Goal: Task Accomplishment & Management: Use online tool/utility

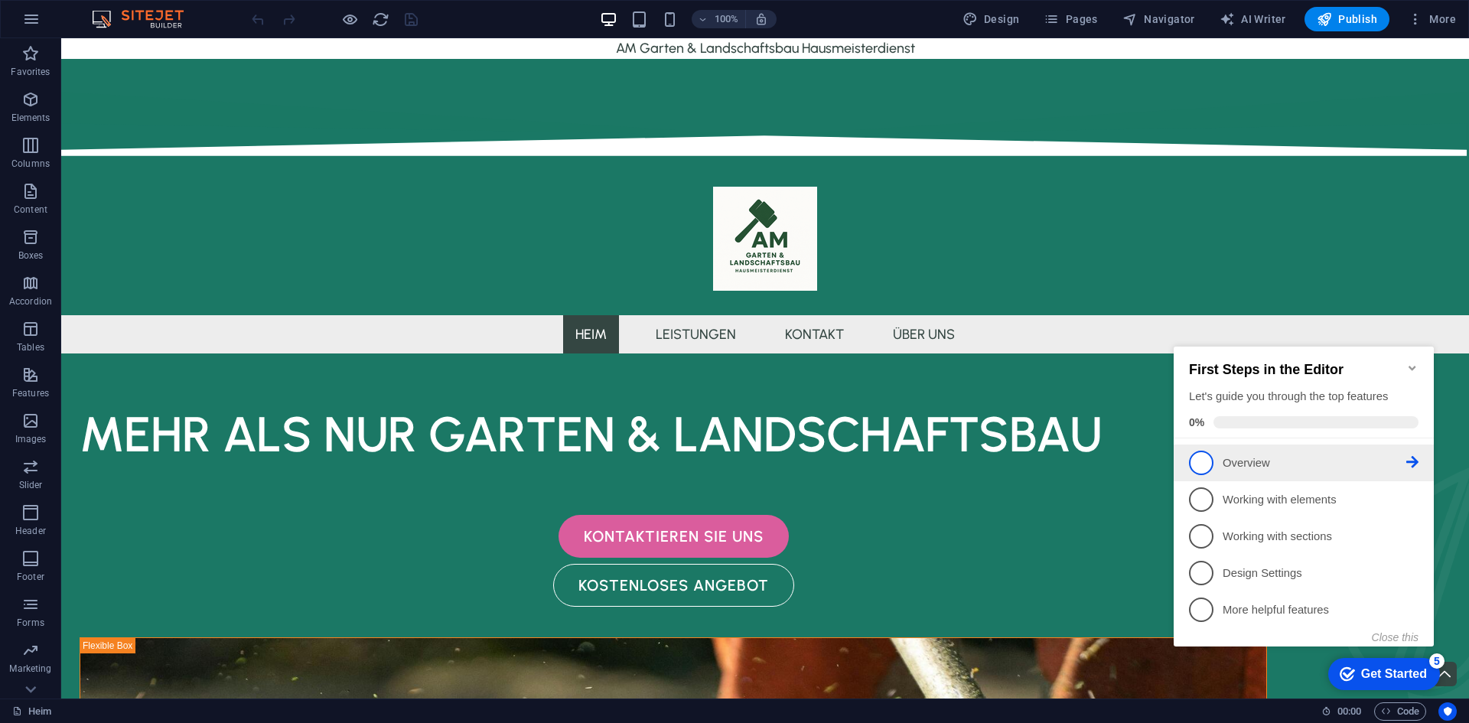
click at [1409, 464] on icon at bounding box center [1412, 462] width 12 height 12
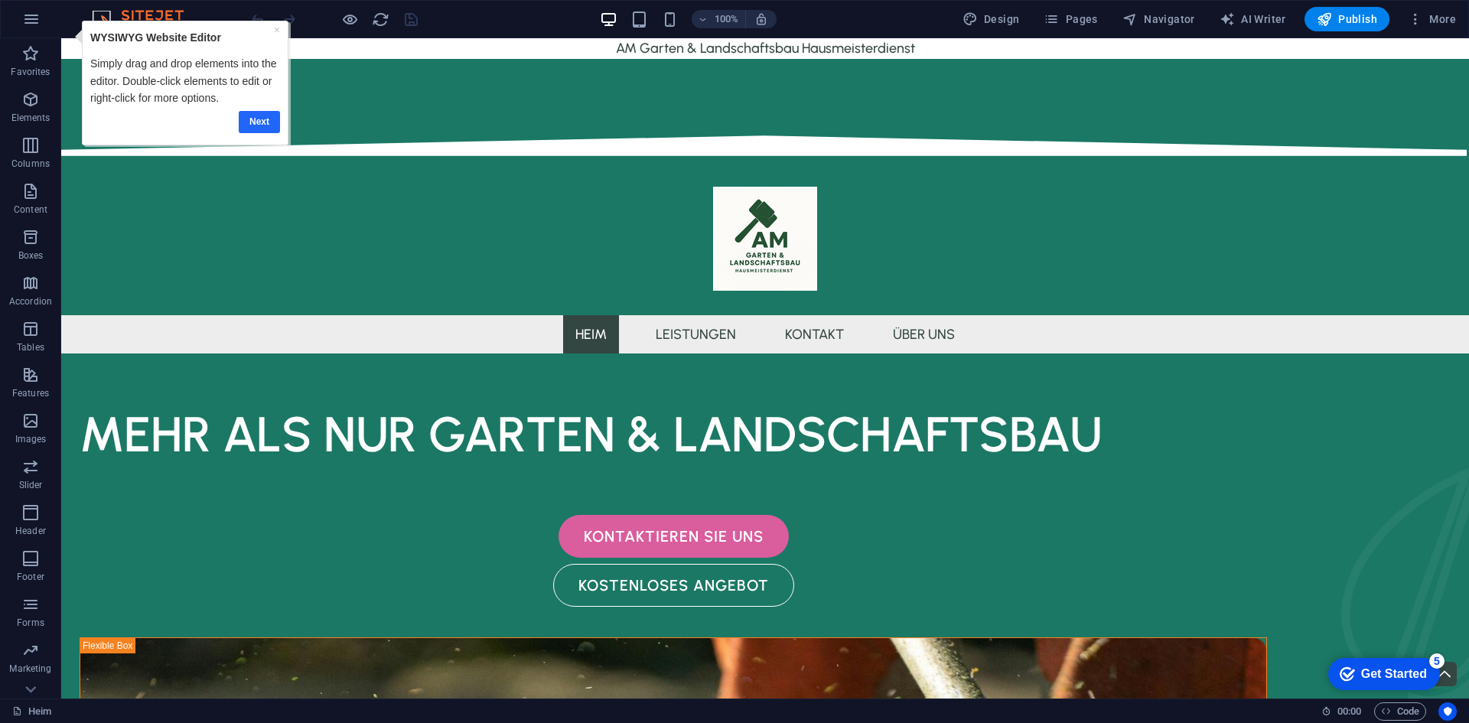
click at [260, 127] on link "Next" at bounding box center [259, 122] width 41 height 22
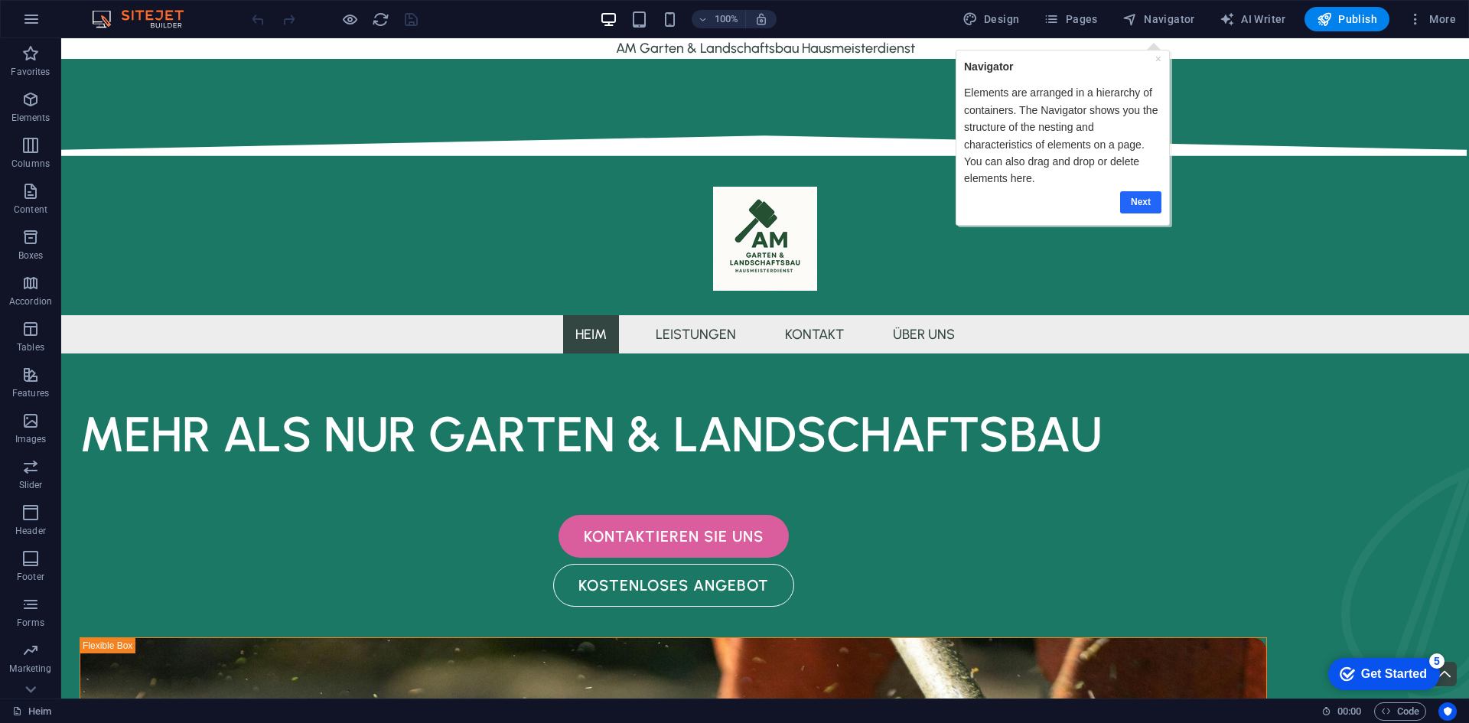
click at [1150, 198] on link "Next" at bounding box center [1140, 202] width 41 height 22
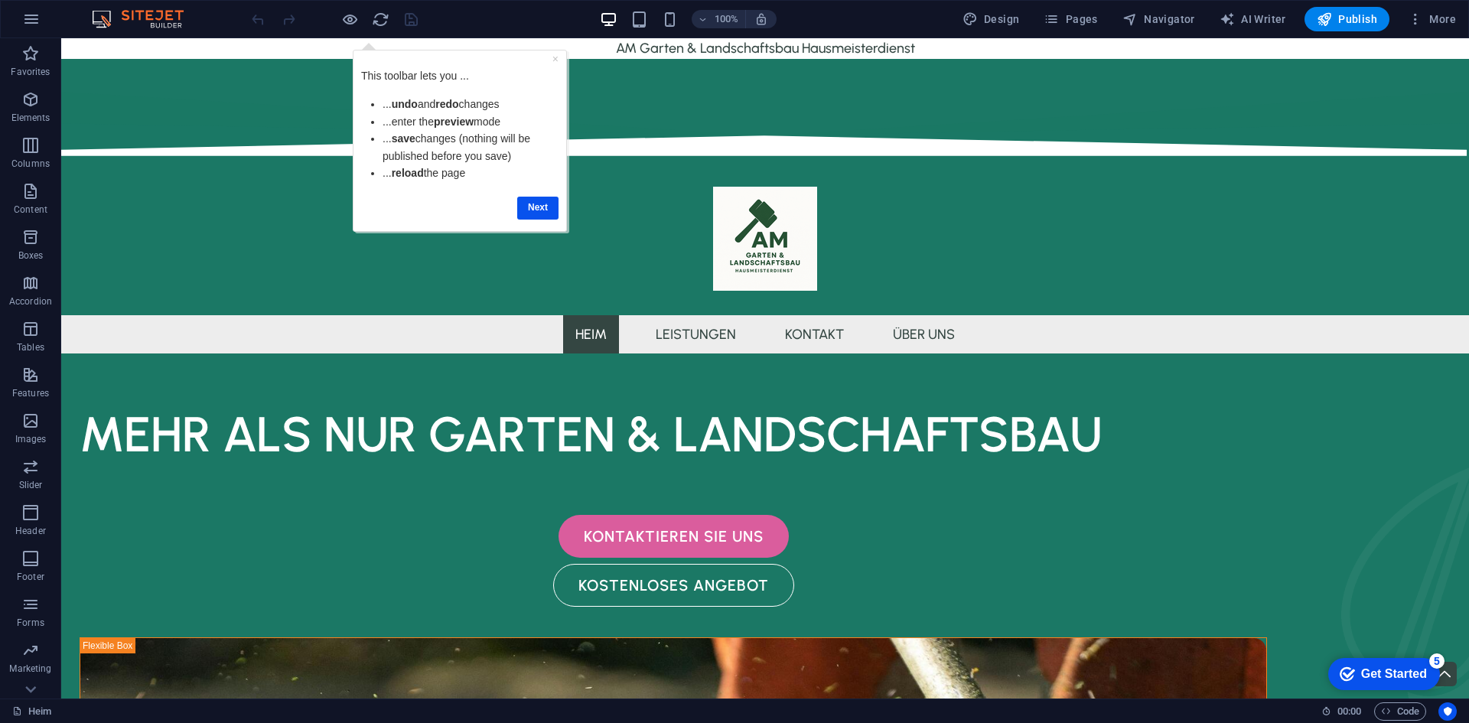
drag, startPoint x: 493, startPoint y: 125, endPoint x: 479, endPoint y: 119, distance: 15.1
click at [481, 121] on li "...enter the preview mode" at bounding box center [471, 121] width 176 height 17
click at [534, 212] on link "Next" at bounding box center [537, 208] width 41 height 22
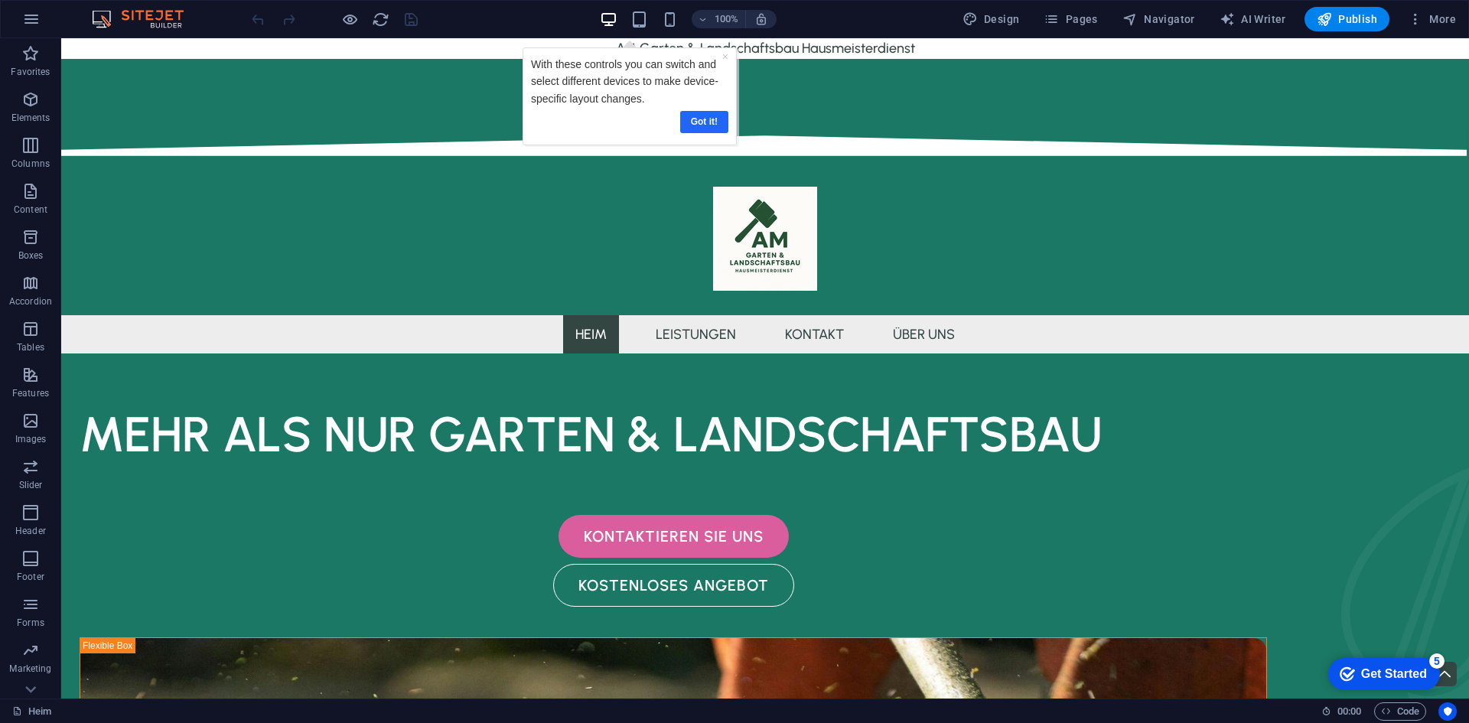
click at [702, 123] on link "Got it!" at bounding box center [704, 122] width 48 height 22
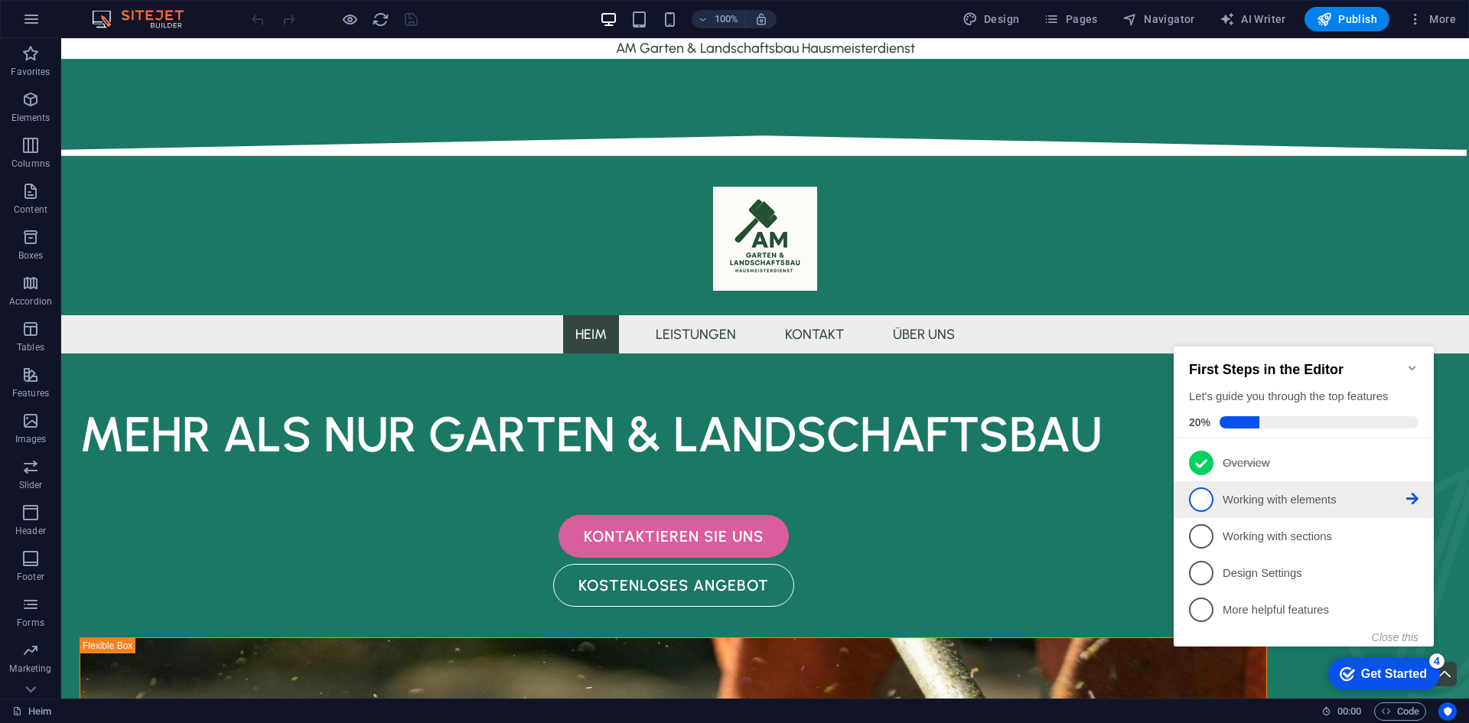
click at [1329, 505] on p "Working with elements - incomplete" at bounding box center [1315, 500] width 184 height 16
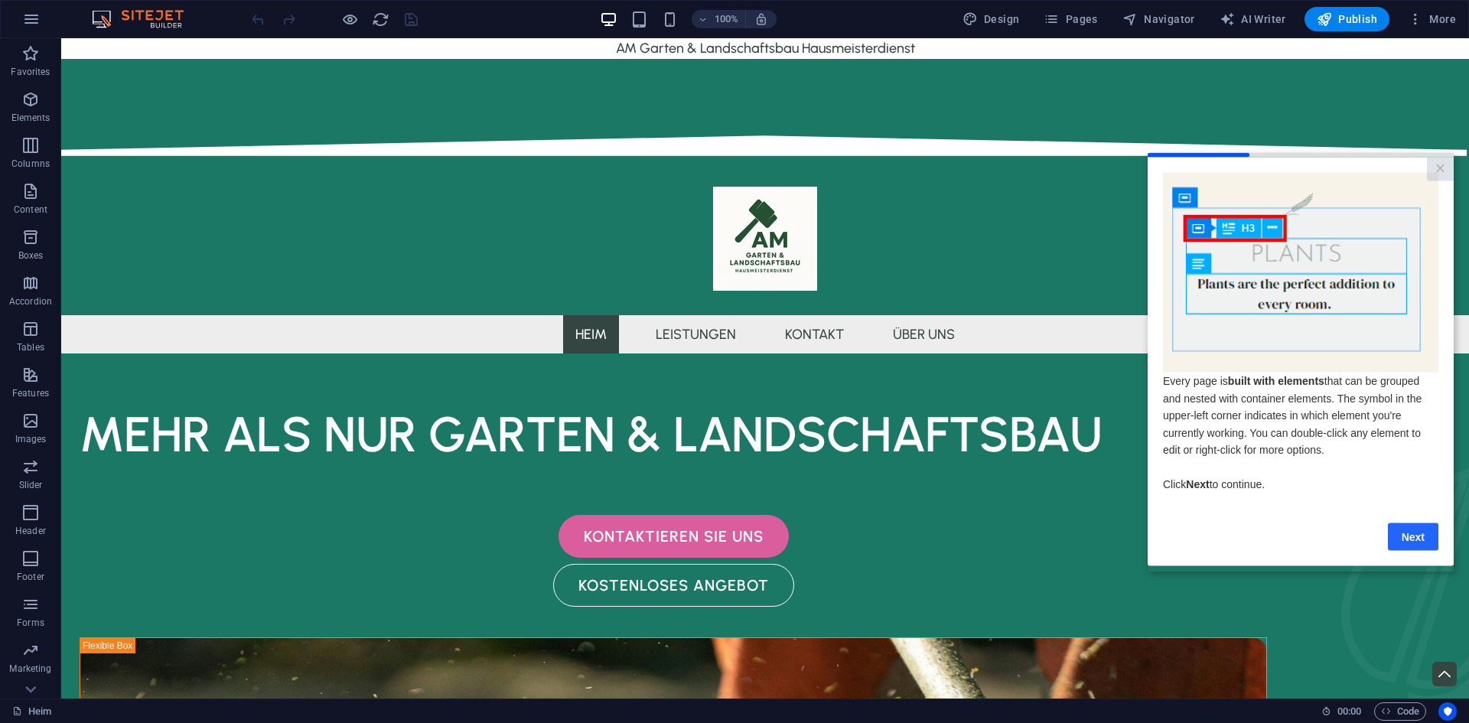
click at [1425, 537] on link "Next" at bounding box center [1413, 537] width 51 height 28
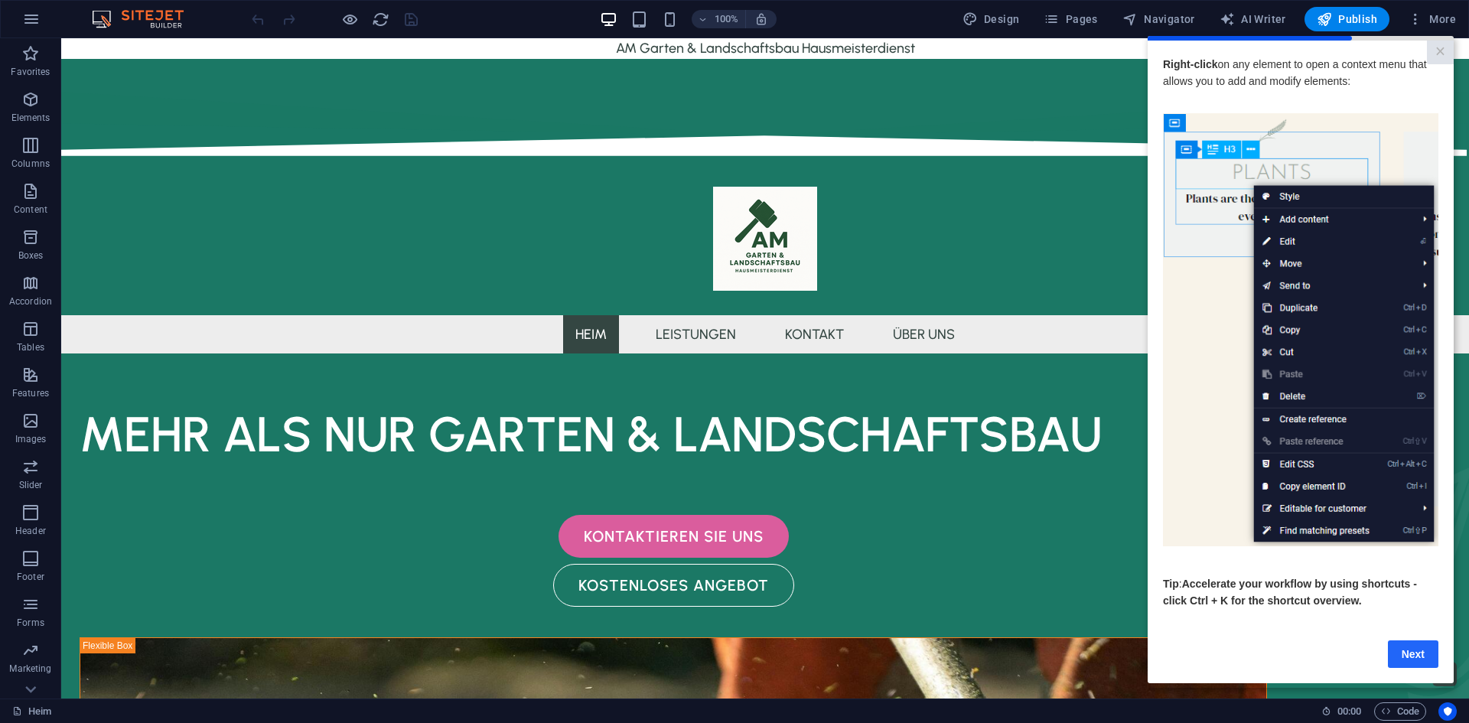
click at [1421, 660] on link "Next" at bounding box center [1413, 654] width 51 height 28
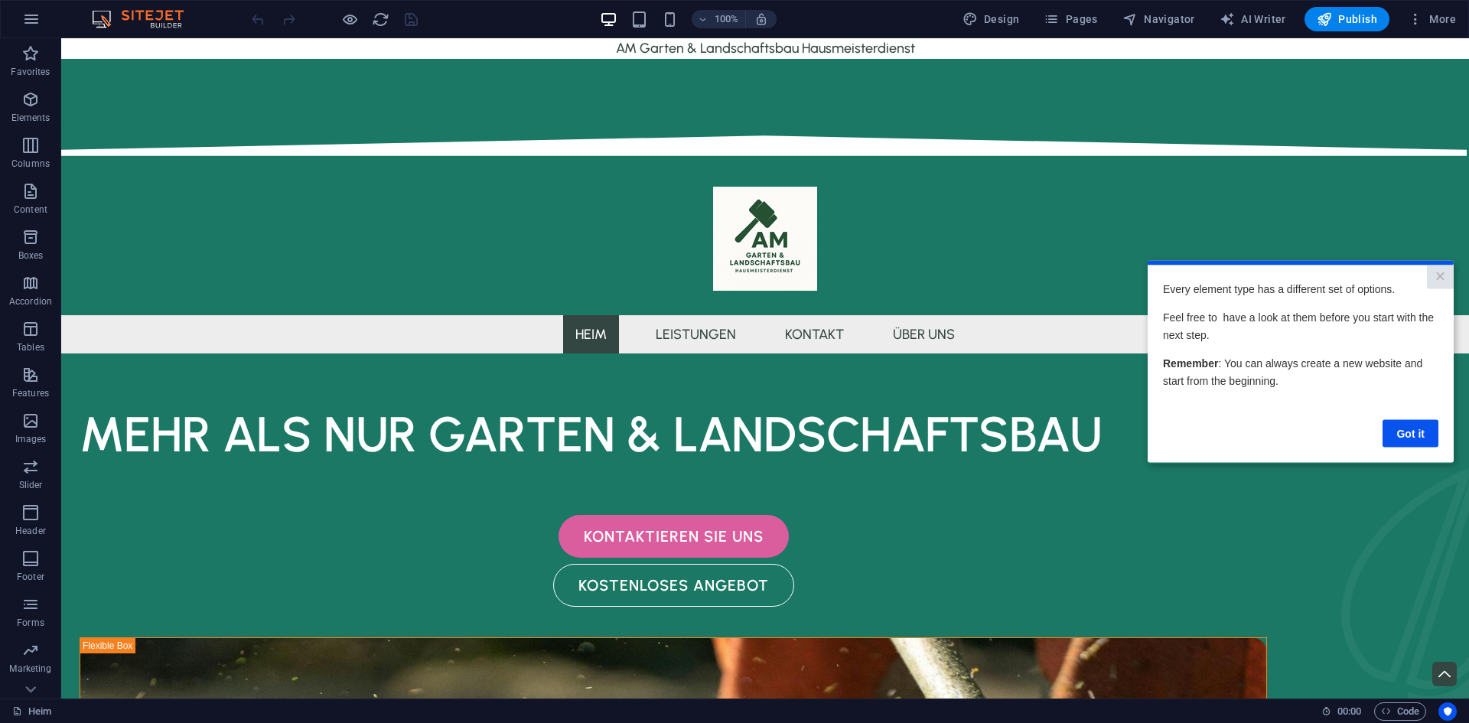
click at [1416, 416] on div "Got it" at bounding box center [1300, 423] width 275 height 47
click at [1414, 425] on link "Got it" at bounding box center [1411, 433] width 56 height 28
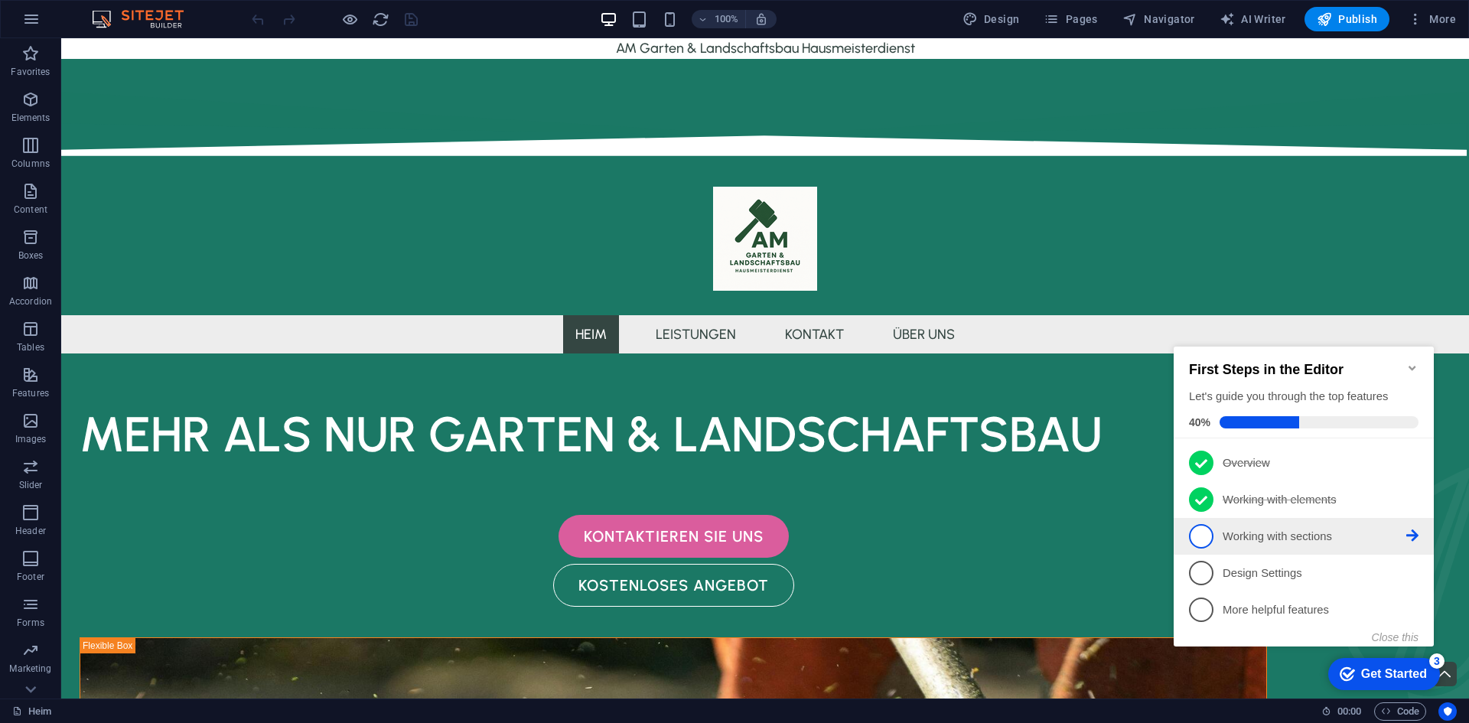
click at [1346, 537] on p "Working with sections - incomplete" at bounding box center [1315, 537] width 184 height 16
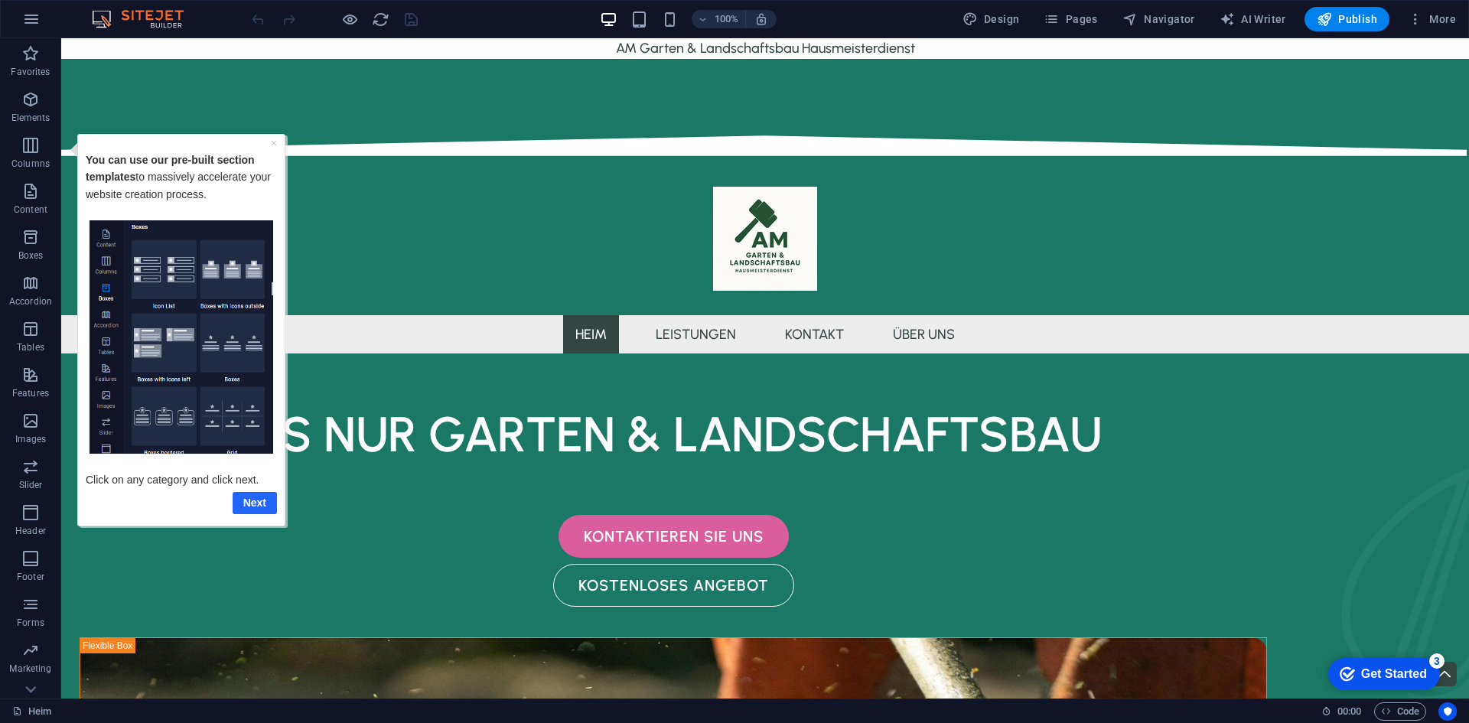
click at [269, 504] on link "Next" at bounding box center [255, 502] width 44 height 22
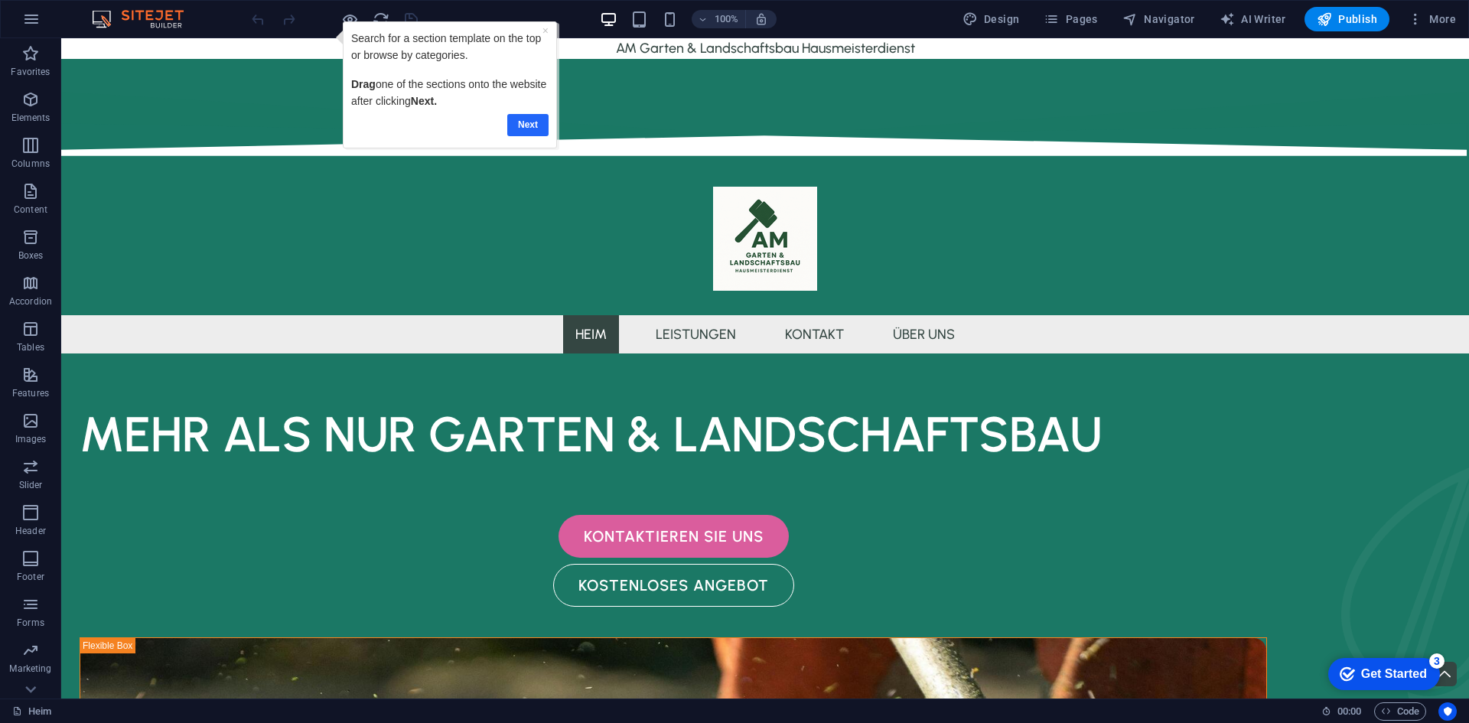
click at [530, 126] on link "Next" at bounding box center [527, 125] width 41 height 22
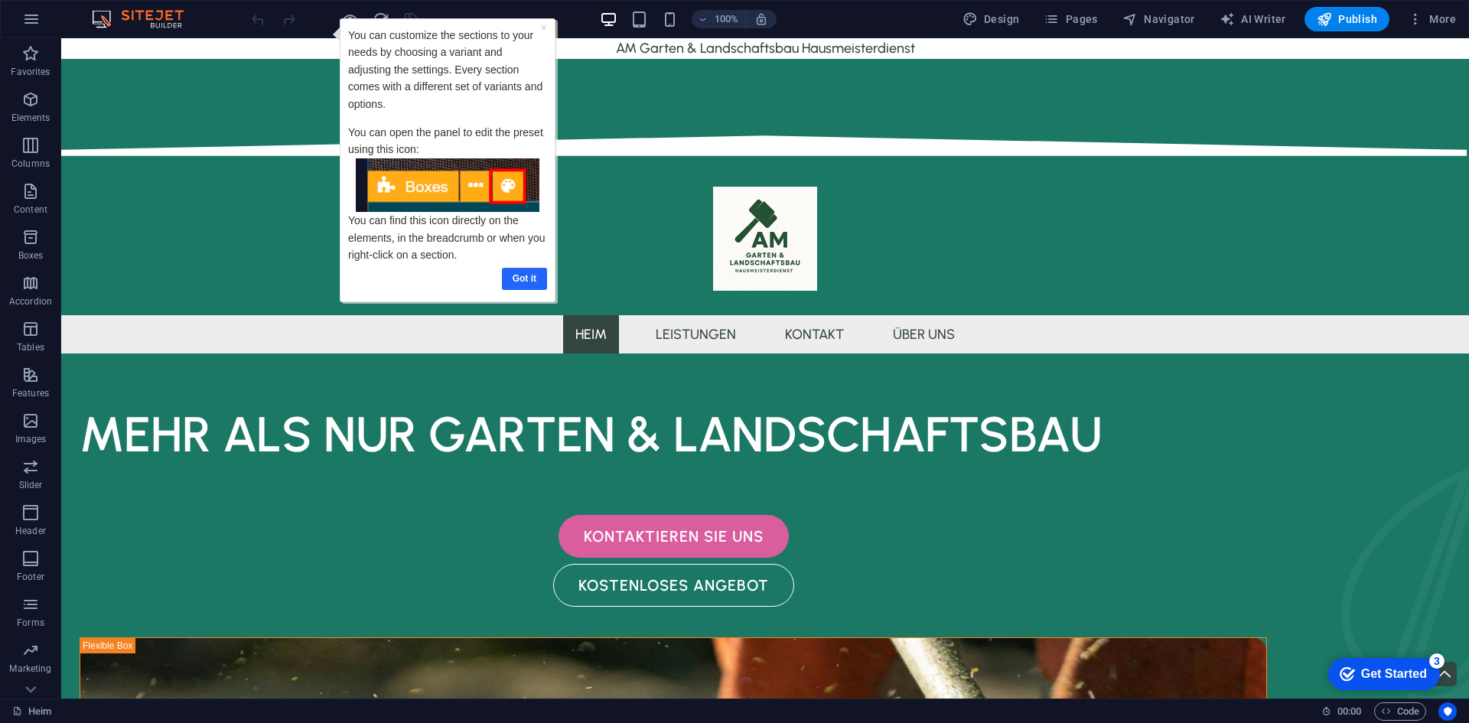
click at [526, 279] on link "Got it" at bounding box center [524, 279] width 45 height 22
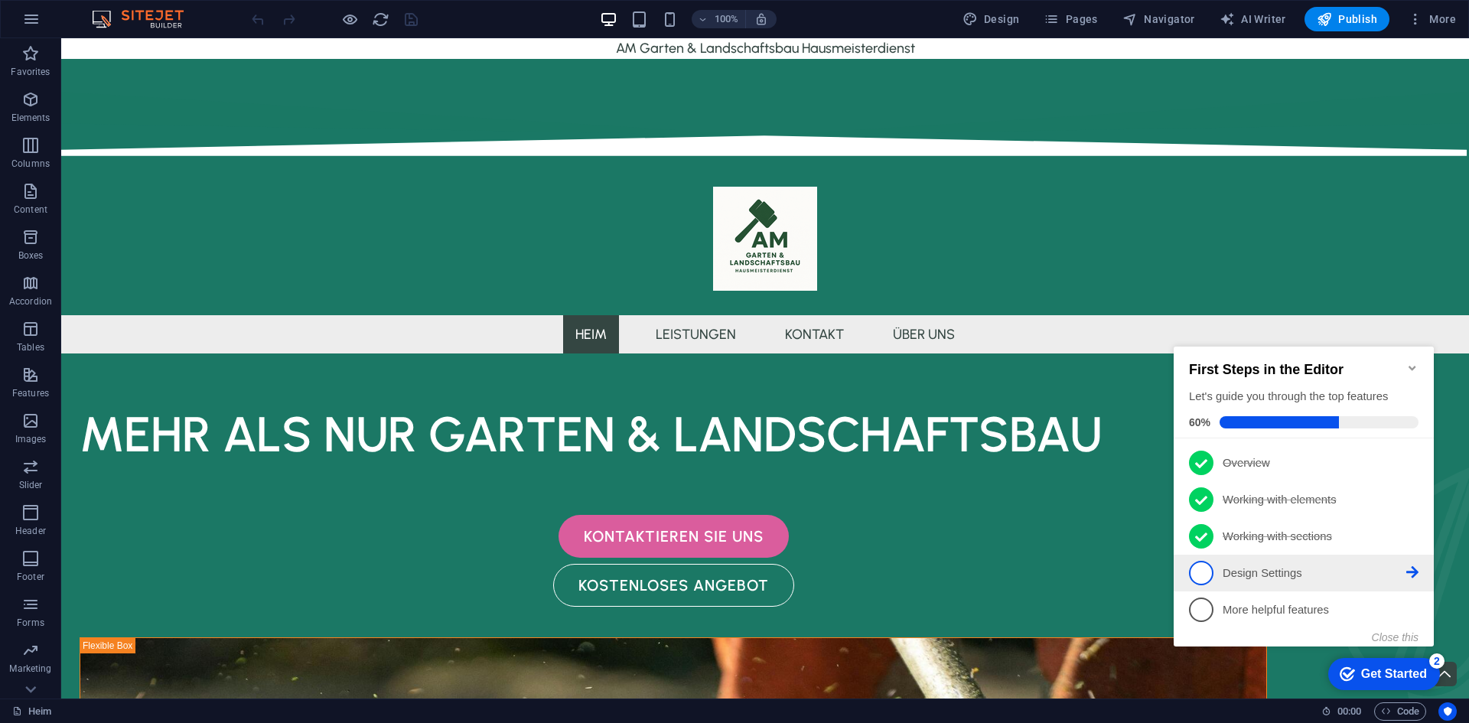
click at [1247, 577] on p "Design Settings - incomplete" at bounding box center [1315, 573] width 184 height 16
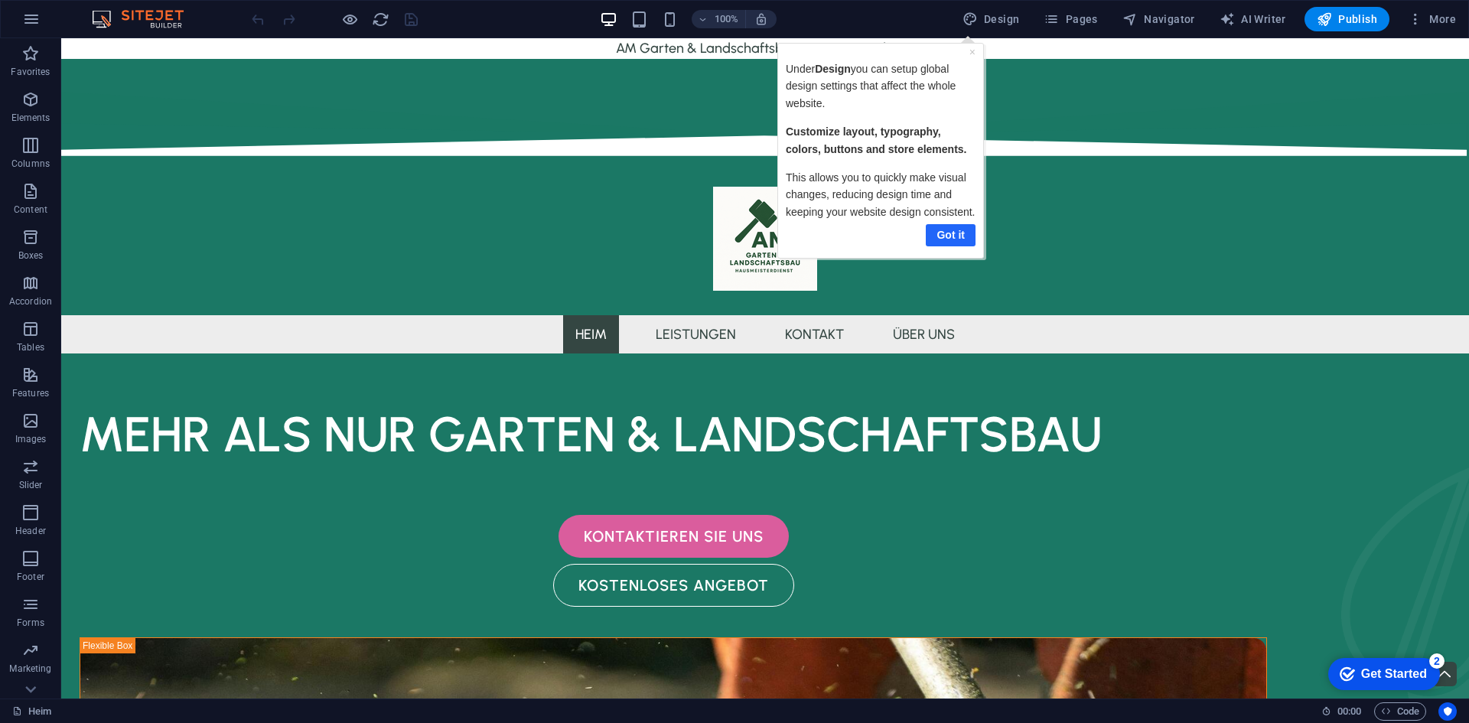
click at [952, 231] on link "Got it" at bounding box center [950, 235] width 50 height 22
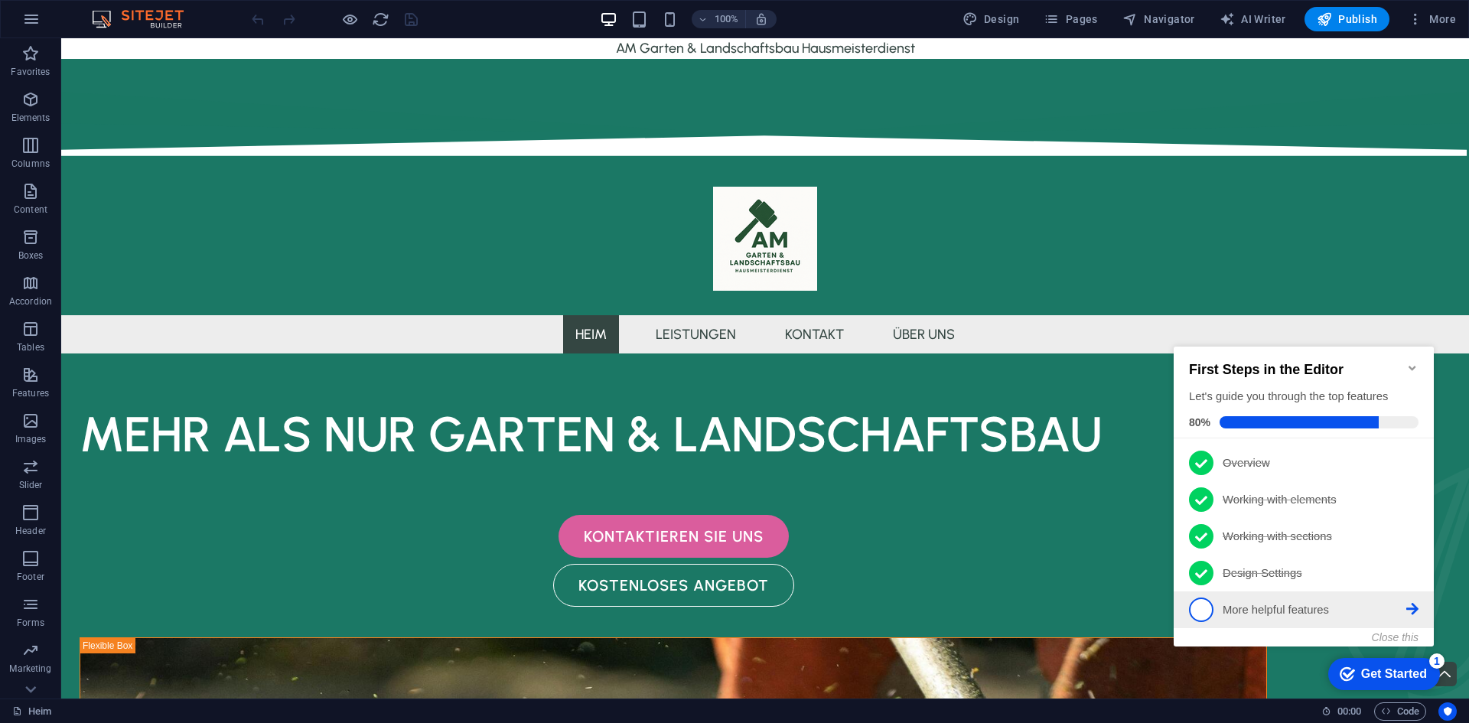
click at [1260, 608] on p "More helpful features - incomplete" at bounding box center [1315, 610] width 184 height 16
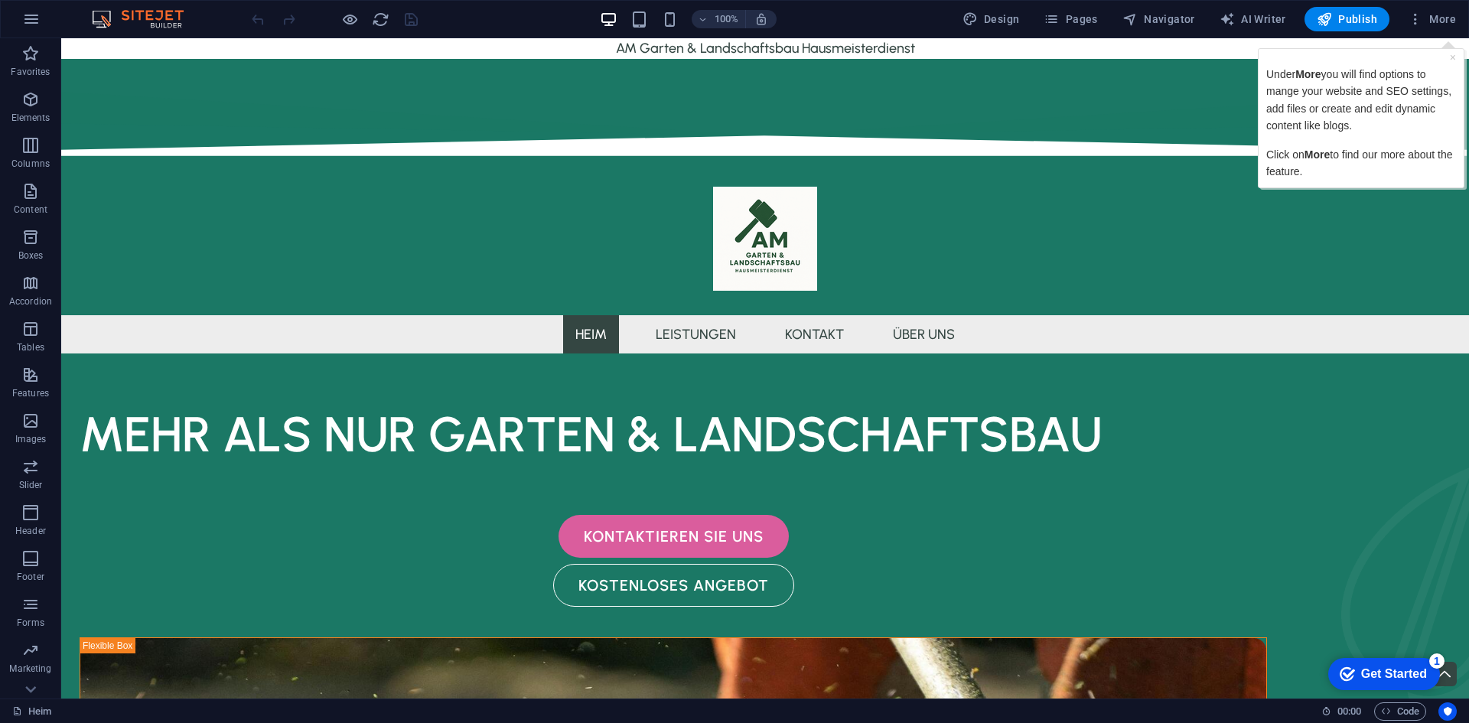
click at [1387, 142] on div "Under More you will find options to mange your website and SEO settings, add fi…" at bounding box center [1361, 123] width 190 height 114
click at [1452, 57] on link "×" at bounding box center [1453, 57] width 6 height 12
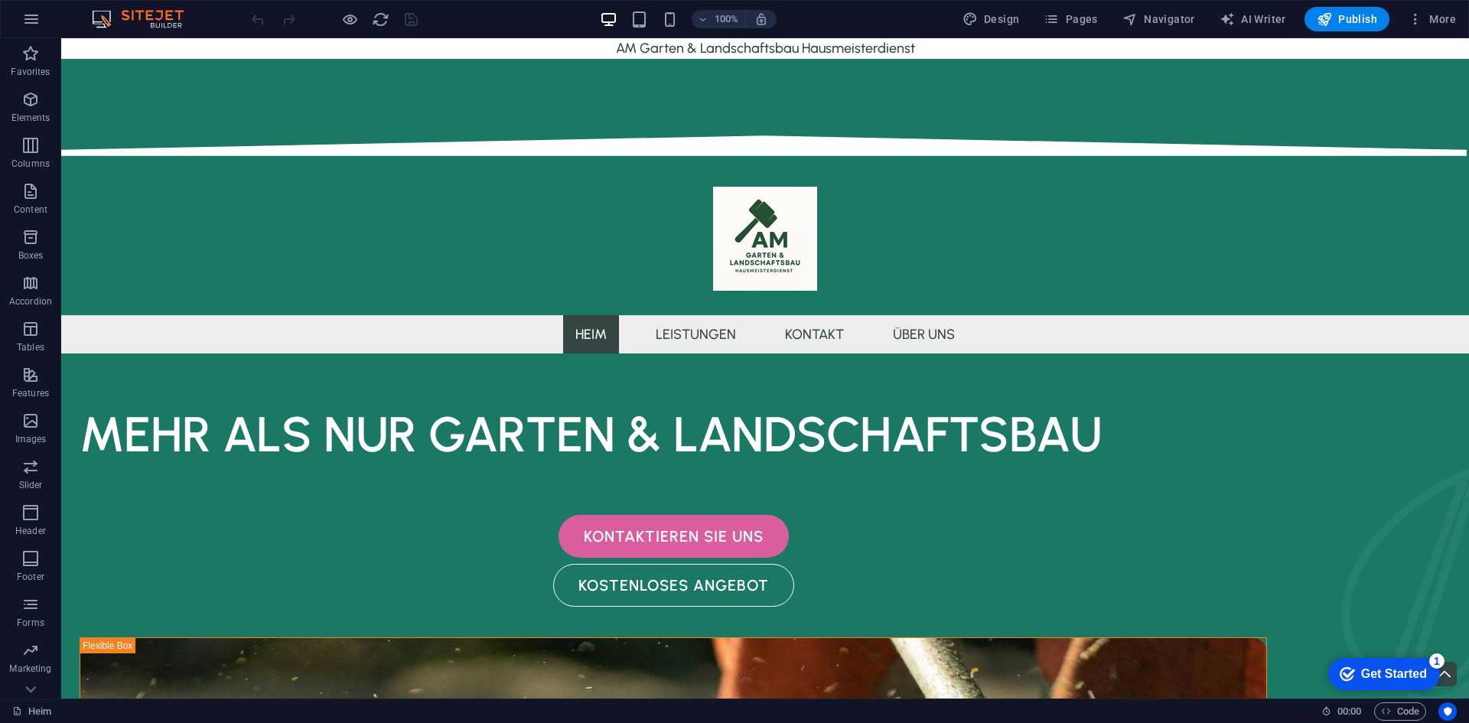
click at [1398, 683] on div "checkmark Get Started 1" at bounding box center [1384, 674] width 112 height 32
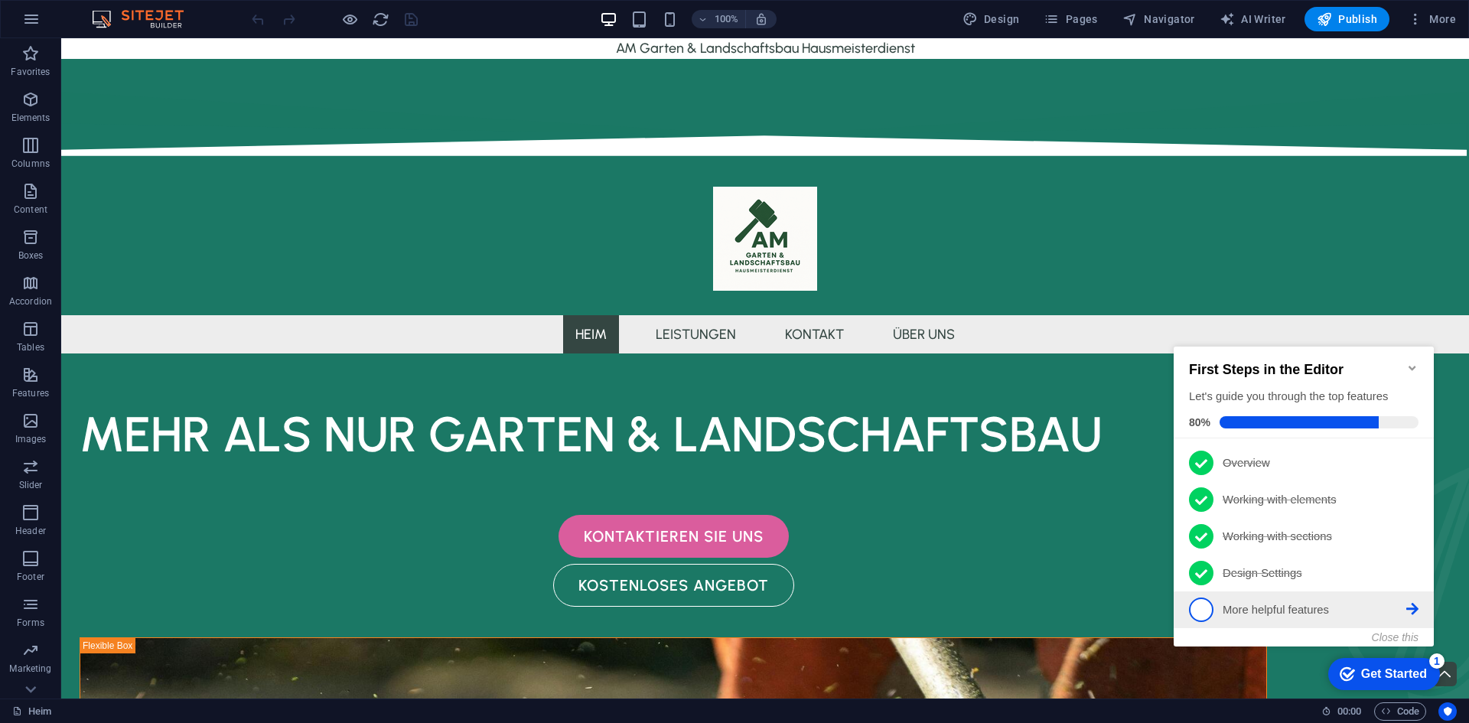
click at [1207, 621] on li "5 More helpful features - incomplete" at bounding box center [1304, 610] width 260 height 37
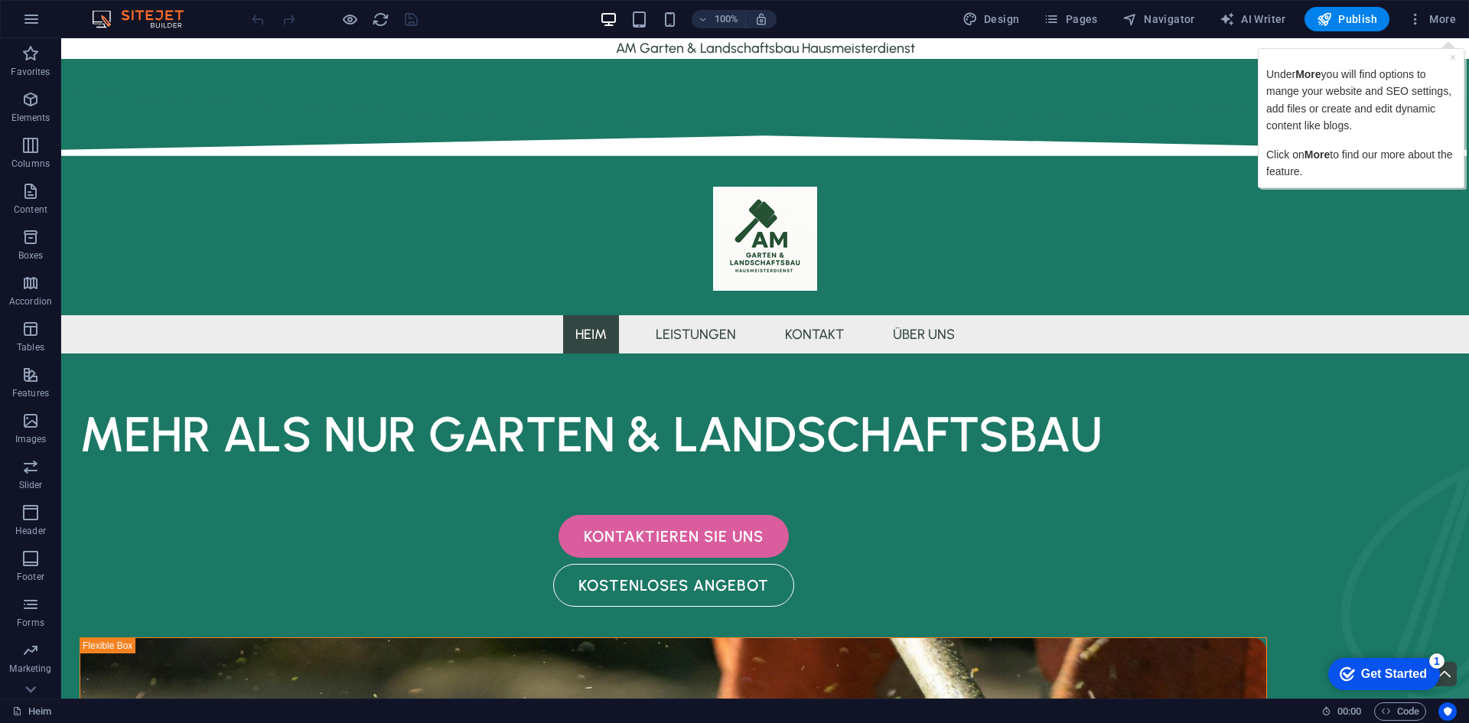
click at [1352, 148] on p "Click on More to find our more about the feature." at bounding box center [1361, 163] width 190 height 34
click at [1453, 101] on p "Under More you will find options to mange your website and SEO settings, add fi…" at bounding box center [1361, 100] width 190 height 69
click at [1449, 20] on span "More" at bounding box center [1432, 18] width 48 height 15
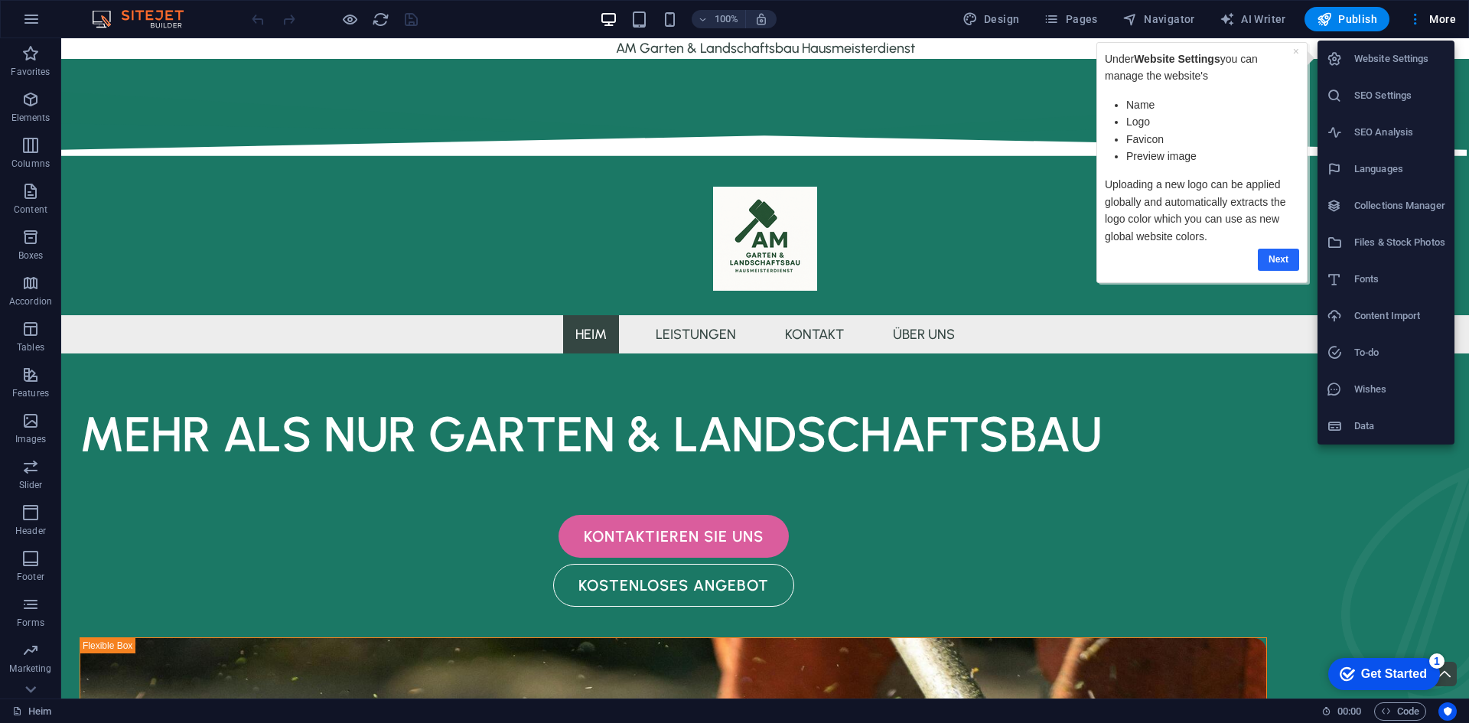
click at [1271, 259] on link "Next" at bounding box center [1278, 260] width 41 height 22
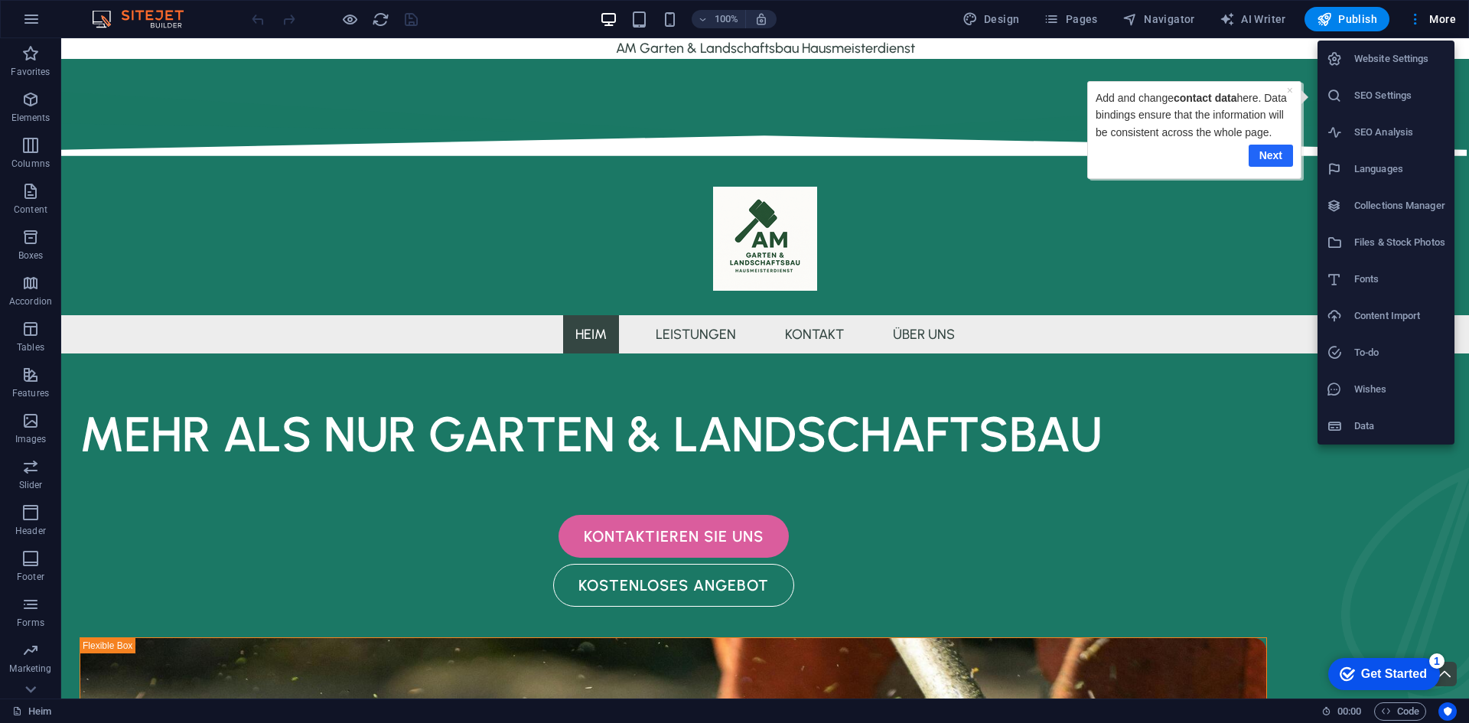
click at [1265, 156] on link "Next" at bounding box center [1271, 156] width 44 height 22
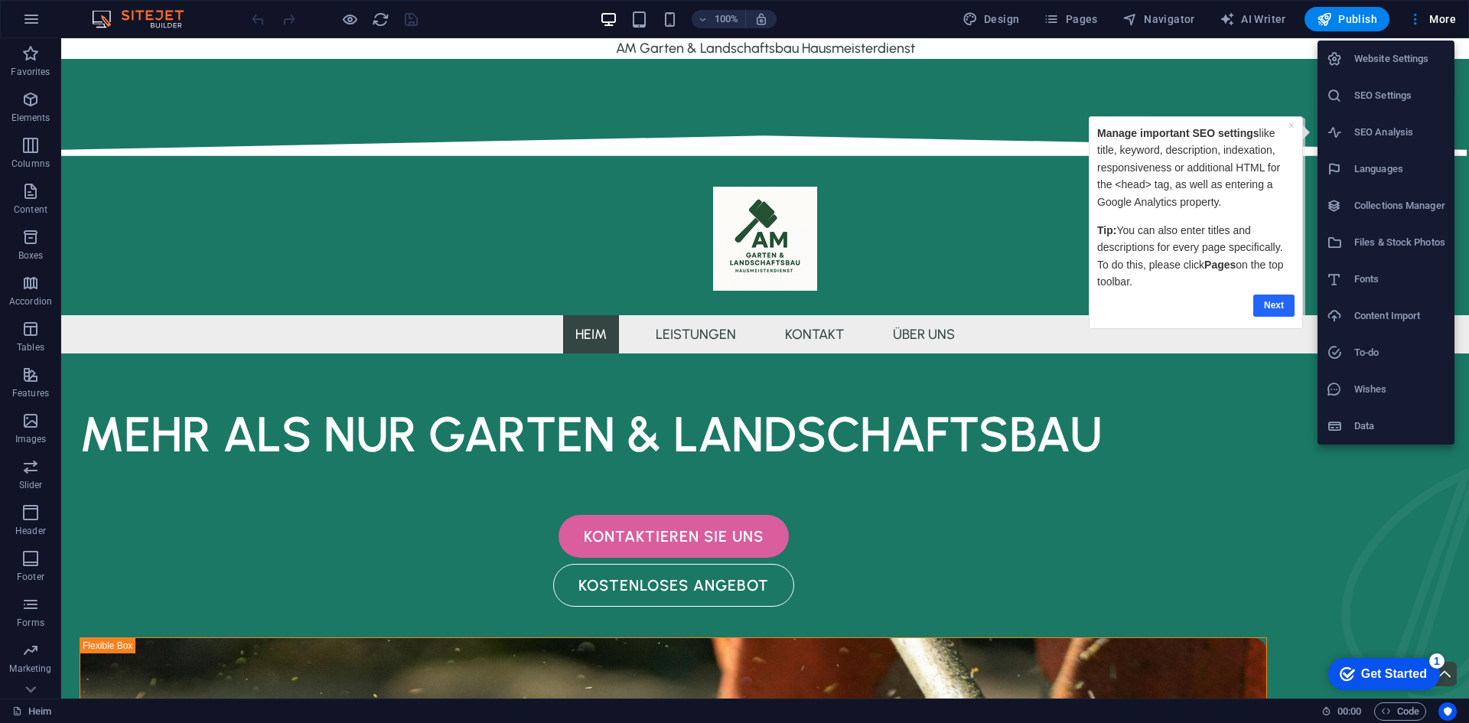
click at [1293, 303] on link "Next" at bounding box center [1273, 306] width 41 height 22
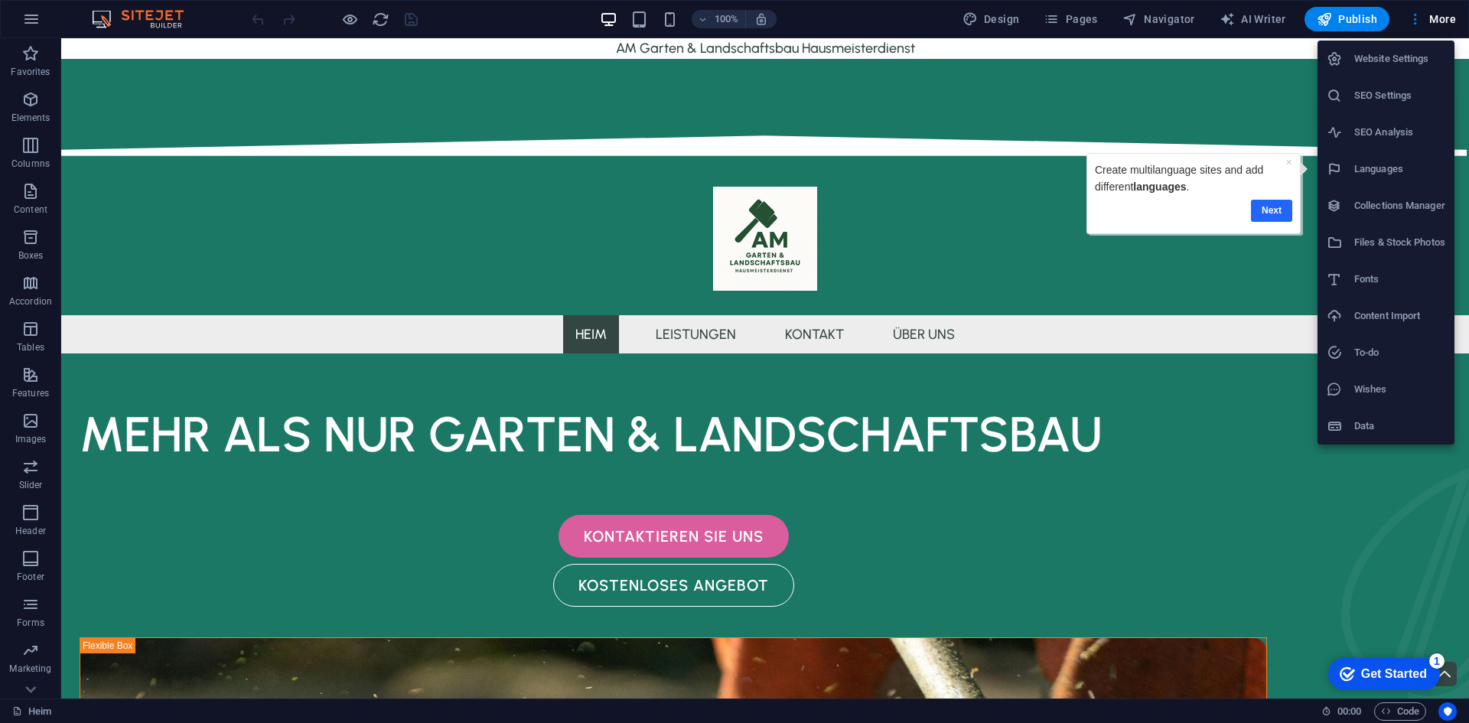
click at [1279, 207] on link "Next" at bounding box center [1271, 211] width 41 height 22
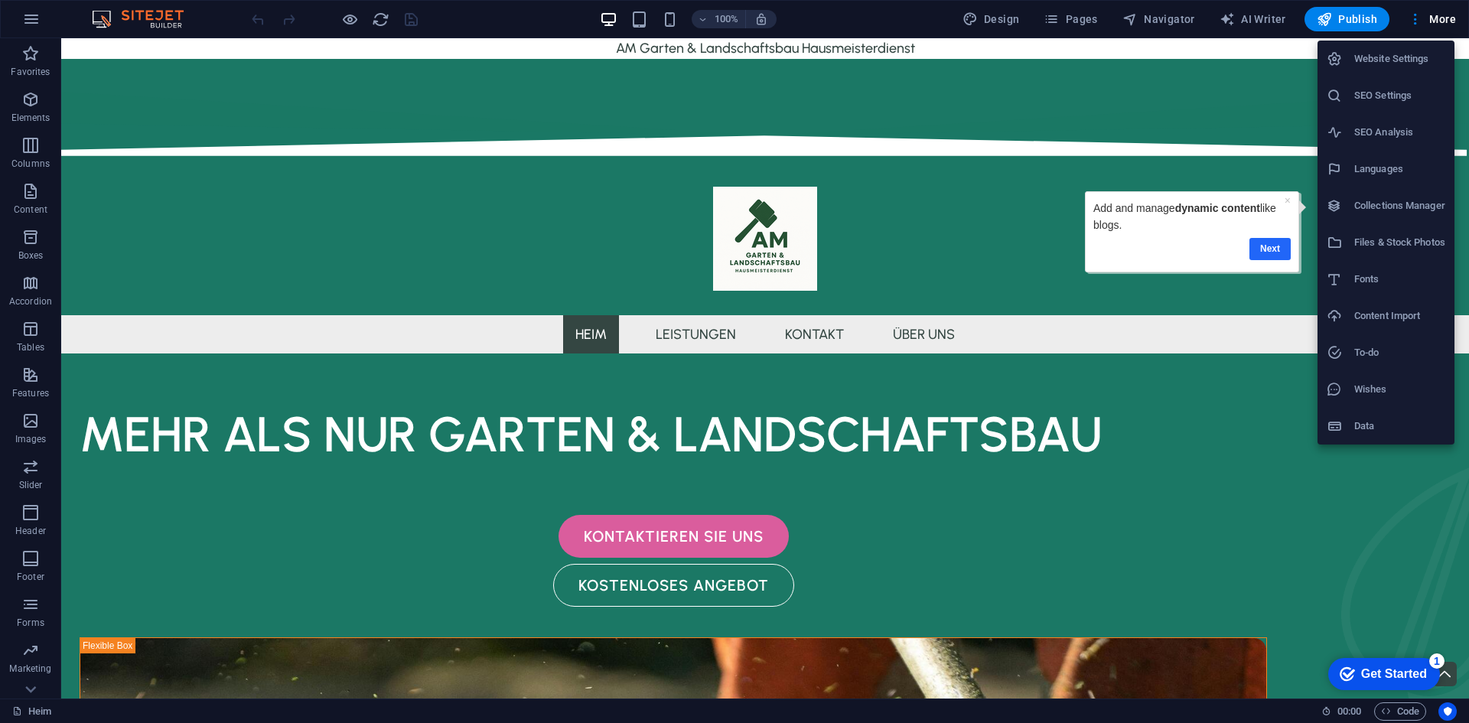
click at [1266, 246] on link "Next" at bounding box center [1270, 249] width 41 height 22
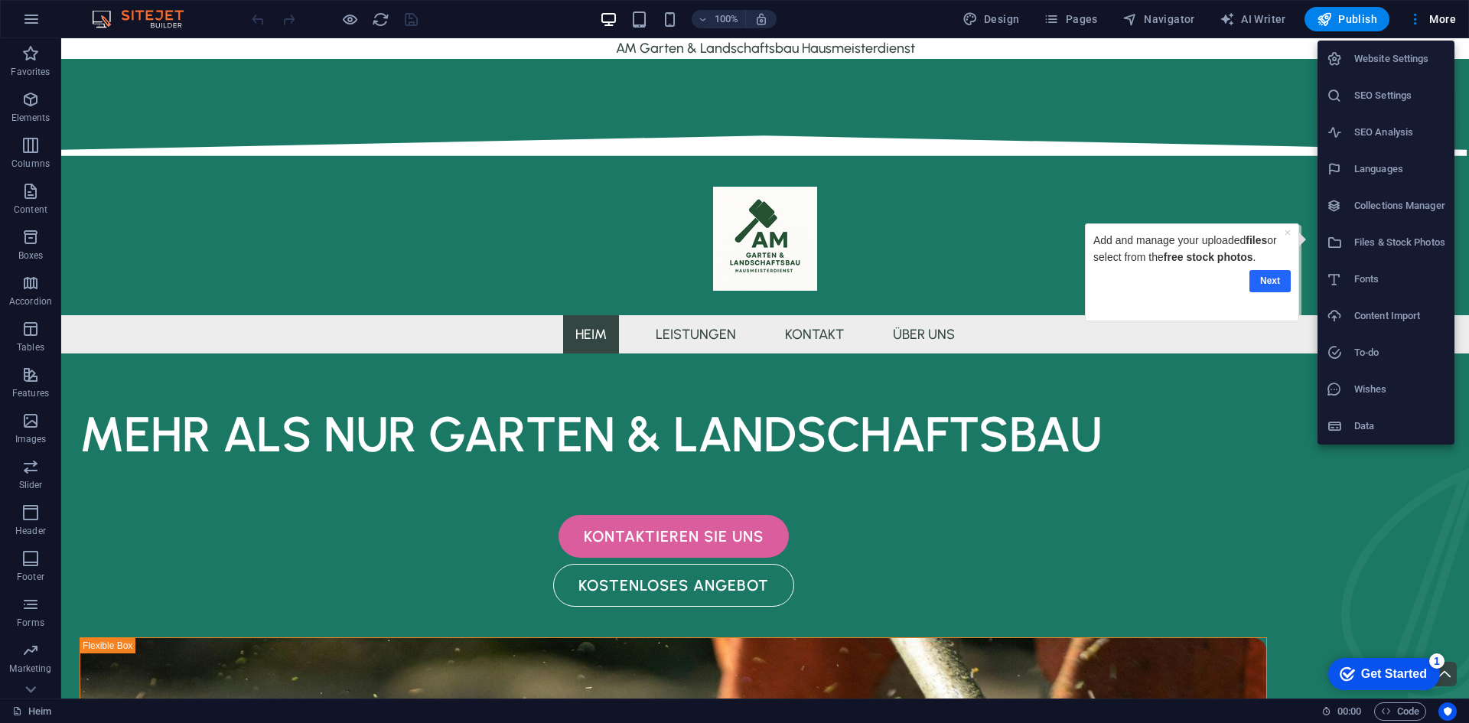
click at [1279, 289] on link "Next" at bounding box center [1270, 281] width 41 height 22
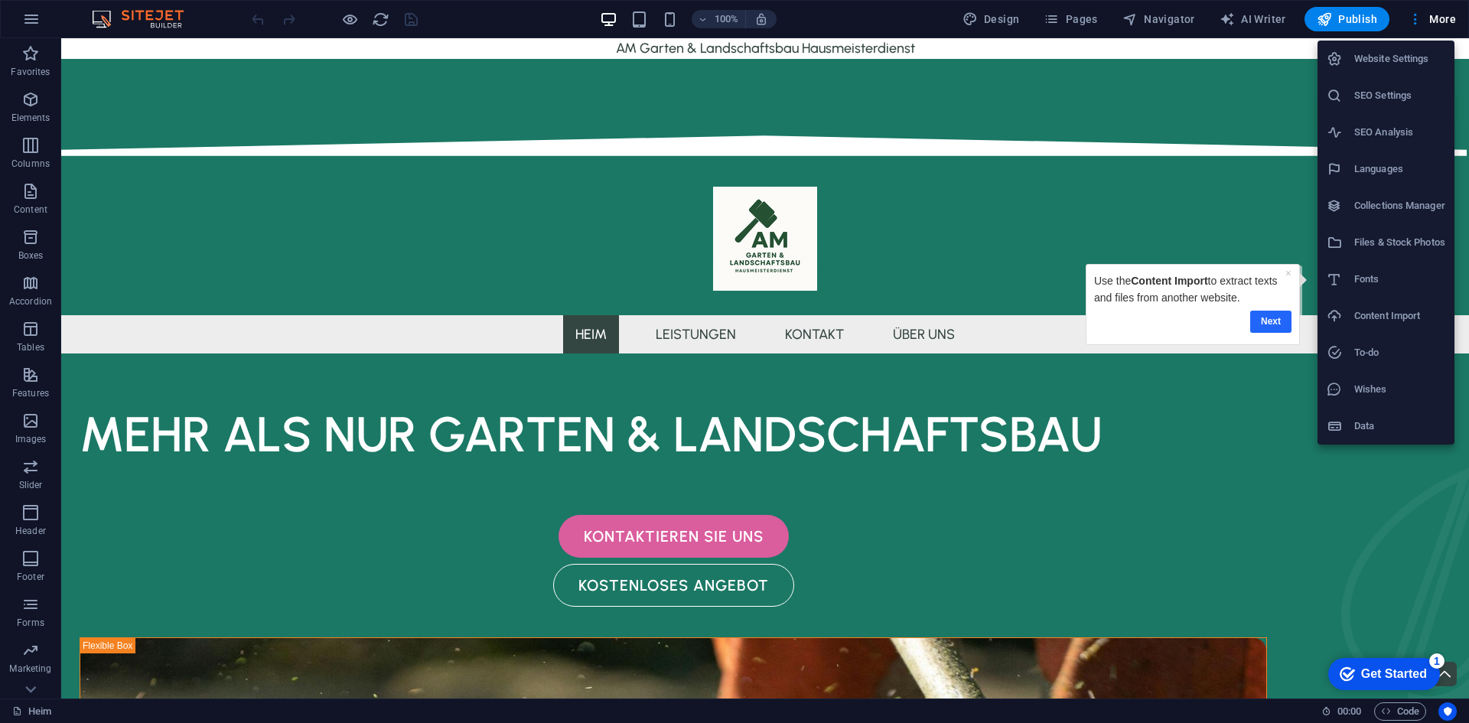
click at [1278, 316] on link "Next" at bounding box center [1270, 322] width 41 height 22
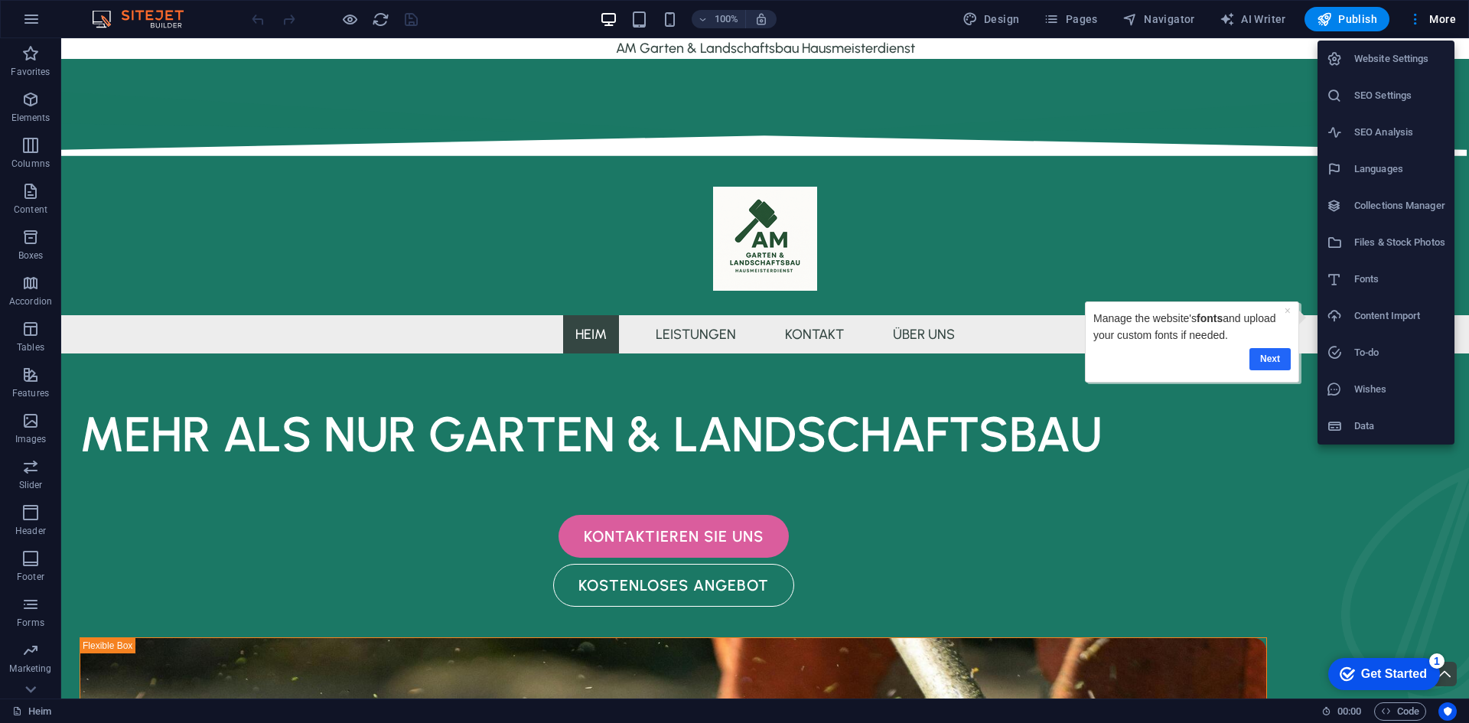
click at [1281, 357] on link "Next" at bounding box center [1269, 359] width 41 height 22
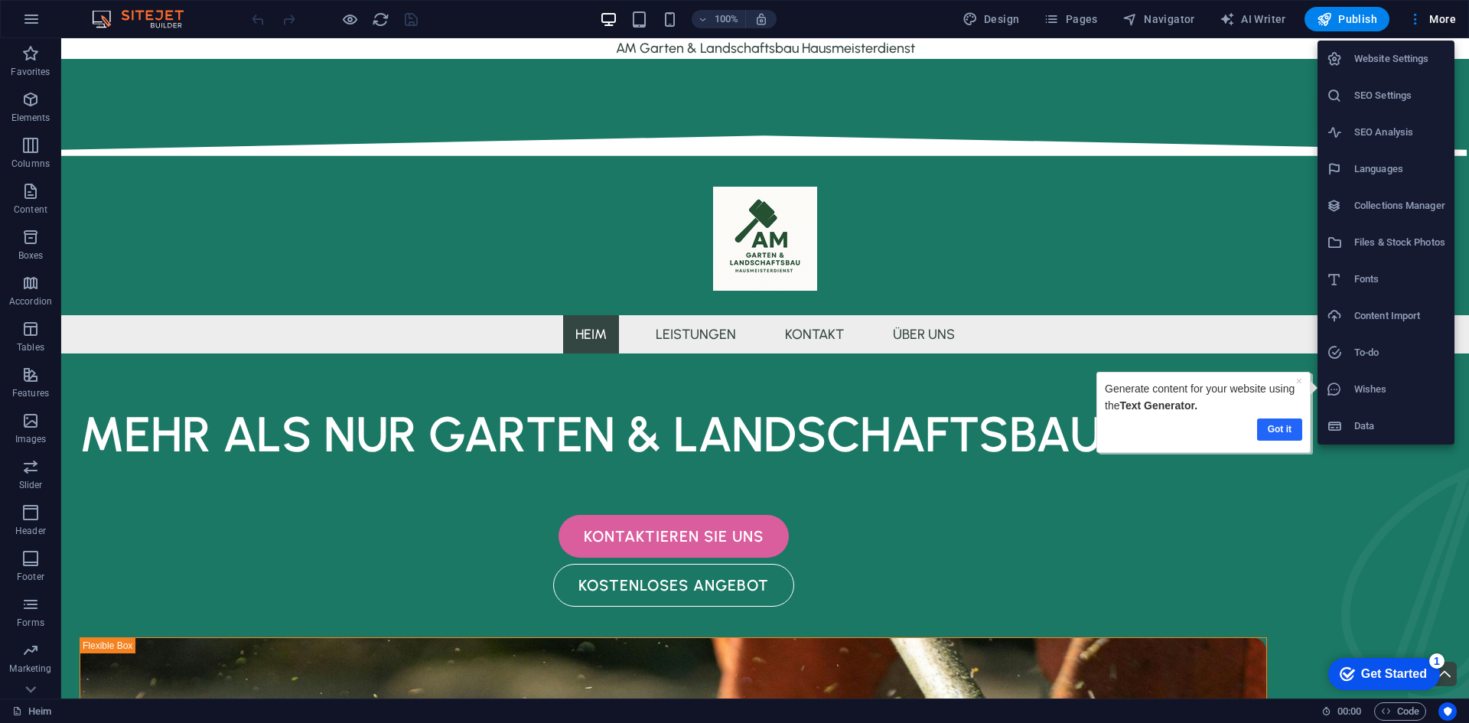
click at [1279, 428] on link "Got it" at bounding box center [1279, 430] width 45 height 22
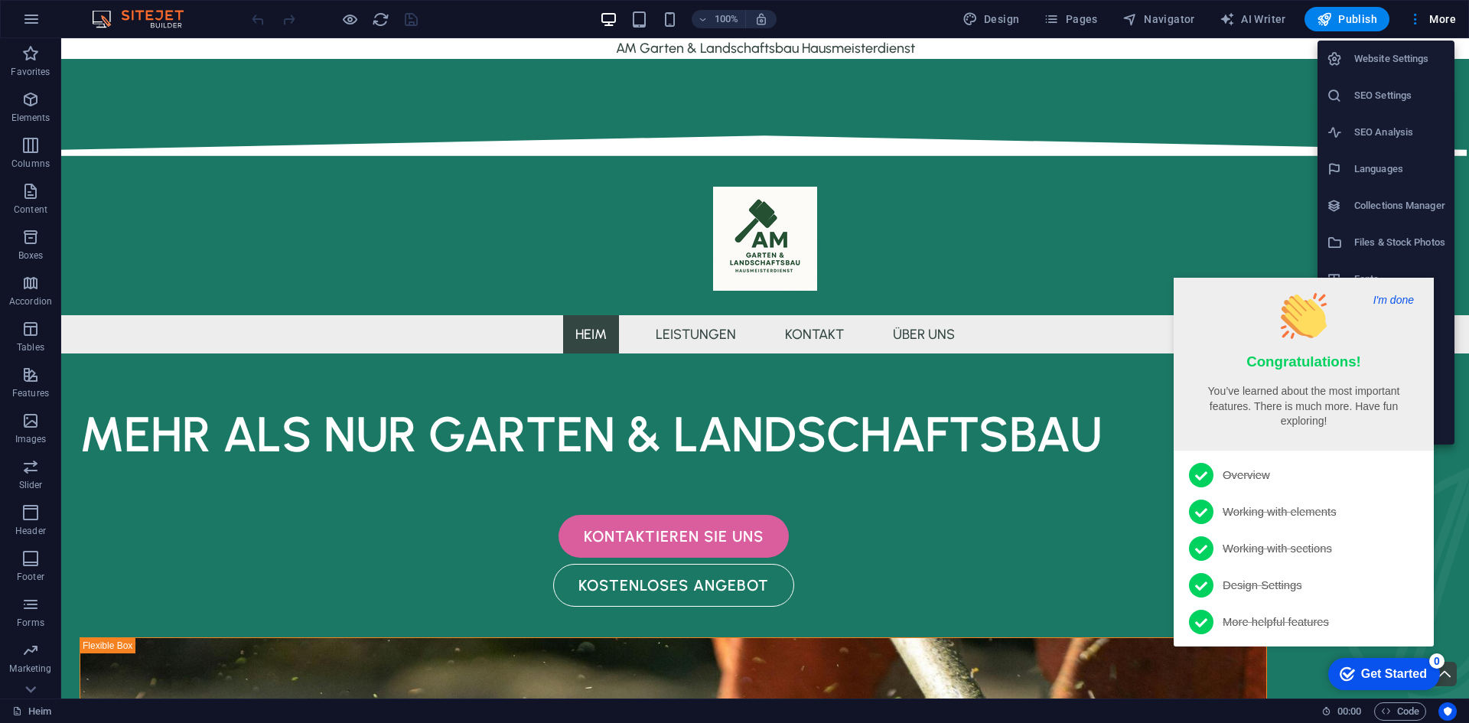
click at [1393, 300] on button "I'm done" at bounding box center [1394, 300] width 50 height 14
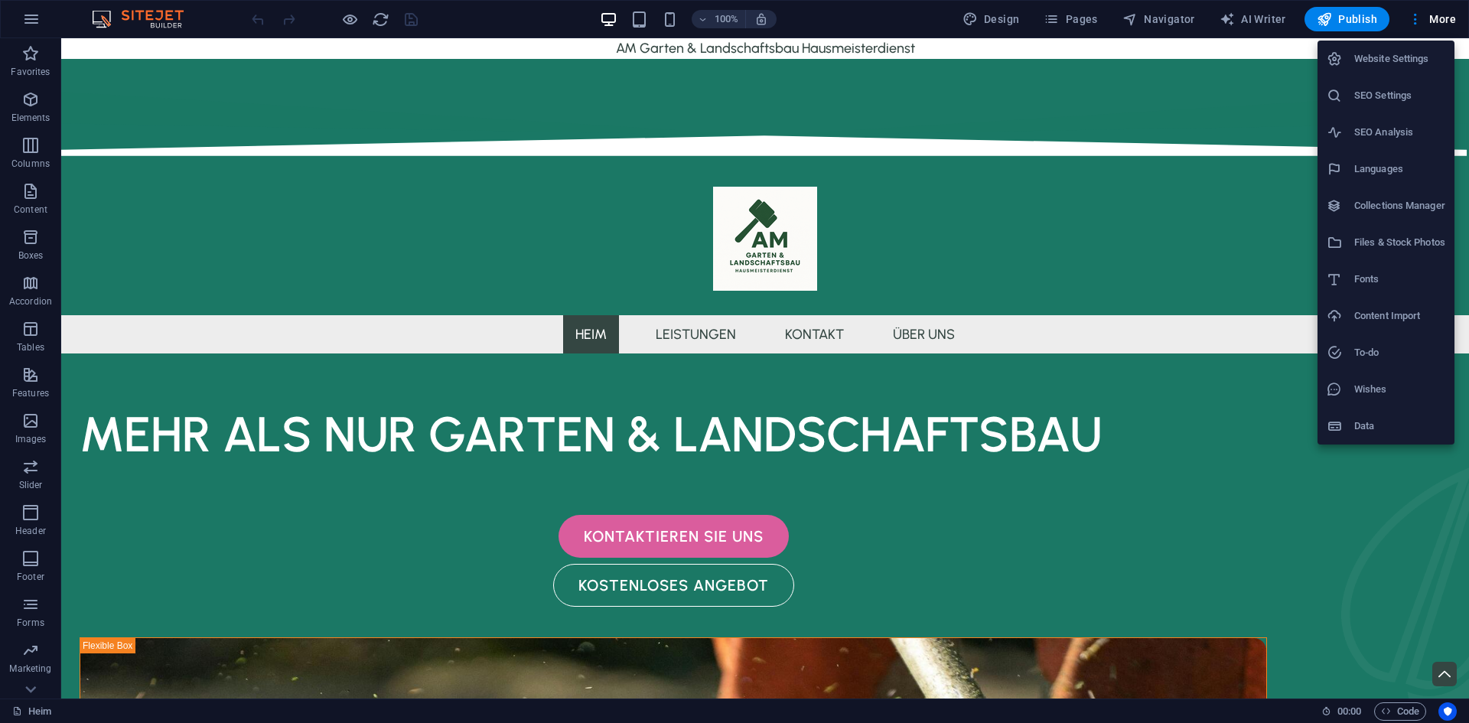
click at [1445, 17] on div at bounding box center [734, 361] width 1469 height 723
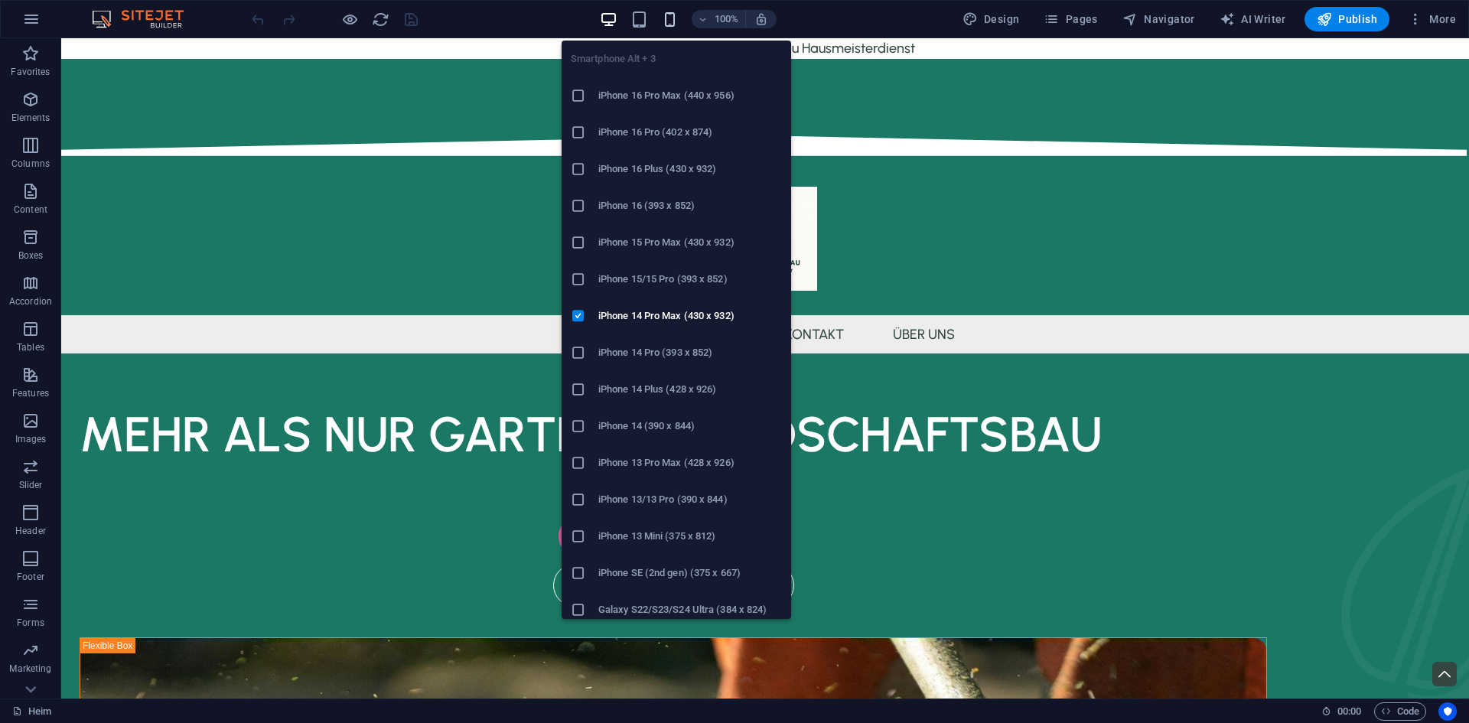
click at [670, 18] on icon "button" at bounding box center [670, 20] width 18 height 18
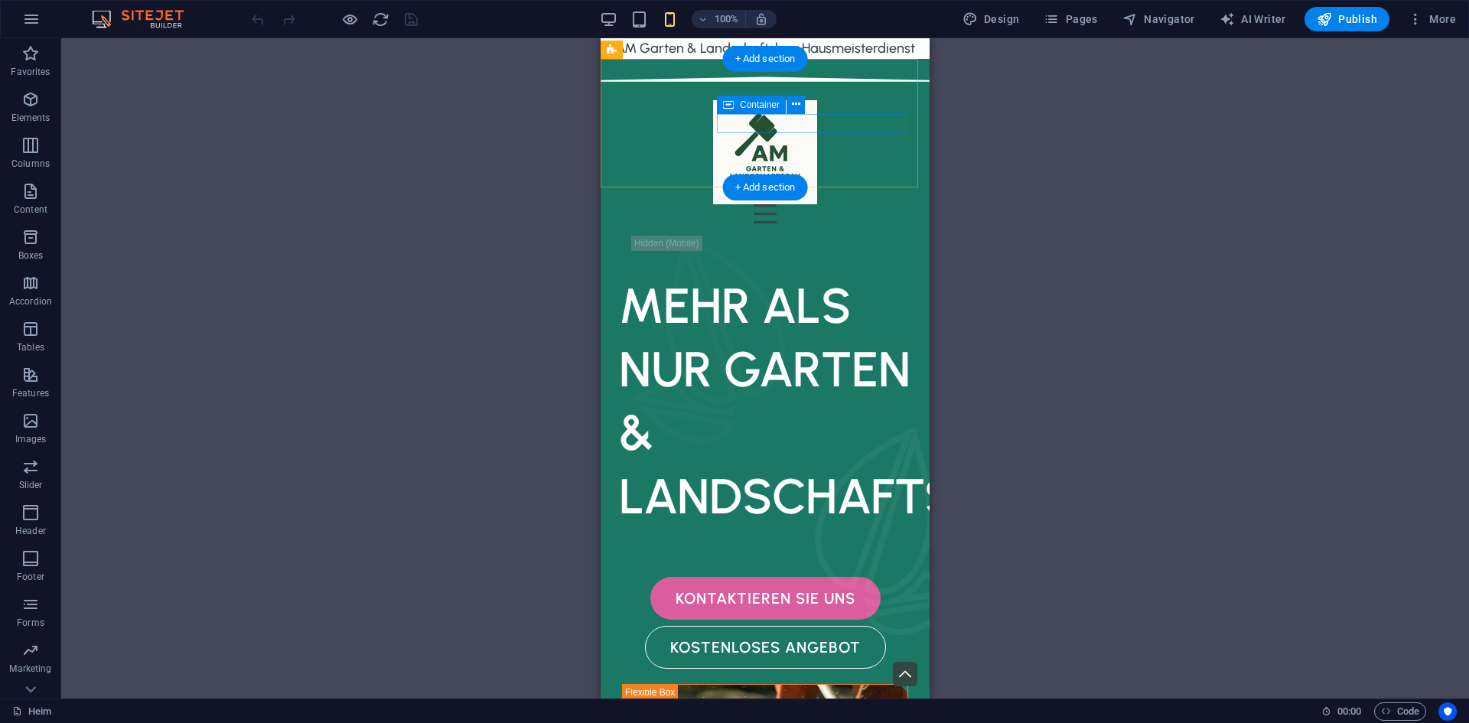
click at [882, 204] on div at bounding box center [765, 213] width 305 height 19
click at [901, 204] on div at bounding box center [765, 213] width 305 height 19
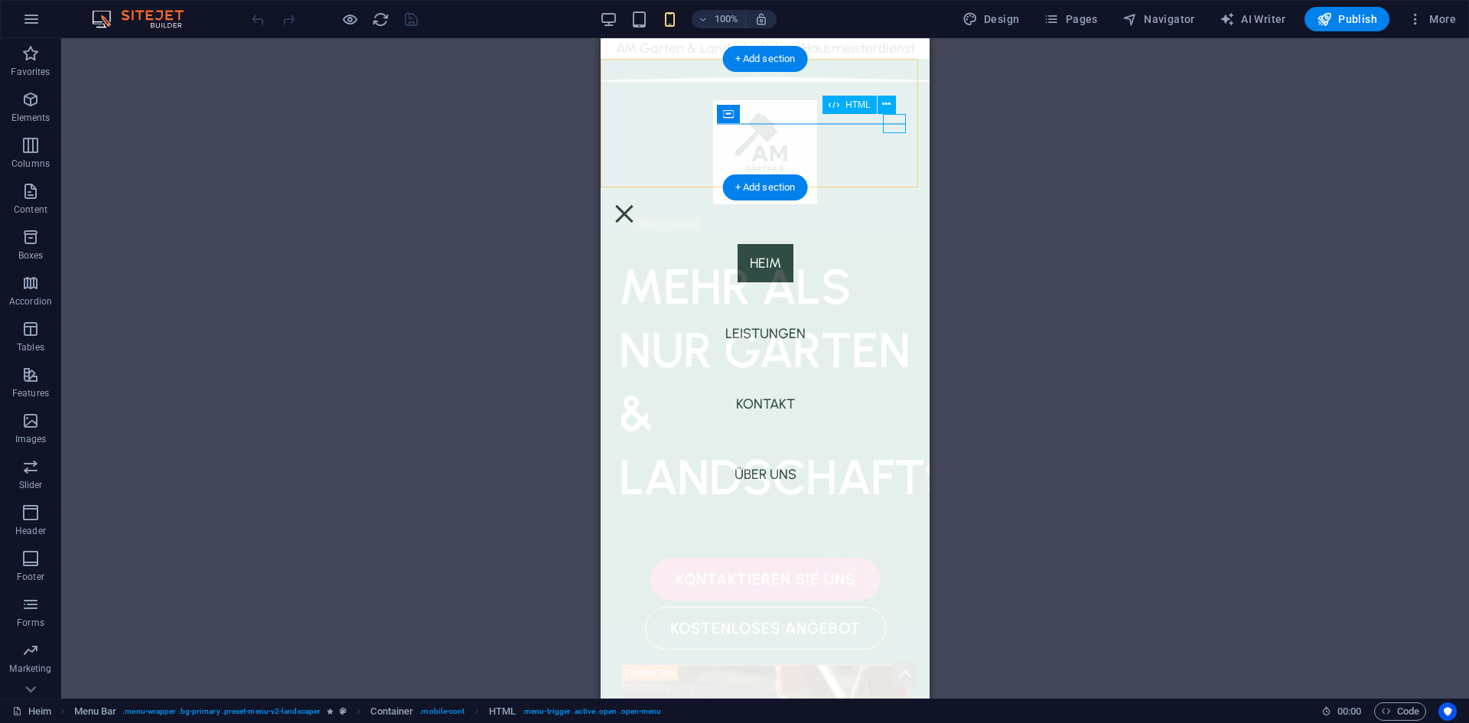
click at [636, 204] on div at bounding box center [624, 213] width 23 height 19
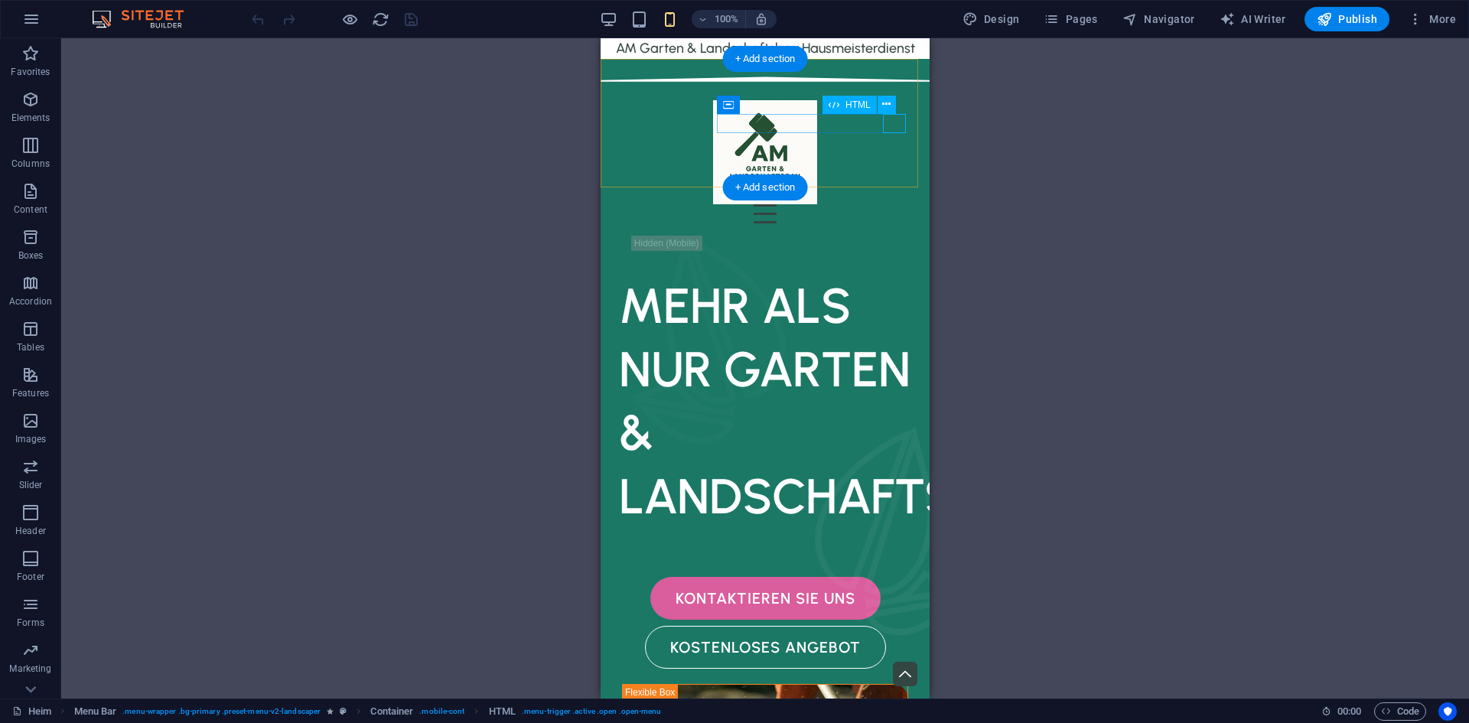
click at [893, 204] on div at bounding box center [765, 213] width 305 height 19
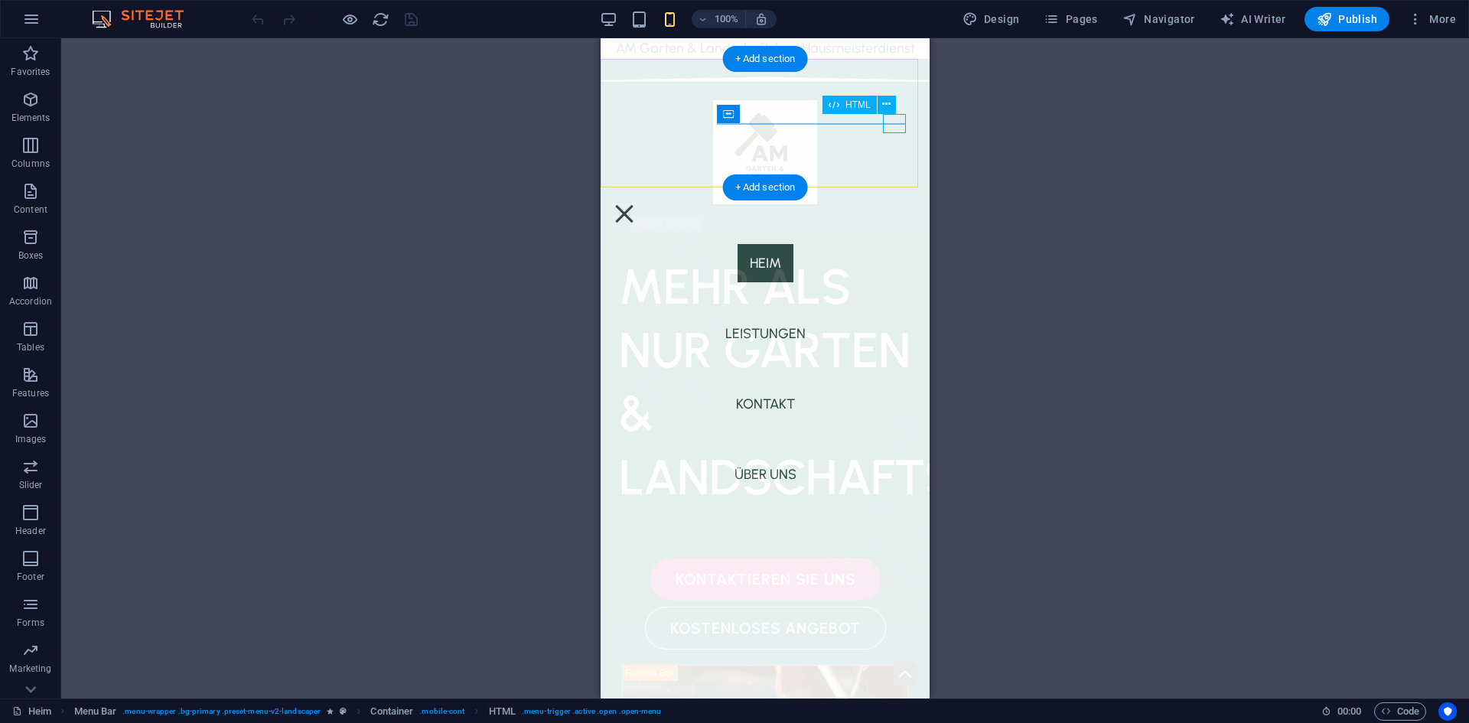
click at [636, 204] on div at bounding box center [624, 213] width 23 height 19
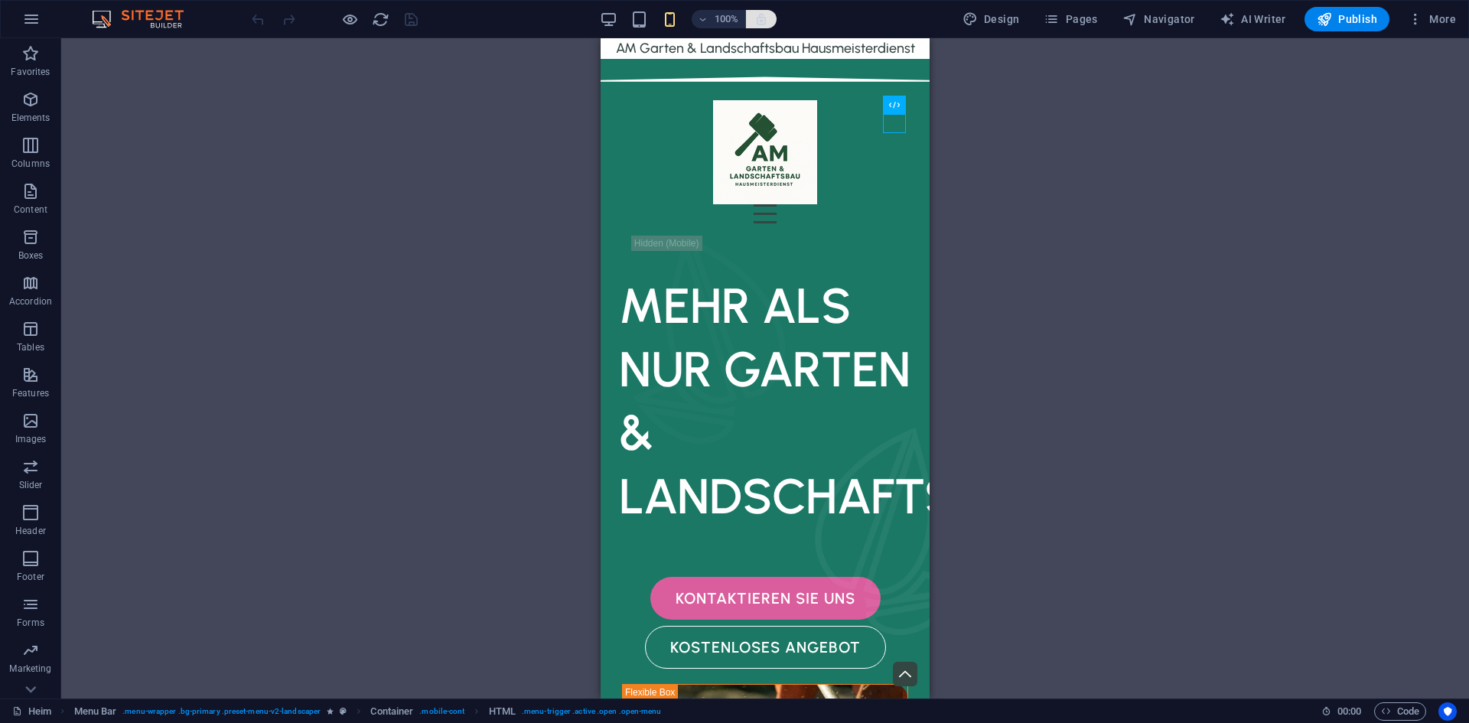
click at [754, 18] on span "button" at bounding box center [761, 19] width 18 height 14
click at [765, 24] on icon "button" at bounding box center [761, 19] width 14 height 14
click at [721, 16] on h6 "100%" at bounding box center [727, 19] width 24 height 18
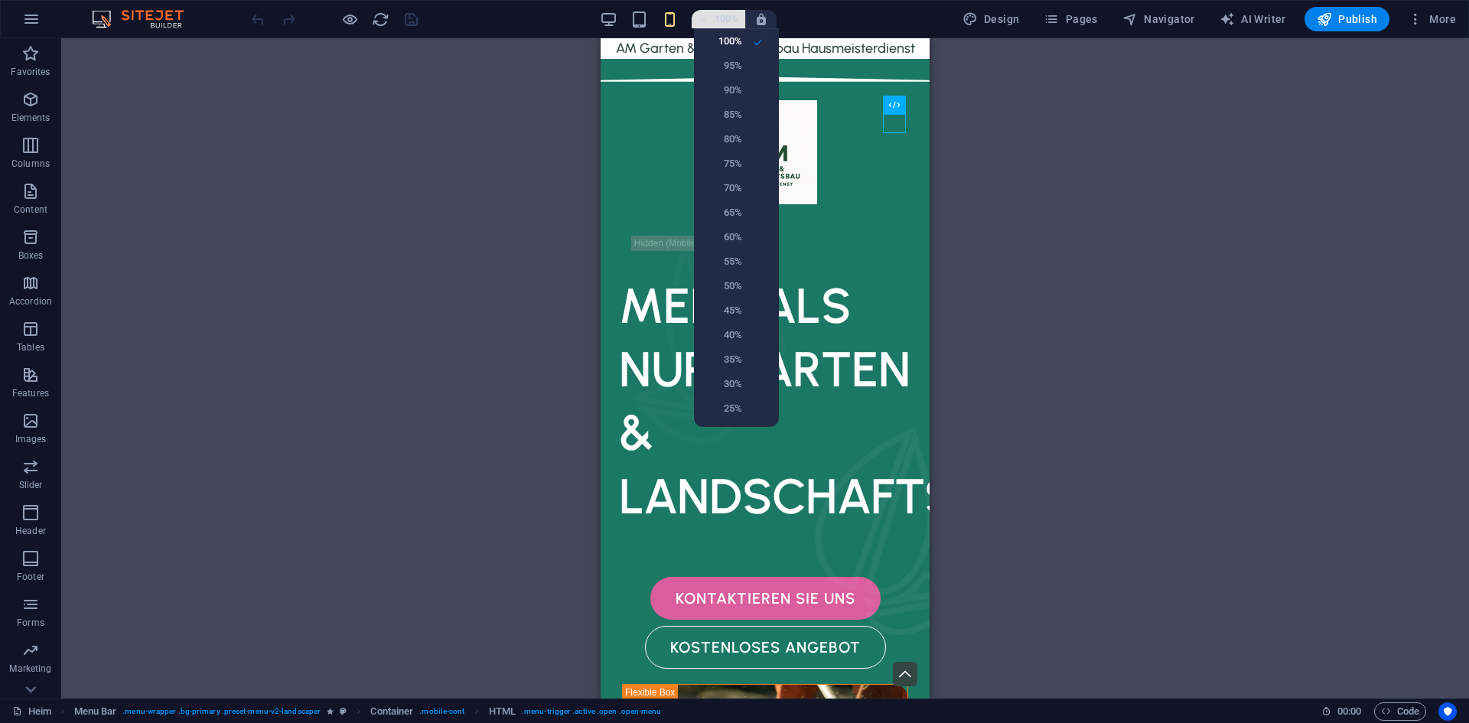
click at [721, 16] on div at bounding box center [734, 361] width 1469 height 723
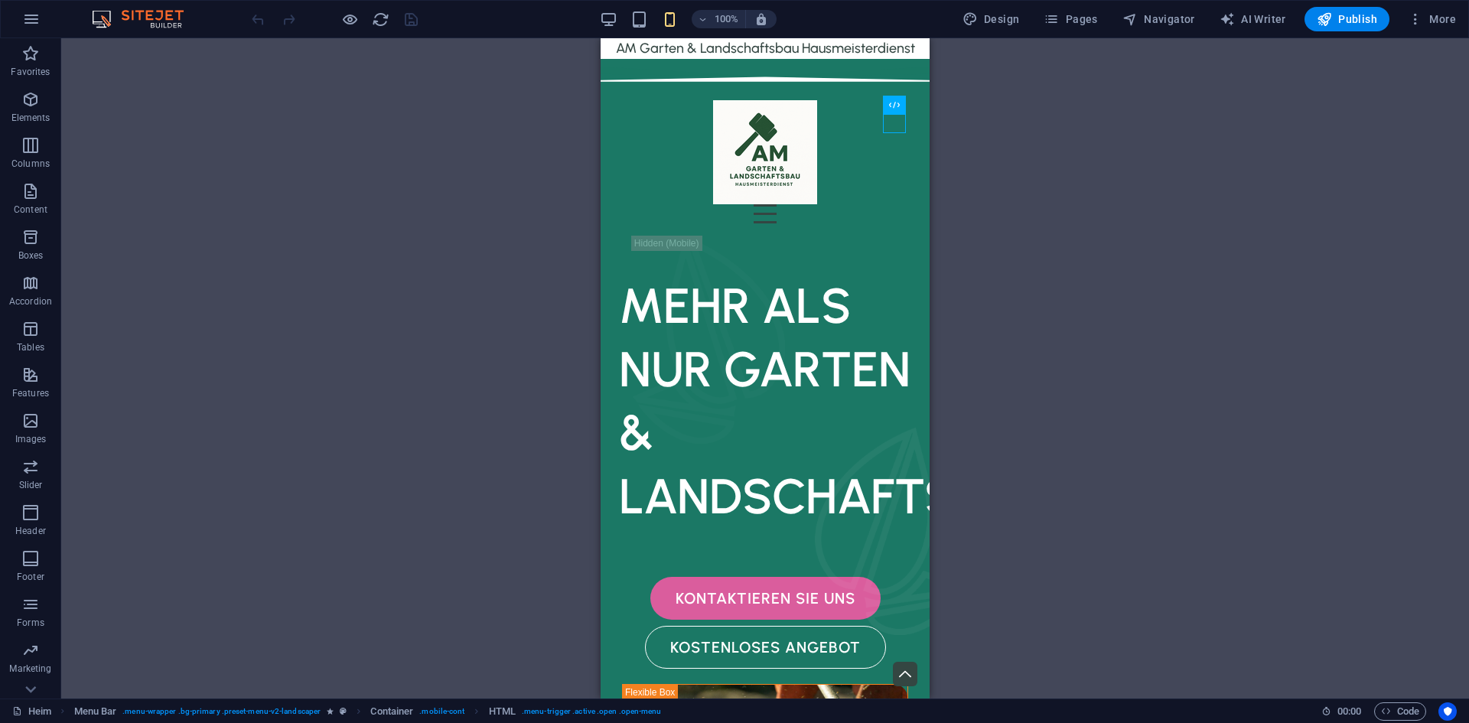
click at [986, 159] on div "Drag here to replace the existing content. Press “Ctrl” if you want to create a…" at bounding box center [765, 368] width 1408 height 660
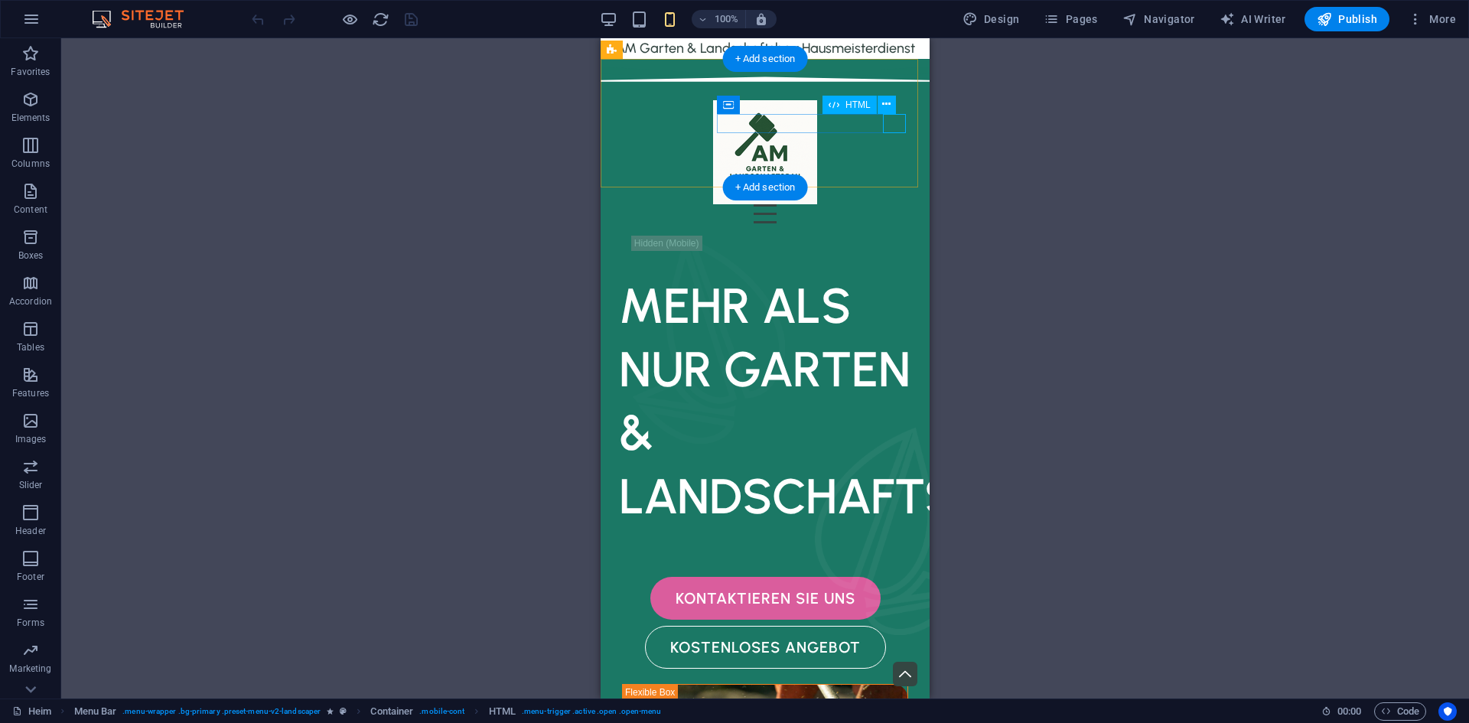
click at [898, 204] on div at bounding box center [765, 213] width 305 height 19
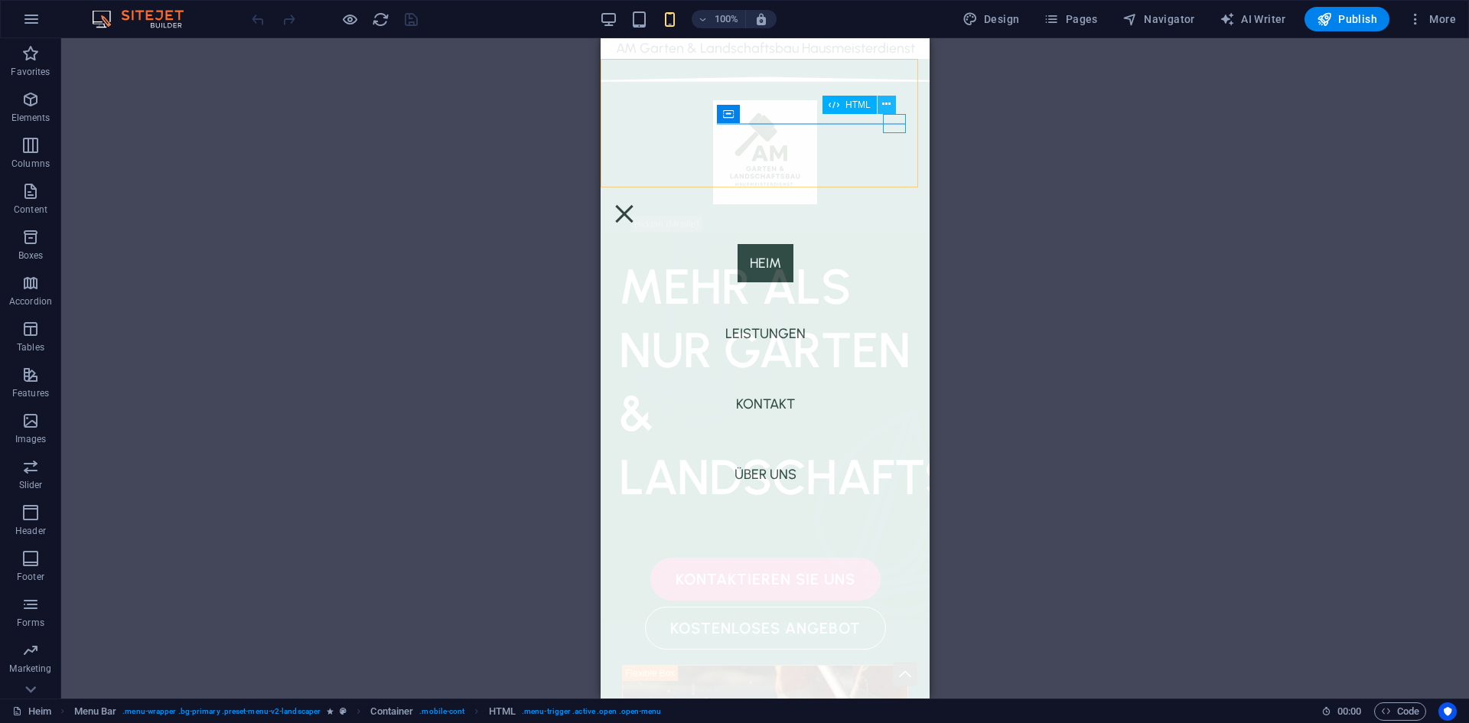
click at [894, 109] on button at bounding box center [887, 105] width 18 height 18
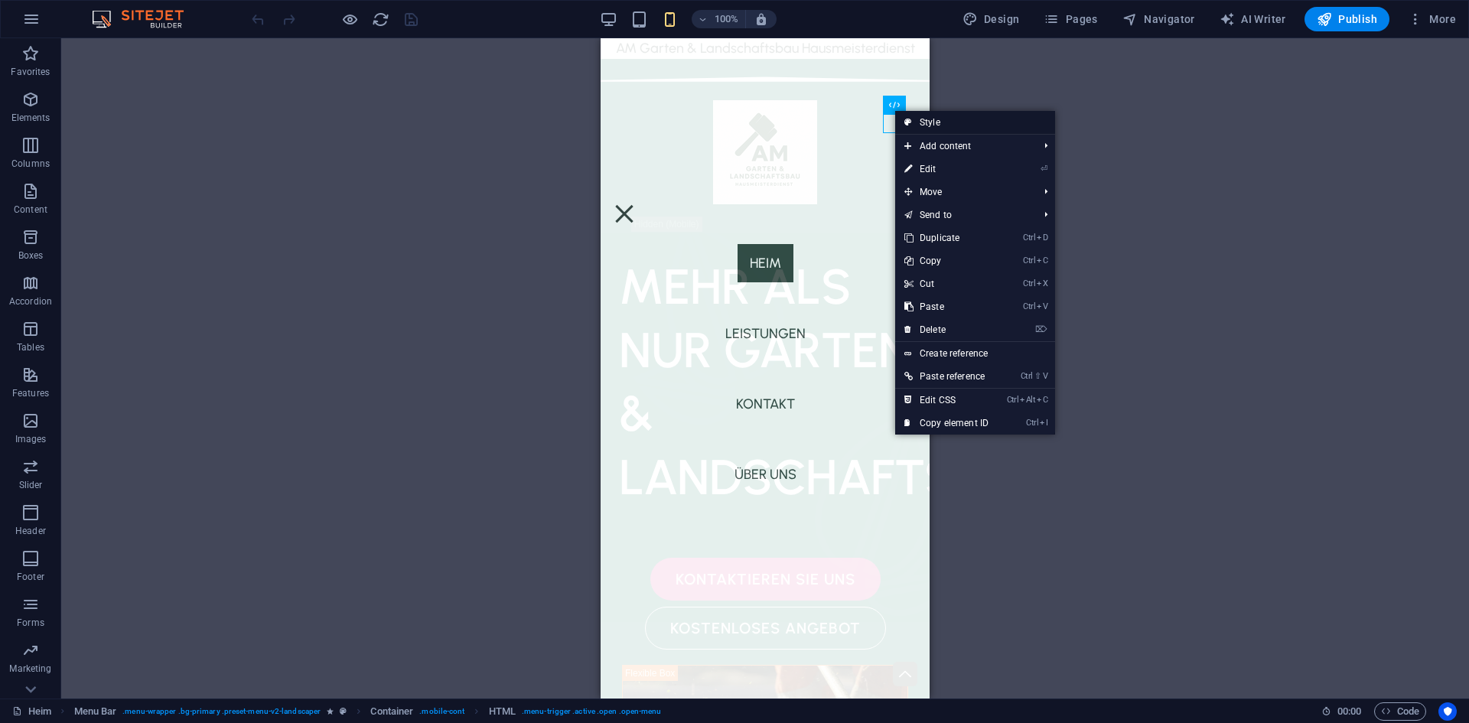
click at [920, 126] on link "Style" at bounding box center [975, 122] width 160 height 23
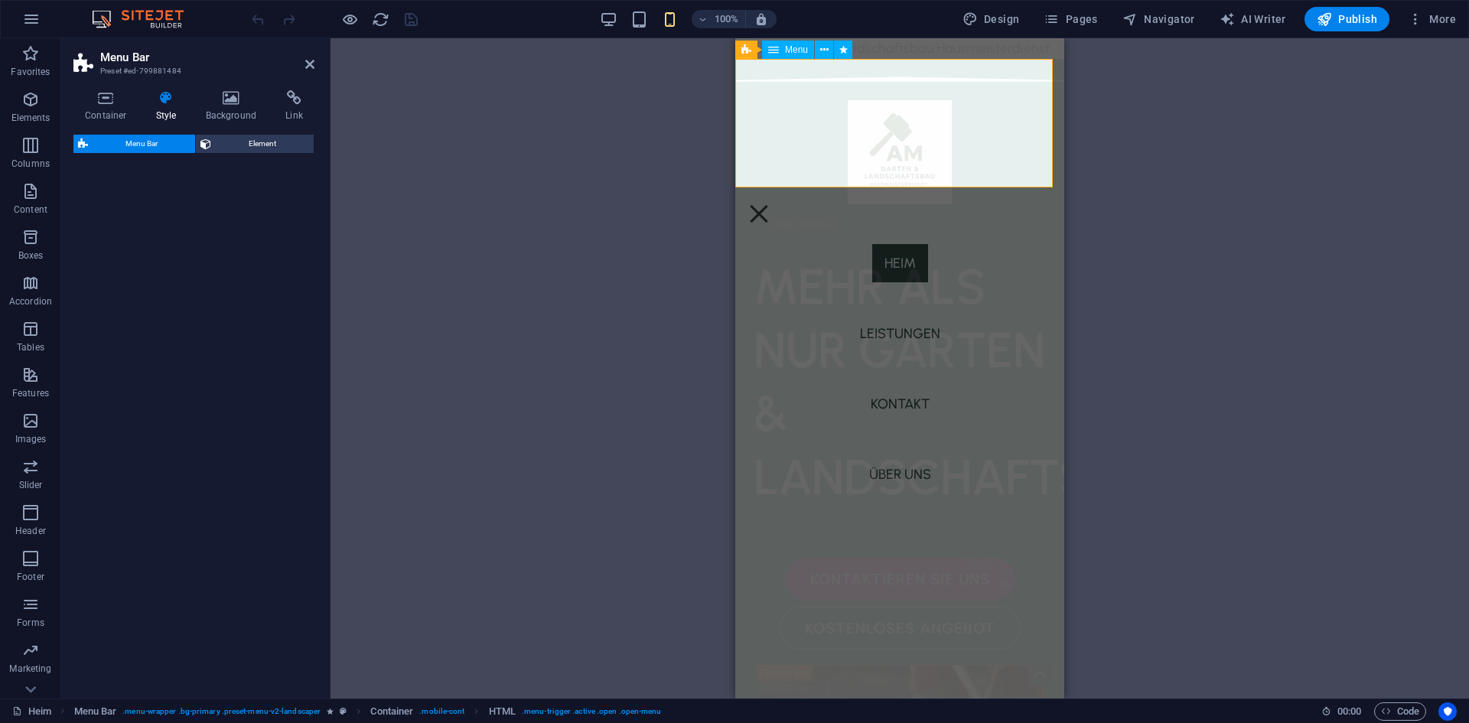
select select "rem"
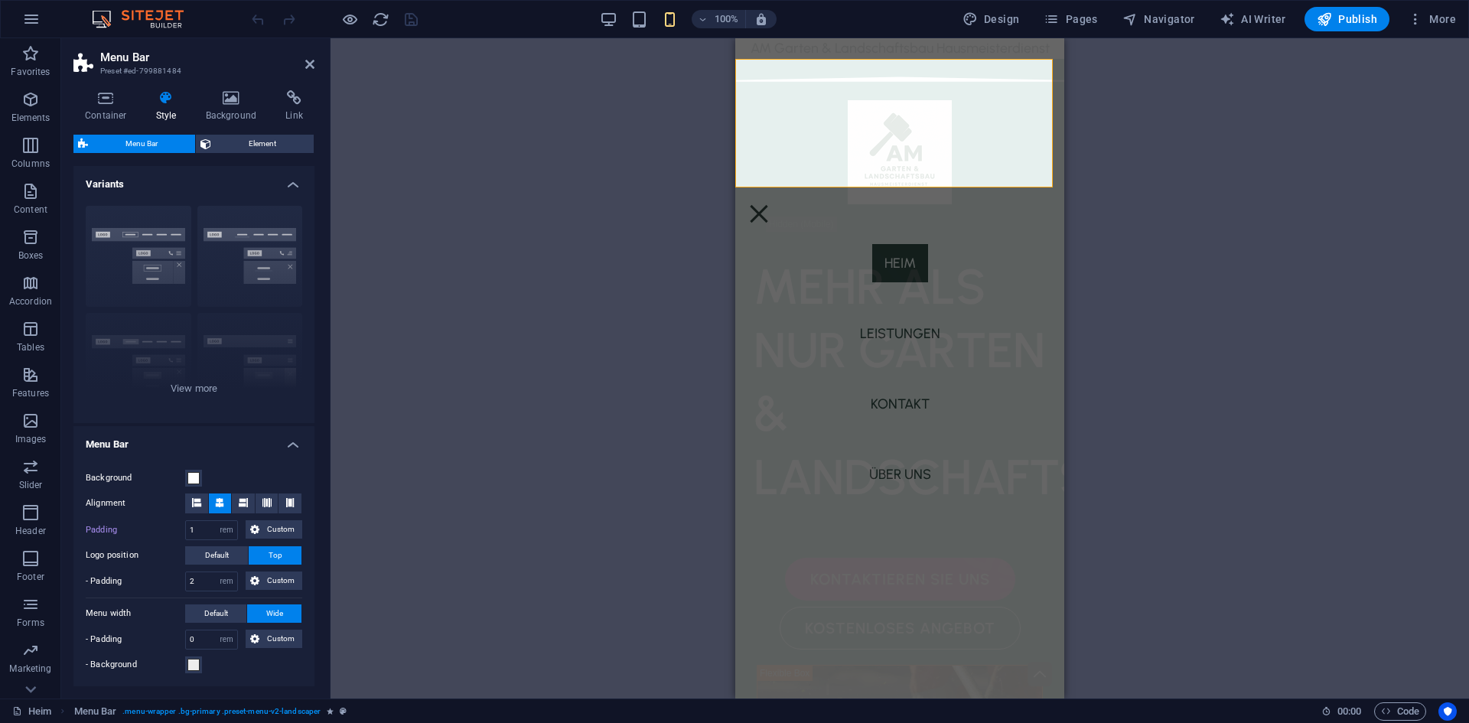
drag, startPoint x: 314, startPoint y: 235, endPoint x: 314, endPoint y: 253, distance: 18.4
click at [314, 253] on div "Container Style Background Link Size Height Default px rem % vh vw Min. height …" at bounding box center [194, 388] width 266 height 621
drag, startPoint x: 310, startPoint y: 257, endPoint x: 310, endPoint y: 281, distance: 23.7
click at [310, 281] on div "Border Centered Default Fixed Loki Trigger Wide XXL" at bounding box center [193, 309] width 241 height 230
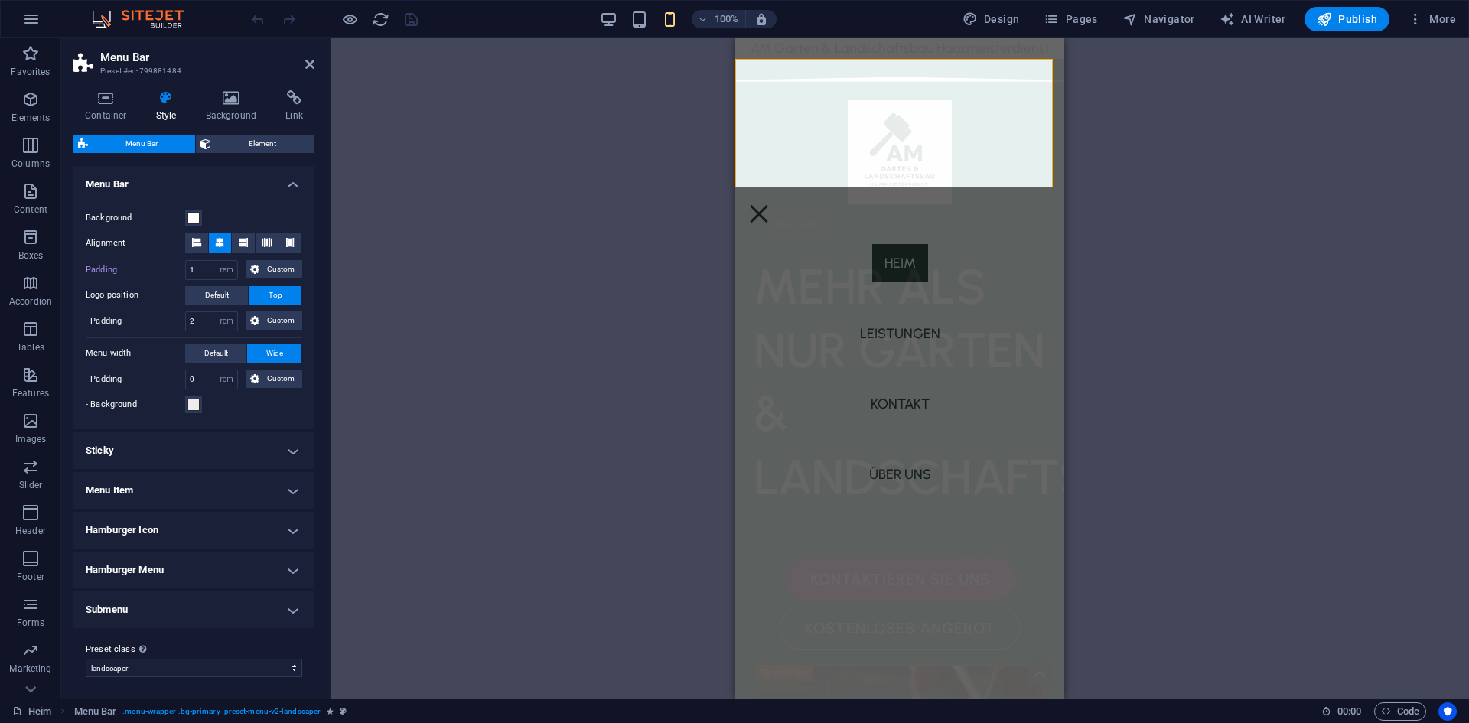
scroll to position [481, 0]
click at [276, 449] on h4 "Sticky" at bounding box center [193, 447] width 241 height 37
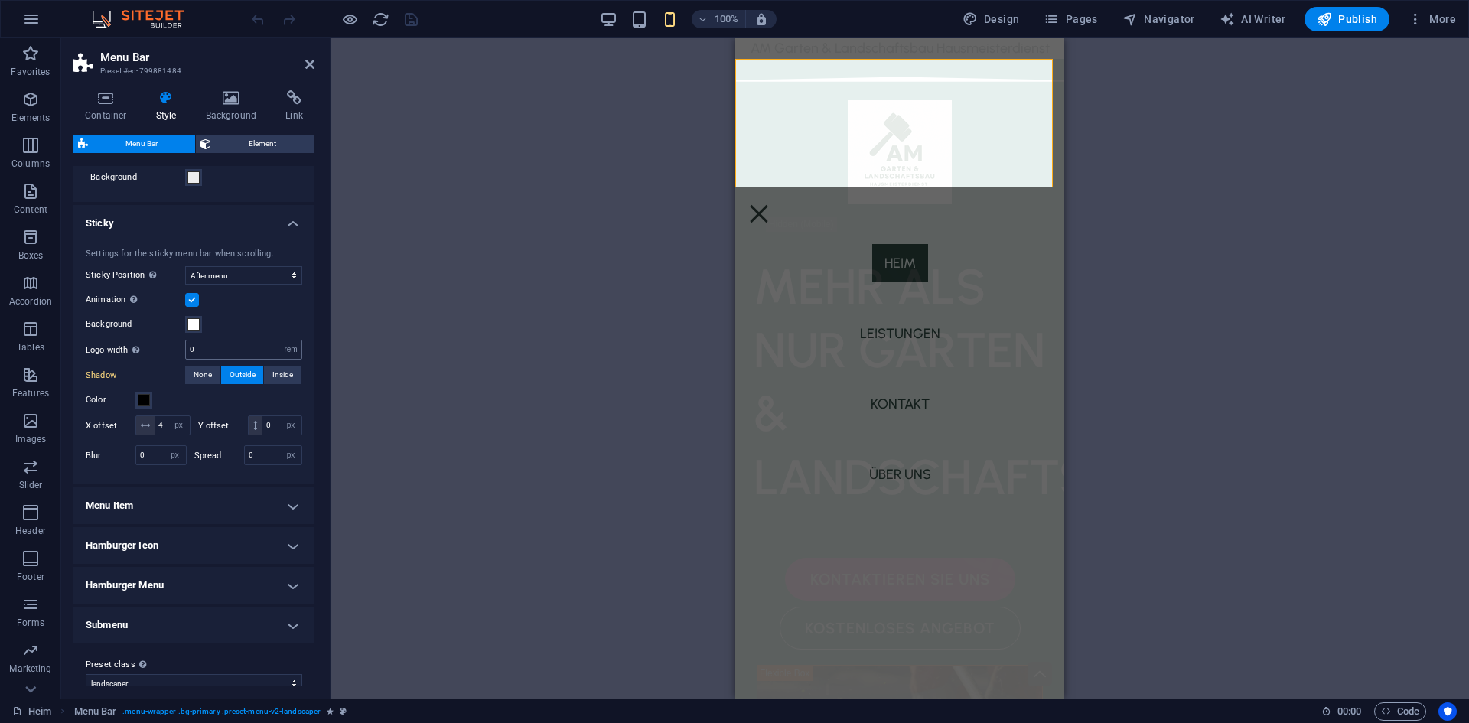
scroll to position [710, 0]
click at [262, 513] on h4 "Menu Item" at bounding box center [193, 500] width 241 height 37
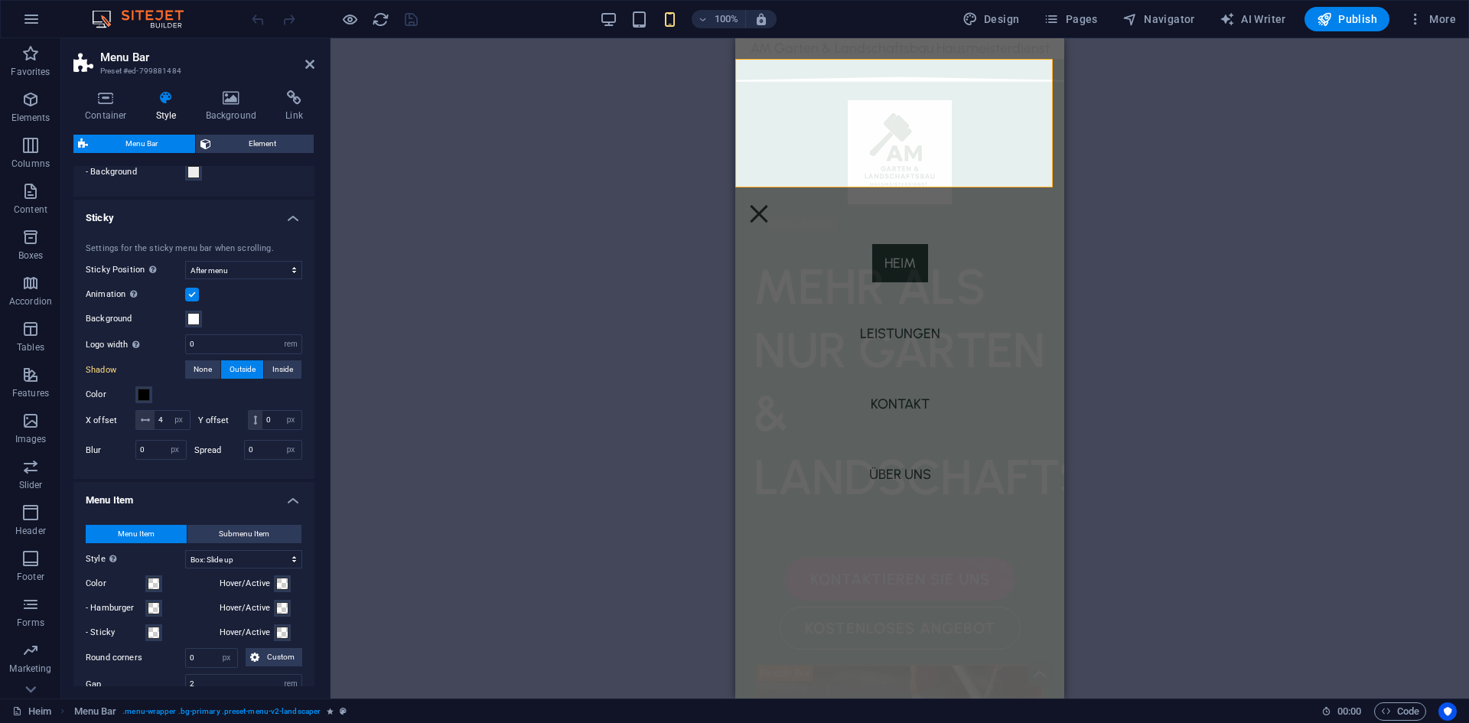
click at [262, 510] on h4 "Menu Item" at bounding box center [193, 496] width 241 height 28
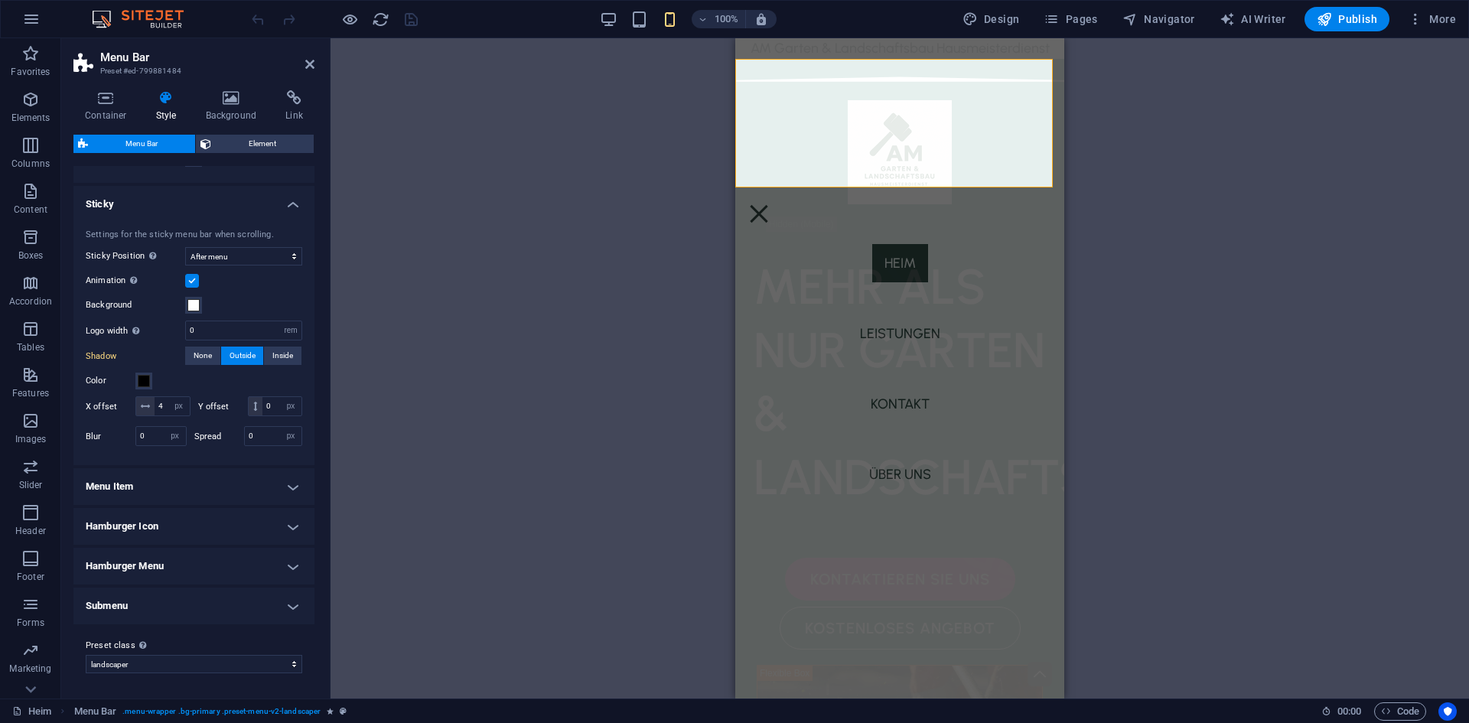
scroll to position [743, 0]
click at [173, 661] on select "landscaper landscaper-light Add preset class" at bounding box center [194, 664] width 217 height 18
select select "preset-menu-v2-landscaper-light"
click at [86, 655] on select "landscaper landscaper-light Add preset class" at bounding box center [194, 664] width 217 height 18
select select "sticky_none"
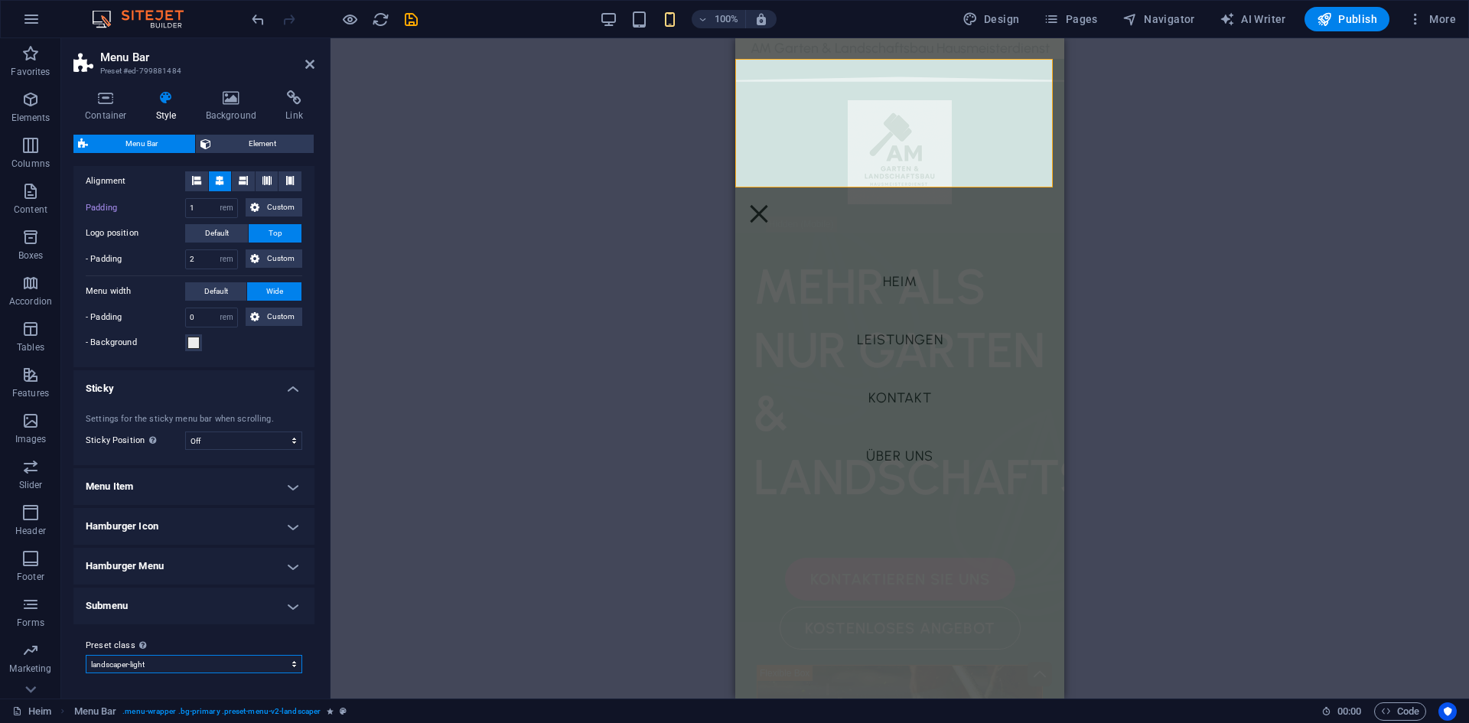
scroll to position [539, 0]
click at [173, 657] on select "landscaper landscaper-light Add preset class" at bounding box center [194, 664] width 217 height 18
select select "preset-menu-v2-landscaper"
click at [86, 656] on select "landscaper landscaper-light Add preset class" at bounding box center [194, 664] width 217 height 18
select select "sticky_menu"
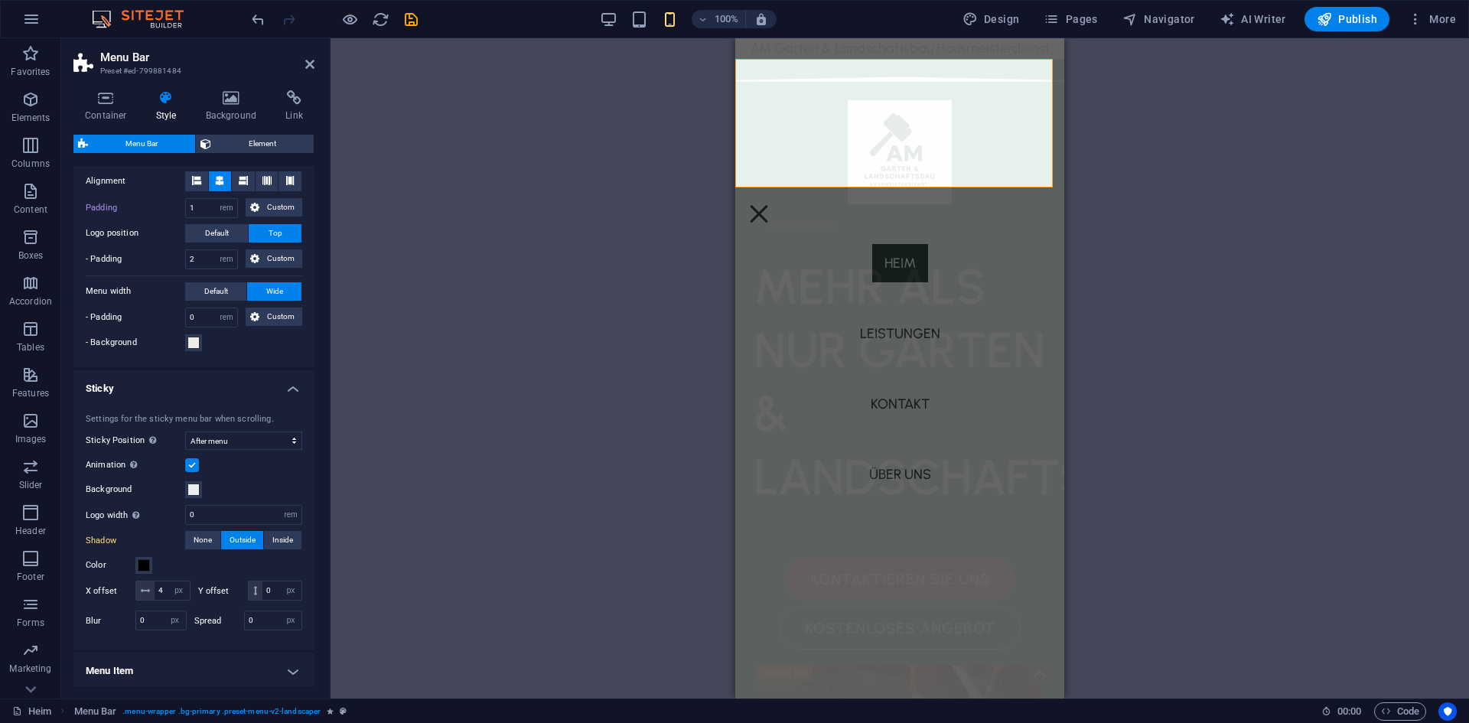
scroll to position [743, 0]
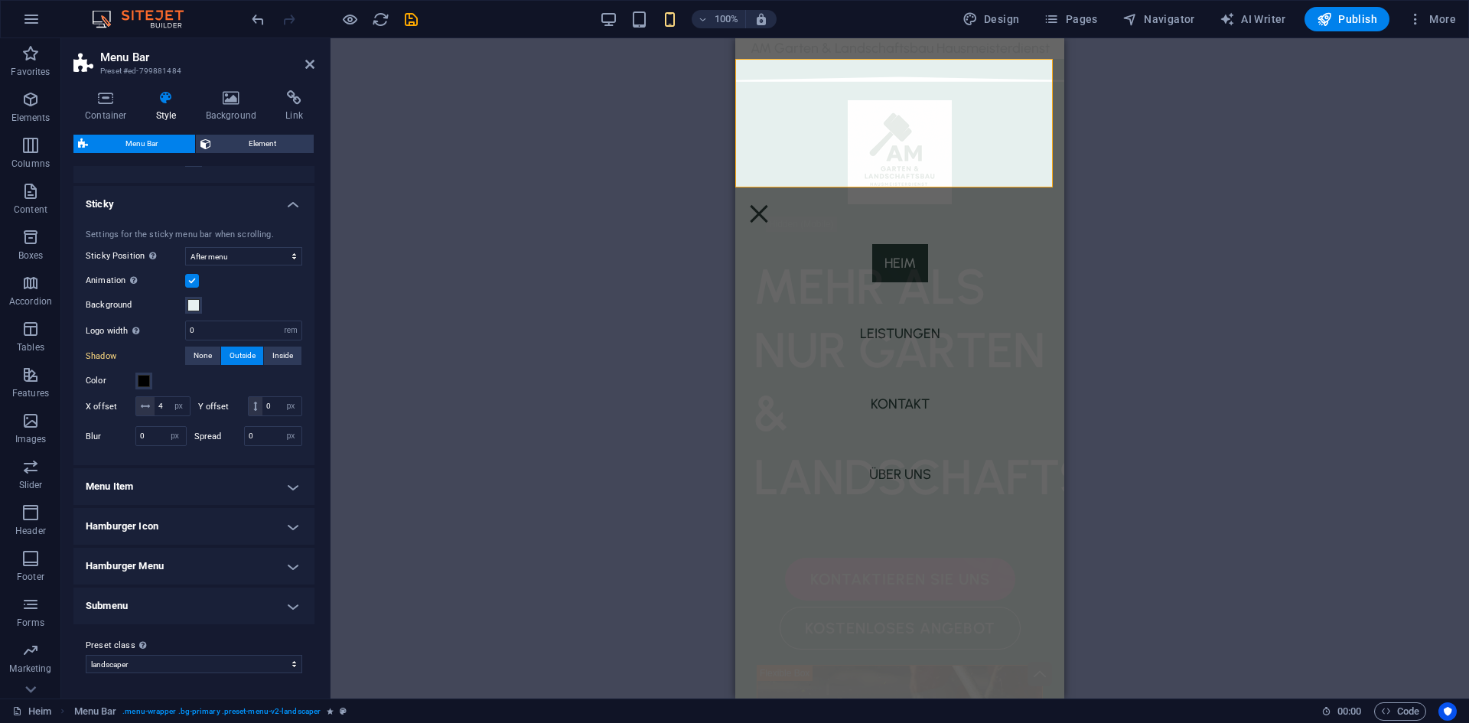
click at [191, 602] on h4 "Submenu" at bounding box center [193, 606] width 241 height 37
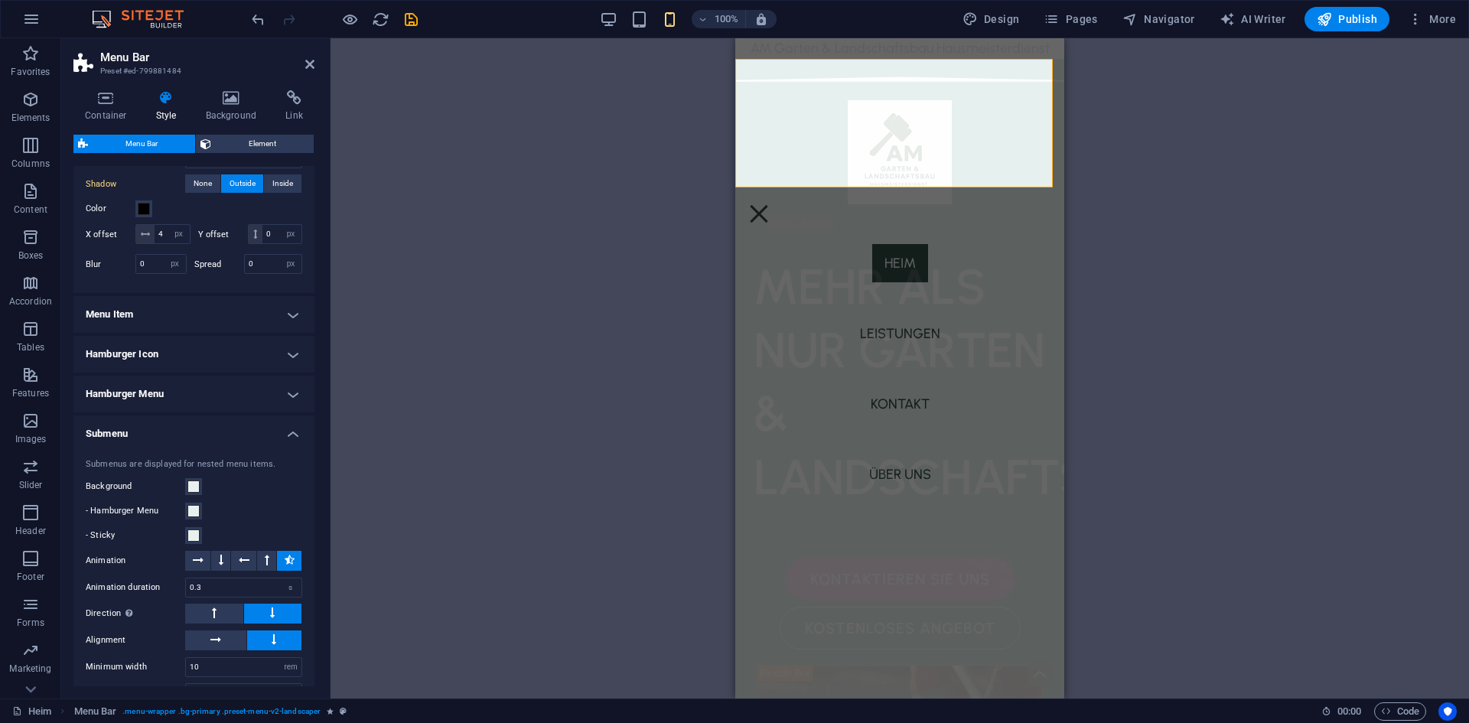
click at [187, 443] on h4 "Submenu" at bounding box center [193, 430] width 241 height 28
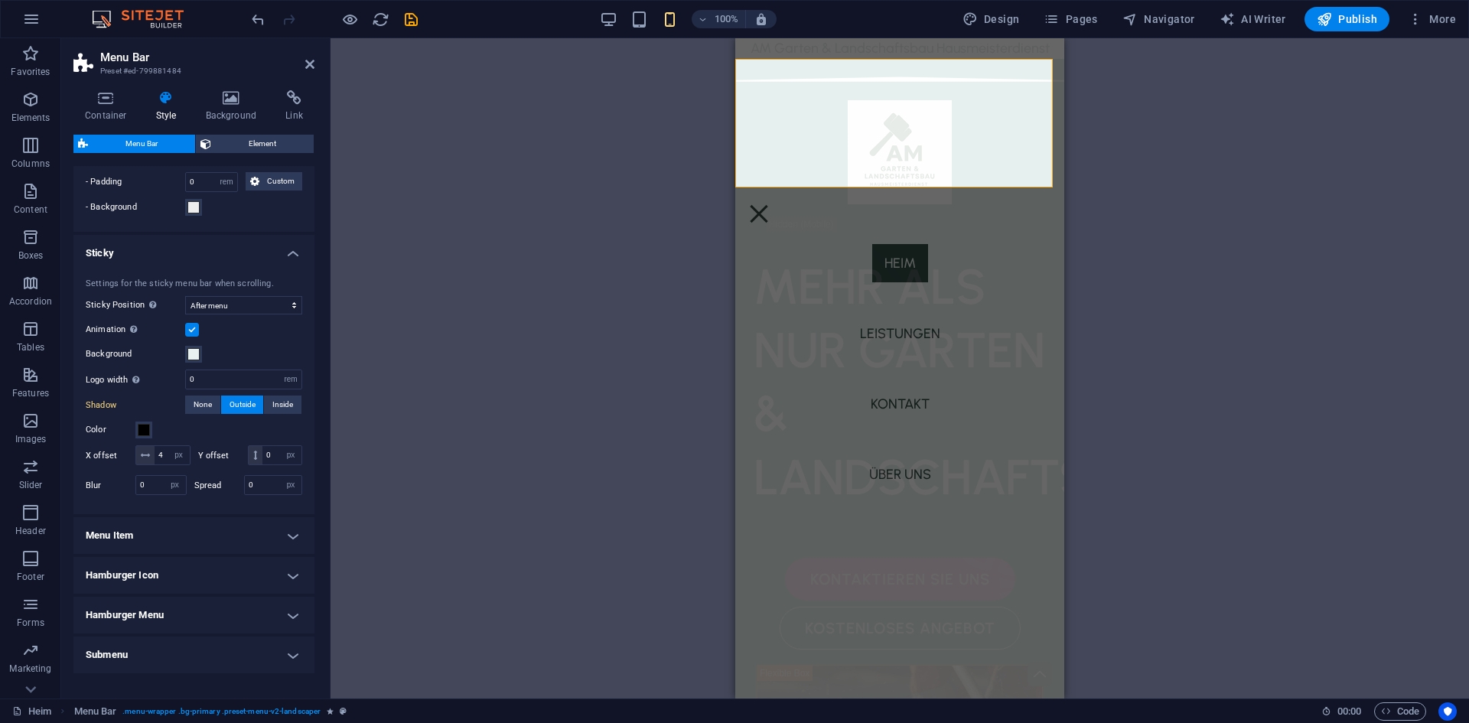
scroll to position [591, 0]
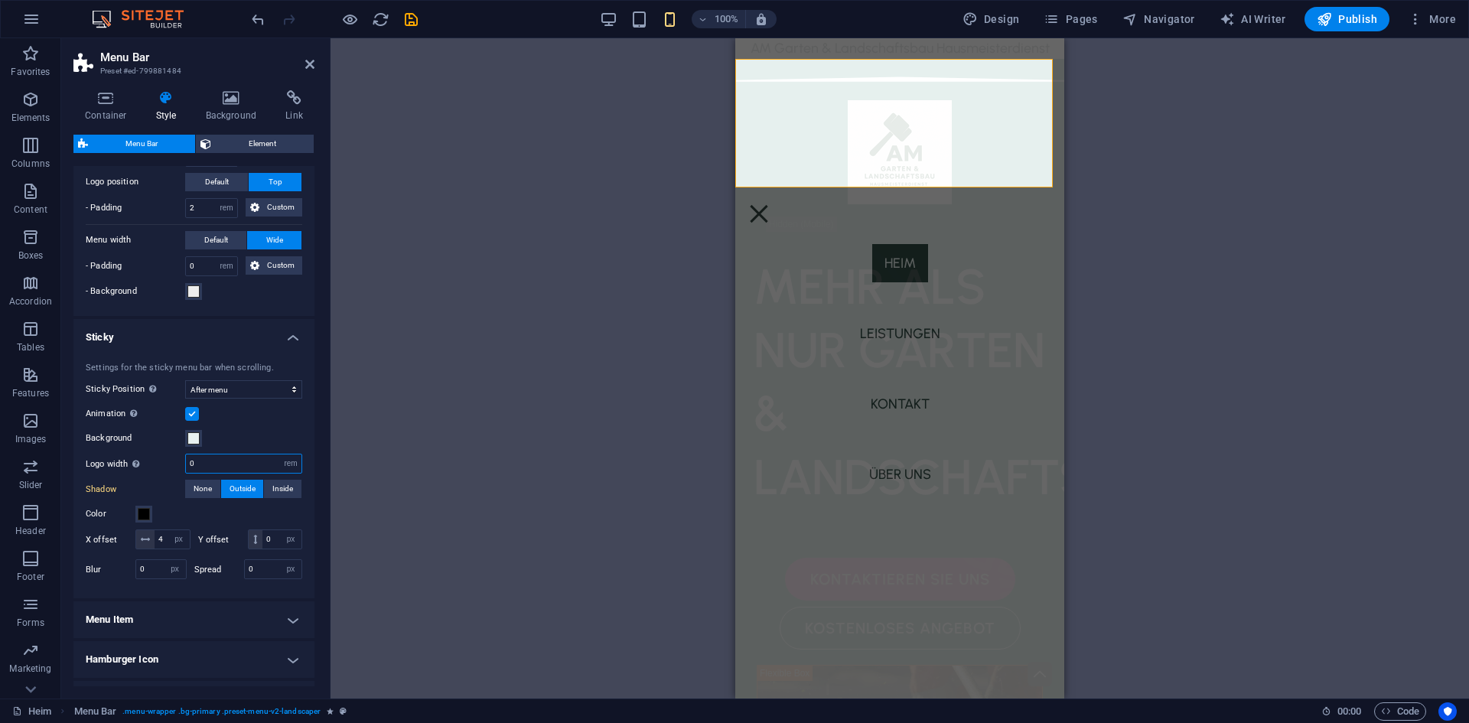
click at [220, 464] on input "0" at bounding box center [244, 464] width 116 height 18
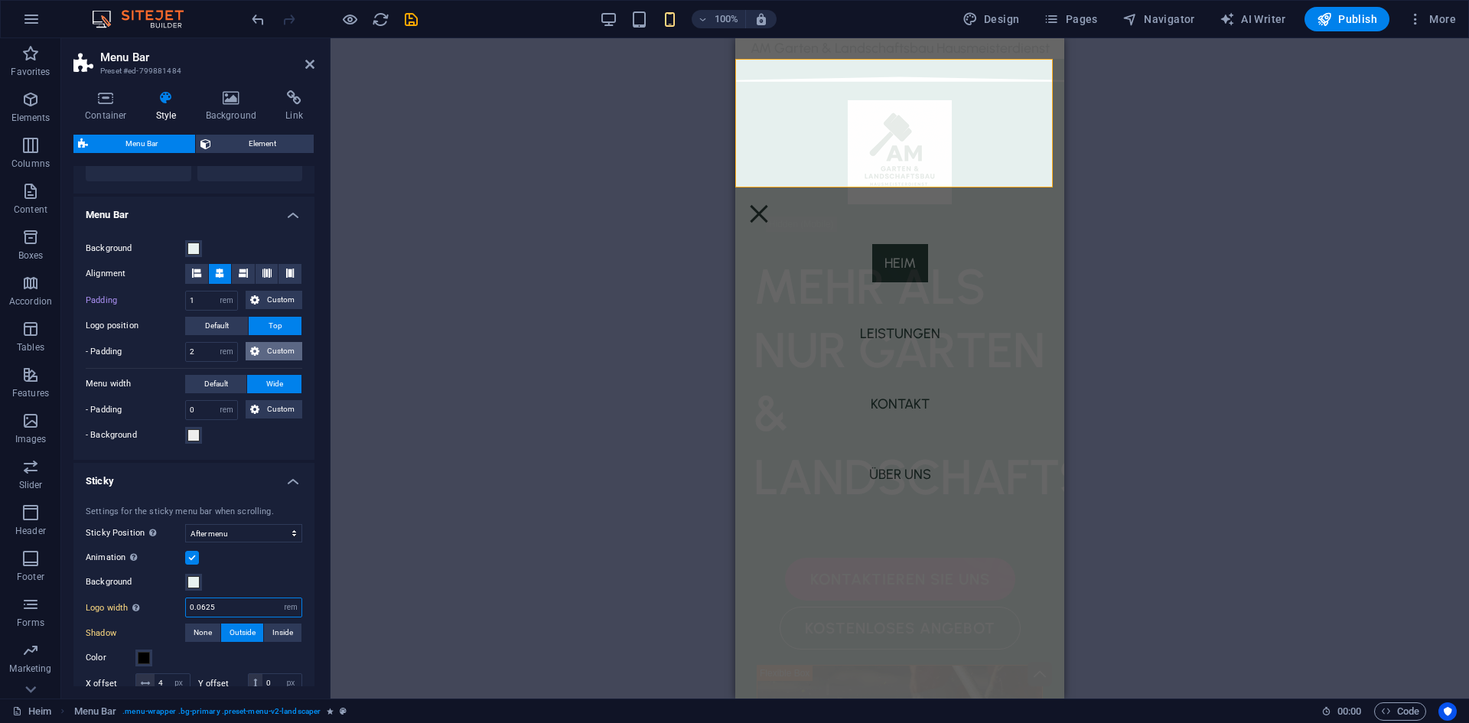
scroll to position [438, 0]
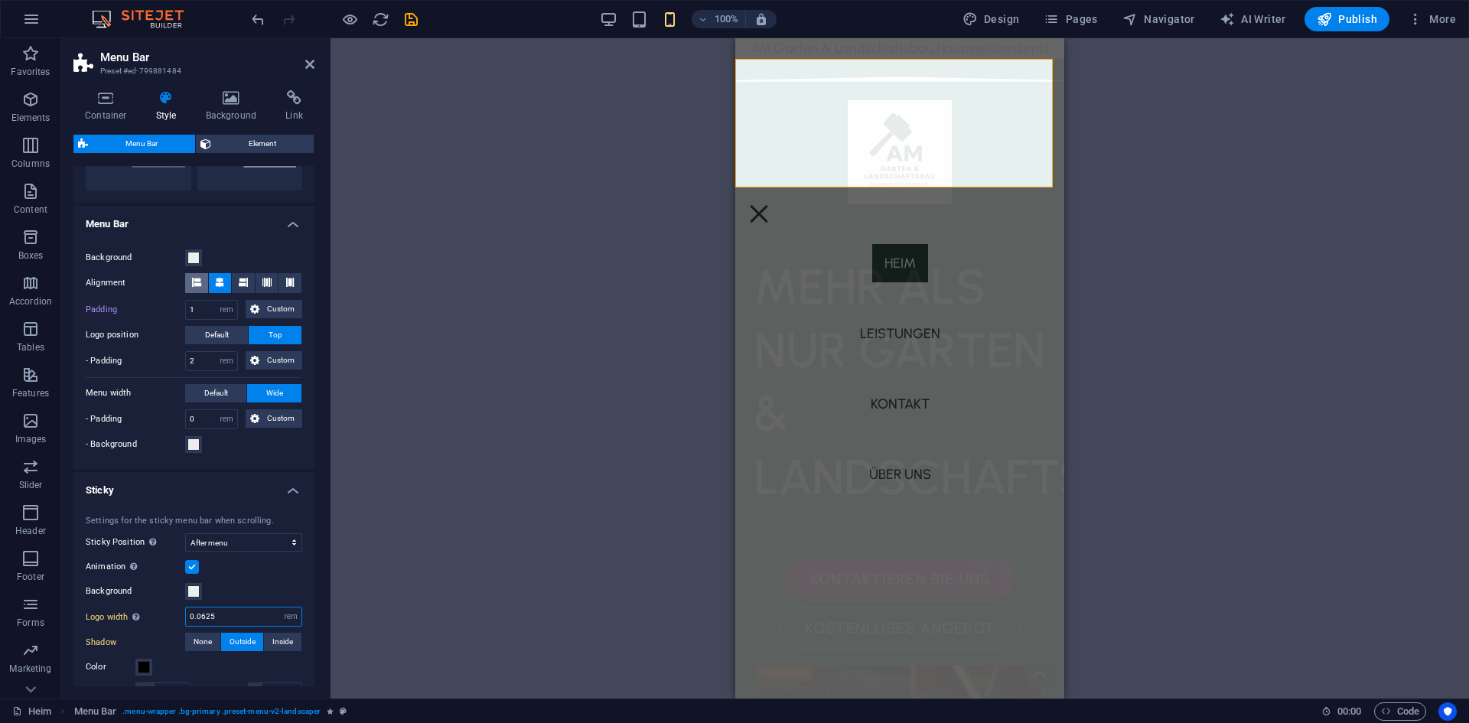
type input "0.0625"
click at [198, 287] on span at bounding box center [196, 283] width 9 height 20
click at [246, 286] on button at bounding box center [243, 283] width 23 height 20
click at [267, 282] on icon at bounding box center [266, 282] width 9 height 9
click at [212, 279] on button at bounding box center [220, 283] width 23 height 20
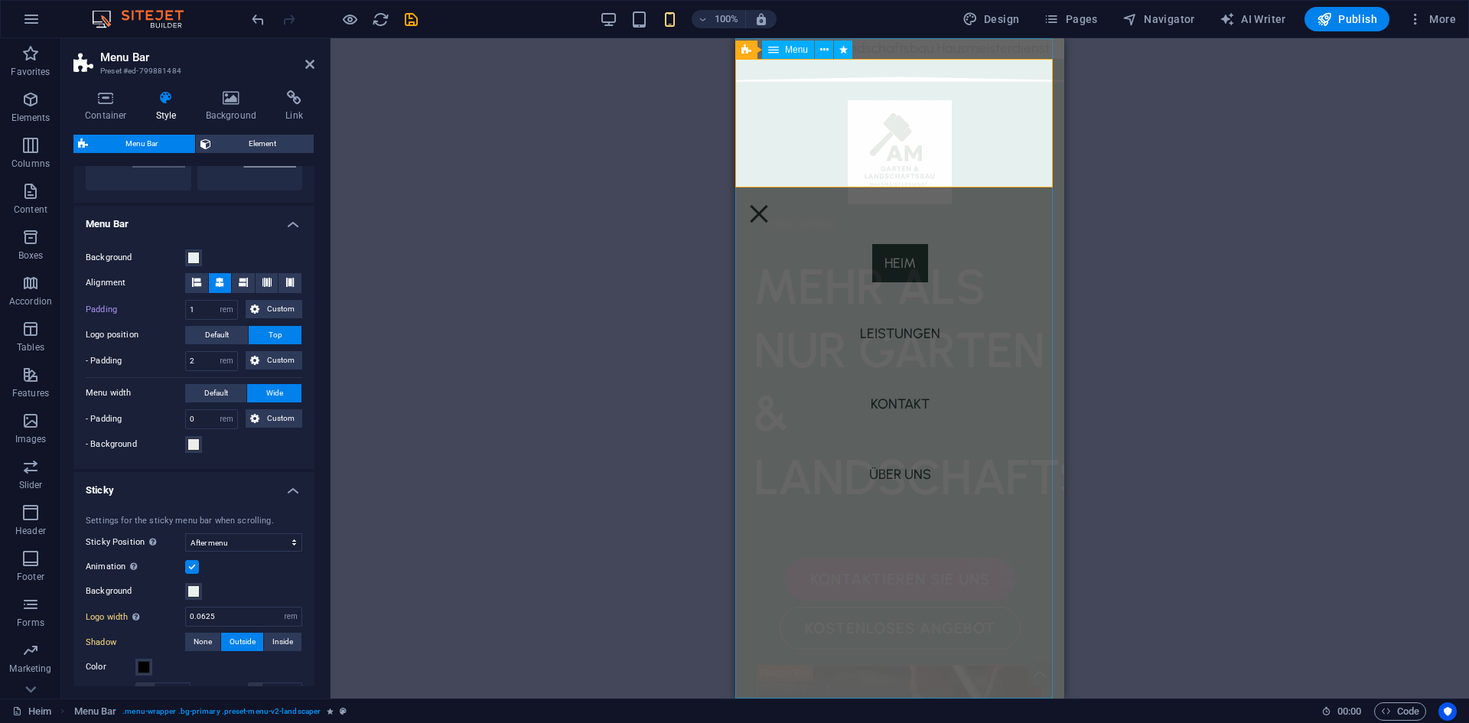
click at [775, 356] on nav "Heim Leistungen Kontakt Über uns" at bounding box center [899, 368] width 329 height 660
click at [984, 153] on nav "Heim Leistungen Kontakt Über uns" at bounding box center [899, 368] width 329 height 660
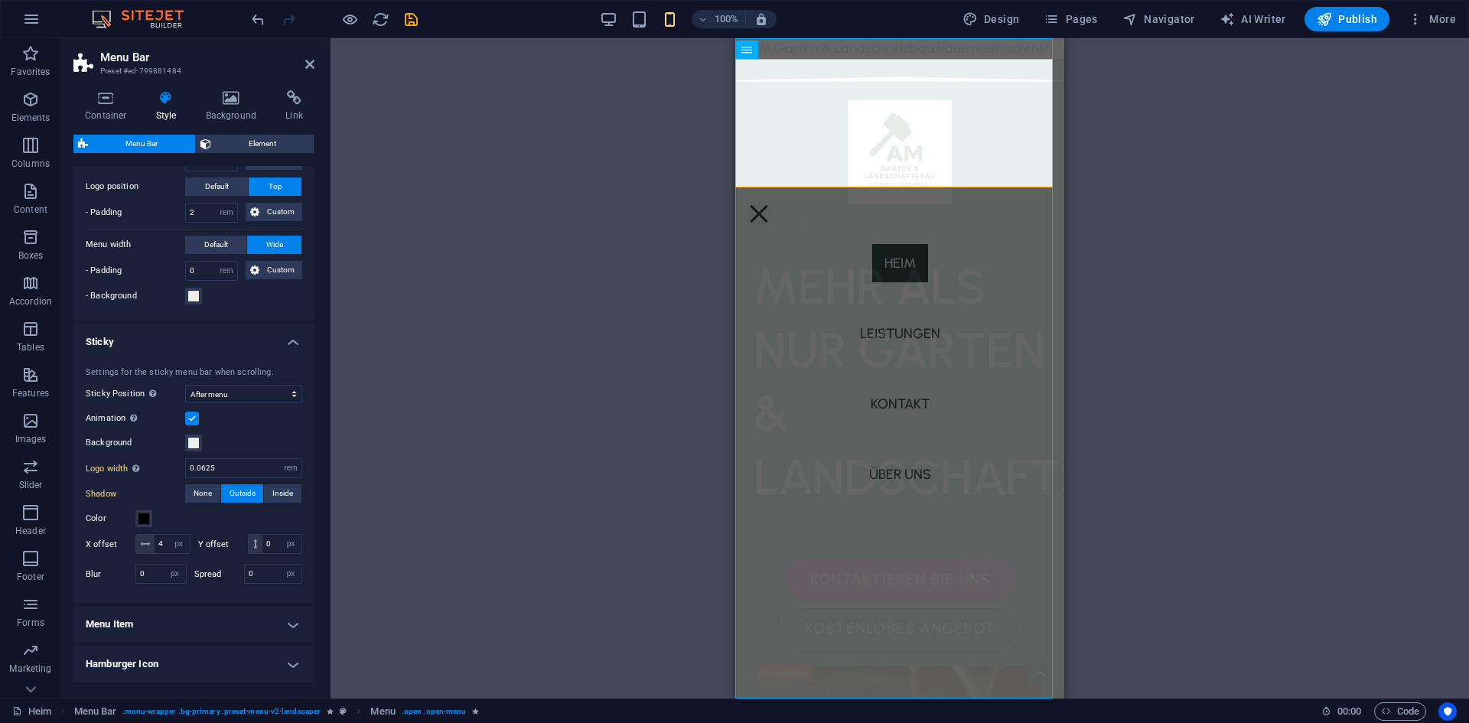
scroll to position [591, 0]
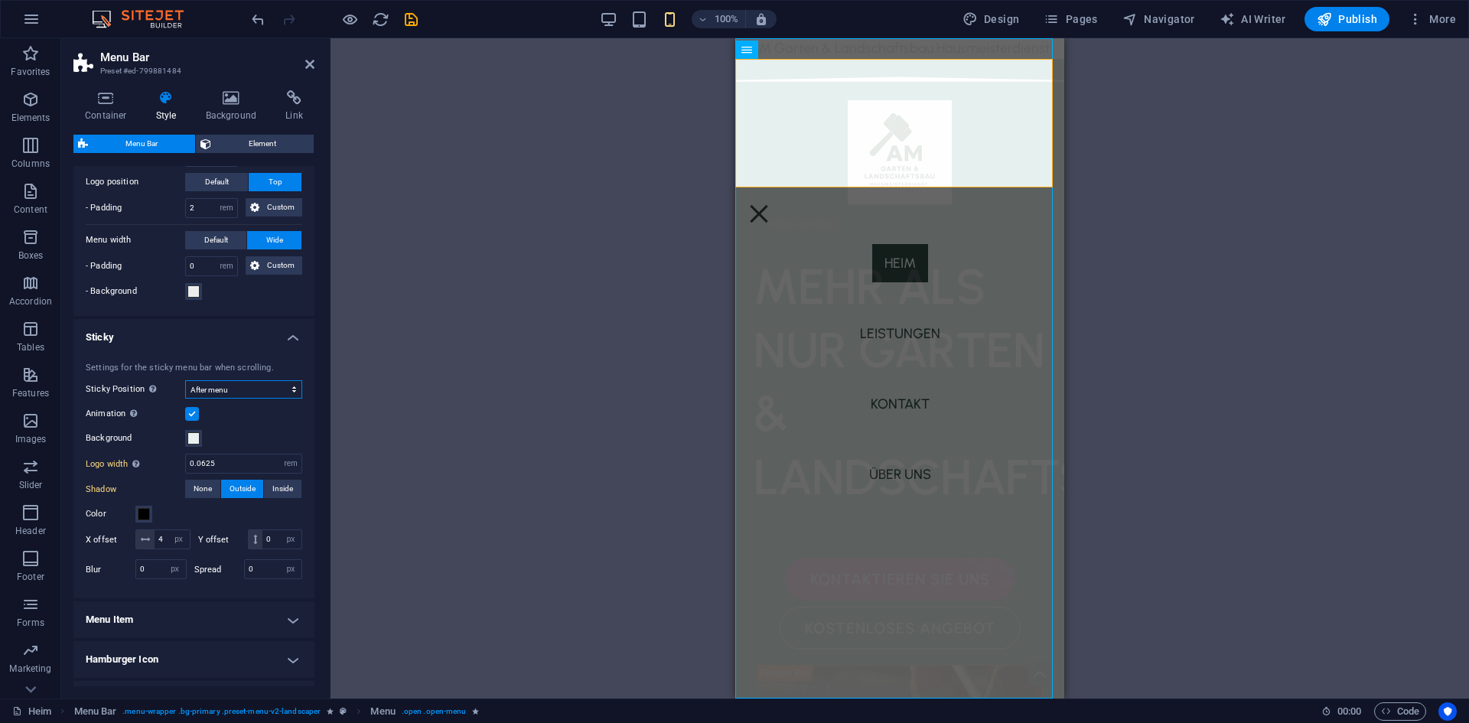
click at [261, 393] on select "Off Instant After menu After banner When scrolling up" at bounding box center [243, 389] width 117 height 18
click at [246, 400] on div "Settings for the sticky menu bar when scrolling. Sticky Position Affects the sc…" at bounding box center [193, 473] width 247 height 253
click at [247, 390] on select "Off Instant After menu After banner When scrolling up" at bounding box center [243, 389] width 117 height 18
click at [185, 399] on select "Off Instant After menu After banner When scrolling up" at bounding box center [243, 389] width 117 height 18
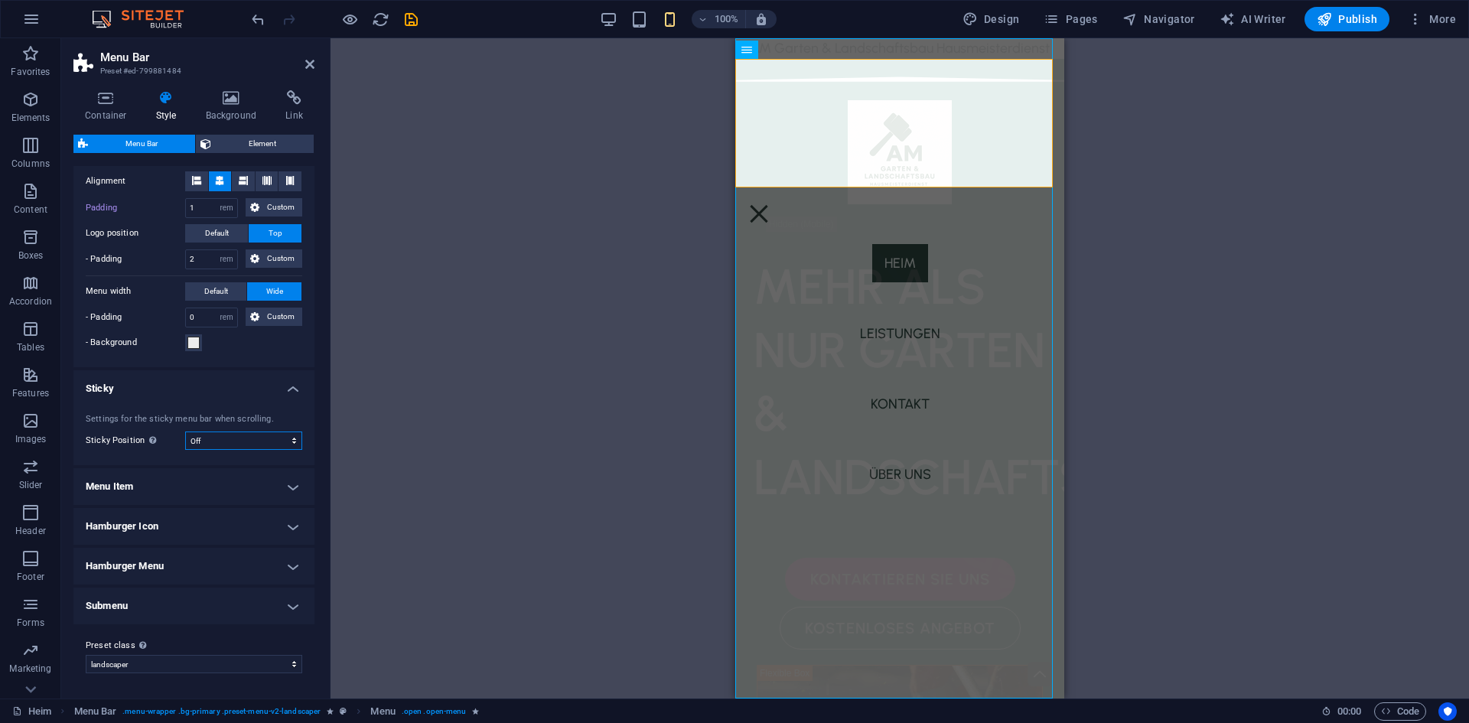
click at [249, 442] on select "Off Instant After menu After banner When scrolling up" at bounding box center [243, 441] width 117 height 18
select select "sticky_menu"
click at [185, 432] on select "Off Instant After menu After banner When scrolling up" at bounding box center [243, 441] width 117 height 18
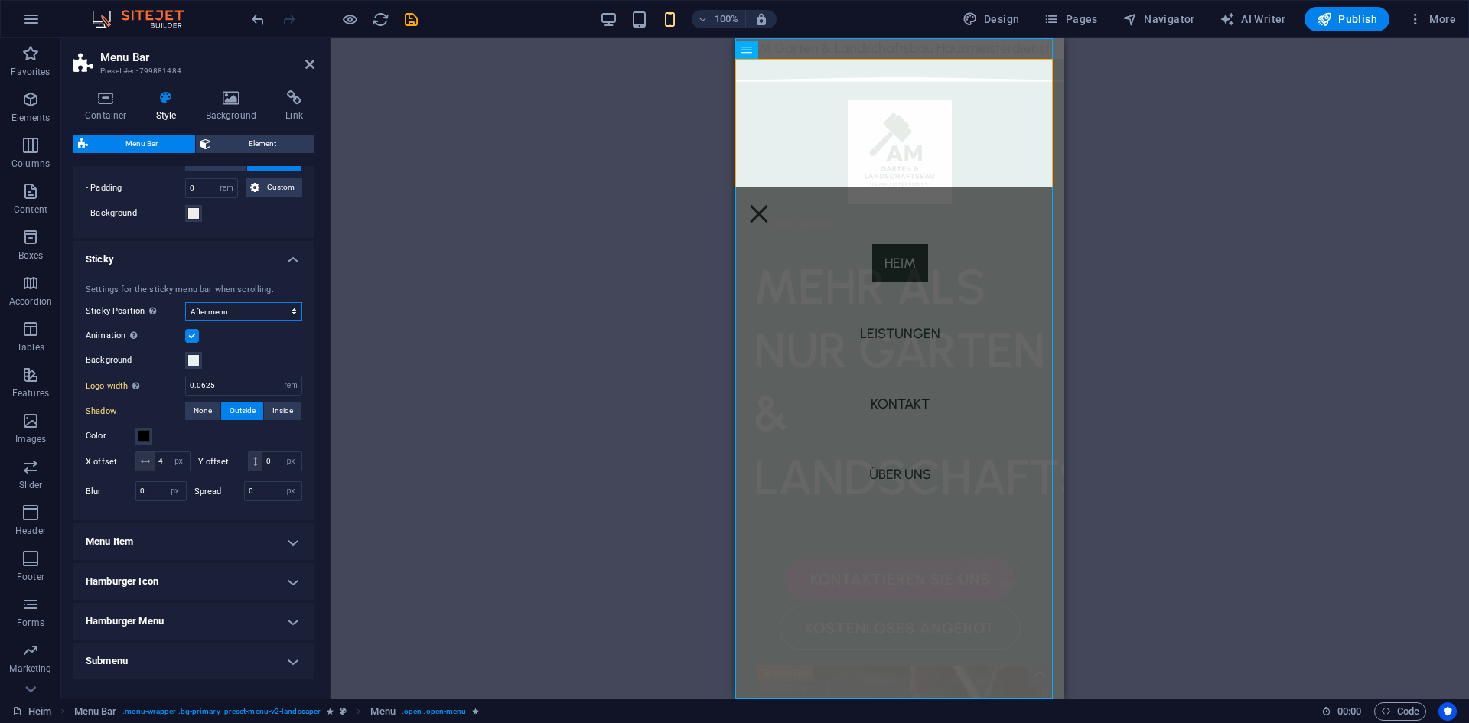
scroll to position [743, 0]
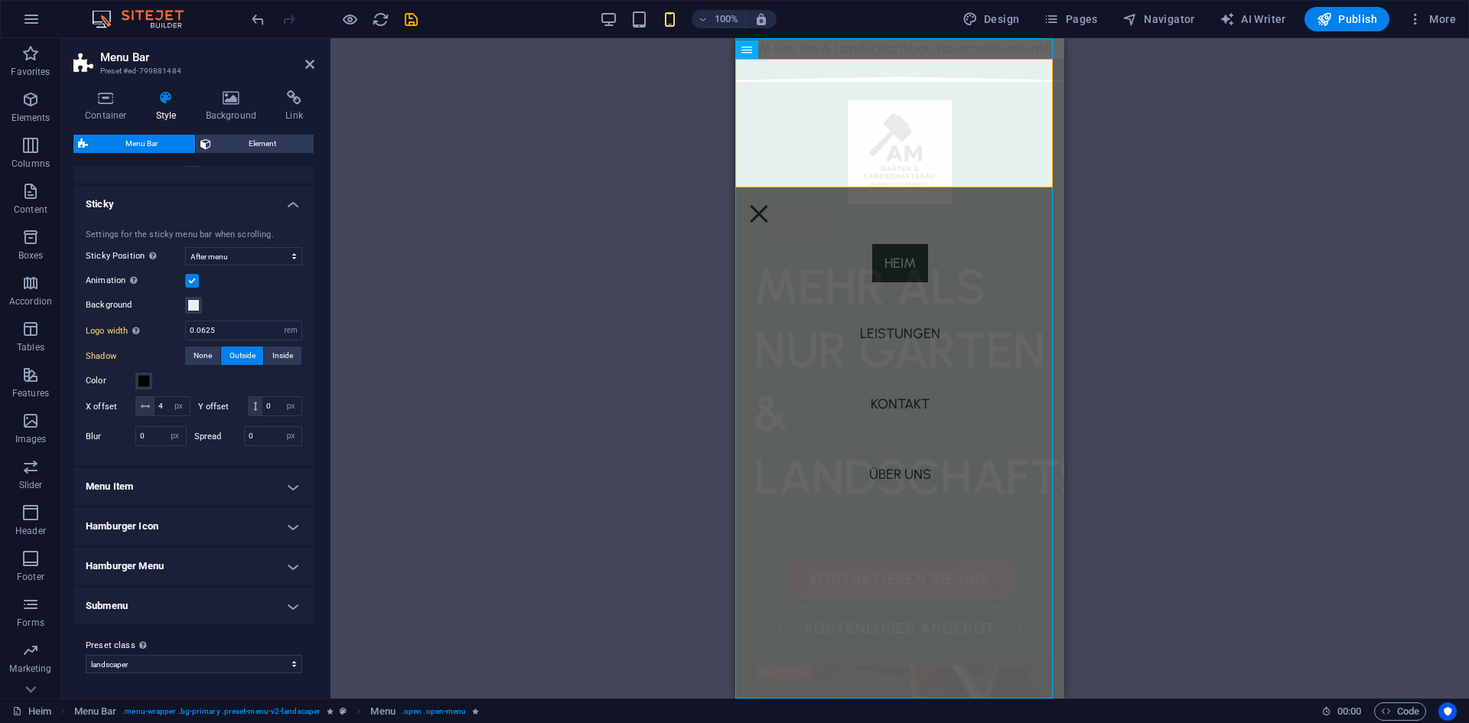
click at [193, 475] on h4 "Menu Item" at bounding box center [193, 486] width 241 height 37
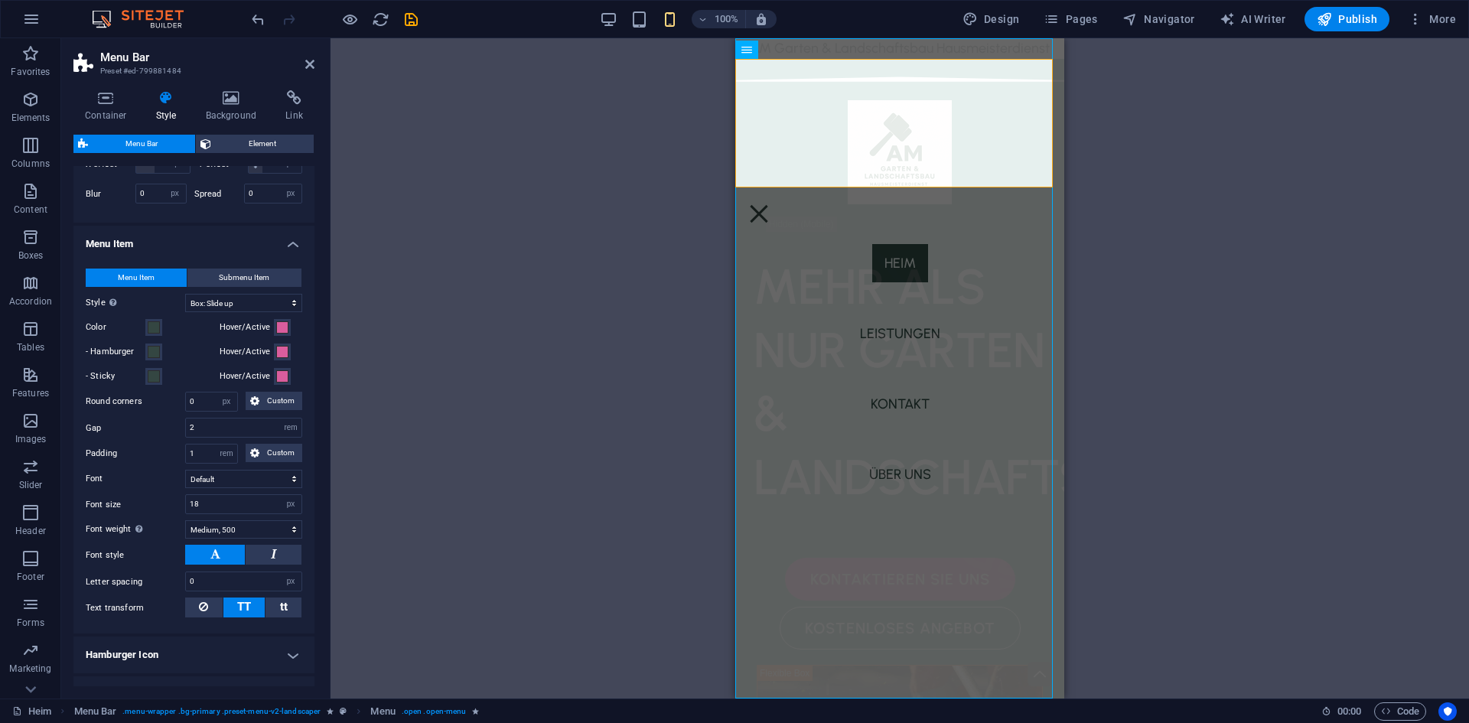
scroll to position [973, 0]
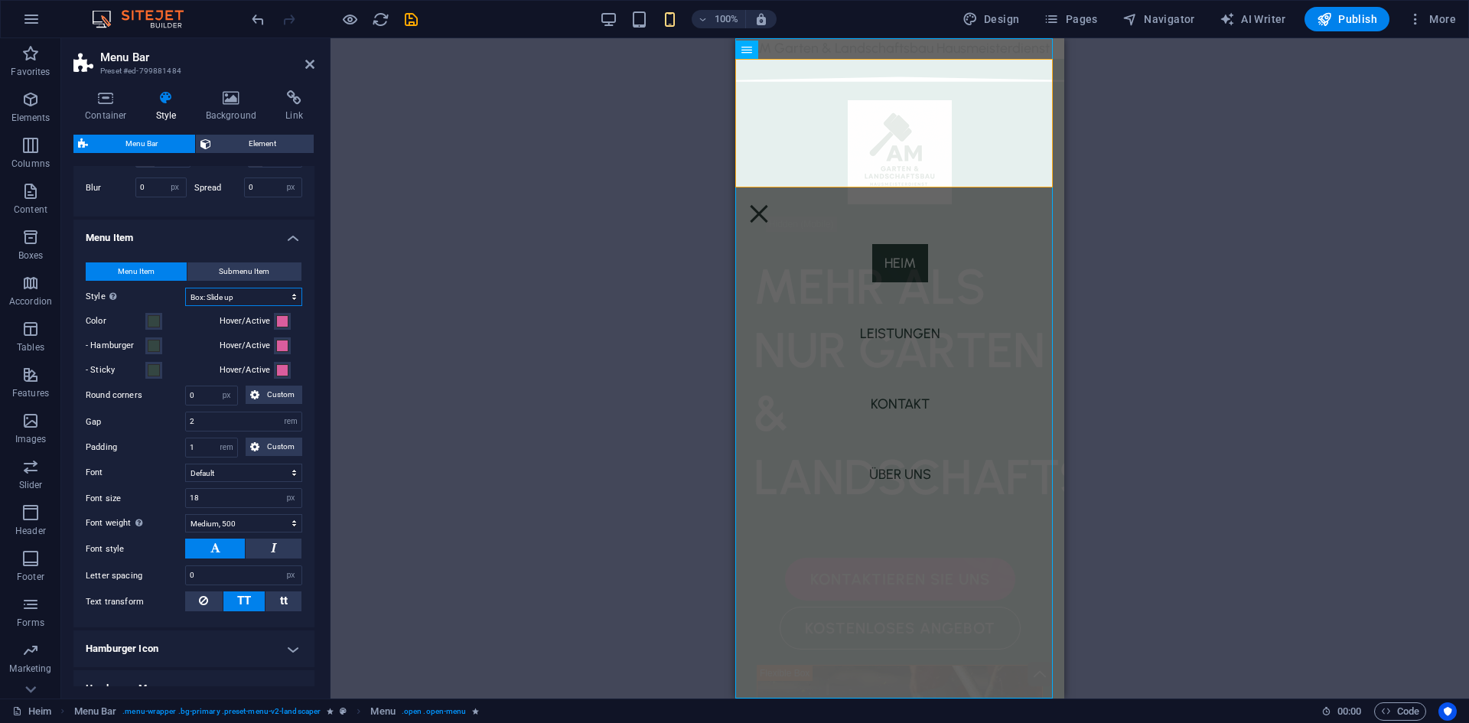
click at [207, 306] on select "Plain Text color Box: Fade Box: Flip vertical Box: Flip horizontal Box: Slide d…" at bounding box center [243, 297] width 117 height 18
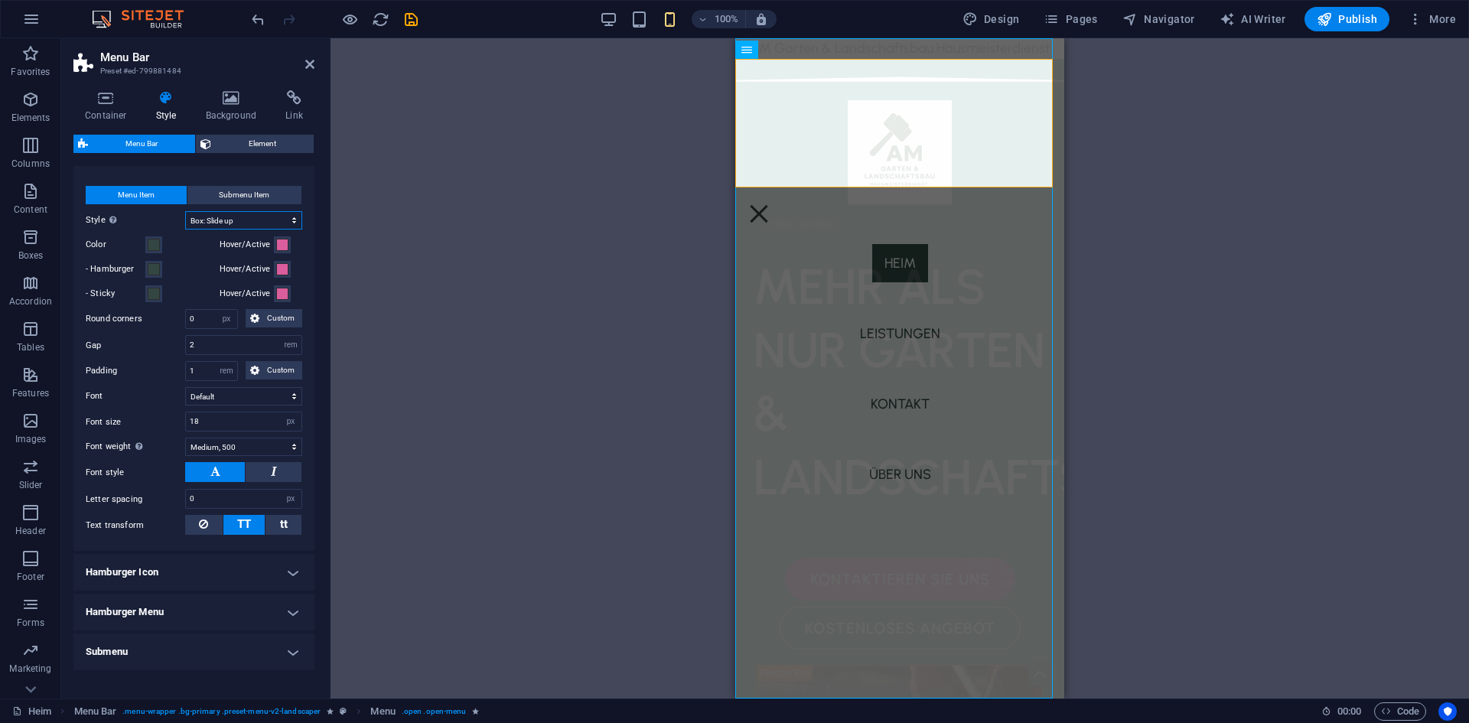
scroll to position [1114, 0]
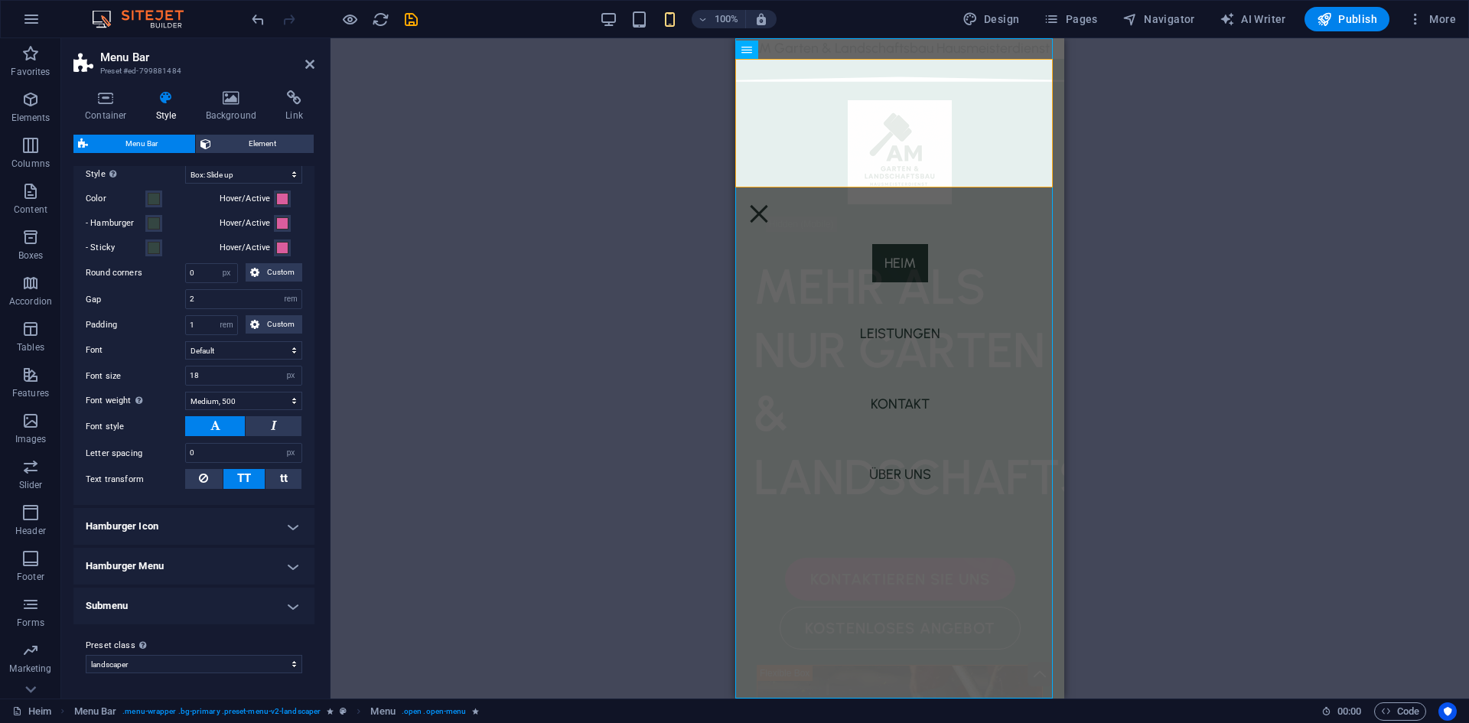
click at [132, 535] on h4 "Hamburger Icon" at bounding box center [193, 526] width 241 height 37
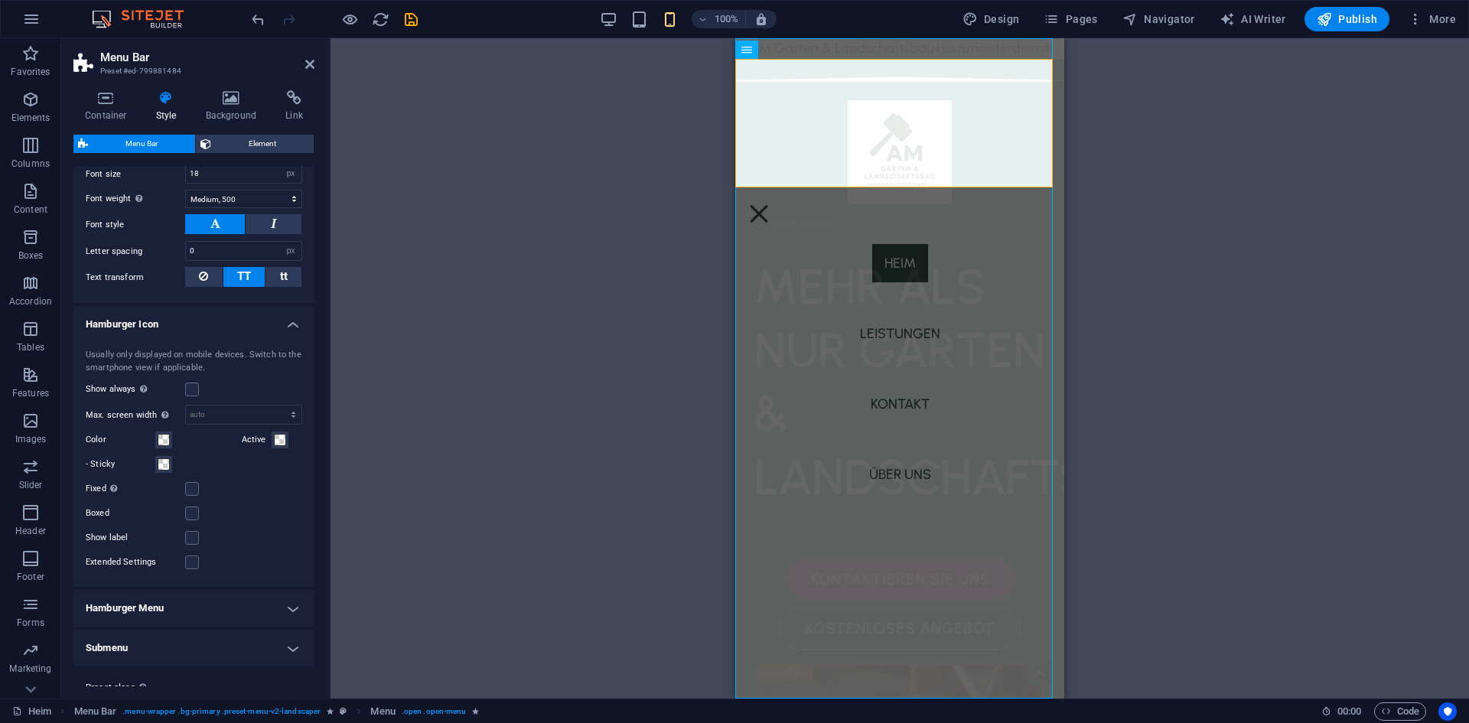
scroll to position [1358, 0]
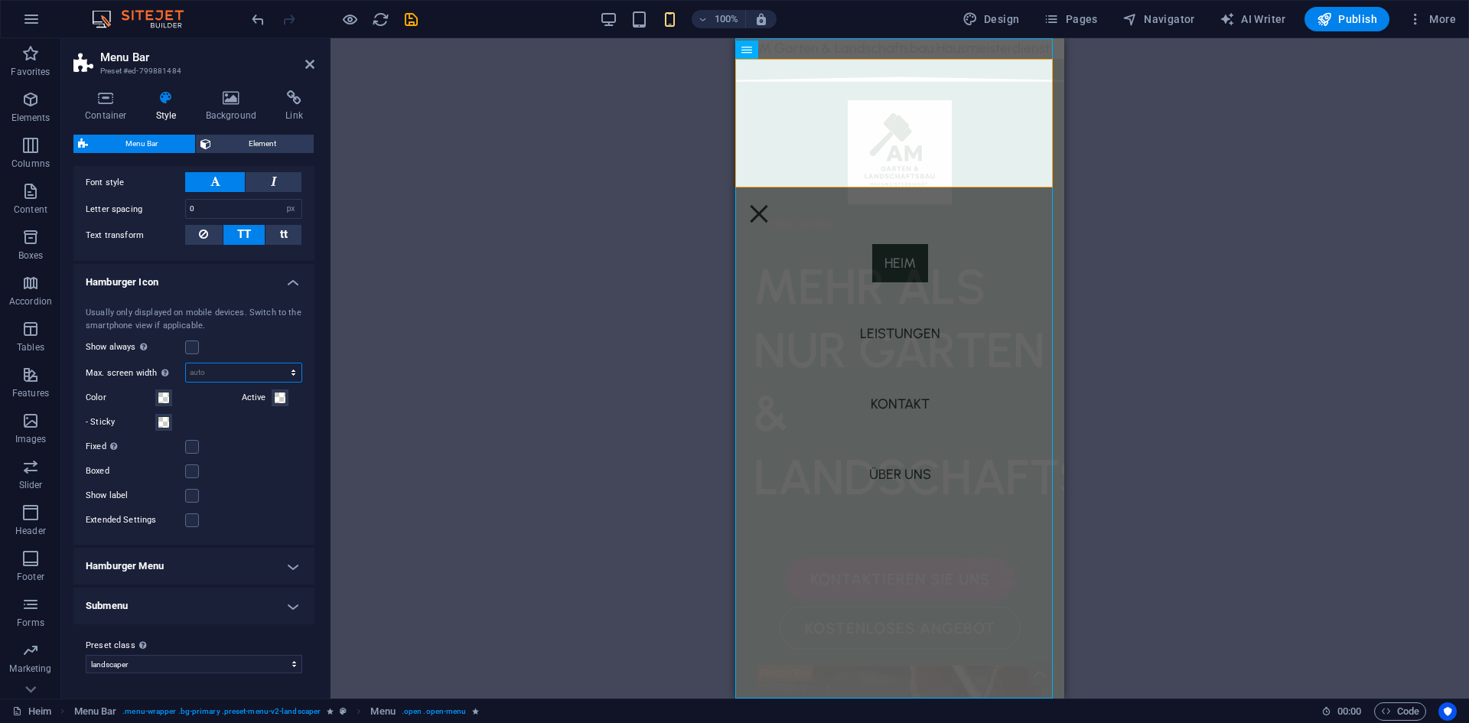
click at [221, 376] on select "auto px rem vh vw" at bounding box center [244, 372] width 116 height 18
click at [222, 376] on select "auto px rem vh vw" at bounding box center [244, 372] width 116 height 18
click at [170, 324] on div "Usually only displayed on mobile devices. Switch to the smartphone view if appl…" at bounding box center [194, 319] width 217 height 25
click at [191, 345] on label at bounding box center [192, 348] width 14 height 14
click at [0, 0] on input "Show always Shows the trigger for all viewports." at bounding box center [0, 0] width 0 height 0
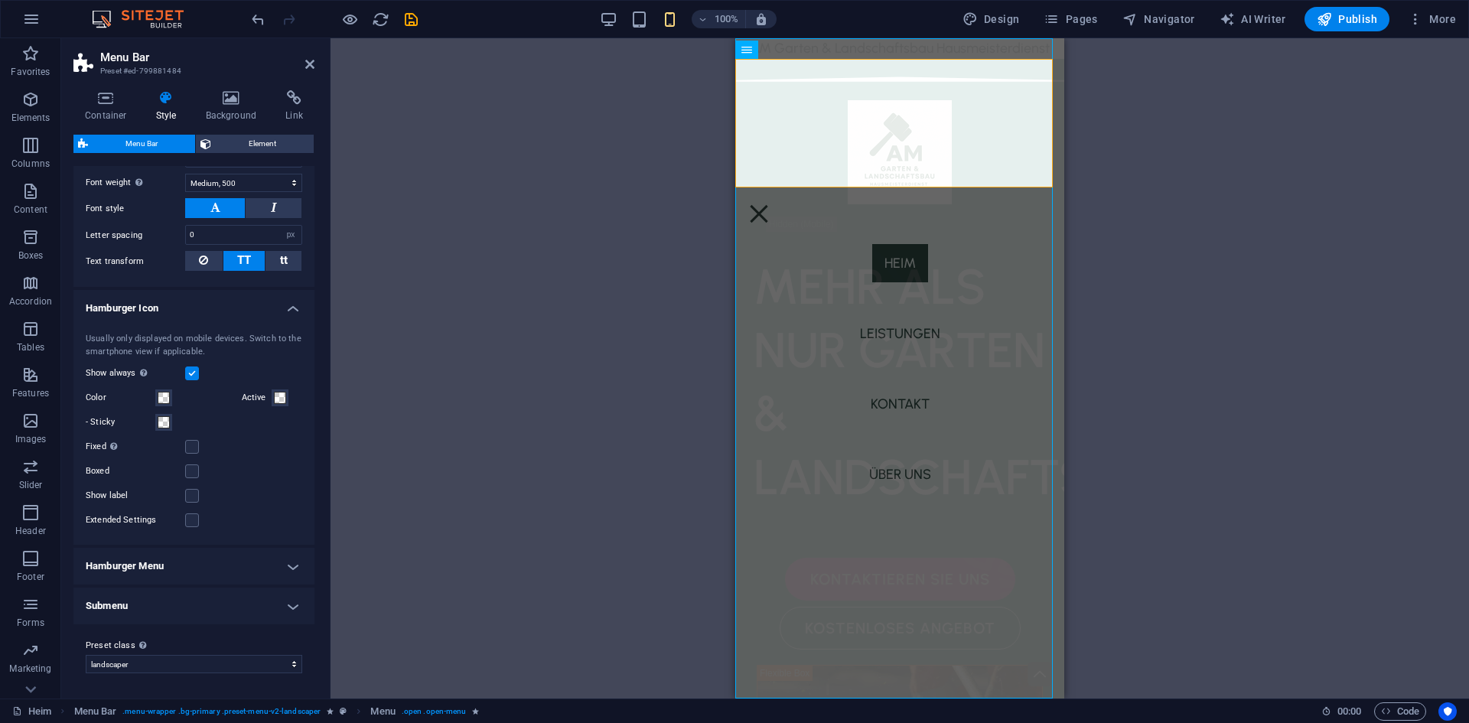
scroll to position [1333, 0]
click at [200, 376] on div "Show always Shows the trigger for all viewports." at bounding box center [194, 373] width 217 height 18
click at [196, 376] on label at bounding box center [192, 374] width 14 height 14
click at [0, 0] on input "Show always Shows the trigger for all viewports." at bounding box center [0, 0] width 0 height 0
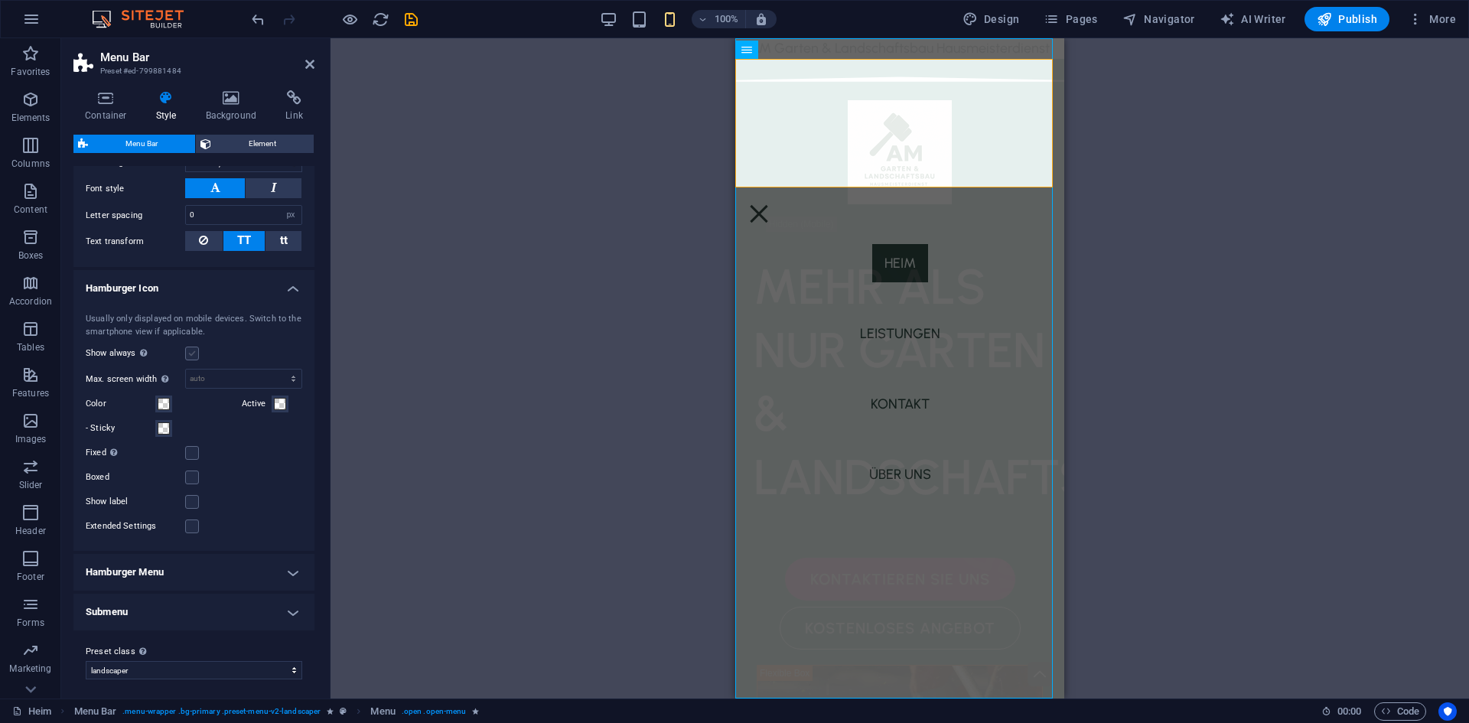
scroll to position [1358, 0]
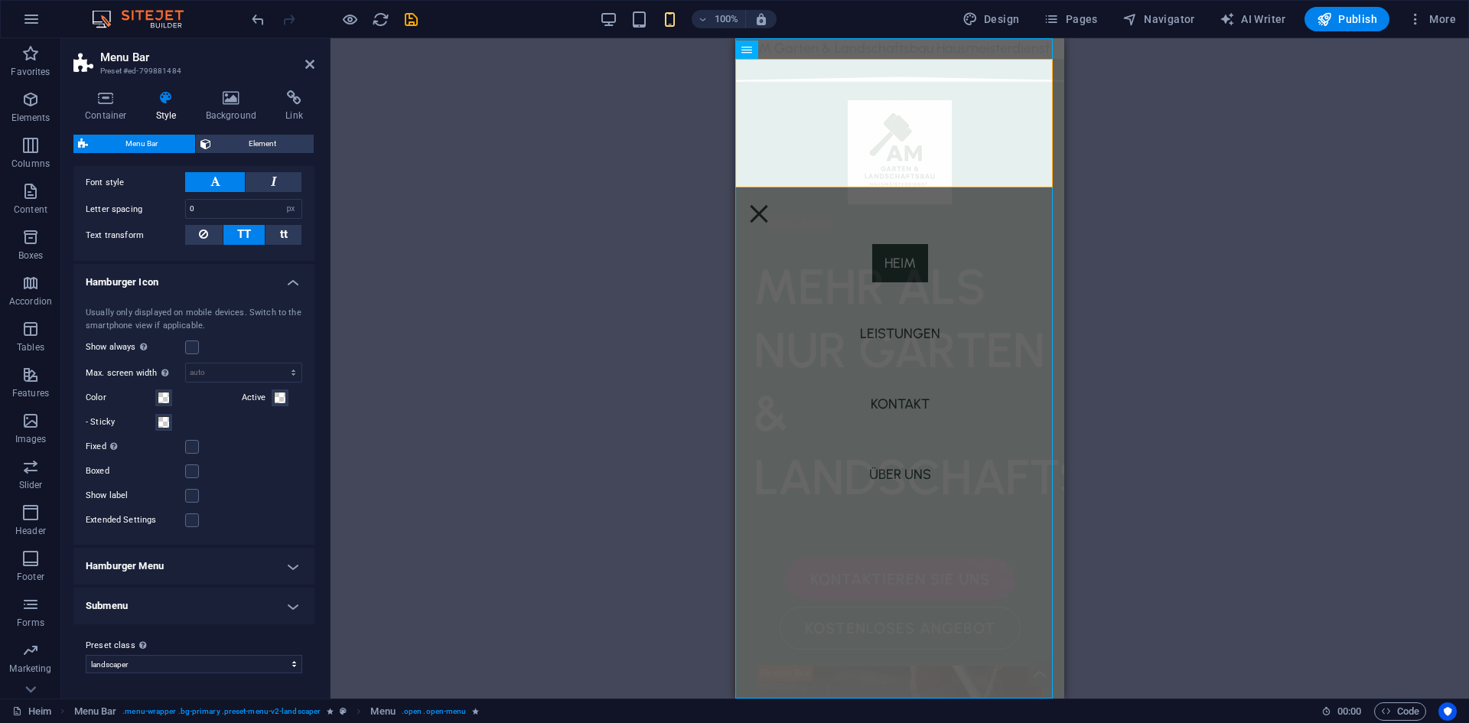
drag, startPoint x: 246, startPoint y: 310, endPoint x: 223, endPoint y: 308, distance: 23.0
drag, startPoint x: 223, startPoint y: 308, endPoint x: 189, endPoint y: 350, distance: 53.8
click at [189, 349] on label at bounding box center [192, 348] width 14 height 14
click at [0, 0] on input "Show always Shows the trigger for all viewports." at bounding box center [0, 0] width 0 height 0
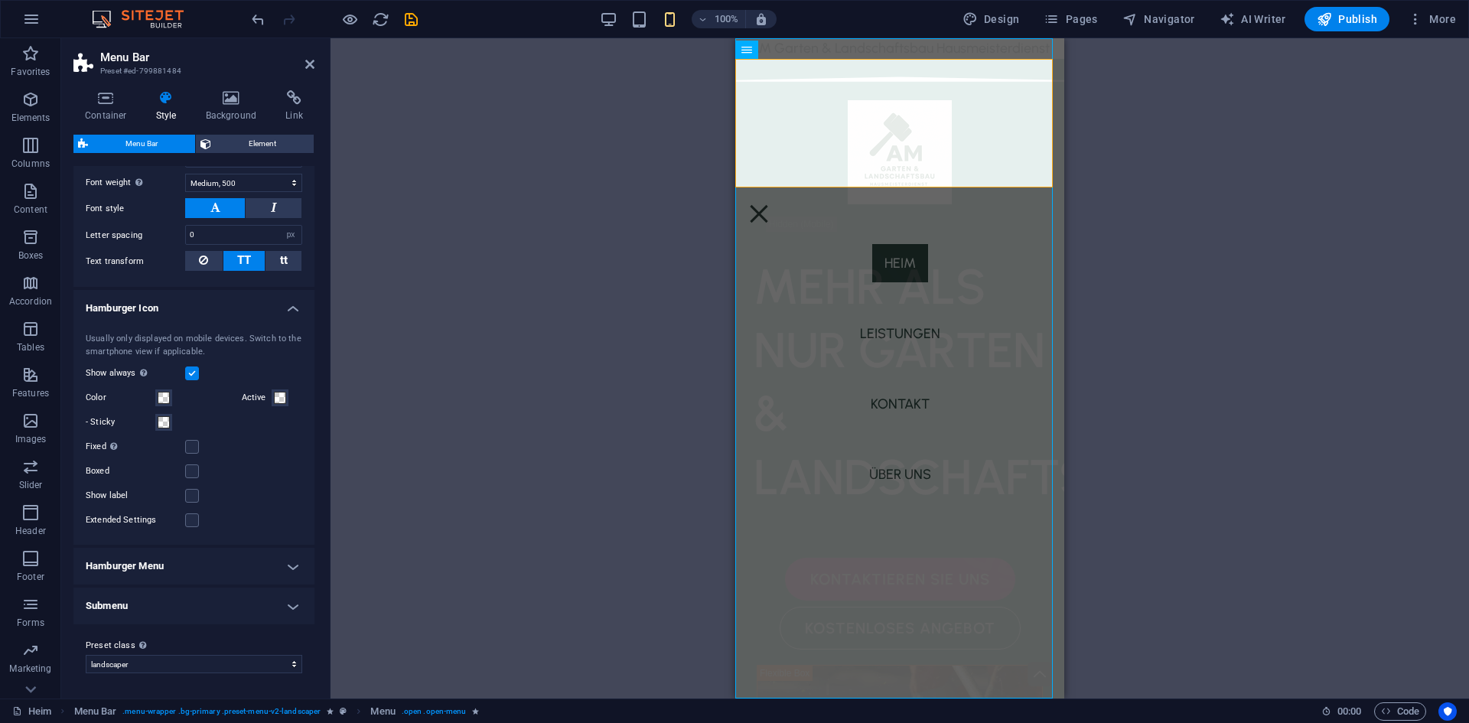
scroll to position [1333, 0]
drag, startPoint x: 178, startPoint y: 530, endPoint x: 181, endPoint y: 545, distance: 14.9
drag, startPoint x: 181, startPoint y: 545, endPoint x: 195, endPoint y: 565, distance: 24.6
click at [195, 565] on h4 "Hamburger Menu" at bounding box center [193, 566] width 241 height 37
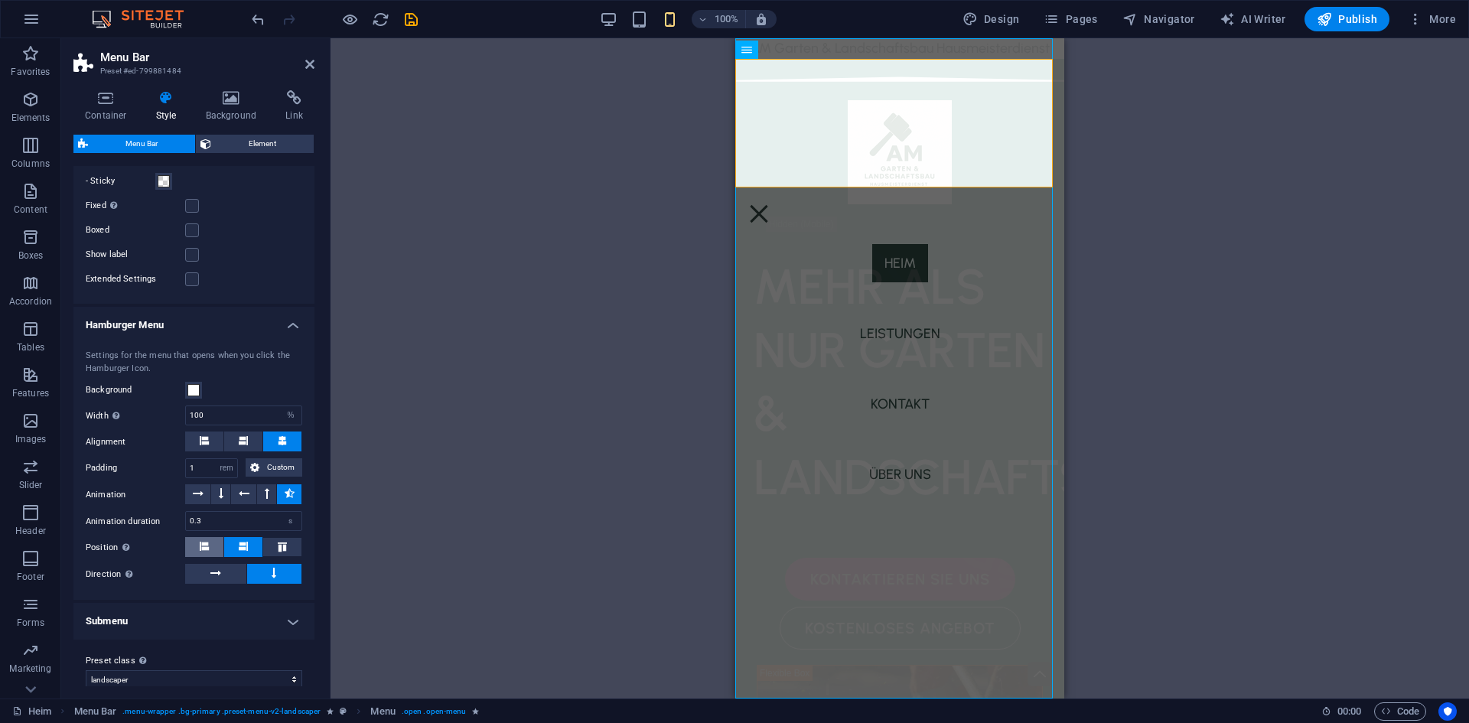
scroll to position [1589, 0]
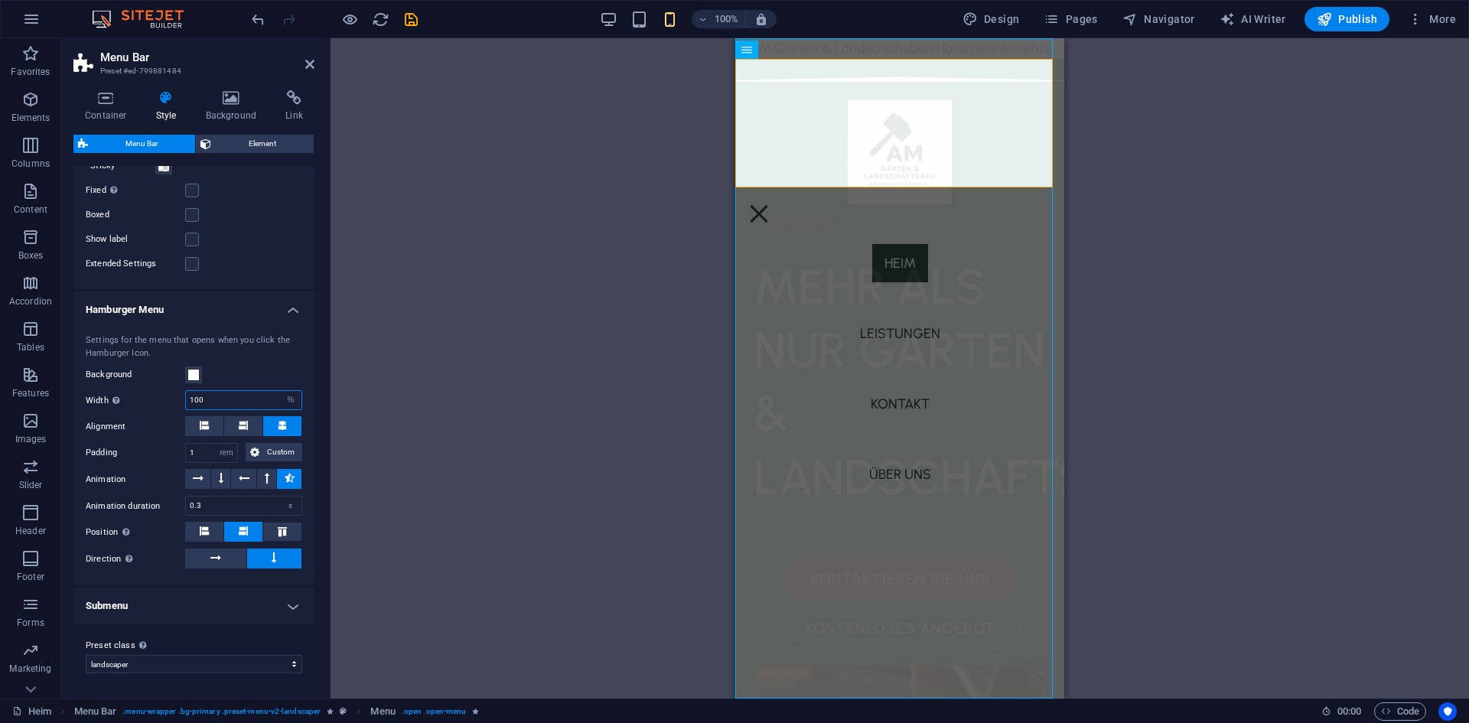
click at [227, 397] on input "100" at bounding box center [244, 400] width 116 height 18
drag, startPoint x: 238, startPoint y: 402, endPoint x: 172, endPoint y: 402, distance: 65.8
click at [172, 402] on div "Width Only when Trigger menu fullscreen is activated 100 auto px rem % vh vw" at bounding box center [194, 400] width 217 height 20
type input "50"
click at [259, 367] on div "Background" at bounding box center [194, 375] width 217 height 18
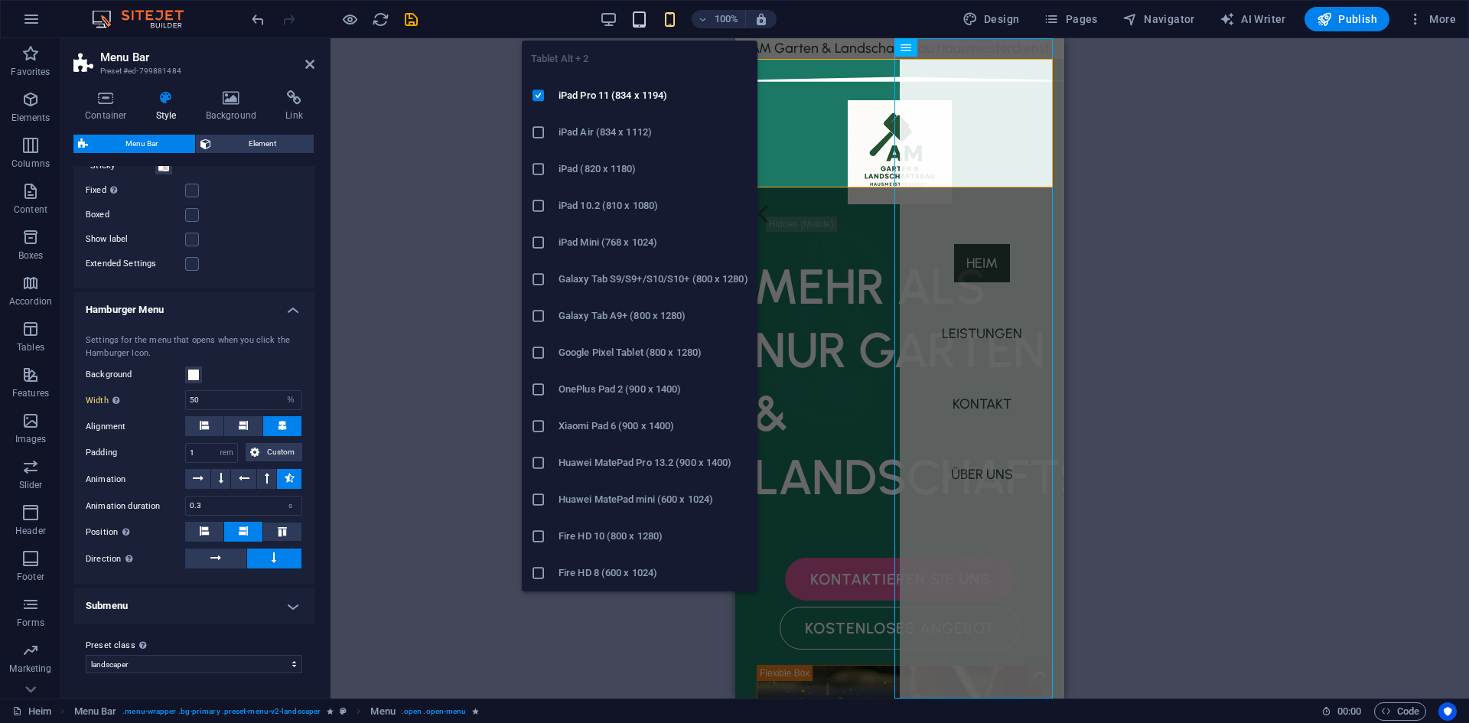
click at [642, 25] on icon "button" at bounding box center [640, 20] width 18 height 18
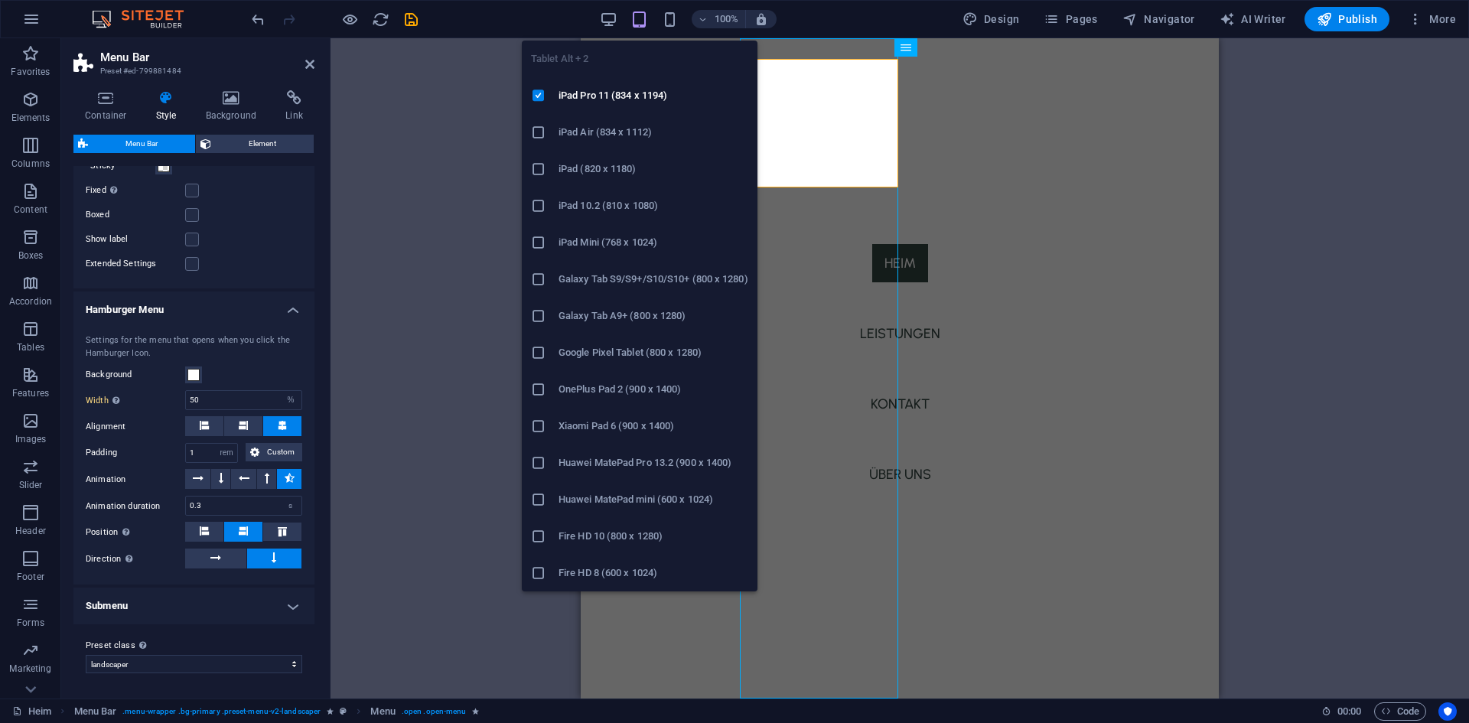
type input "0"
type input "2"
type input "100"
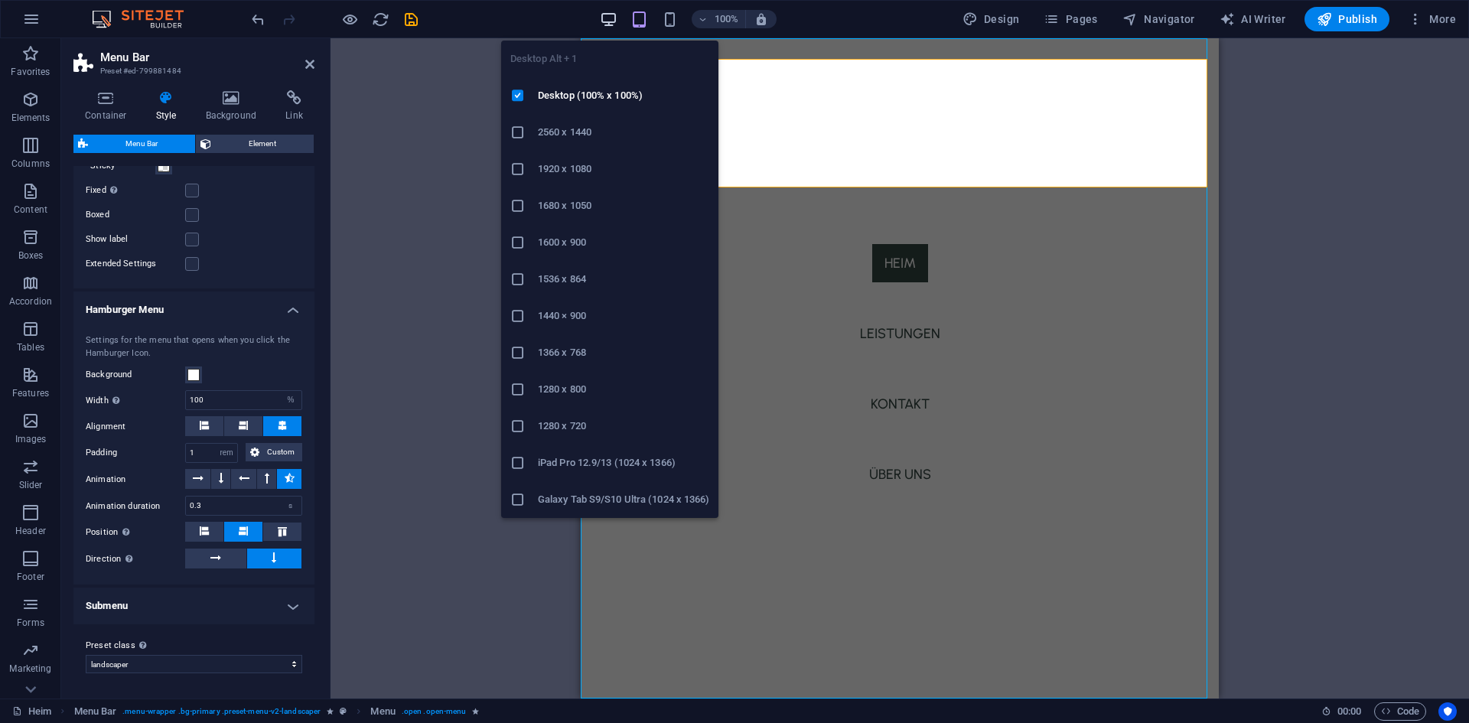
click at [614, 20] on icon "button" at bounding box center [609, 20] width 18 height 18
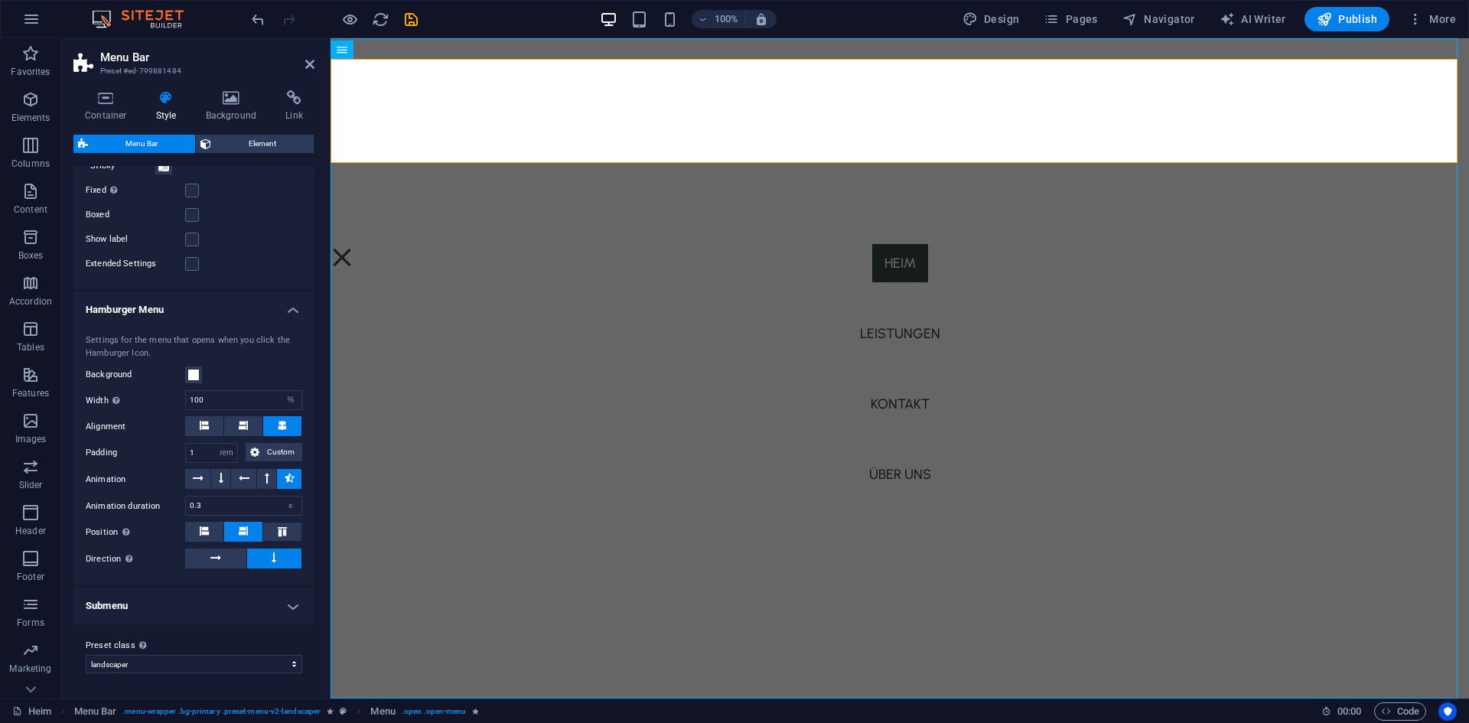
click at [686, 21] on div "100%" at bounding box center [688, 19] width 177 height 24
click at [676, 21] on icon "button" at bounding box center [670, 20] width 18 height 18
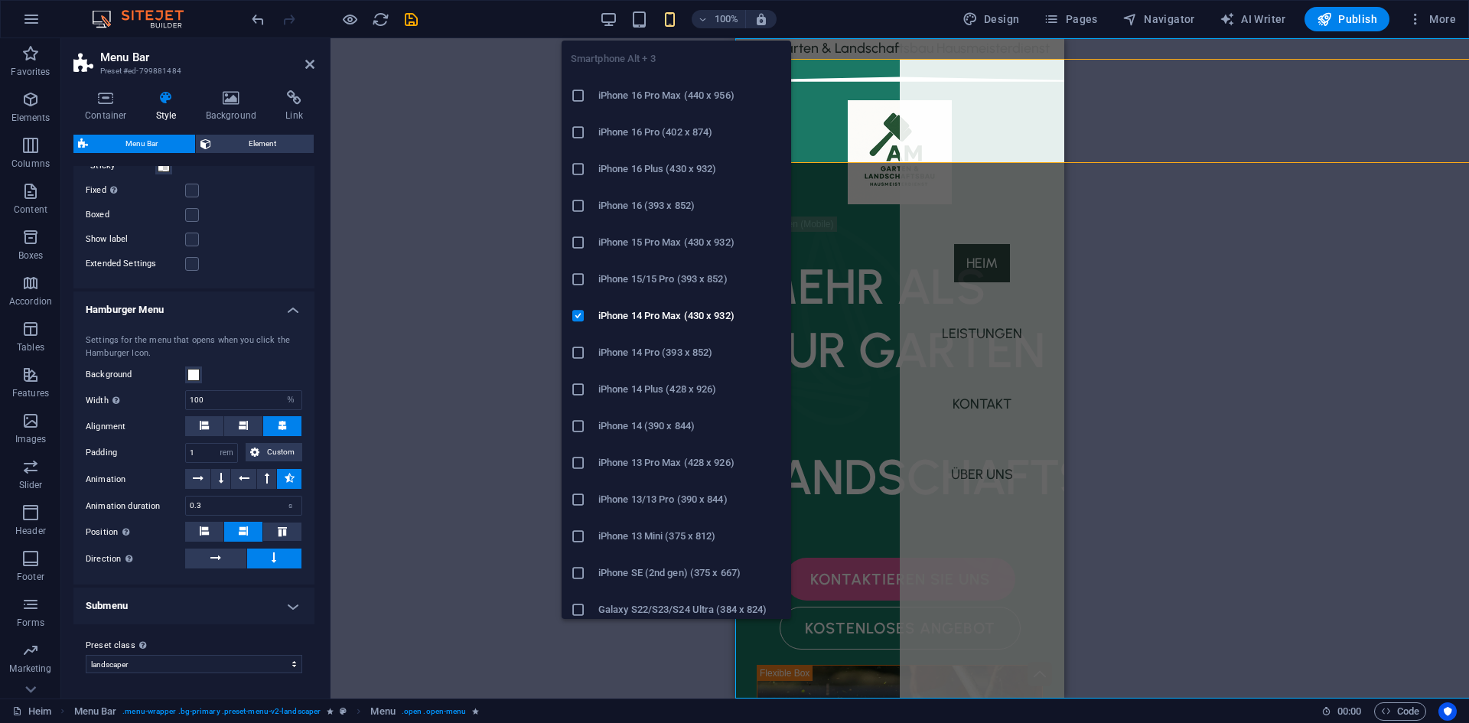
type input "1"
type input "0.0625"
type input "4"
type input "50"
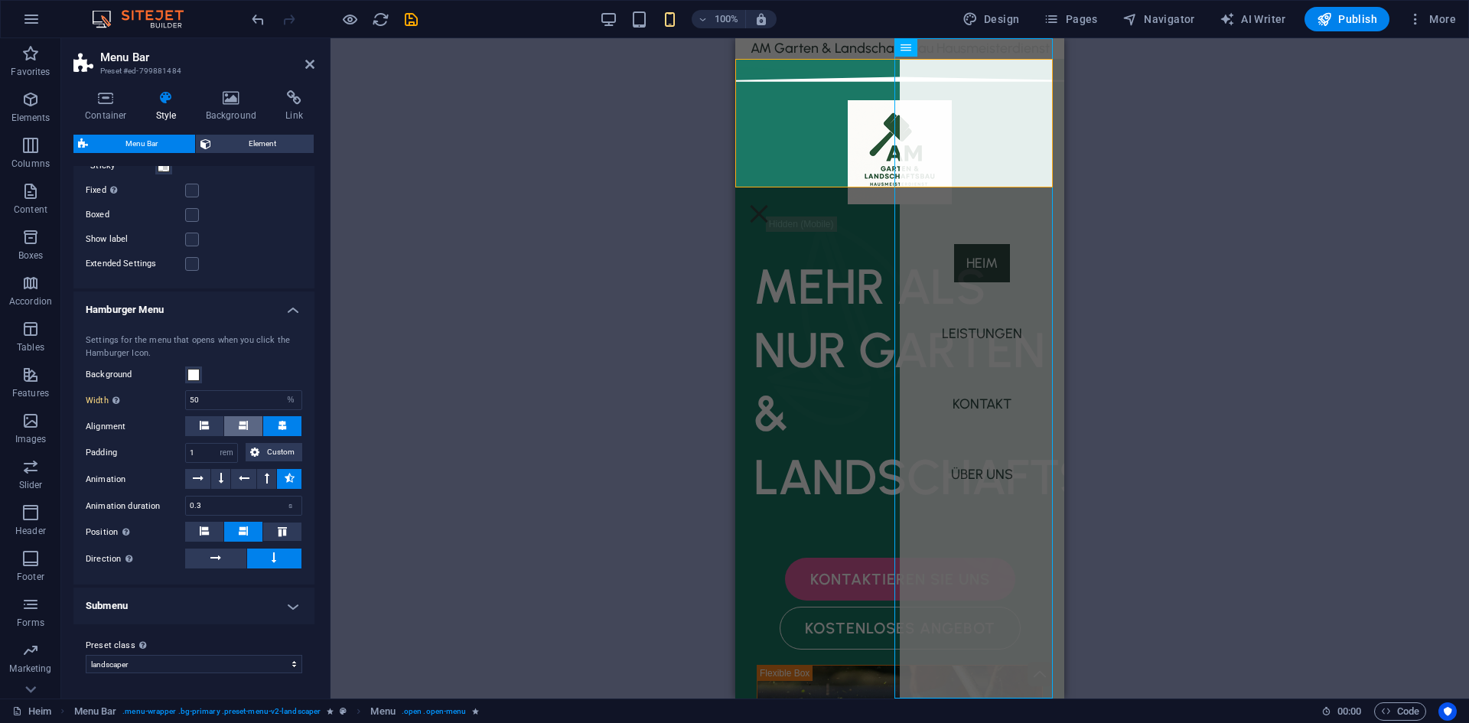
click at [235, 427] on button at bounding box center [243, 426] width 38 height 20
click at [292, 425] on button at bounding box center [282, 426] width 38 height 20
click at [273, 533] on icon at bounding box center [282, 531] width 18 height 9
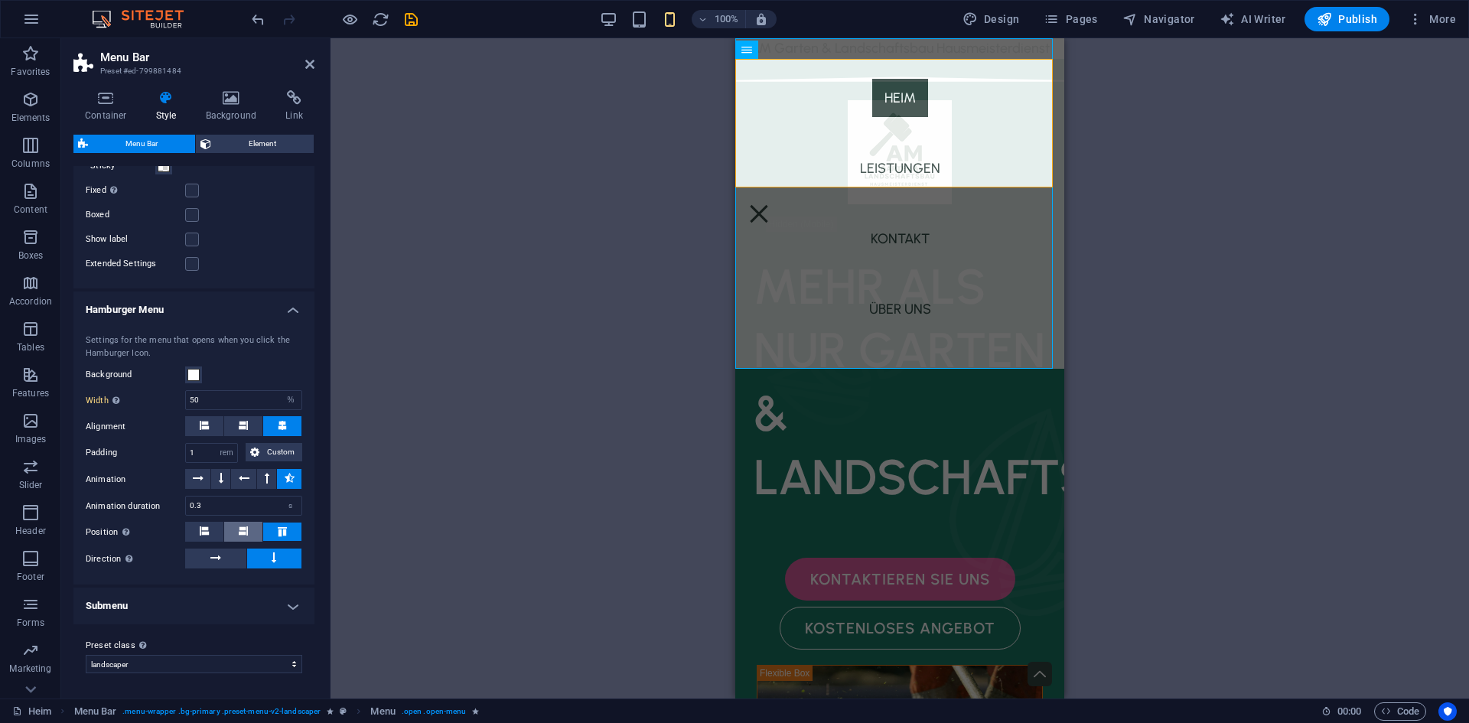
click at [244, 533] on icon at bounding box center [243, 530] width 9 height 9
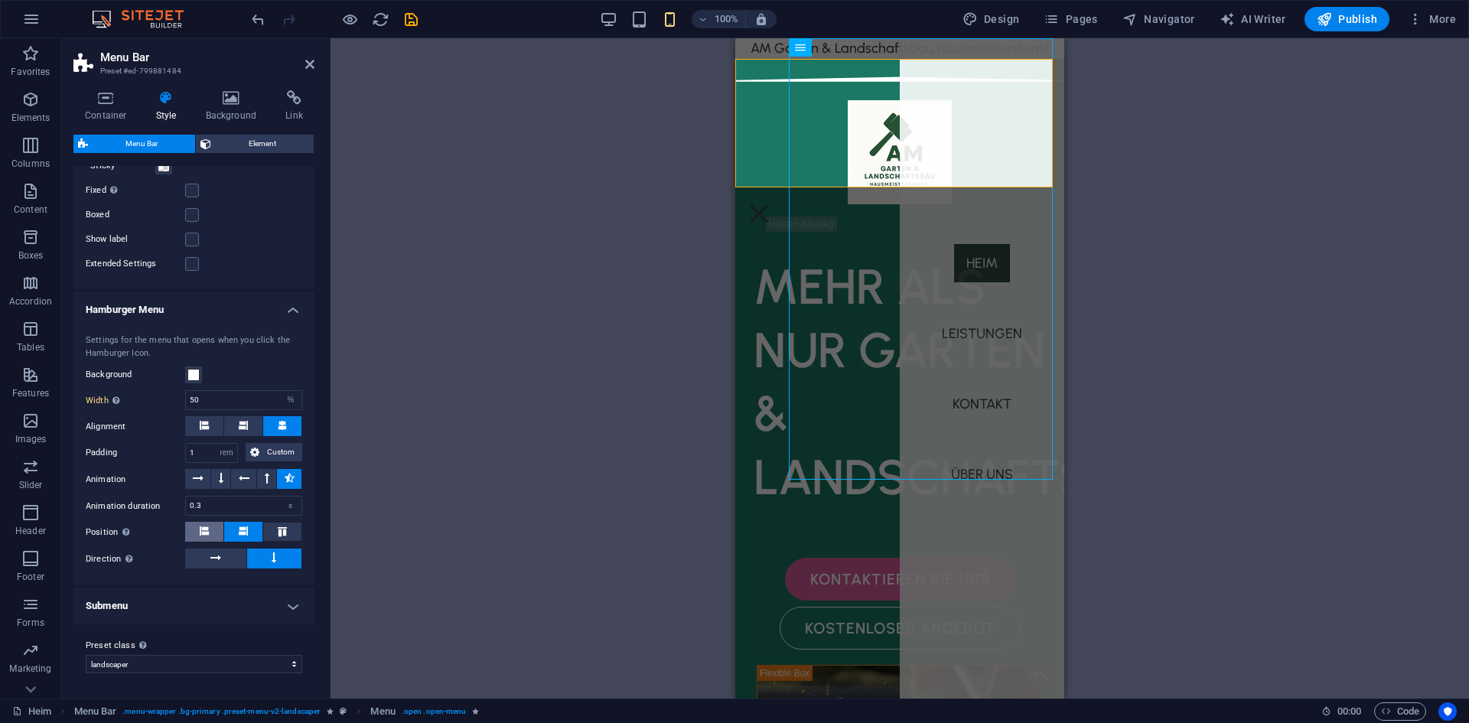
click at [195, 530] on button at bounding box center [204, 532] width 38 height 20
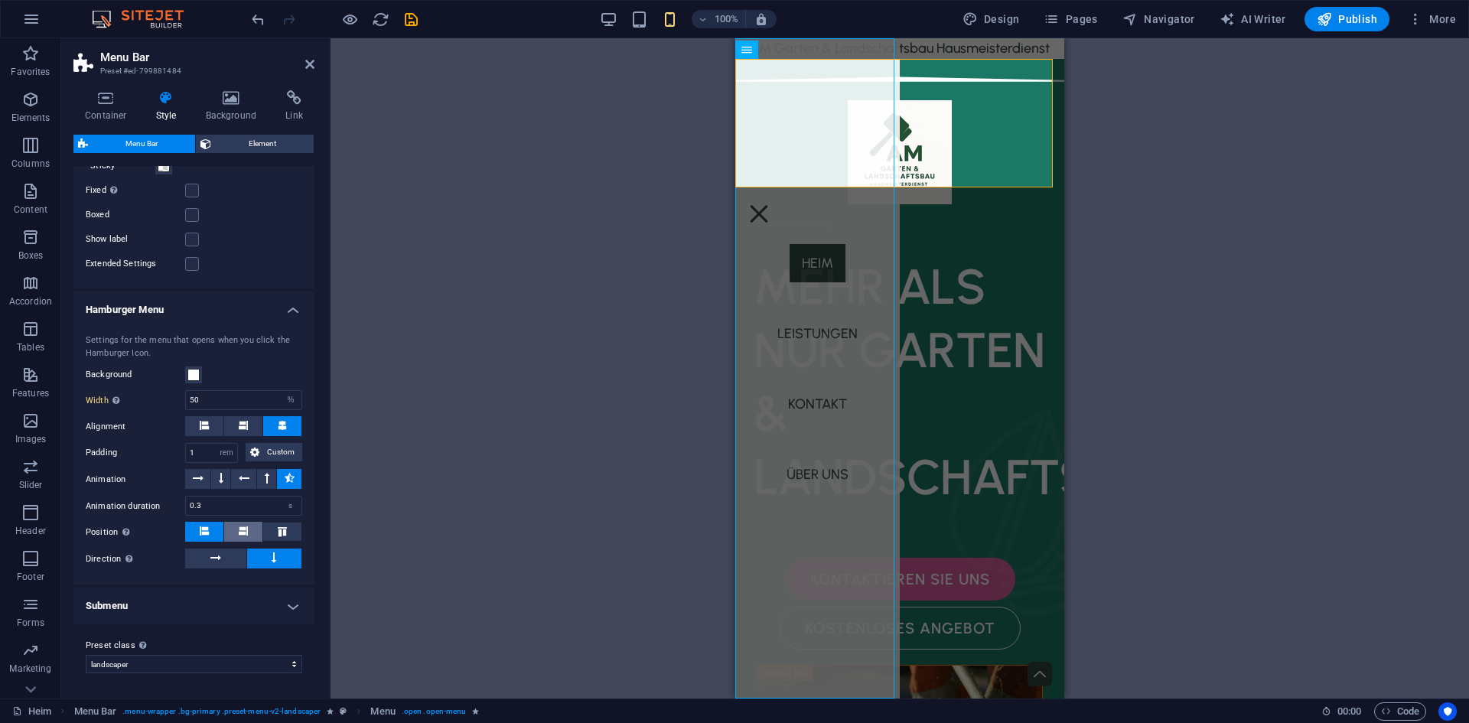
click at [228, 531] on button at bounding box center [243, 532] width 38 height 20
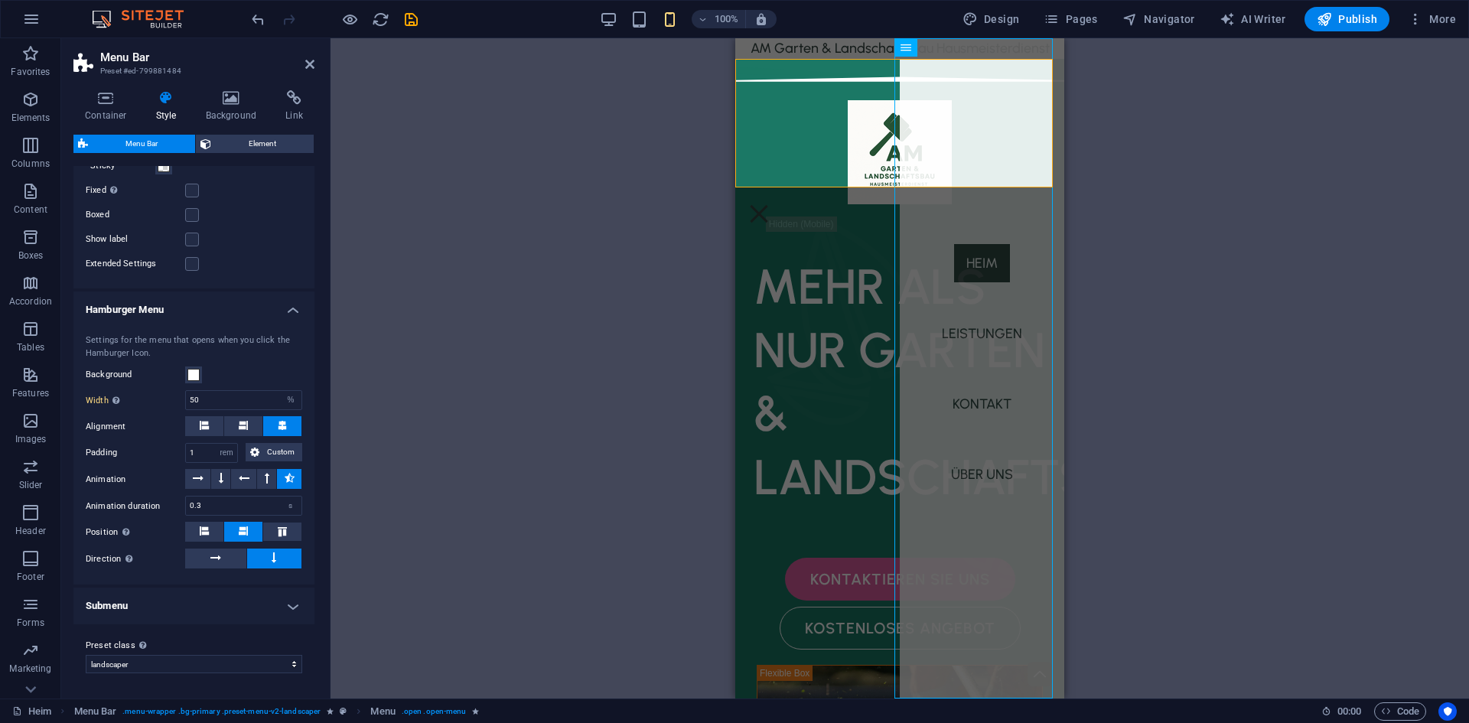
click at [246, 604] on h4 "Submenu" at bounding box center [193, 606] width 241 height 37
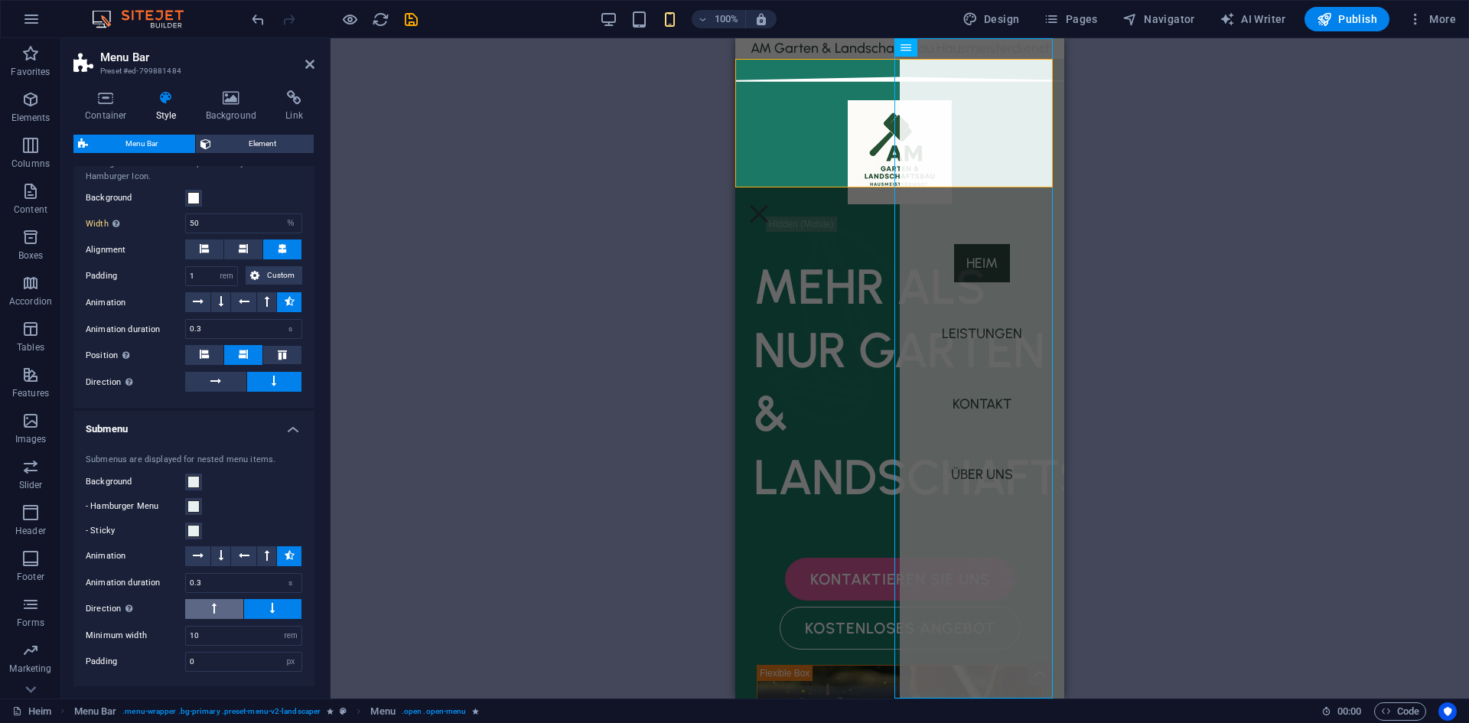
scroll to position [1818, 0]
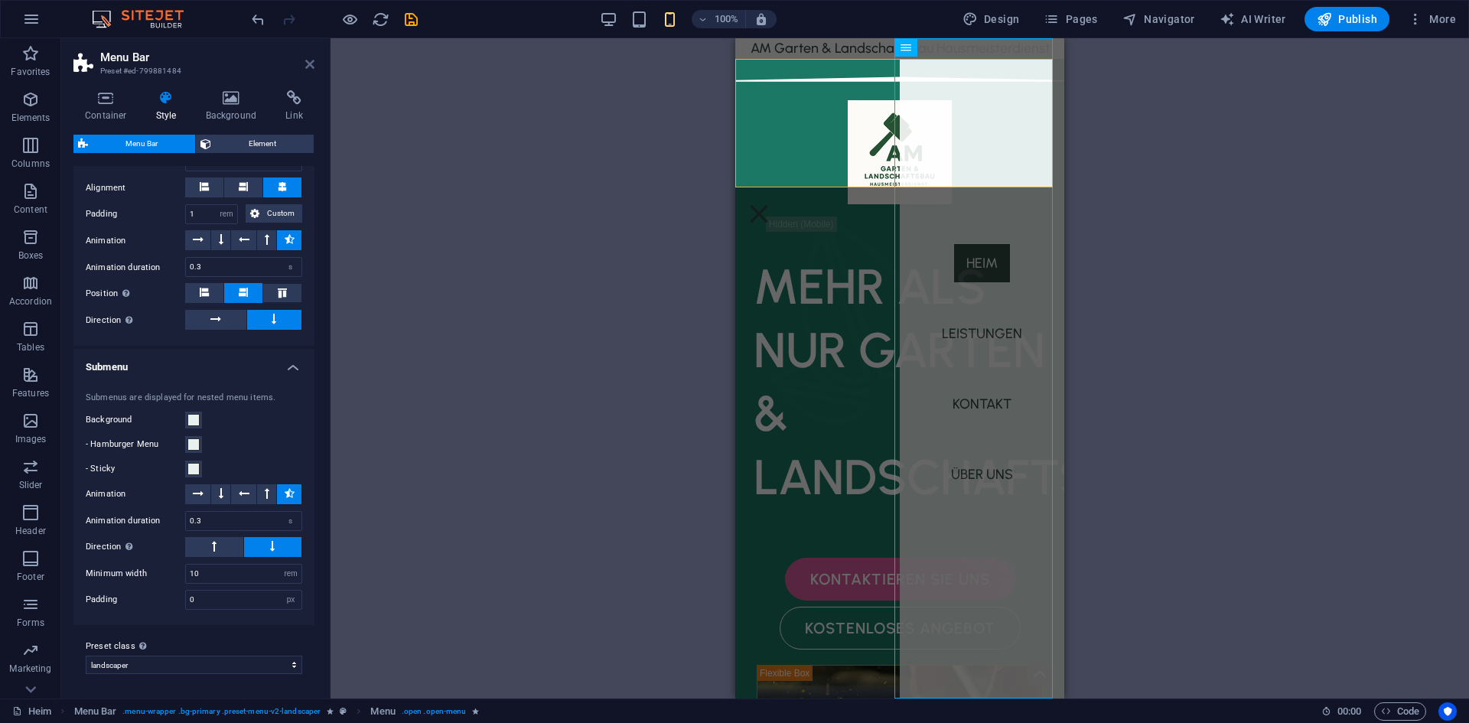
click at [312, 62] on icon at bounding box center [309, 64] width 9 height 12
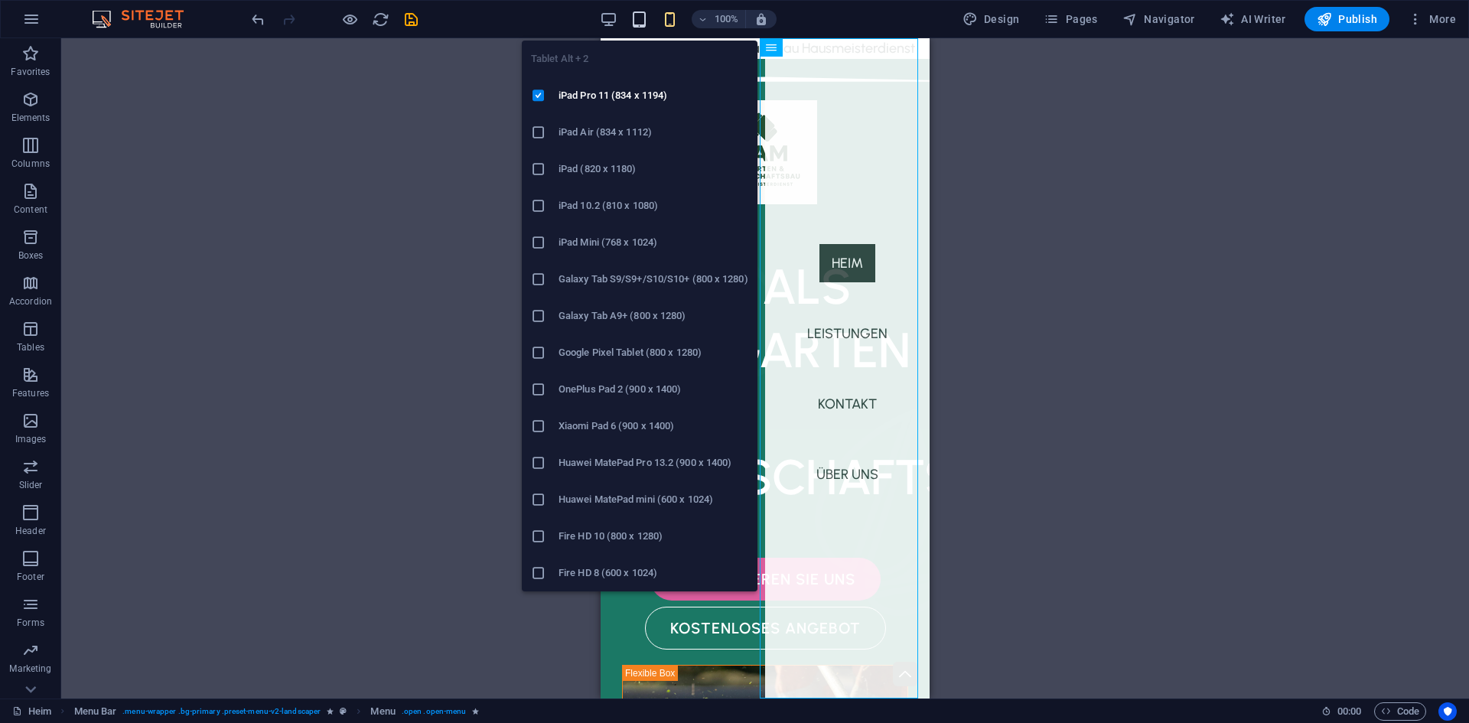
click at [638, 11] on icon "button" at bounding box center [640, 20] width 18 height 18
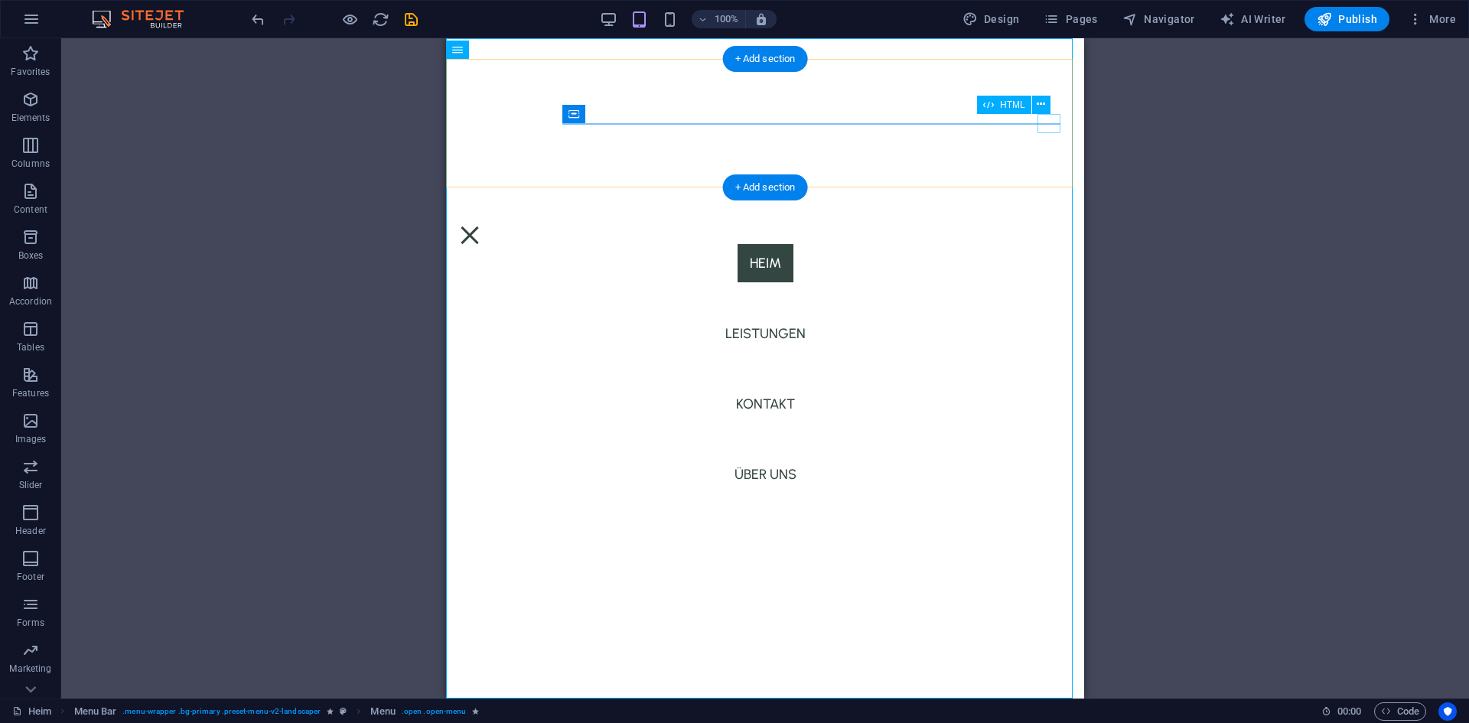
click at [481, 226] on div at bounding box center [469, 235] width 23 height 19
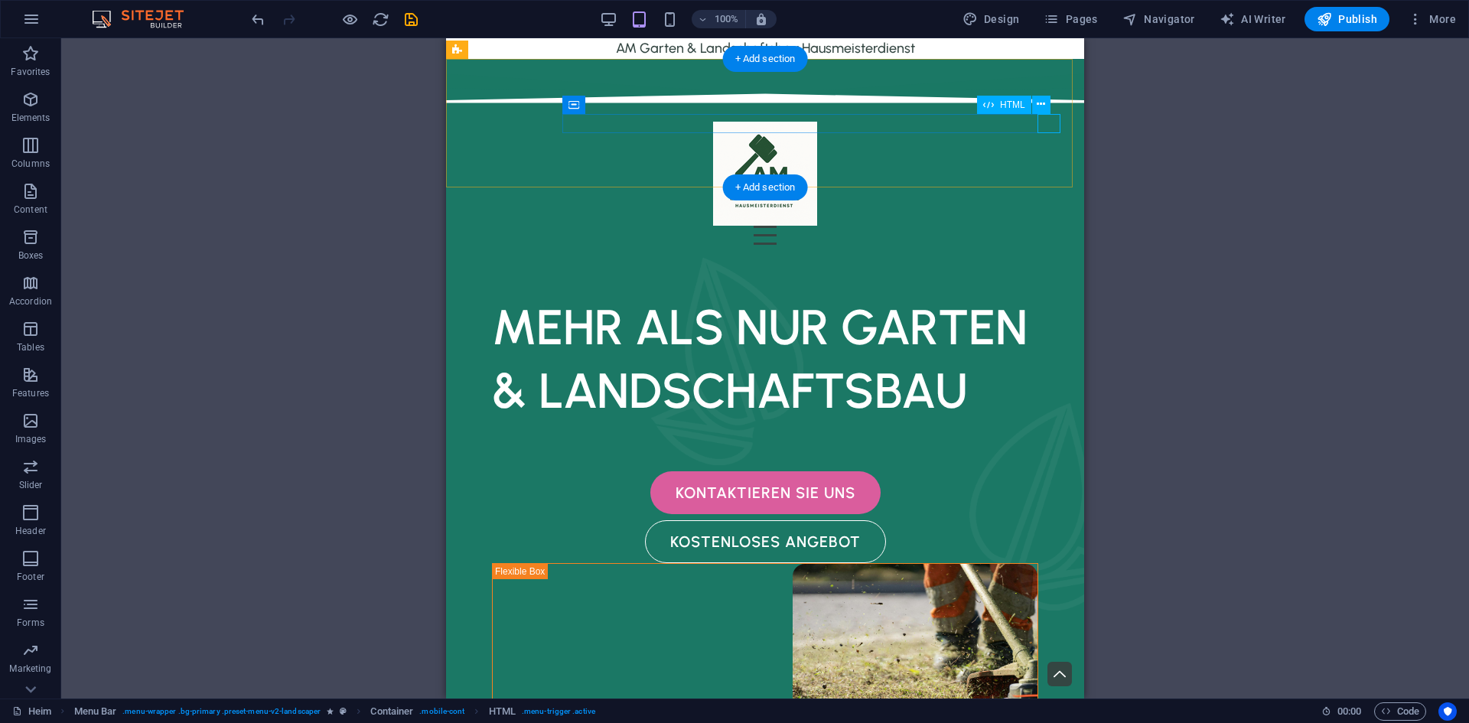
click at [1051, 226] on div at bounding box center [765, 235] width 614 height 19
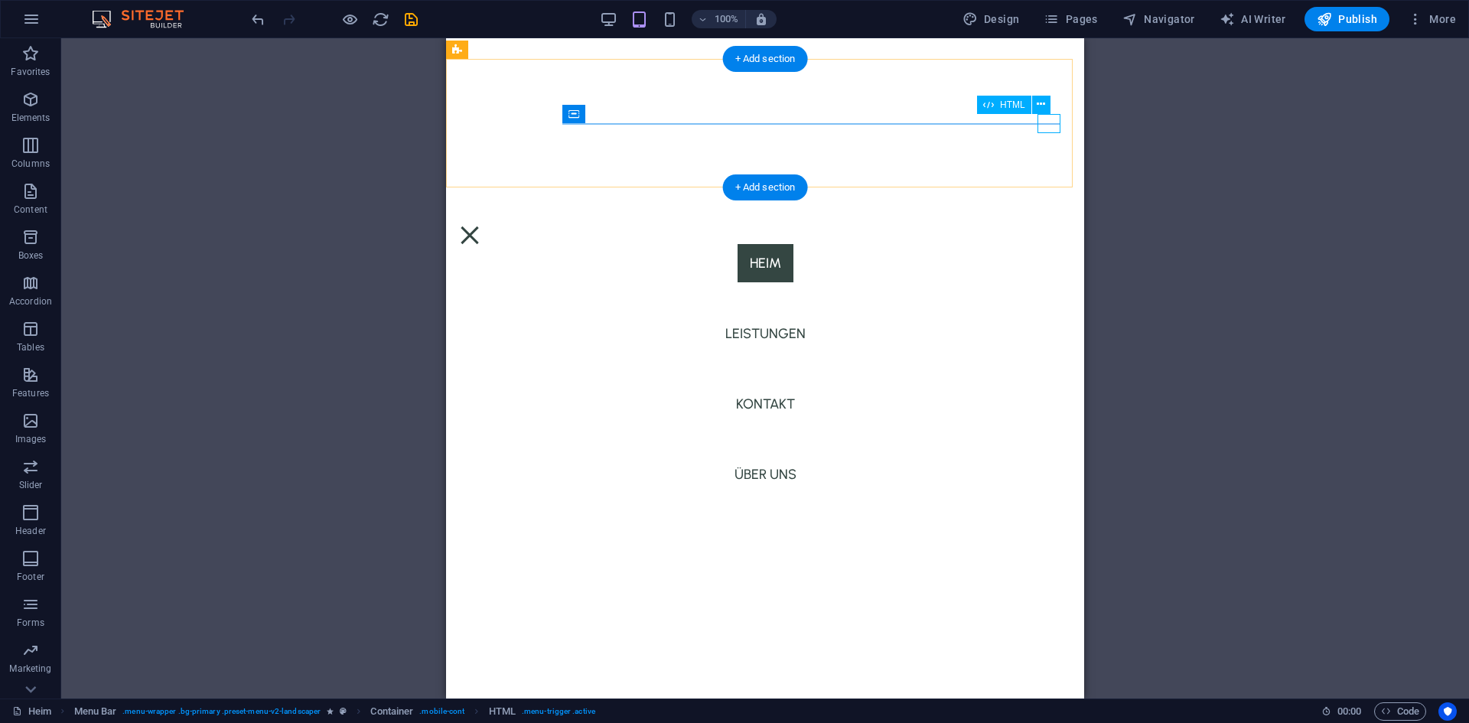
click at [481, 226] on div at bounding box center [469, 235] width 23 height 19
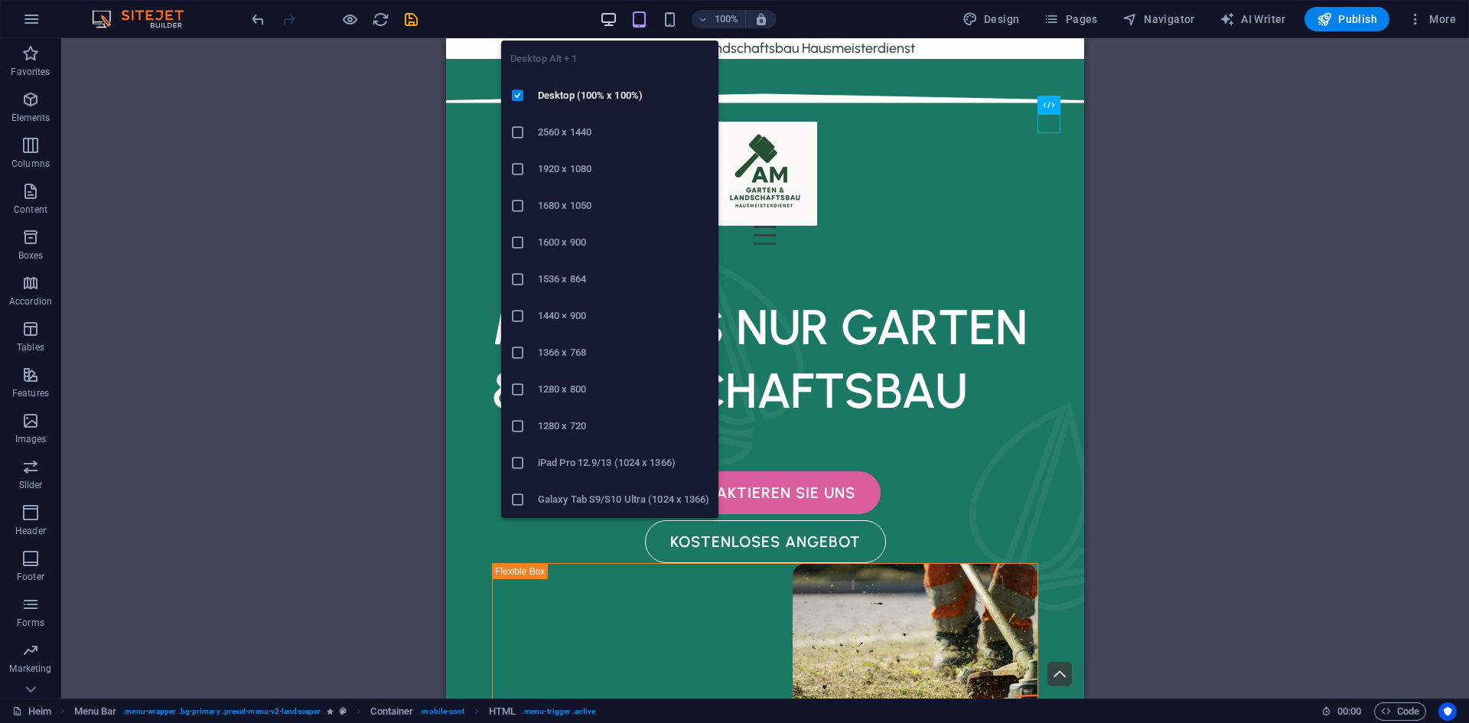
click at [614, 18] on icon "button" at bounding box center [609, 20] width 18 height 18
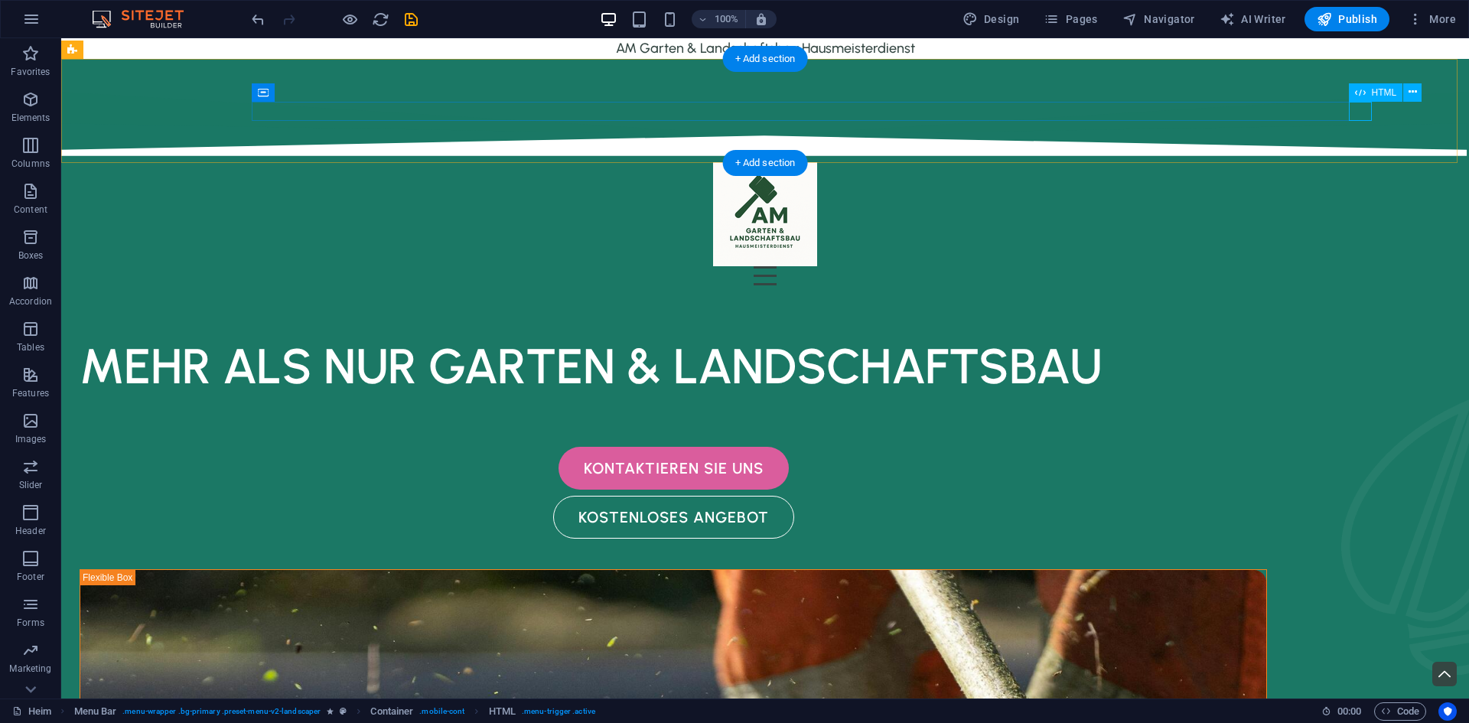
click at [1358, 266] on div at bounding box center [765, 275] width 1224 height 19
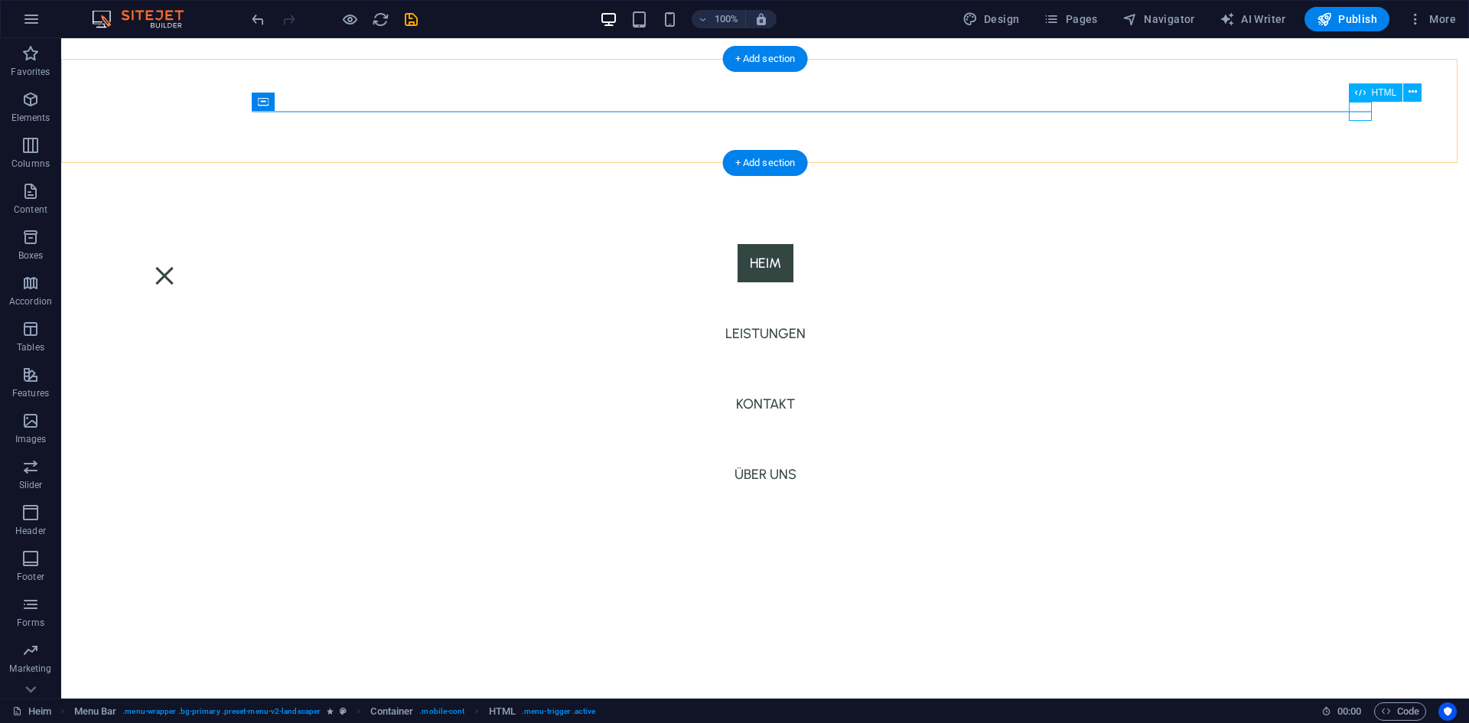
click at [176, 266] on div at bounding box center [164, 275] width 23 height 19
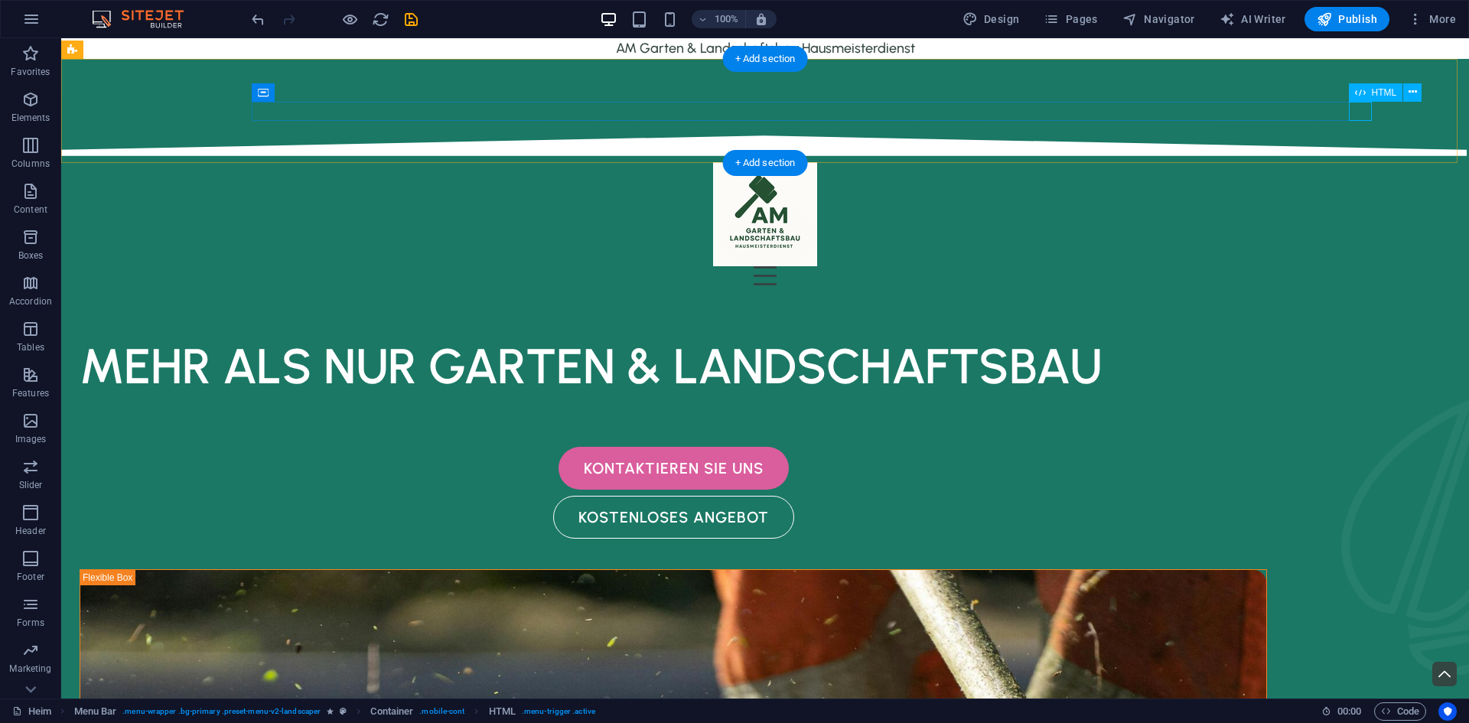
click at [1362, 266] on div at bounding box center [765, 275] width 1224 height 19
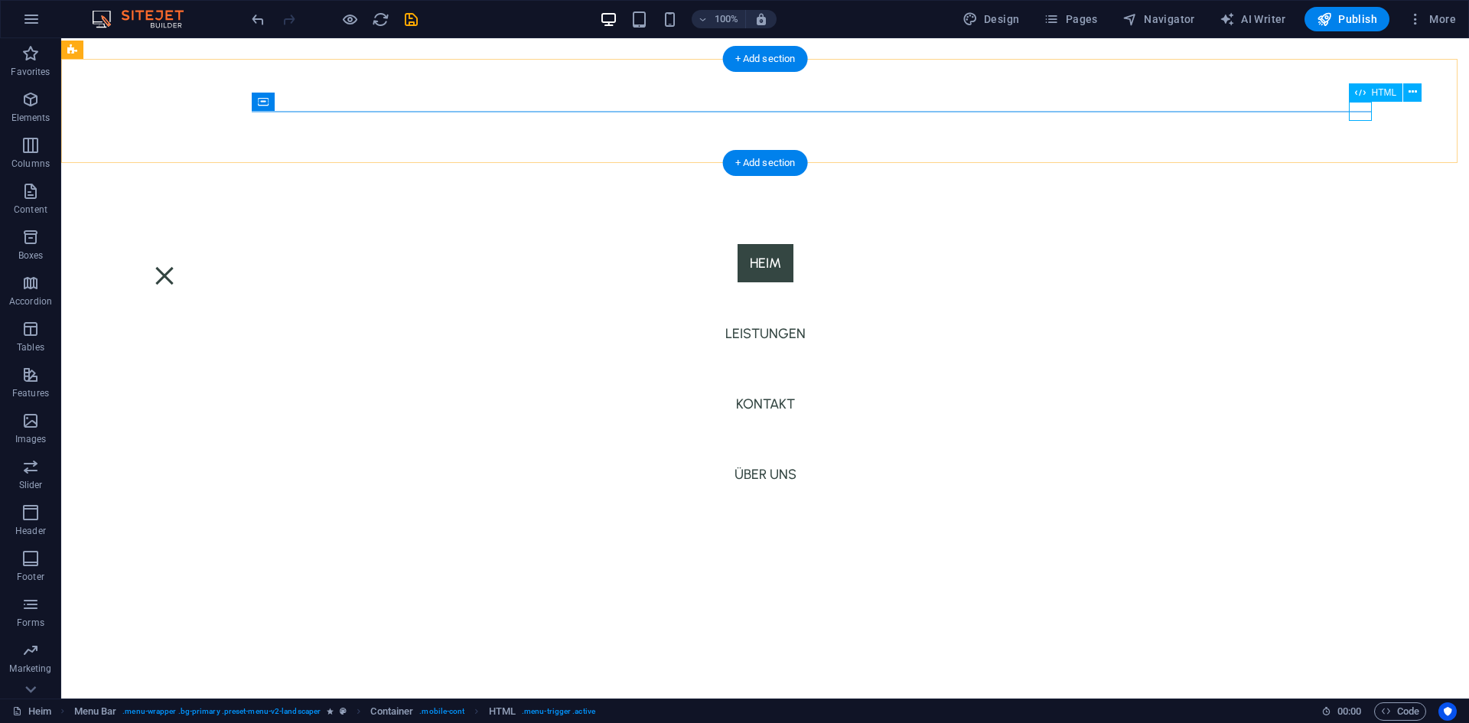
click at [176, 266] on div at bounding box center [164, 275] width 23 height 19
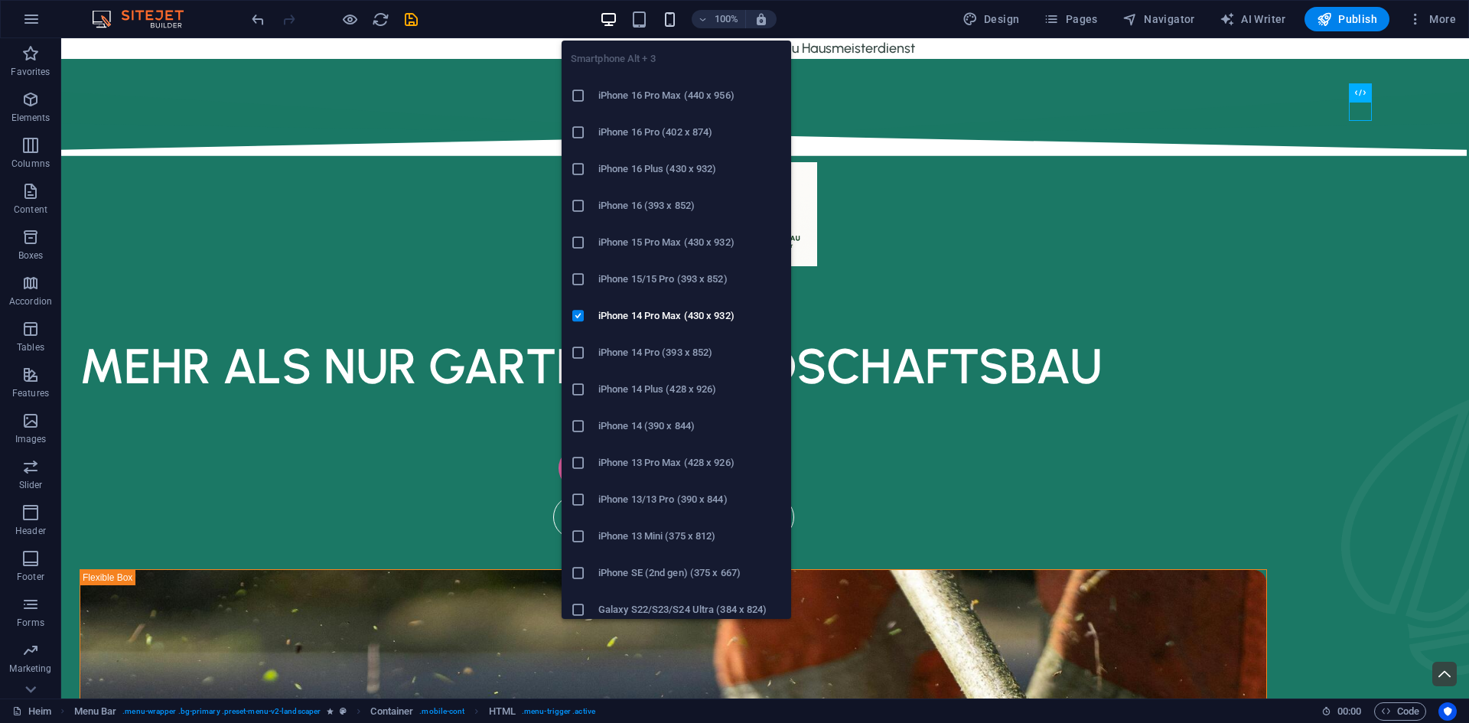
click at [677, 19] on icon "button" at bounding box center [670, 20] width 18 height 18
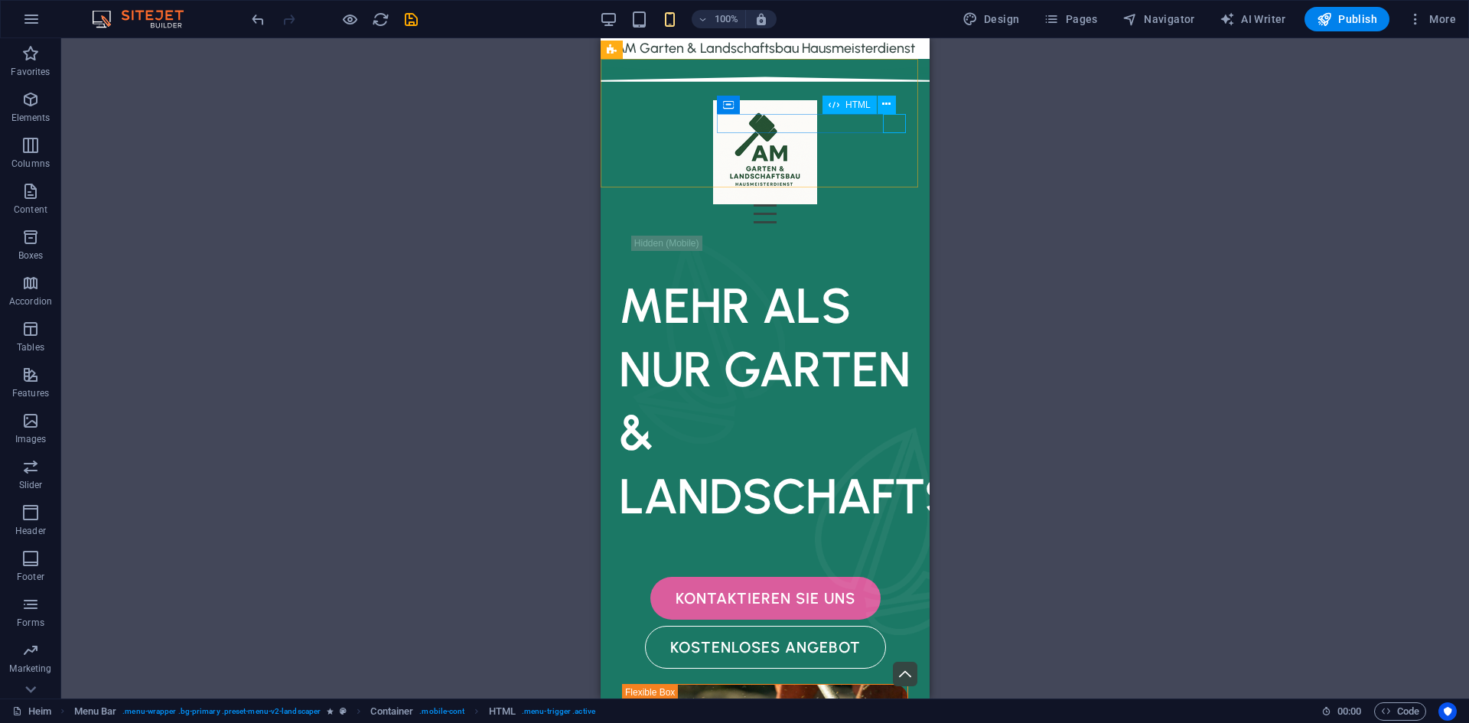
drag, startPoint x: 1490, startPoint y: 151, endPoint x: 895, endPoint y: 126, distance: 595.8
click at [895, 204] on div at bounding box center [765, 213] width 305 height 19
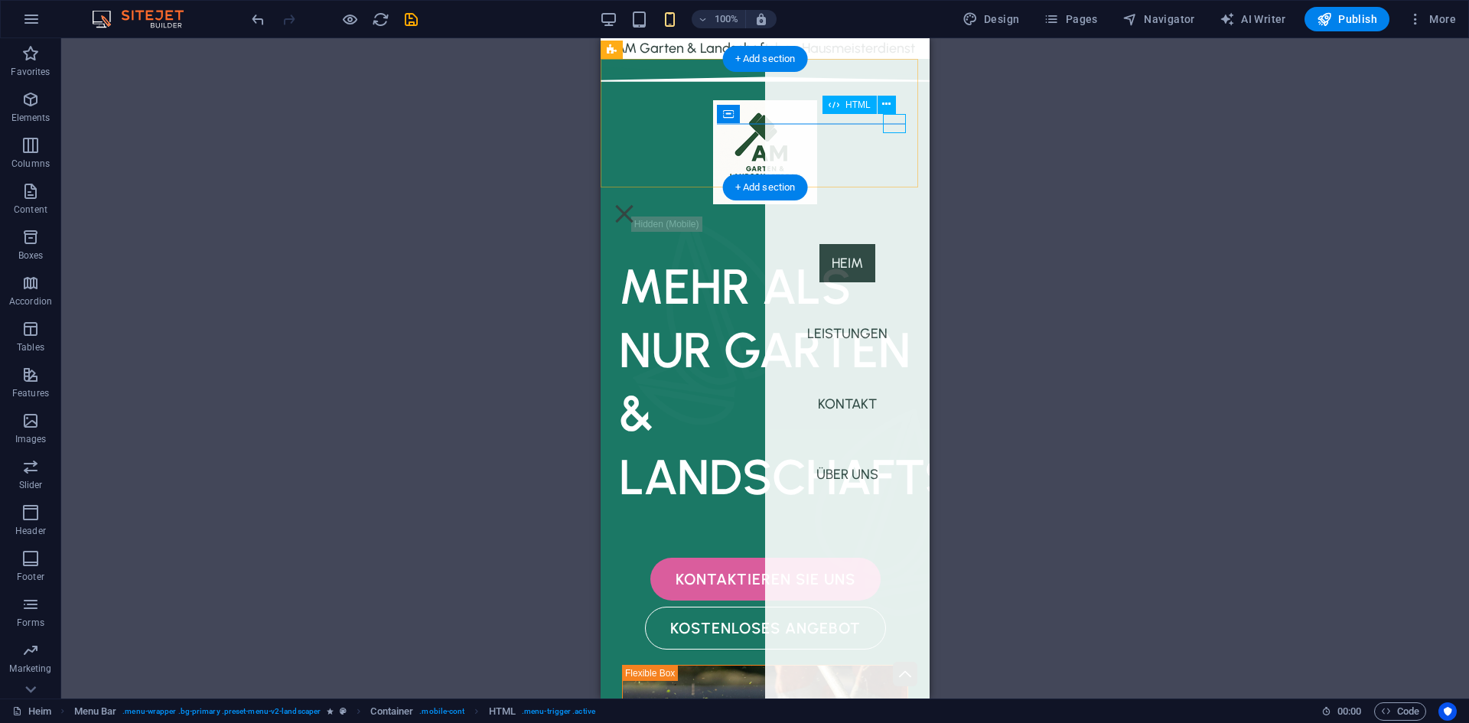
click at [636, 204] on div at bounding box center [624, 213] width 23 height 19
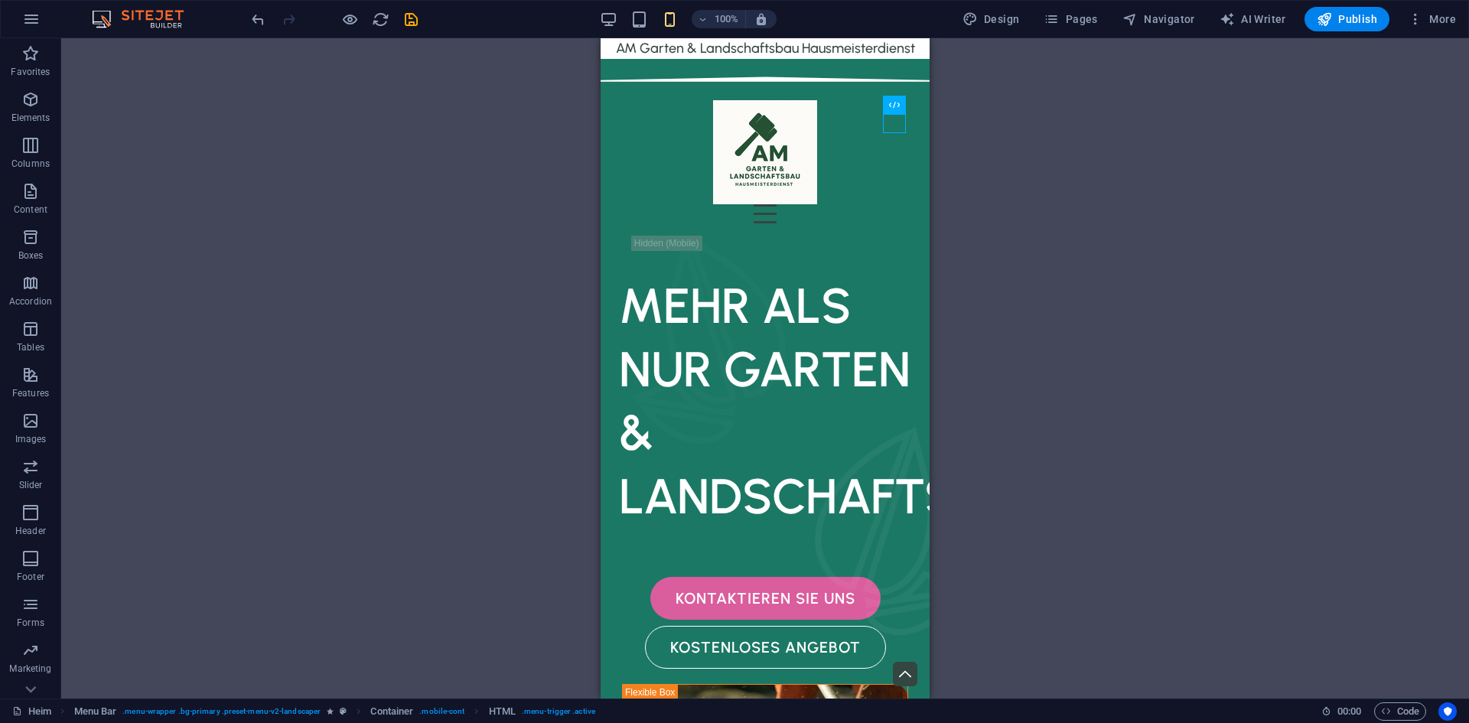
click at [623, 23] on div "100%" at bounding box center [688, 19] width 177 height 24
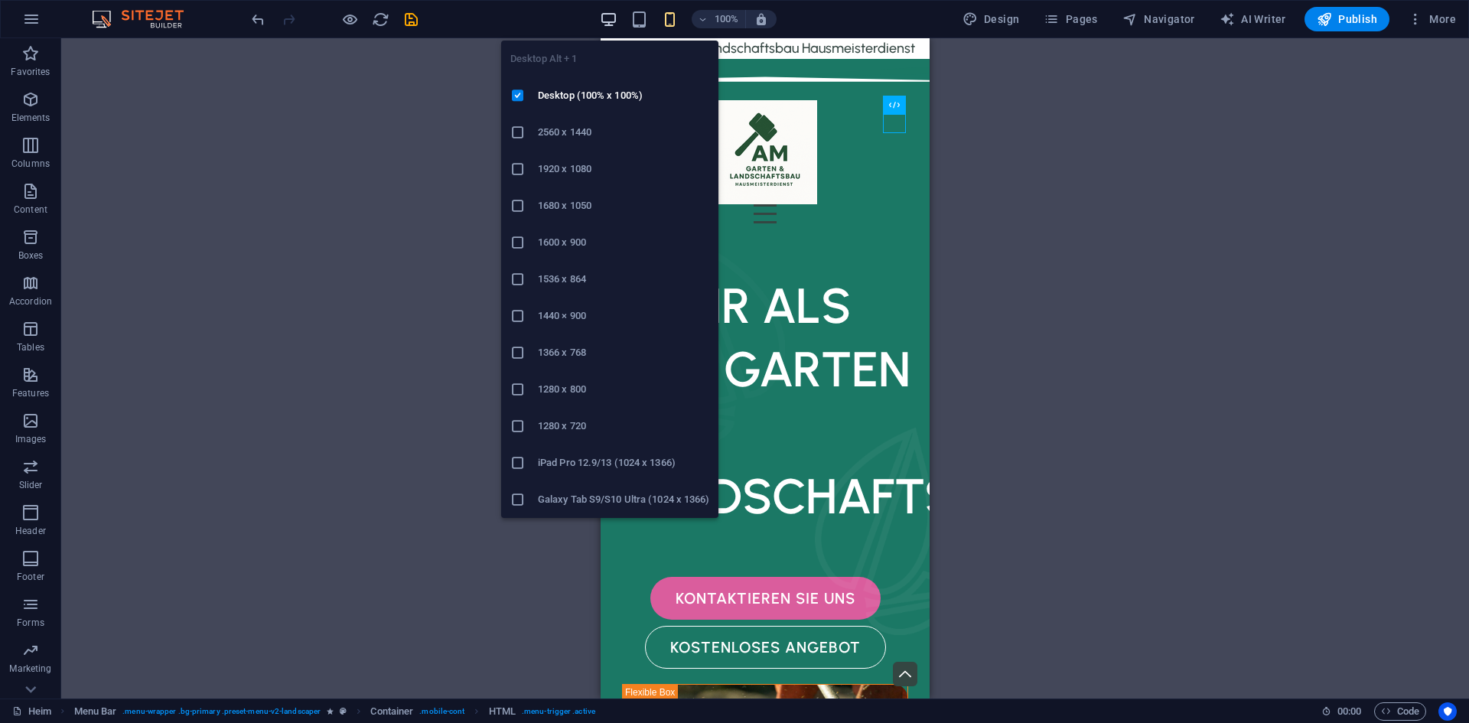
click at [605, 23] on icon "button" at bounding box center [609, 20] width 18 height 18
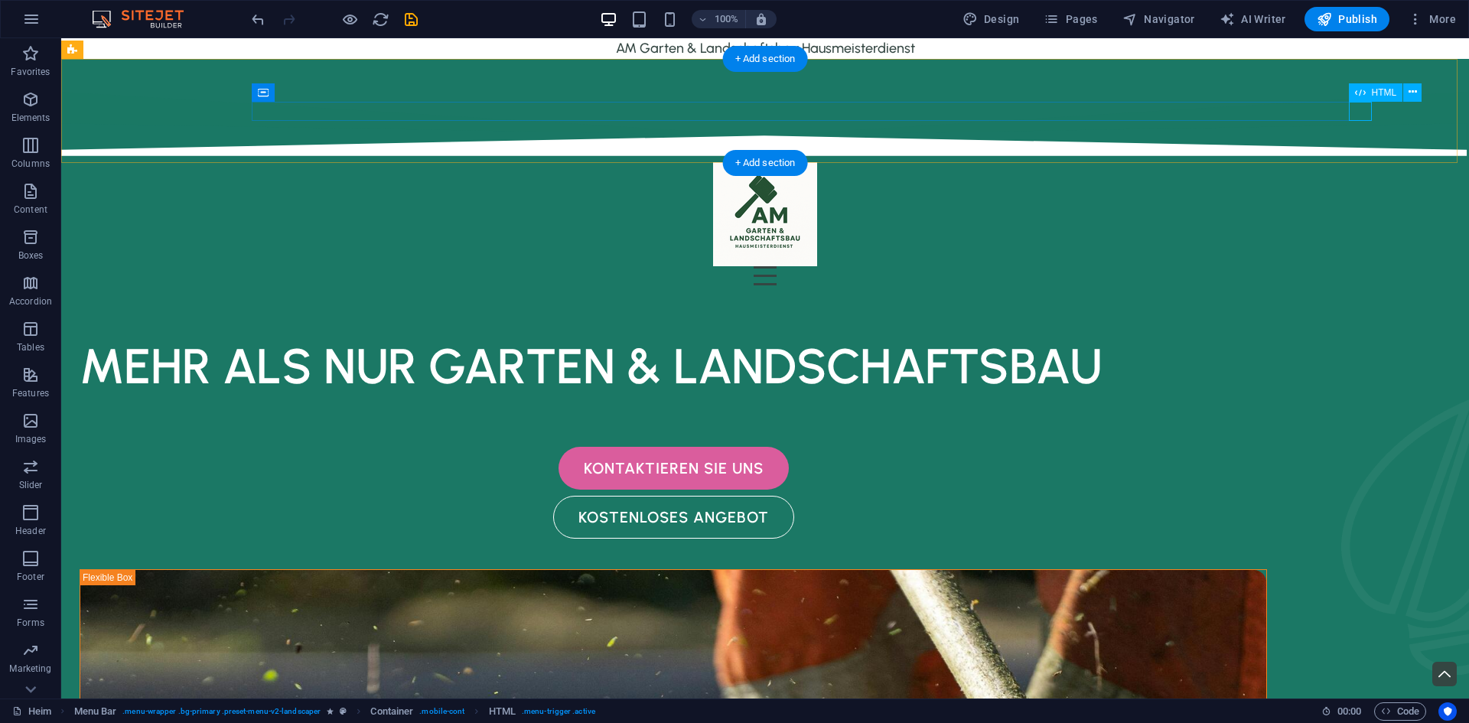
click at [1357, 266] on div at bounding box center [765, 275] width 1224 height 19
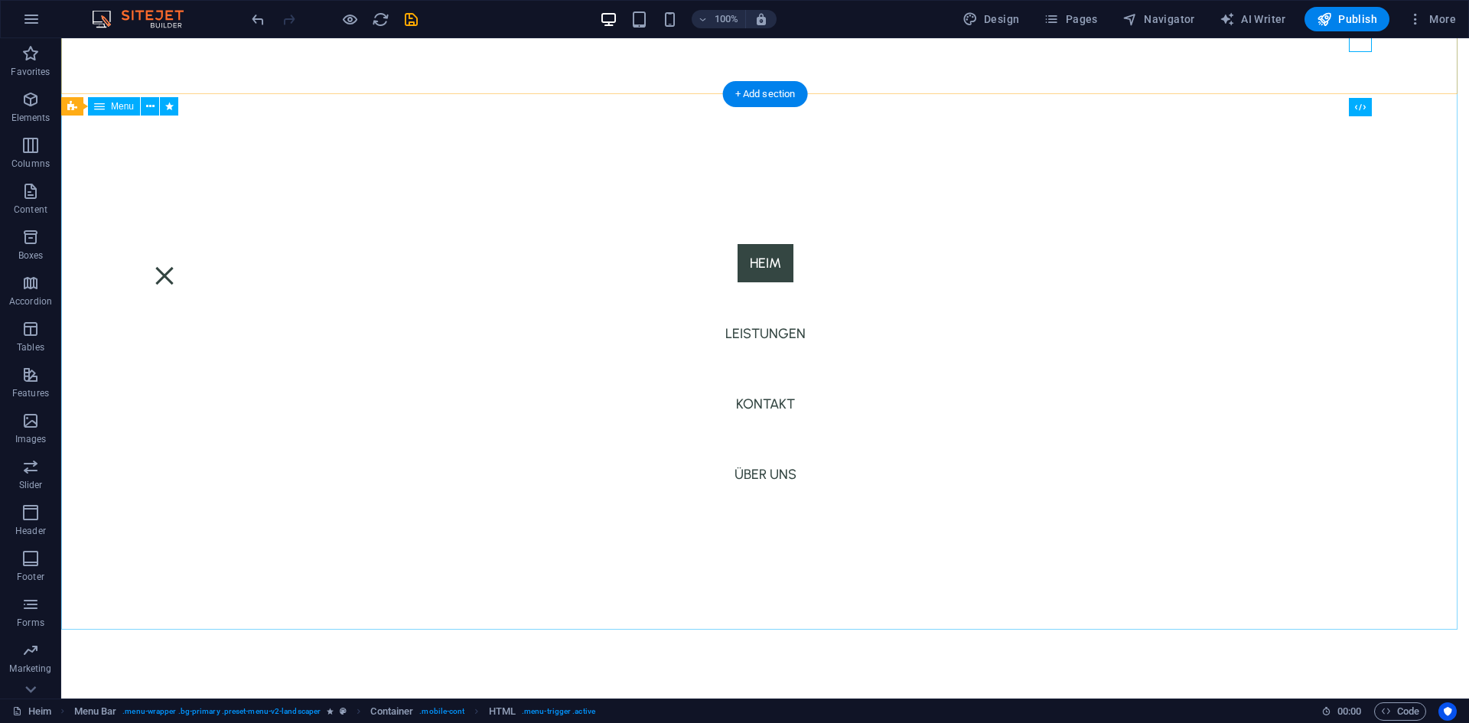
scroll to position [0, 0]
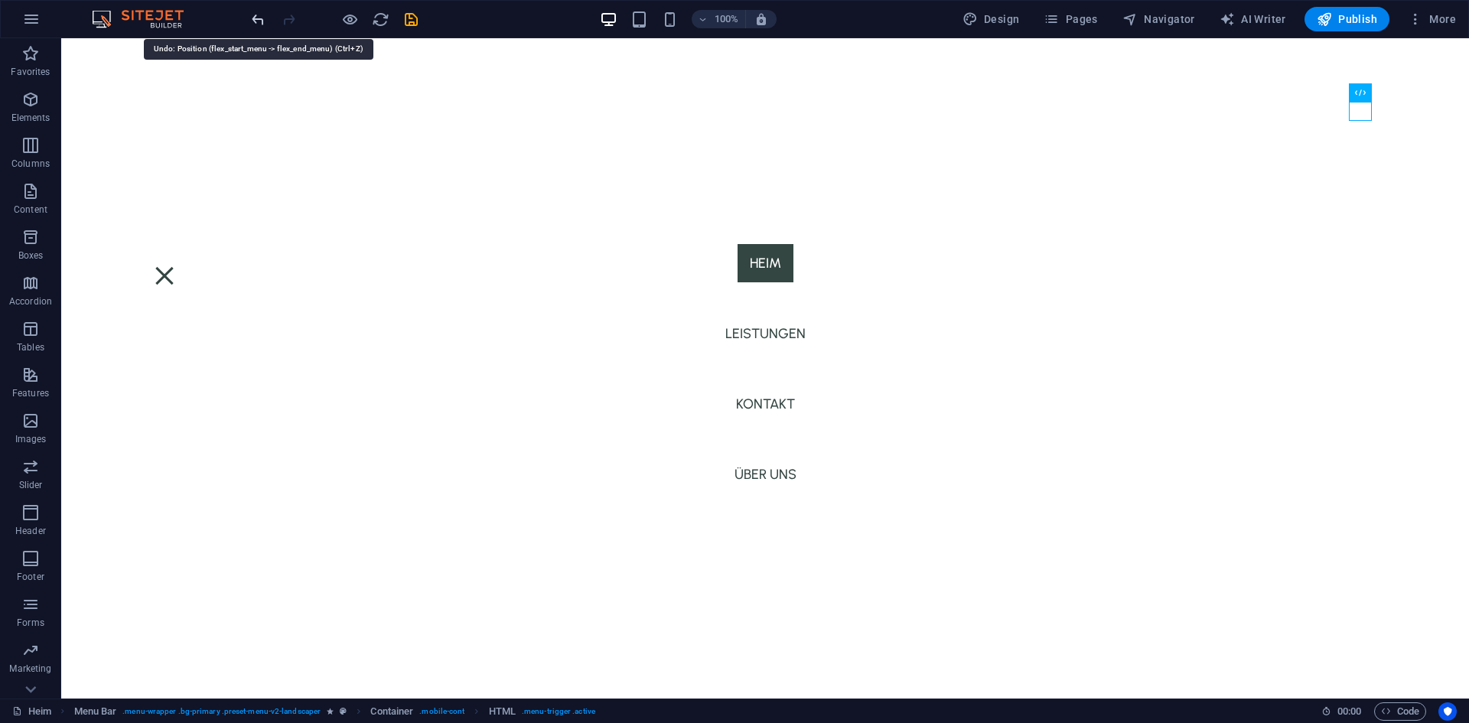
click at [262, 16] on icon "undo" at bounding box center [258, 20] width 18 height 18
click at [258, 11] on icon "undo" at bounding box center [258, 20] width 18 height 18
click at [262, 23] on icon "undo" at bounding box center [258, 20] width 18 height 18
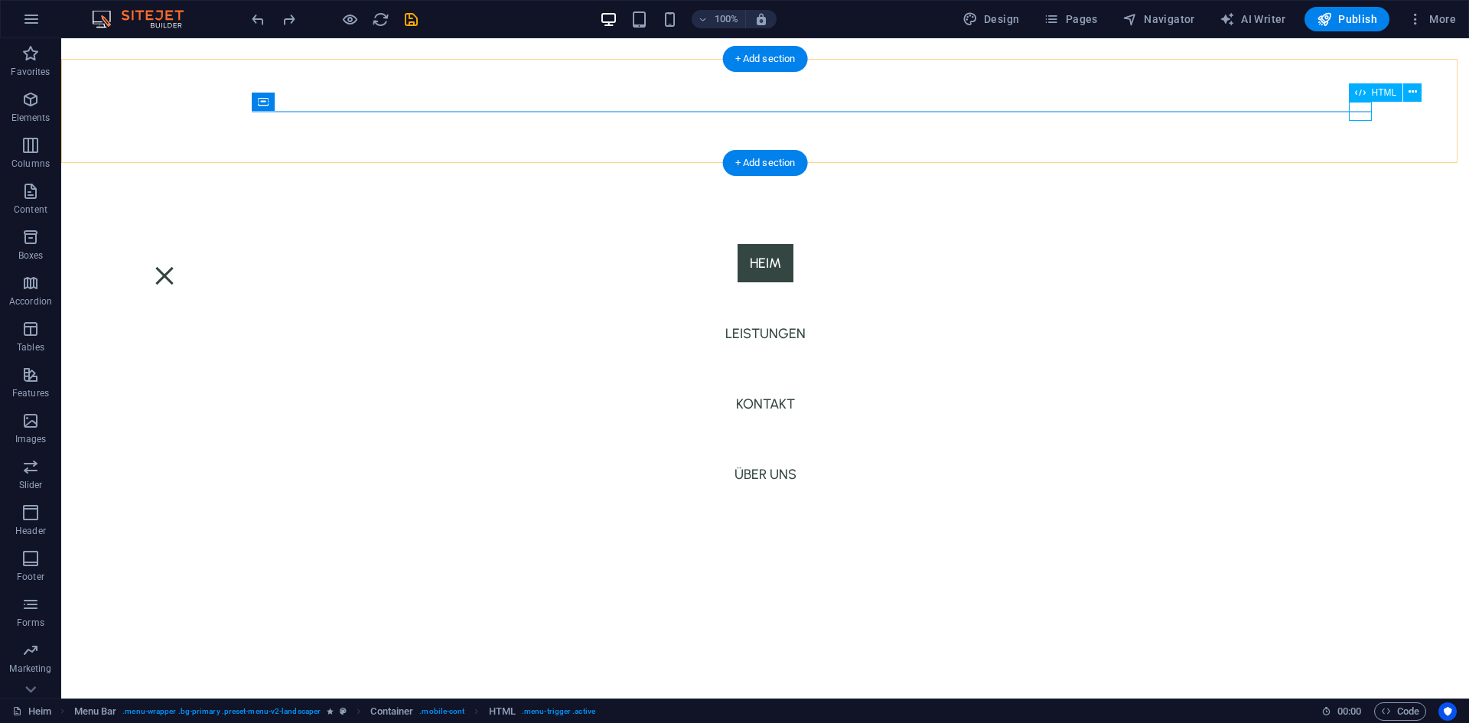
click at [176, 266] on div at bounding box center [164, 275] width 23 height 19
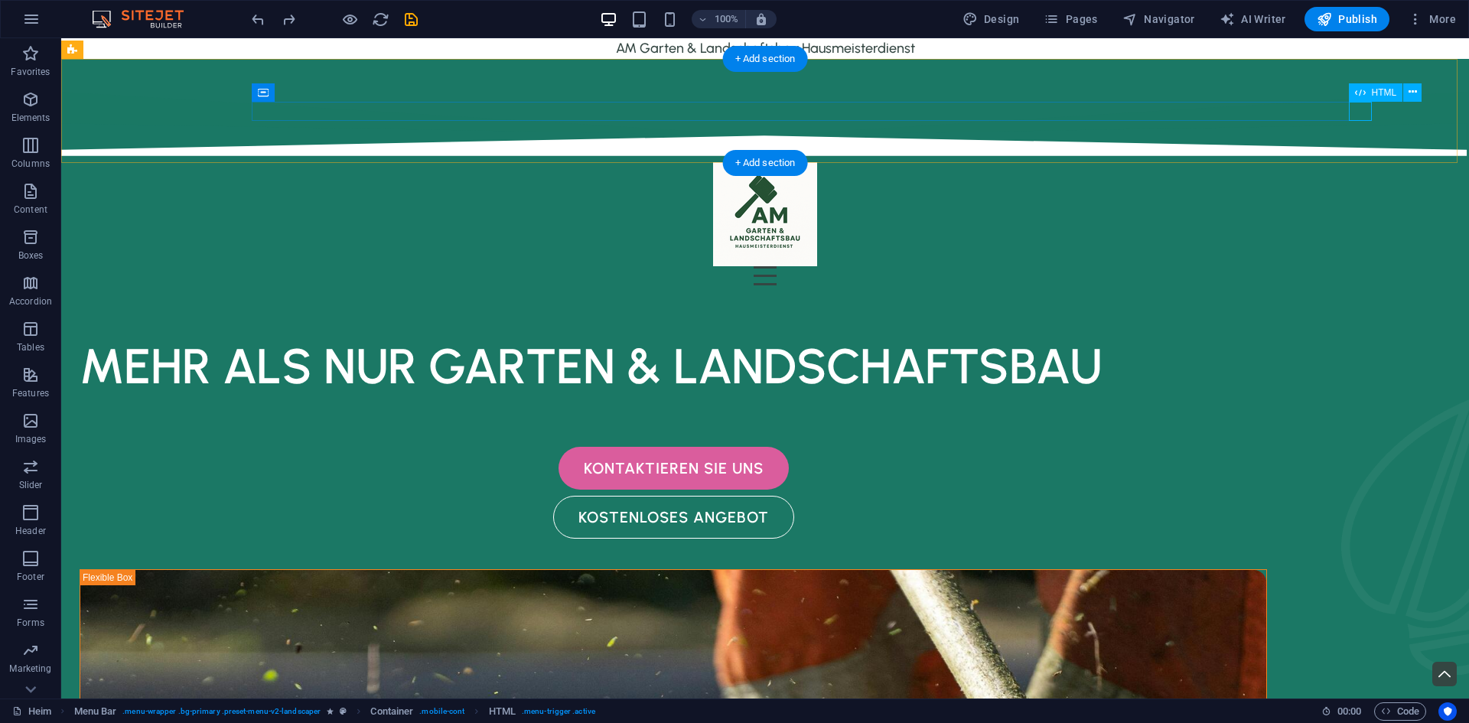
click at [1339, 266] on div at bounding box center [765, 275] width 1224 height 19
click at [1351, 266] on div at bounding box center [765, 275] width 1224 height 19
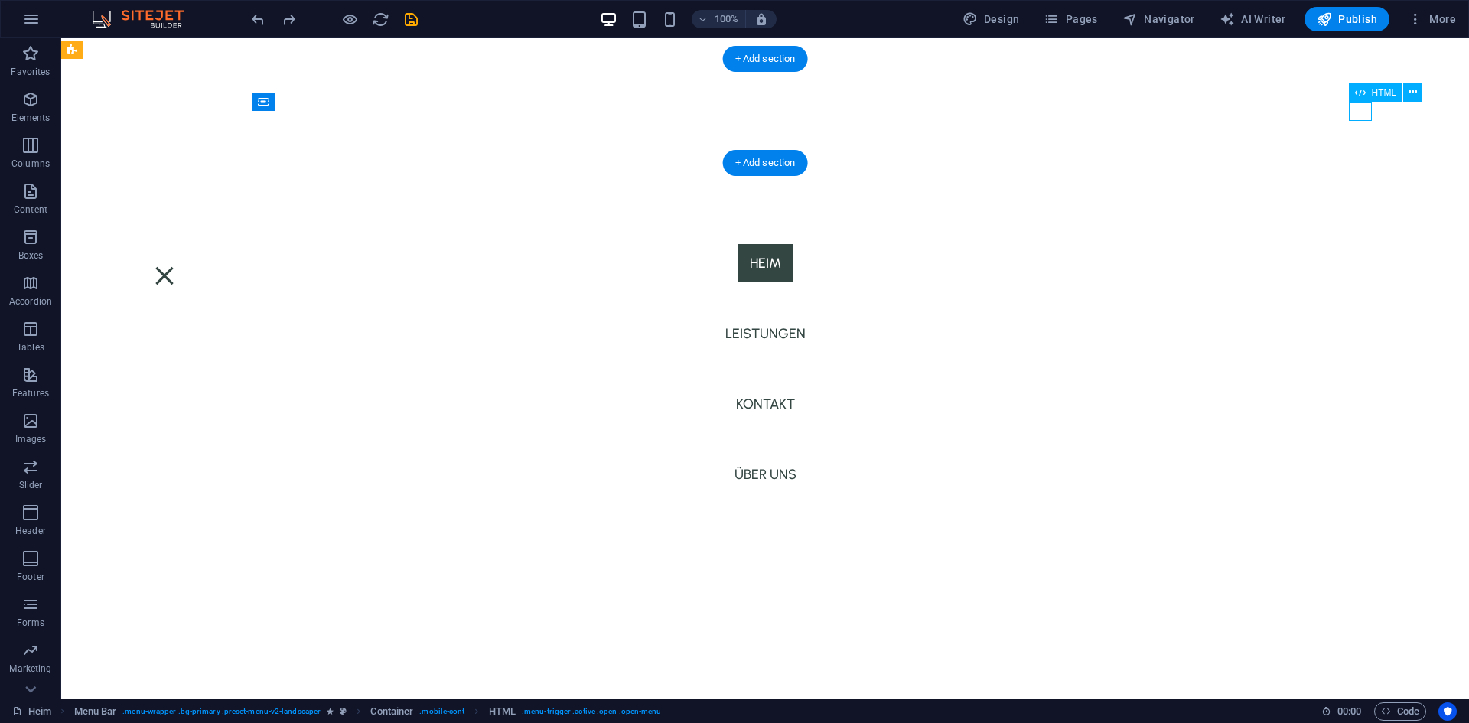
click at [176, 266] on div at bounding box center [164, 275] width 23 height 19
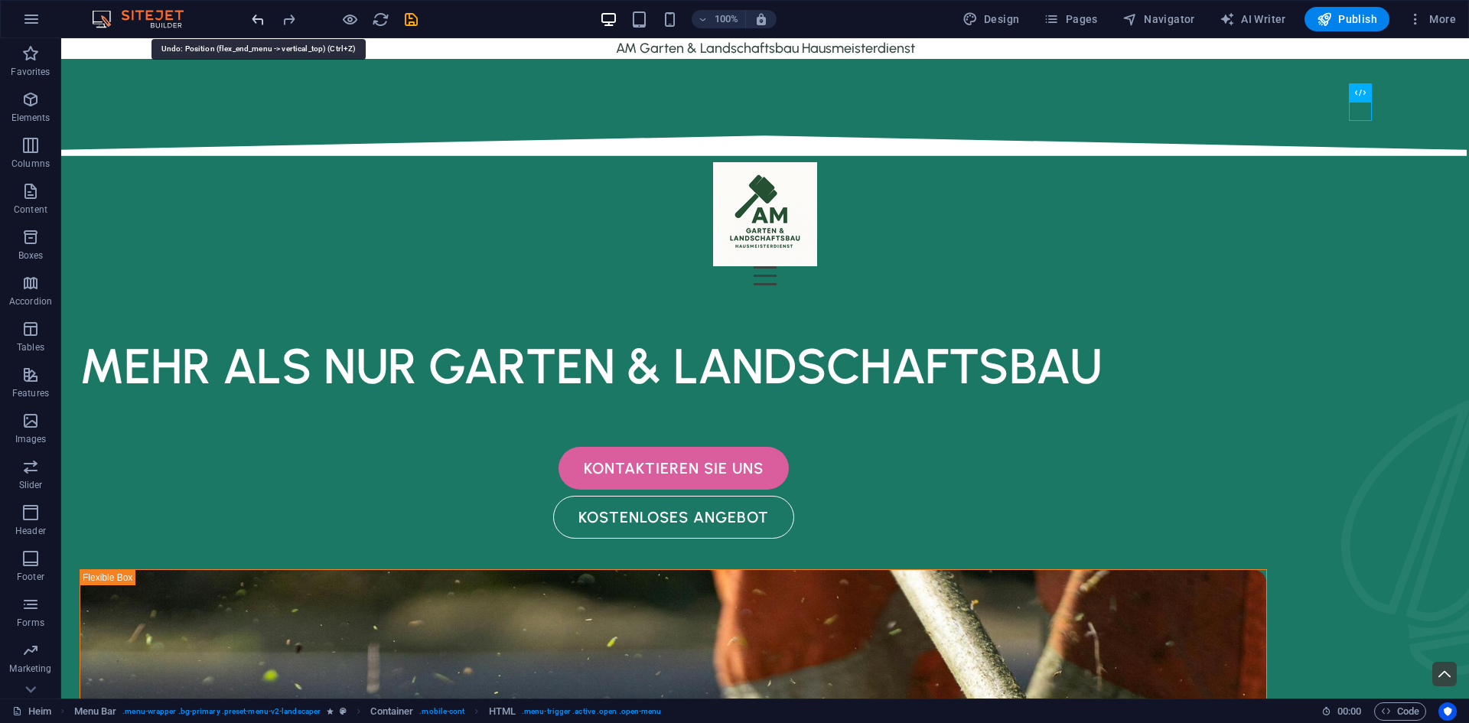
click at [262, 18] on icon "undo" at bounding box center [258, 20] width 18 height 18
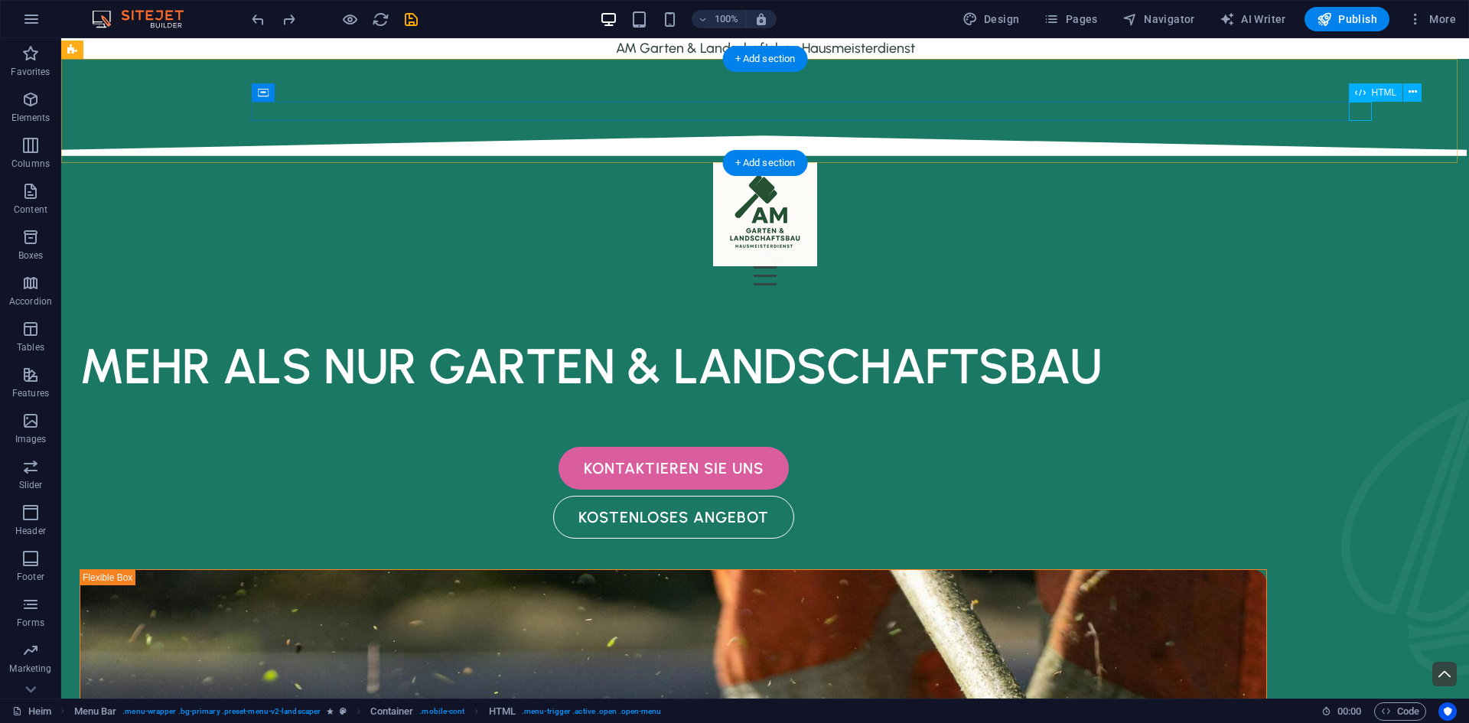
click at [1362, 266] on div at bounding box center [765, 275] width 1224 height 19
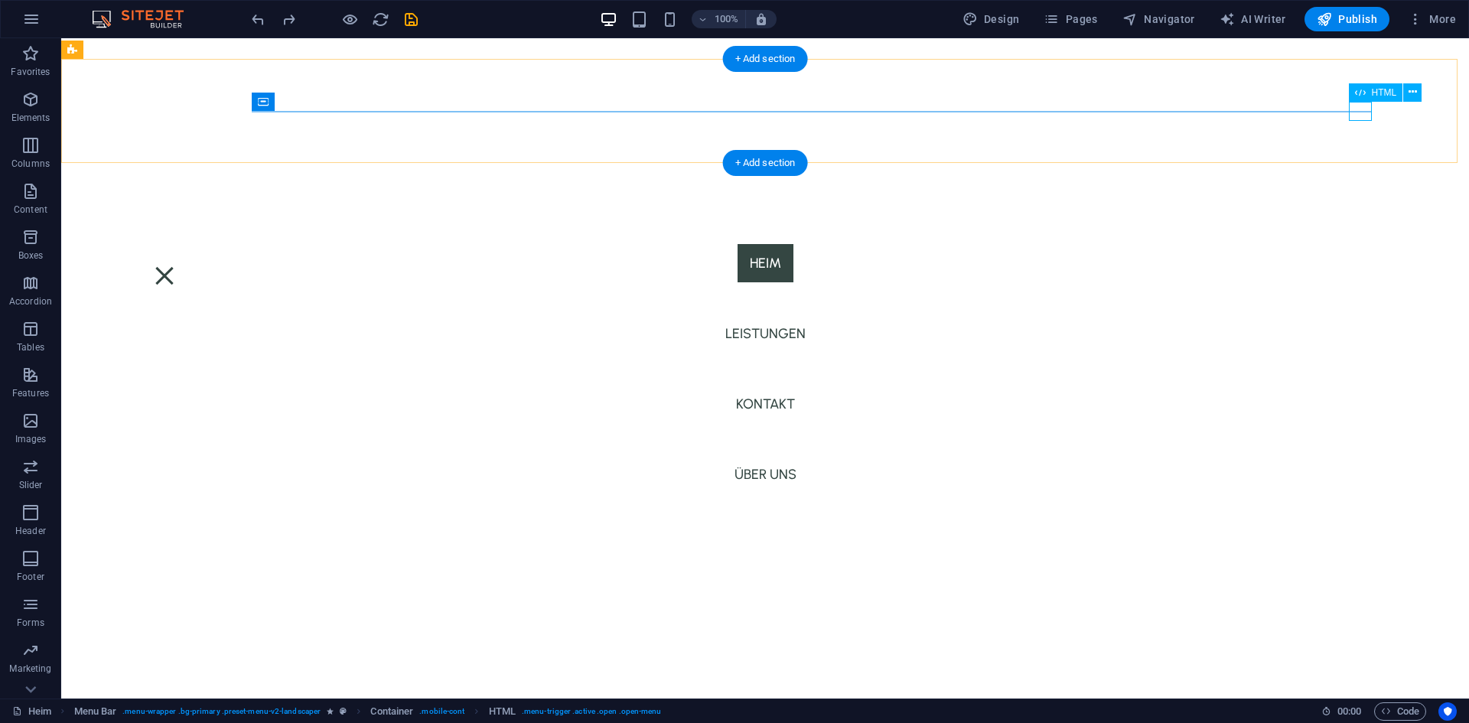
click at [176, 266] on div at bounding box center [164, 275] width 23 height 19
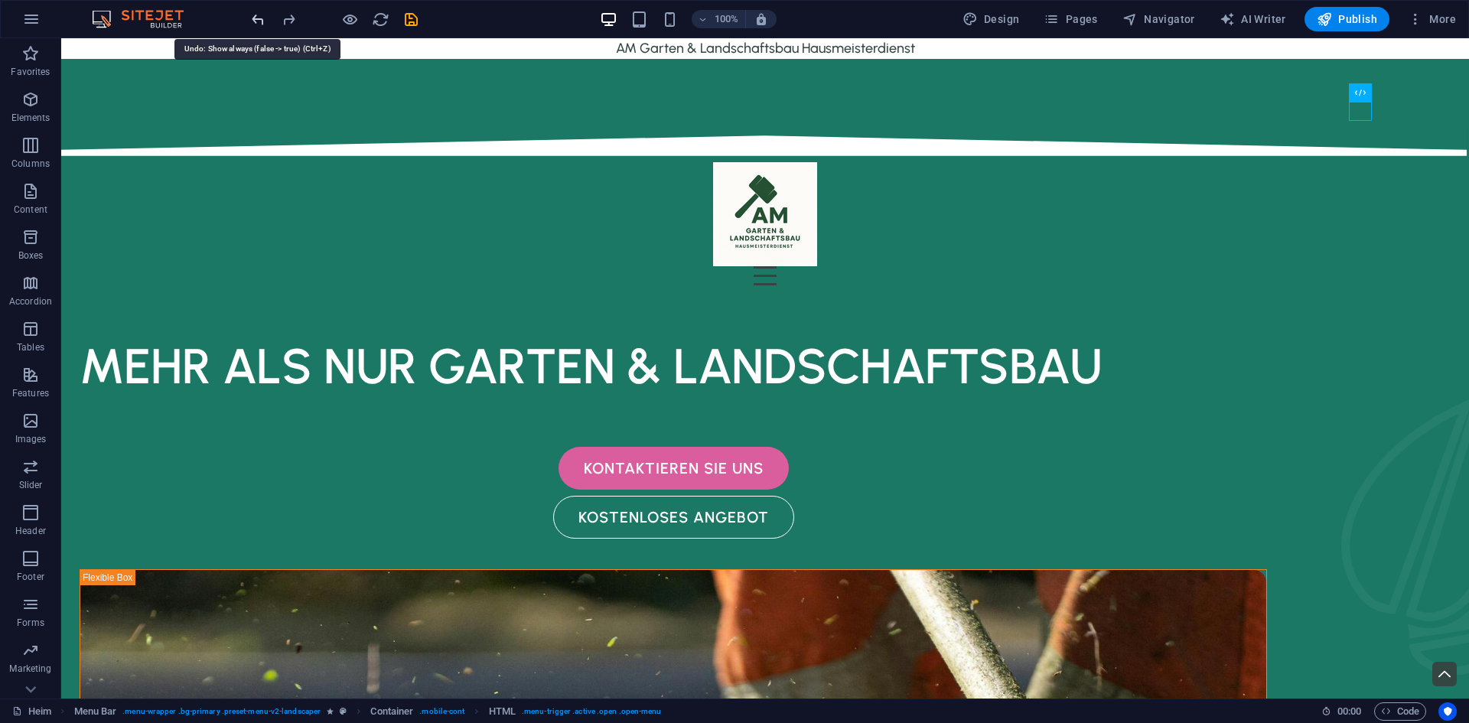
click at [259, 24] on icon "undo" at bounding box center [258, 20] width 18 height 18
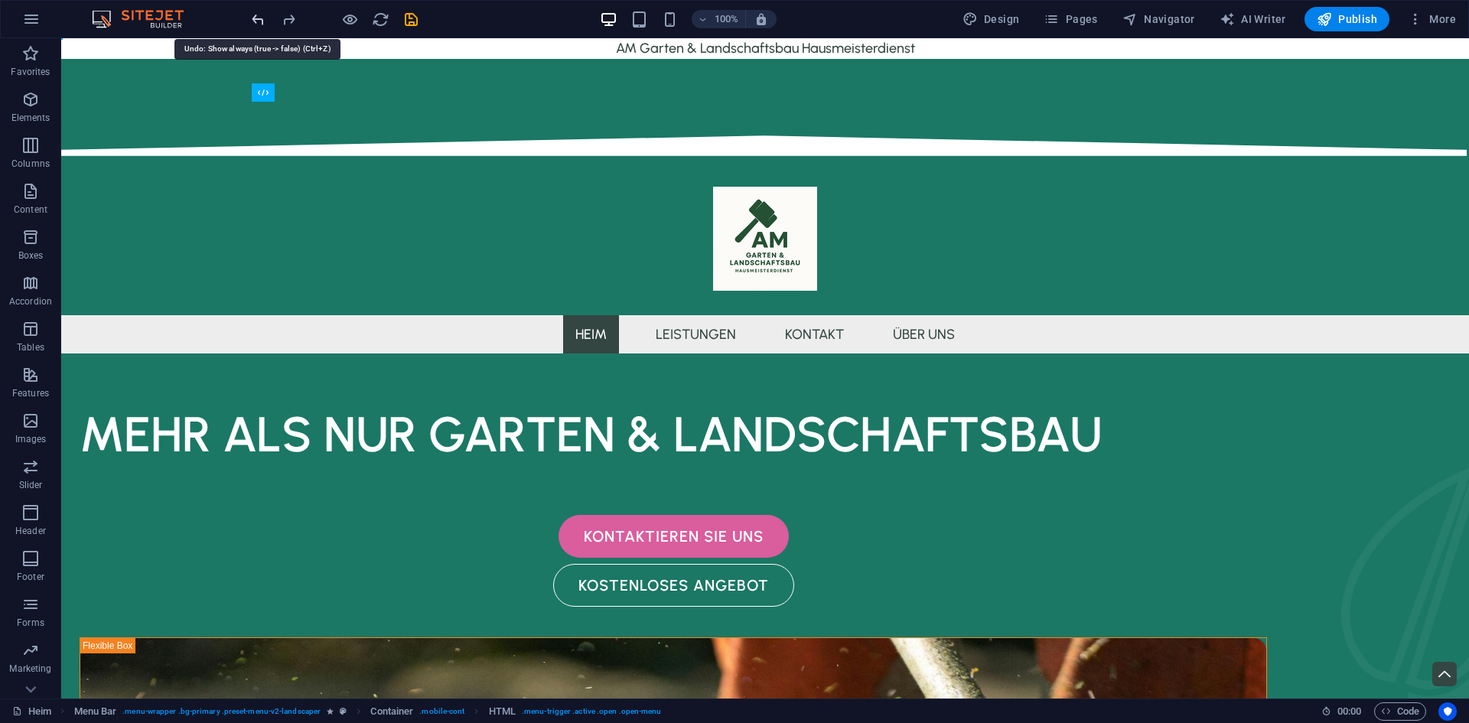
click at [259, 24] on icon "undo" at bounding box center [258, 20] width 18 height 18
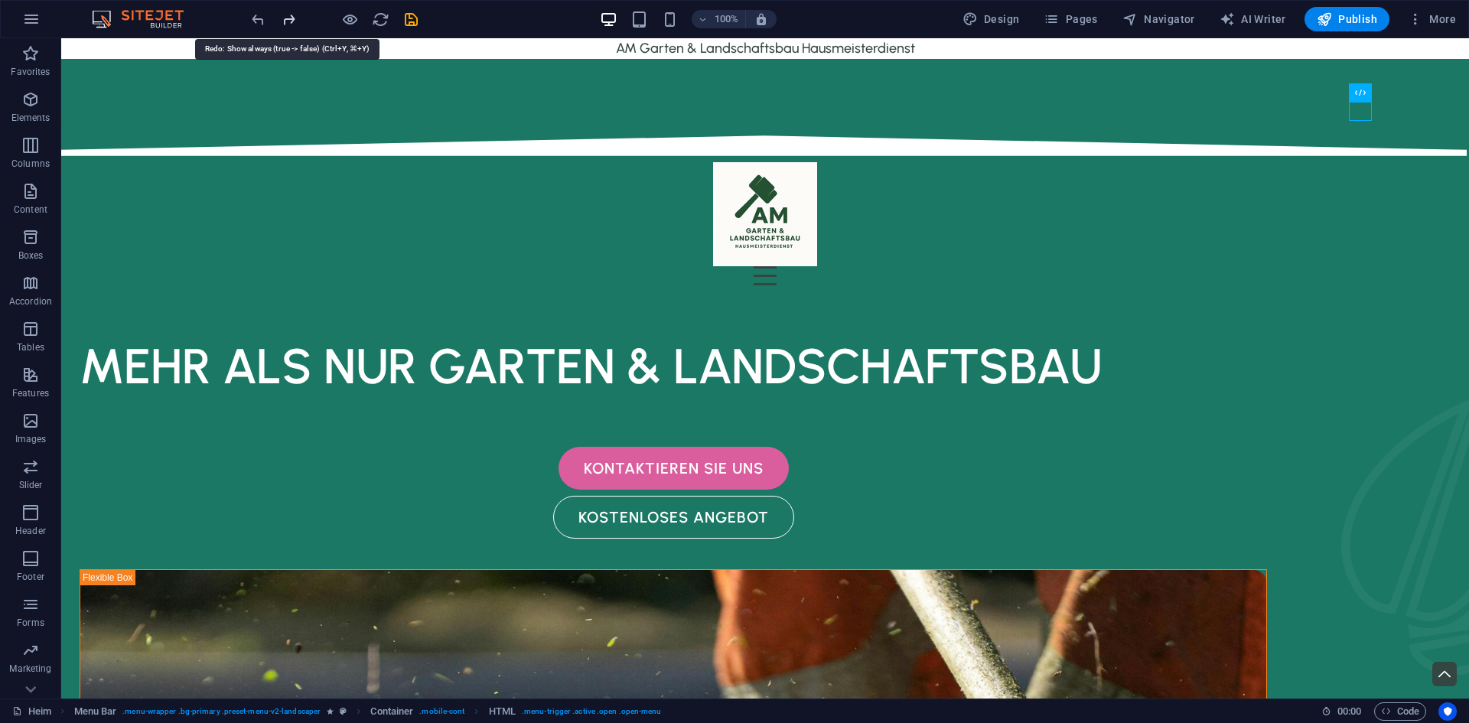
click at [284, 22] on icon "redo" at bounding box center [289, 20] width 18 height 18
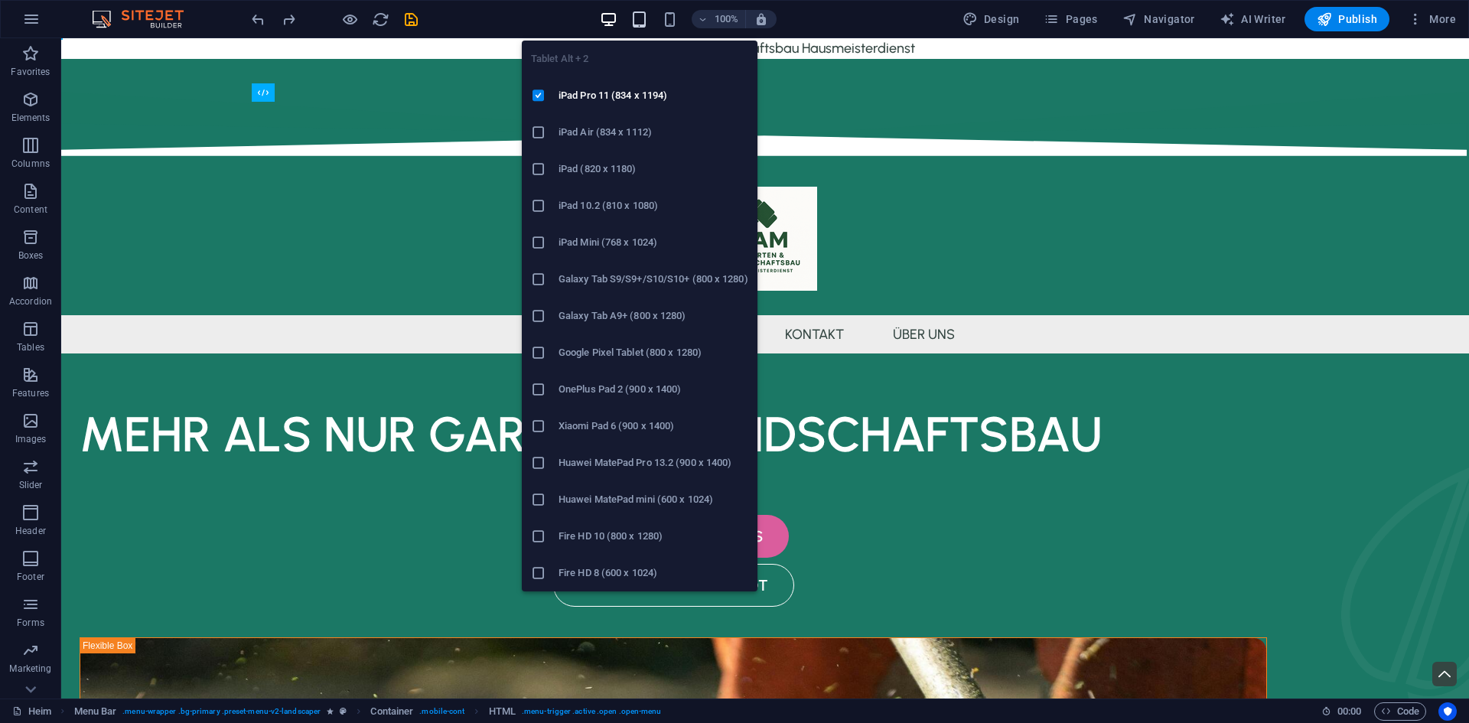
click at [640, 19] on icon "button" at bounding box center [640, 20] width 18 height 18
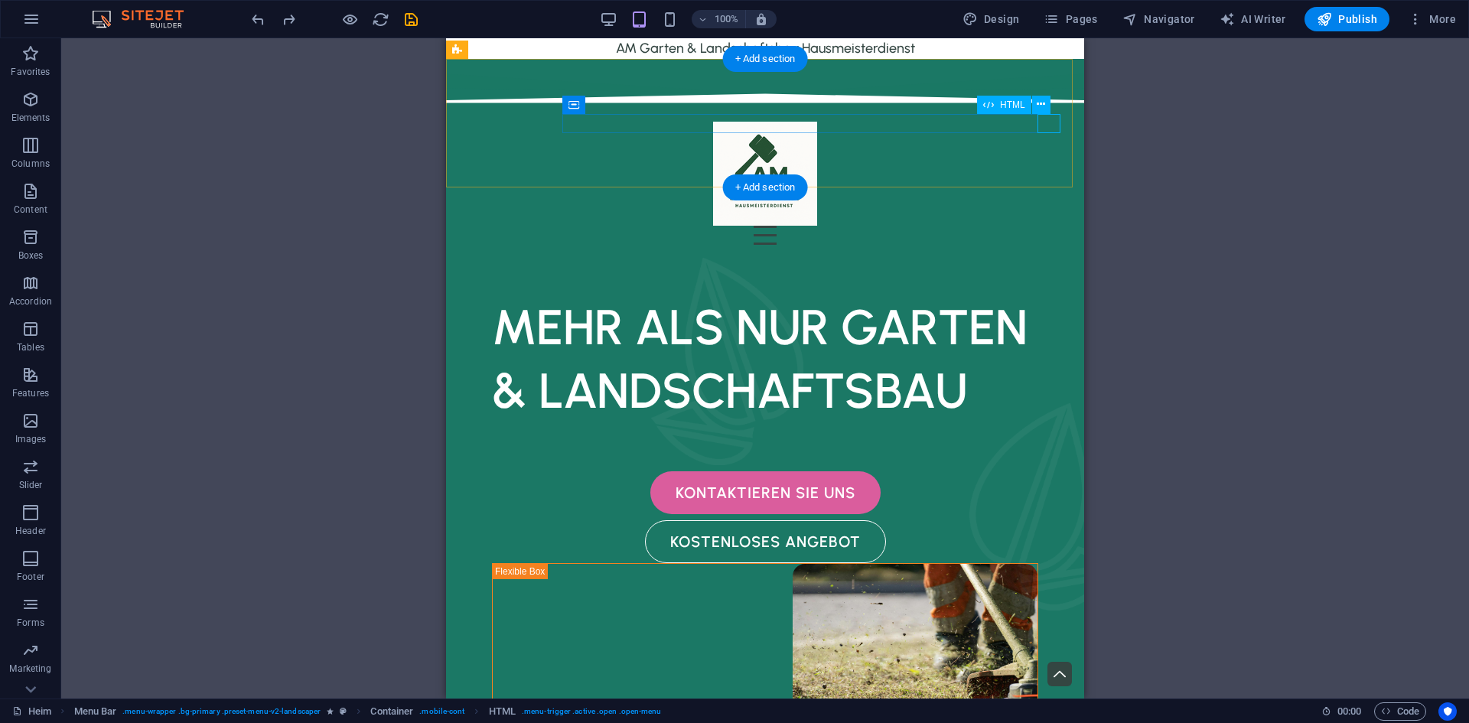
click at [1050, 226] on div at bounding box center [765, 235] width 614 height 19
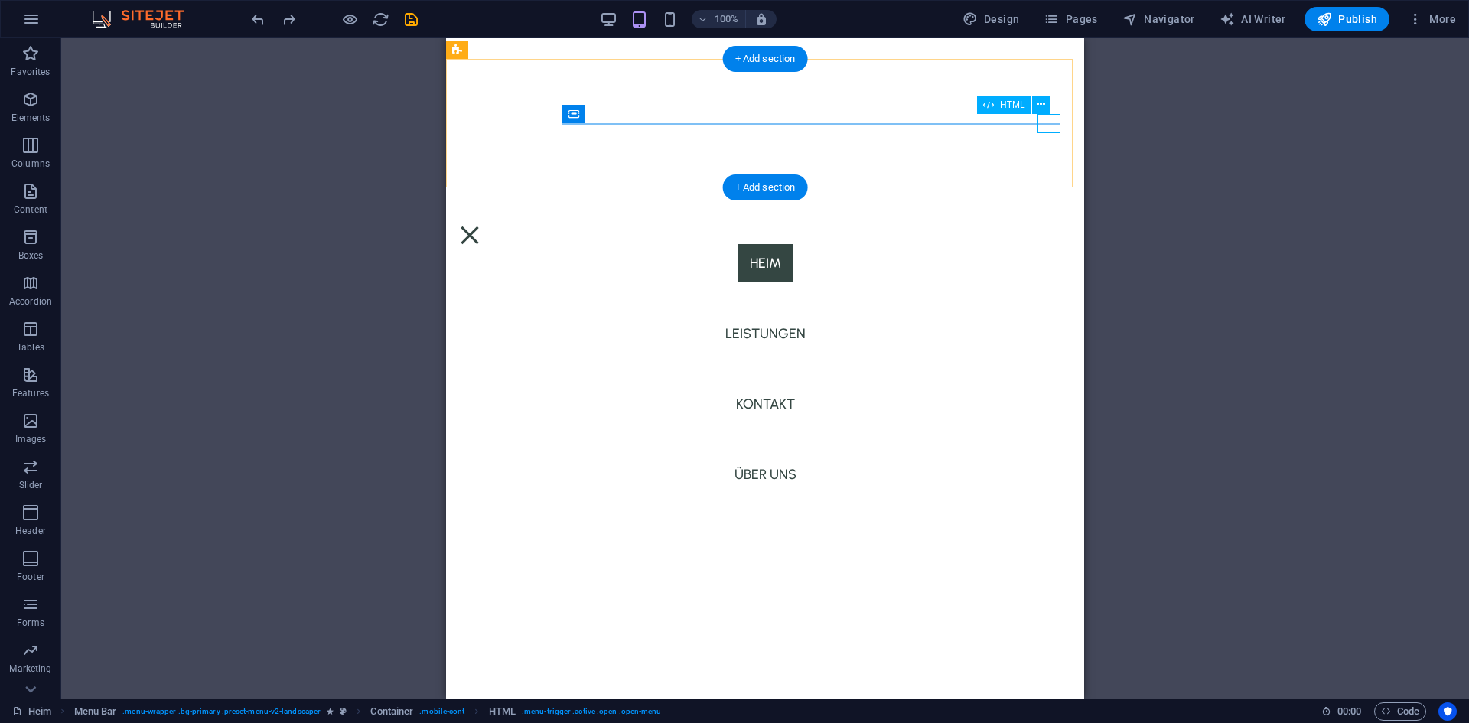
click at [481, 226] on div at bounding box center [469, 235] width 23 height 19
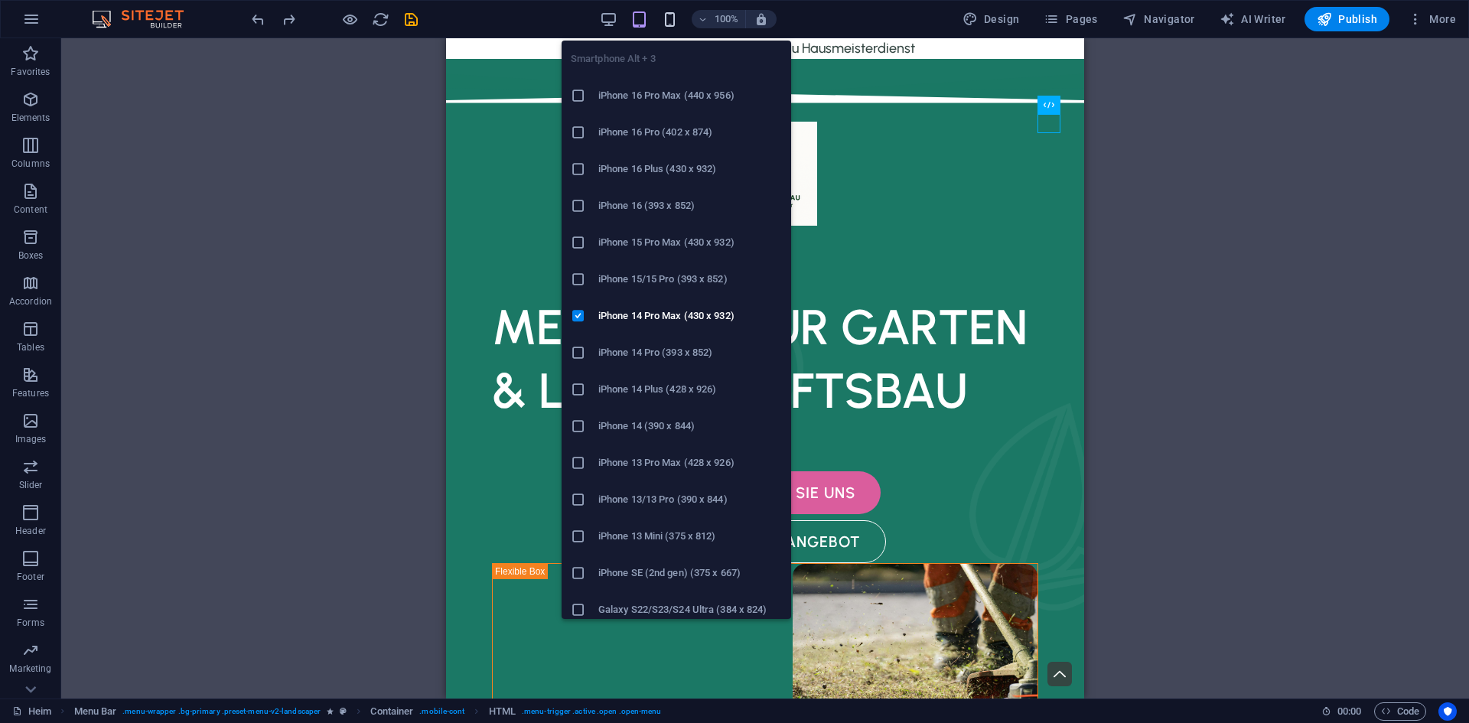
click at [671, 18] on icon "button" at bounding box center [670, 20] width 18 height 18
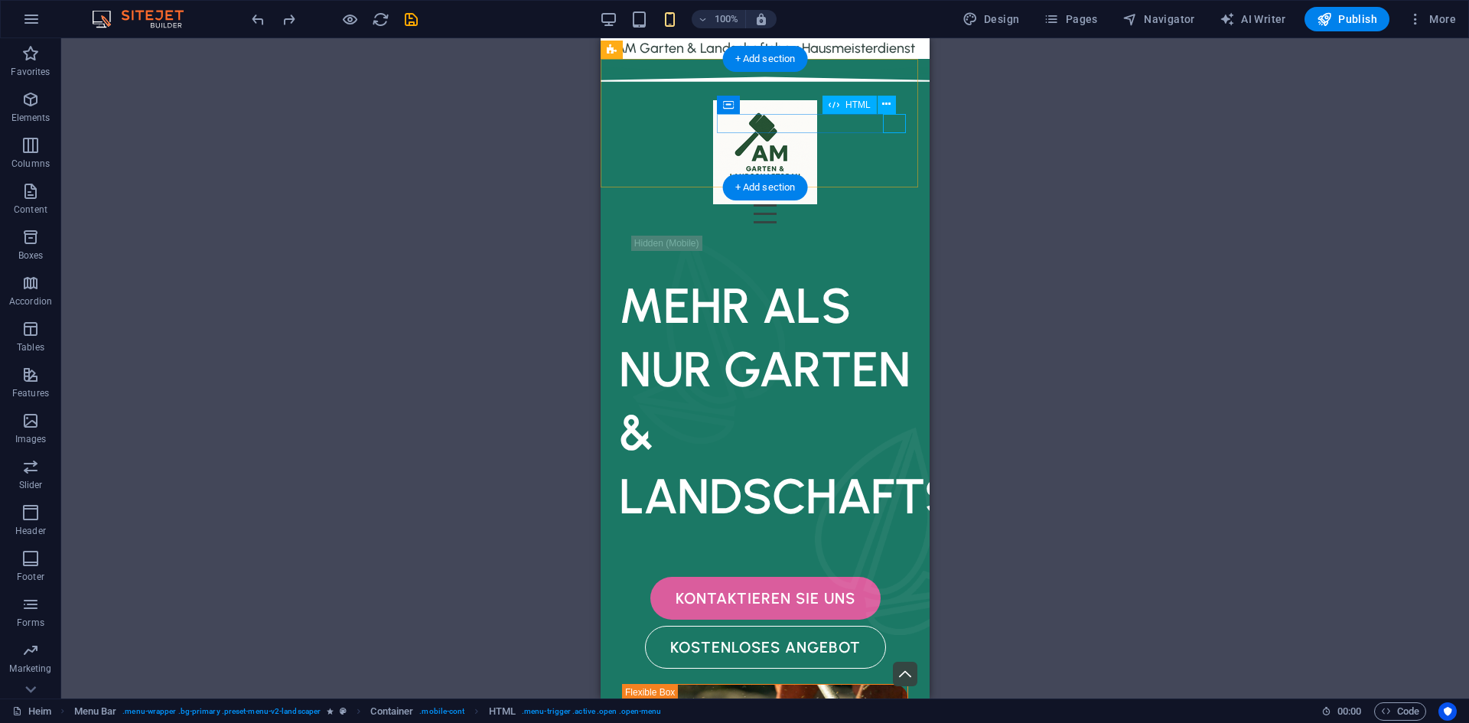
click at [891, 204] on div at bounding box center [765, 213] width 305 height 19
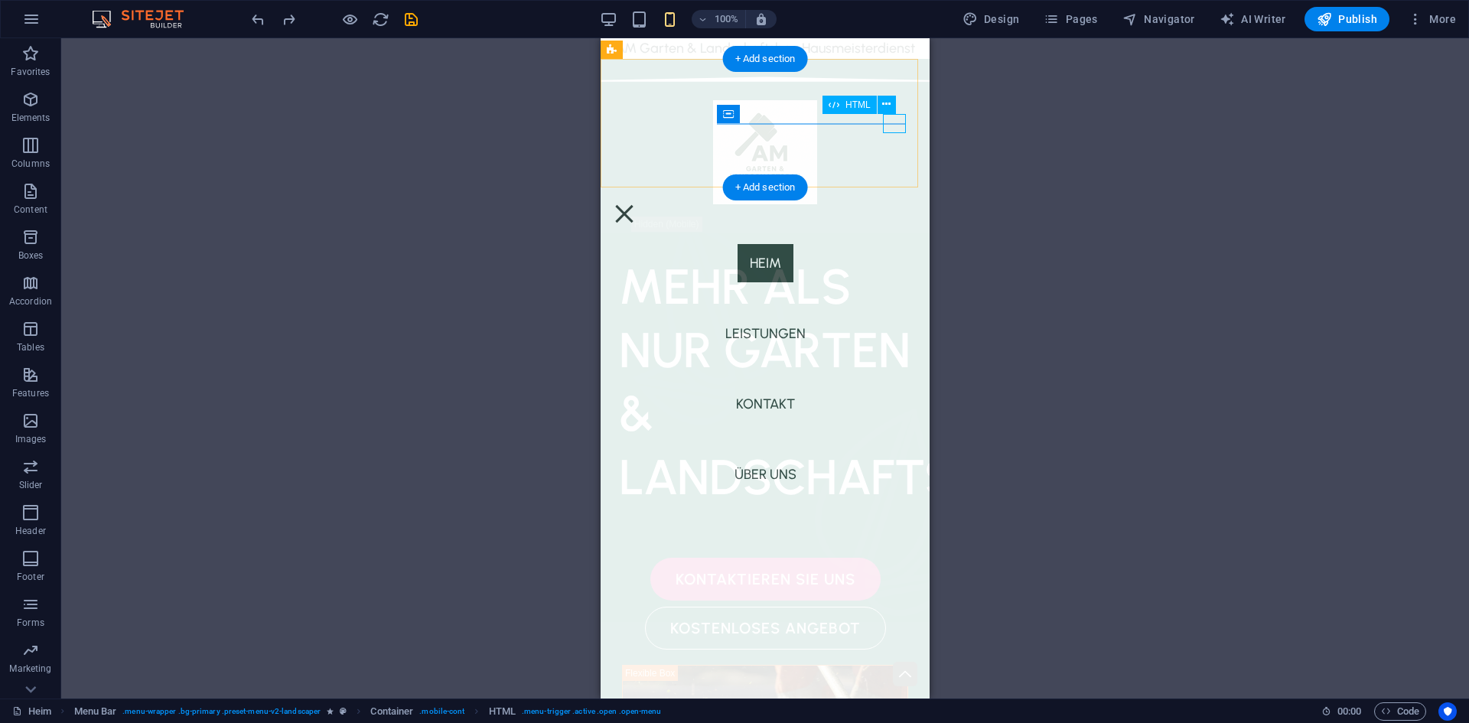
click at [636, 204] on div at bounding box center [624, 213] width 23 height 19
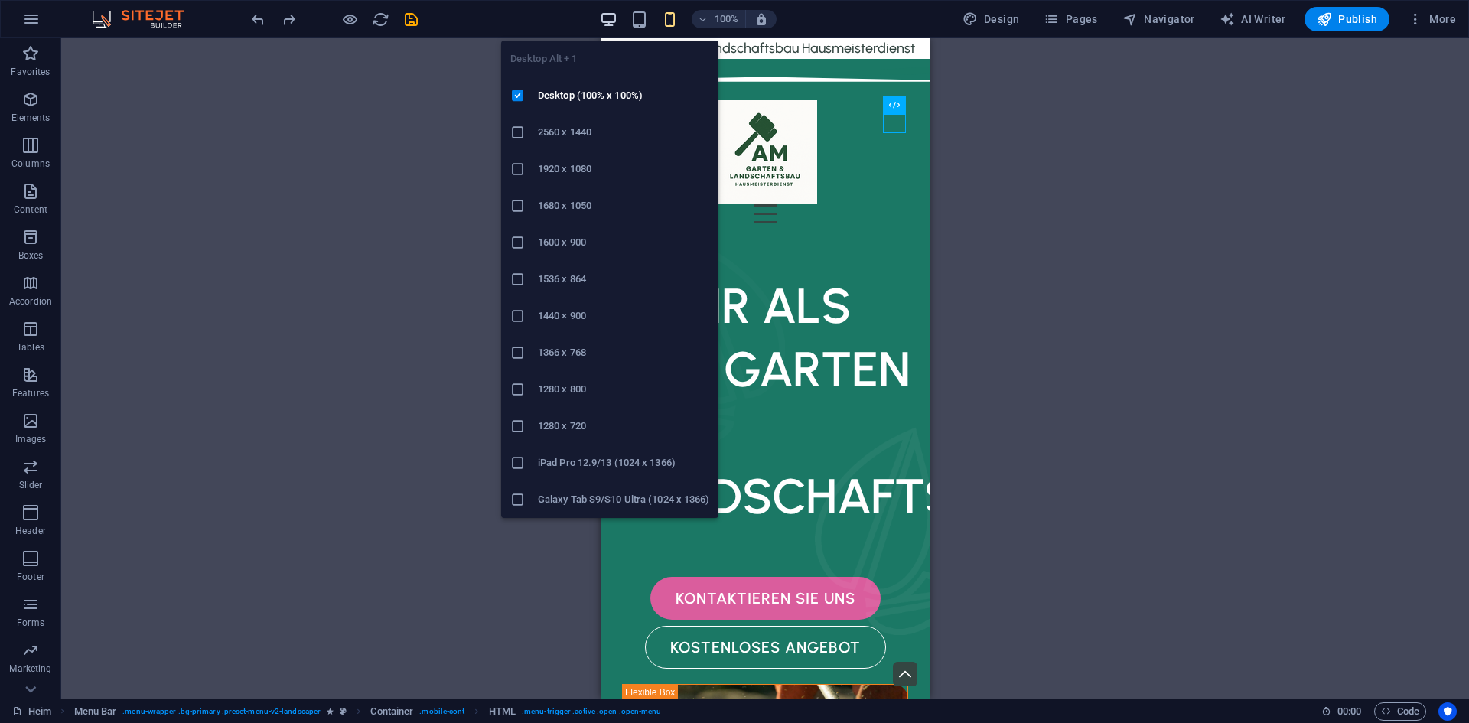
click at [614, 22] on icon "button" at bounding box center [609, 20] width 18 height 18
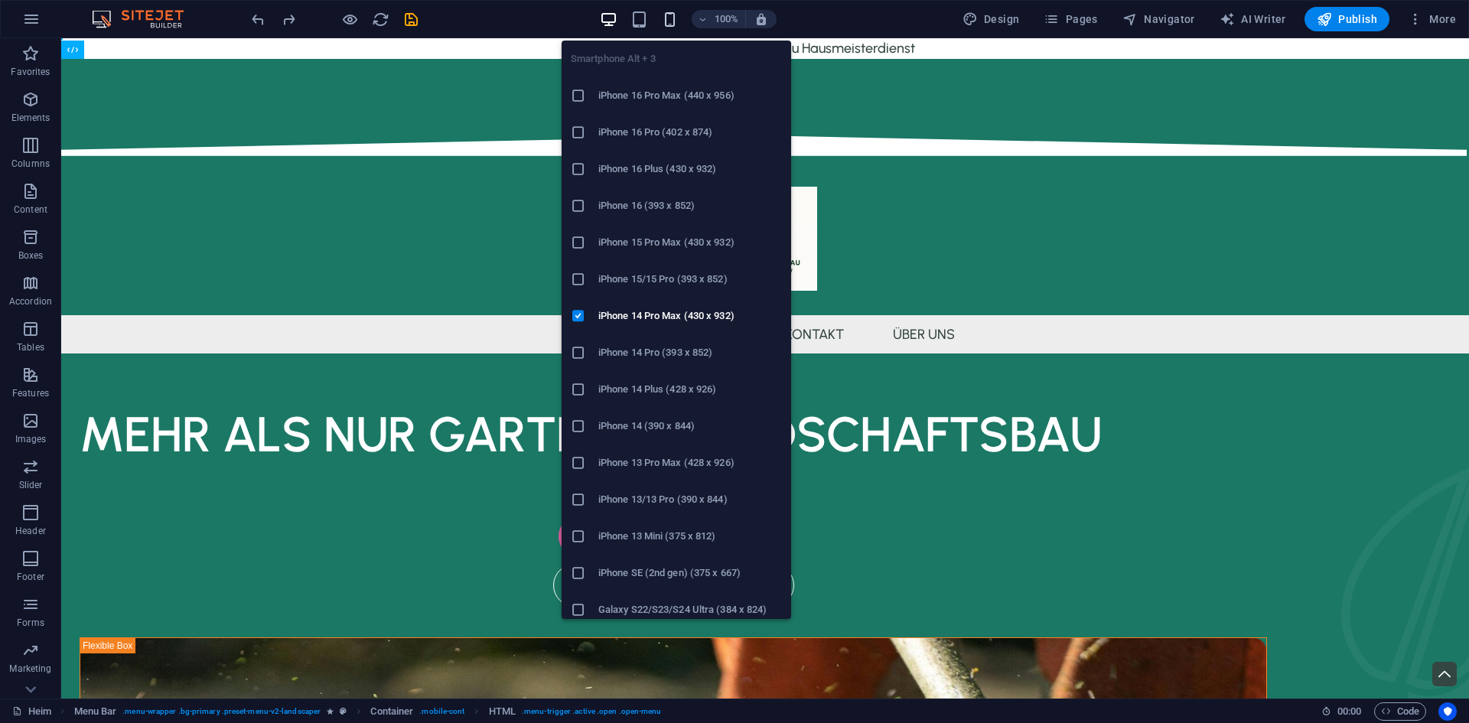
click at [679, 15] on icon "button" at bounding box center [670, 20] width 18 height 18
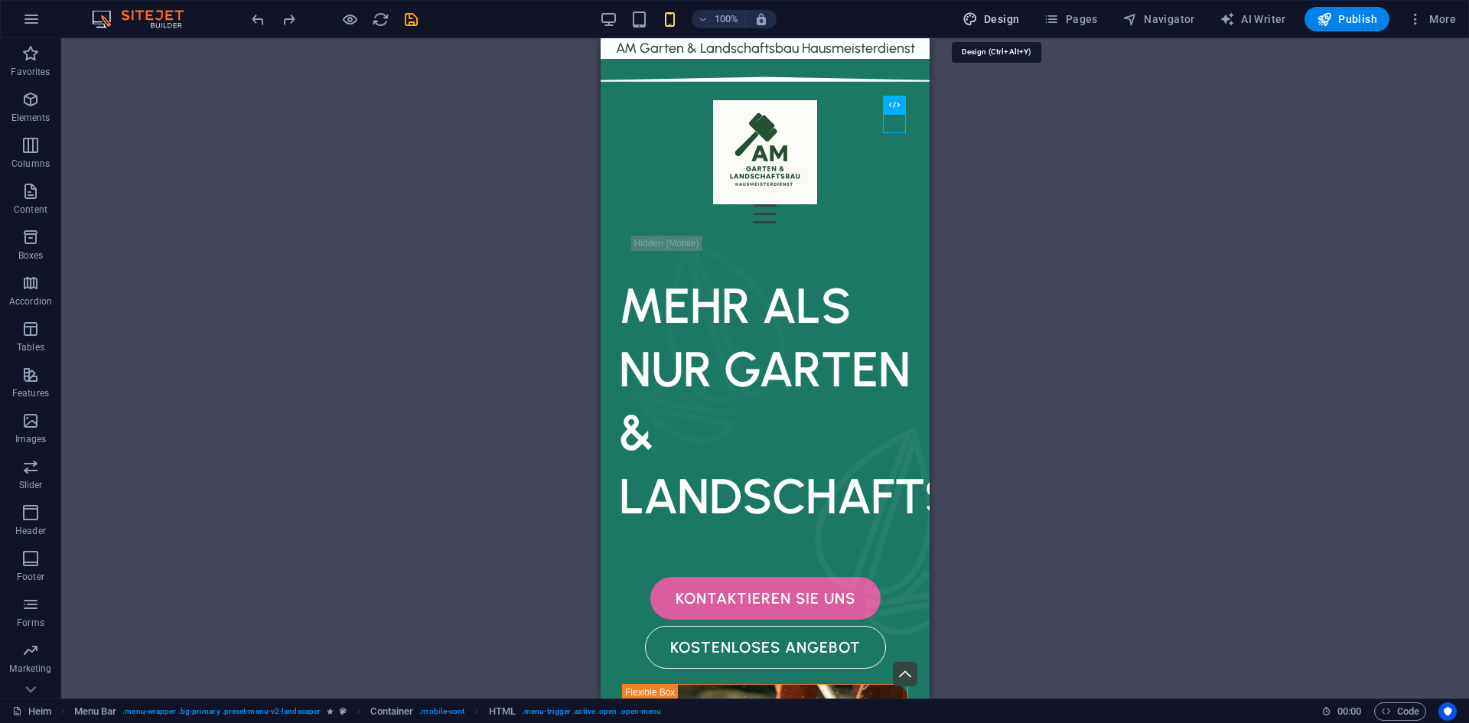
click at [1004, 23] on span "Design" at bounding box center [991, 18] width 57 height 15
select select "px"
select select "500"
select select "px"
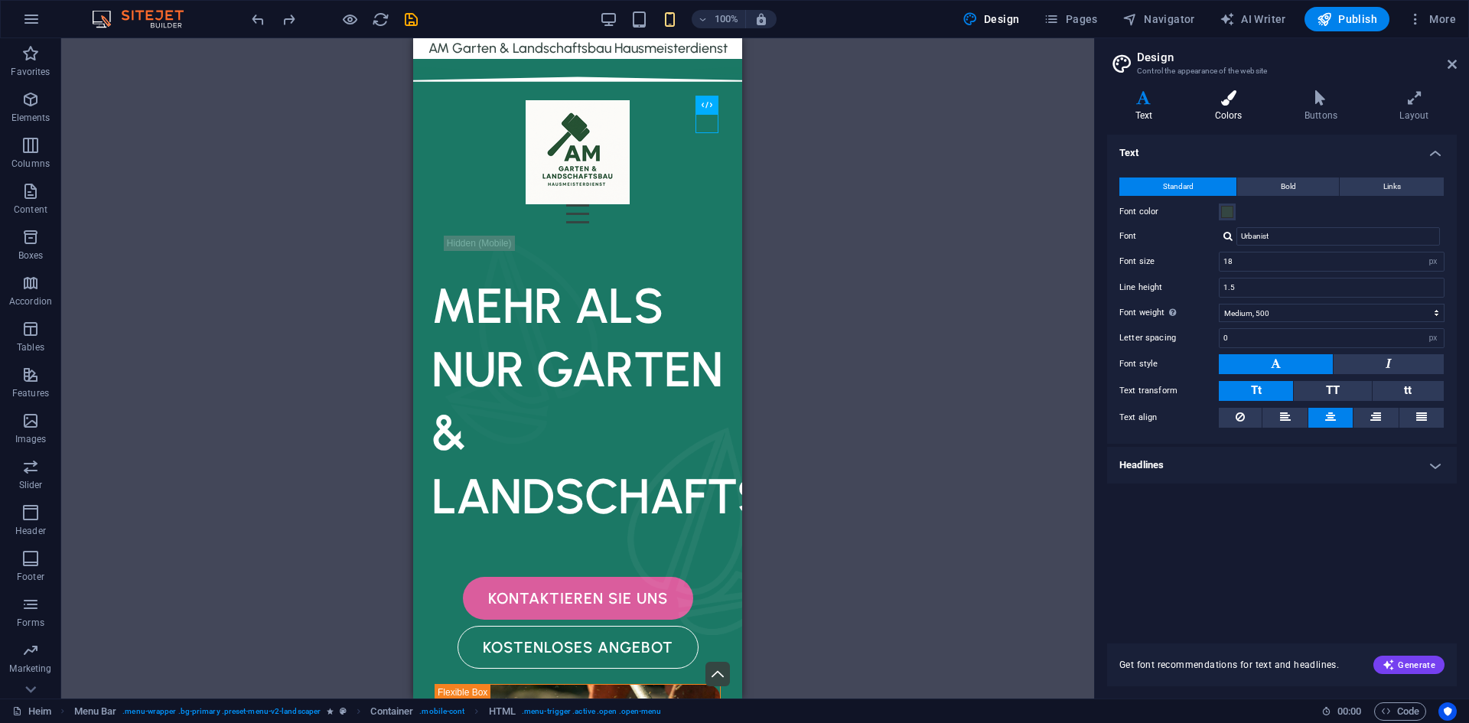
click at [1247, 116] on h4 "Colors" at bounding box center [1232, 106] width 90 height 32
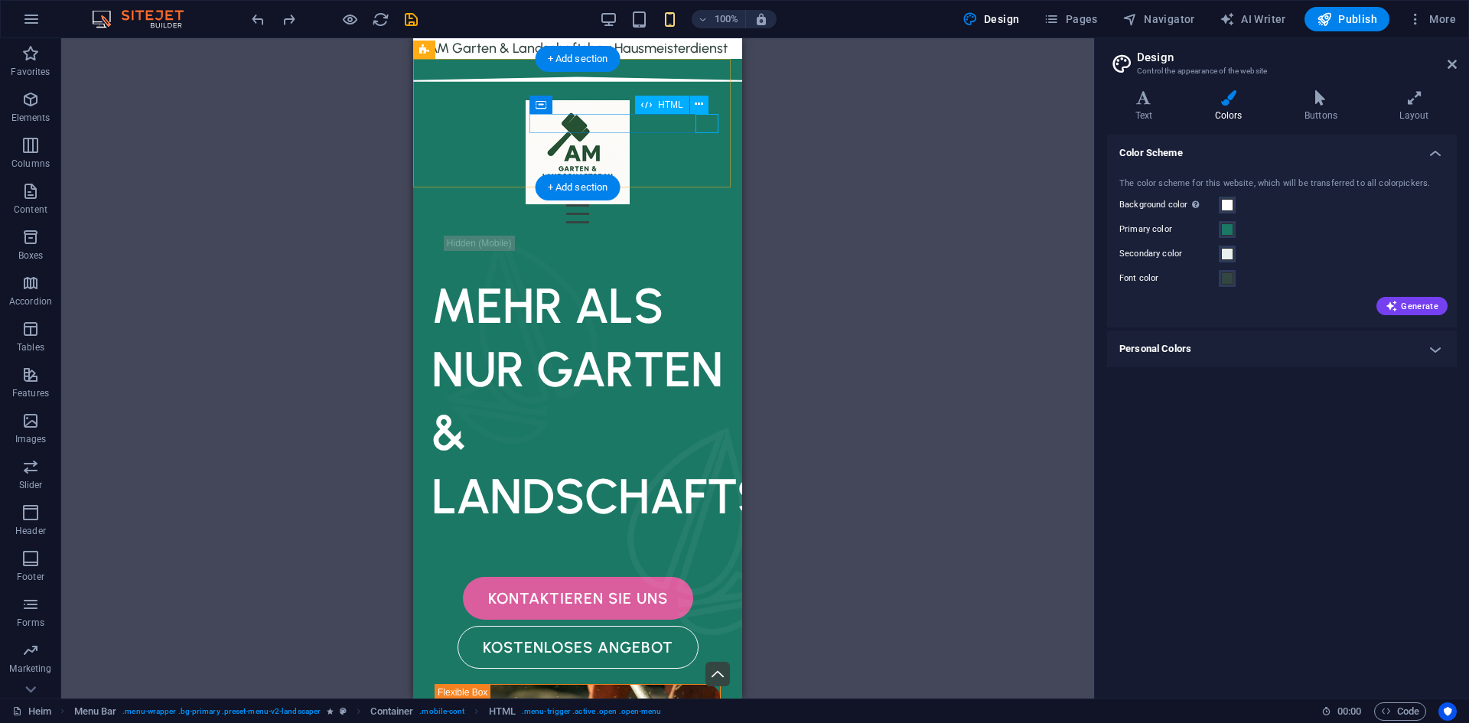
click at [699, 204] on div at bounding box center [577, 213] width 305 height 19
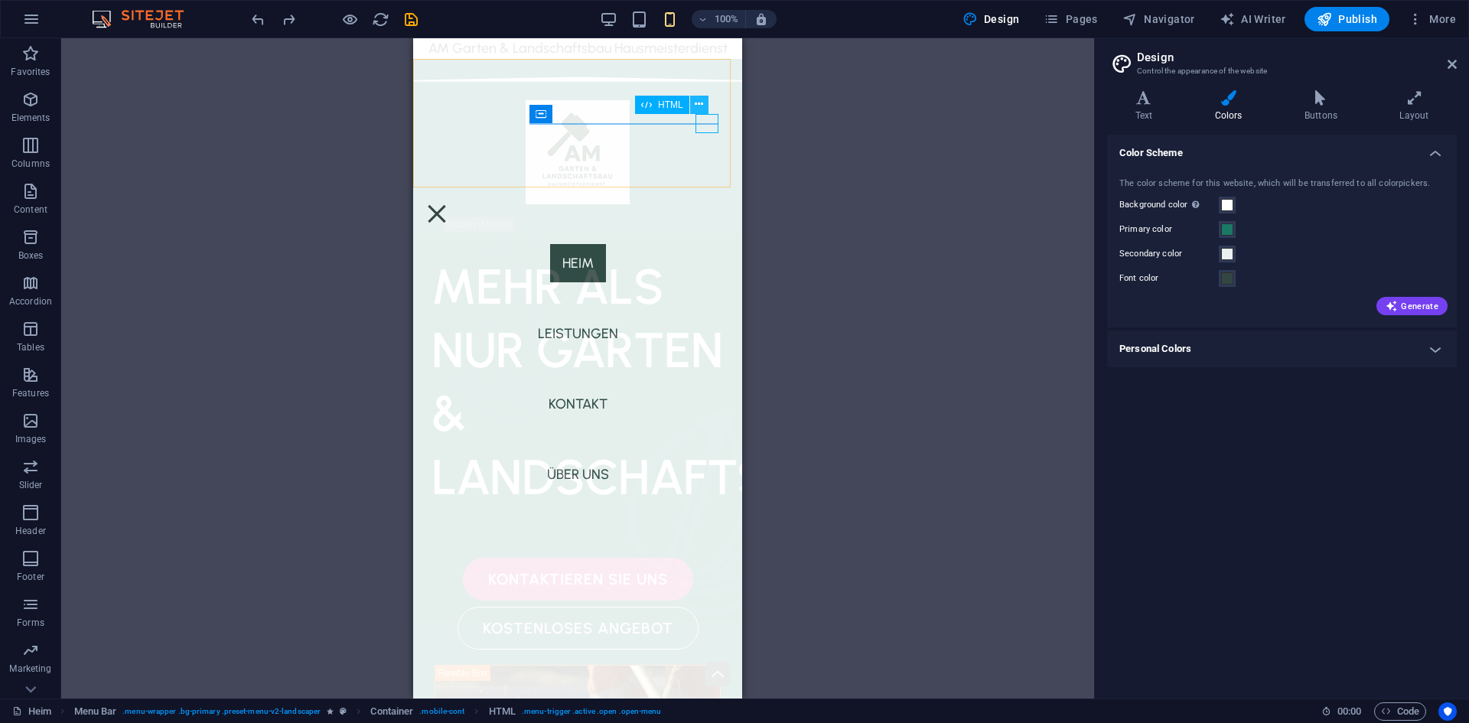
click at [691, 103] on button at bounding box center [699, 105] width 18 height 18
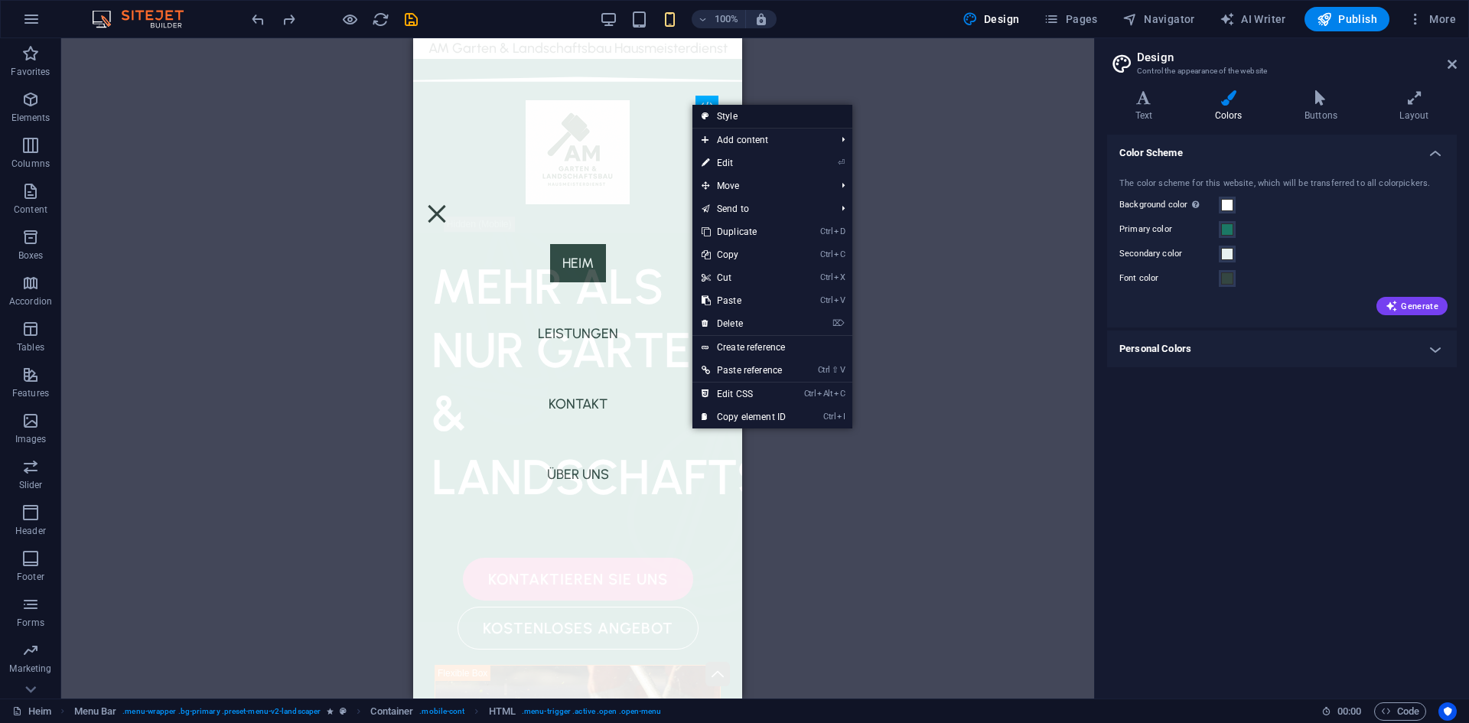
click at [722, 110] on link "Style" at bounding box center [773, 116] width 160 height 23
select select "rem"
select select "sticky_menu"
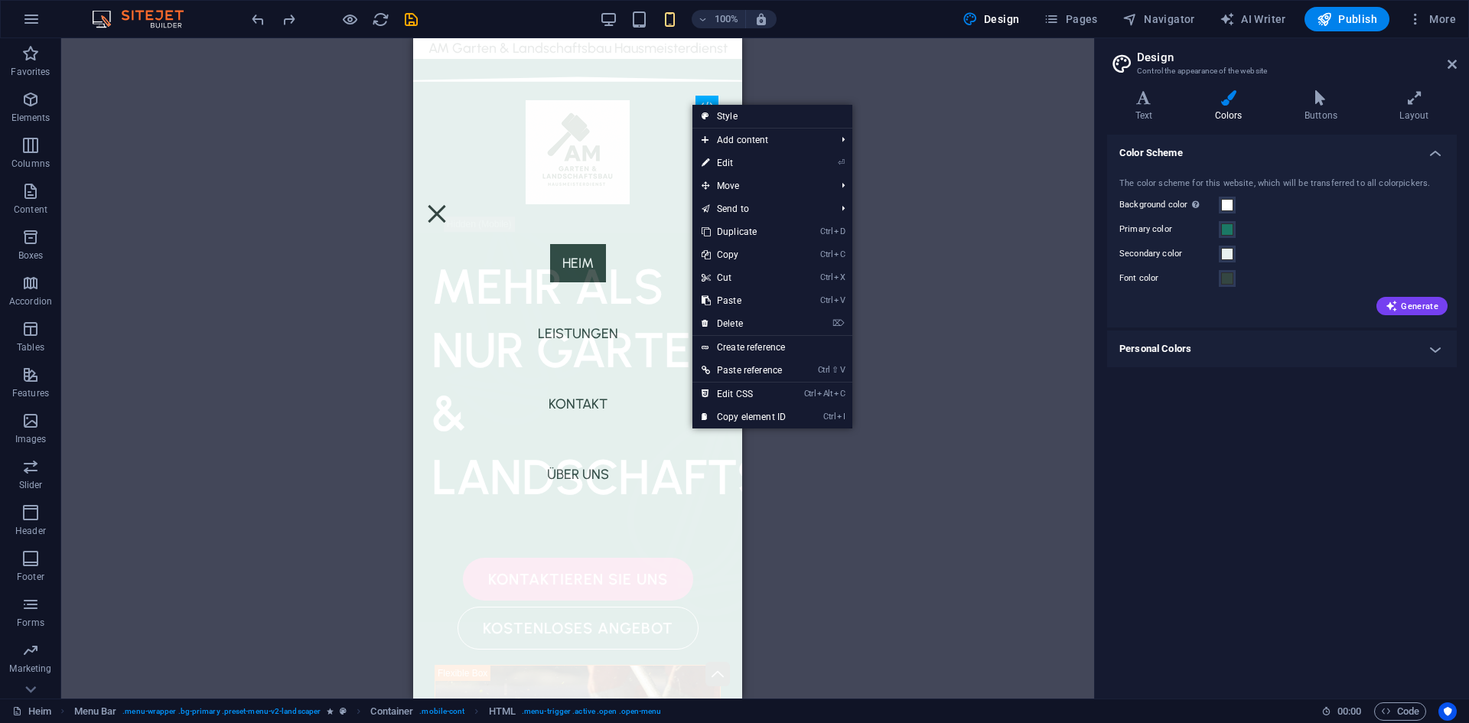
select select "rem"
select select "px"
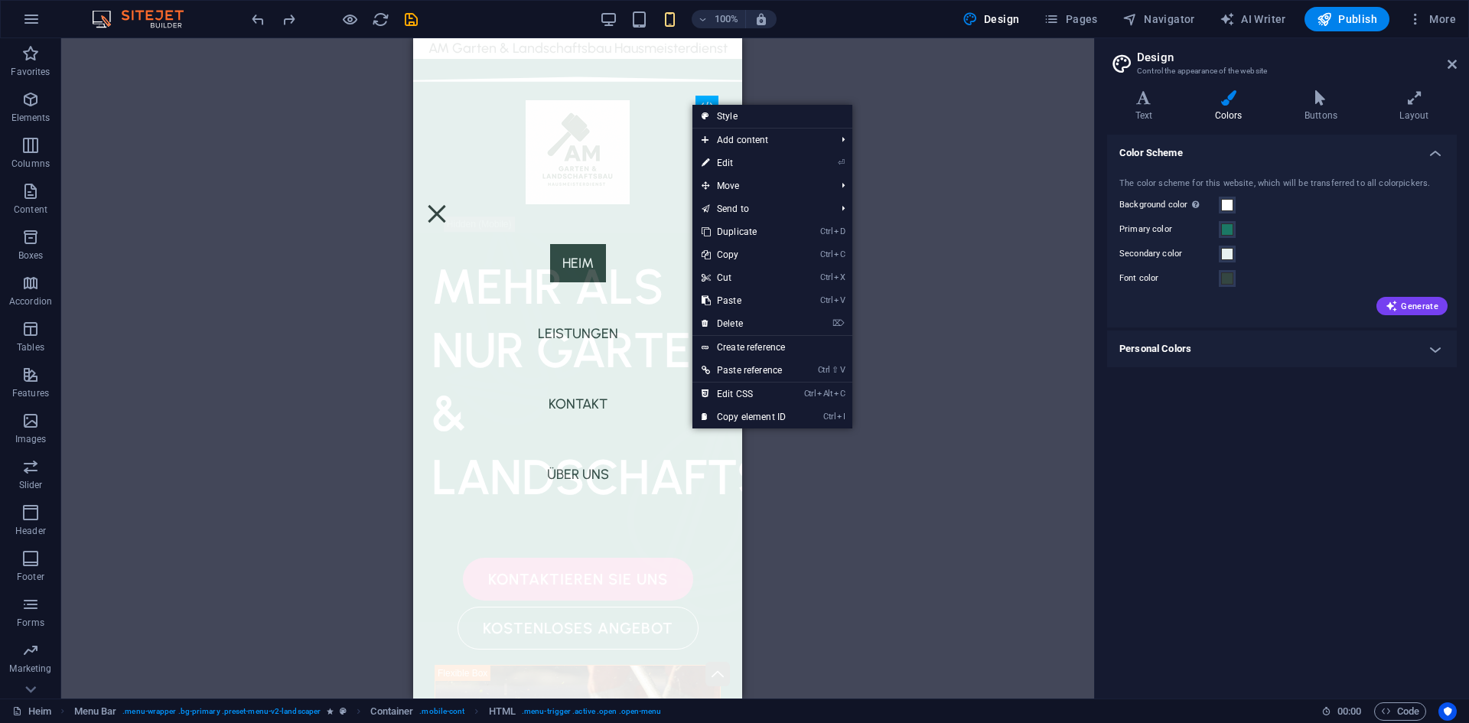
select select "hover_box_bottom"
select select "px"
select select "rem"
select select "px"
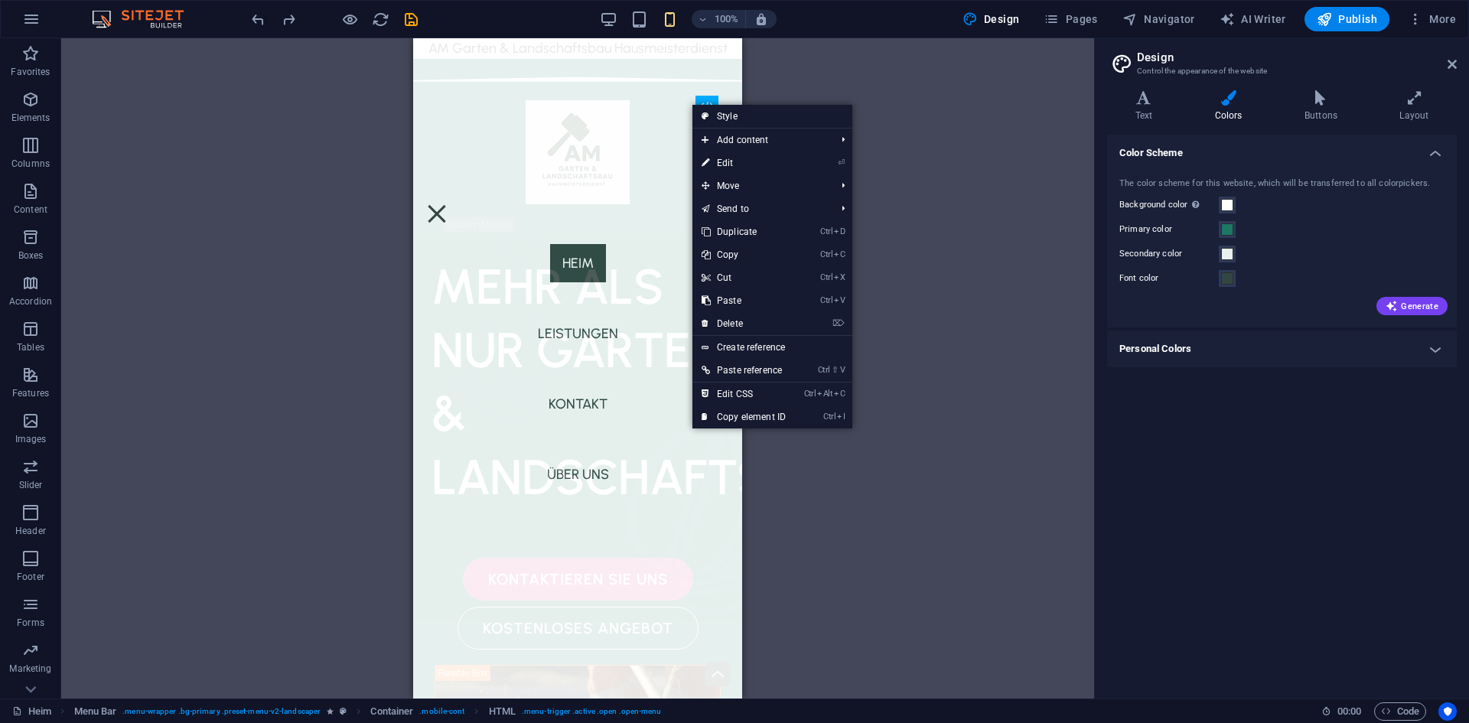
select select "500"
select select "px"
select select "%"
select select "rem"
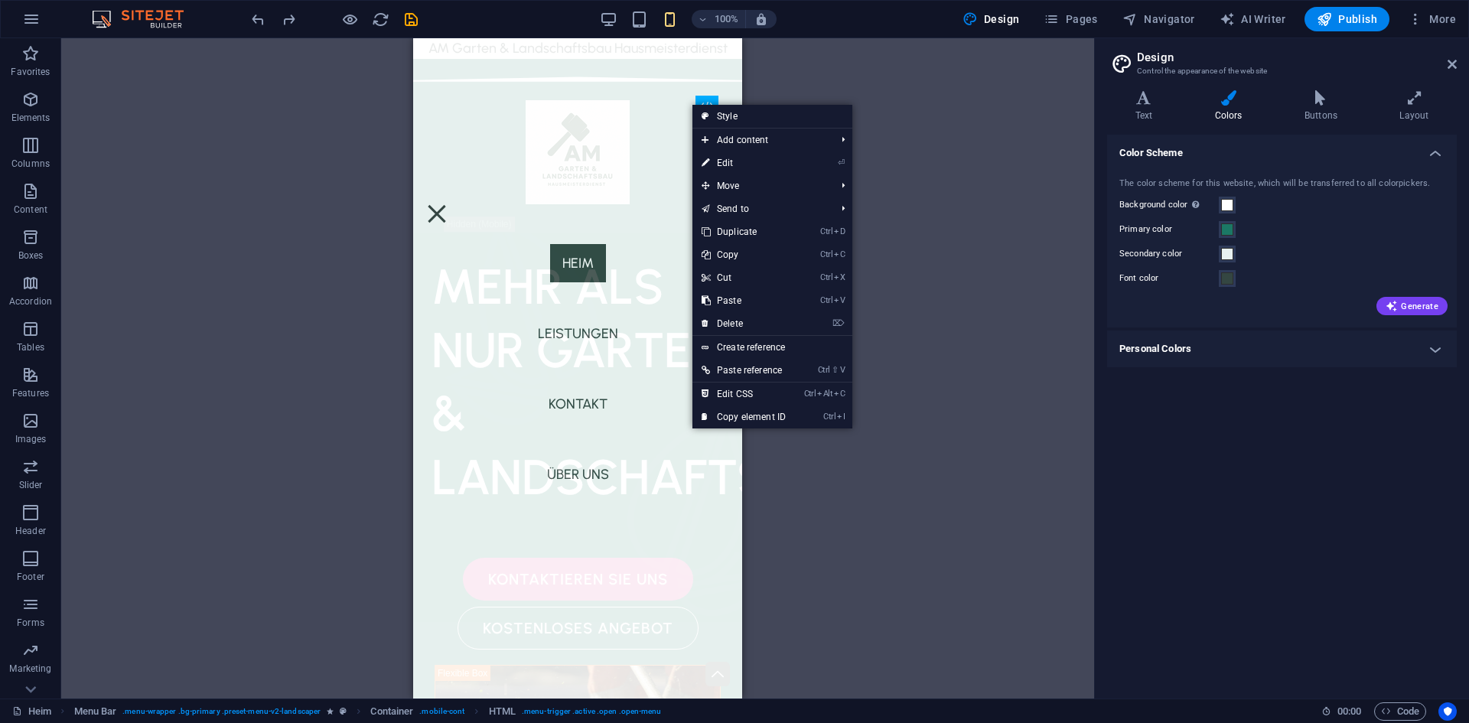
select select "px"
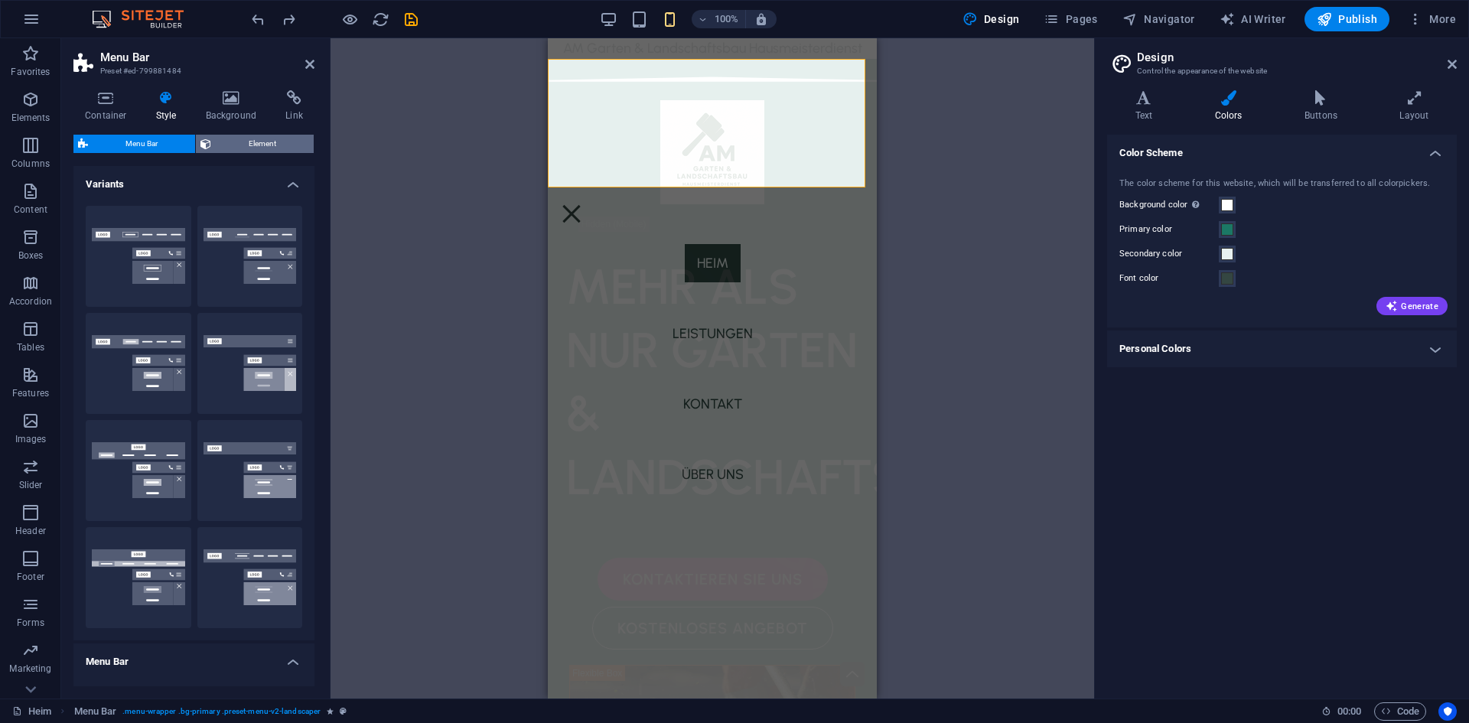
click at [260, 144] on span "Element" at bounding box center [262, 144] width 93 height 18
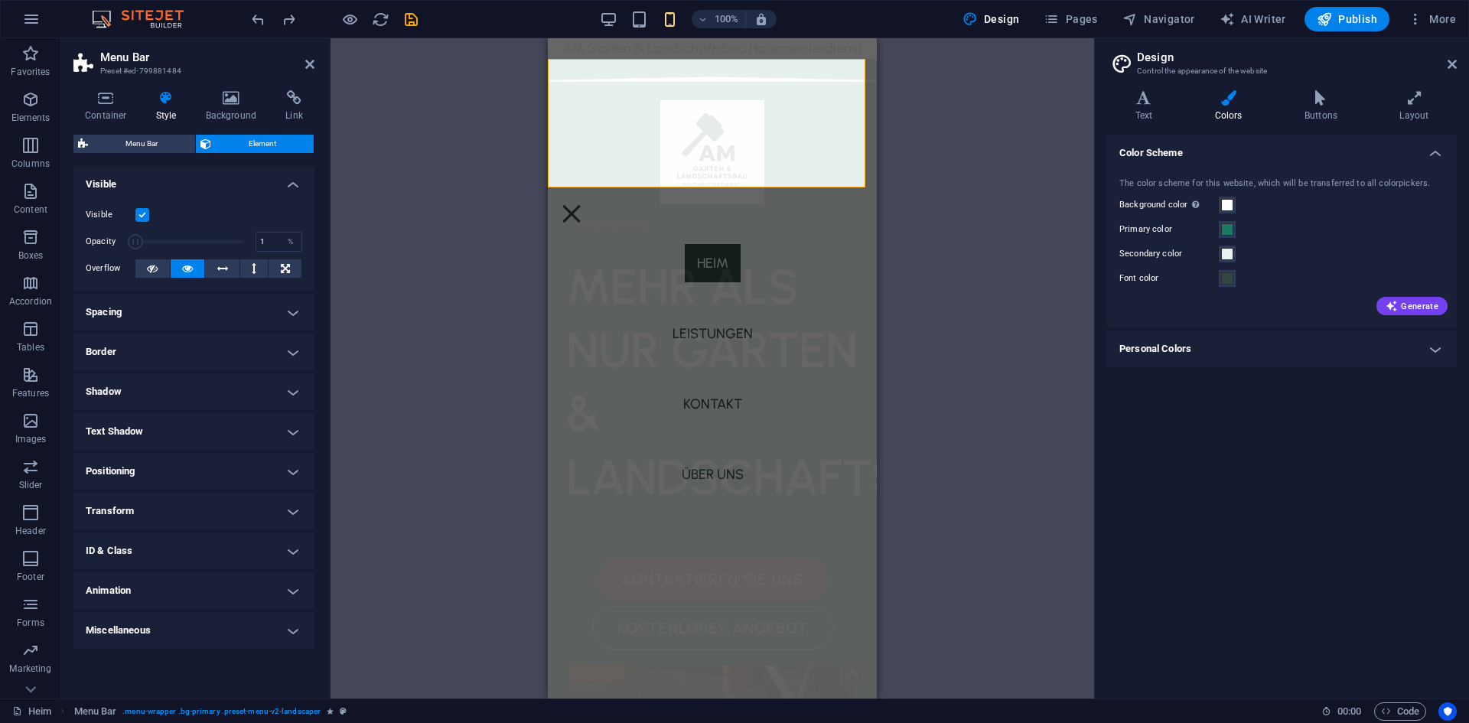
drag, startPoint x: 239, startPoint y: 243, endPoint x: 96, endPoint y: 232, distance: 142.7
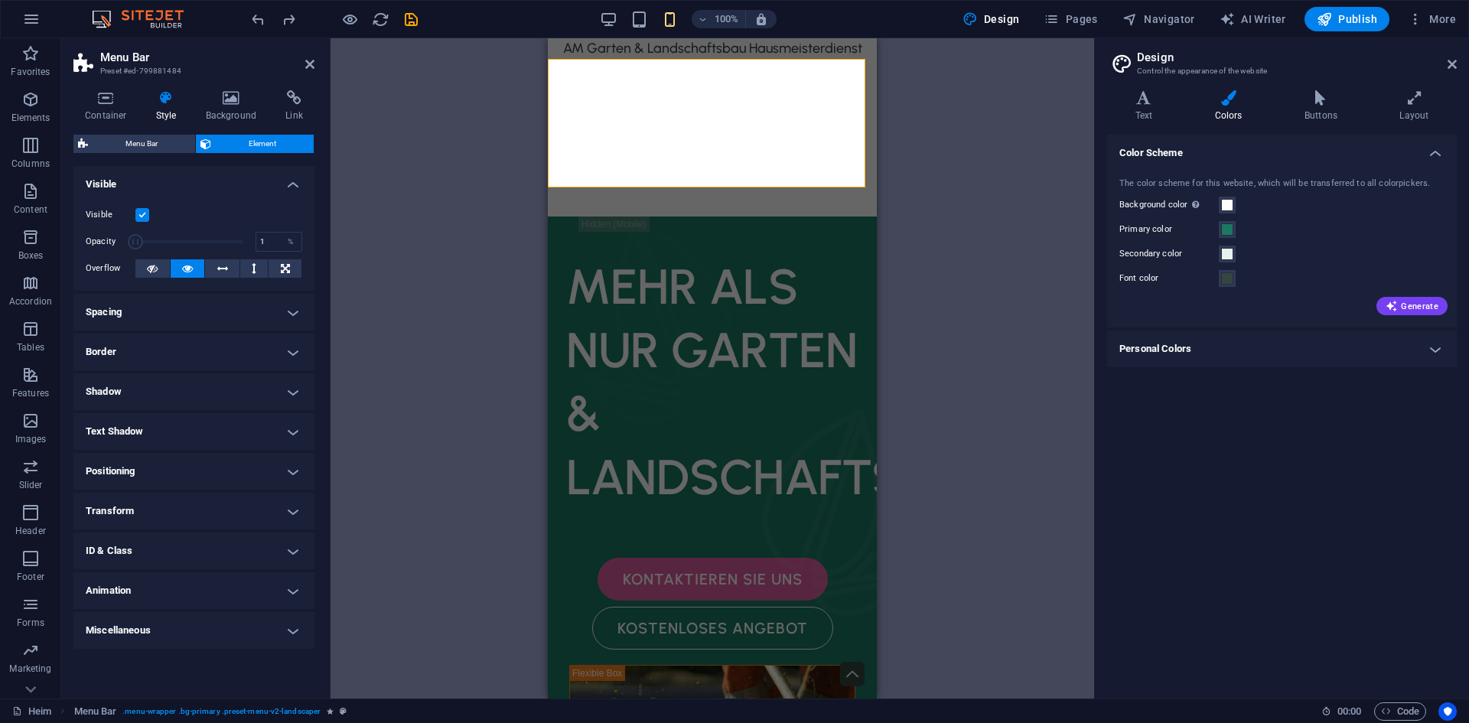
click at [96, 232] on div "Opacity 1 %" at bounding box center [194, 241] width 217 height 23
drag, startPoint x: 155, startPoint y: 244, endPoint x: 228, endPoint y: 246, distance: 73.5
click at [231, 246] on span at bounding box center [189, 241] width 108 height 23
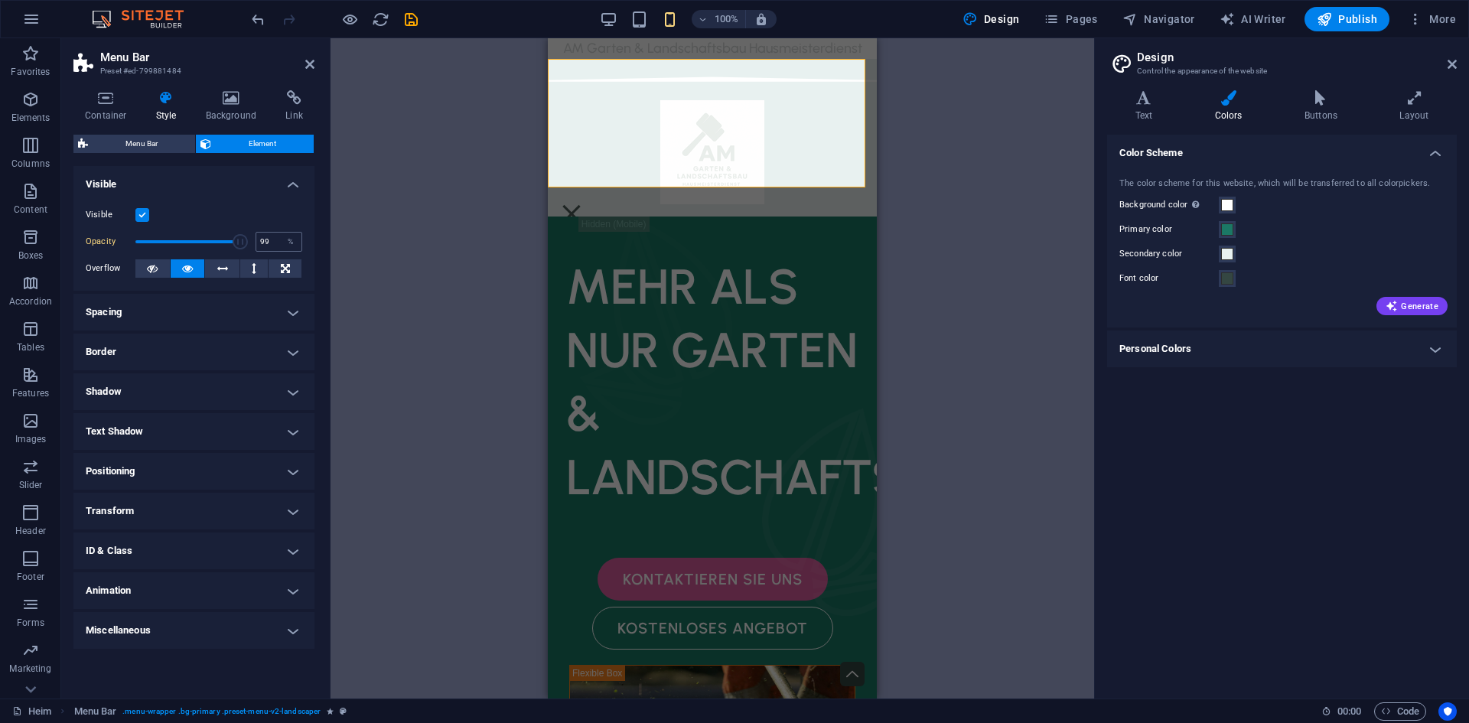
type input "100"
drag, startPoint x: 240, startPoint y: 244, endPoint x: 339, endPoint y: 258, distance: 99.7
click at [339, 258] on div "Menu Bar Preset #ed-799881484 Container Style Background Link Size Height Defau…" at bounding box center [577, 368] width 1033 height 660
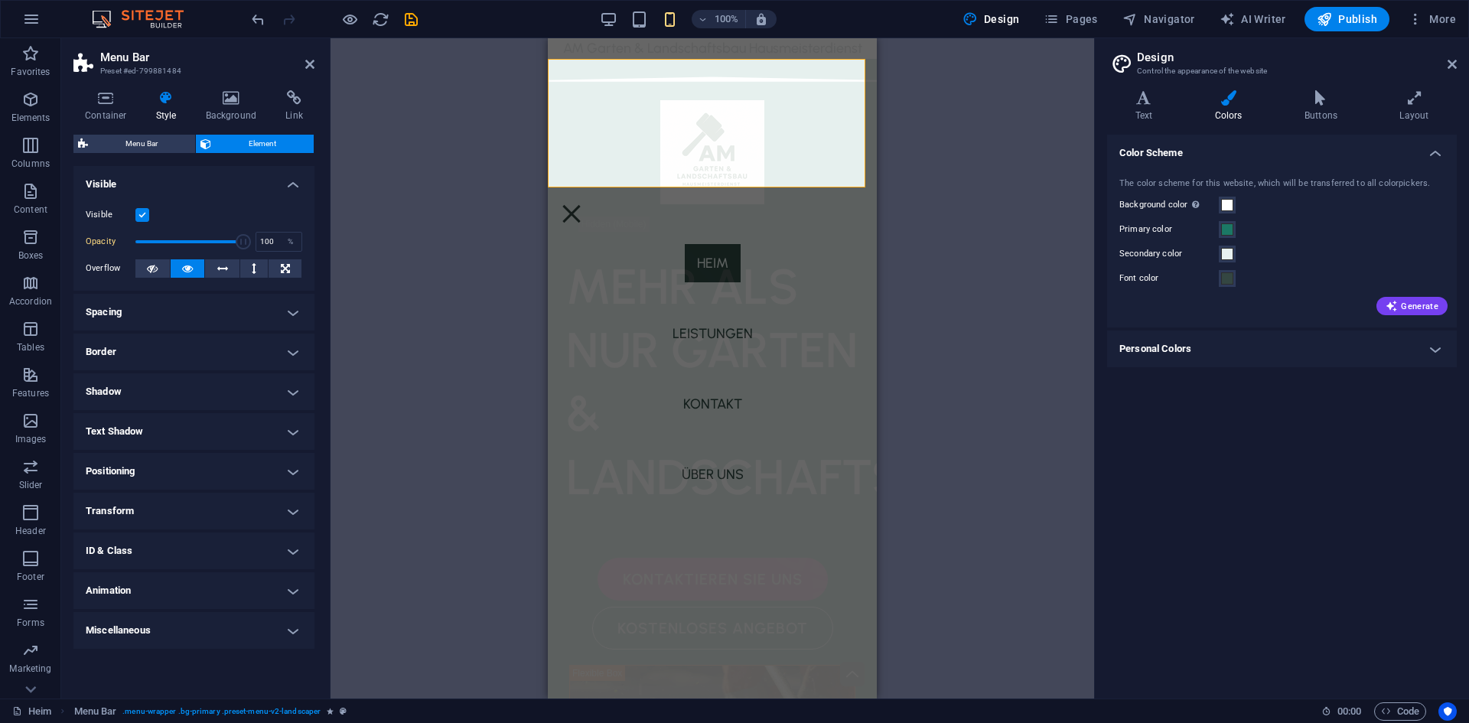
click at [142, 218] on label at bounding box center [142, 215] width 14 height 14
click at [0, 0] on input "Visible" at bounding box center [0, 0] width 0 height 0
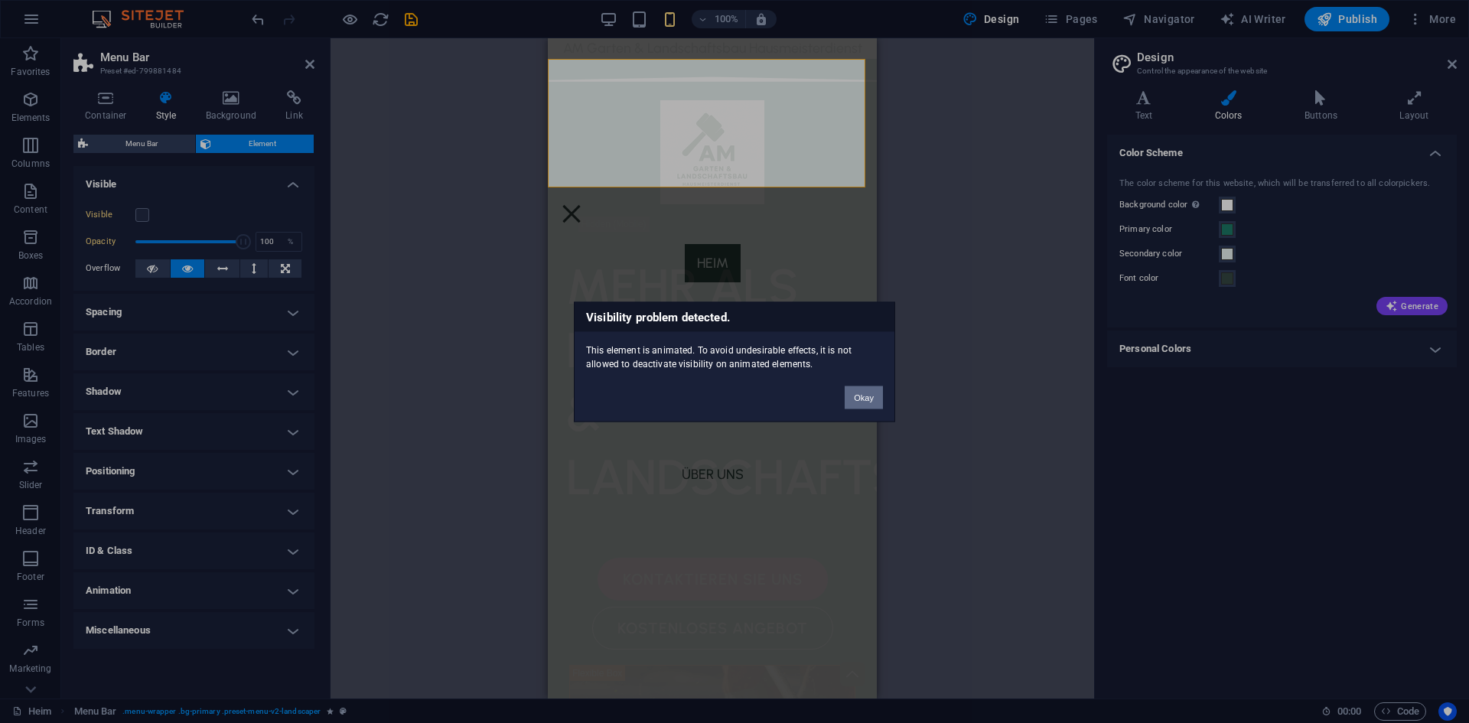
click at [878, 403] on button "Okay" at bounding box center [864, 397] width 38 height 23
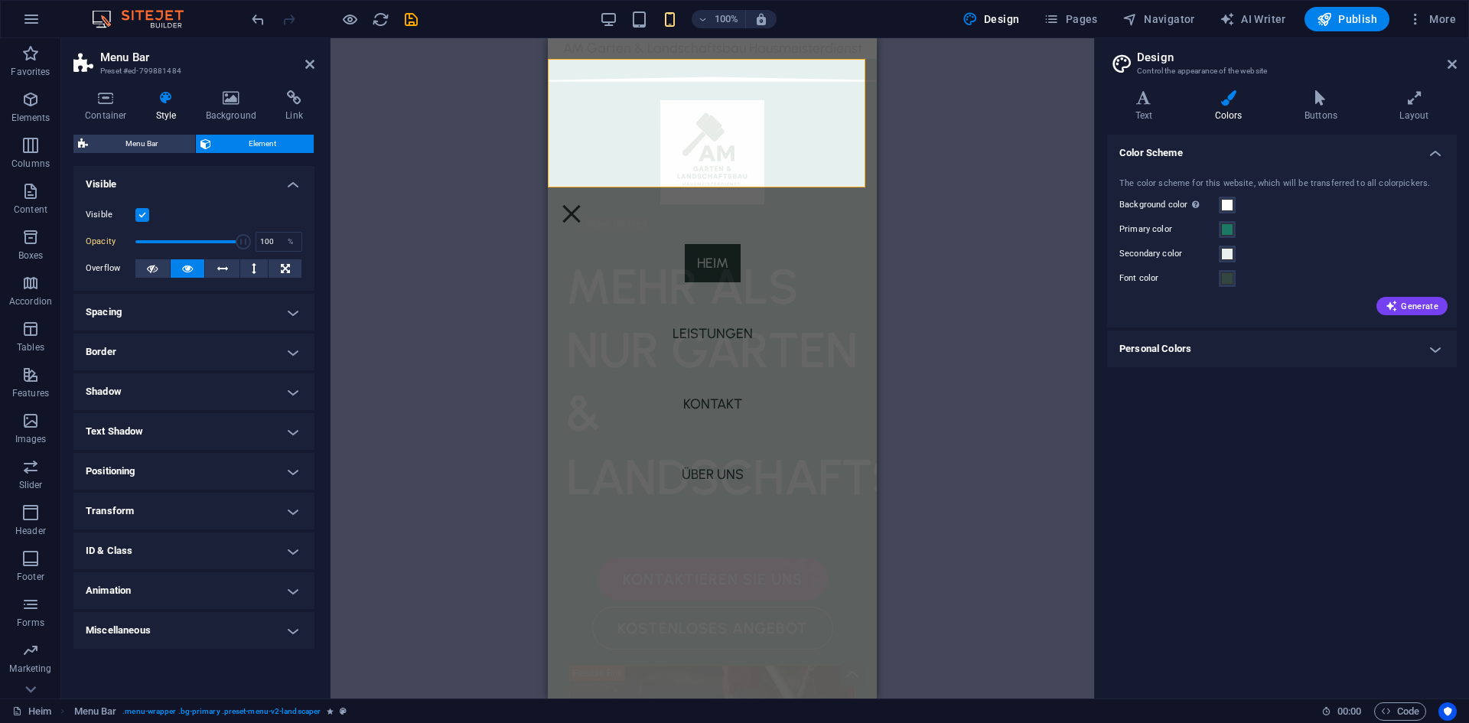
drag, startPoint x: 318, startPoint y: 314, endPoint x: 298, endPoint y: 335, distance: 29.2
drag, startPoint x: 298, startPoint y: 335, endPoint x: 288, endPoint y: 355, distance: 22.6
click at [288, 355] on h4 "Border" at bounding box center [193, 352] width 241 height 37
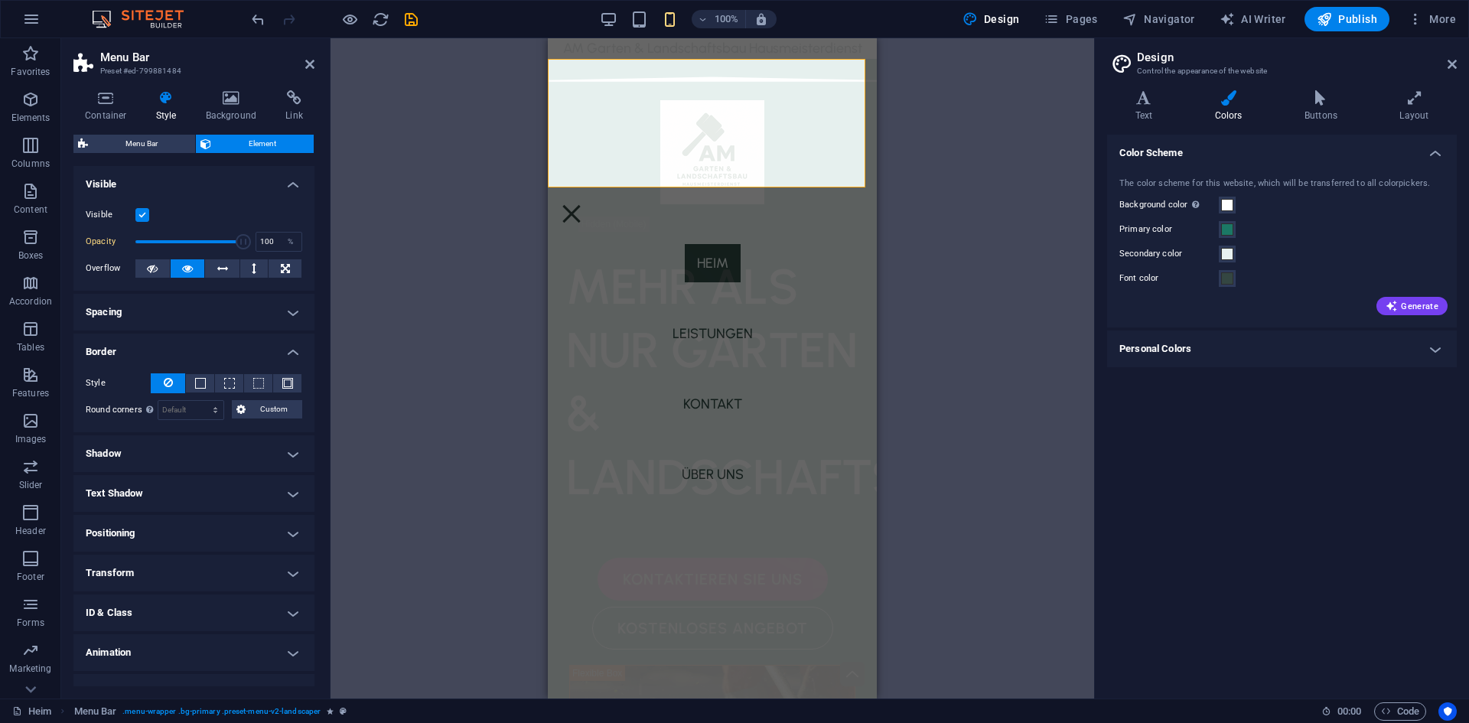
click at [288, 351] on h4 "Border" at bounding box center [193, 348] width 241 height 28
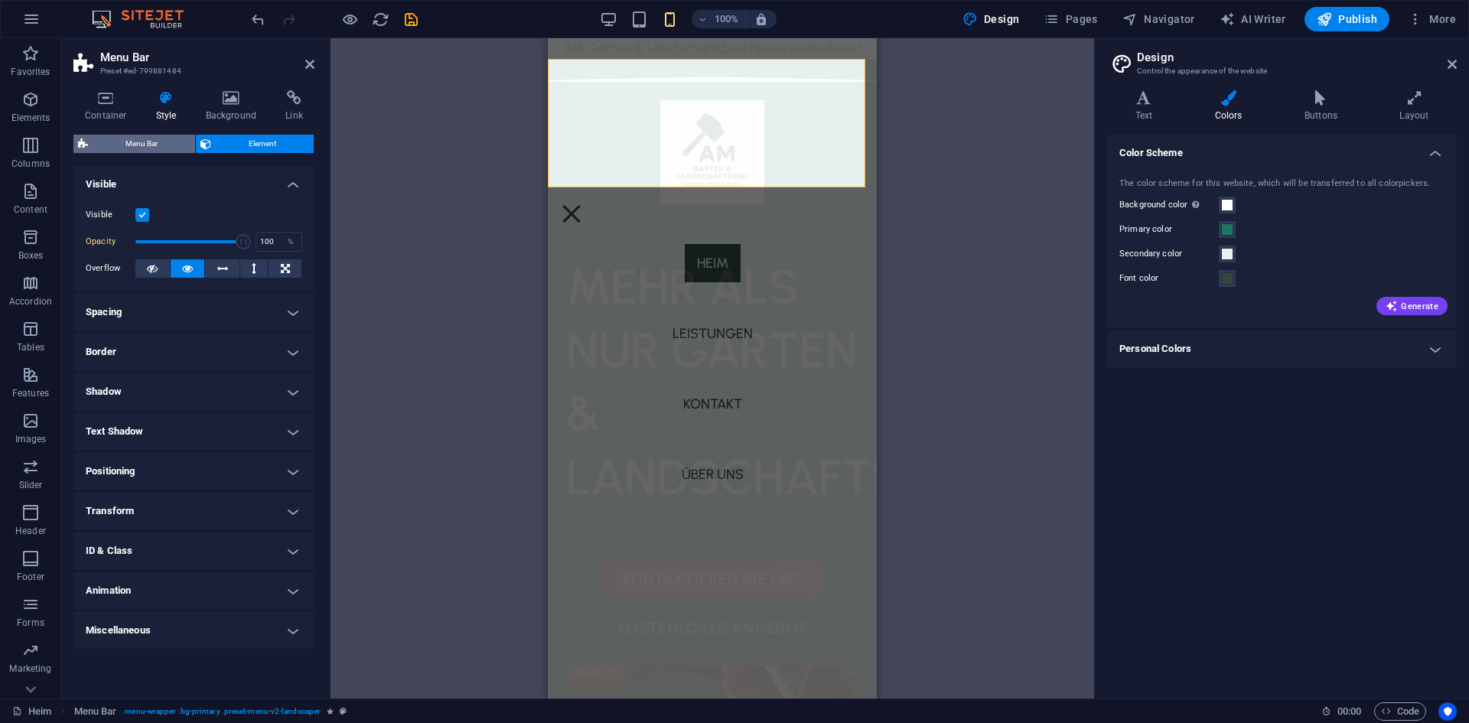
click at [125, 135] on span "Menu Bar" at bounding box center [142, 144] width 98 height 18
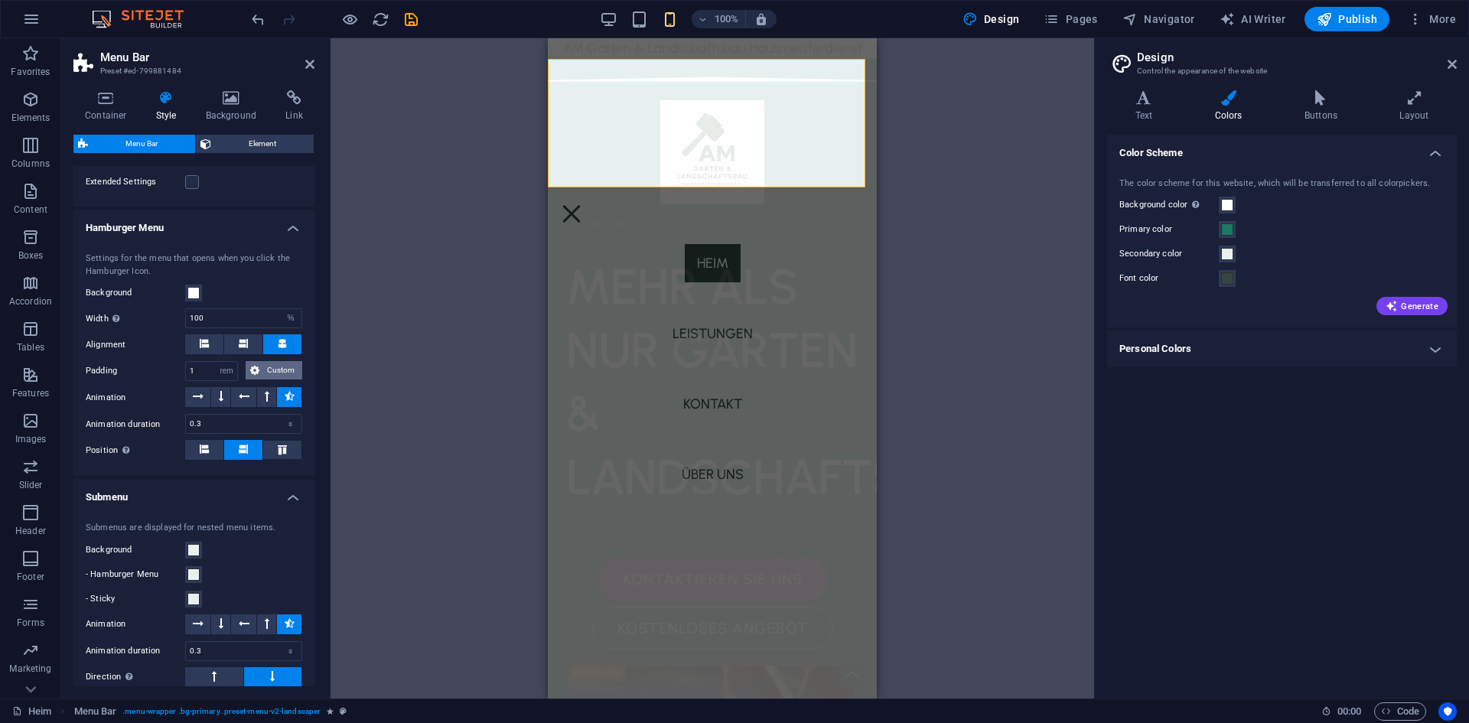
scroll to position [1683, 0]
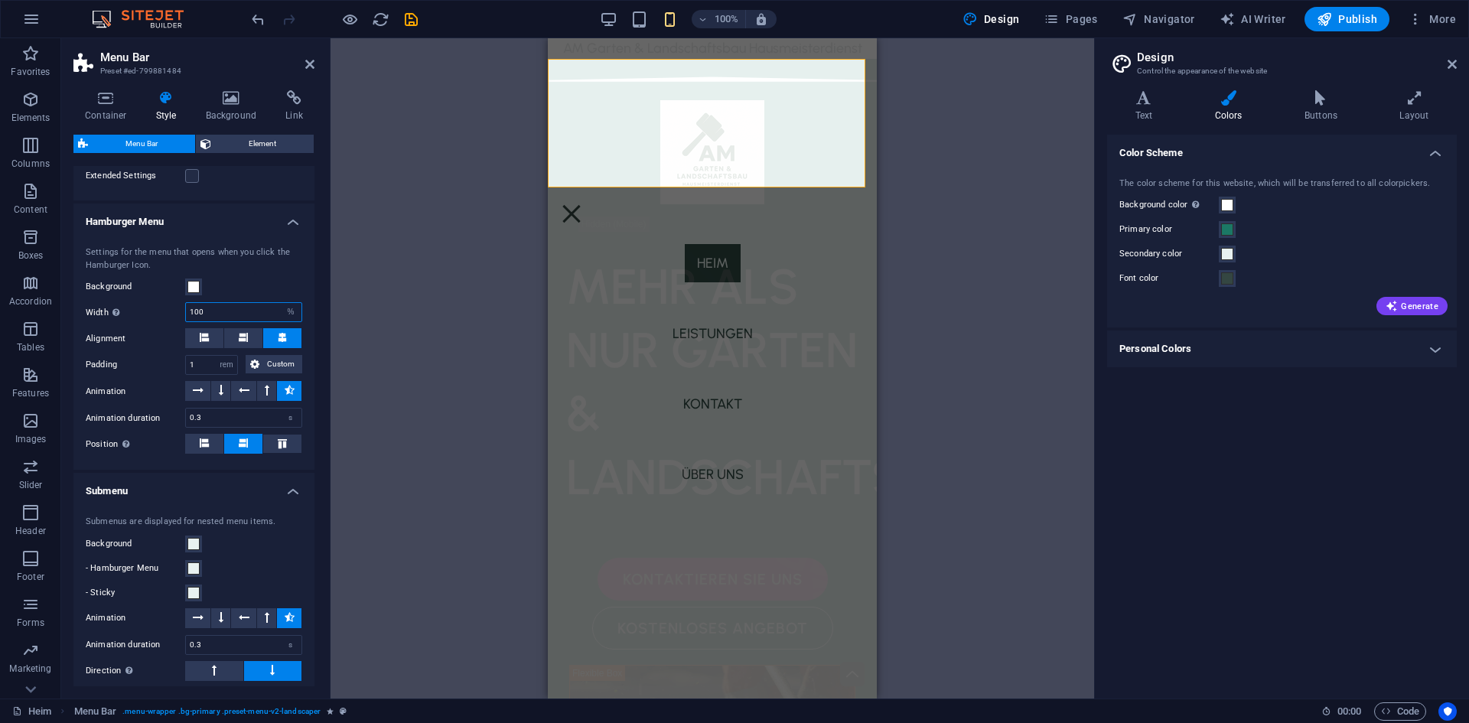
drag, startPoint x: 205, startPoint y: 335, endPoint x: 180, endPoint y: 334, distance: 25.3
click at [180, 322] on div "Width Only when Trigger menu fullscreen is activated 100 auto px rem % vh vw" at bounding box center [194, 312] width 217 height 20
type input "50"
click at [279, 294] on div "Settings for the menu that opens when you click the Hamburger Icon. Background …" at bounding box center [193, 350] width 247 height 239
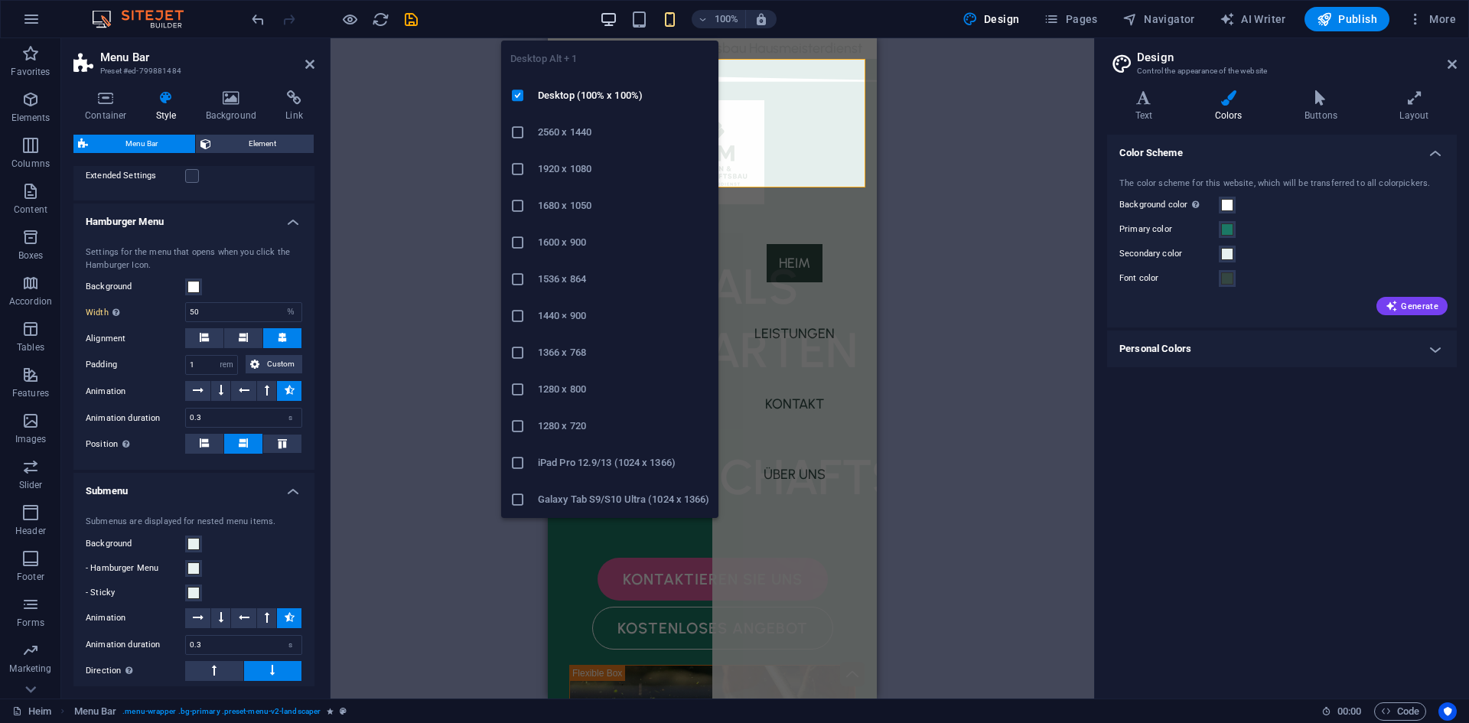
click at [609, 20] on icon "button" at bounding box center [609, 20] width 18 height 18
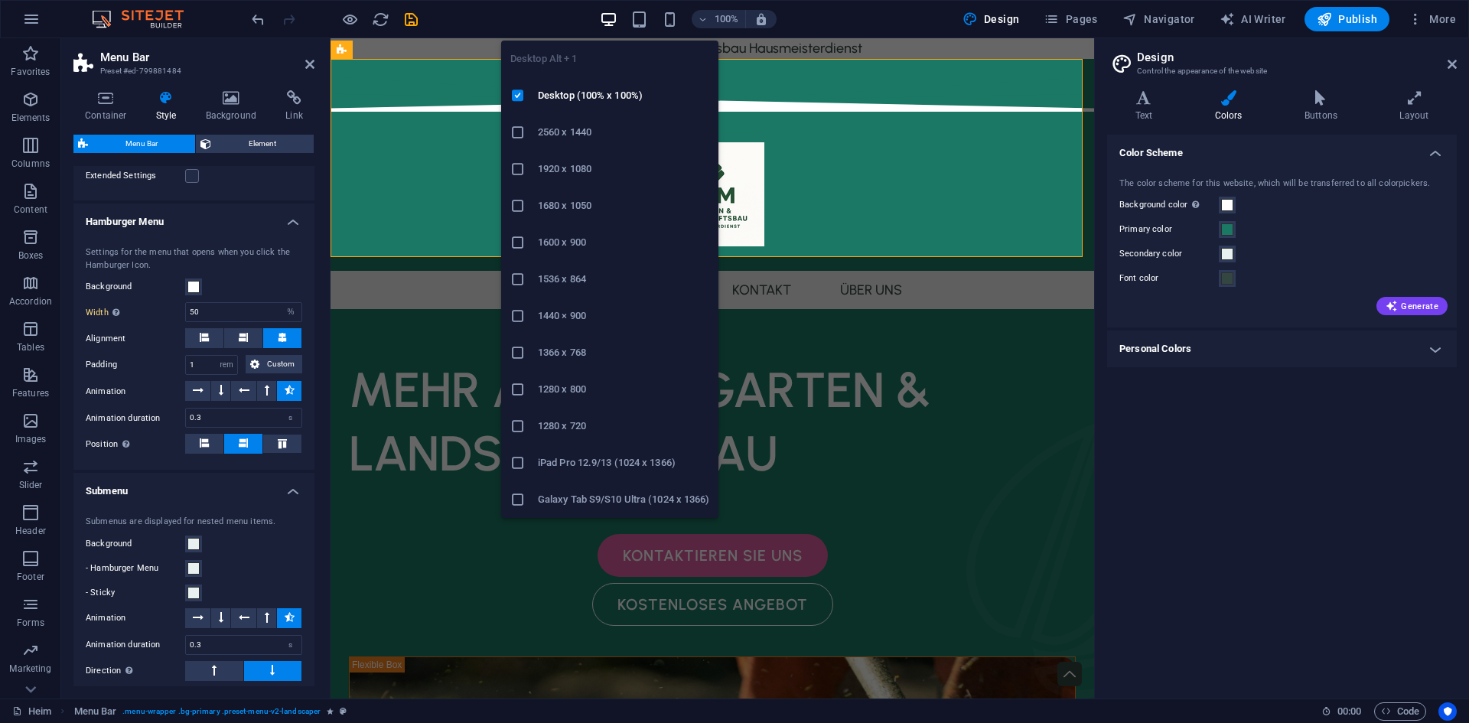
type input "0"
type input "2"
type input "100"
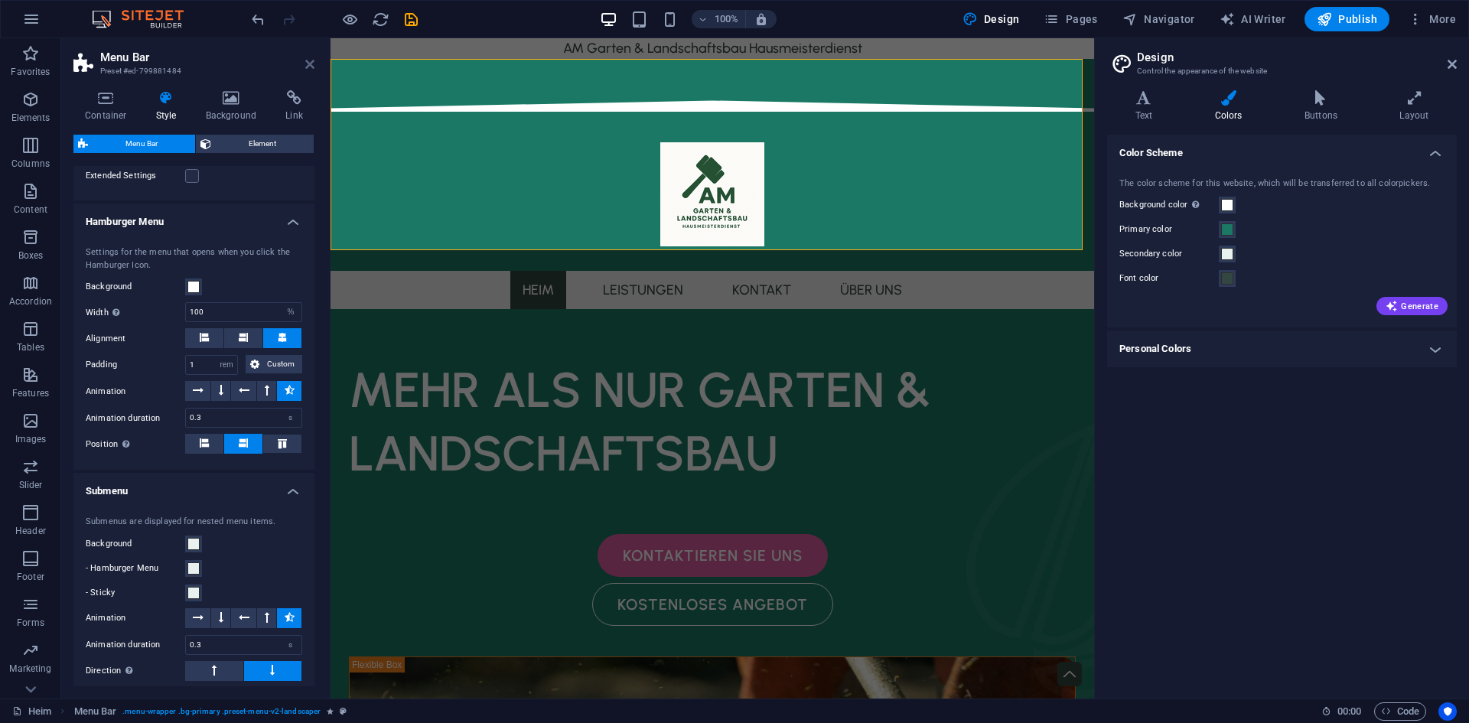
drag, startPoint x: 308, startPoint y: 64, endPoint x: 812, endPoint y: 20, distance: 506.2
click at [308, 64] on icon at bounding box center [309, 64] width 9 height 12
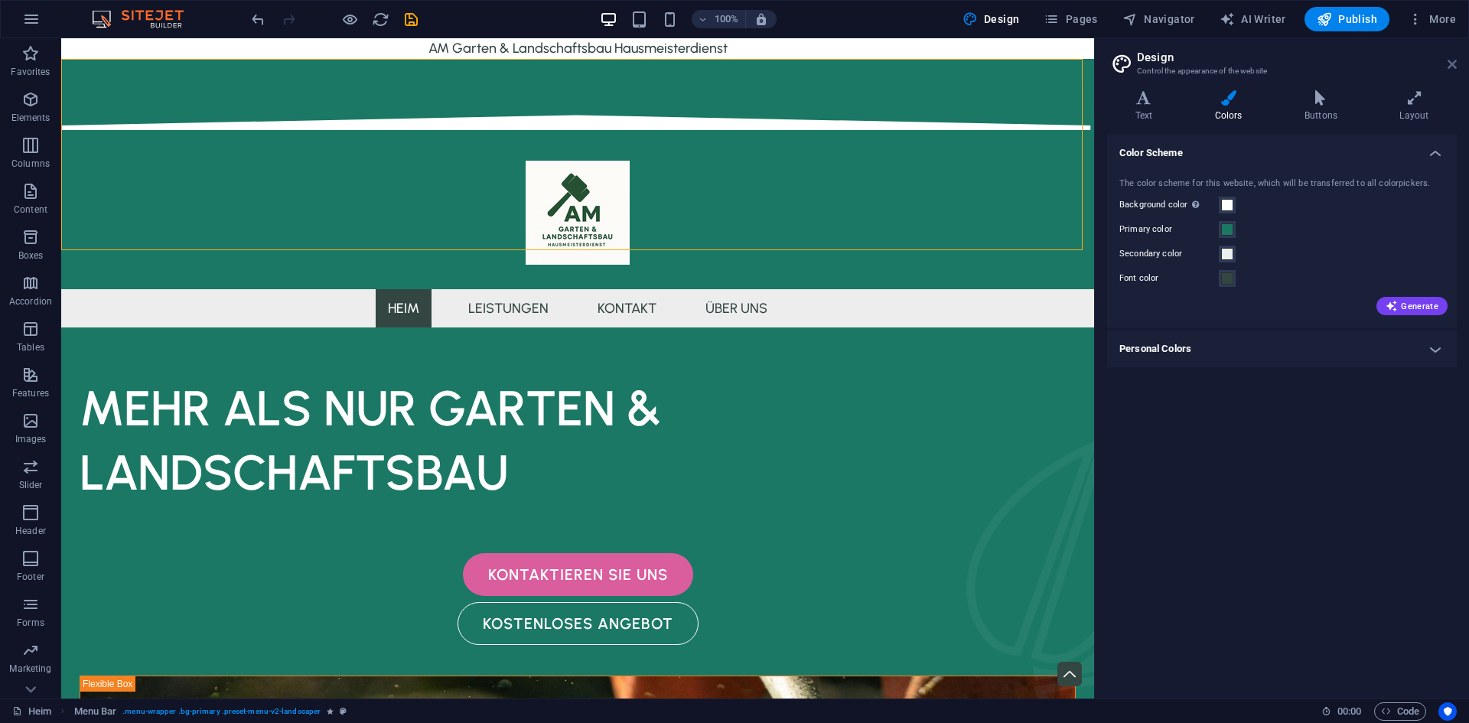
click at [1456, 66] on icon at bounding box center [1452, 64] width 9 height 12
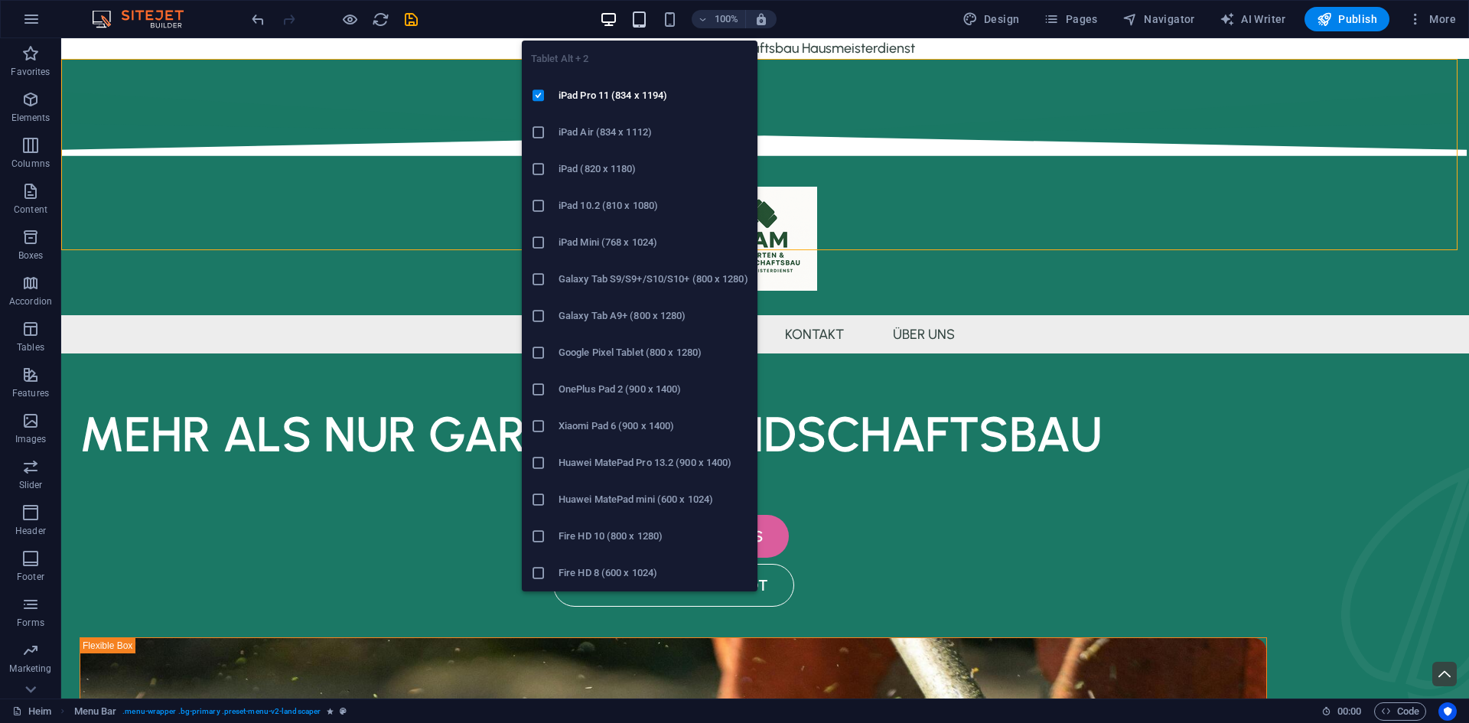
click at [648, 22] on icon "button" at bounding box center [640, 20] width 18 height 18
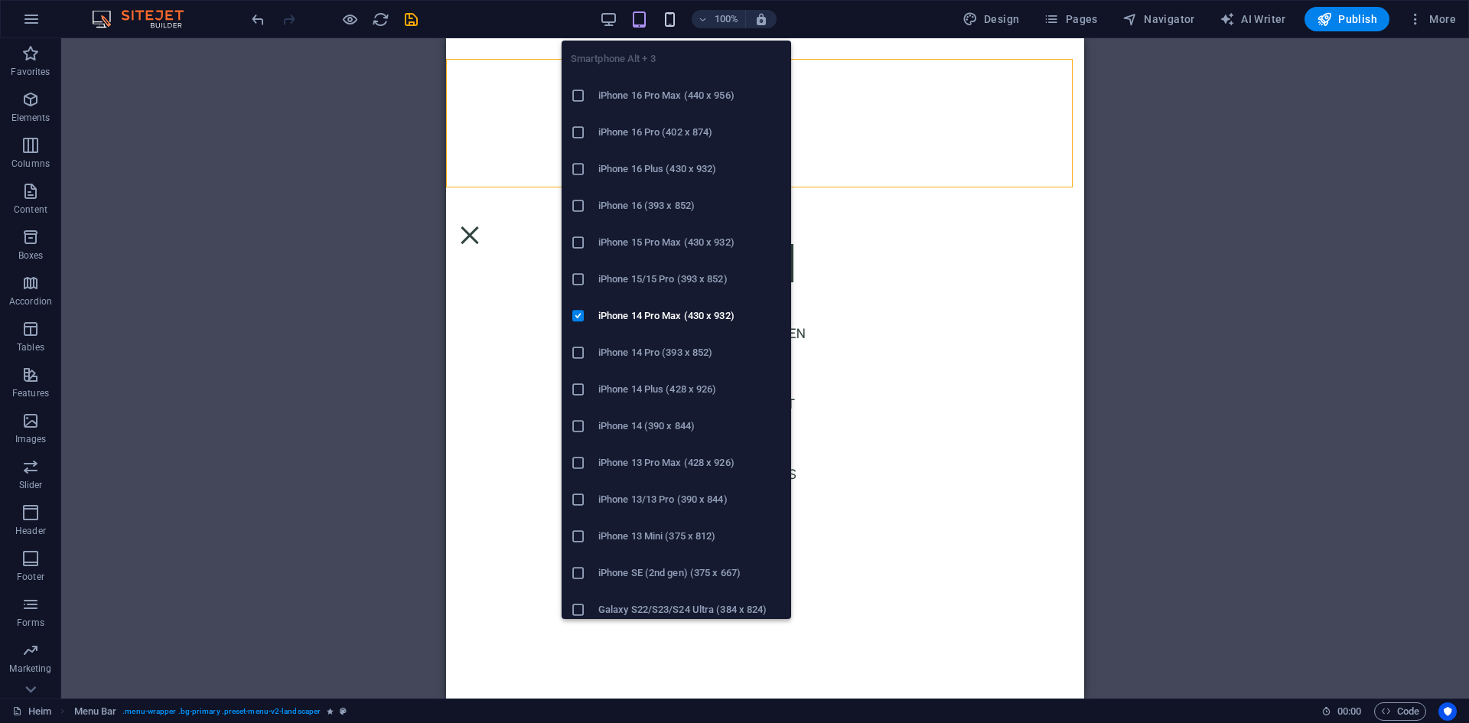
click at [673, 20] on icon "button" at bounding box center [670, 20] width 18 height 18
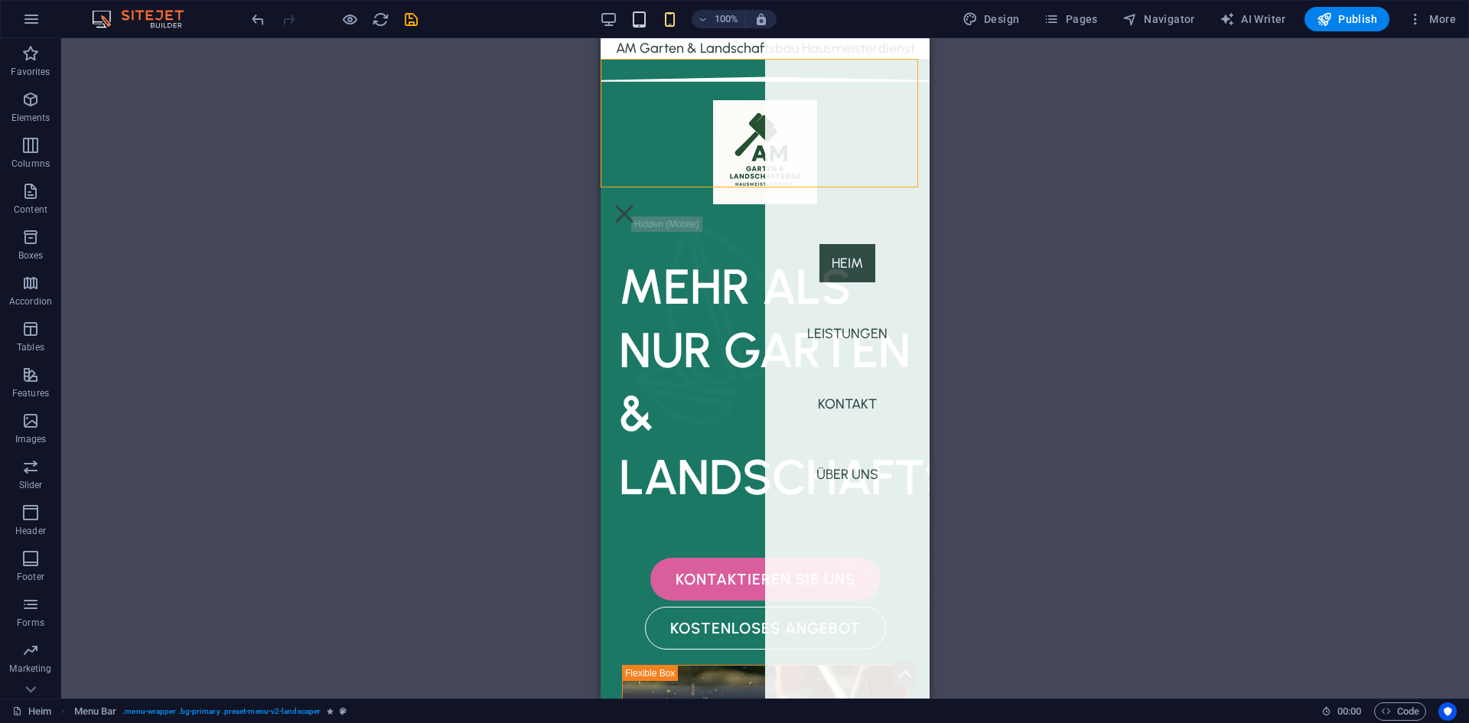
click at [653, 27] on div "100%" at bounding box center [688, 19] width 177 height 24
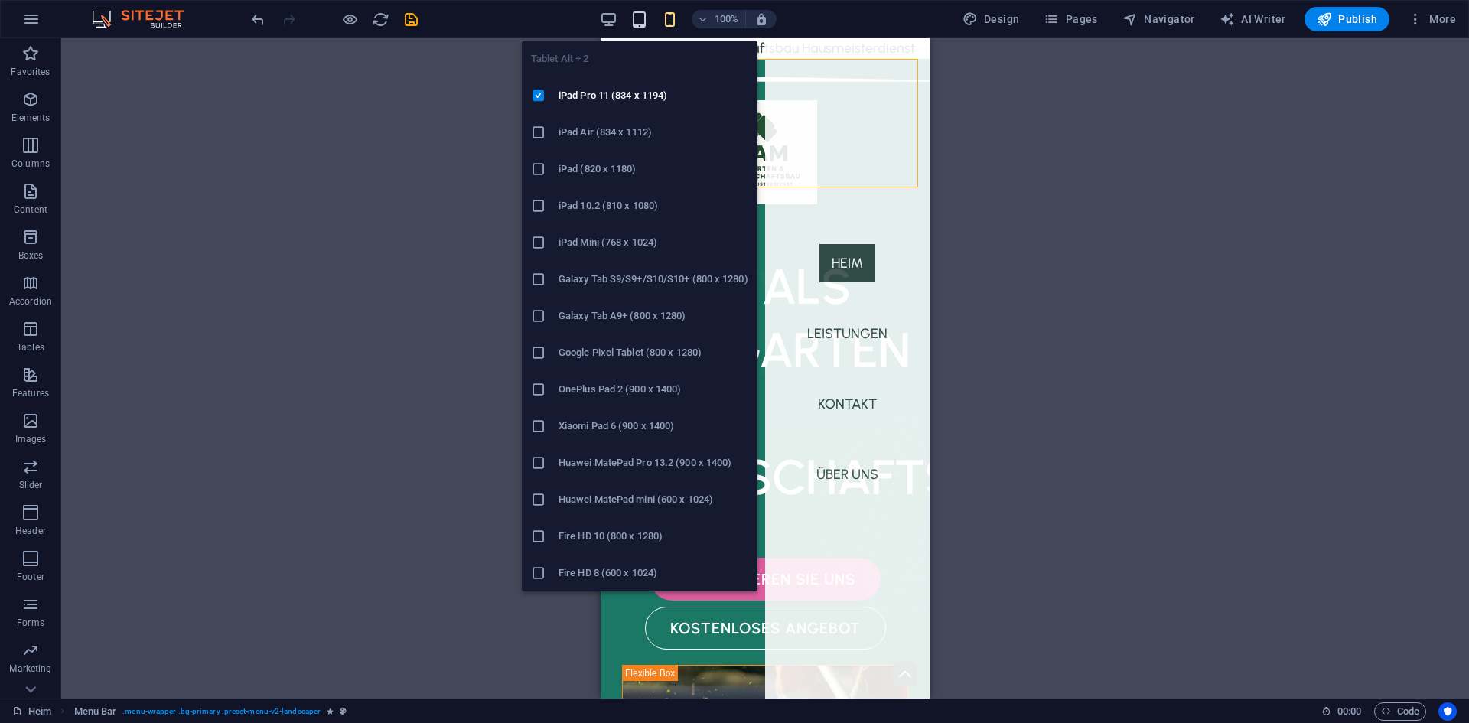
click at [638, 20] on icon "button" at bounding box center [640, 20] width 18 height 18
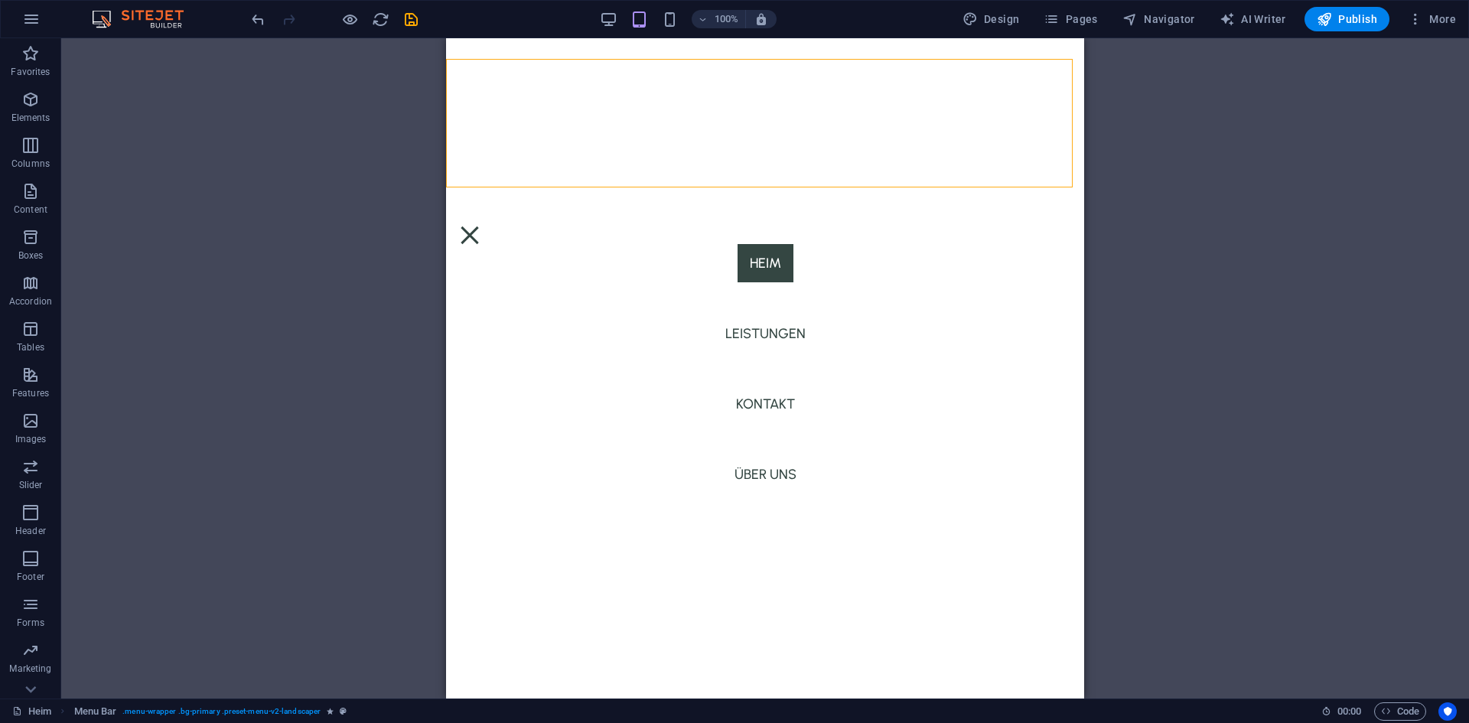
click at [621, 14] on div "100%" at bounding box center [688, 19] width 177 height 24
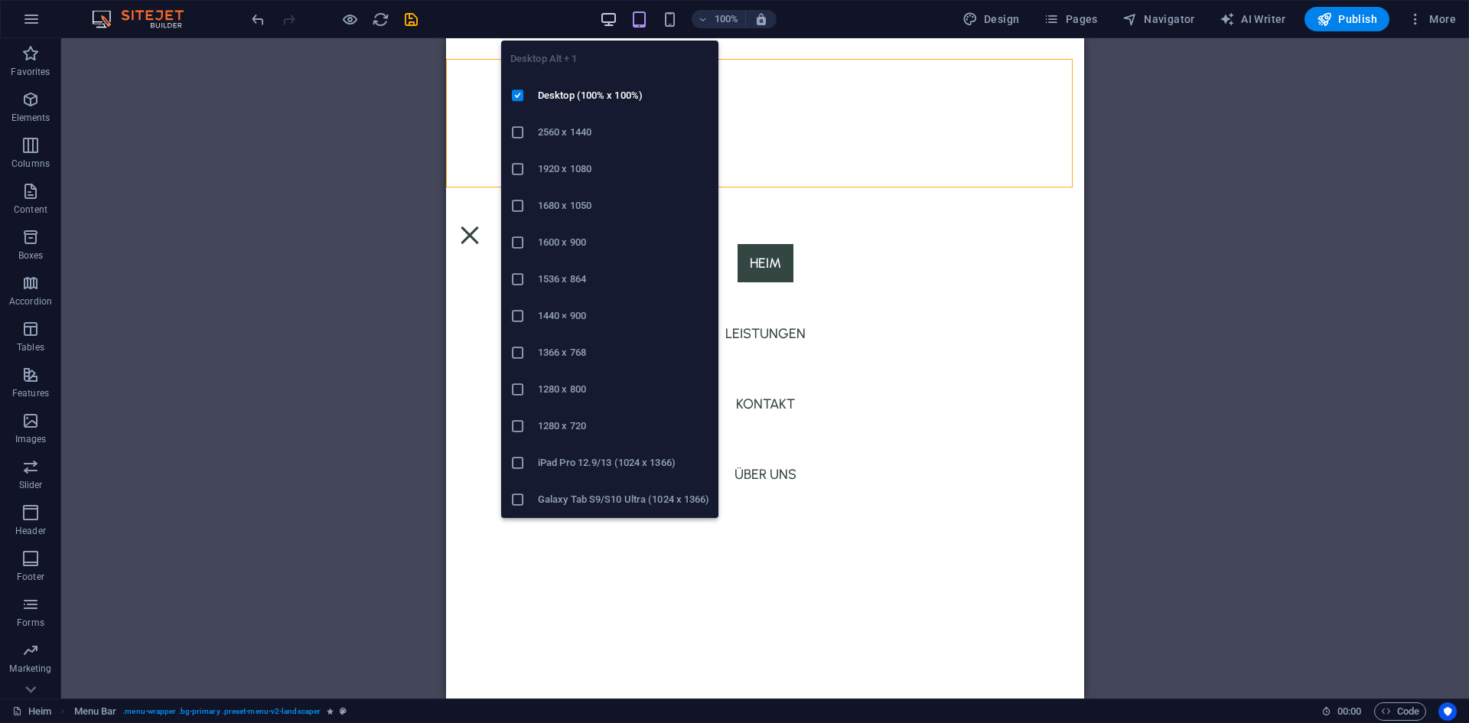
drag, startPoint x: 616, startPoint y: 14, endPoint x: 954, endPoint y: 67, distance: 342.4
click at [616, 14] on icon "button" at bounding box center [609, 20] width 18 height 18
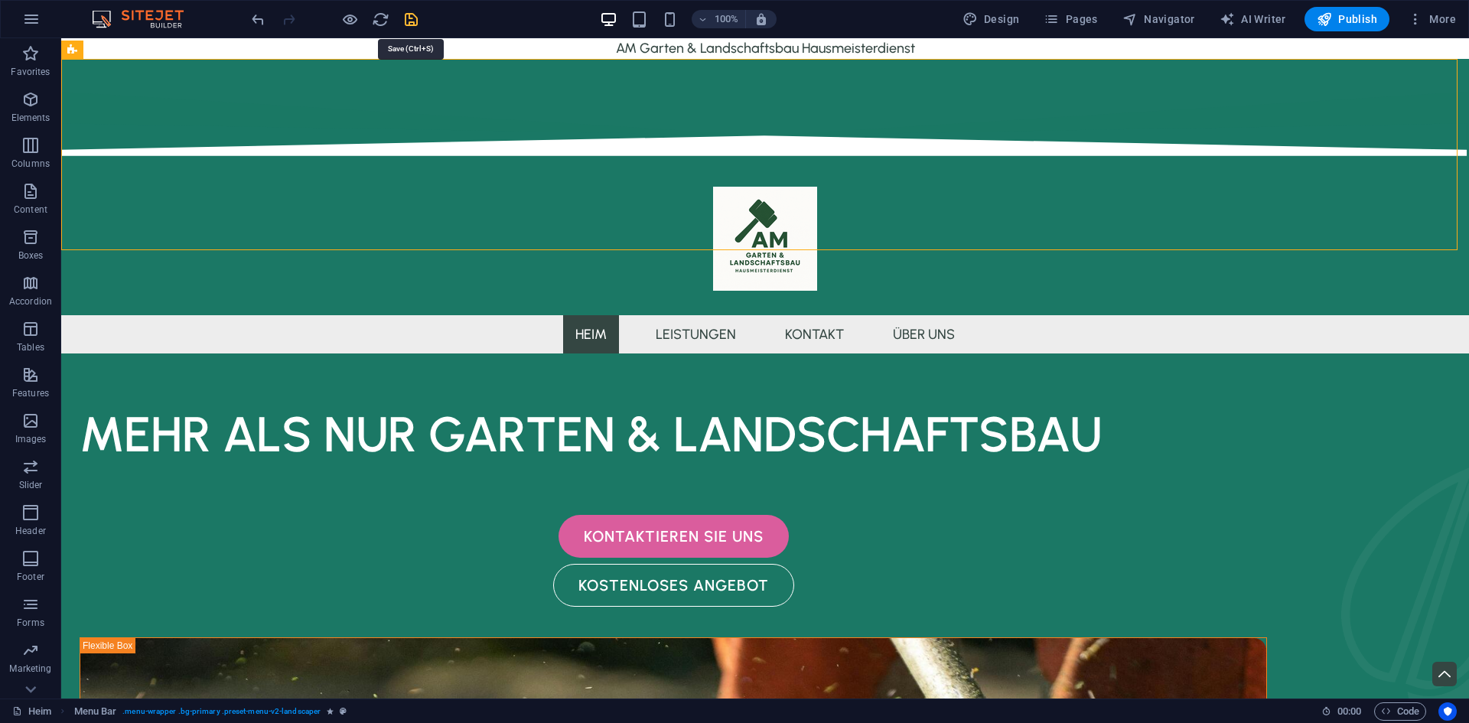
click at [408, 13] on icon "save" at bounding box center [411, 20] width 18 height 18
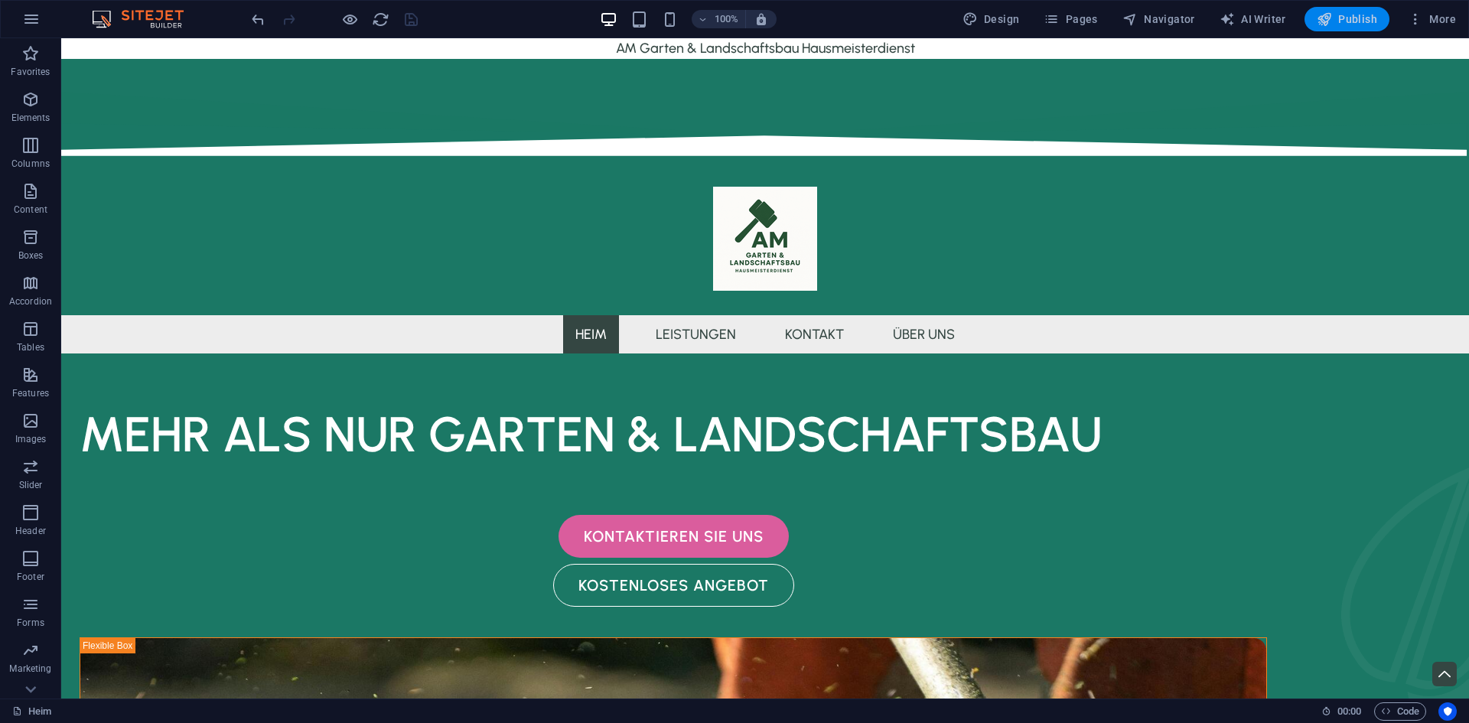
click at [1329, 16] on icon "button" at bounding box center [1324, 18] width 15 height 15
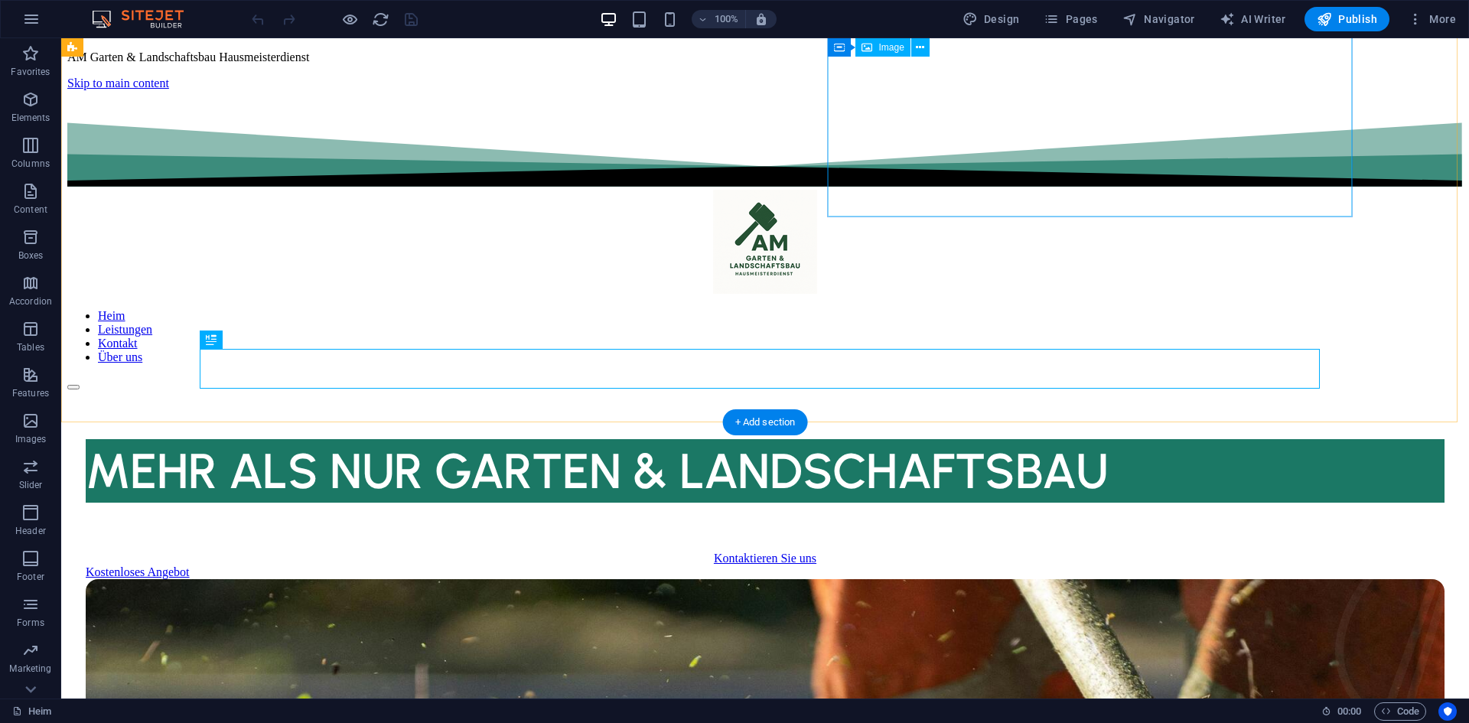
scroll to position [455, 0]
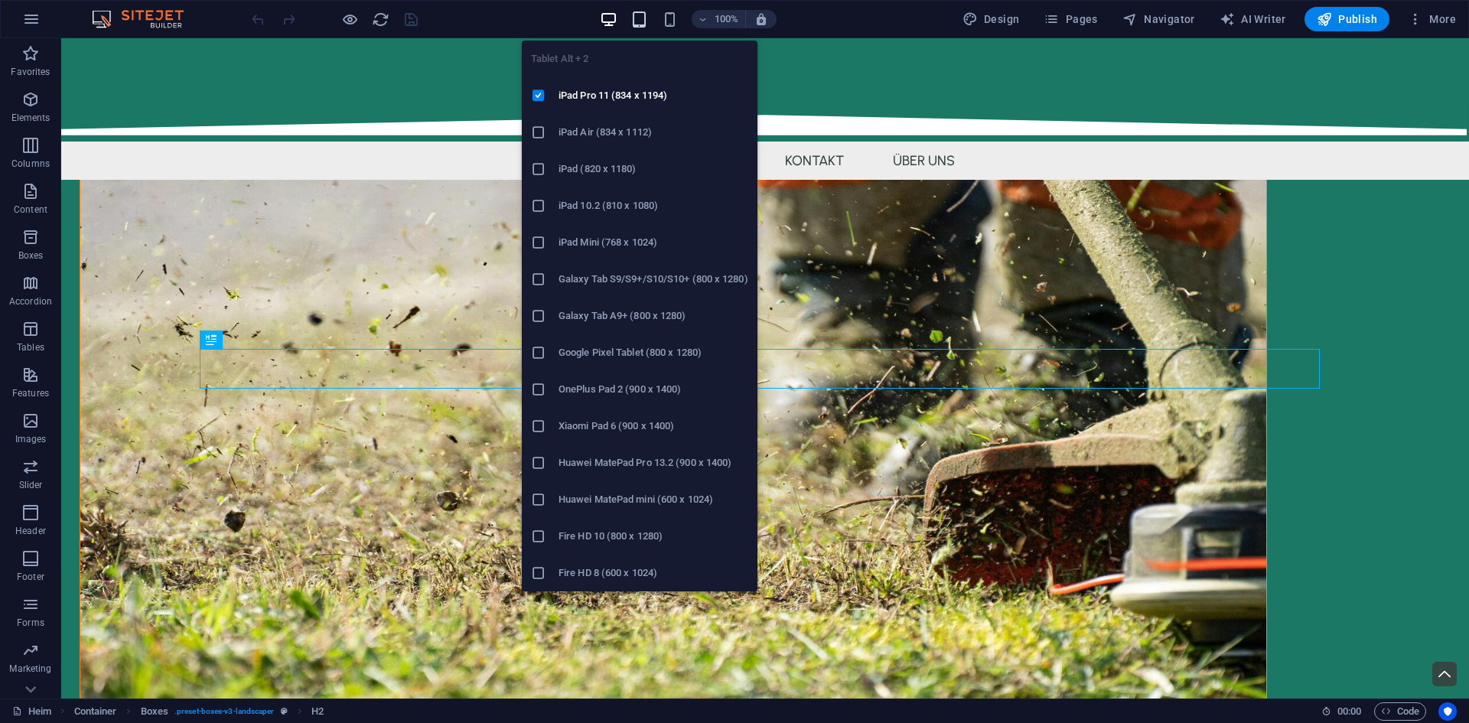
click at [644, 21] on icon "button" at bounding box center [640, 20] width 18 height 18
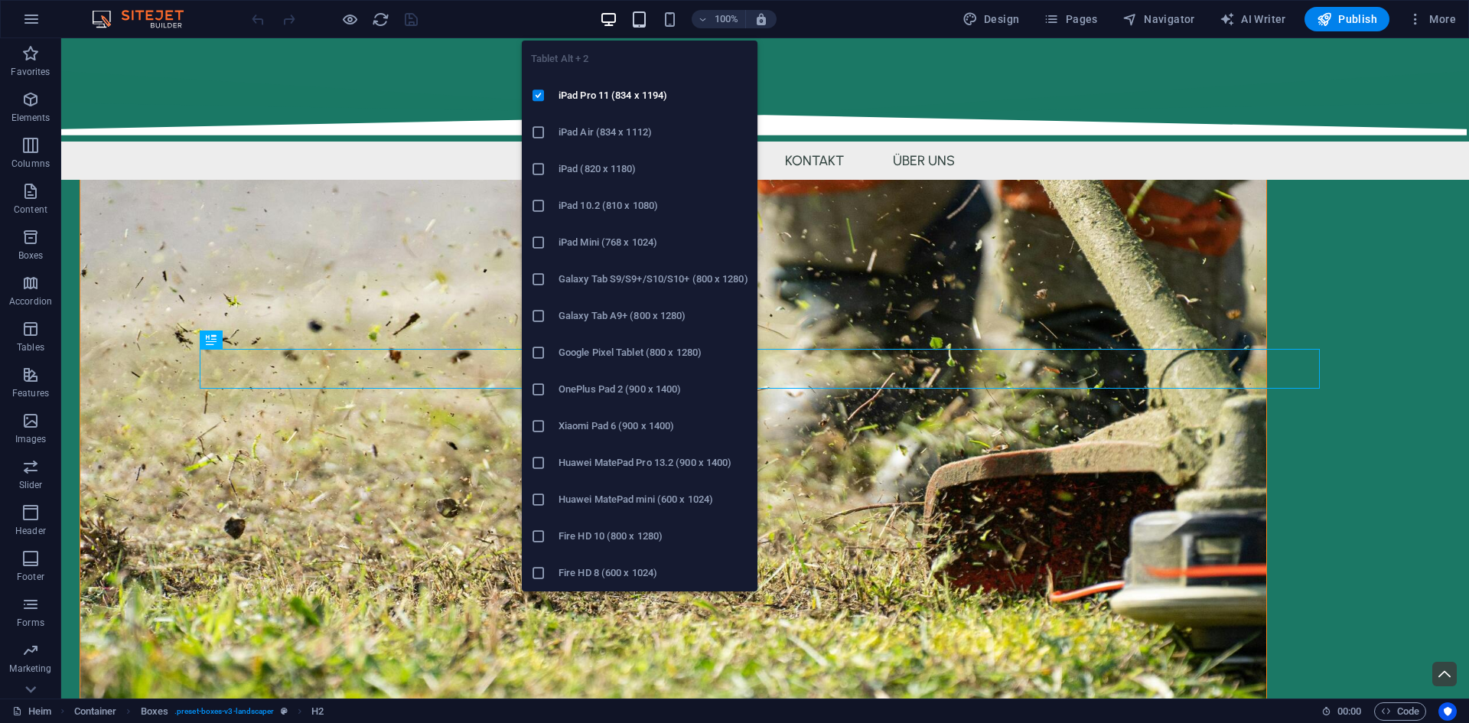
scroll to position [462, 0]
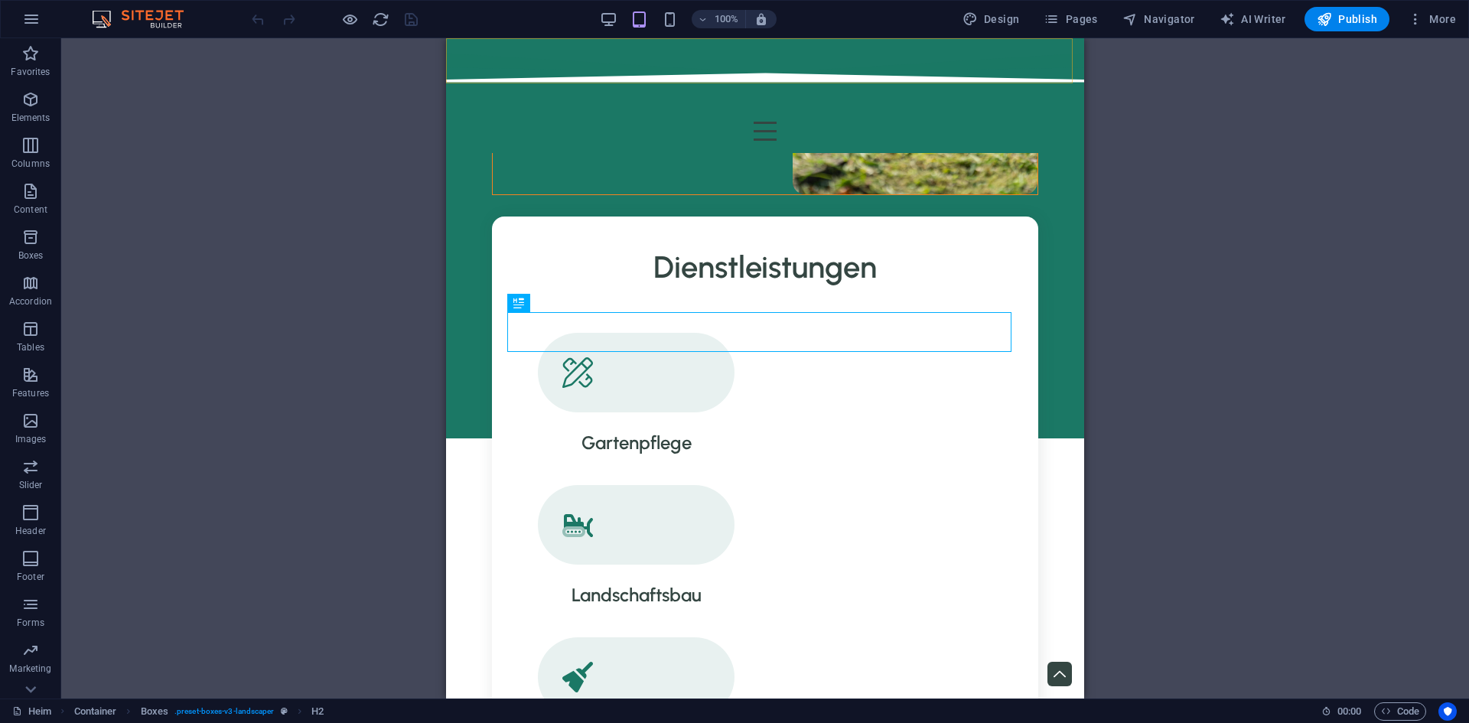
click at [1045, 122] on div at bounding box center [765, 131] width 614 height 19
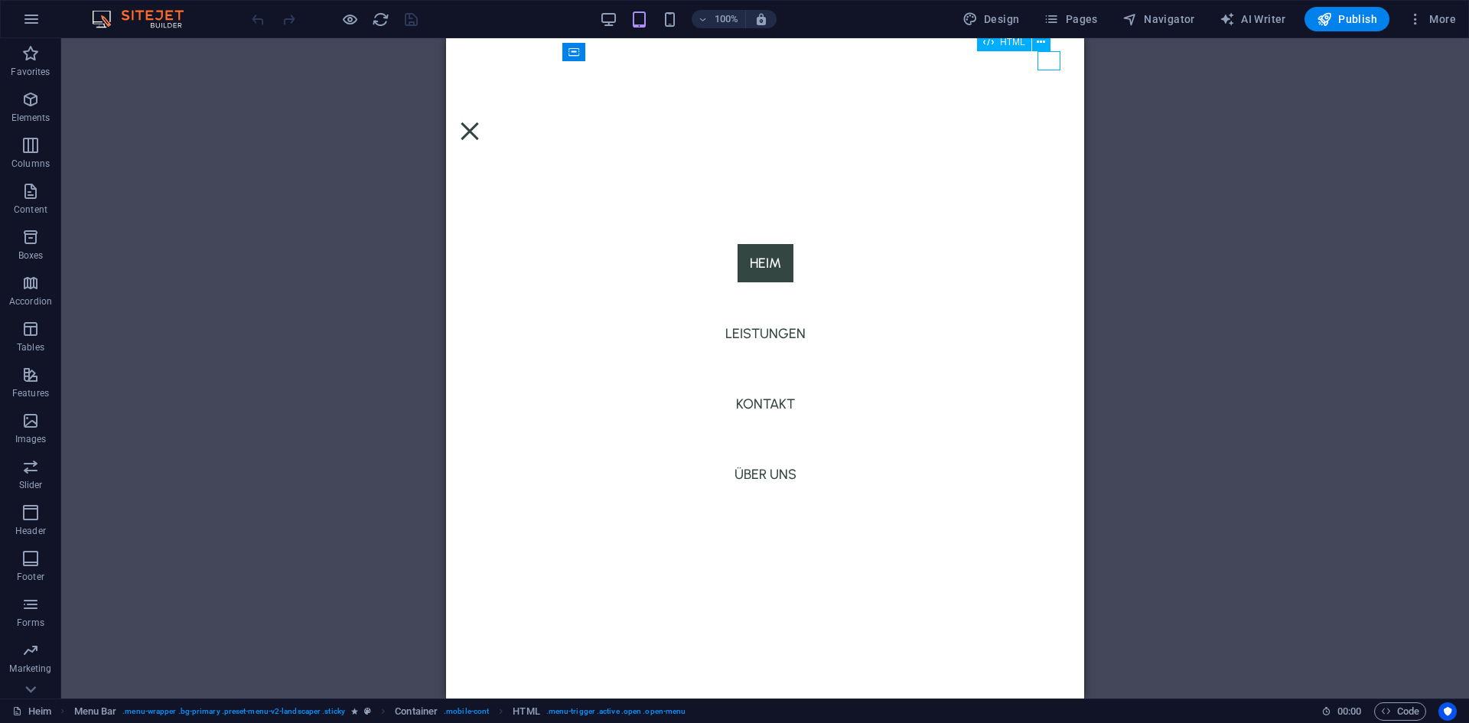
click at [481, 122] on div at bounding box center [469, 131] width 23 height 19
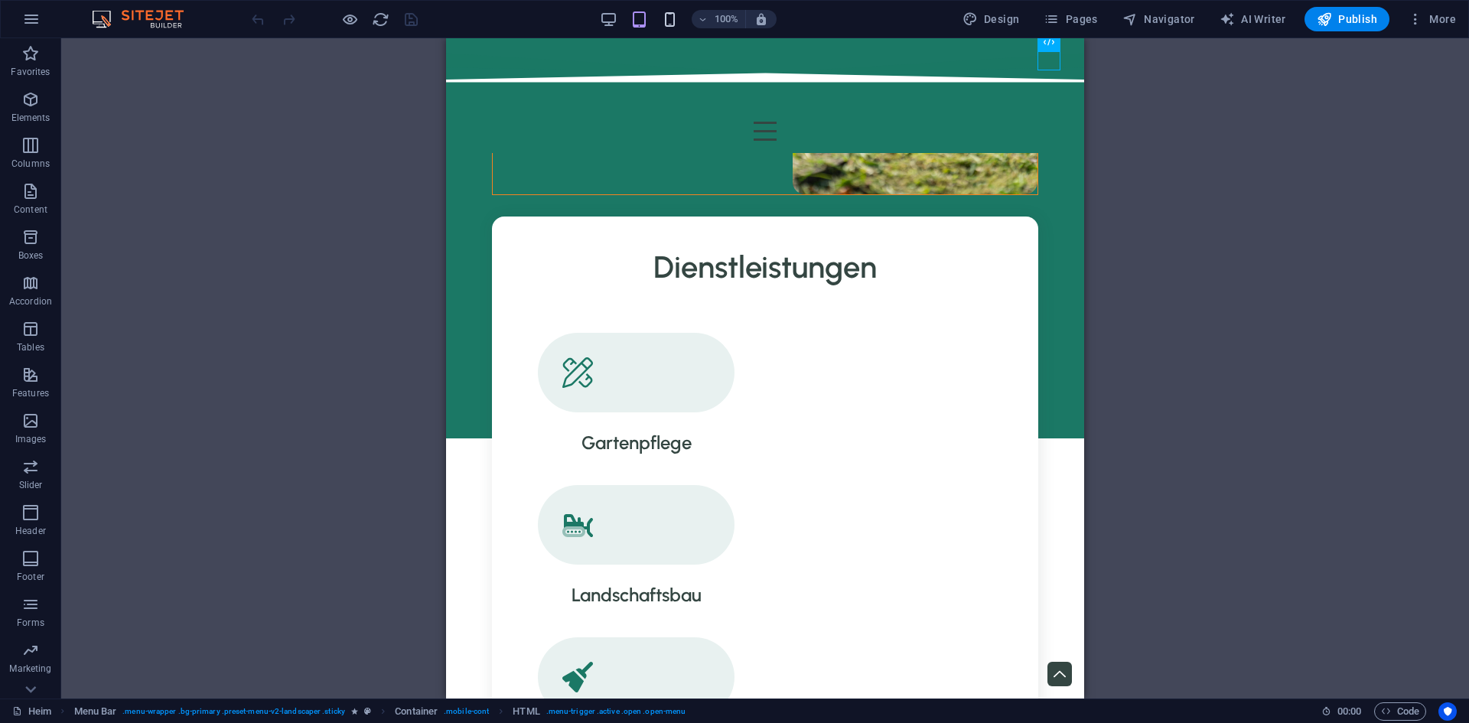
click at [666, 11] on icon "button" at bounding box center [670, 20] width 18 height 18
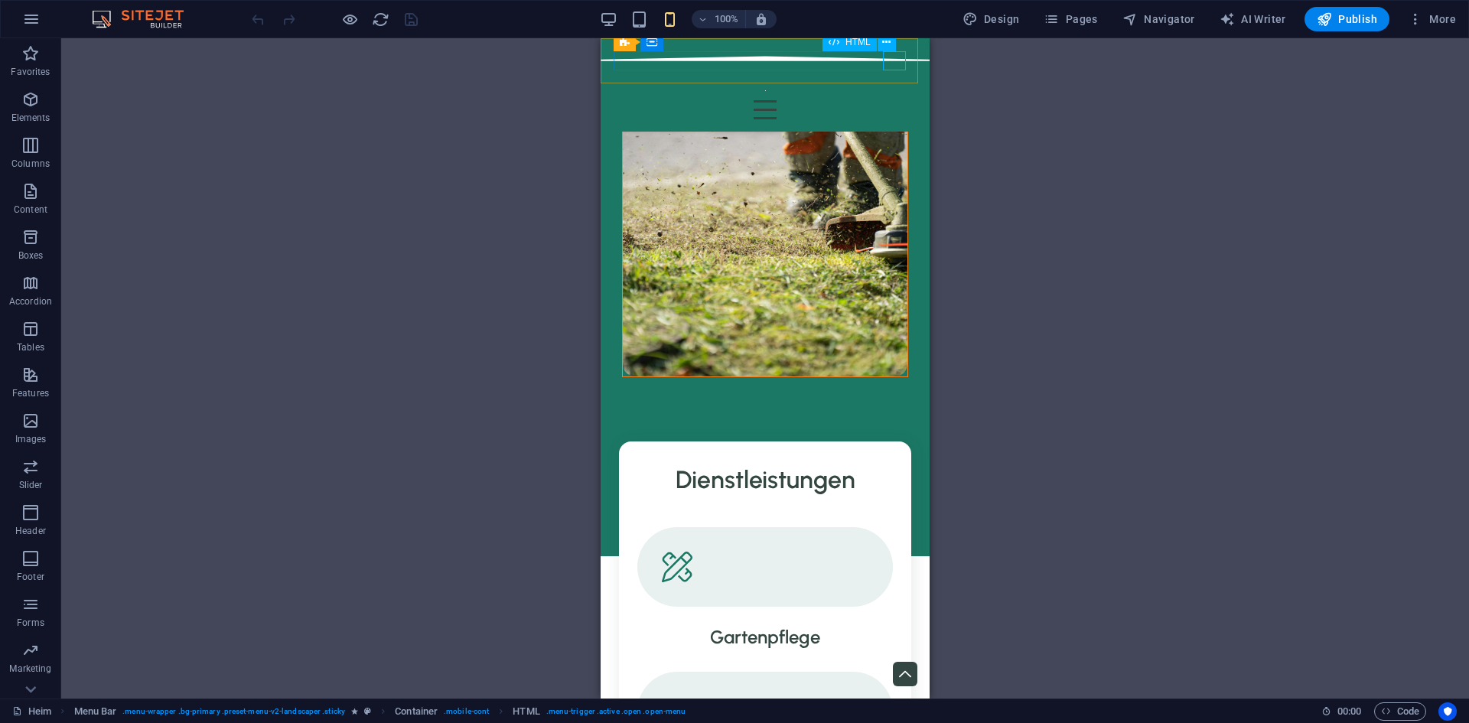
click at [890, 100] on div at bounding box center [765, 109] width 305 height 19
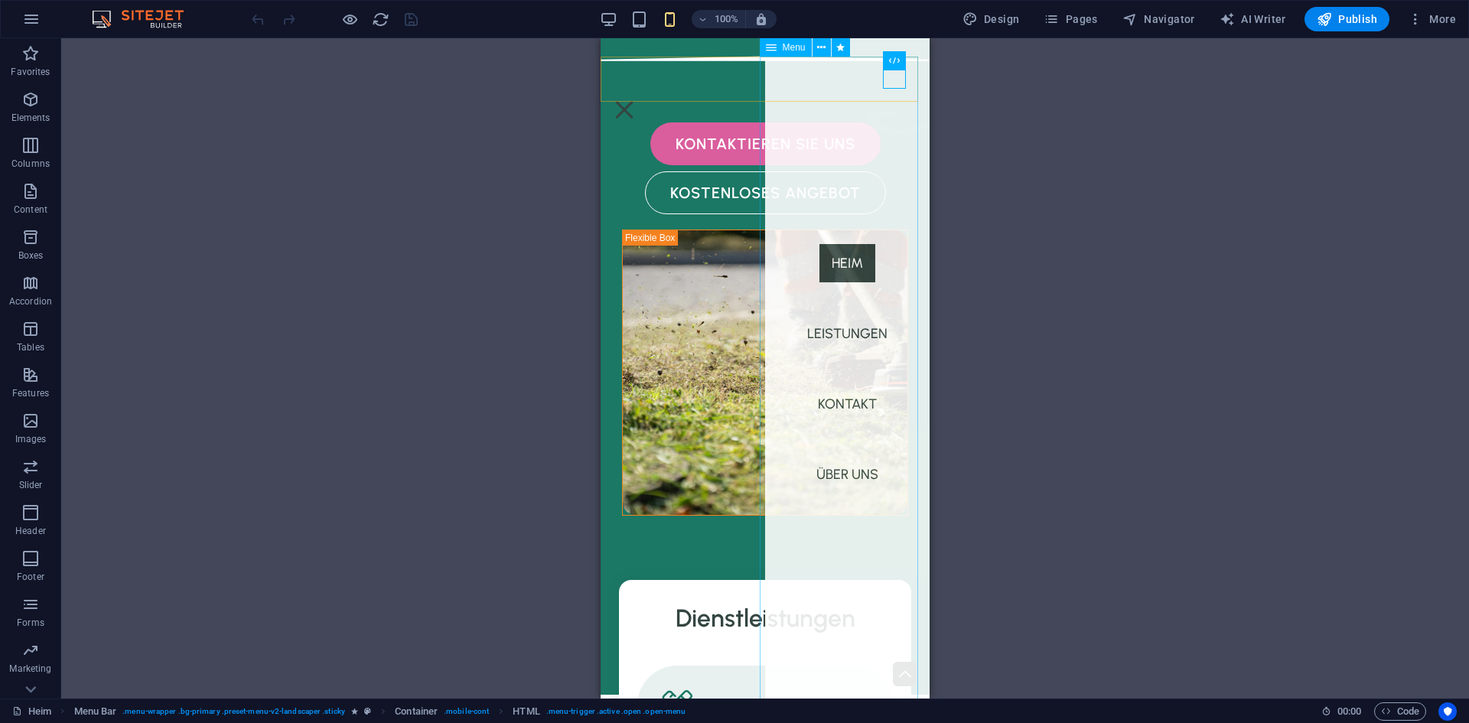
scroll to position [309, 0]
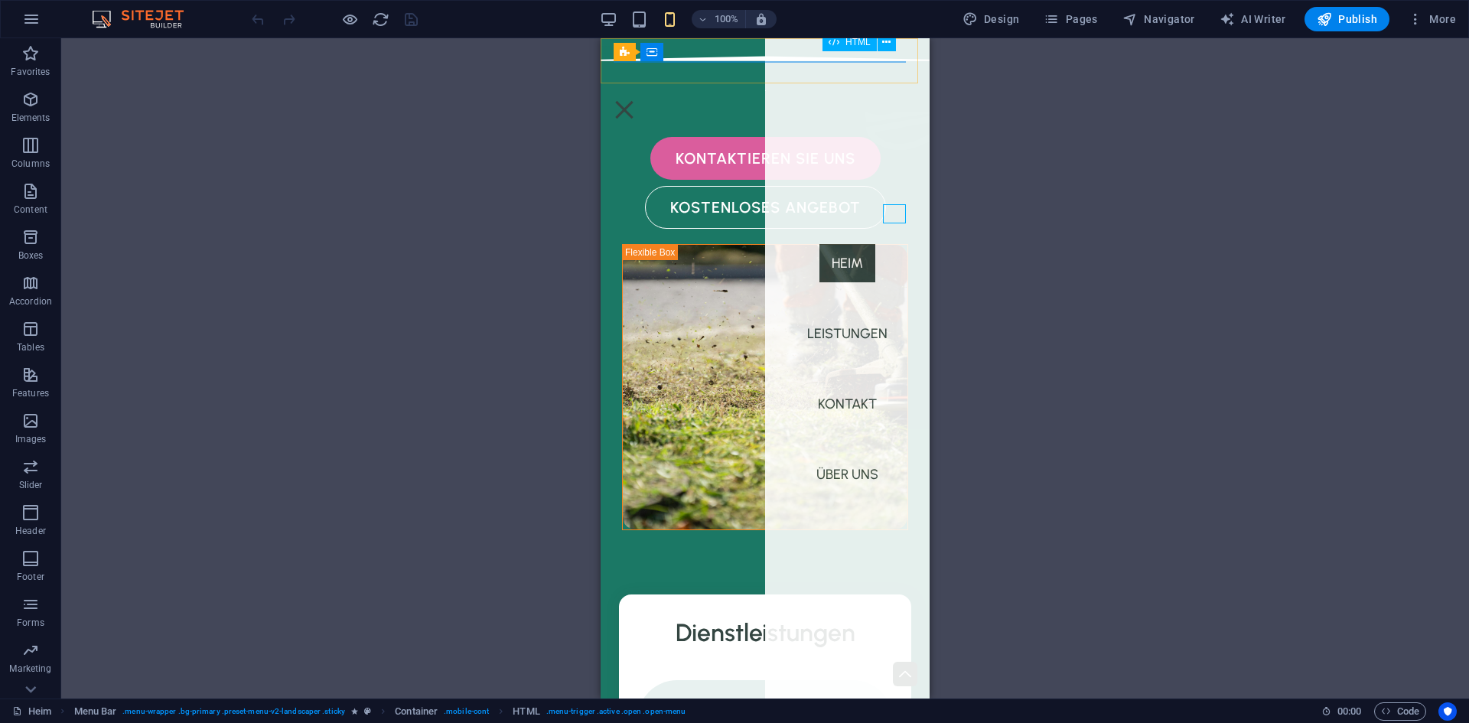
click at [636, 100] on div at bounding box center [624, 109] width 23 height 19
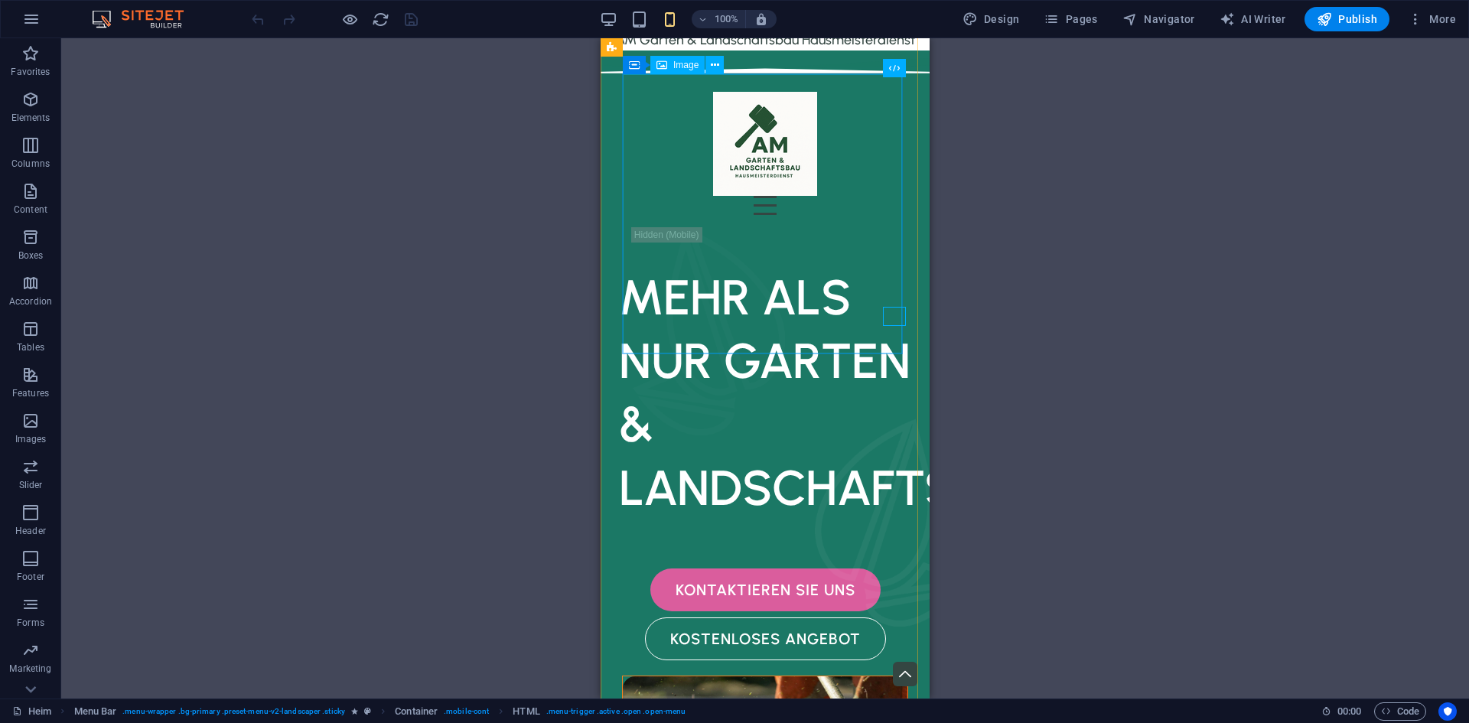
scroll to position [0, 0]
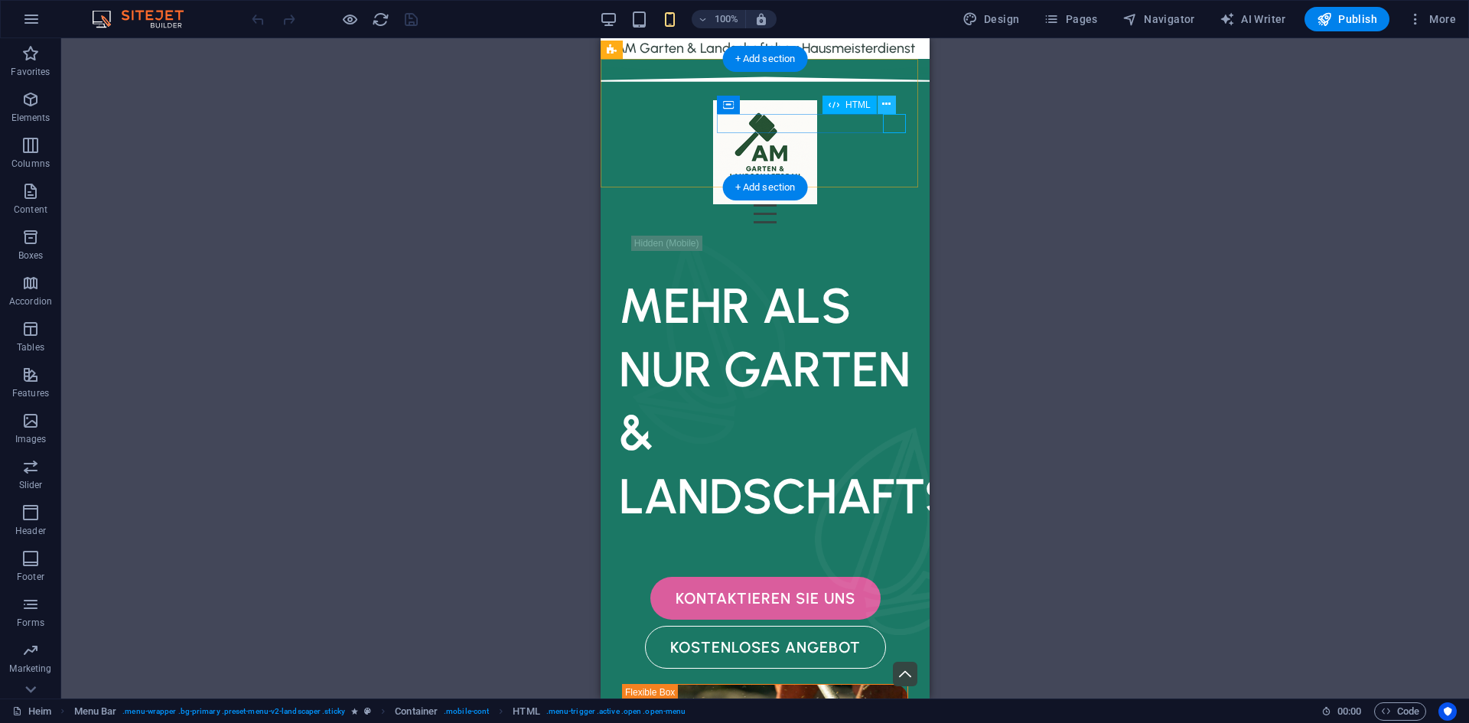
click at [897, 204] on div at bounding box center [765, 213] width 305 height 19
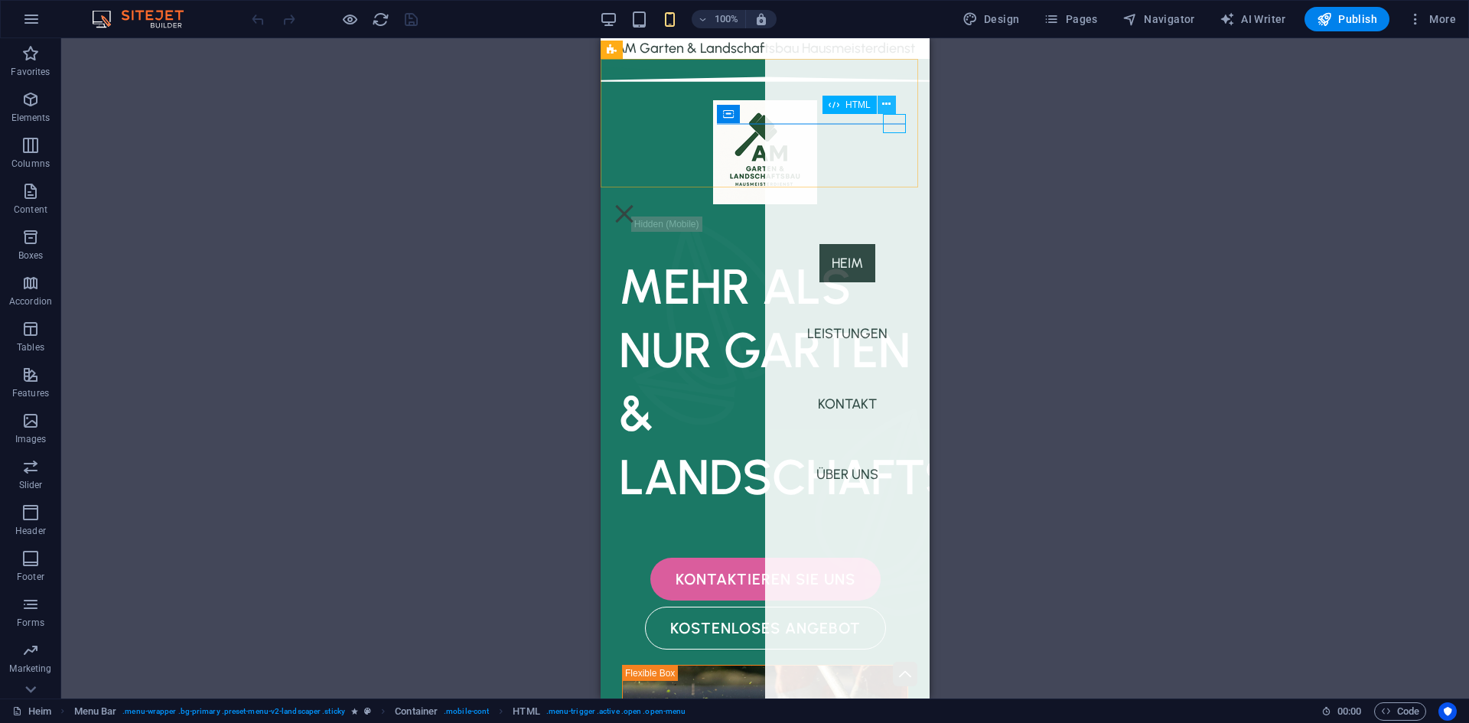
click at [891, 112] on icon at bounding box center [886, 104] width 8 height 16
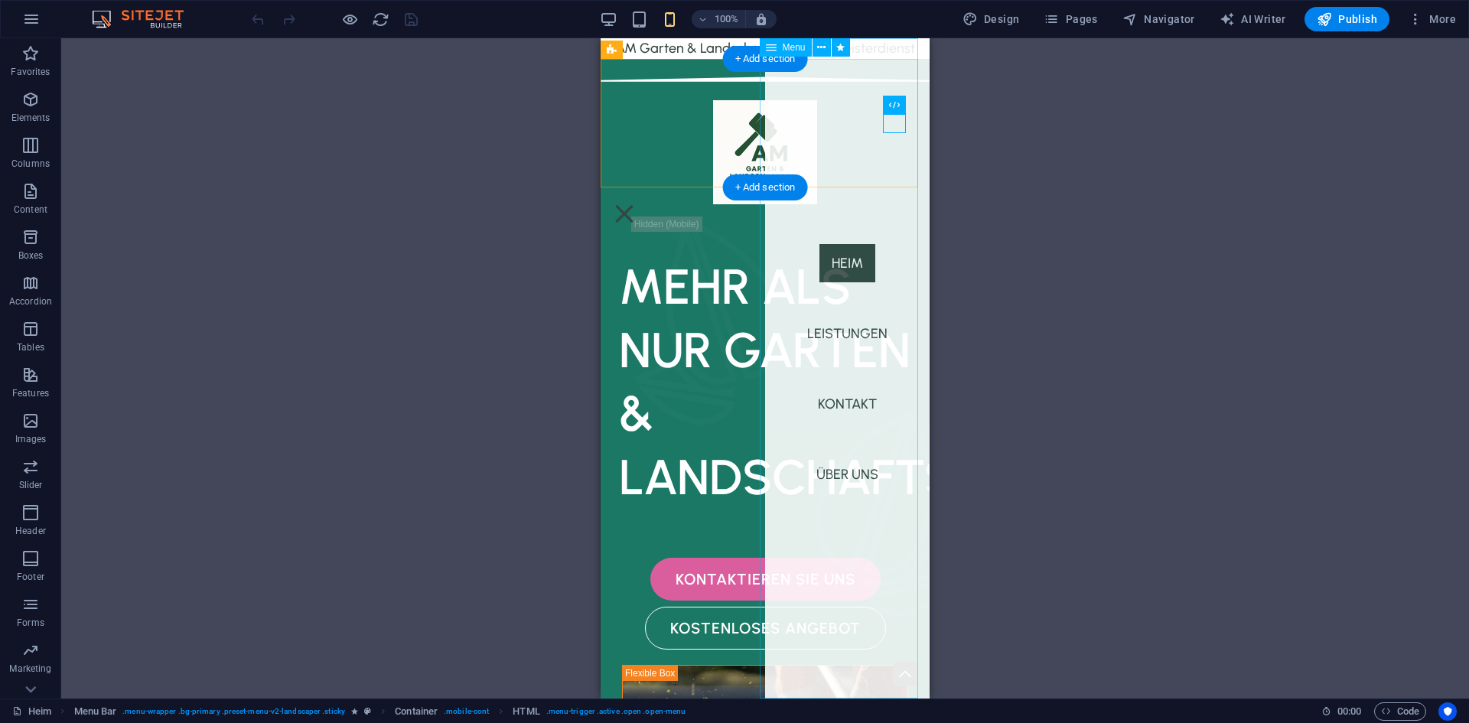
click at [888, 140] on nav "Heim Leistungen Kontakt Über uns" at bounding box center [847, 368] width 165 height 660
click at [820, 46] on icon at bounding box center [821, 48] width 8 height 16
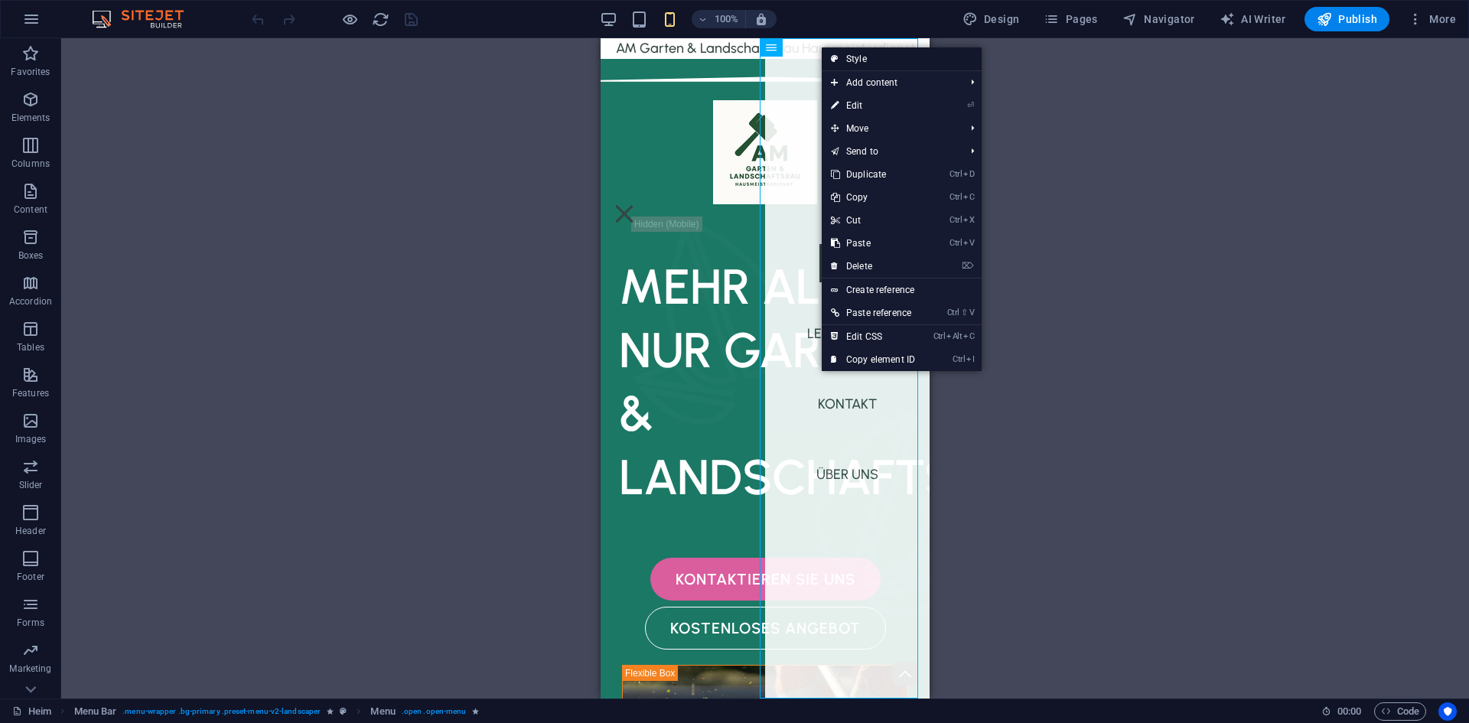
click at [855, 62] on link "Style" at bounding box center [902, 58] width 160 height 23
select select "rem"
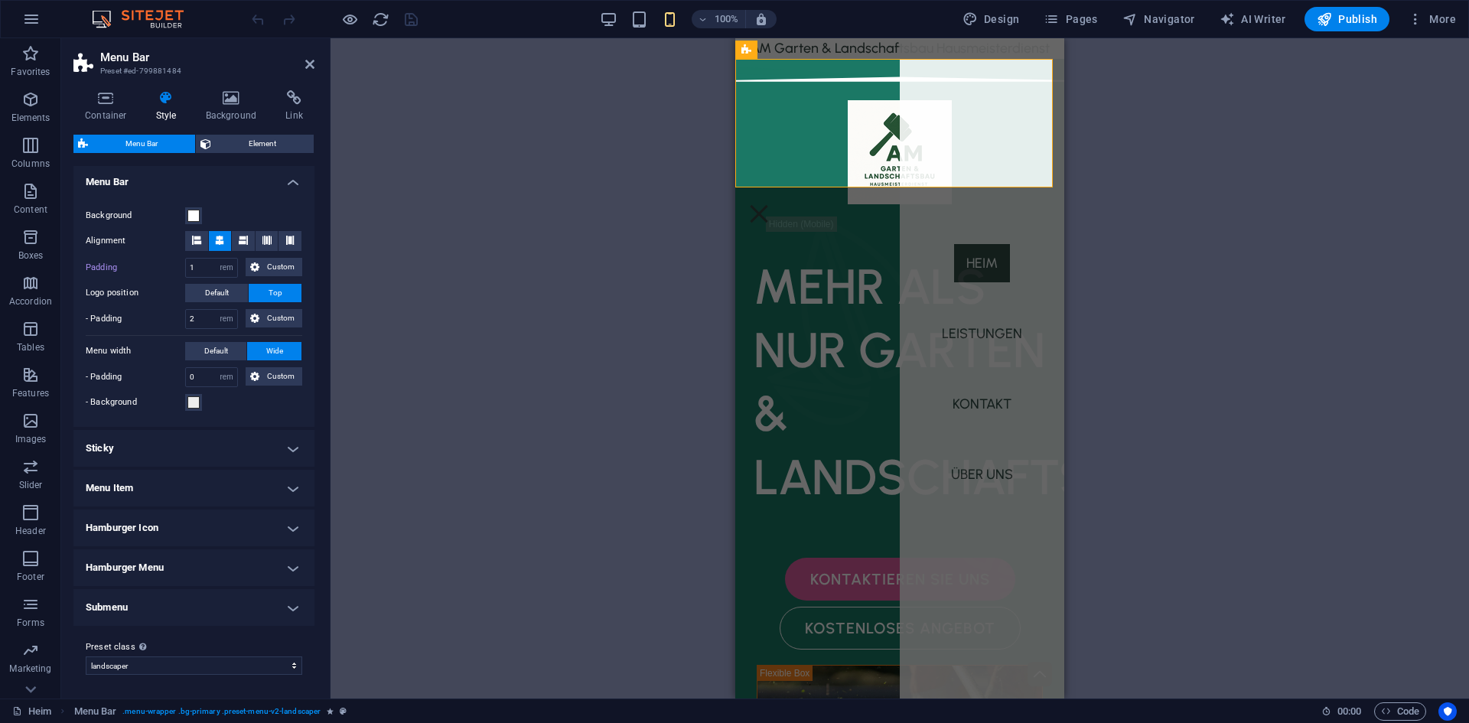
scroll to position [263, 0]
click at [168, 439] on h4 "Sticky" at bounding box center [193, 447] width 241 height 37
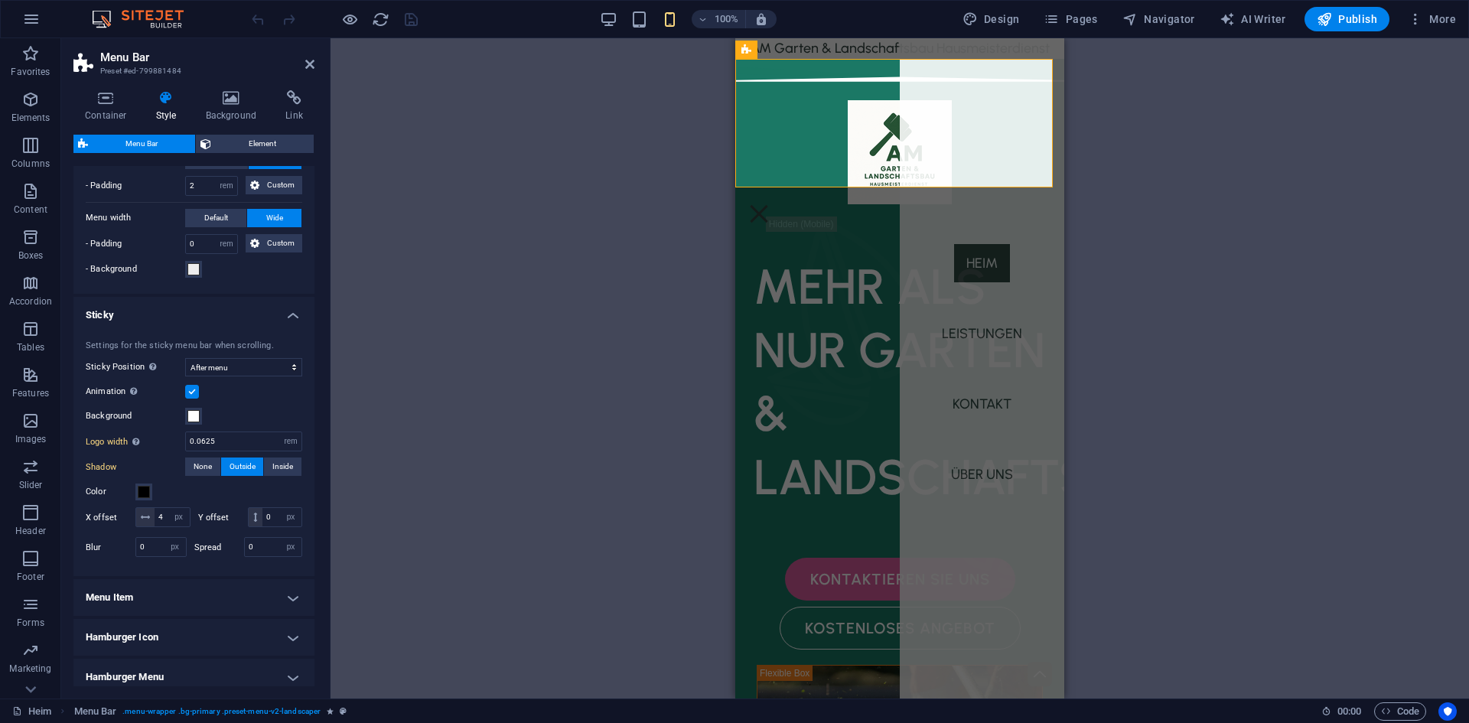
scroll to position [416, 0]
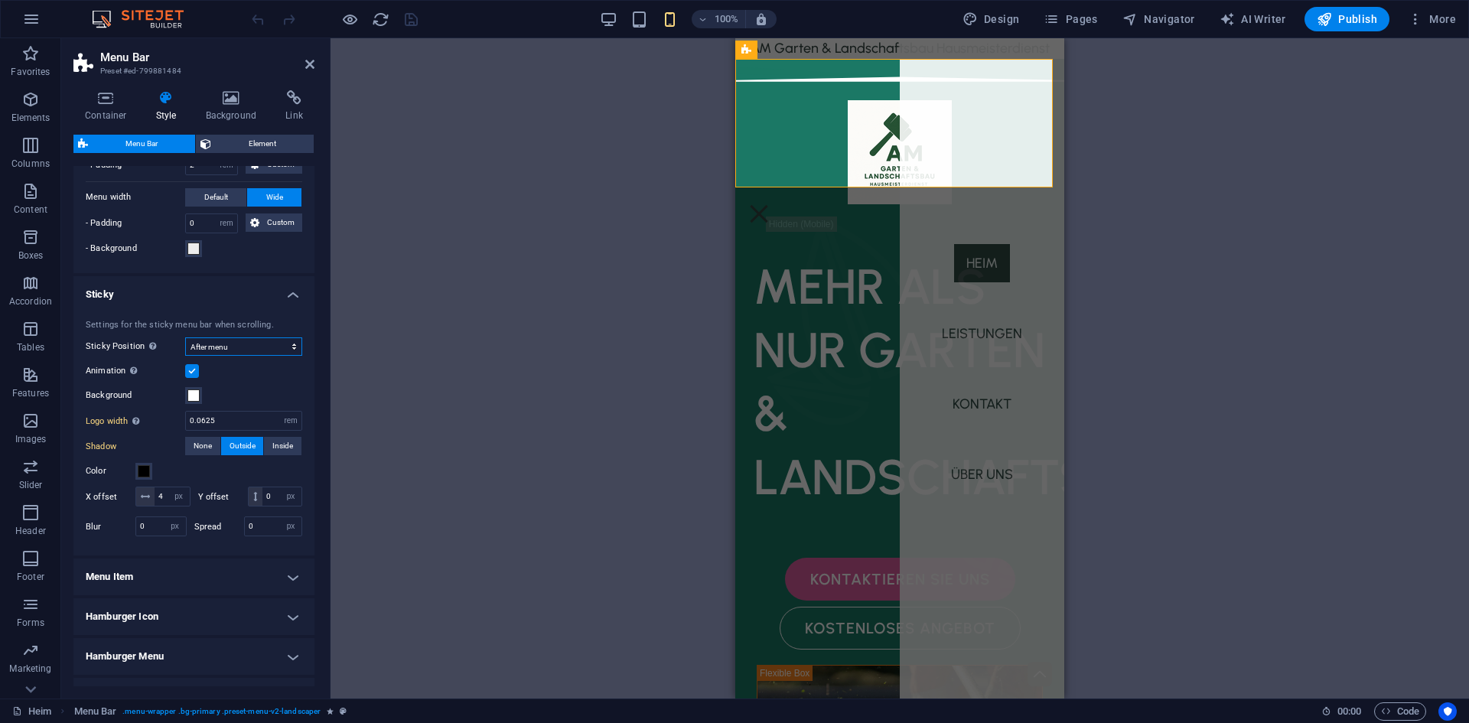
click at [212, 349] on select "Off Instant After menu After banner When scrolling up" at bounding box center [243, 346] width 117 height 18
select select "sticky_none"
click at [185, 356] on select "Off Instant After menu After banner When scrolling up" at bounding box center [243, 346] width 117 height 18
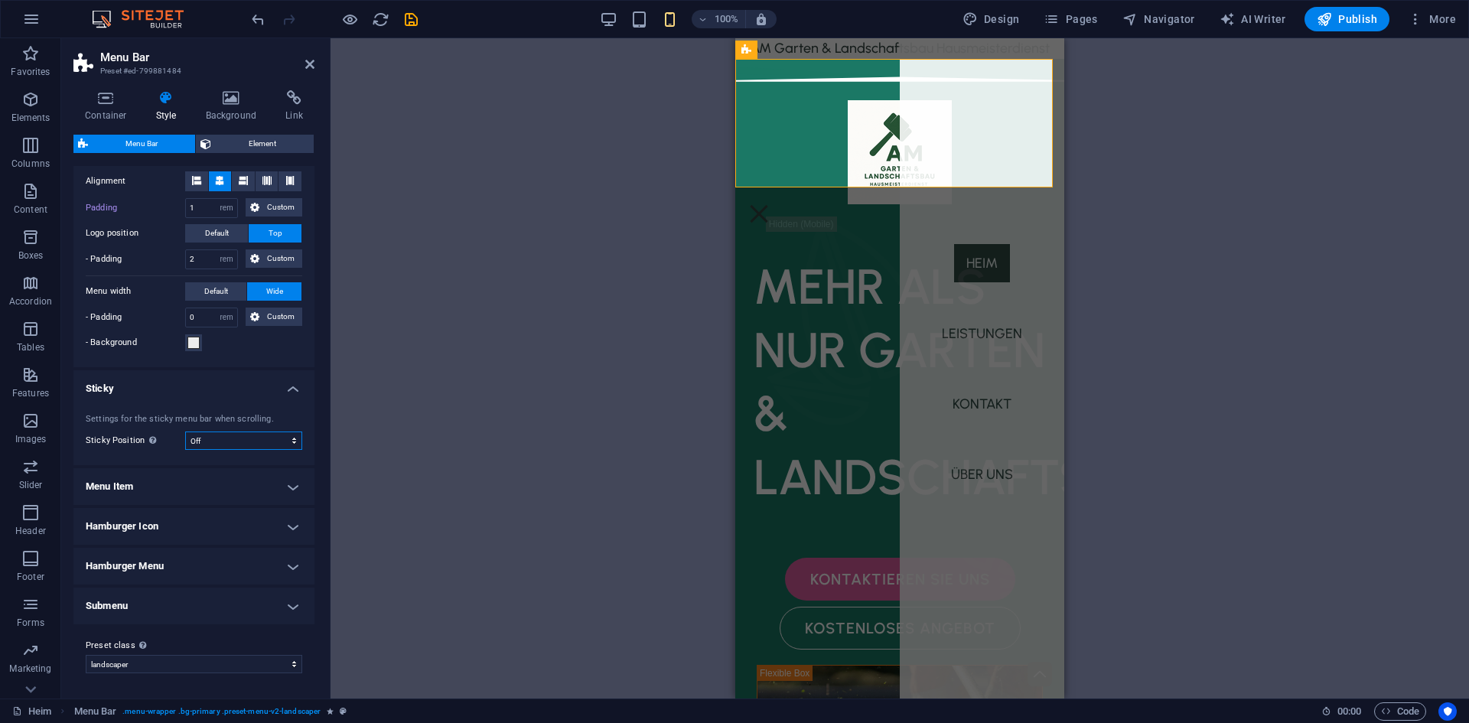
scroll to position [322, 0]
click at [199, 487] on h4 "Menu Item" at bounding box center [193, 486] width 241 height 37
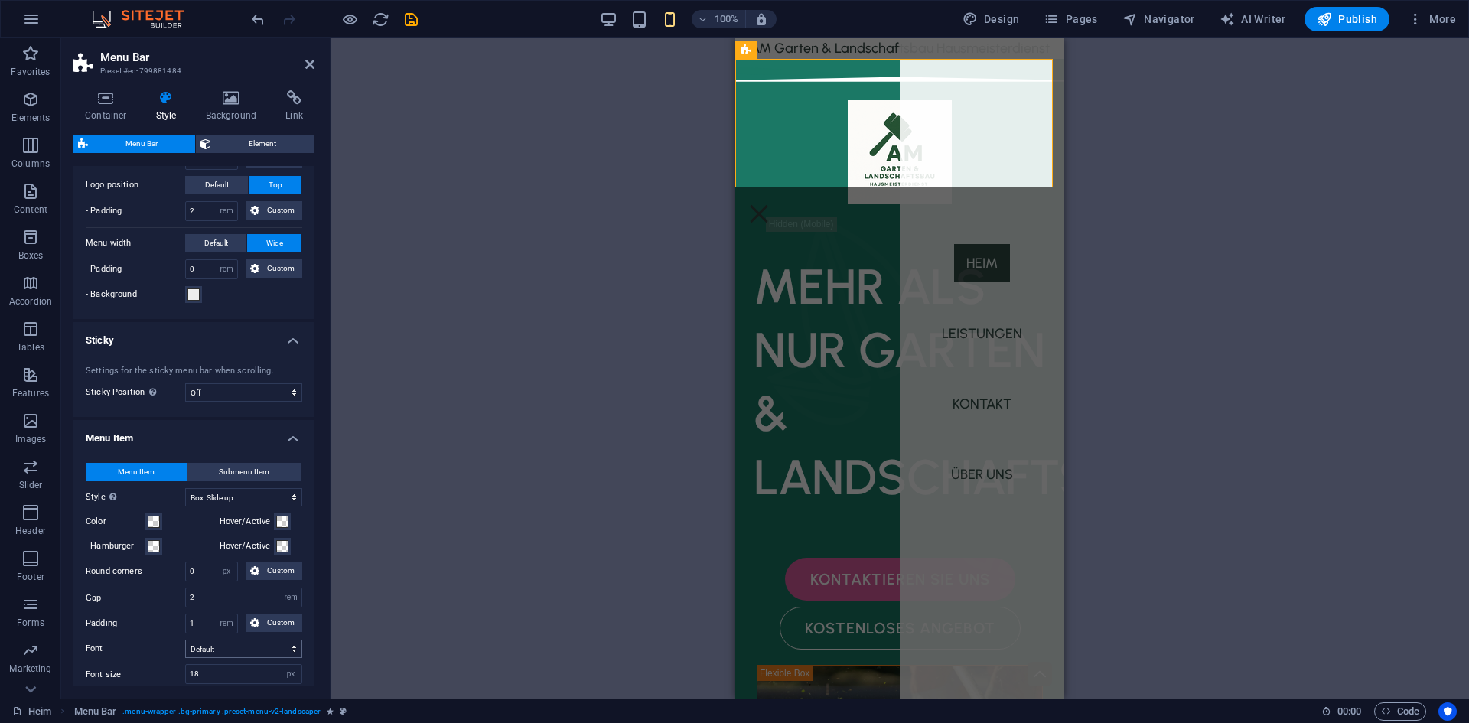
scroll to position [552, 0]
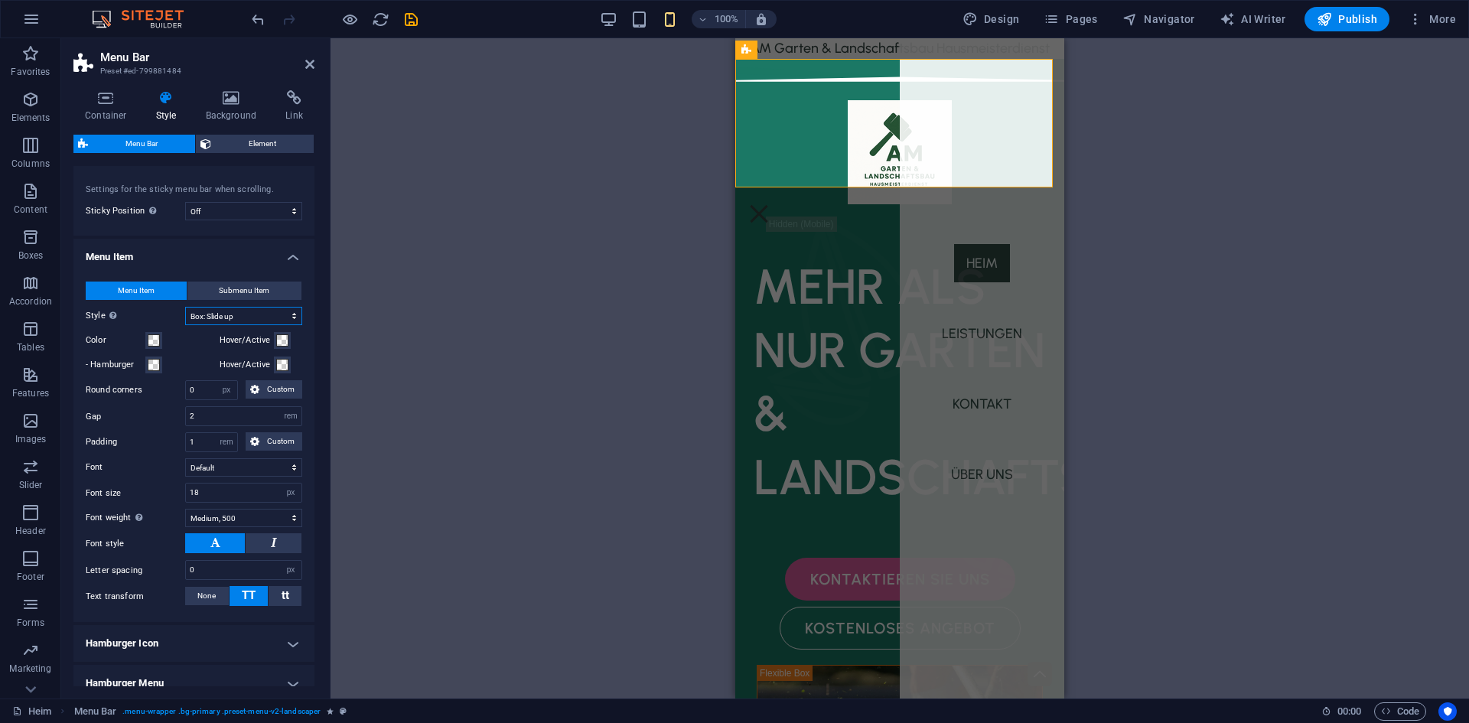
click at [258, 317] on select "Plain Text color Box: Fade Box: Flip vertical Box: Flip horizontal Box: Slide d…" at bounding box center [243, 316] width 117 height 18
click at [270, 286] on button "Submenu Item" at bounding box center [244, 291] width 115 height 18
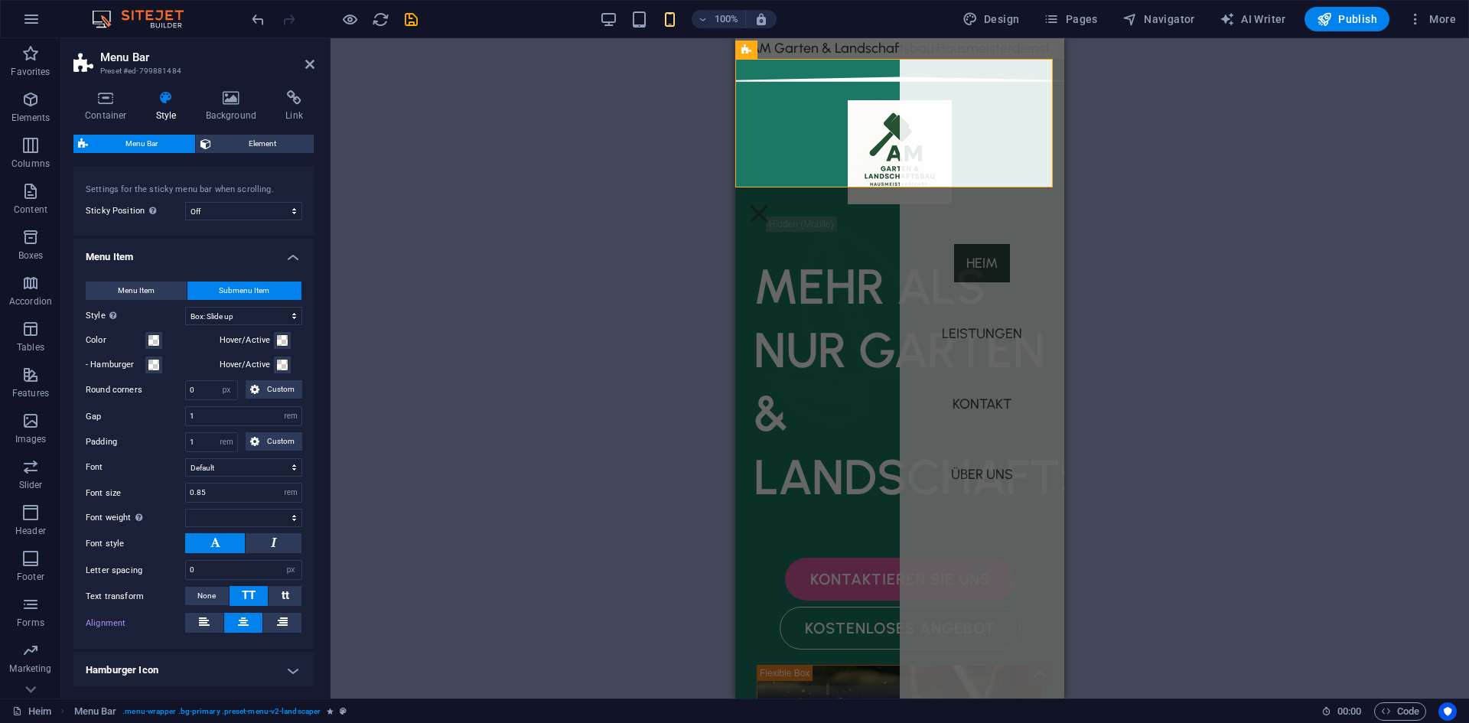
click at [142, 281] on div "Menu Item Submenu Item Style Switch to preview mode and move the mouse over men…" at bounding box center [193, 457] width 247 height 383
click at [155, 295] on button "Menu Item" at bounding box center [136, 291] width 101 height 18
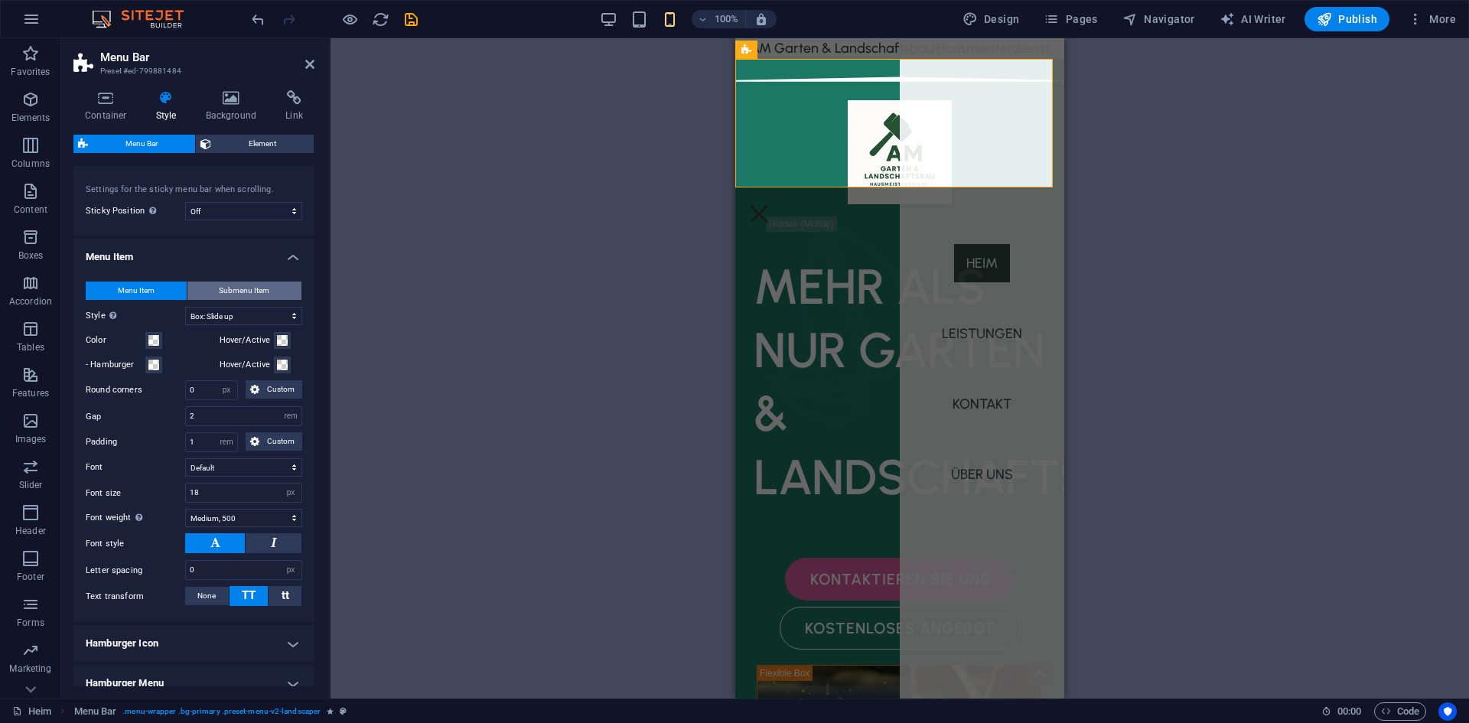
click at [205, 289] on button "Submenu Item" at bounding box center [244, 291] width 115 height 18
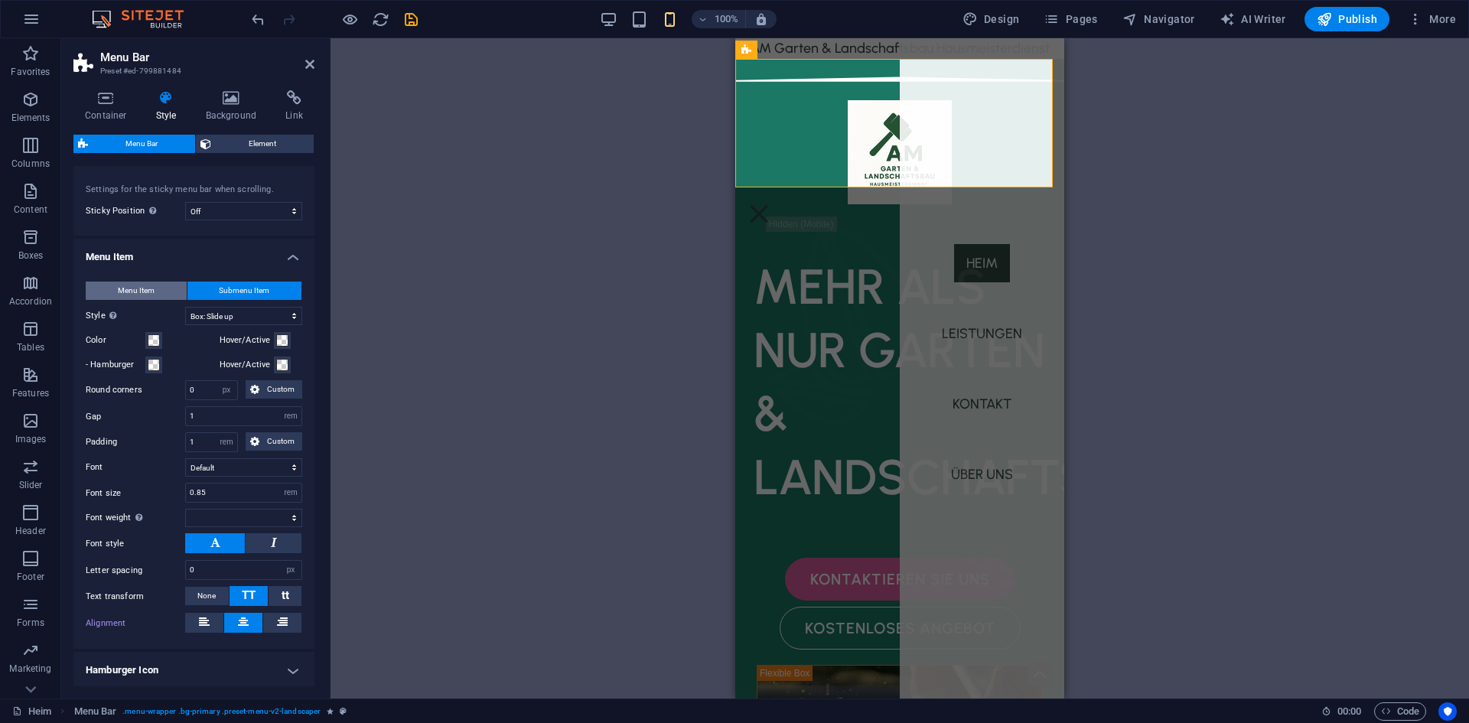
select select
click at [143, 288] on span "Menu Item" at bounding box center [136, 291] width 37 height 18
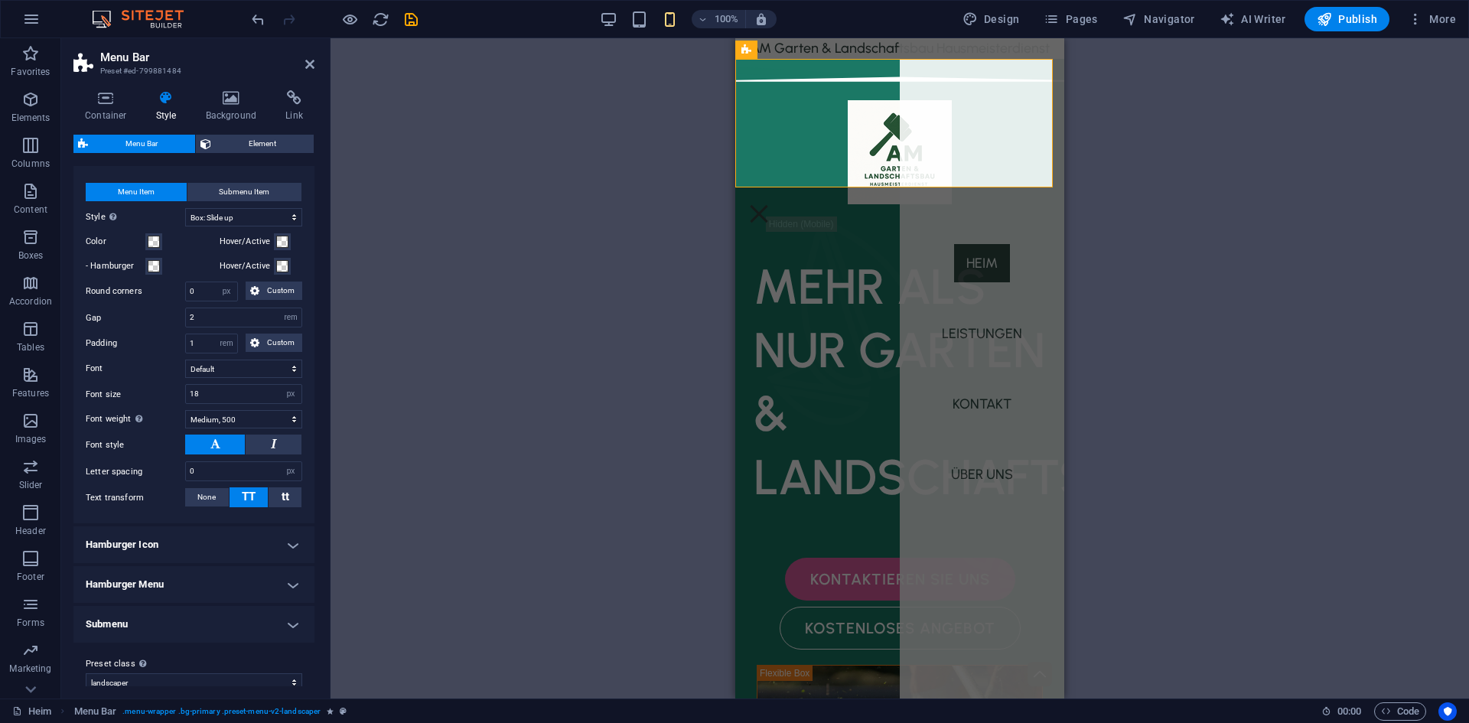
scroll to position [668, 0]
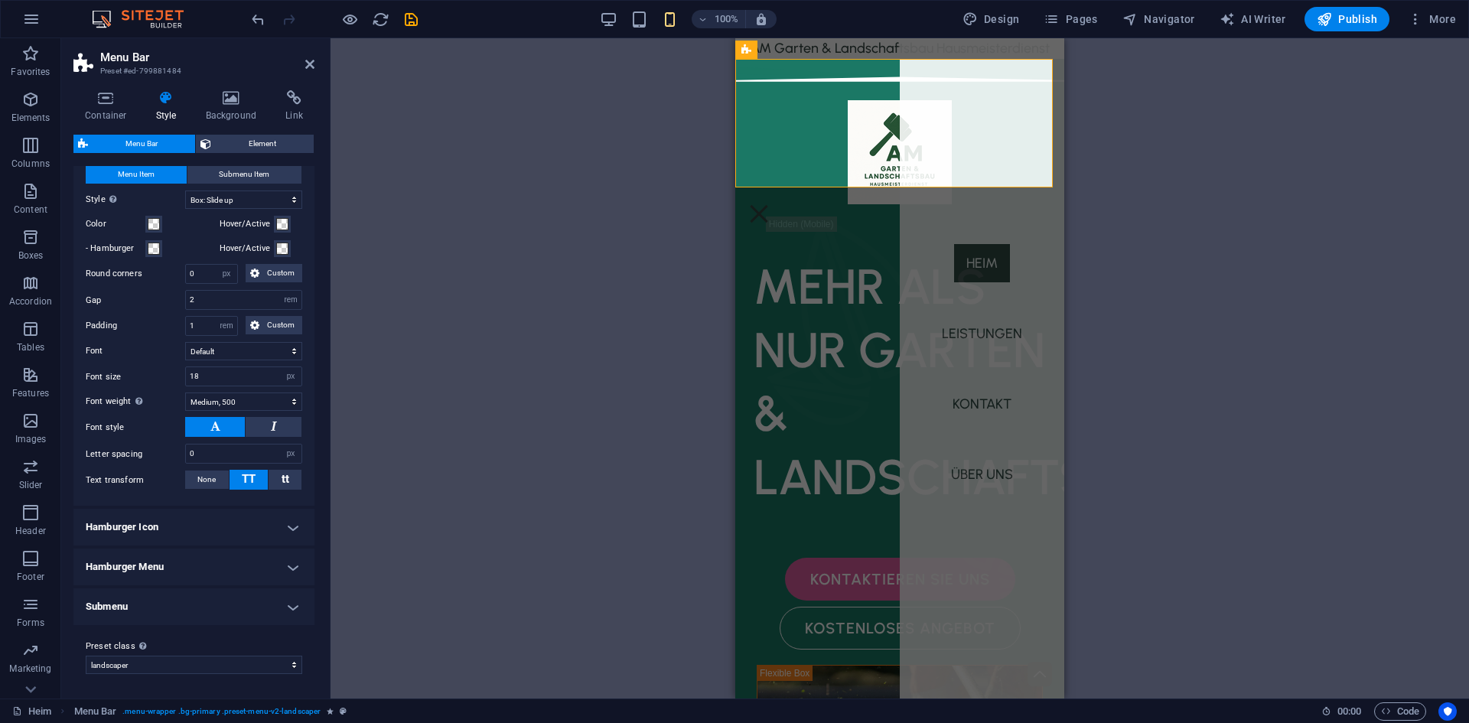
click at [223, 569] on h4 "Hamburger Menu" at bounding box center [193, 567] width 241 height 37
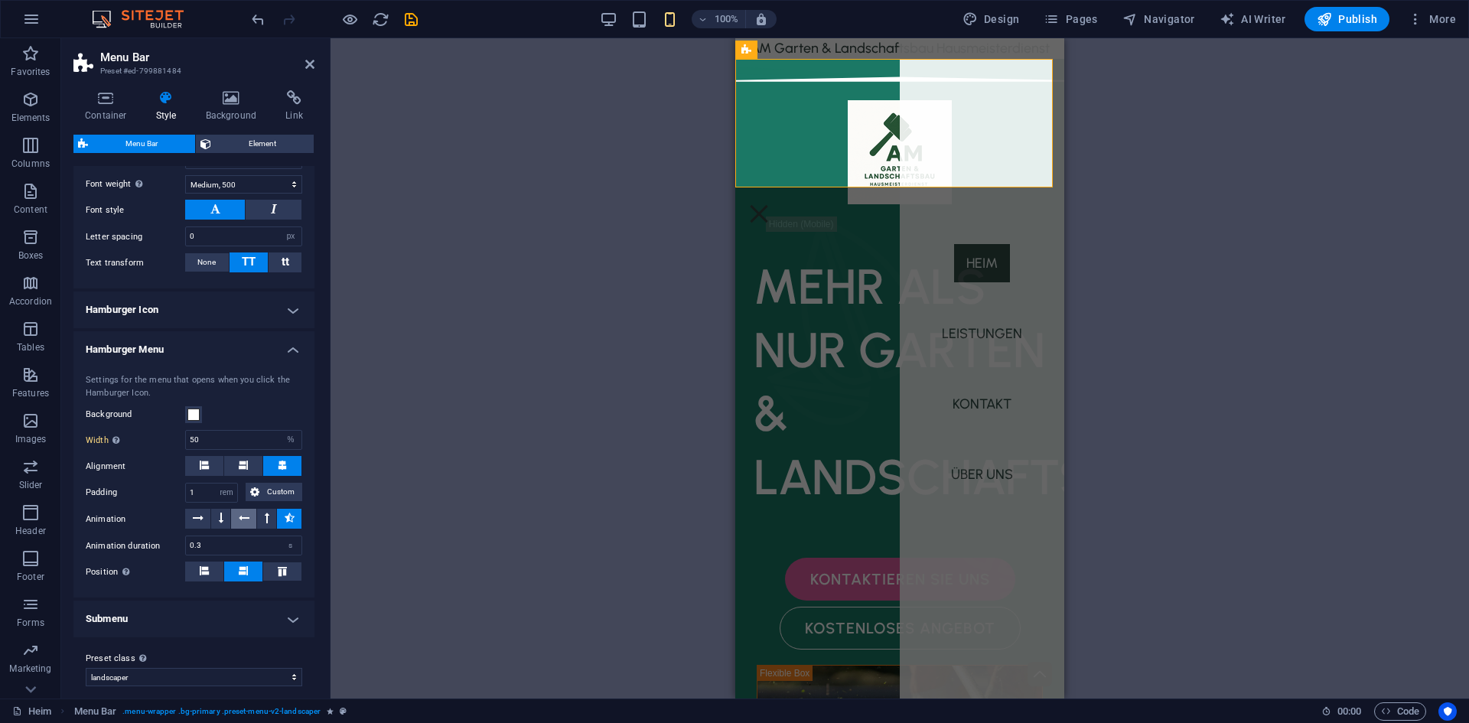
scroll to position [898, 0]
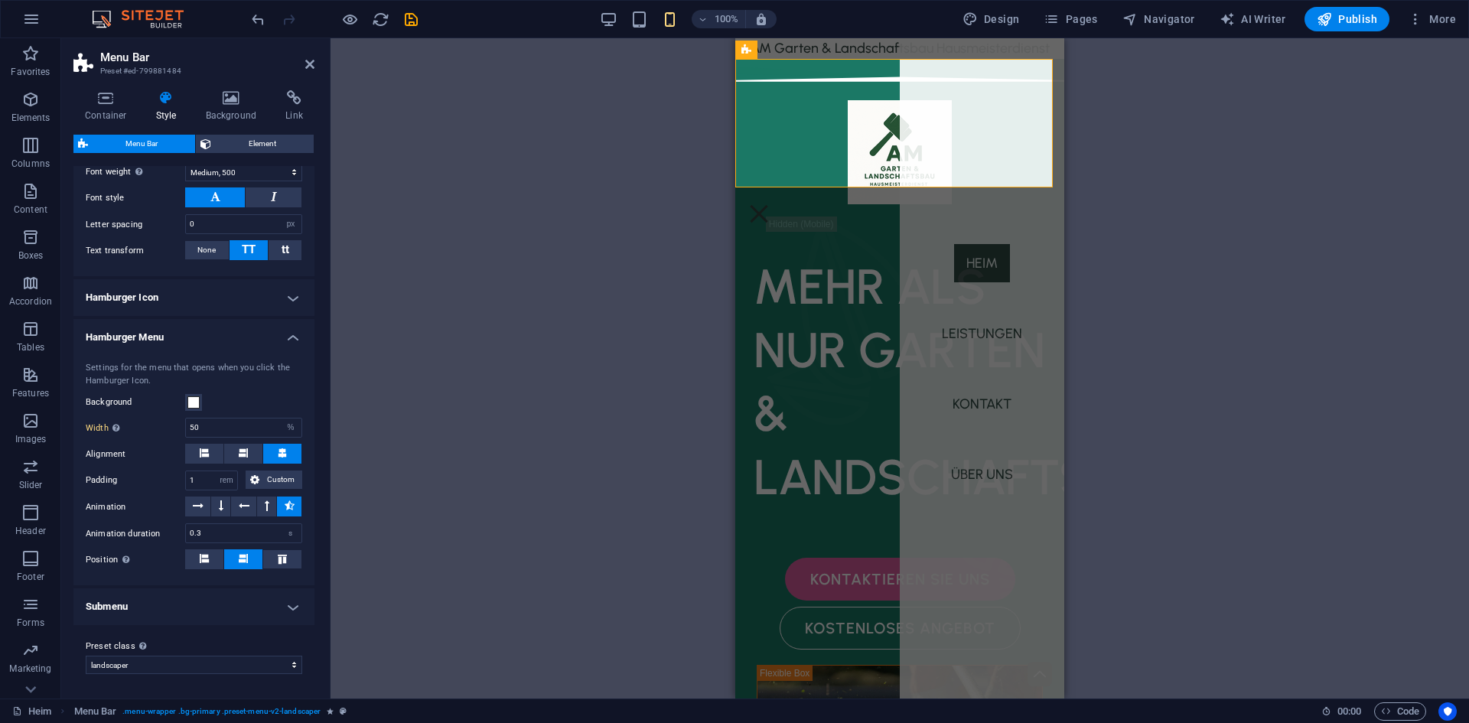
click at [204, 288] on h4 "Hamburger Icon" at bounding box center [193, 297] width 241 height 37
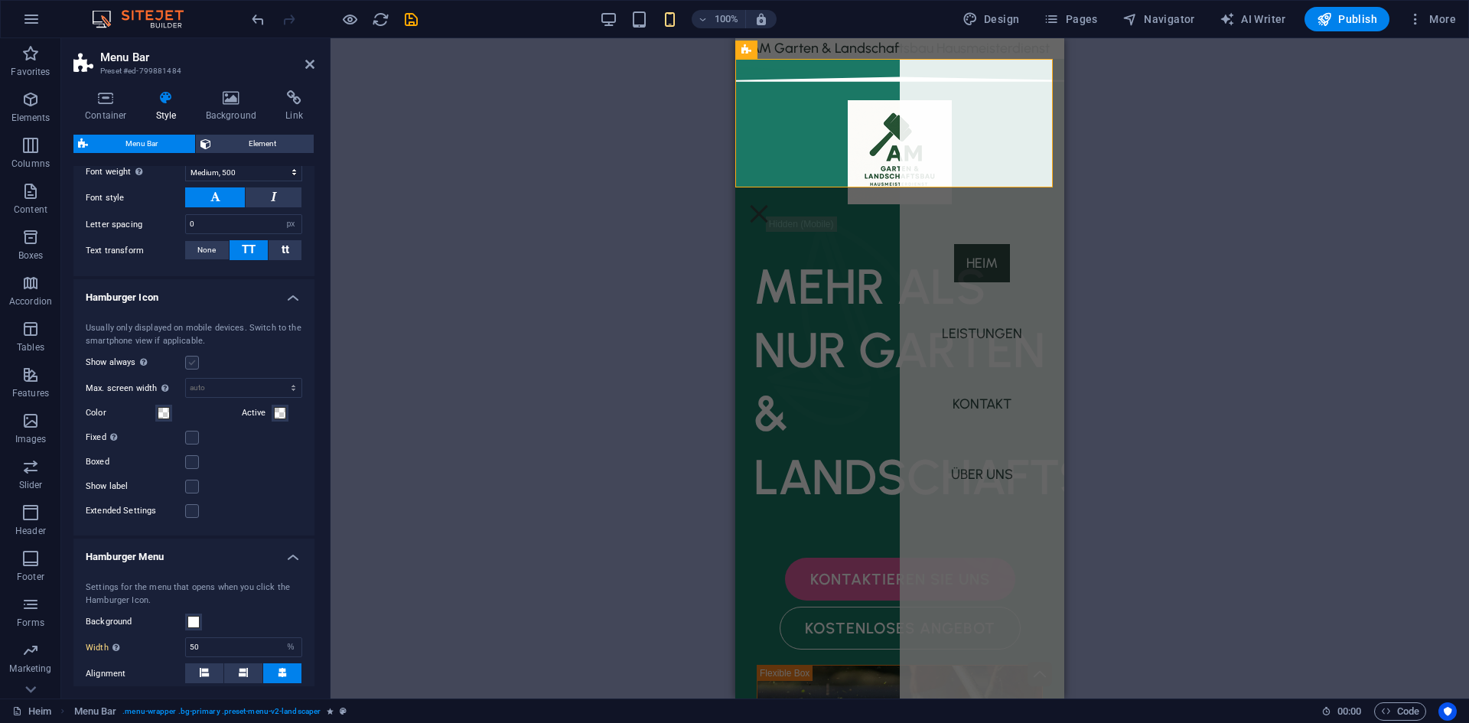
click at [187, 360] on label at bounding box center [192, 363] width 14 height 14
click at [0, 0] on input "Show always Shows the trigger for all viewports." at bounding box center [0, 0] width 0 height 0
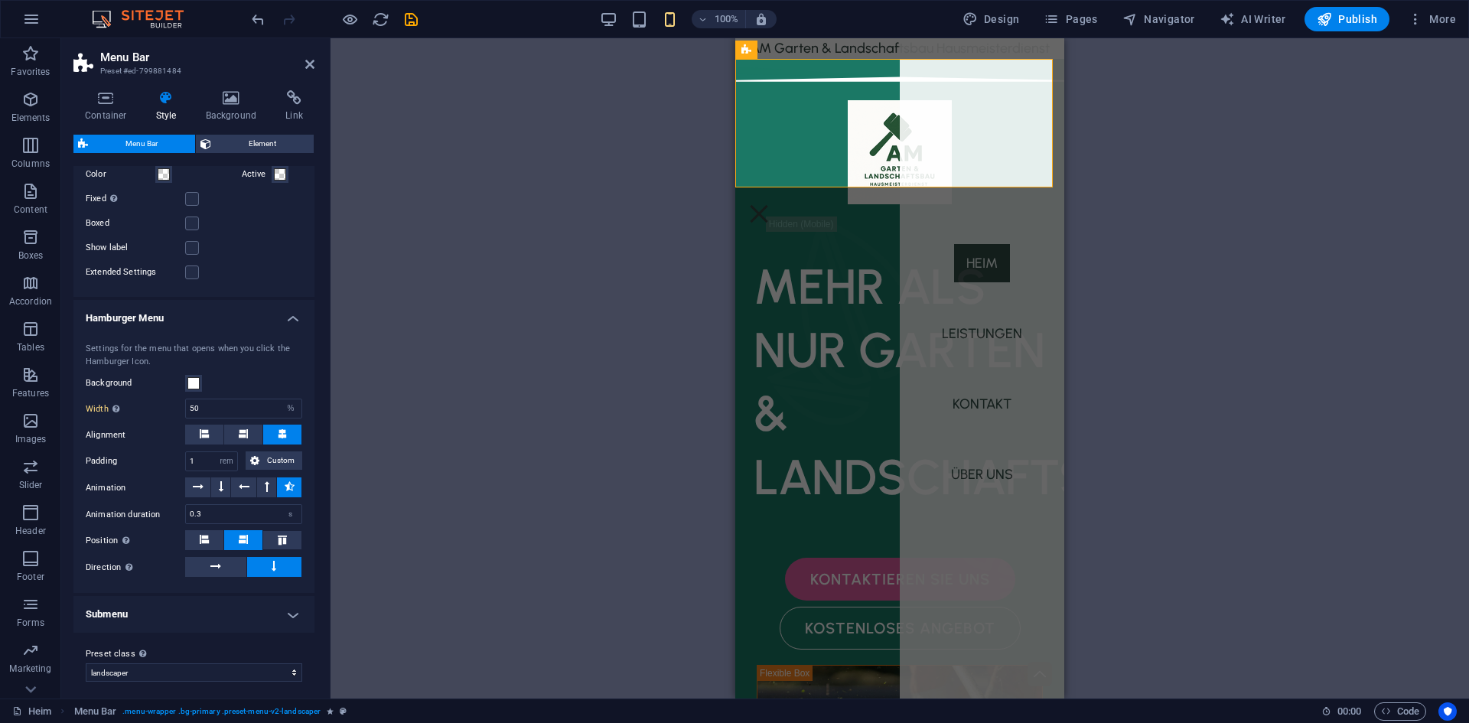
scroll to position [1118, 0]
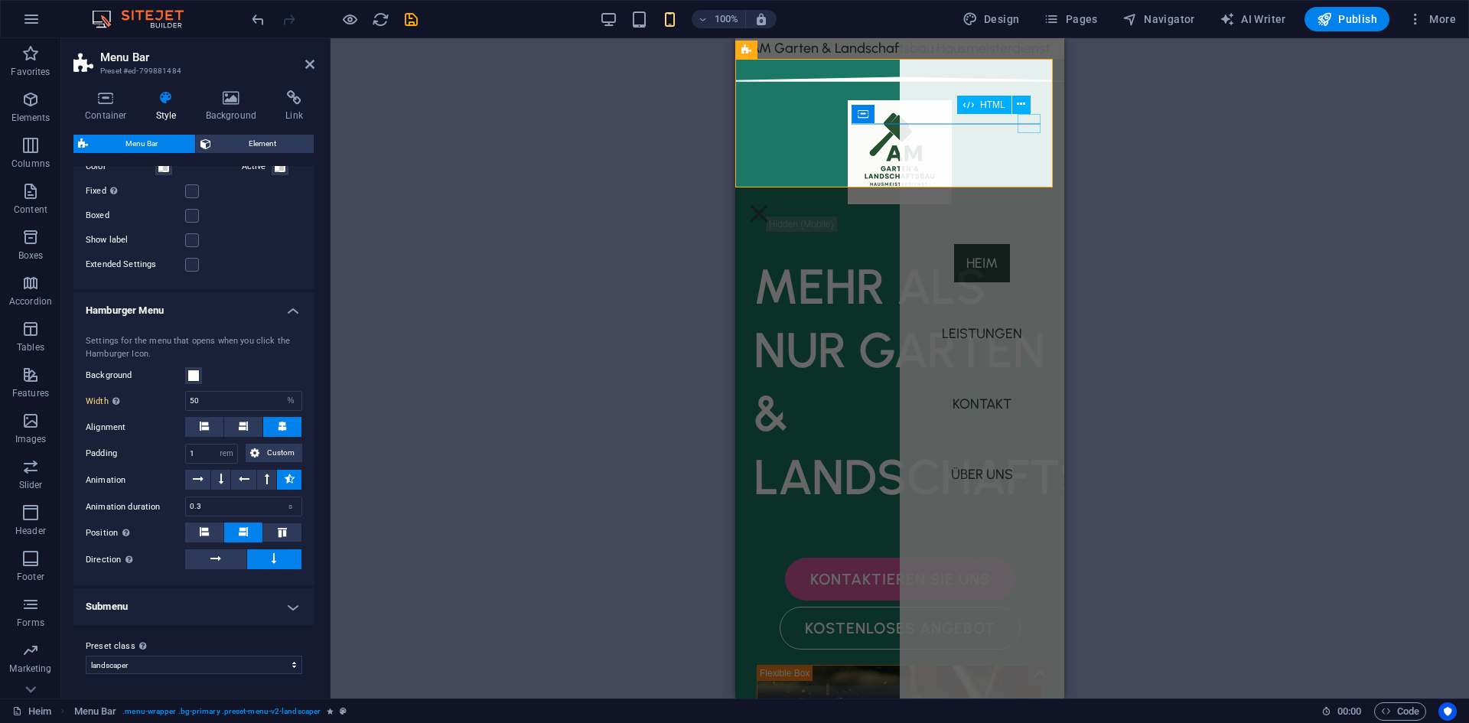
click at [771, 204] on div at bounding box center [759, 213] width 23 height 19
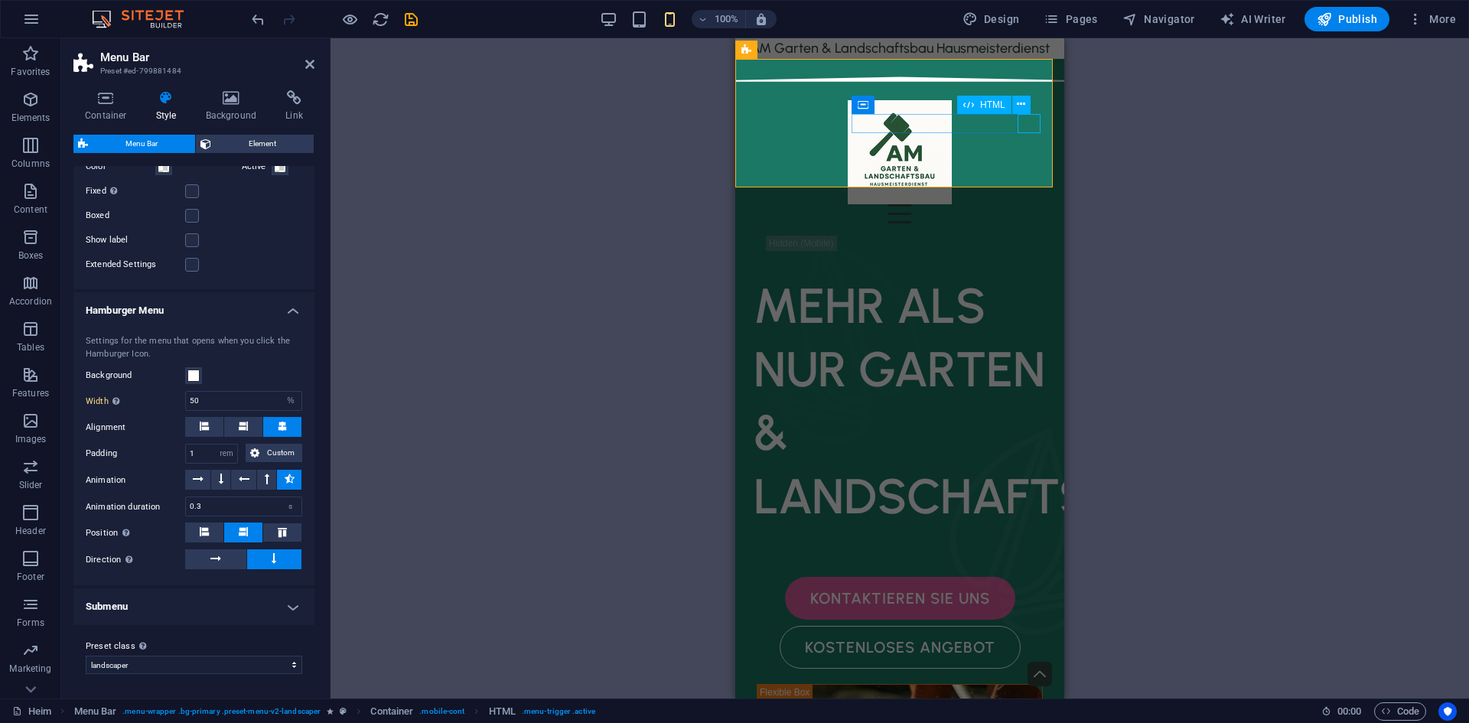
click at [1027, 204] on div at bounding box center [900, 213] width 305 height 19
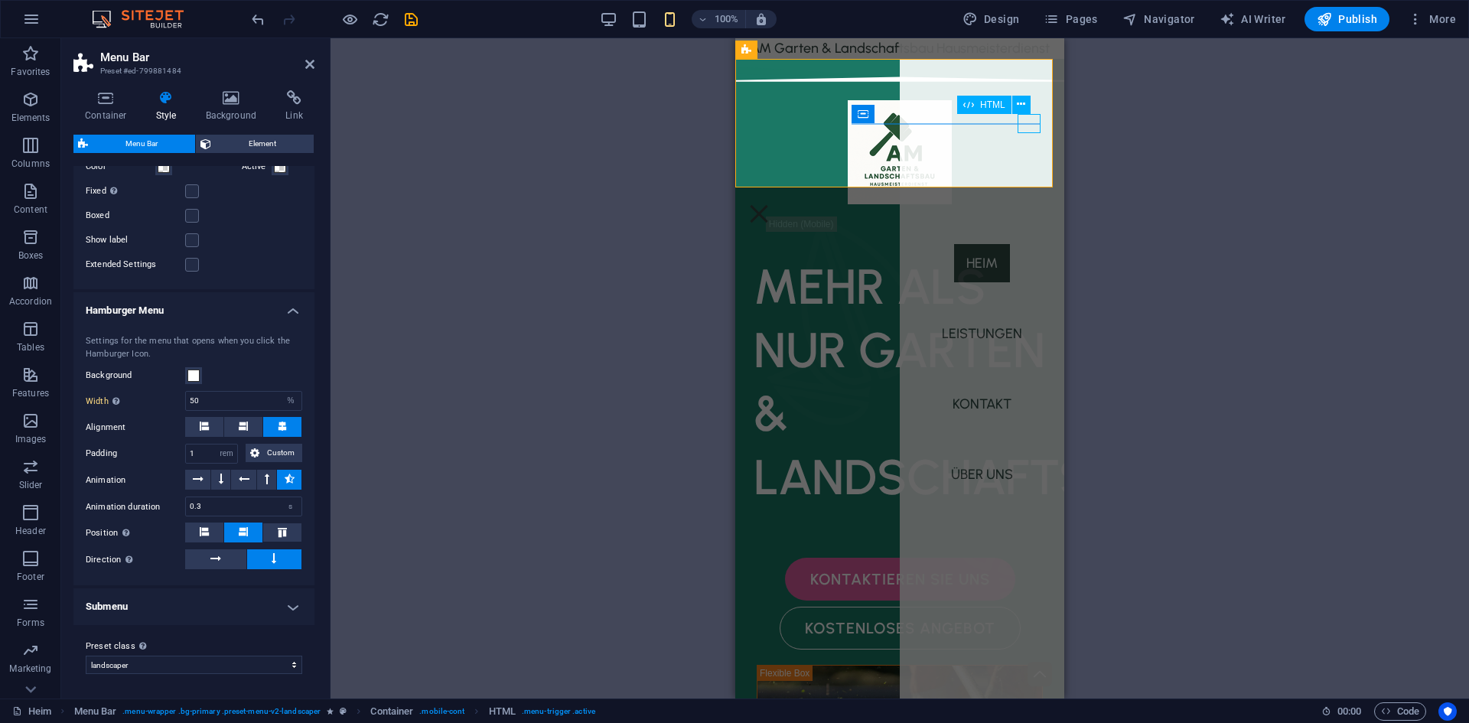
click at [771, 204] on div at bounding box center [759, 213] width 23 height 19
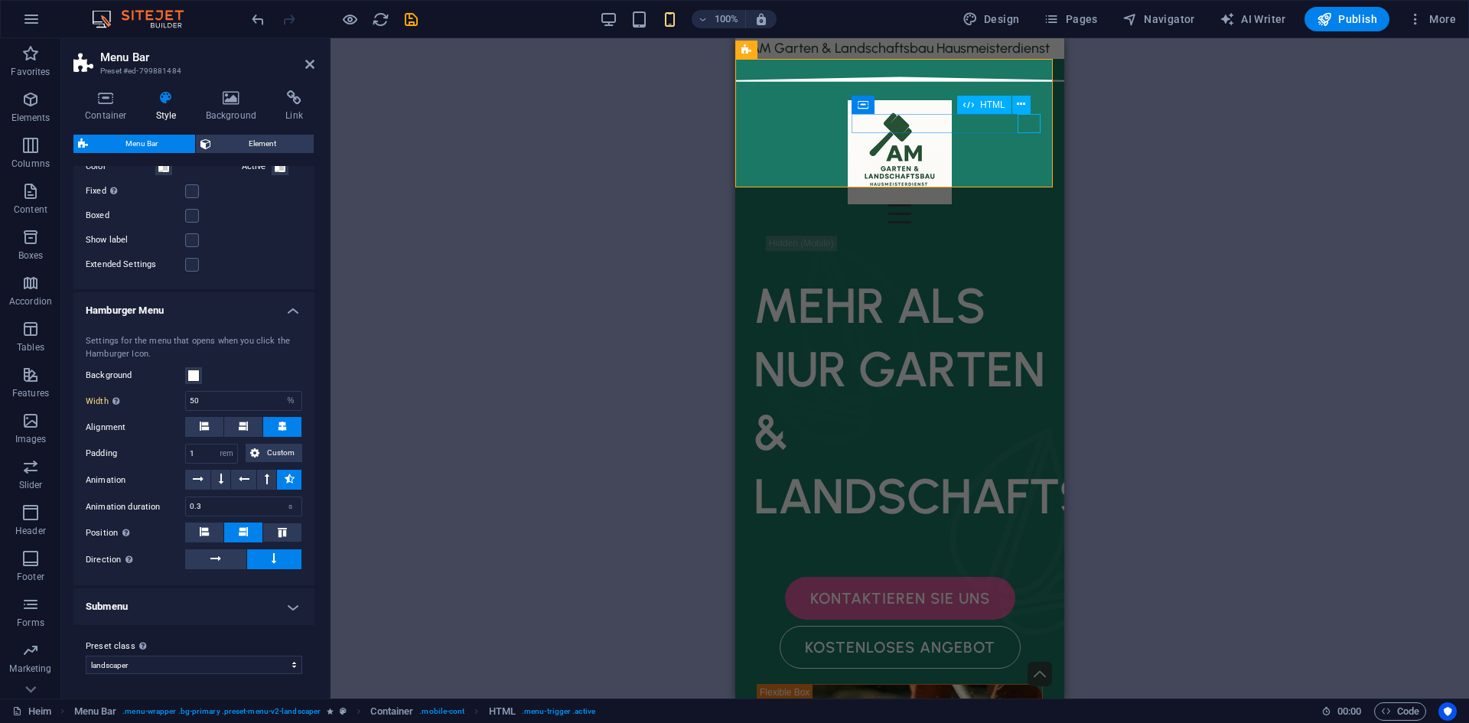
click at [1027, 204] on div at bounding box center [900, 213] width 305 height 19
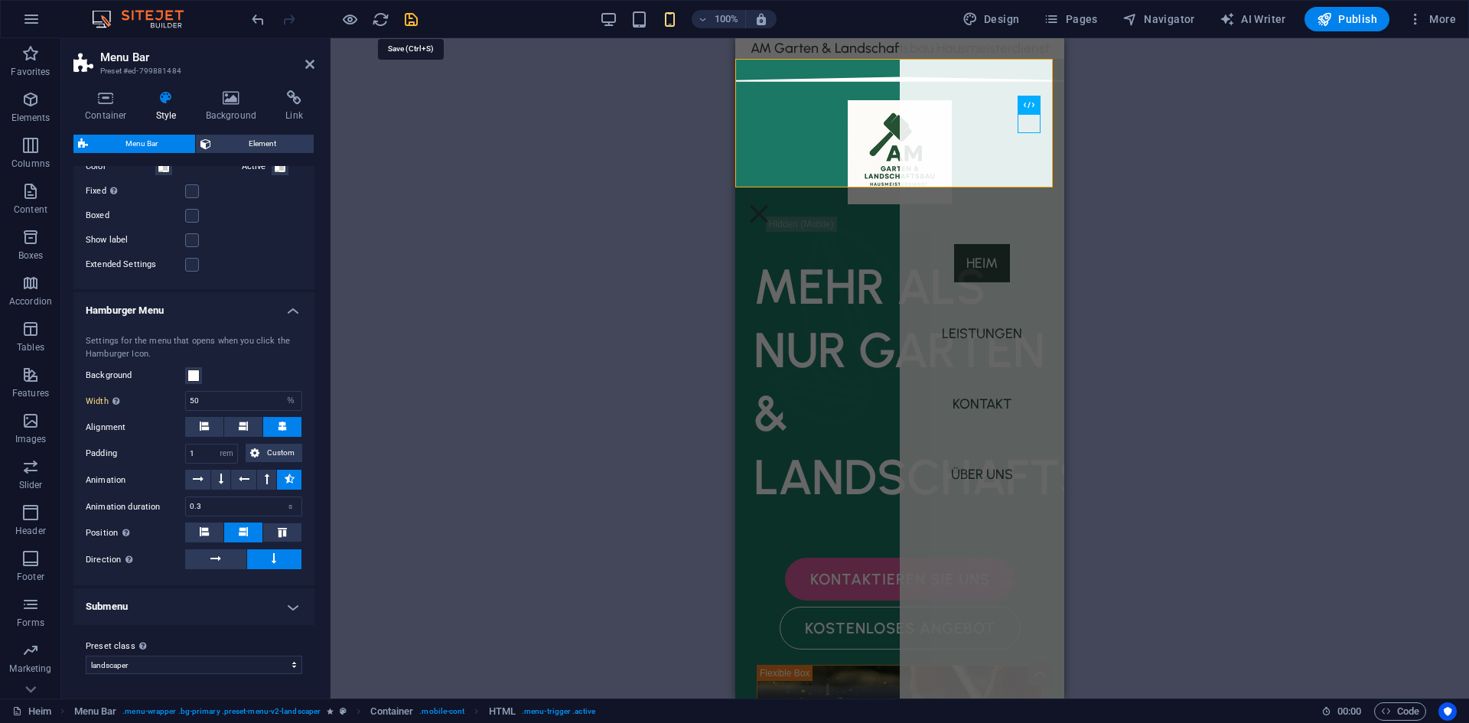
click at [419, 21] on icon "save" at bounding box center [411, 20] width 18 height 18
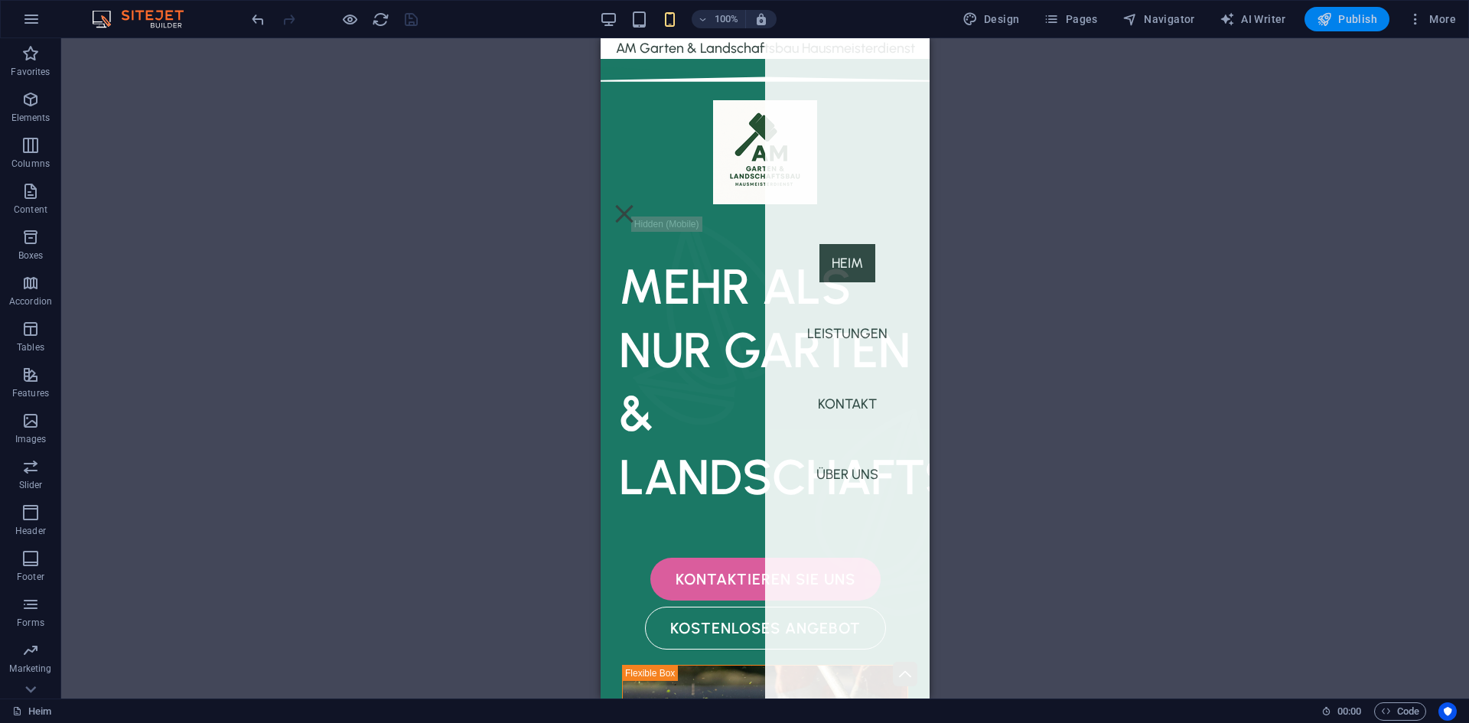
click at [1335, 21] on span "Publish" at bounding box center [1347, 18] width 60 height 15
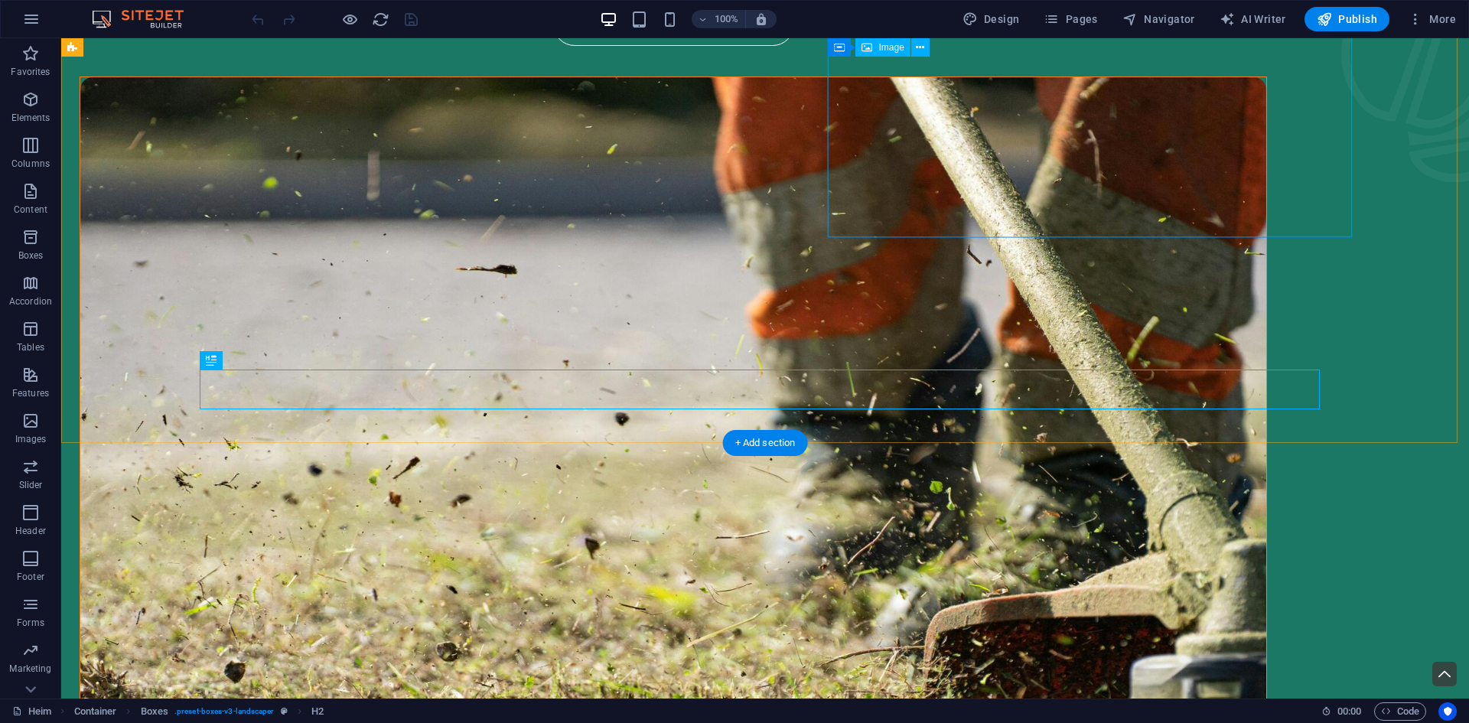
scroll to position [445, 0]
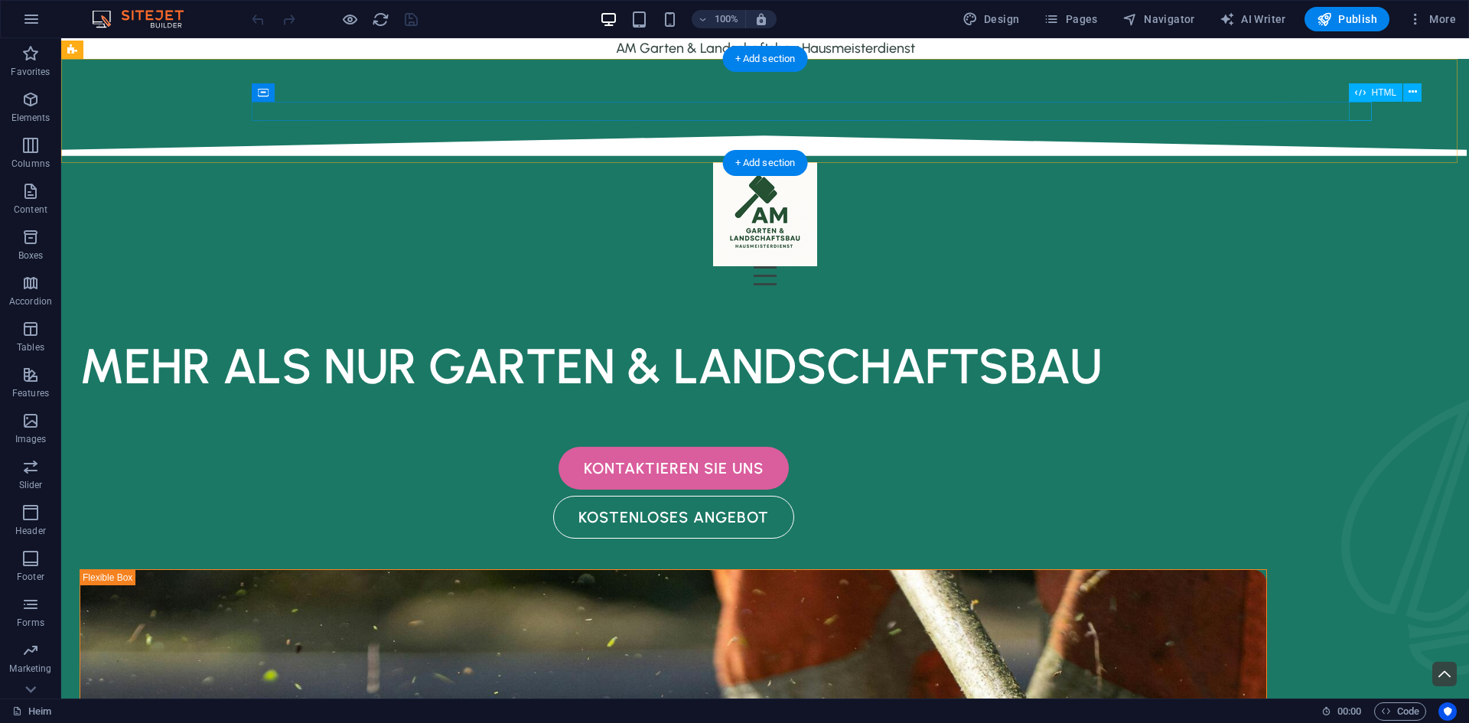
click at [1356, 266] on div at bounding box center [765, 275] width 1224 height 19
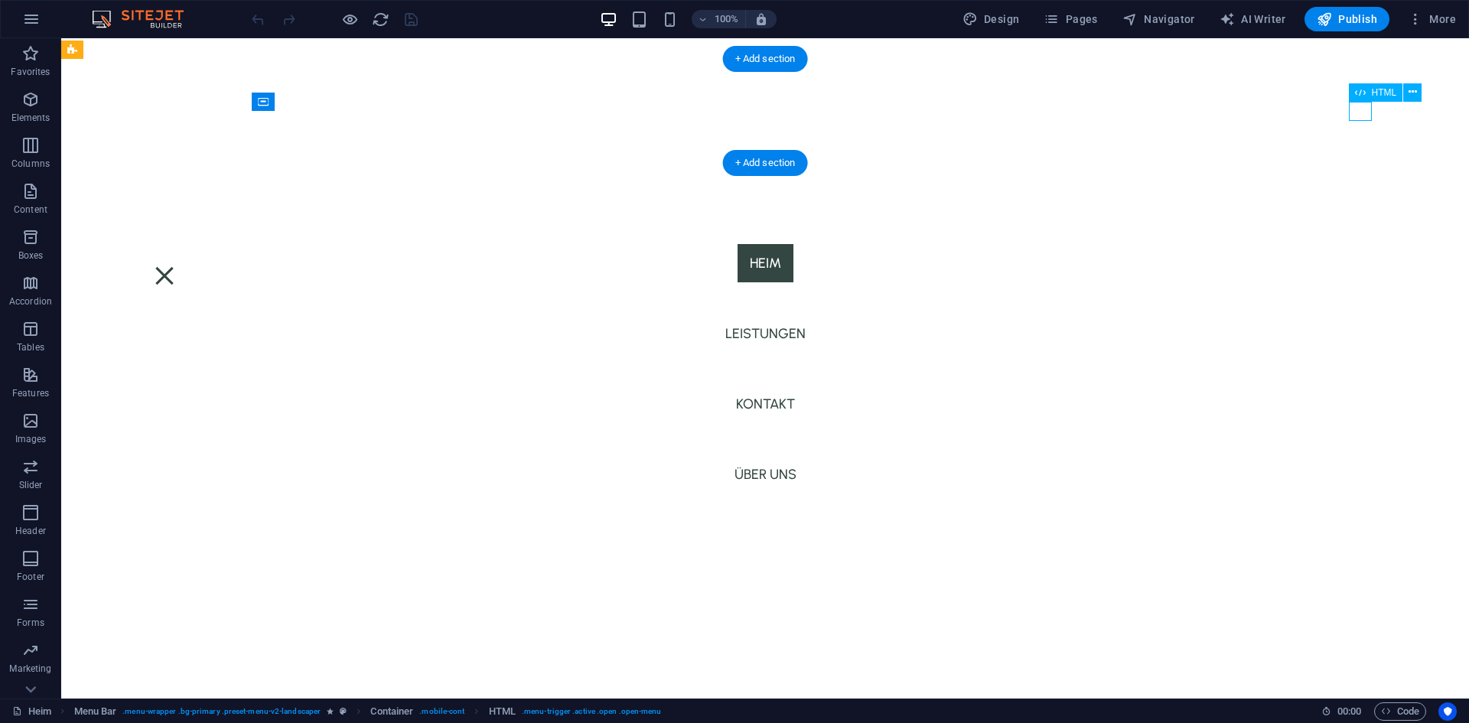
click at [176, 266] on div at bounding box center [164, 275] width 23 height 19
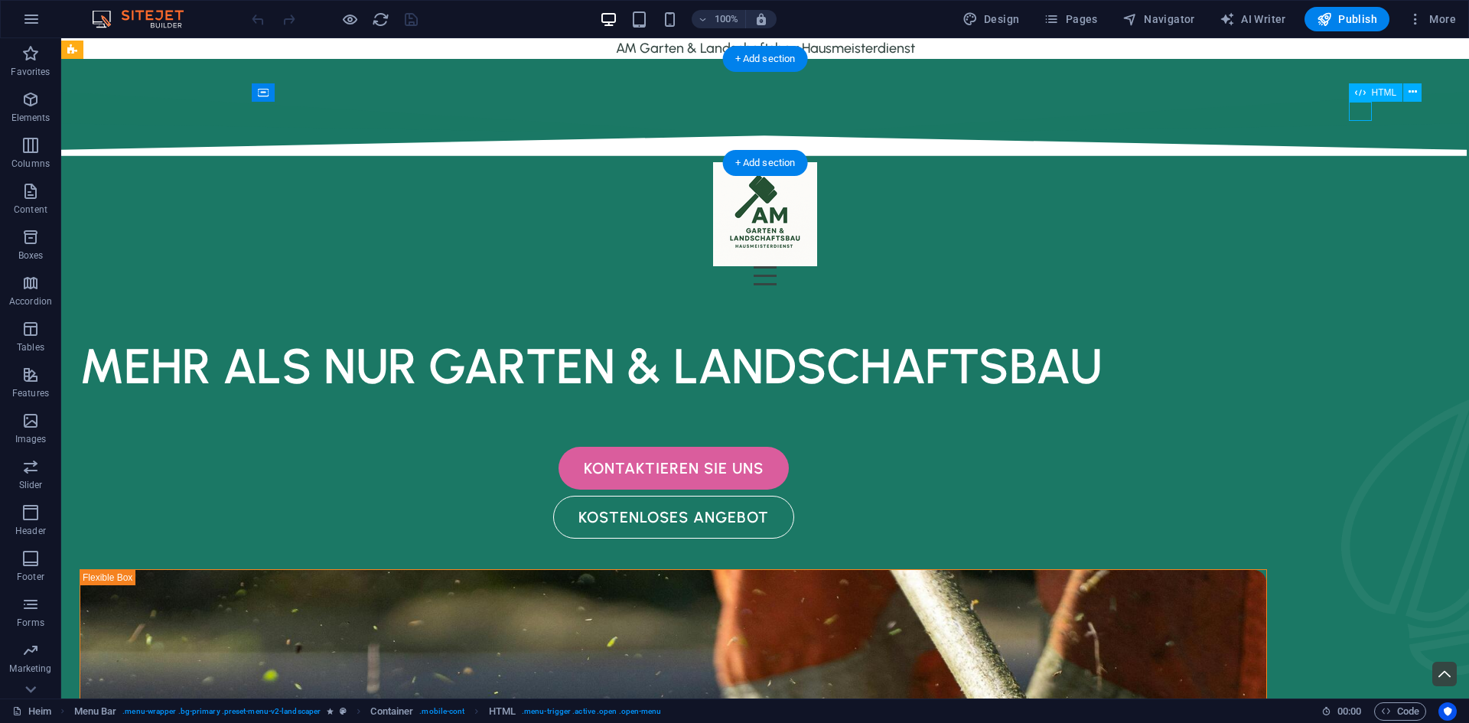
click at [1367, 266] on div at bounding box center [765, 275] width 1224 height 19
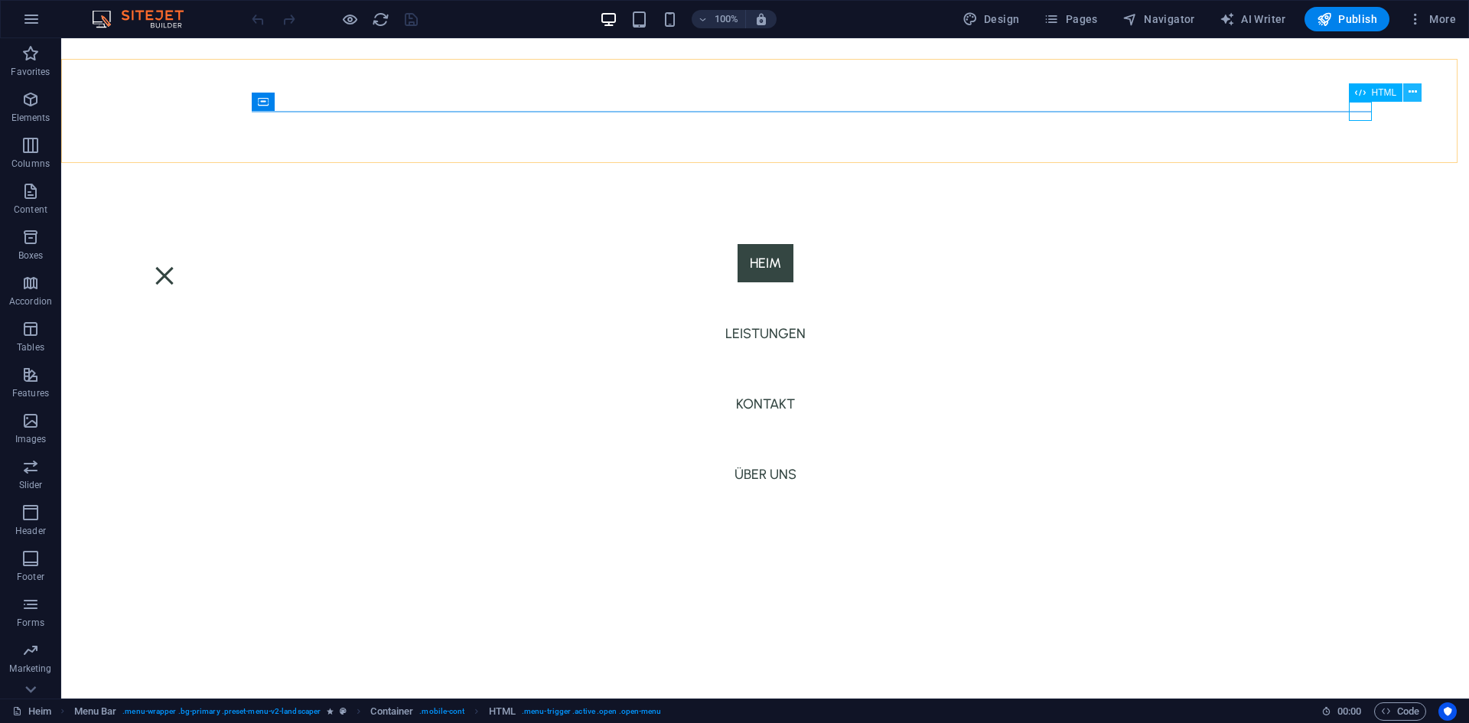
click at [1409, 92] on icon at bounding box center [1413, 92] width 8 height 16
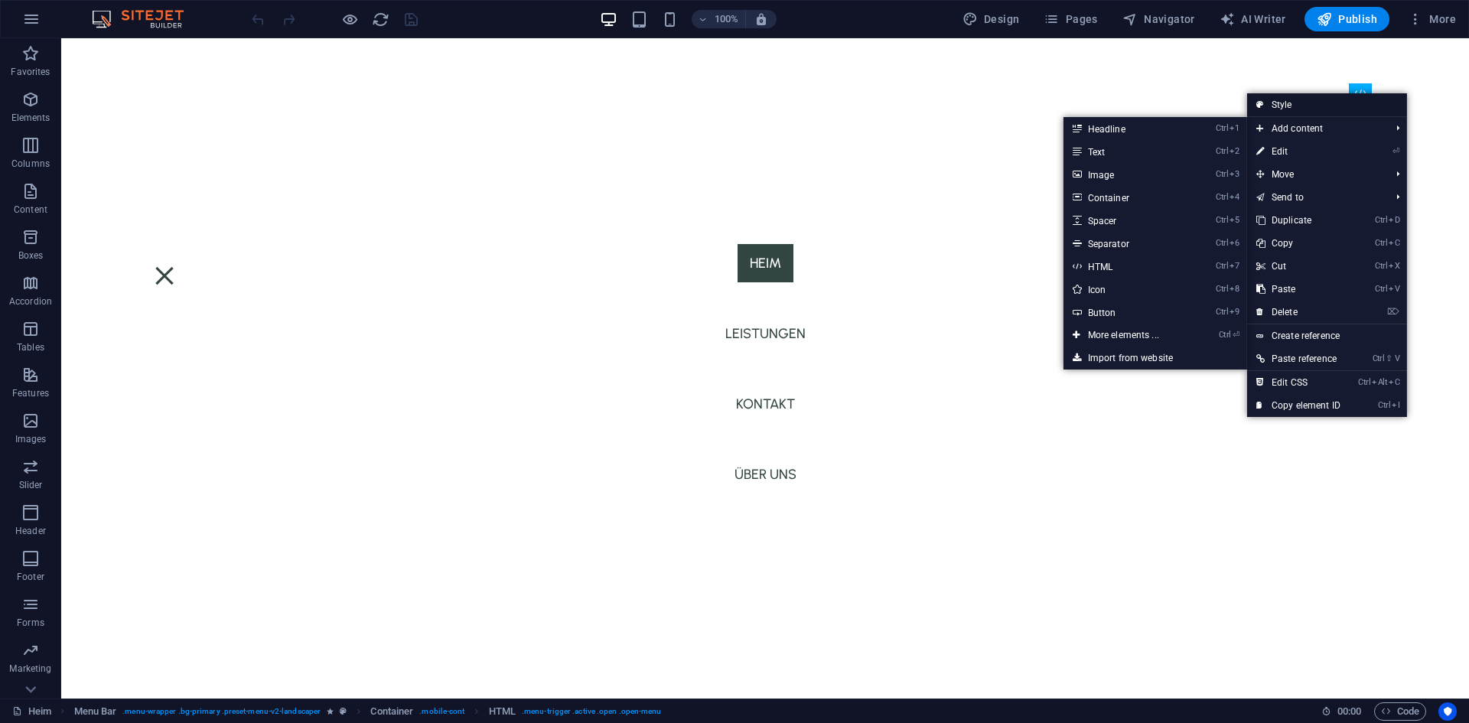
click at [1306, 105] on link "Style" at bounding box center [1327, 104] width 160 height 23
select select "rem"
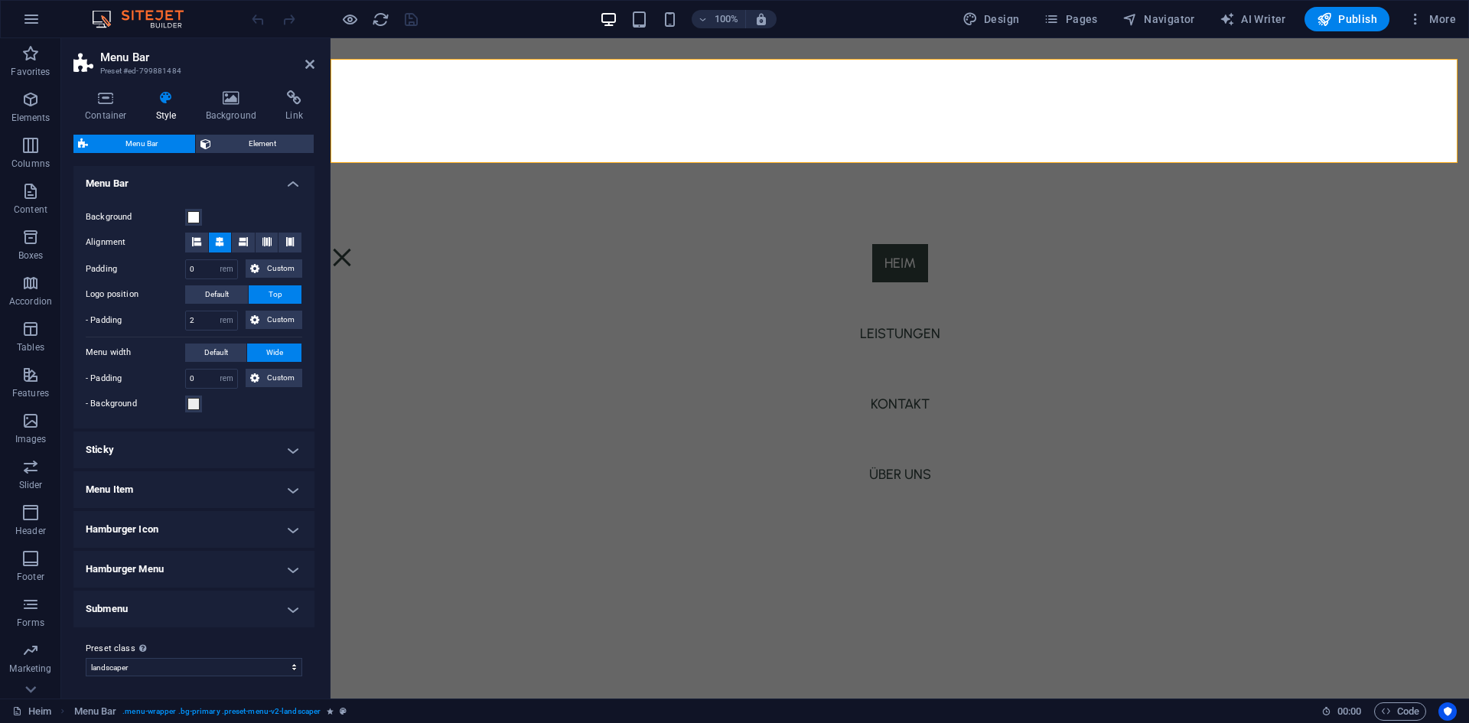
scroll to position [263, 0]
click at [214, 493] on h4 "Menu Item" at bounding box center [193, 487] width 241 height 37
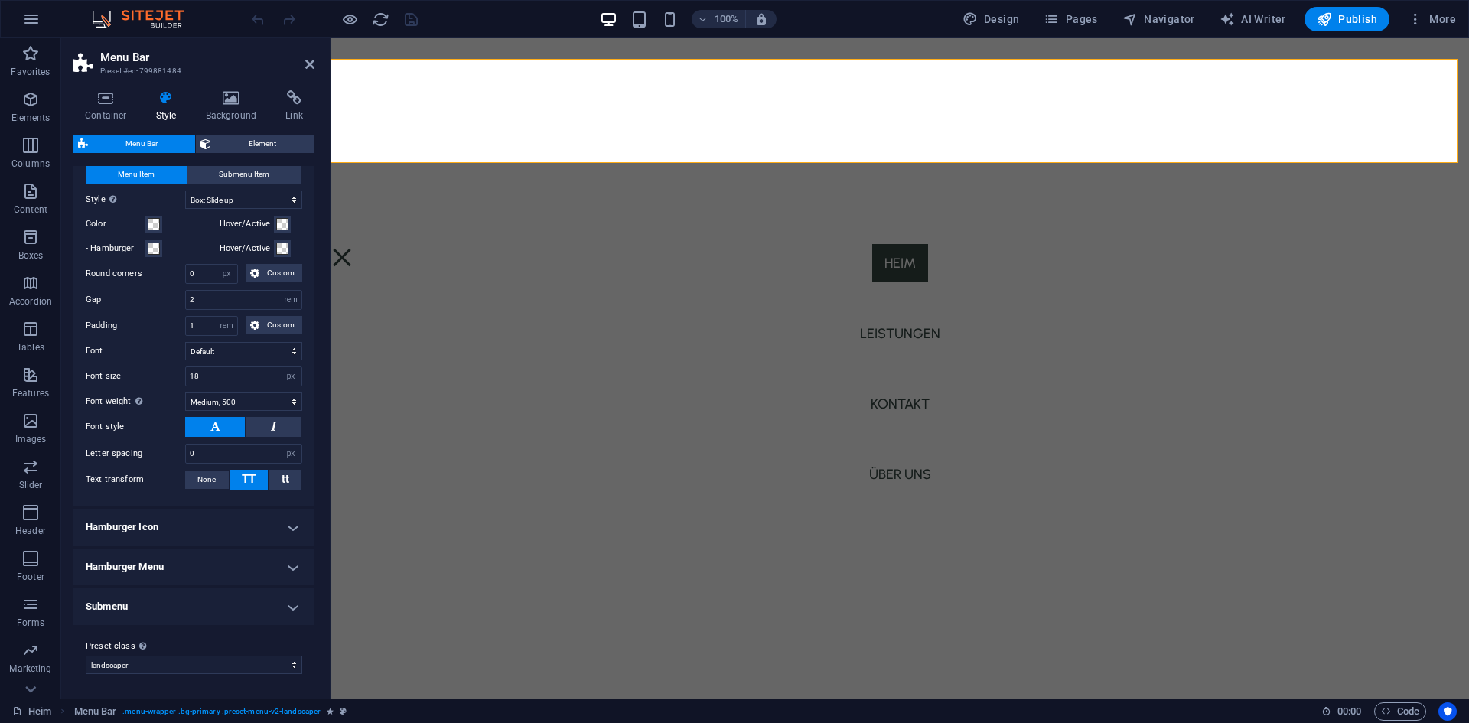
click at [198, 529] on h4 "Hamburger Icon" at bounding box center [193, 527] width 241 height 37
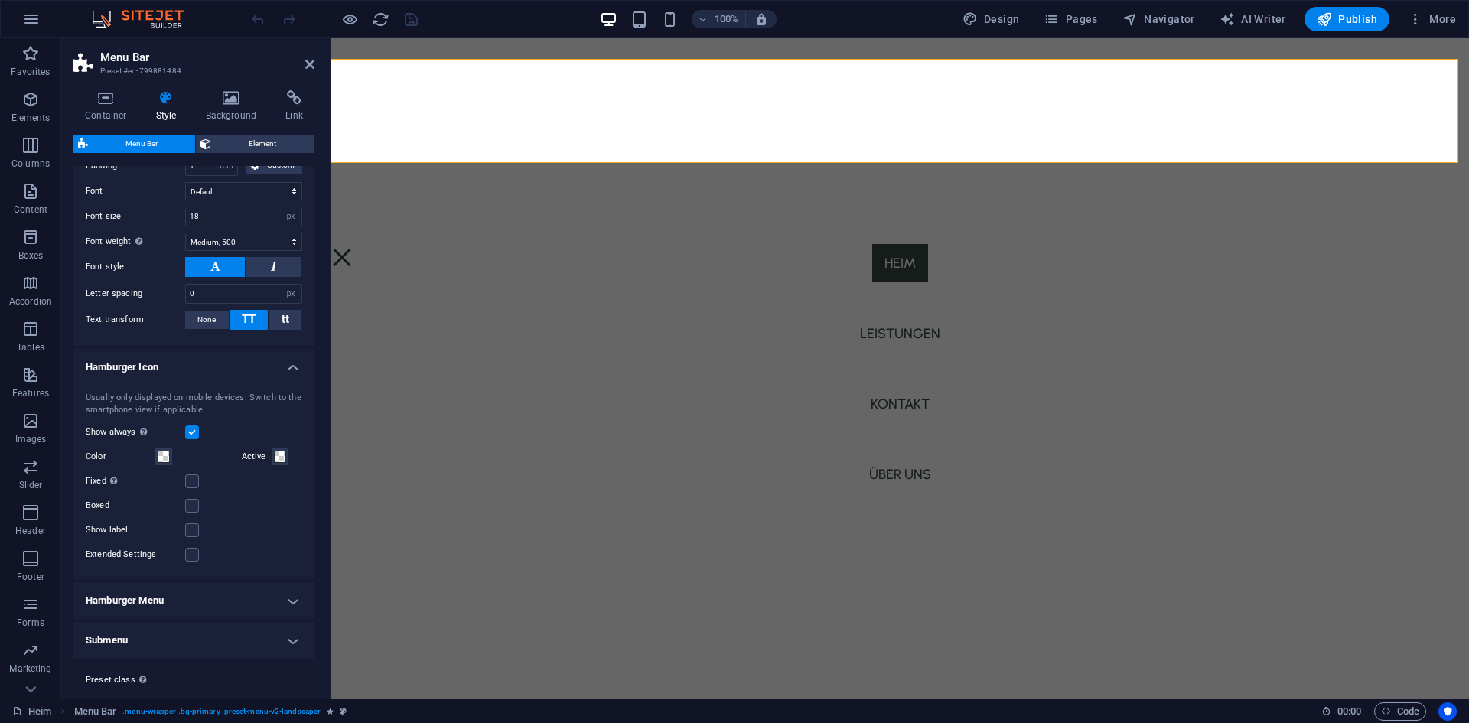
scroll to position [803, 0]
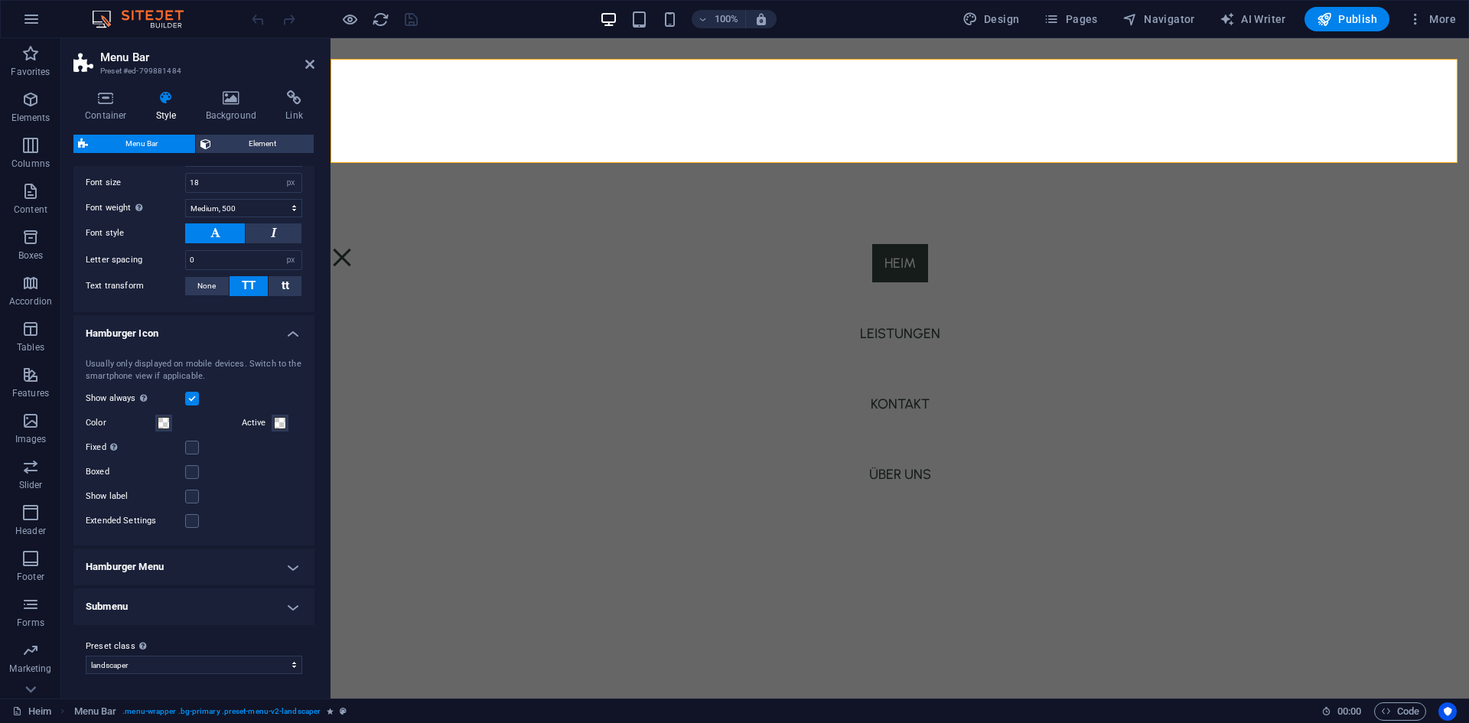
click at [189, 399] on label at bounding box center [192, 399] width 14 height 14
click at [0, 0] on input "Show always Shows the trigger for all viewports." at bounding box center [0, 0] width 0 height 0
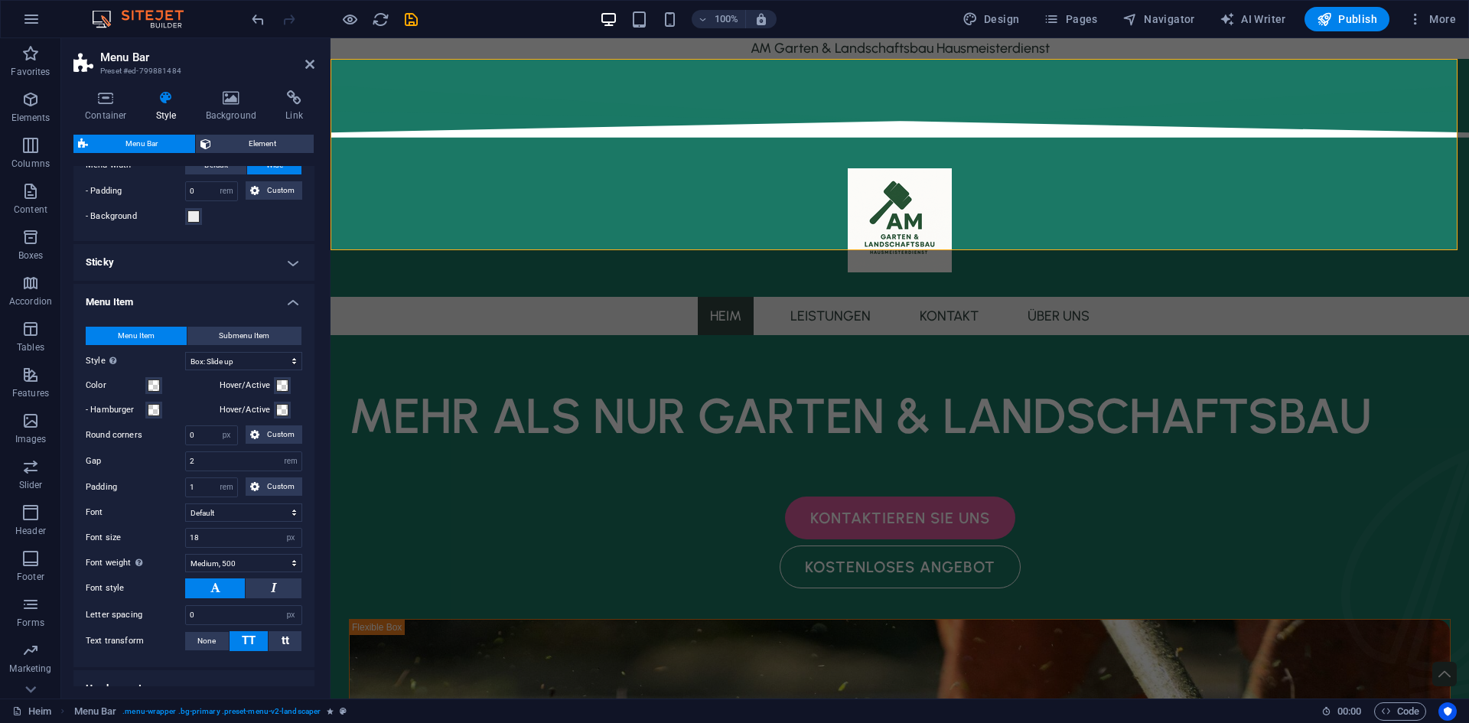
scroll to position [447, 0]
click at [222, 308] on h4 "Menu Item" at bounding box center [193, 299] width 241 height 28
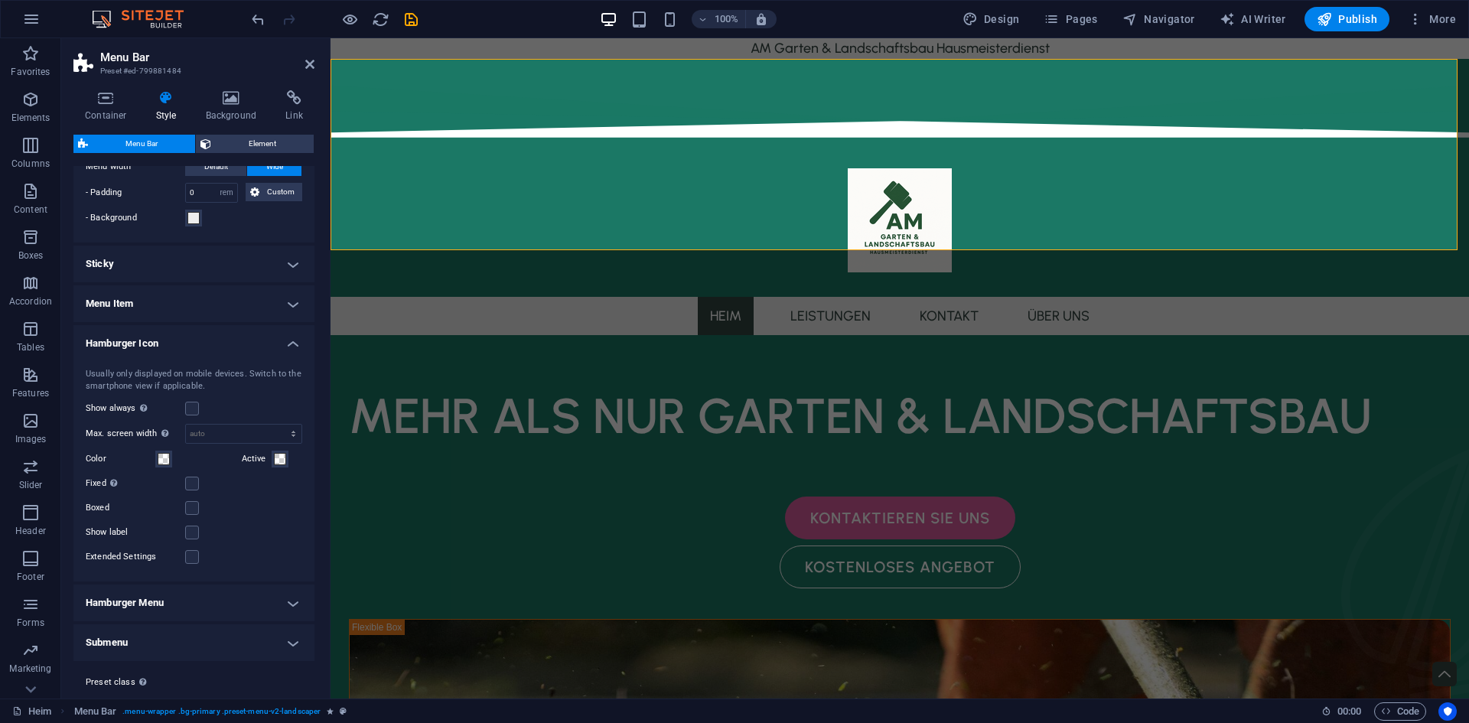
click at [249, 342] on h4 "Hamburger Icon" at bounding box center [193, 339] width 241 height 28
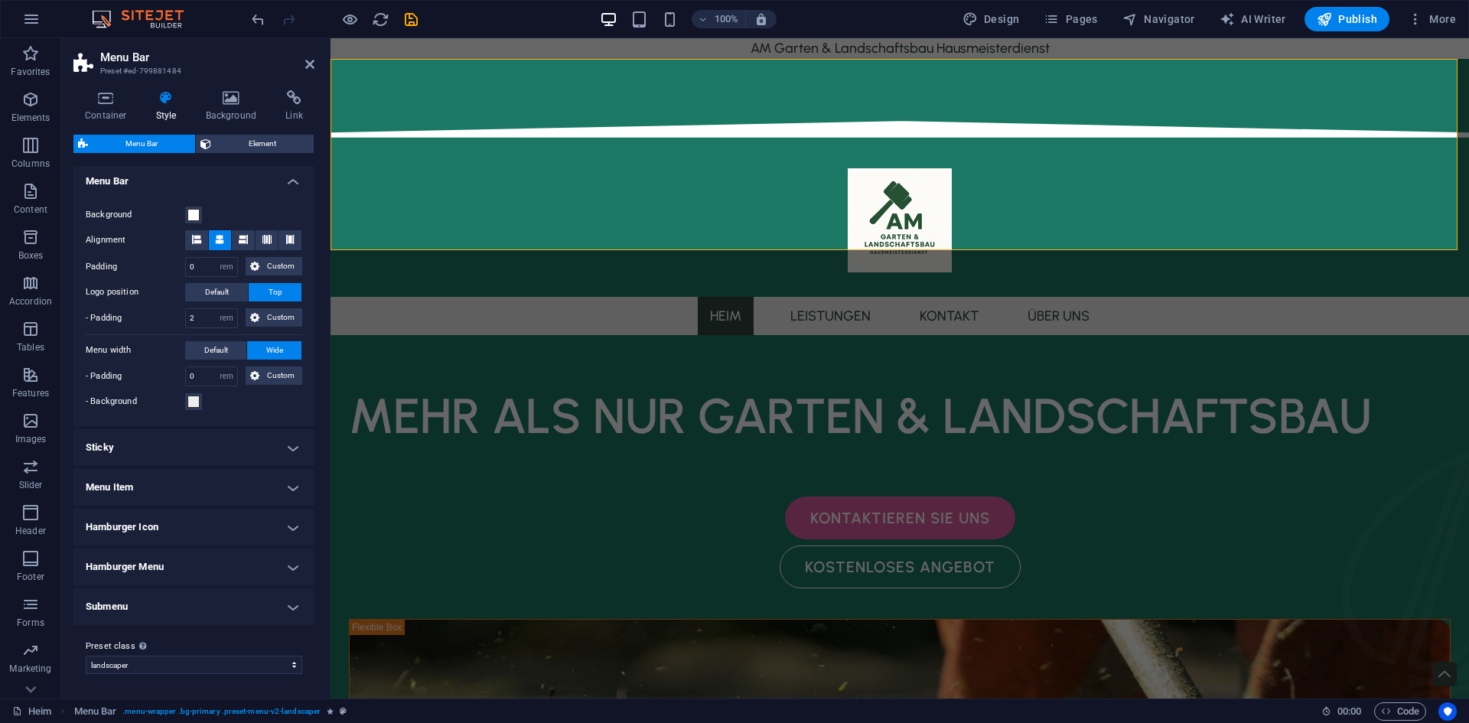
click at [235, 533] on h4 "Hamburger Icon" at bounding box center [193, 527] width 241 height 37
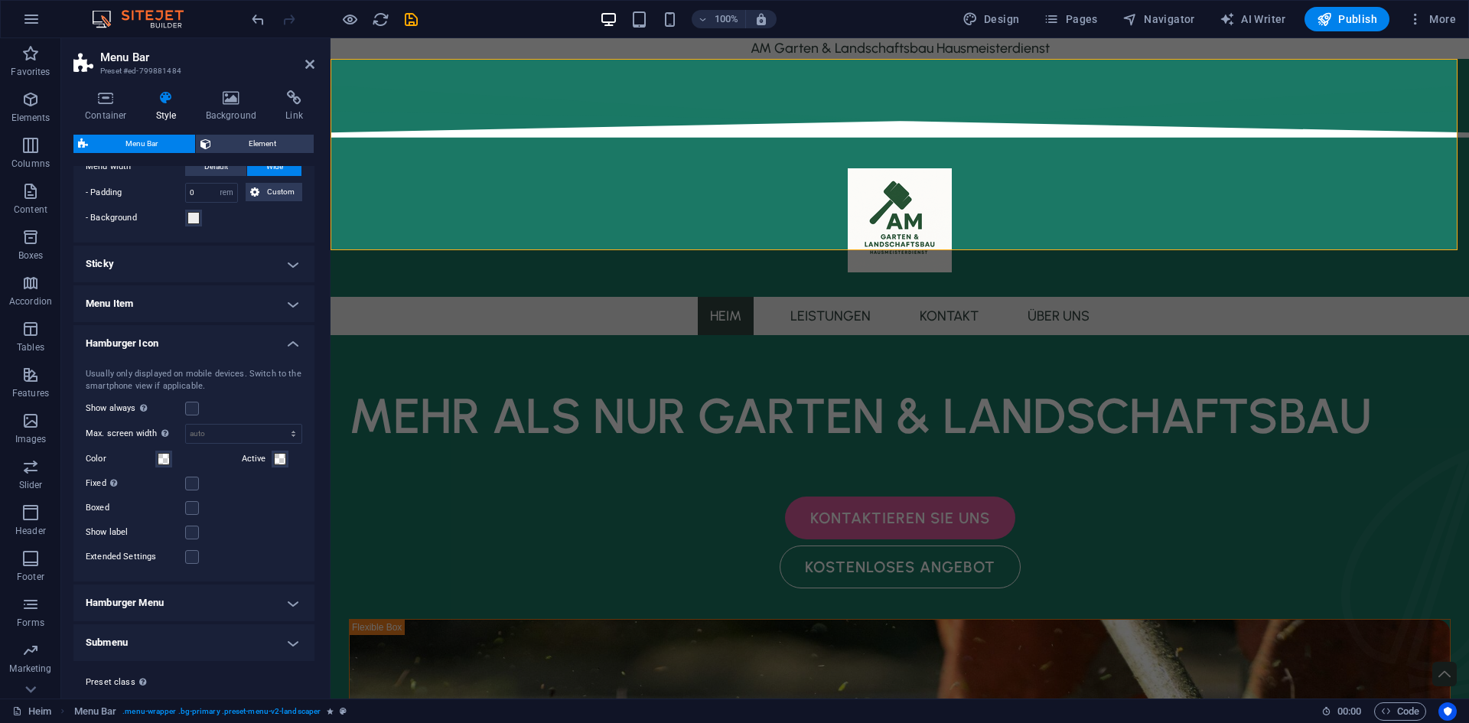
click at [258, 339] on h4 "Hamburger Icon" at bounding box center [193, 339] width 241 height 28
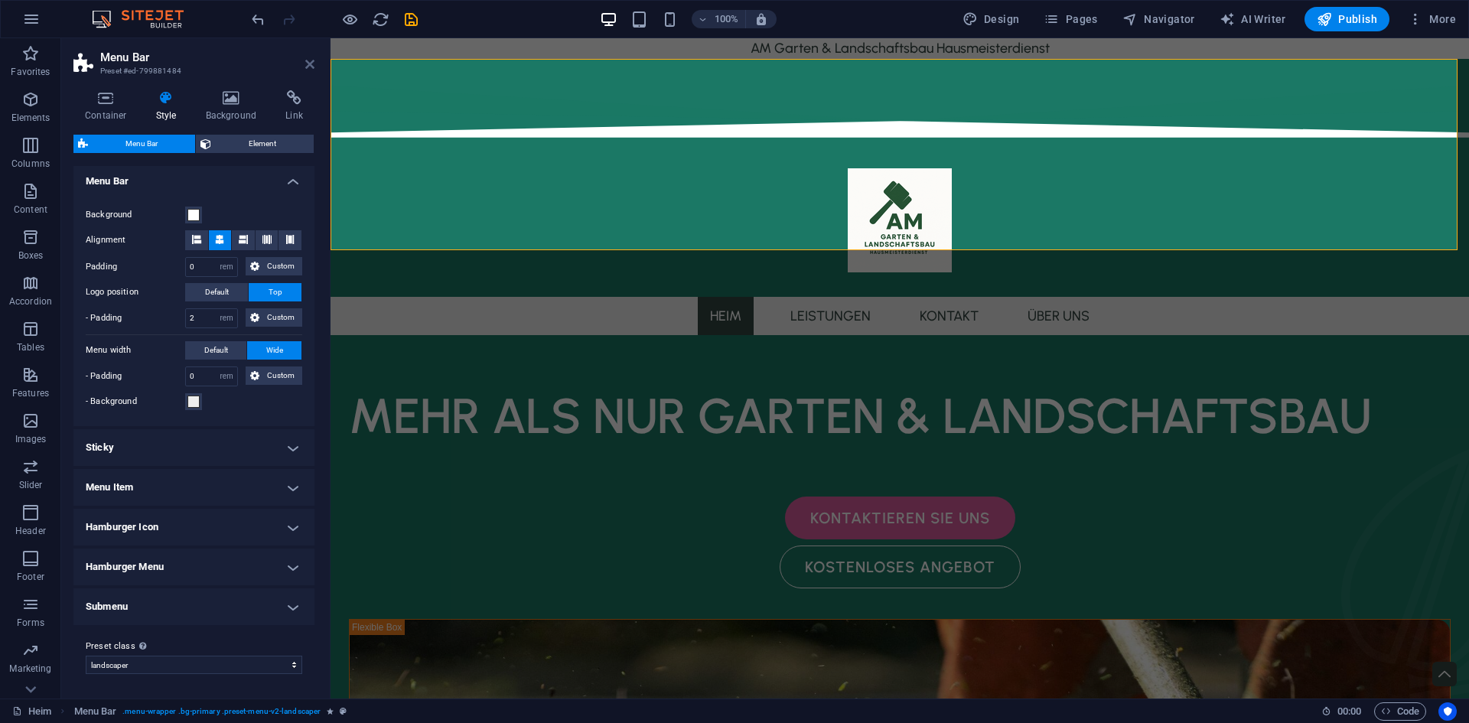
click at [313, 66] on icon at bounding box center [309, 64] width 9 height 12
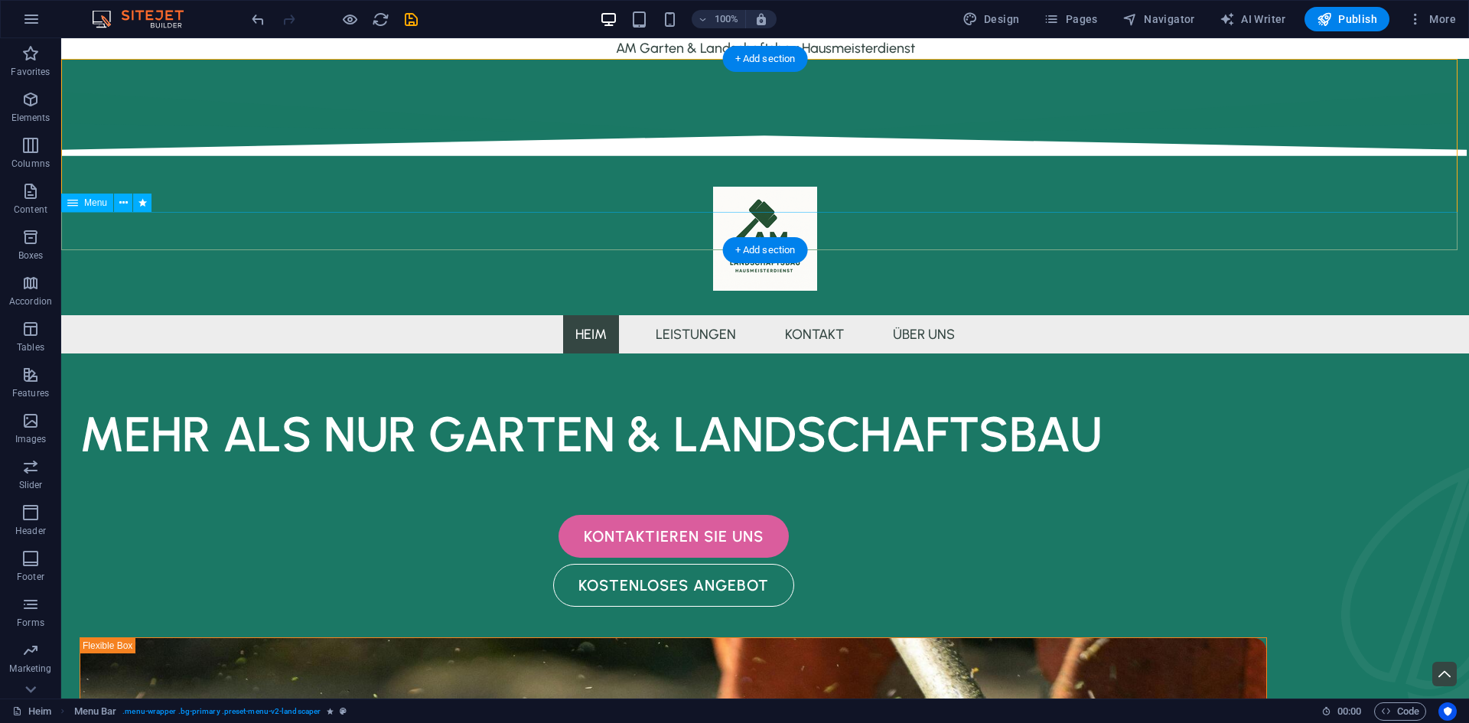
click at [683, 315] on nav "Heim Leistungen Kontakt Über uns" at bounding box center [765, 334] width 1408 height 38
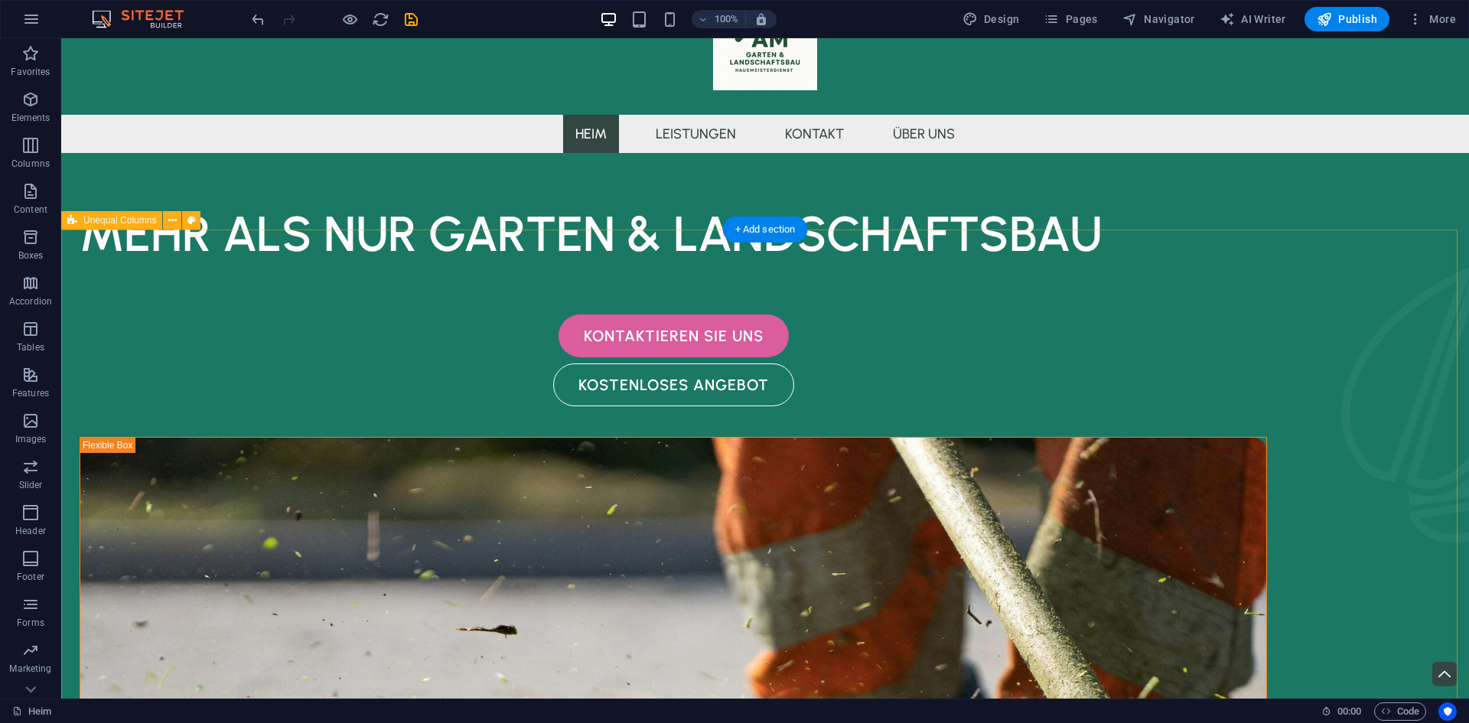
scroll to position [0, 0]
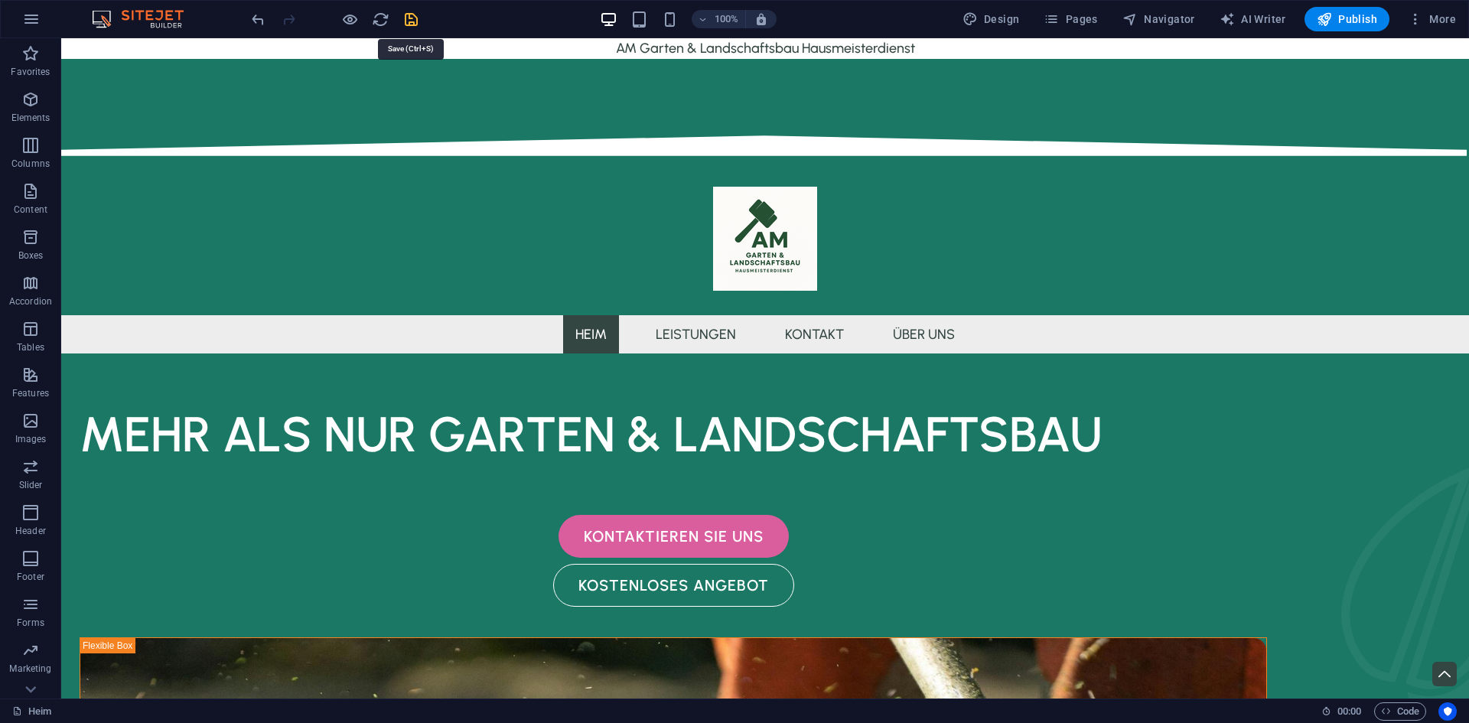
click at [414, 23] on icon "save" at bounding box center [411, 20] width 18 height 18
click at [1367, 15] on span "Publish" at bounding box center [1347, 18] width 60 height 15
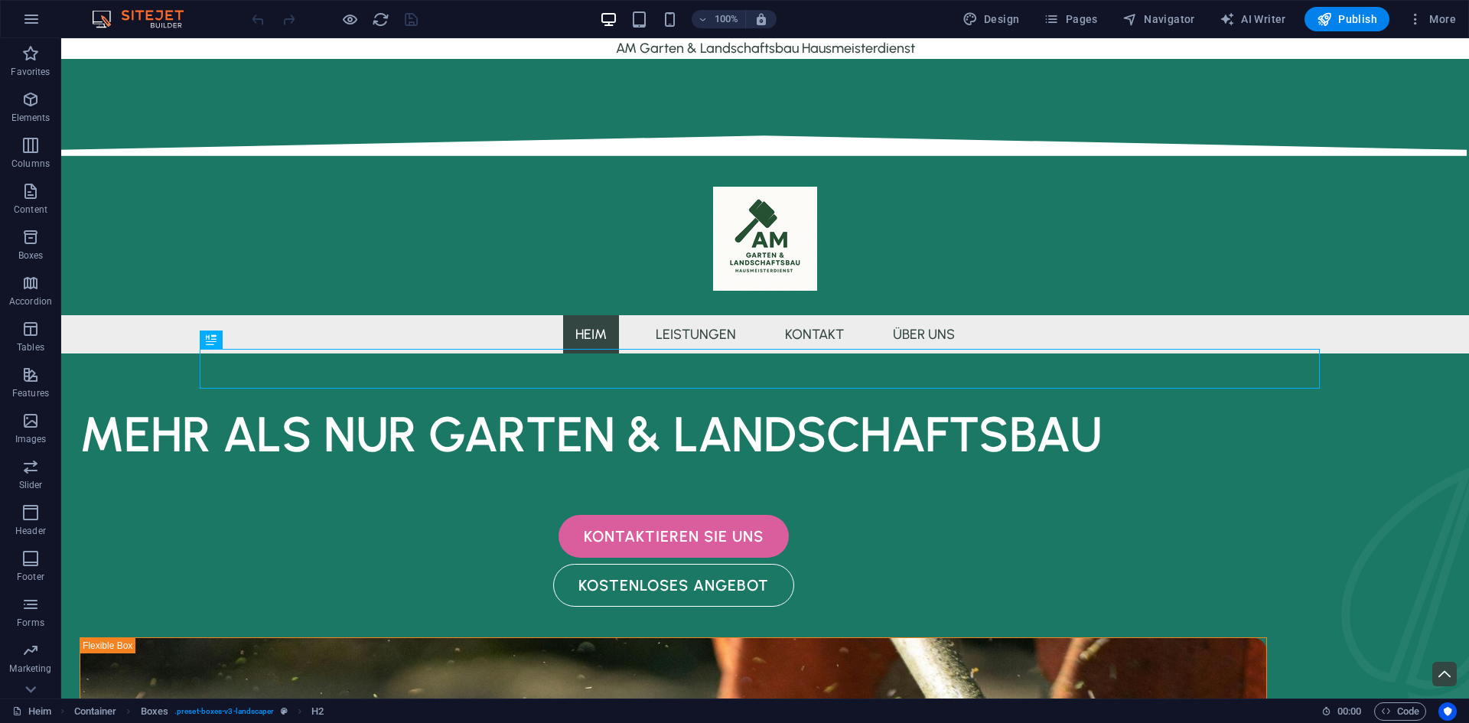
scroll to position [608, 0]
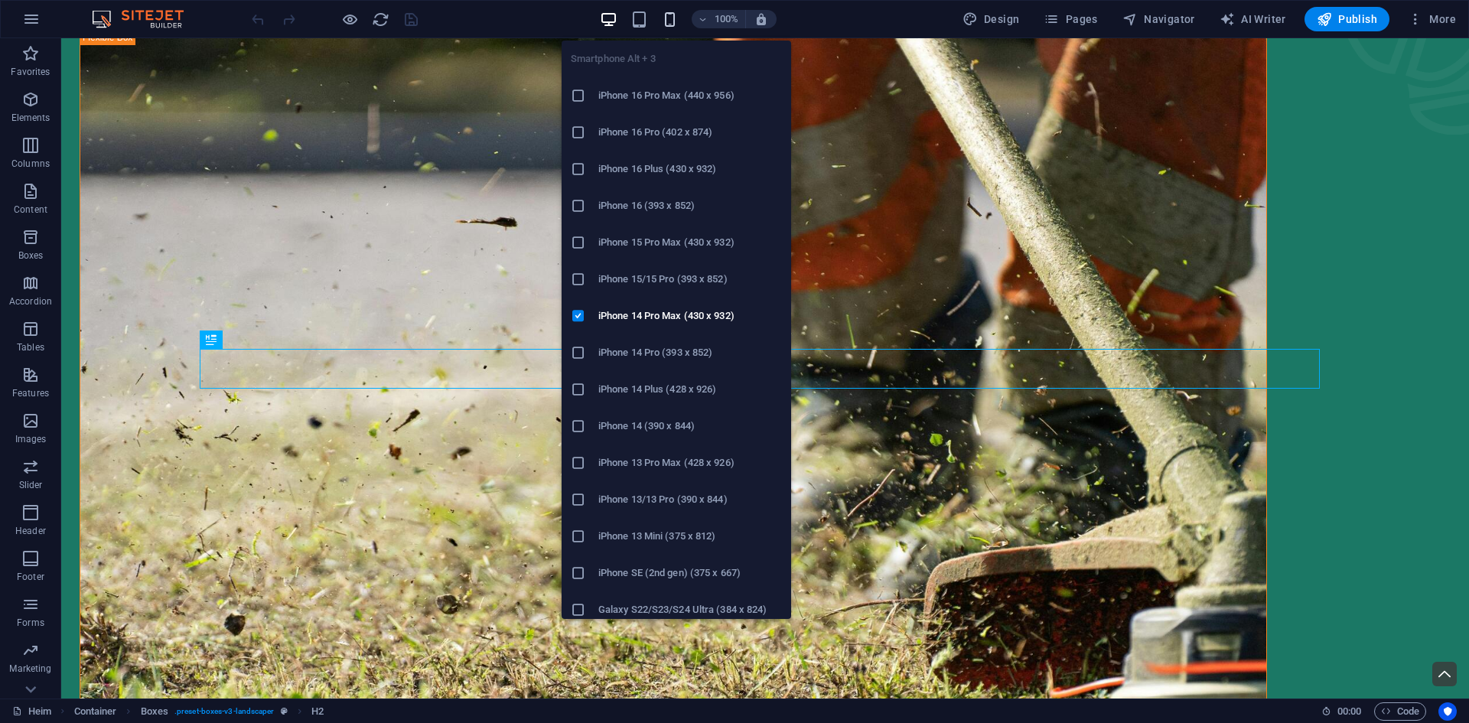
click at [672, 24] on icon "button" at bounding box center [670, 20] width 18 height 18
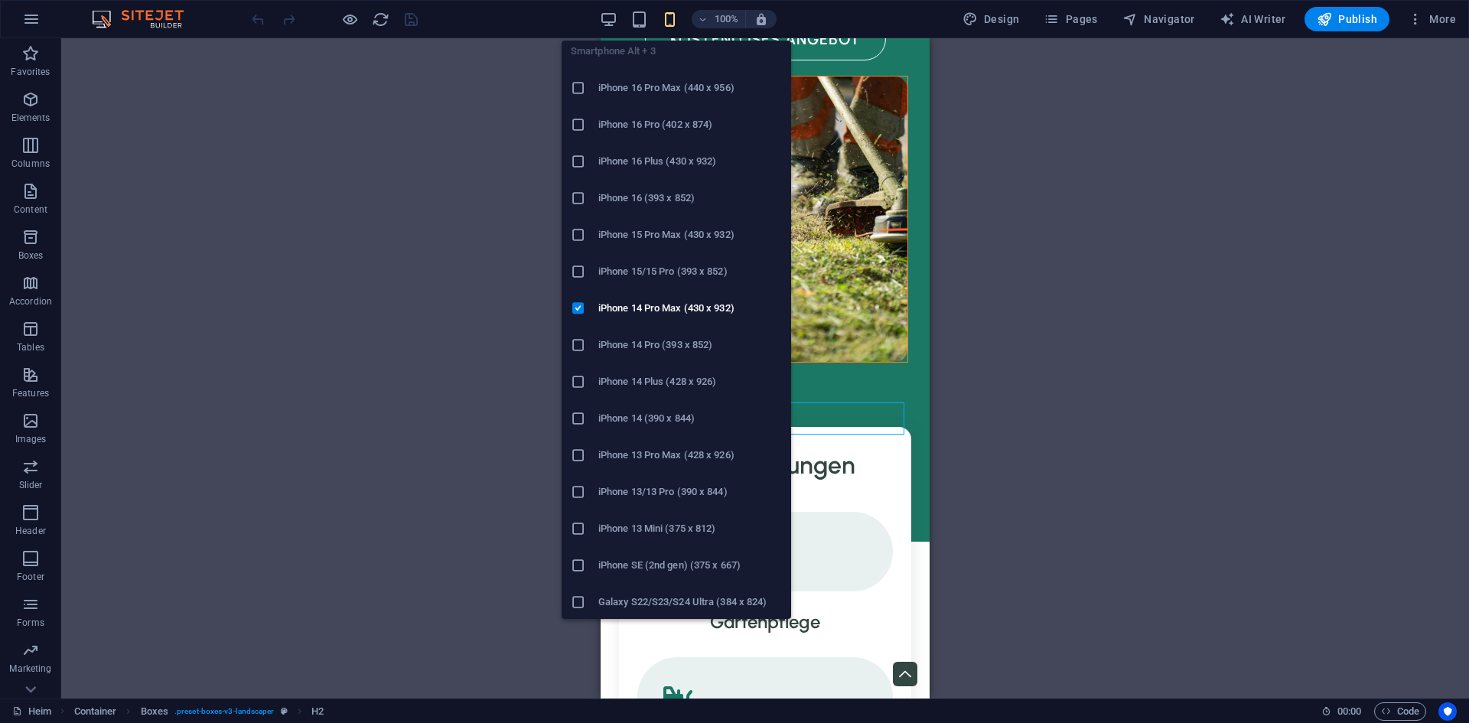
scroll to position [0, 0]
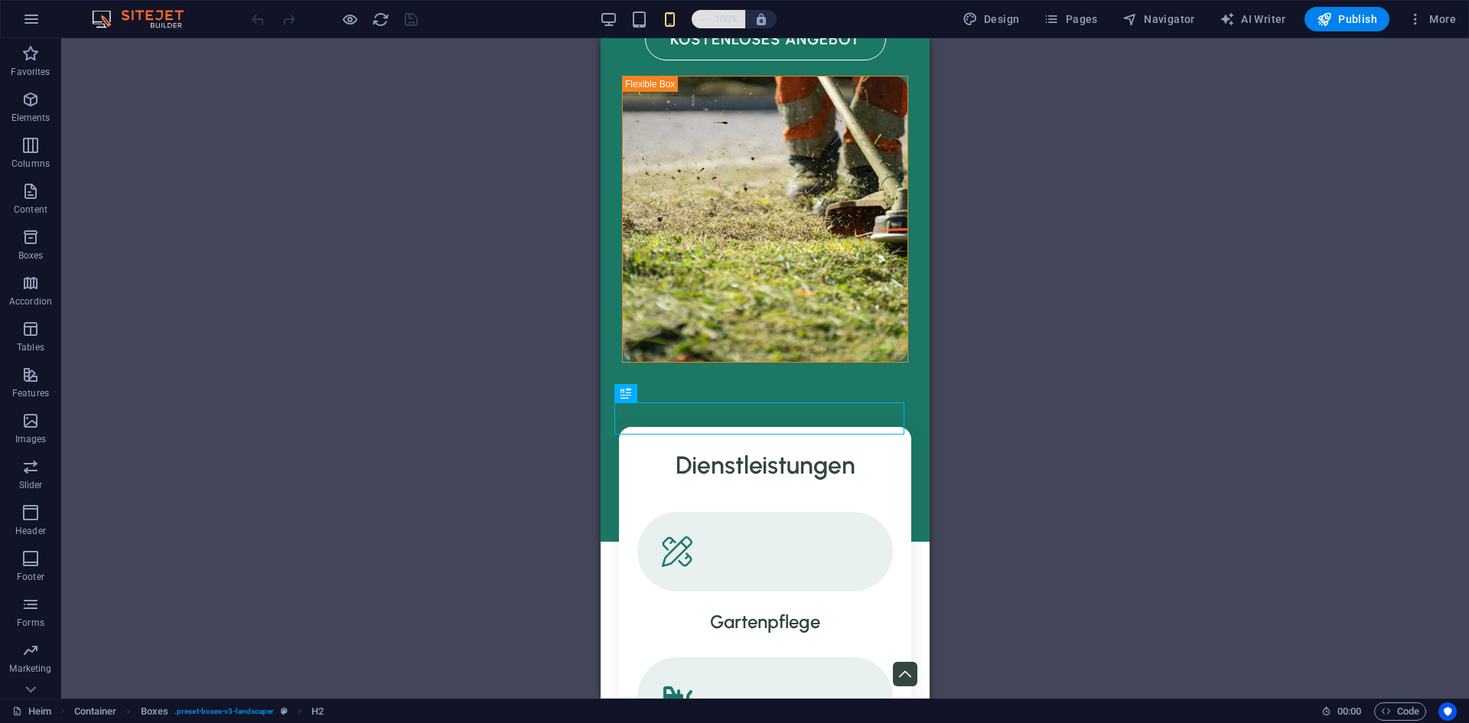
click at [736, 21] on h6 "100%" at bounding box center [727, 19] width 24 height 18
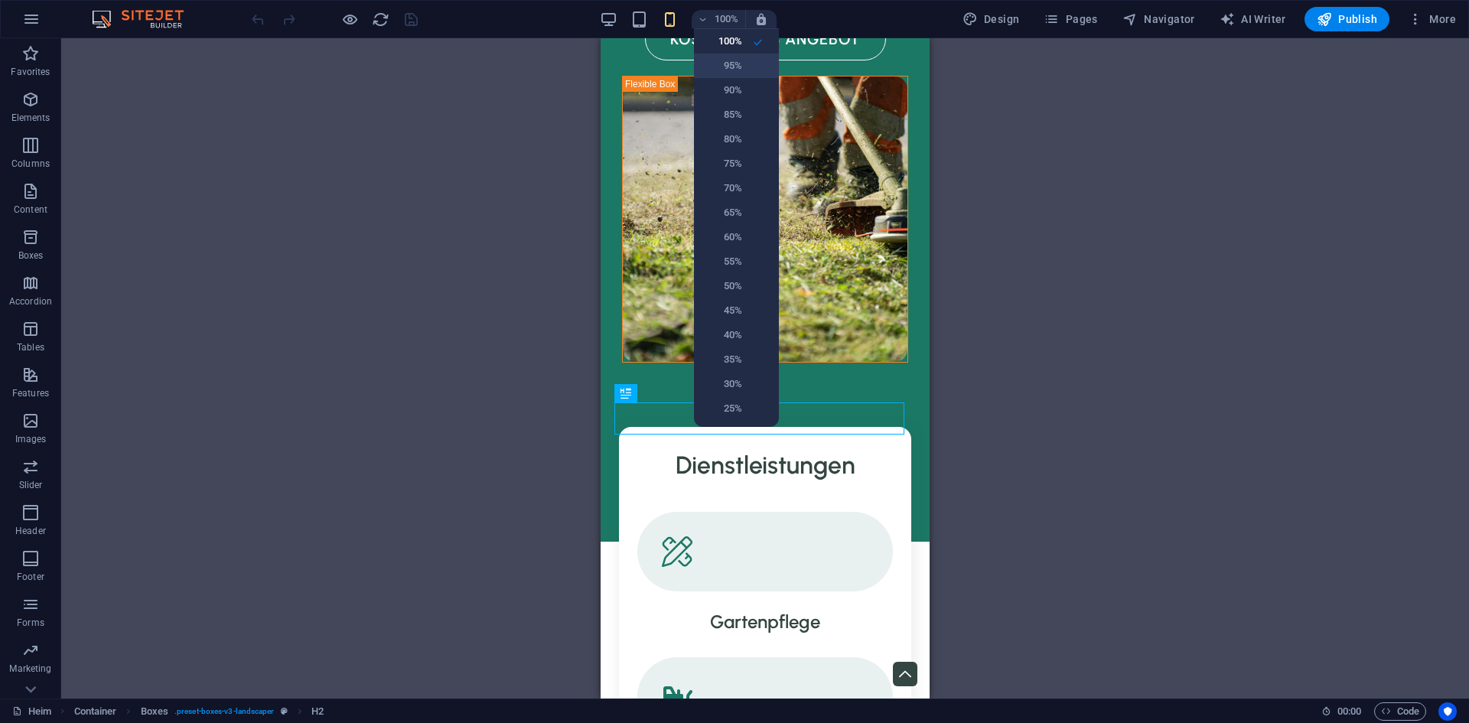
click at [739, 70] on h6 "95%" at bounding box center [722, 66] width 39 height 18
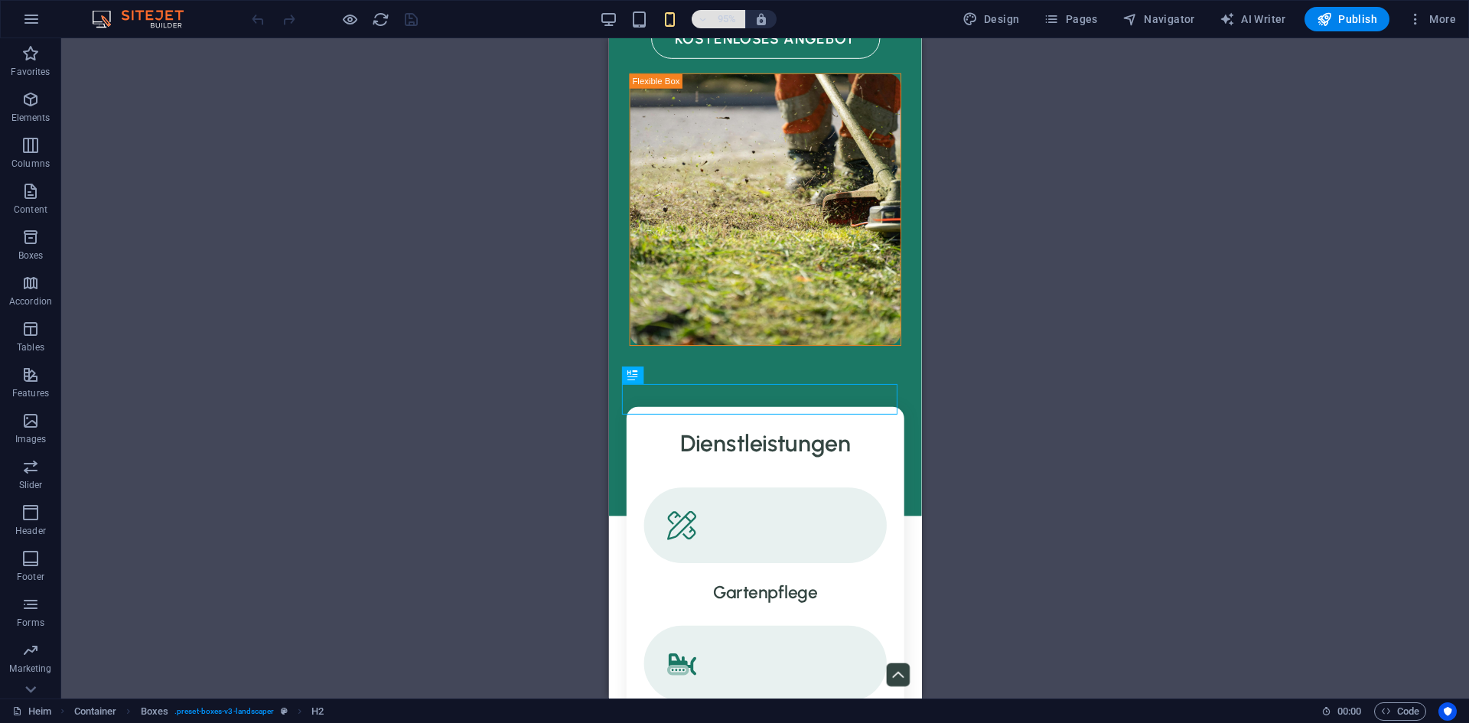
click at [719, 21] on h6 "95%" at bounding box center [727, 19] width 24 height 18
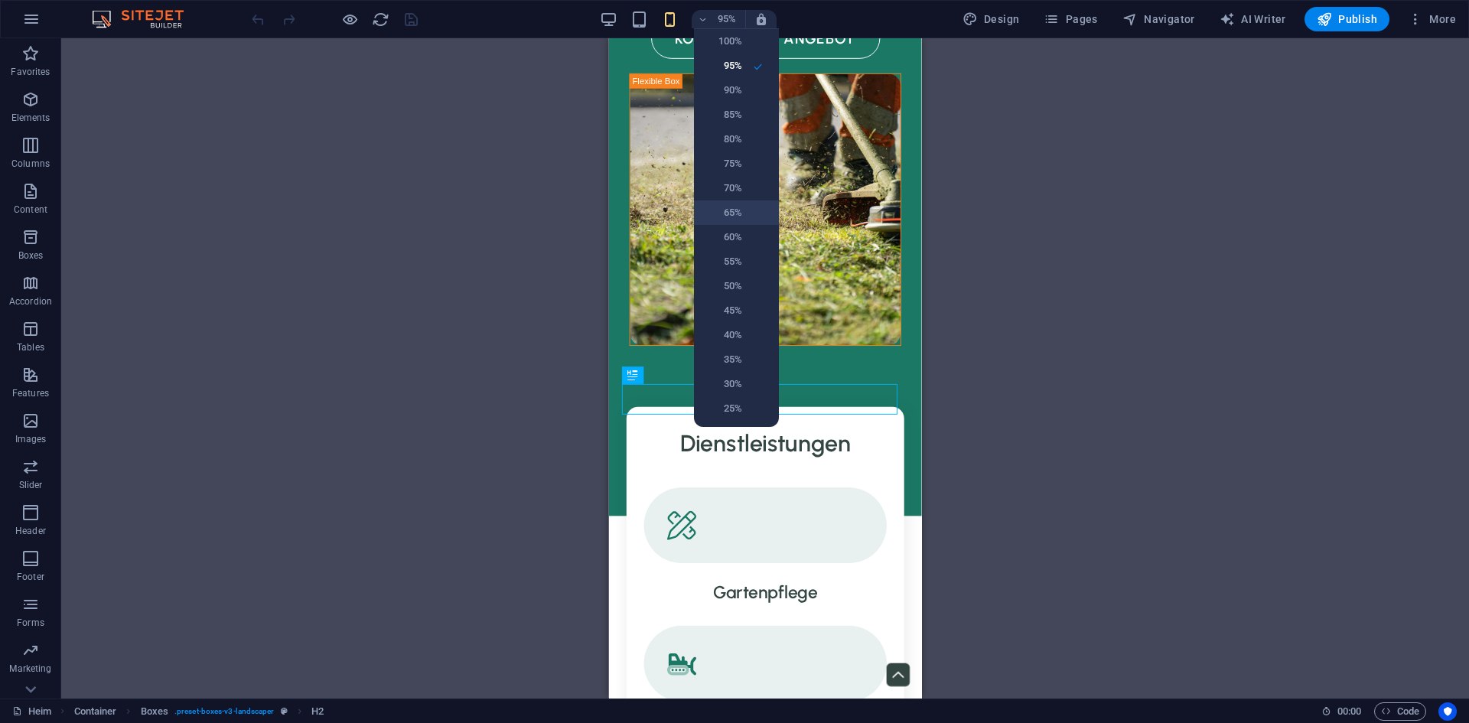
click at [741, 213] on h6 "65%" at bounding box center [722, 213] width 39 height 18
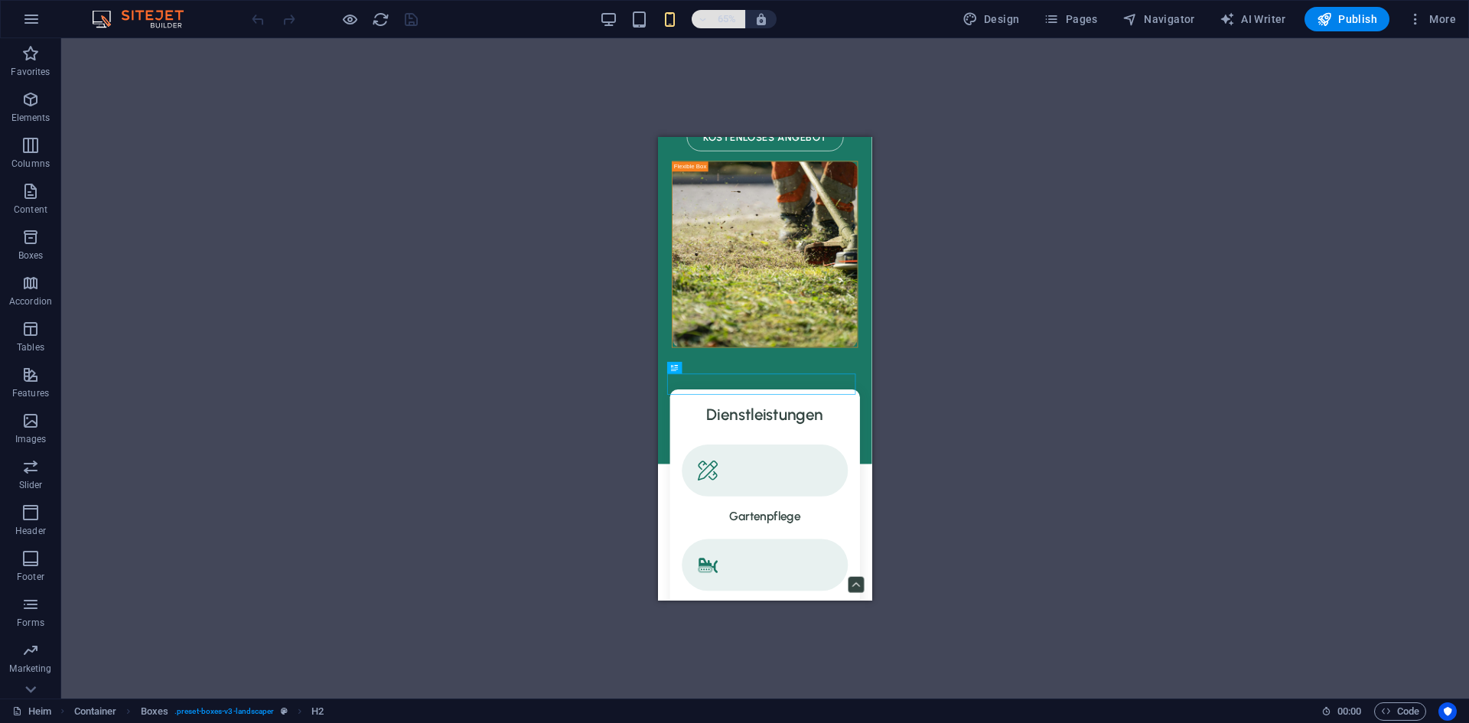
click at [715, 21] on span "65%" at bounding box center [718, 19] width 41 height 18
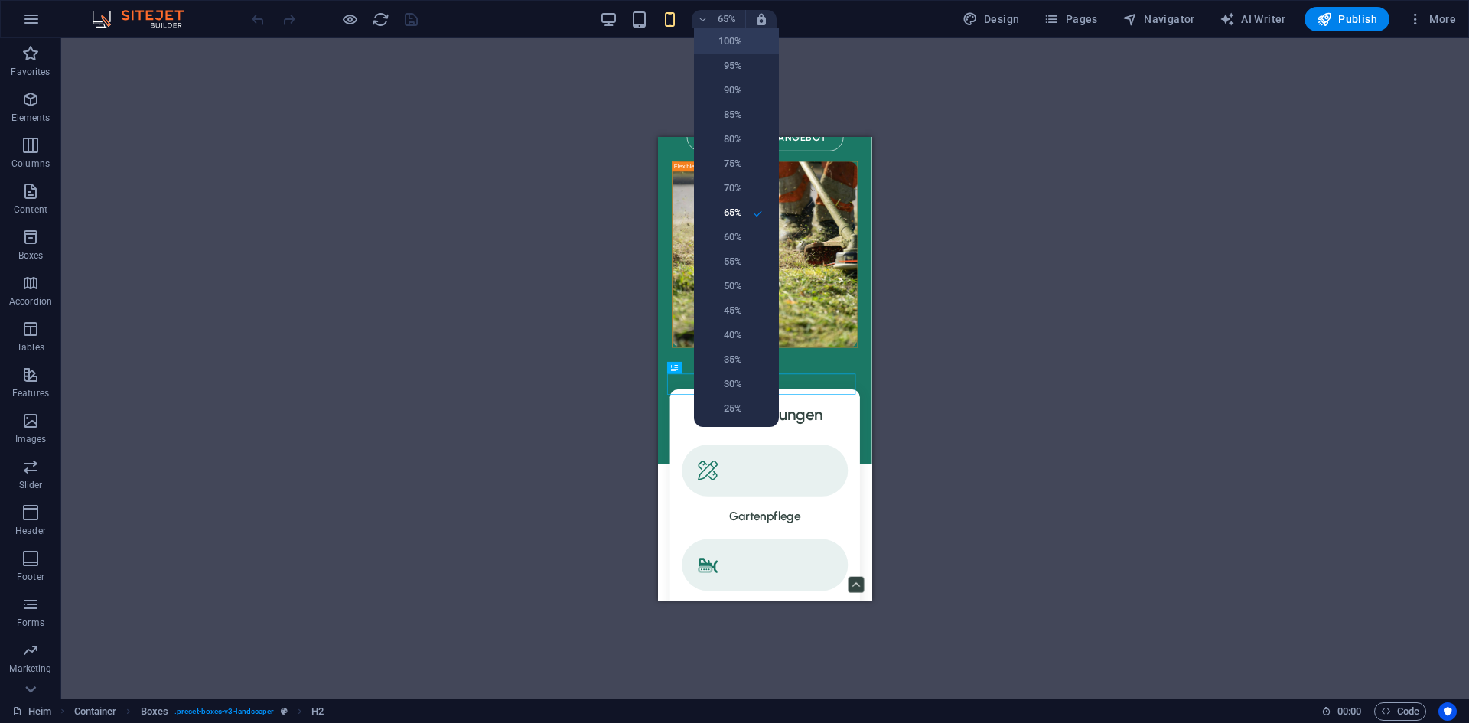
click at [732, 44] on h6 "100%" at bounding box center [722, 41] width 39 height 18
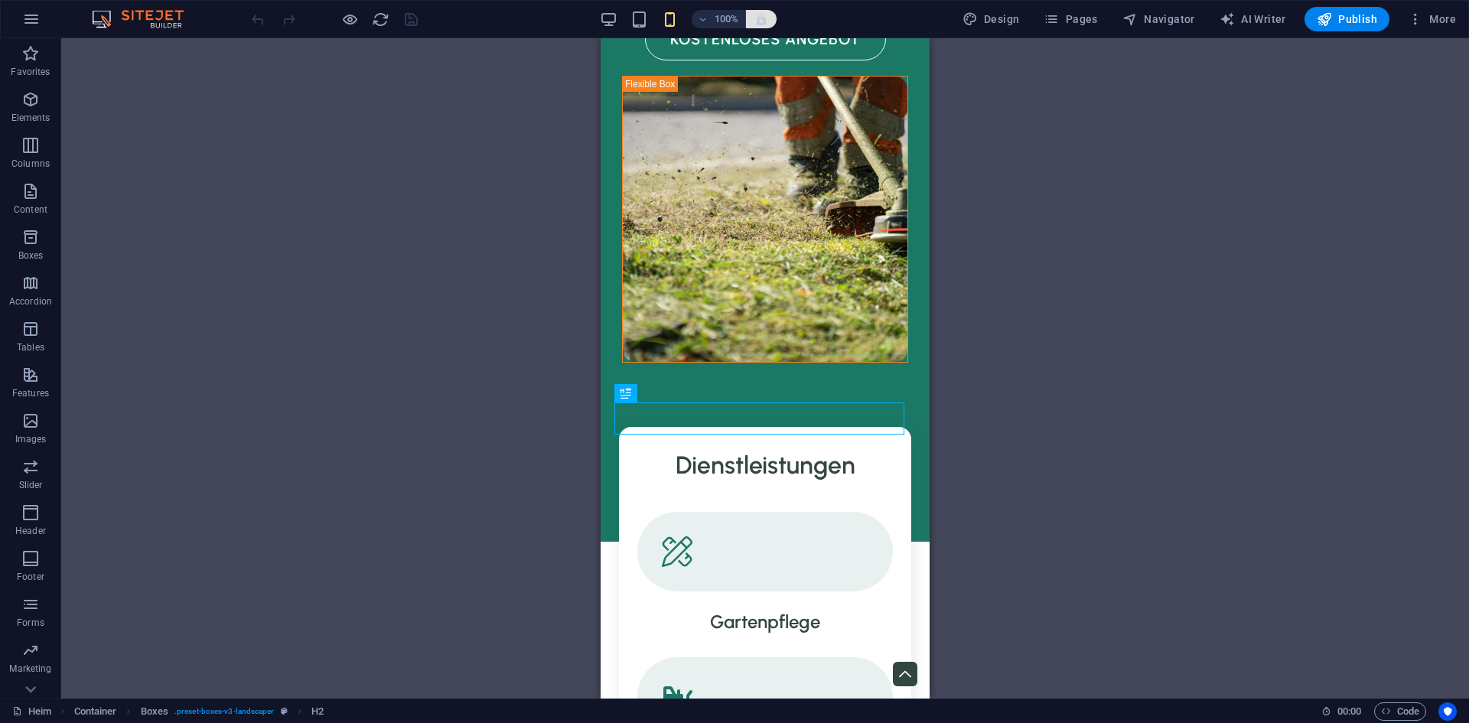
click at [760, 24] on icon "button" at bounding box center [761, 19] width 14 height 14
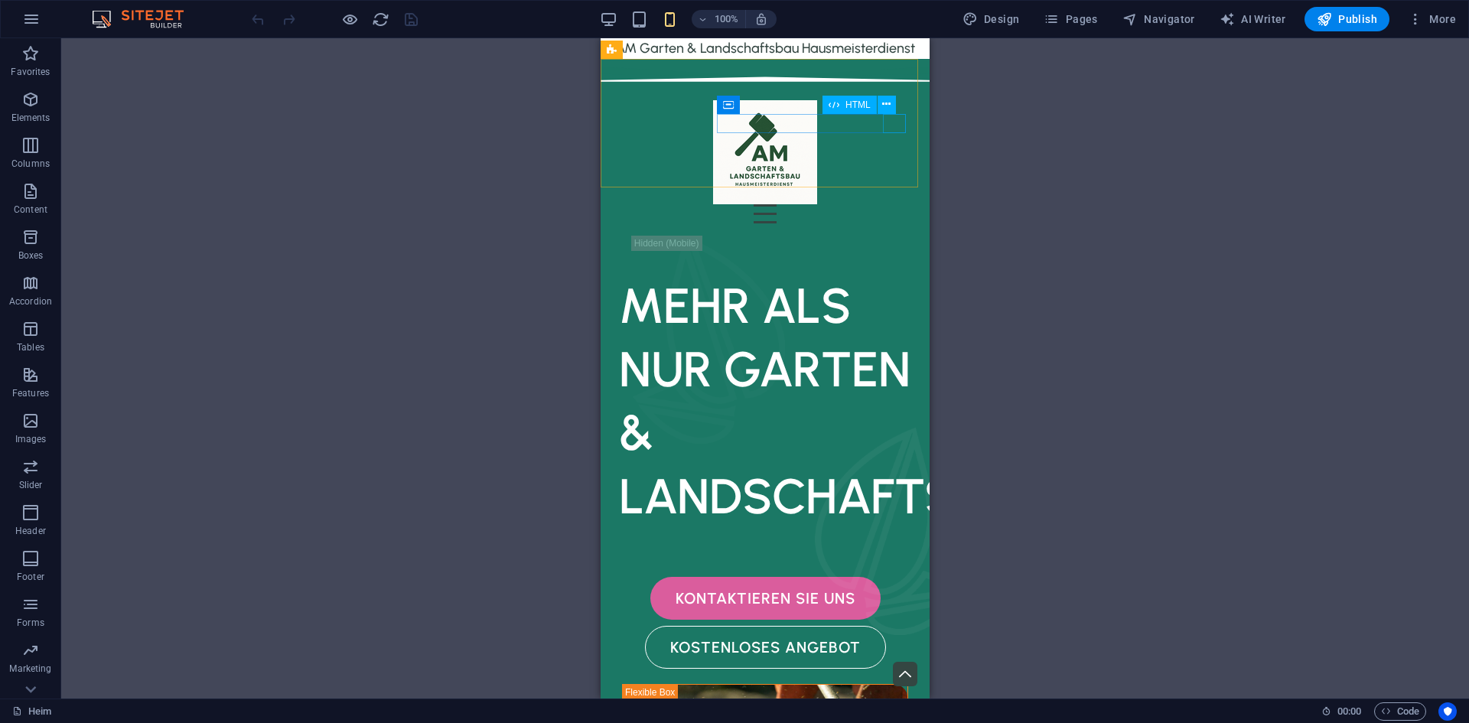
click at [860, 106] on span "HTML" at bounding box center [858, 104] width 25 height 9
click at [879, 106] on button at bounding box center [887, 105] width 18 height 18
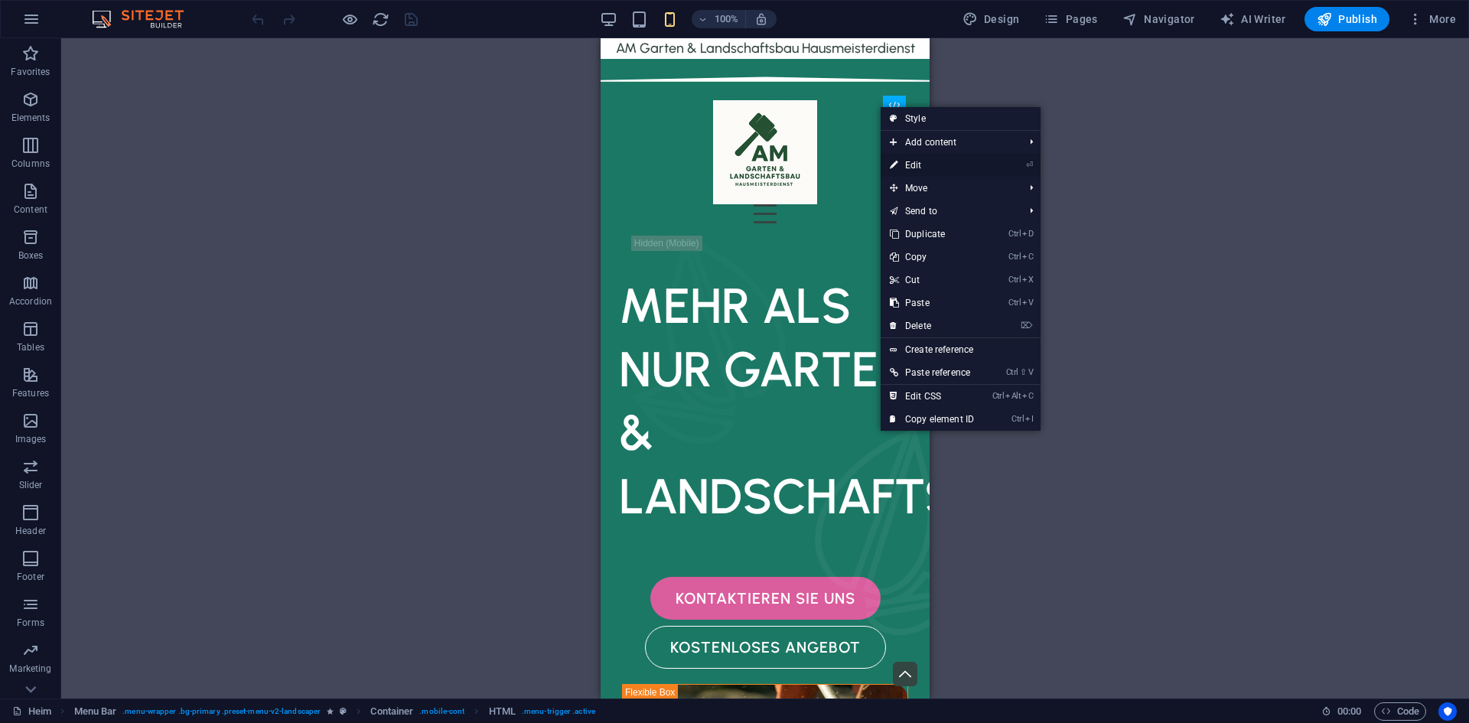
click at [963, 161] on link "⏎ Edit" at bounding box center [932, 165] width 103 height 23
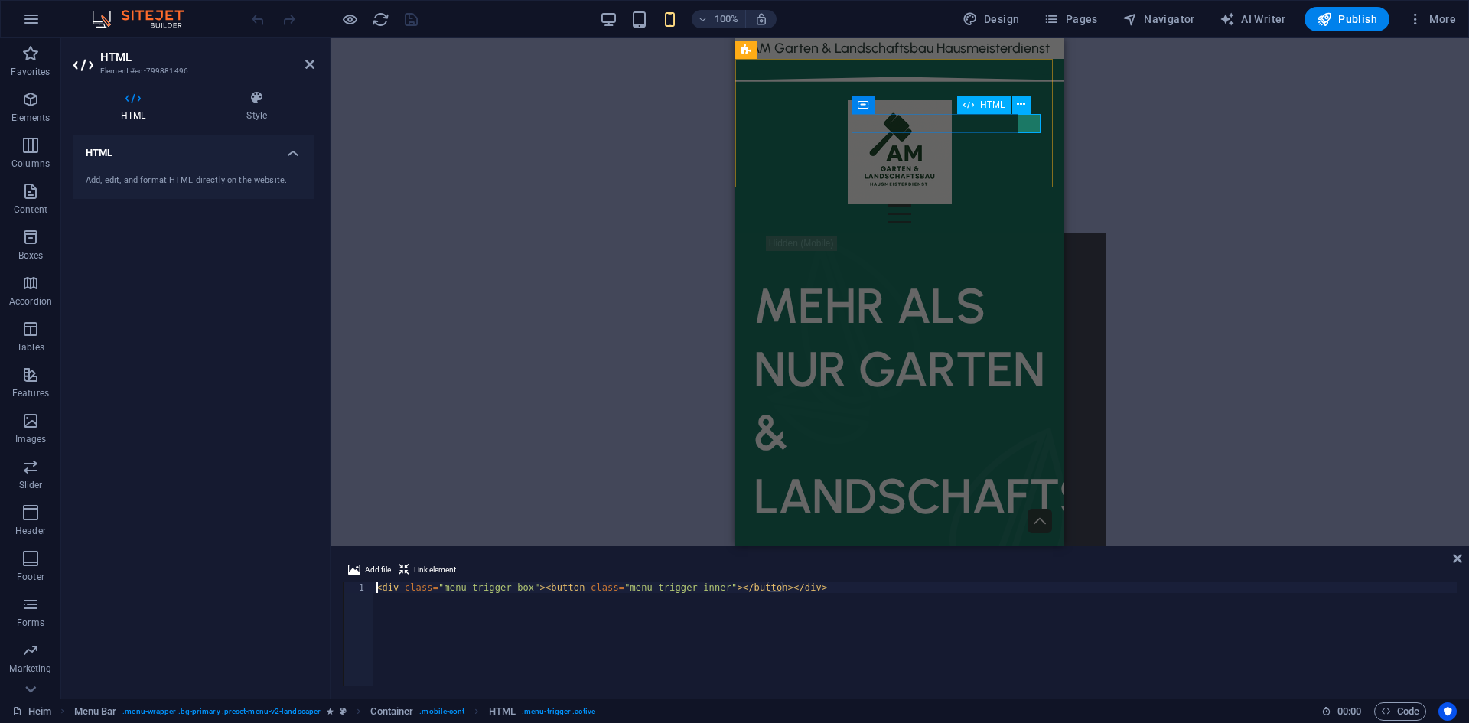
click at [1029, 204] on div at bounding box center [900, 213] width 305 height 19
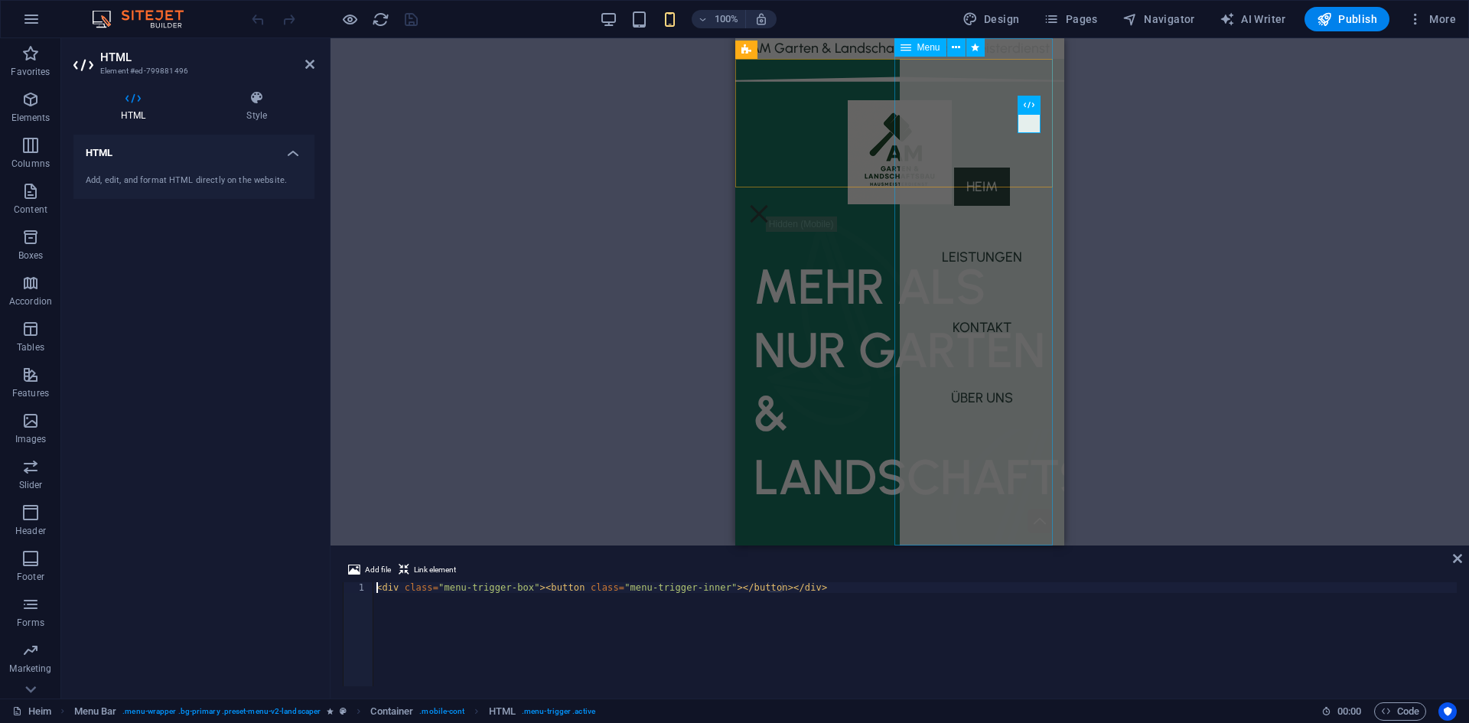
click at [981, 106] on nav "Heim Leistungen Kontakt Über uns" at bounding box center [982, 291] width 165 height 507
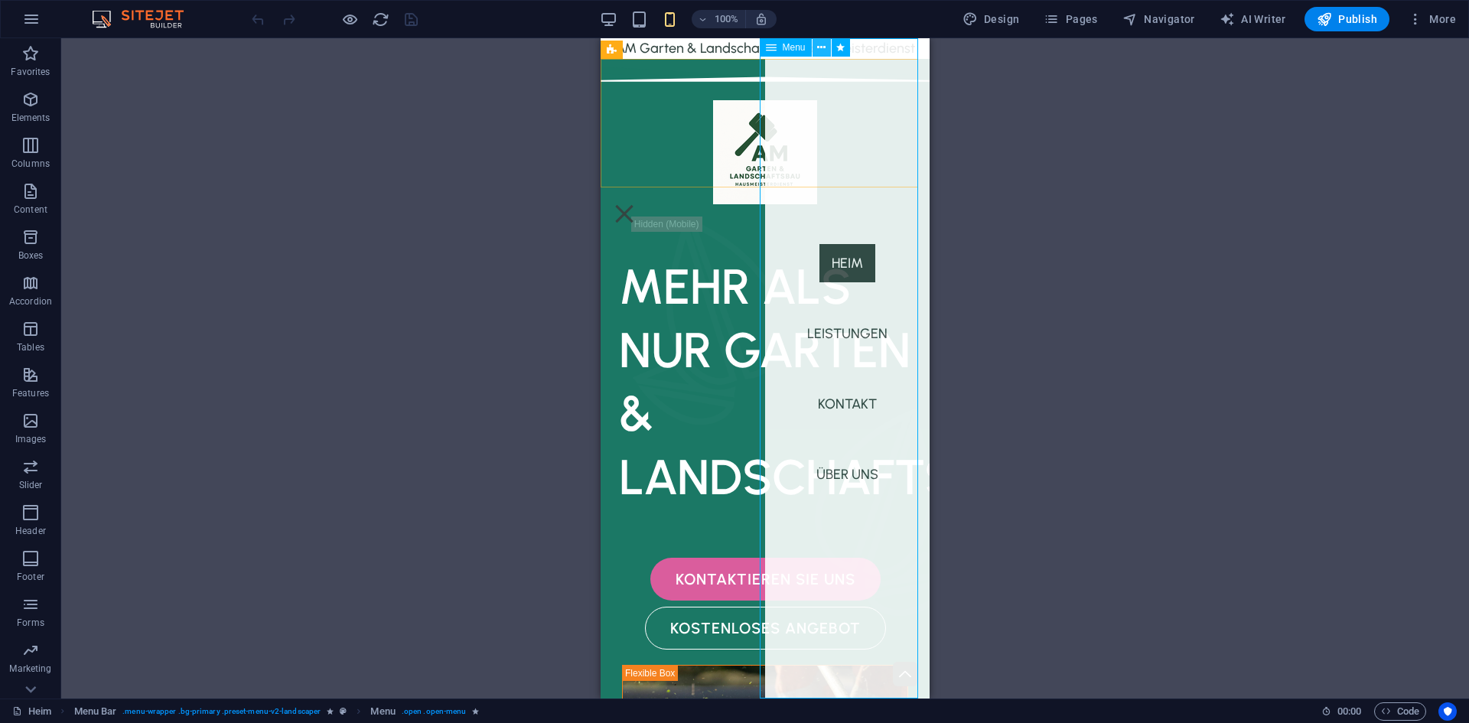
click at [820, 51] on icon at bounding box center [821, 48] width 8 height 16
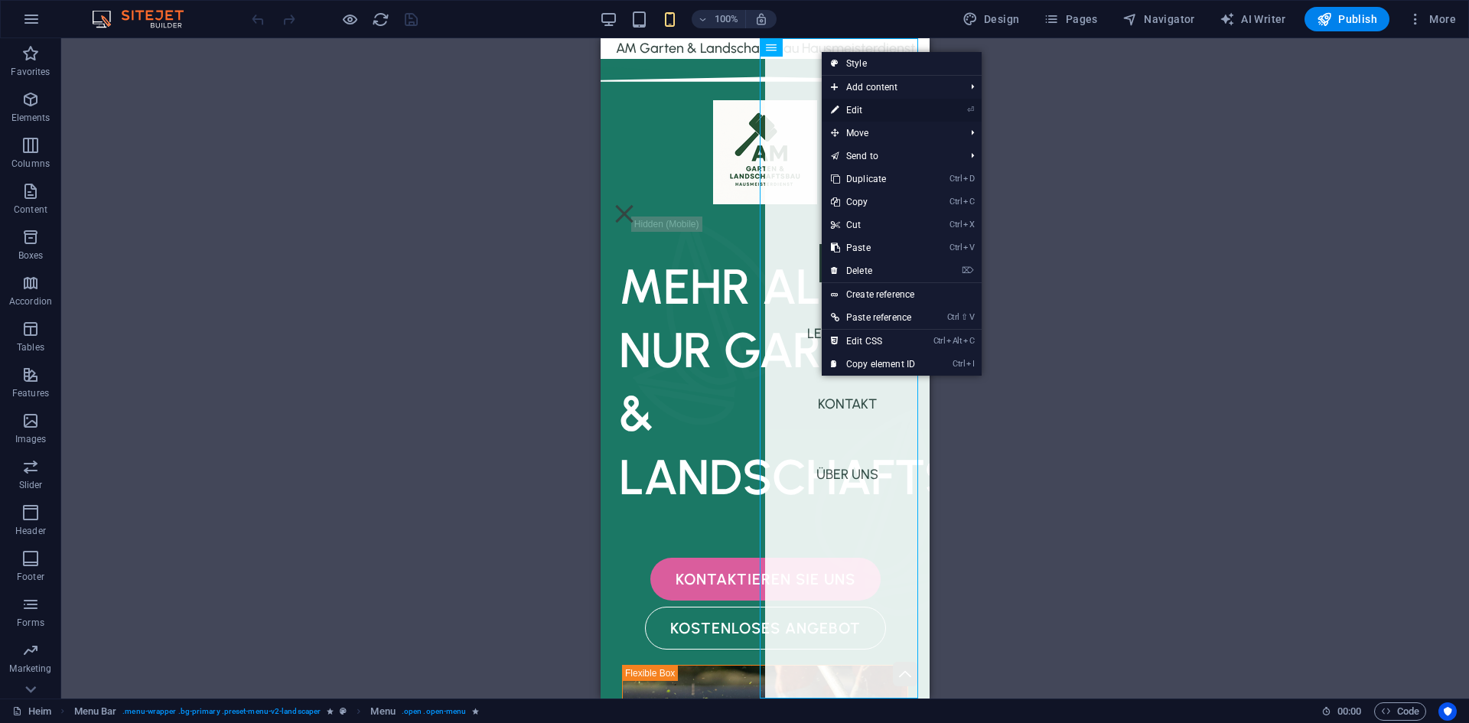
click at [861, 113] on link "⏎ Edit" at bounding box center [873, 110] width 103 height 23
select select
select select "2"
select select
select select "3"
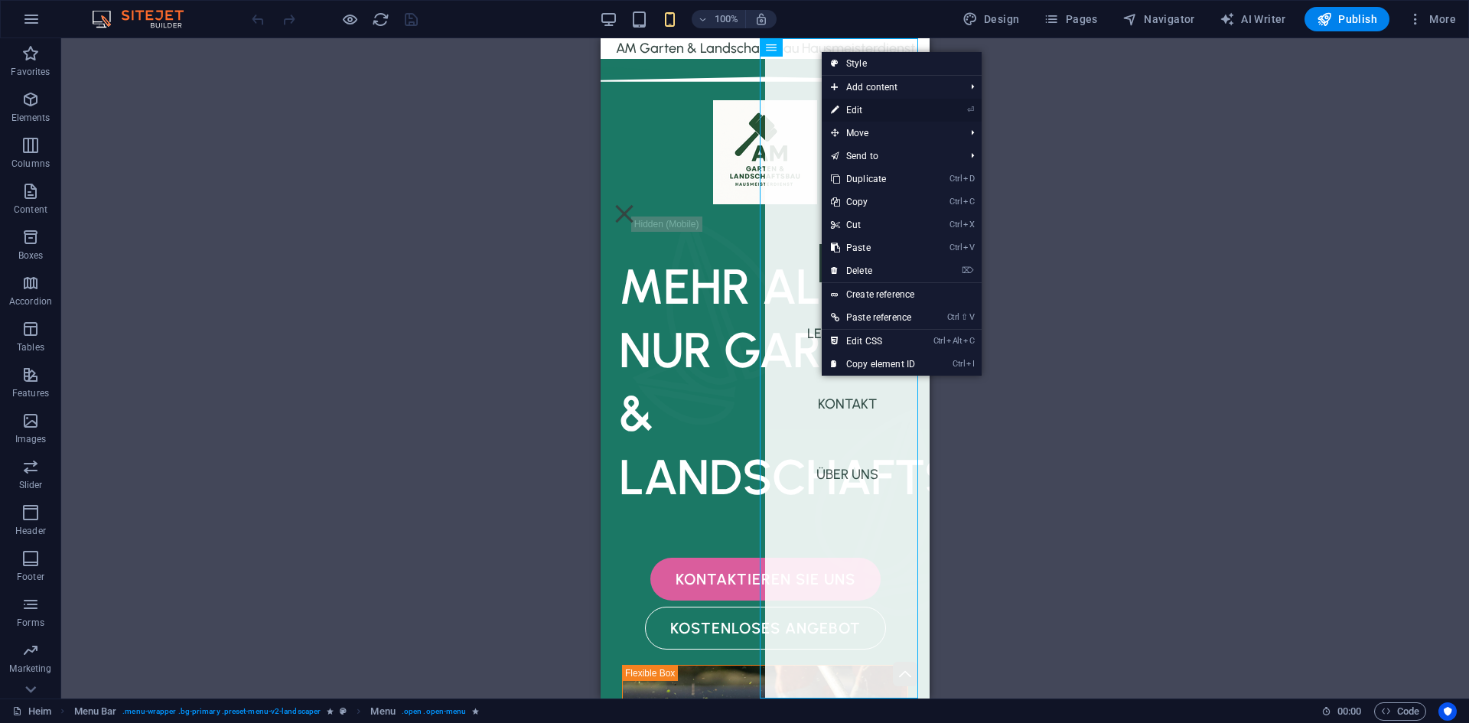
select select
select select "1"
select select
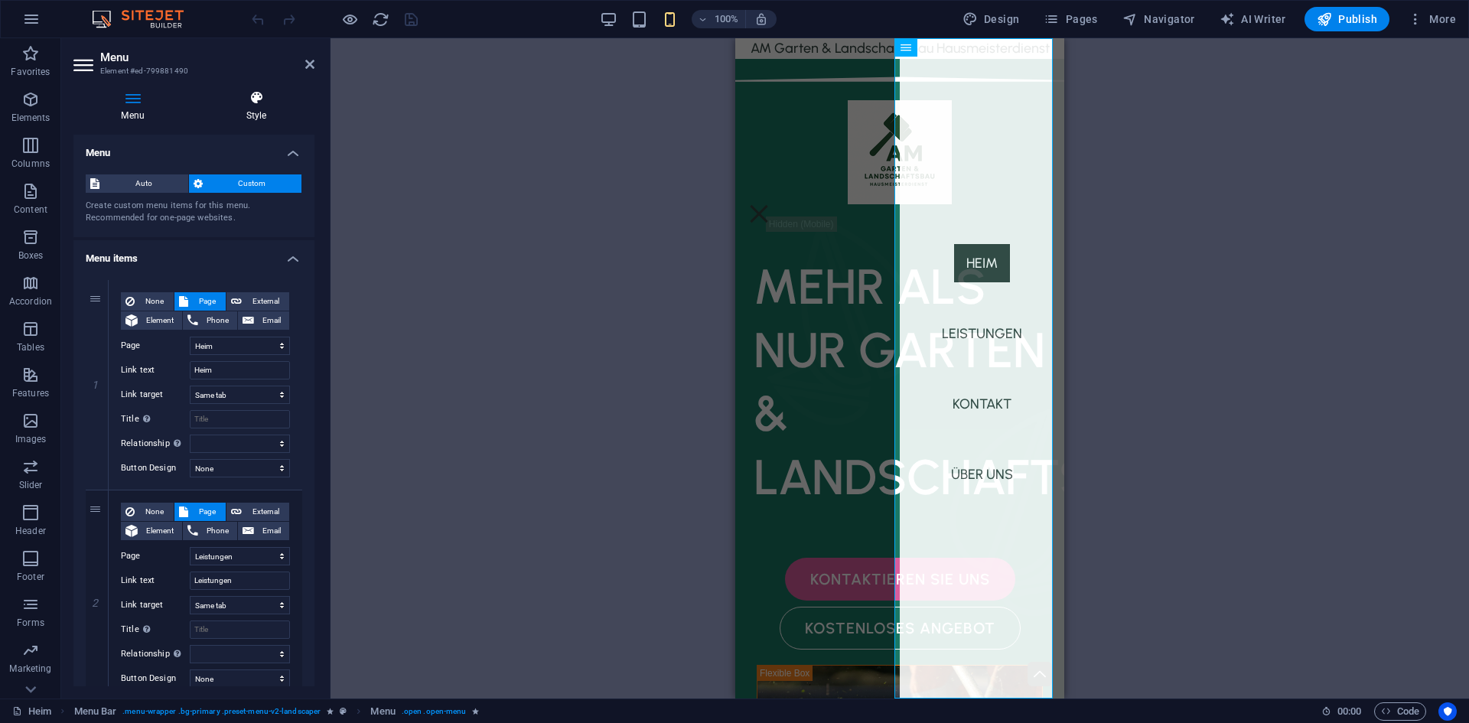
click at [262, 112] on h4 "Style" at bounding box center [256, 106] width 116 height 32
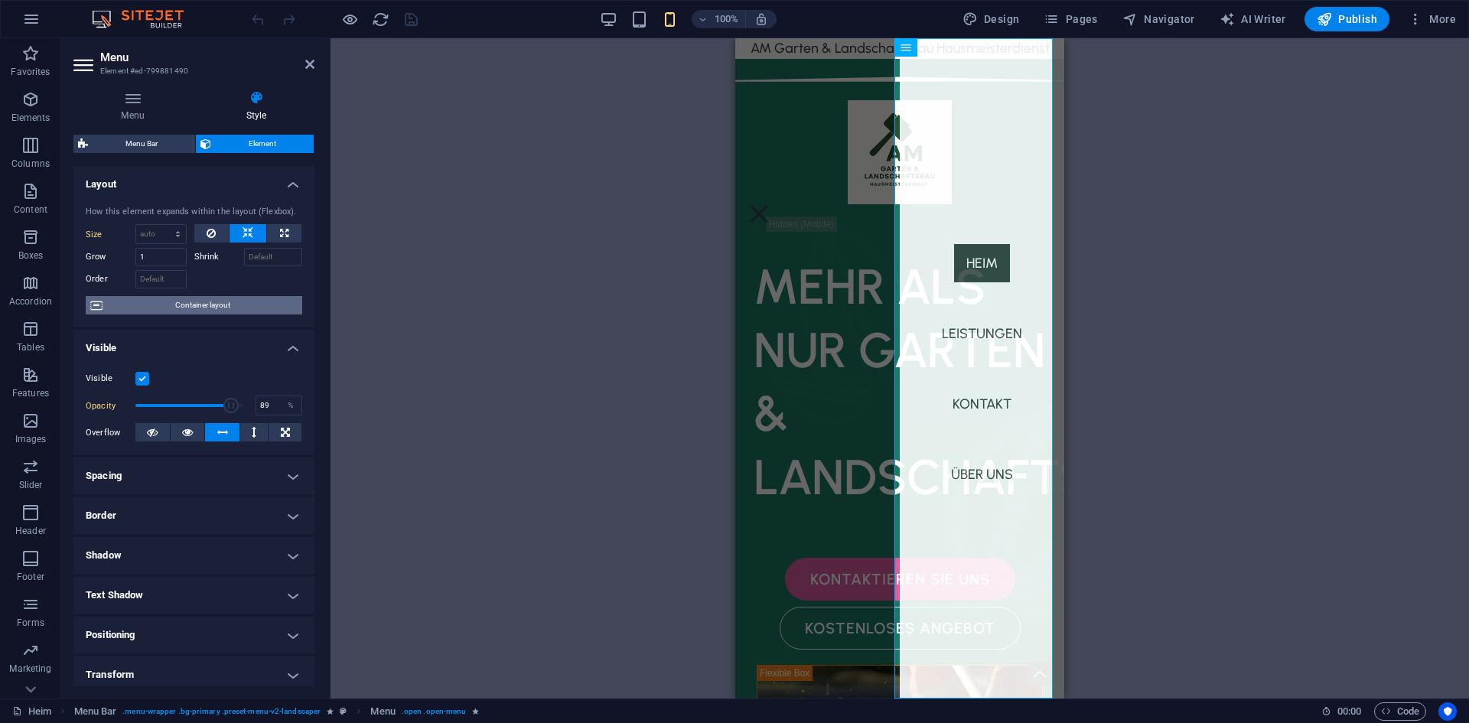
click at [206, 305] on span "Container layout" at bounding box center [202, 305] width 191 height 18
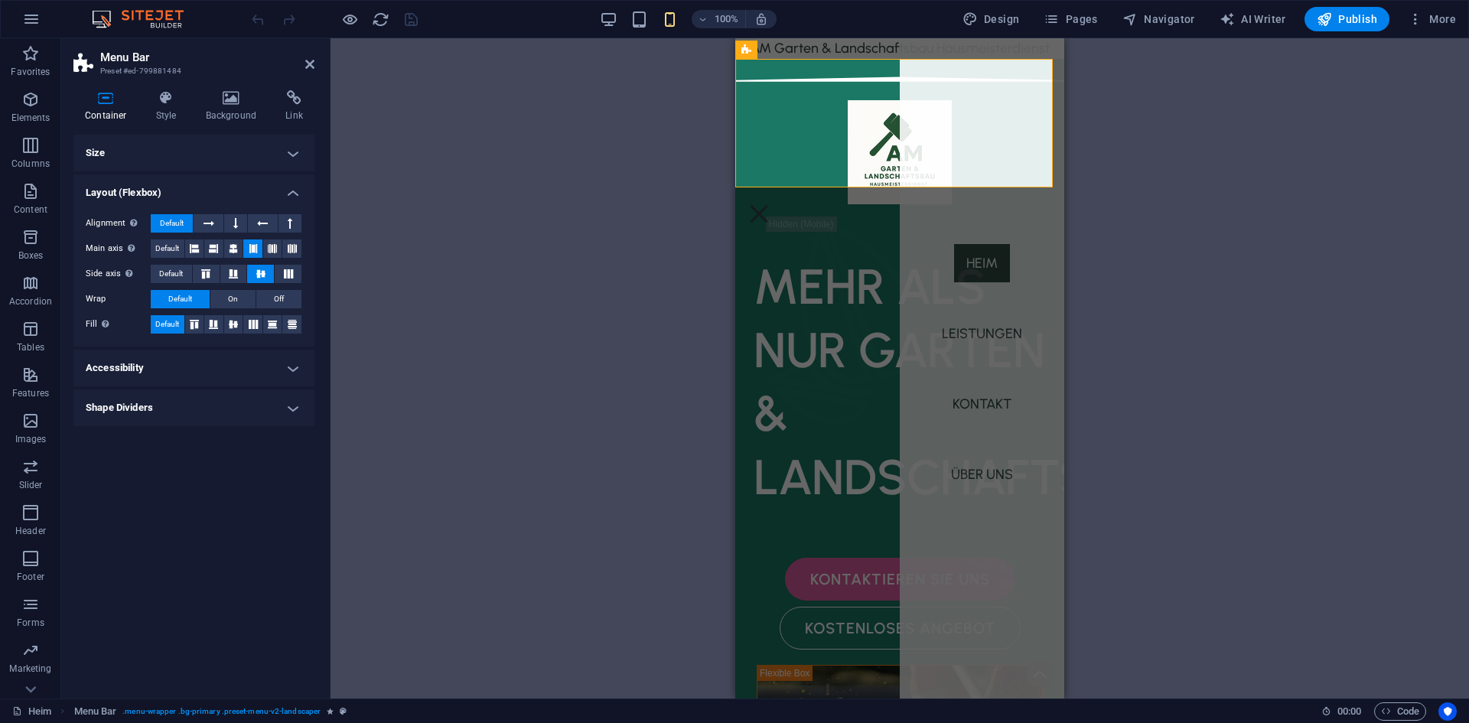
click at [287, 367] on h4 "Accessibility" at bounding box center [193, 368] width 241 height 37
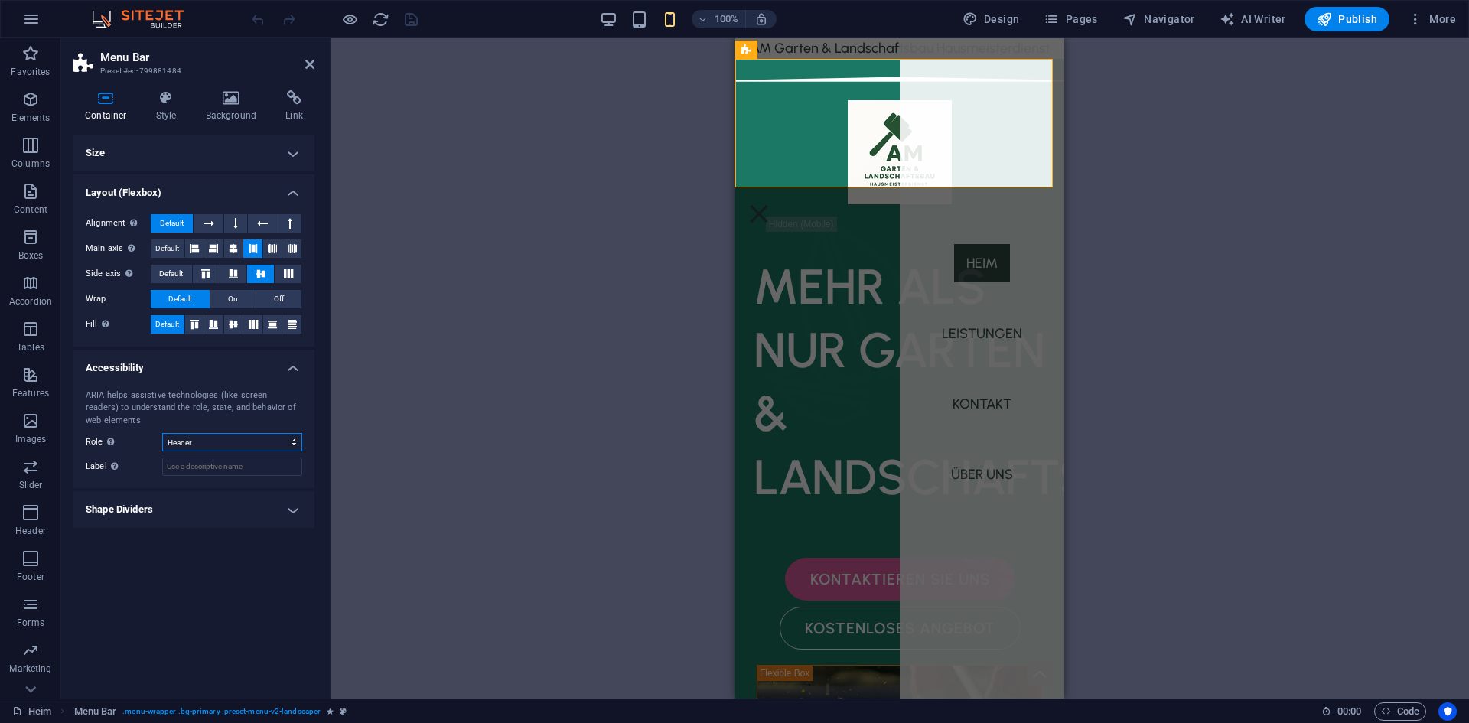
click at [253, 440] on select "None Alert Article Banner Comment Complementary Dialog Footer Header Marquee Pr…" at bounding box center [232, 442] width 140 height 18
select select "none"
click at [162, 433] on select "None Alert Article Banner Comment Complementary Dialog Footer Header Marquee Pr…" at bounding box center [232, 442] width 140 height 18
click at [192, 506] on h4 "Shape Dividers" at bounding box center [193, 509] width 241 height 37
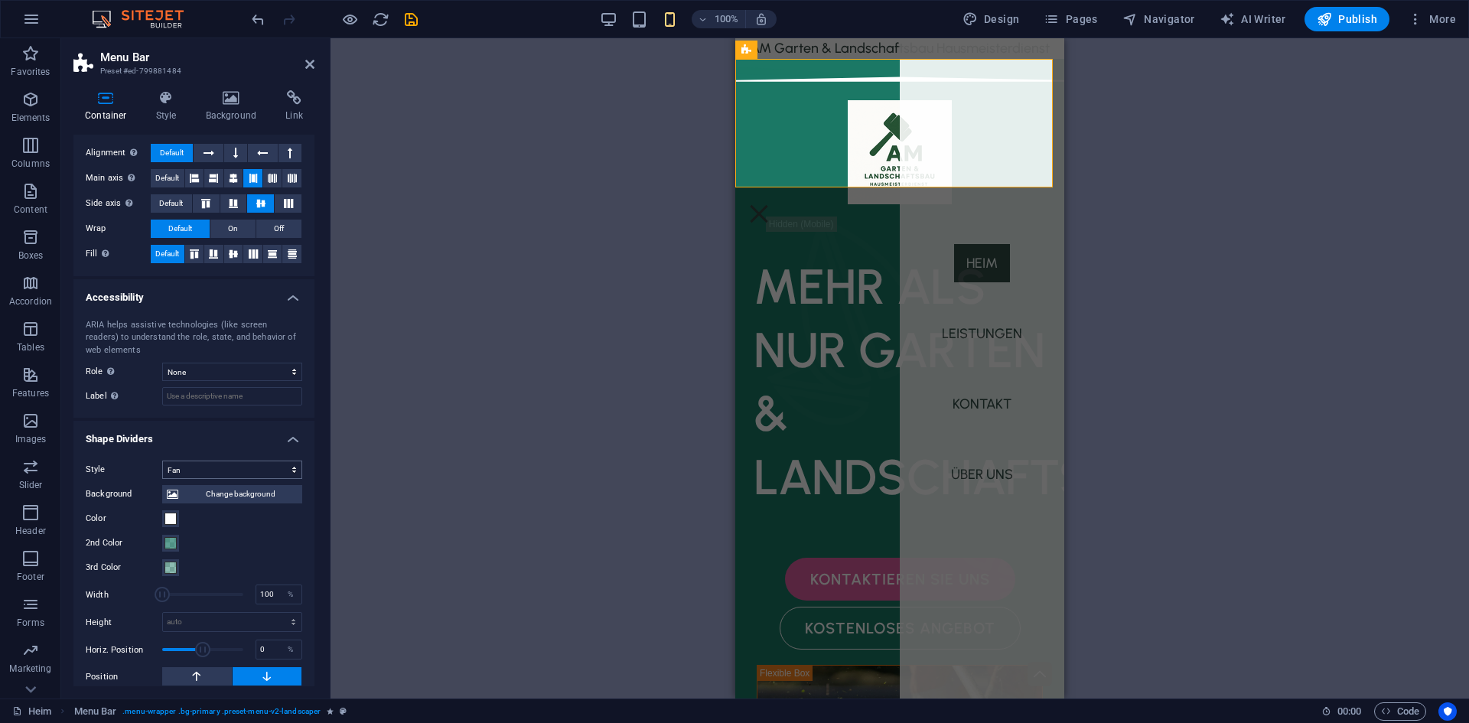
scroll to position [83, 0]
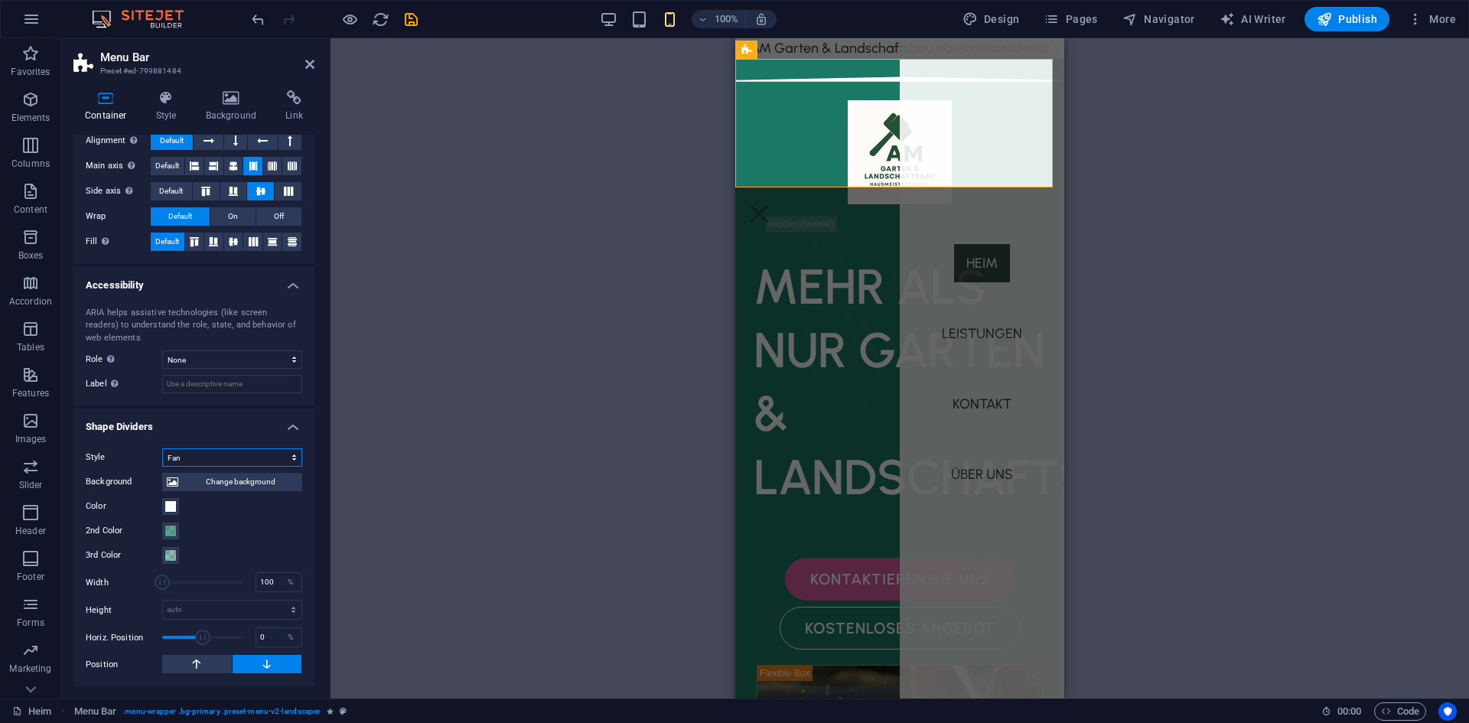
click at [227, 461] on select "None Triangle Square Diagonal Polygon 1 Polygon 2 Zigzag Multiple Zigzags Waves…" at bounding box center [232, 457] width 140 height 18
click at [162, 448] on select "None Triangle Square Diagonal Polygon 1 Polygon 2 Zigzag Multiple Zigzags Waves…" at bounding box center [232, 457] width 140 height 18
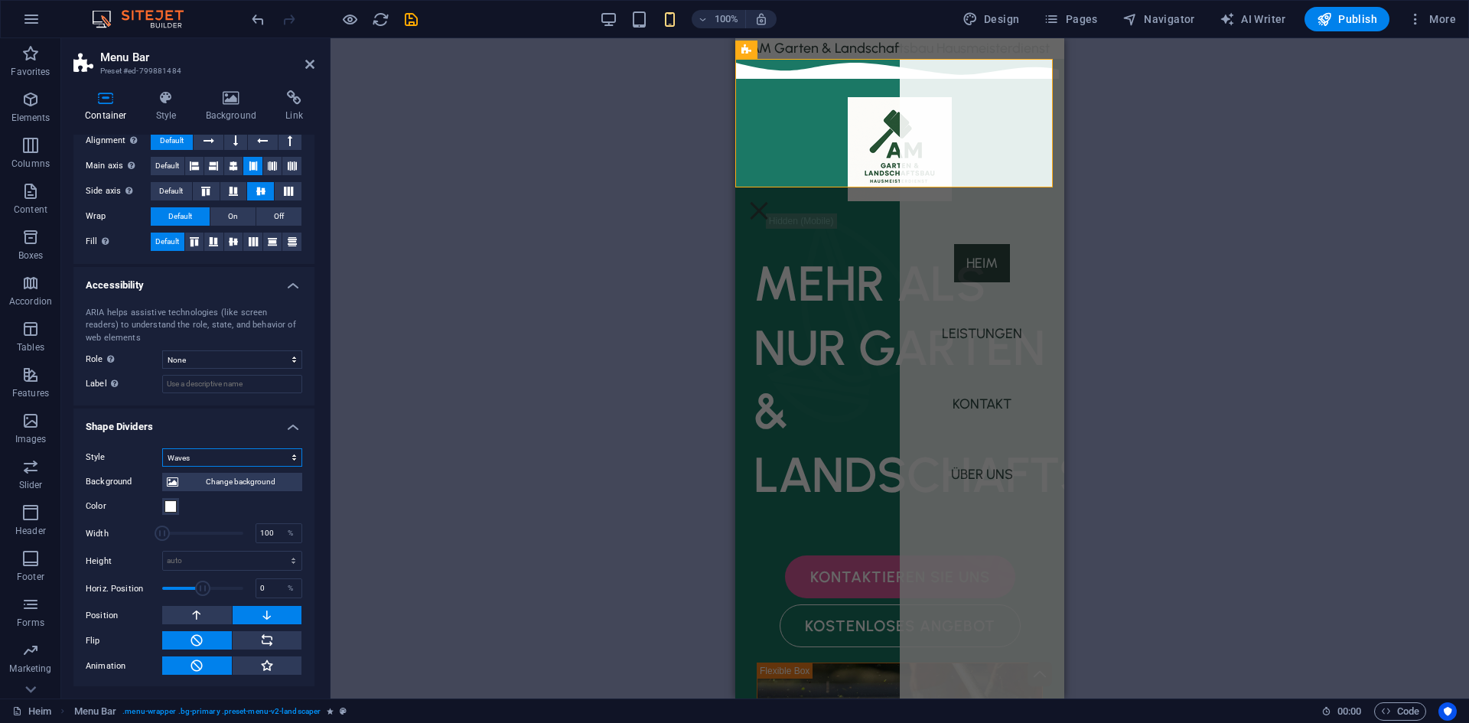
click at [216, 464] on select "None Triangle Square Diagonal Polygon 1 Polygon 2 Zigzag Multiple Zigzags Waves…" at bounding box center [232, 457] width 140 height 18
select select "fan"
click at [162, 448] on select "None Triangle Square Diagonal Polygon 1 Polygon 2 Zigzag Multiple Zigzags Waves…" at bounding box center [232, 457] width 140 height 18
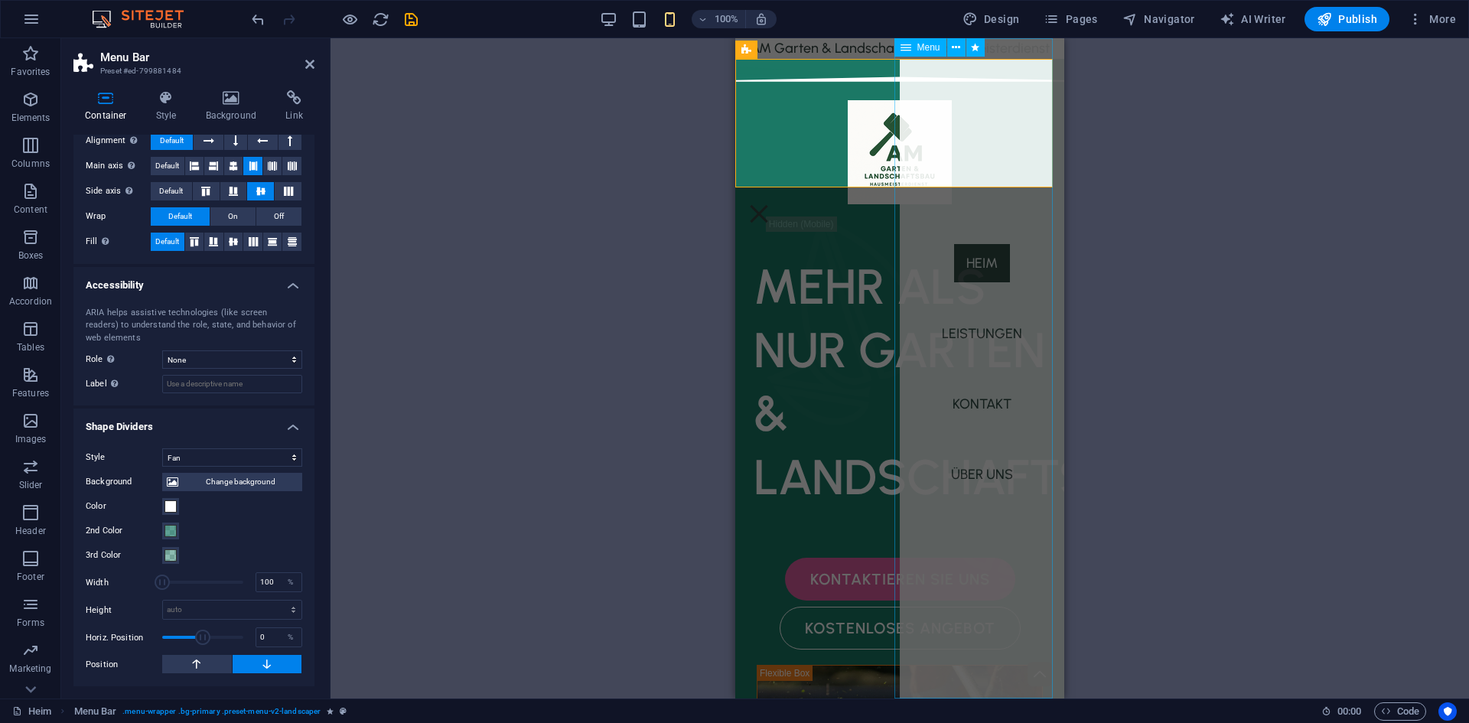
click at [1021, 222] on nav "Heim Leistungen Kontakt Über uns" at bounding box center [982, 368] width 165 height 660
click at [960, 50] on icon at bounding box center [956, 48] width 8 height 16
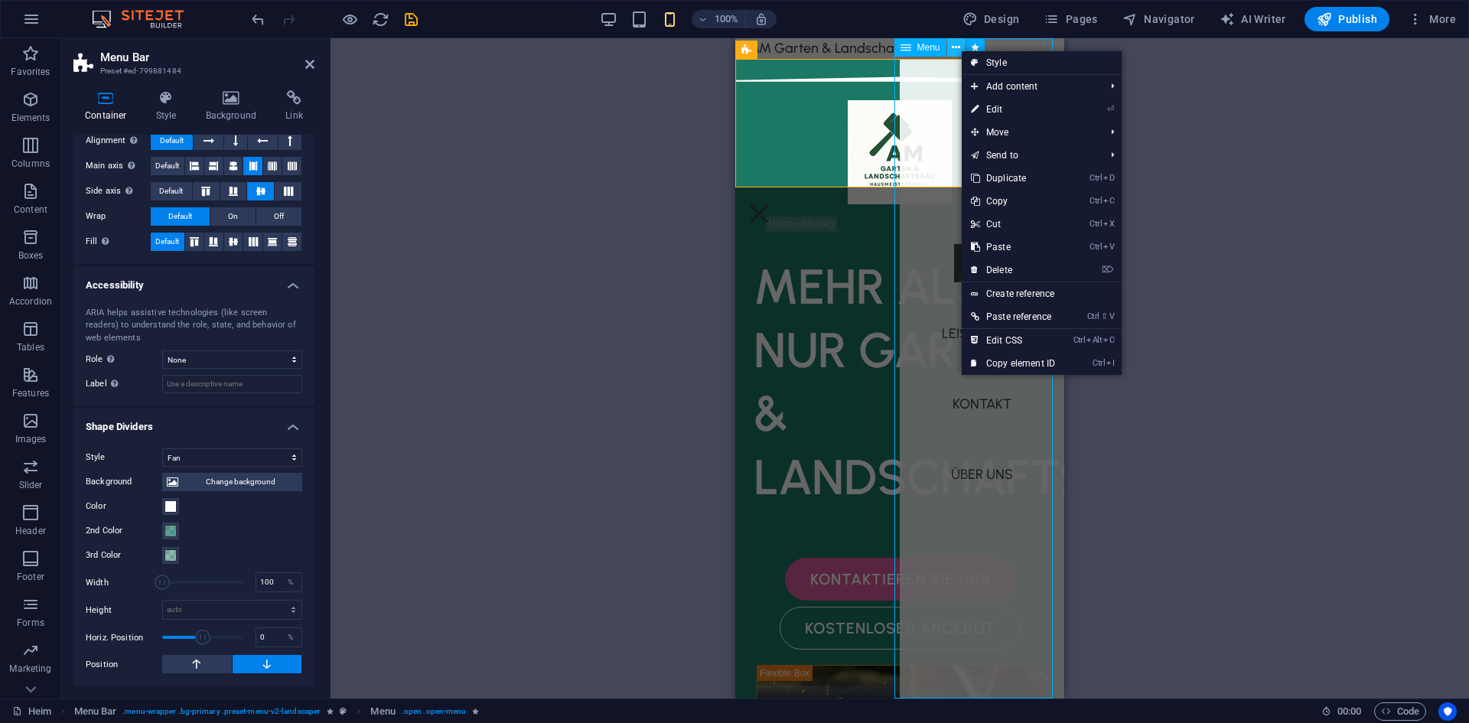
click at [959, 50] on icon at bounding box center [956, 48] width 8 height 16
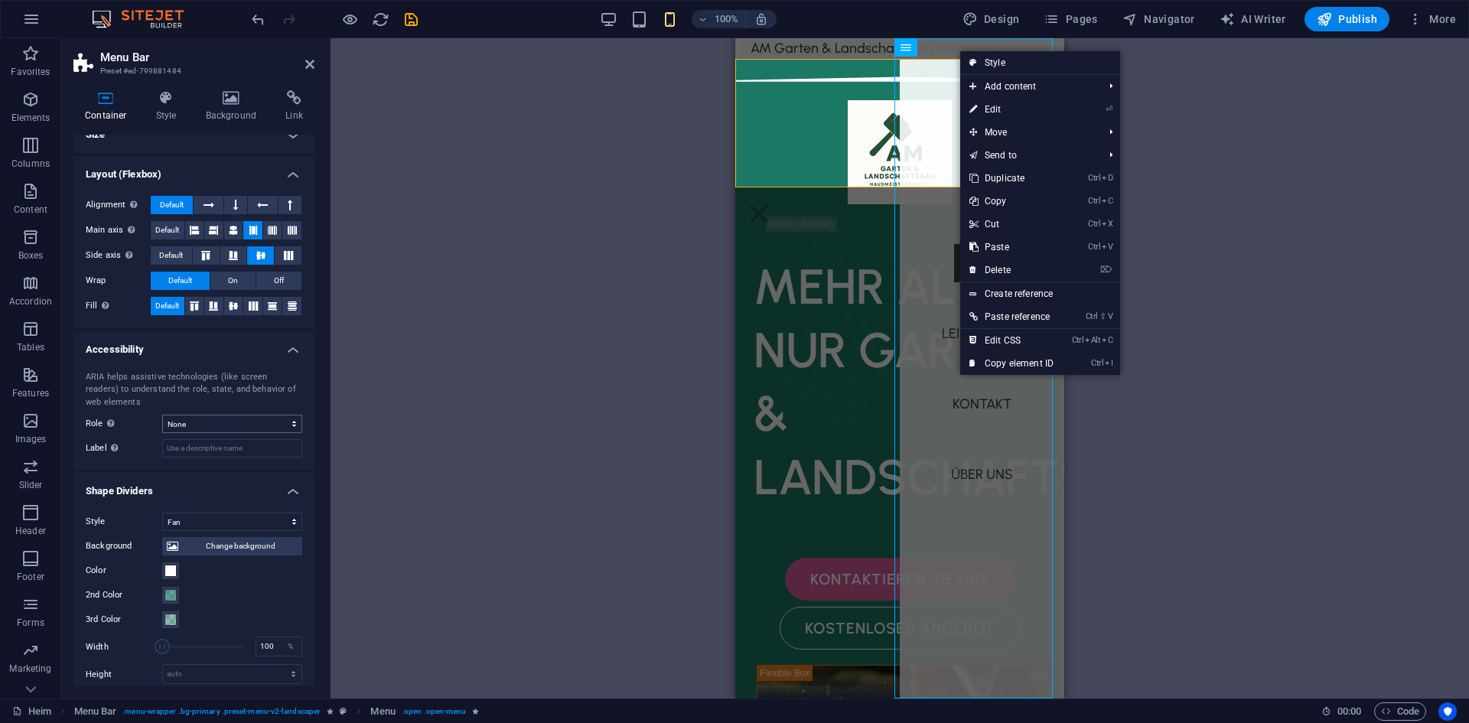
scroll to position [0, 0]
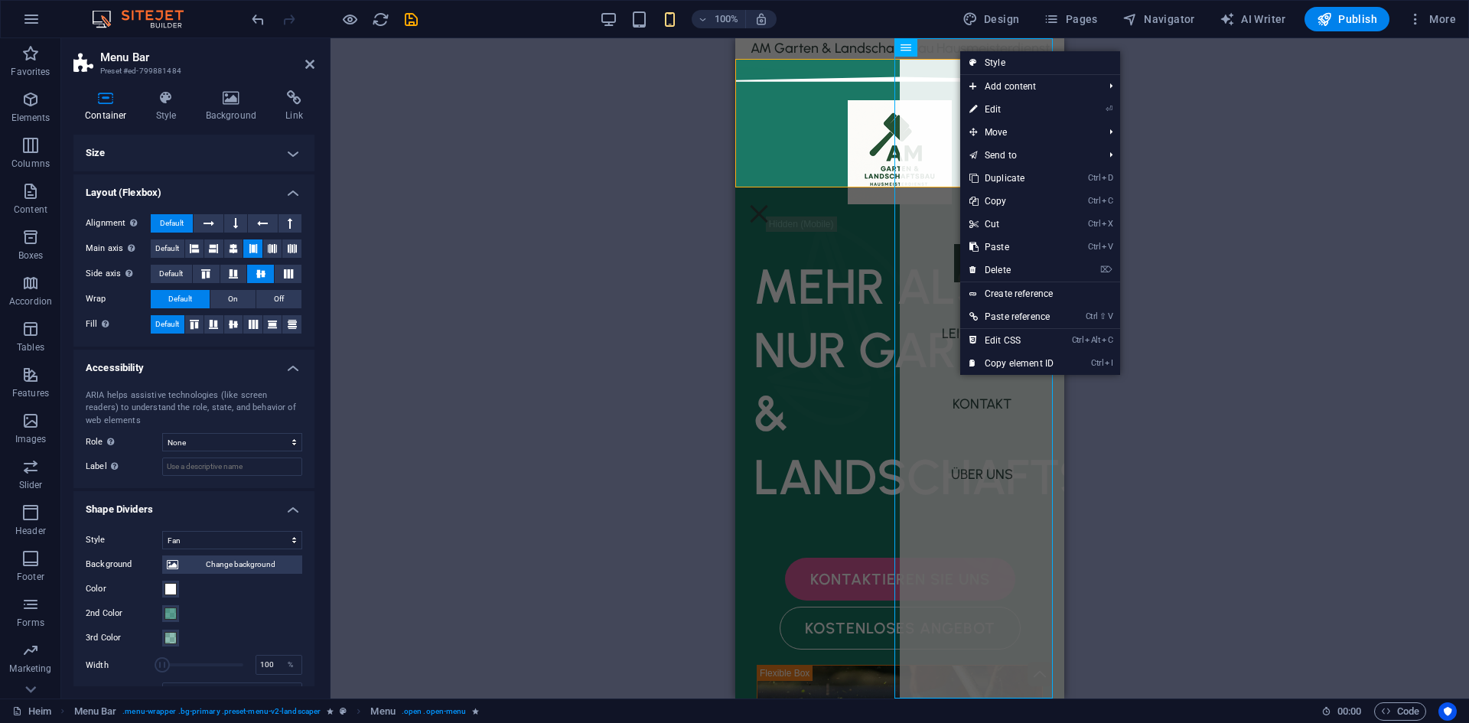
click at [292, 182] on h4 "Layout (Flexbox)" at bounding box center [193, 188] width 241 height 28
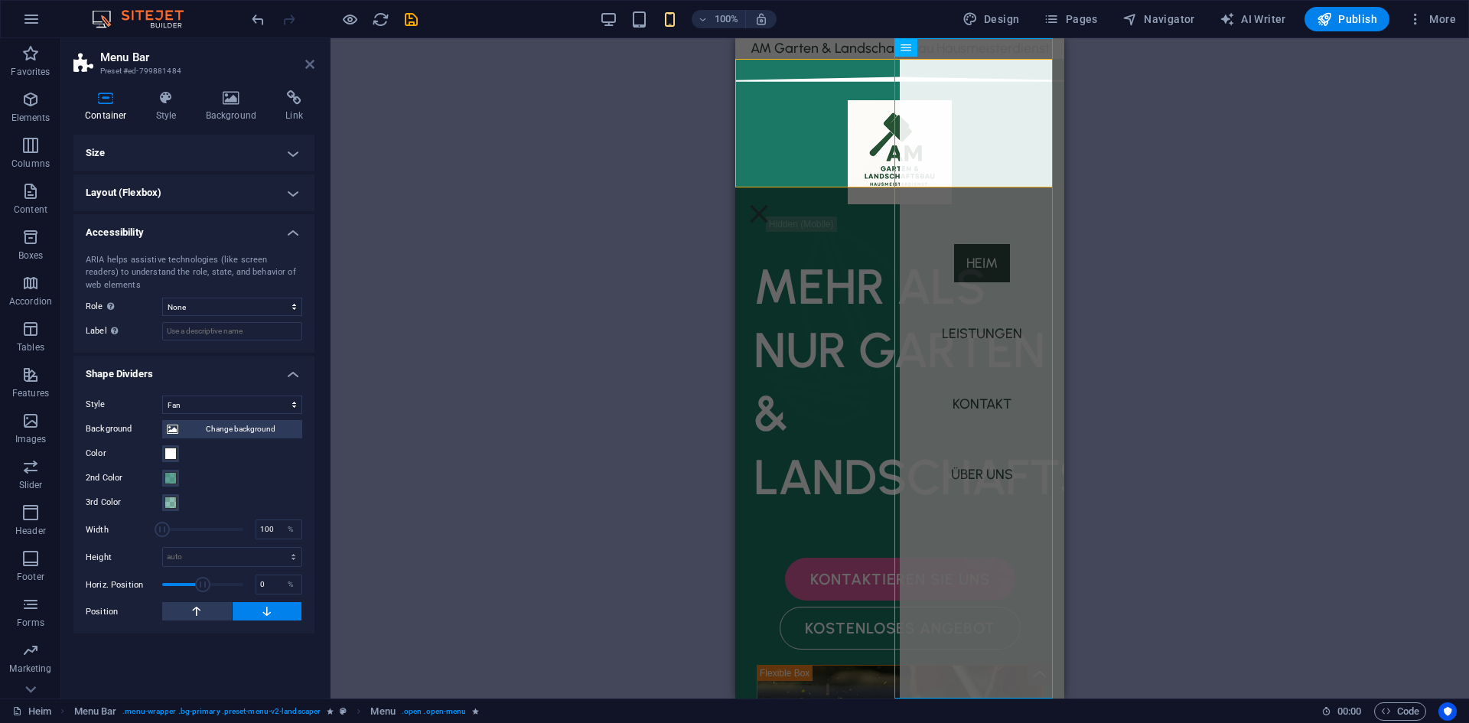
click at [308, 60] on icon at bounding box center [309, 64] width 9 height 12
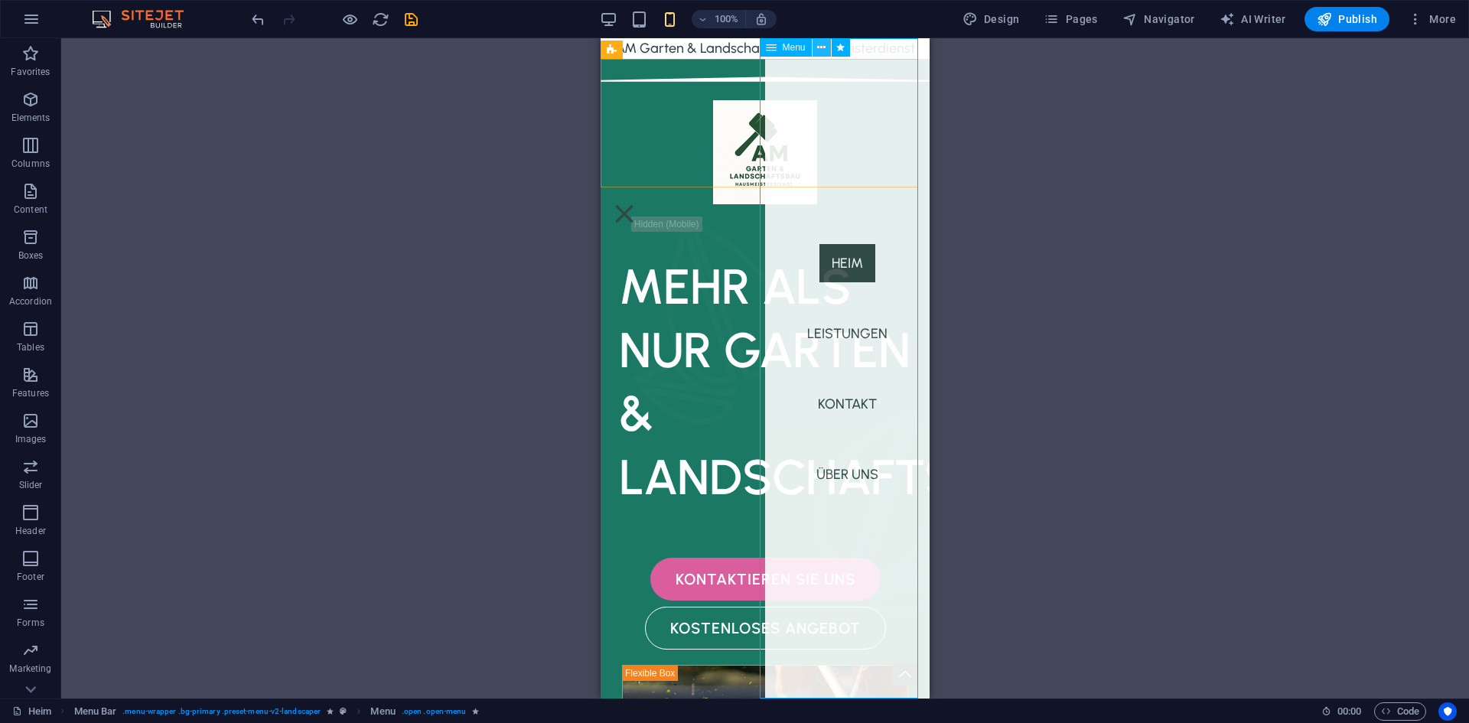
click at [820, 47] on icon at bounding box center [821, 48] width 8 height 16
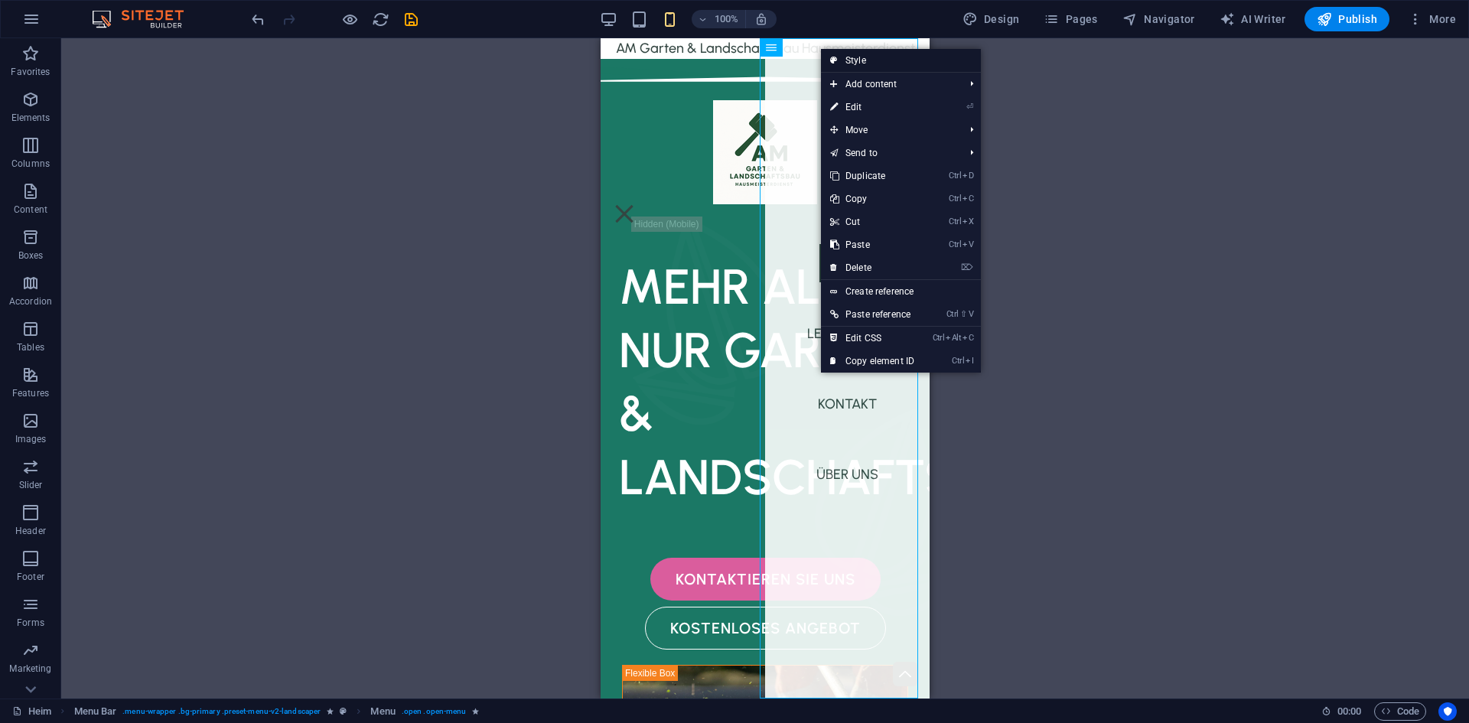
click at [842, 61] on link "Style" at bounding box center [901, 60] width 160 height 23
select select "rem"
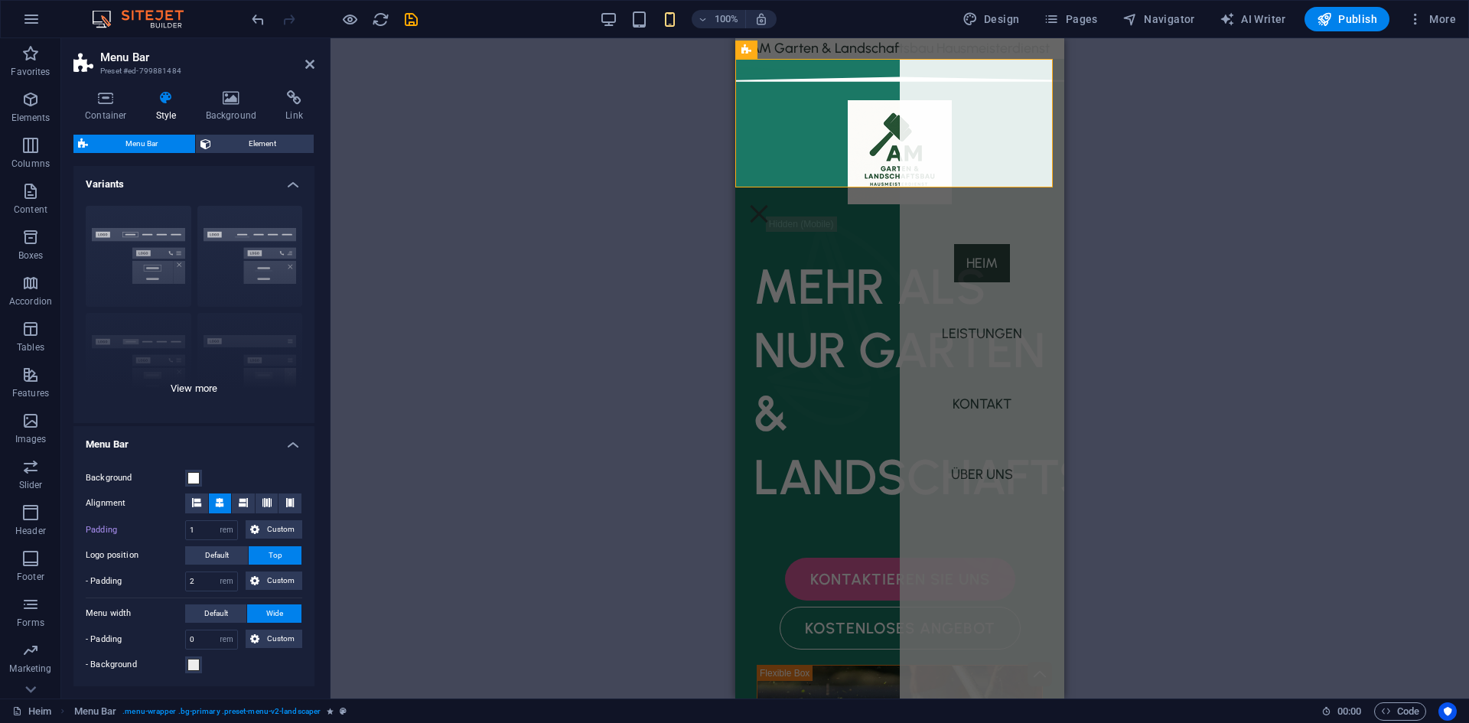
click at [220, 391] on div "Border Centered Default Fixed Loki Trigger Wide XXL" at bounding box center [193, 309] width 241 height 230
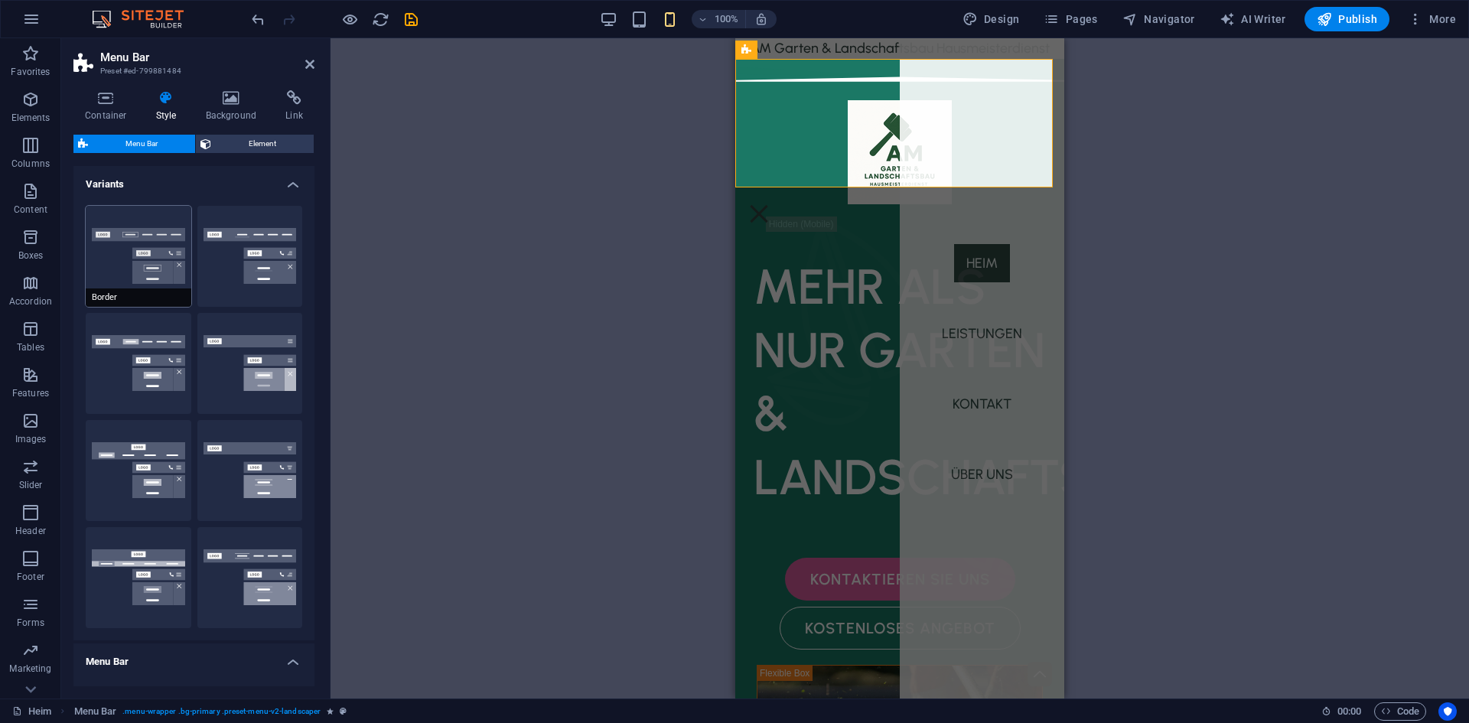
click at [129, 269] on button "Border" at bounding box center [139, 256] width 106 height 101
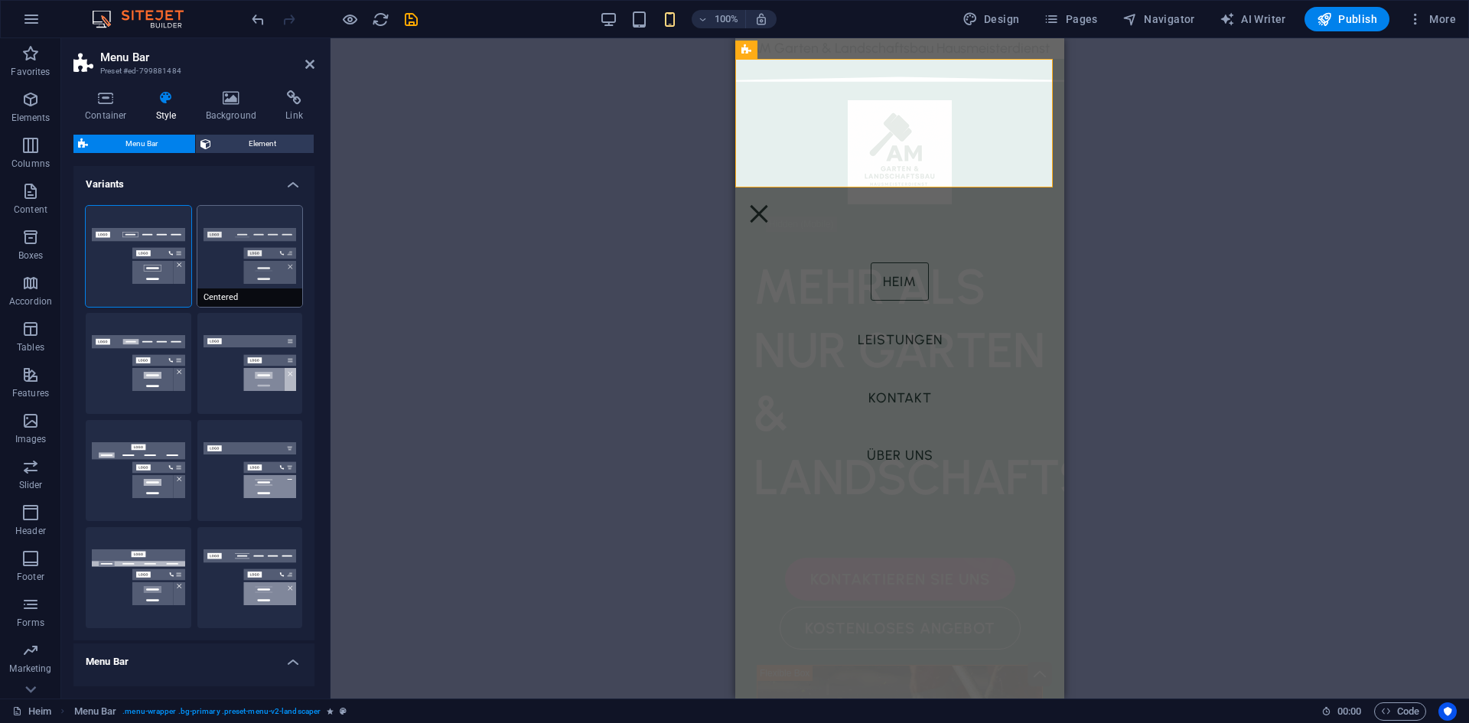
click at [236, 275] on button "Centered" at bounding box center [250, 256] width 106 height 101
click at [132, 361] on button "Default" at bounding box center [139, 363] width 106 height 101
click at [279, 350] on button "Fixed" at bounding box center [250, 363] width 106 height 101
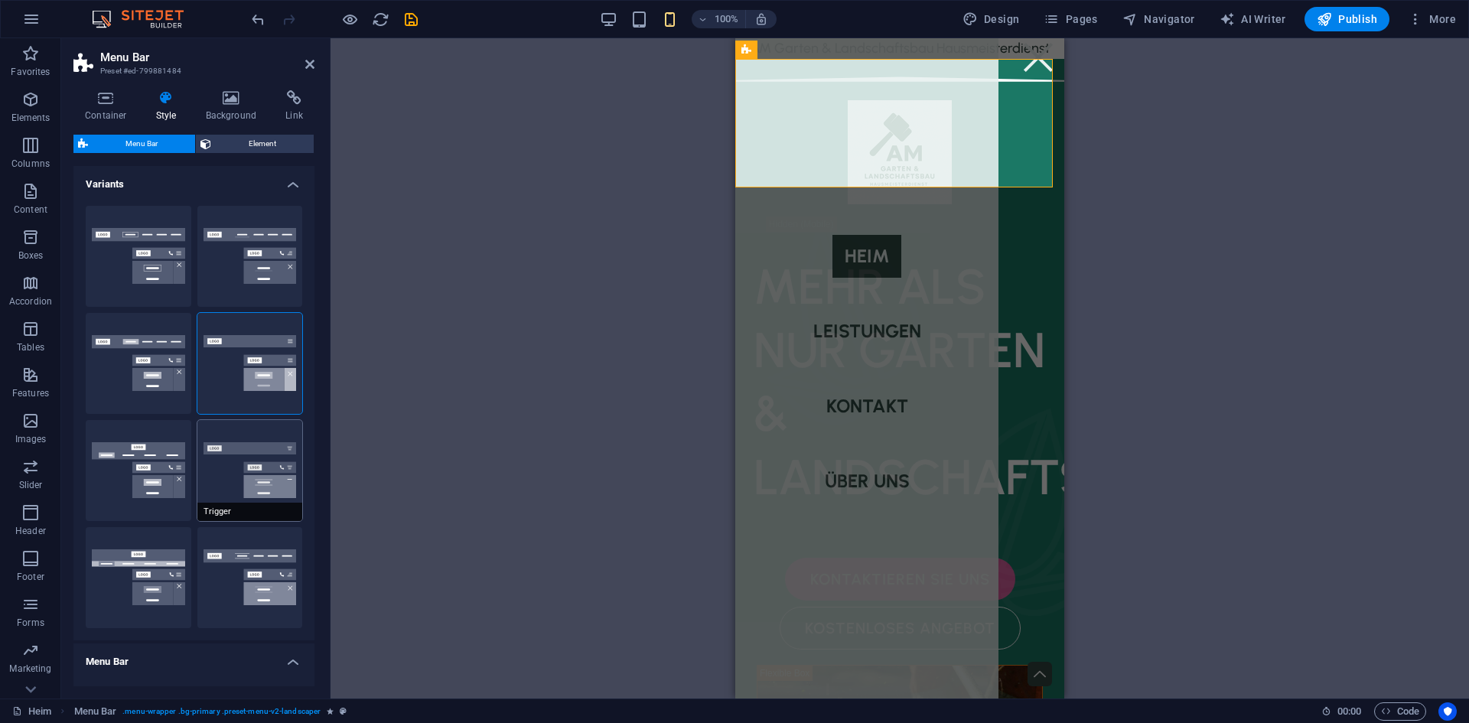
click at [261, 464] on button "Trigger" at bounding box center [250, 470] width 106 height 101
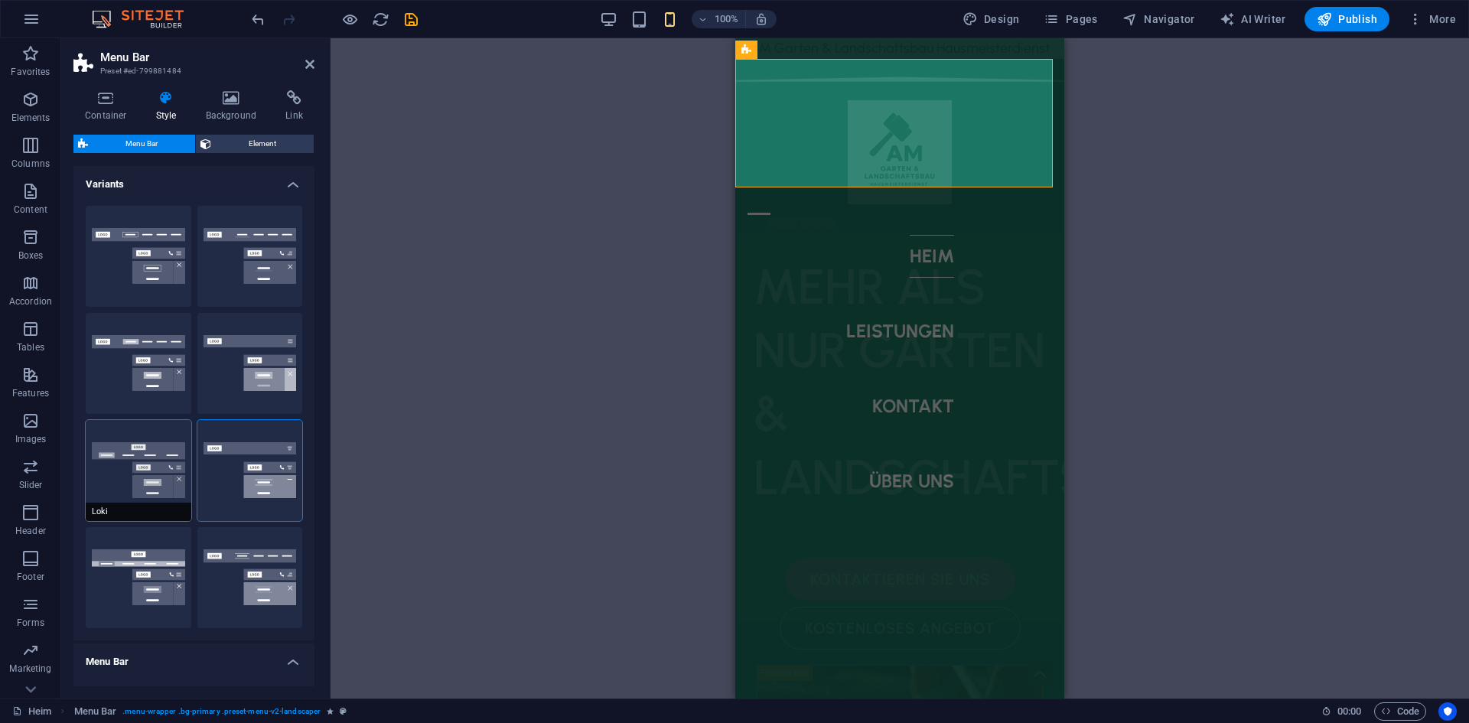
click at [127, 455] on button "Loki" at bounding box center [139, 470] width 106 height 101
select select "DISABLED_OPTION_VALUE"
type input "2"
type input "1"
click at [125, 523] on div "Border Centered Default Fixed Loki Trigger Wide XXL" at bounding box center [193, 417] width 241 height 447
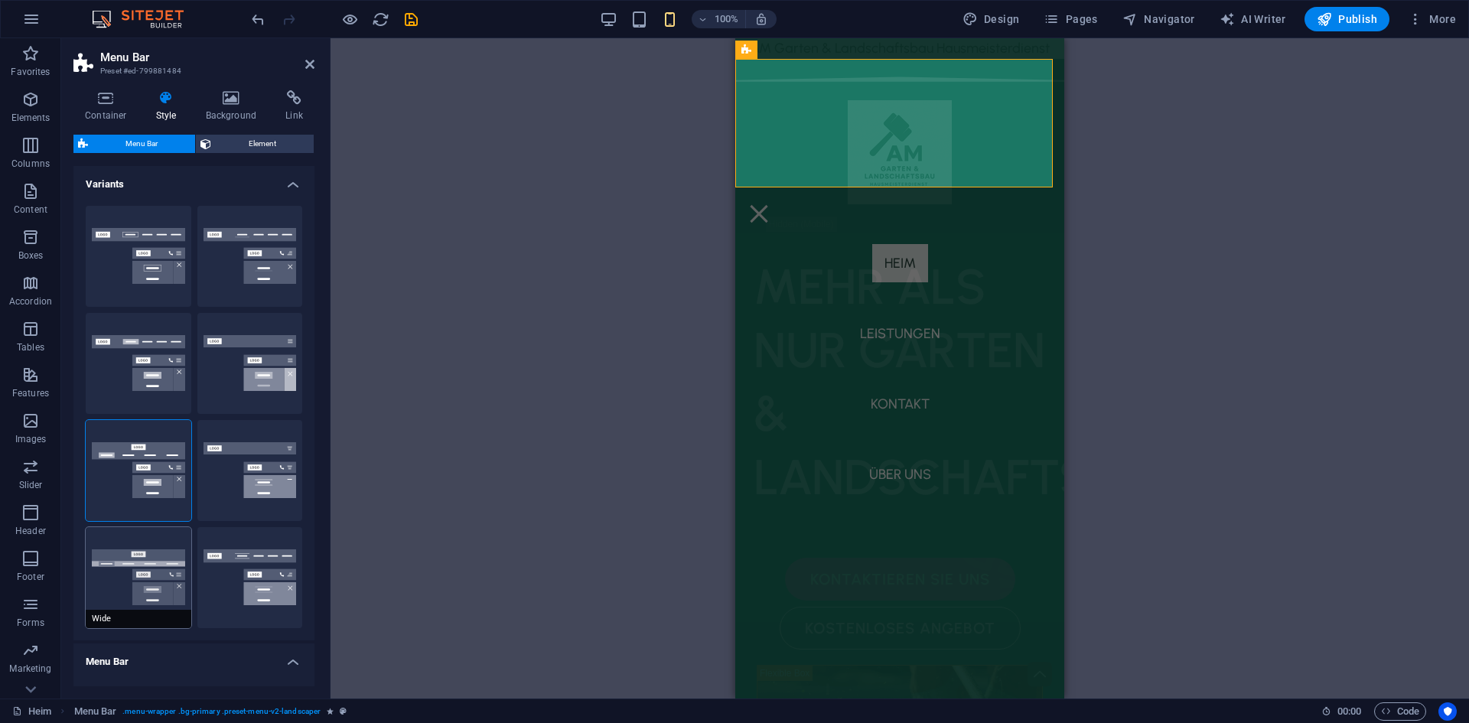
click at [133, 548] on button "Wide" at bounding box center [139, 577] width 106 height 101
type input "2"
select select "rem"
type input "2"
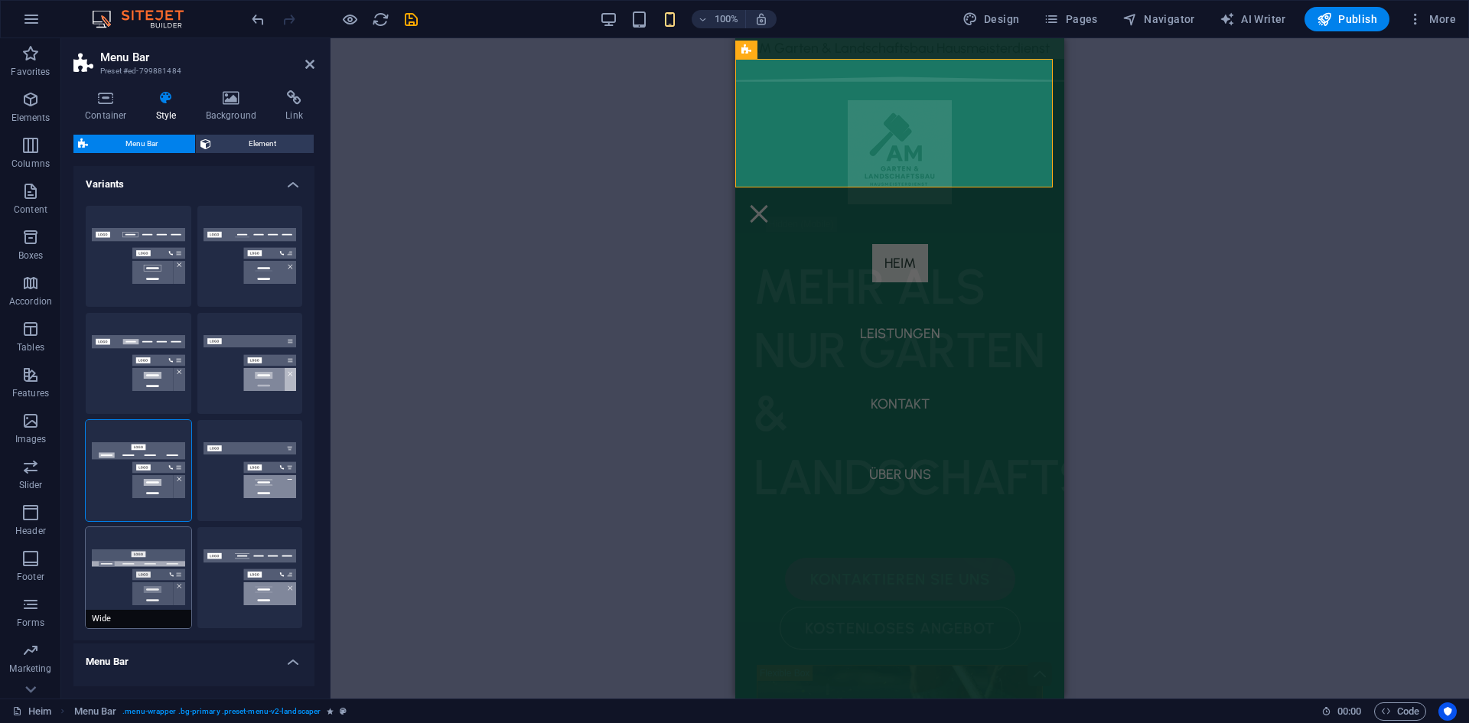
type input "2"
type input "0"
click at [286, 563] on button "XXL" at bounding box center [250, 577] width 106 height 101
click at [162, 554] on button "Wide" at bounding box center [139, 577] width 106 height 101
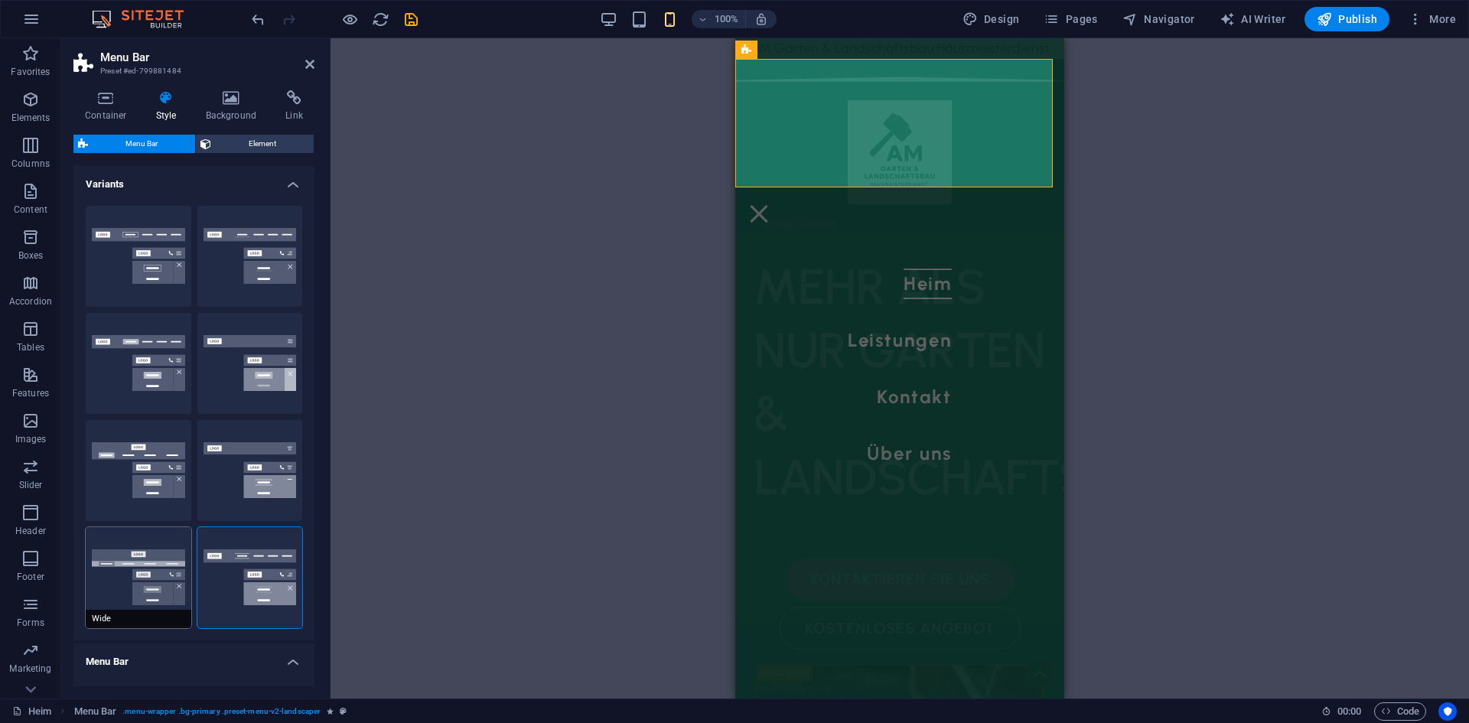
type input "2"
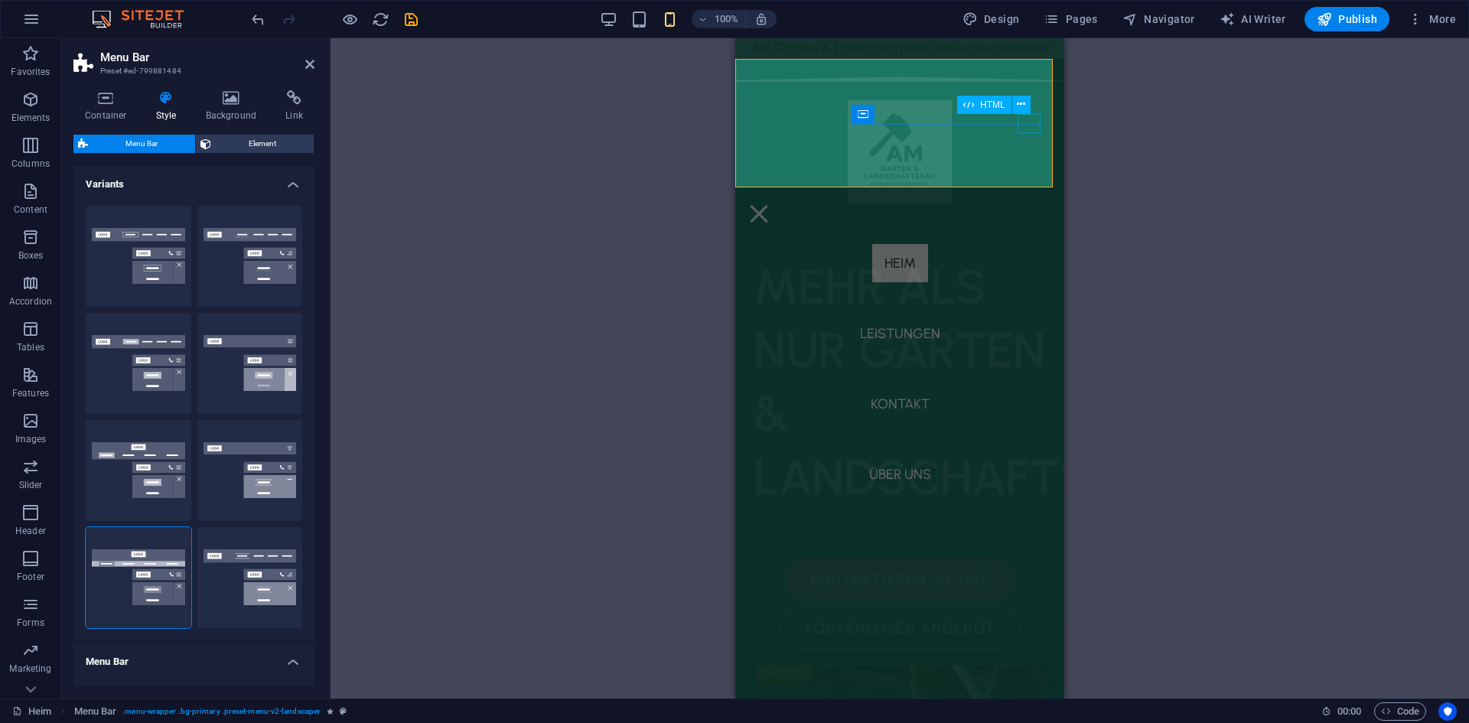
click at [771, 204] on div at bounding box center [759, 213] width 23 height 19
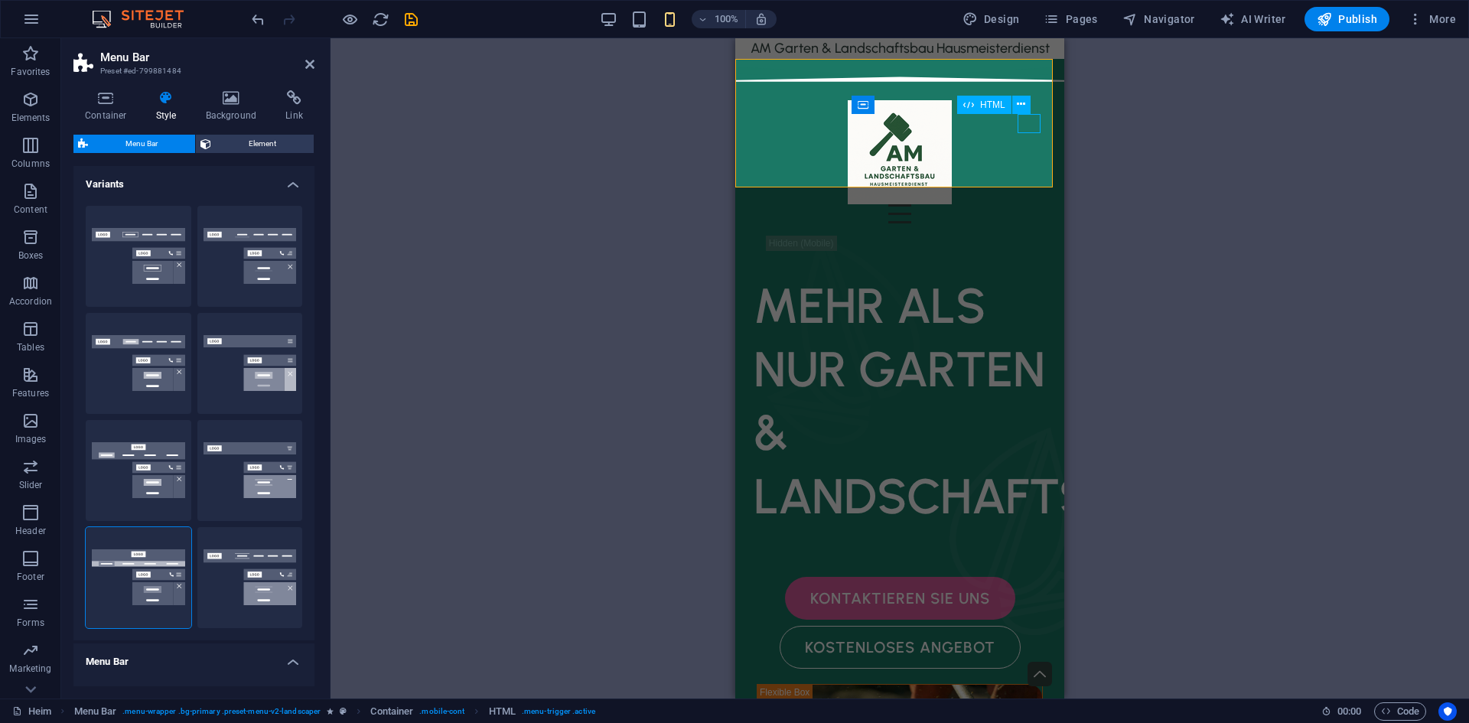
click at [1028, 204] on div at bounding box center [900, 213] width 305 height 19
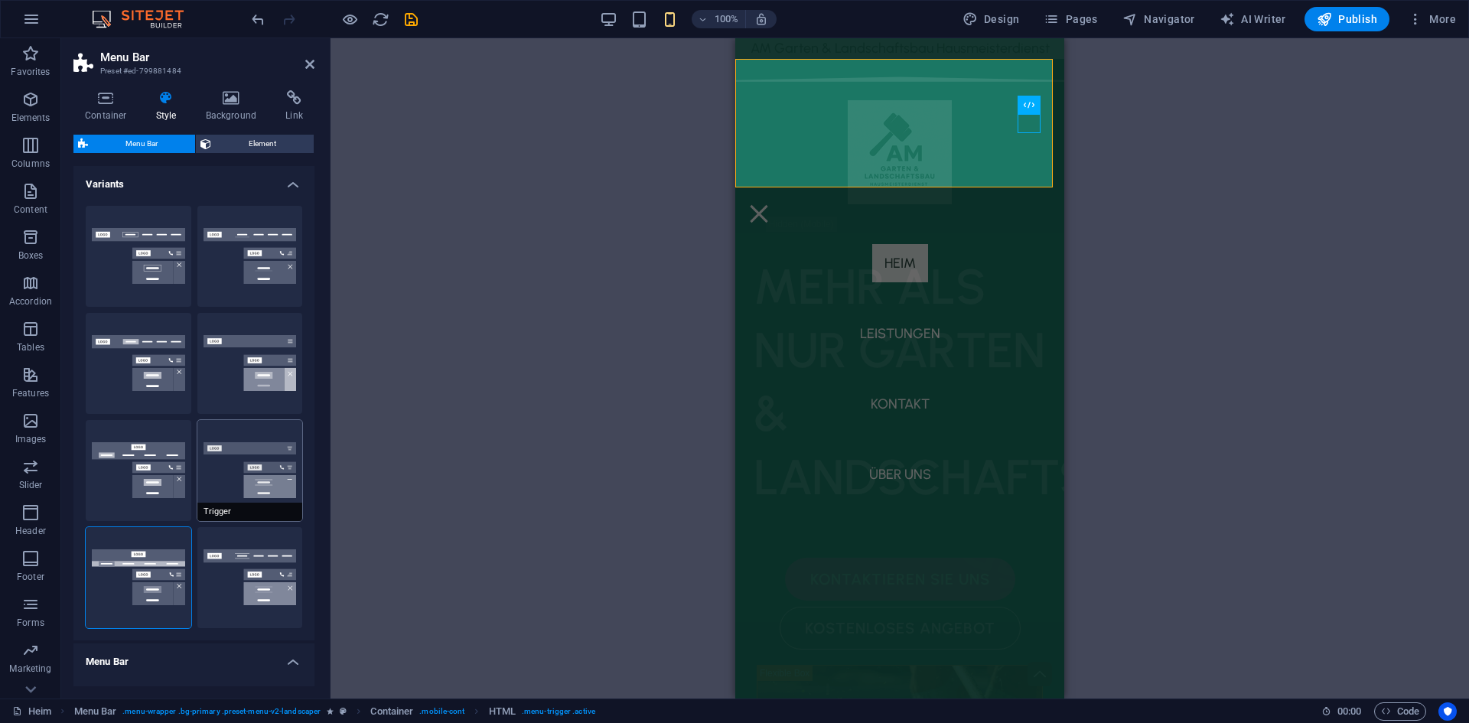
click at [206, 458] on button "Trigger" at bounding box center [250, 470] width 106 height 101
click at [139, 451] on button "Loki" at bounding box center [139, 470] width 106 height 101
select select "DISABLED_OPTION_VALUE"
type input "2"
type input "1"
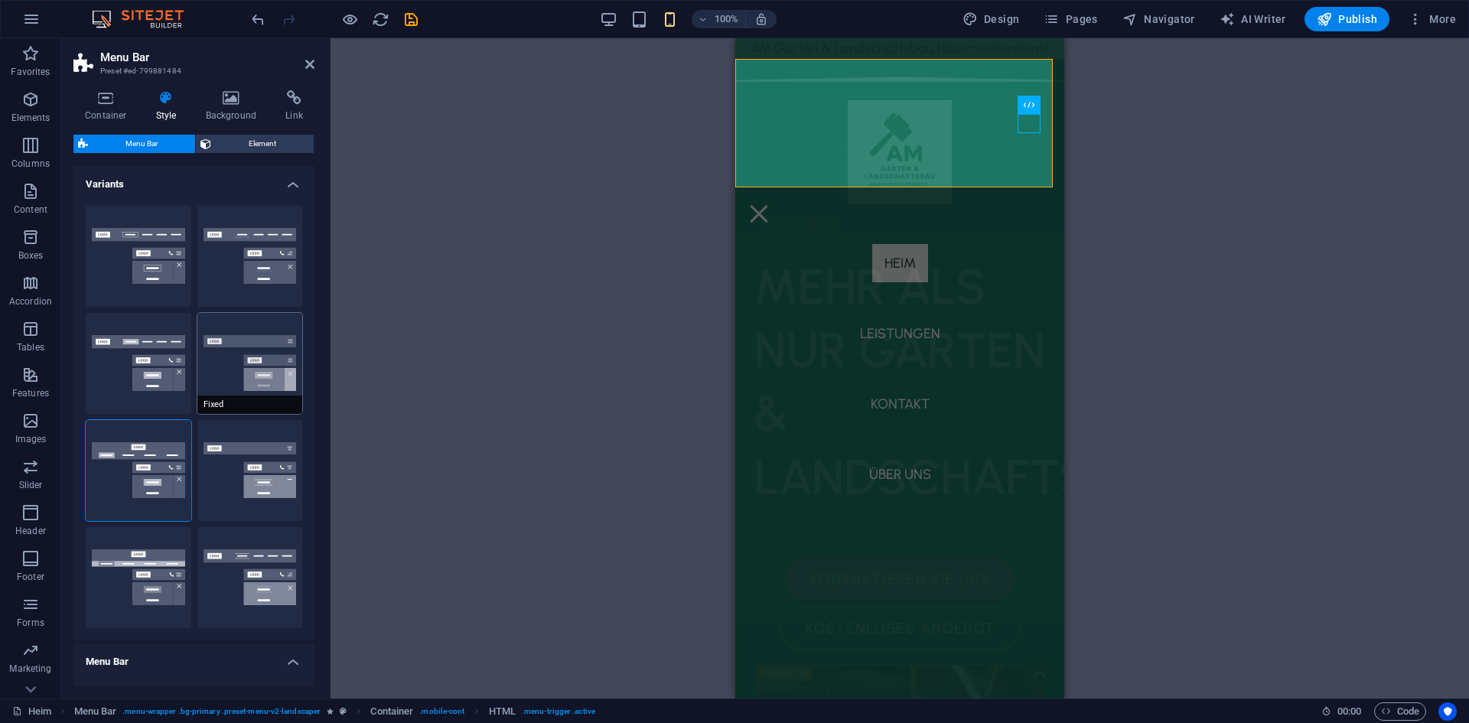
click at [259, 358] on button "Fixed" at bounding box center [250, 363] width 106 height 101
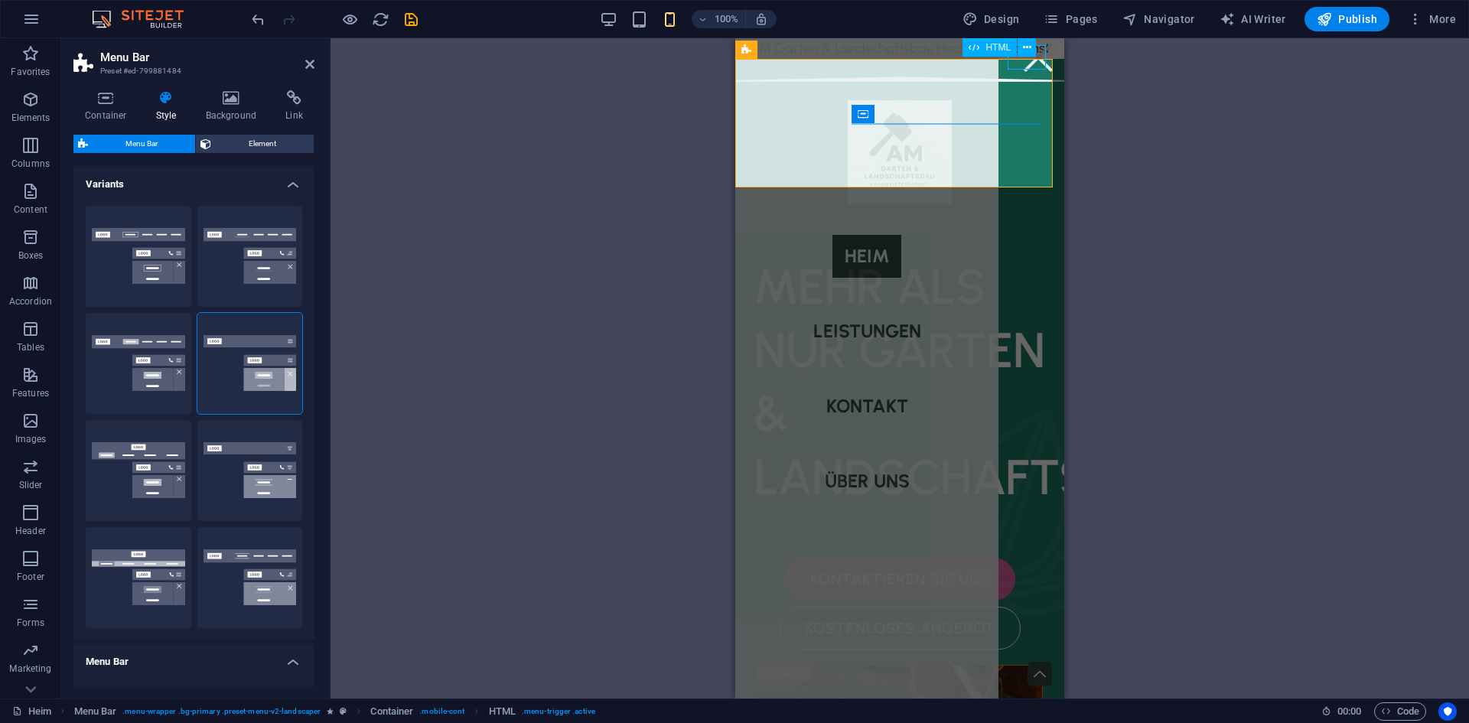
click at [1024, 67] on div at bounding box center [1038, 57] width 38 height 24
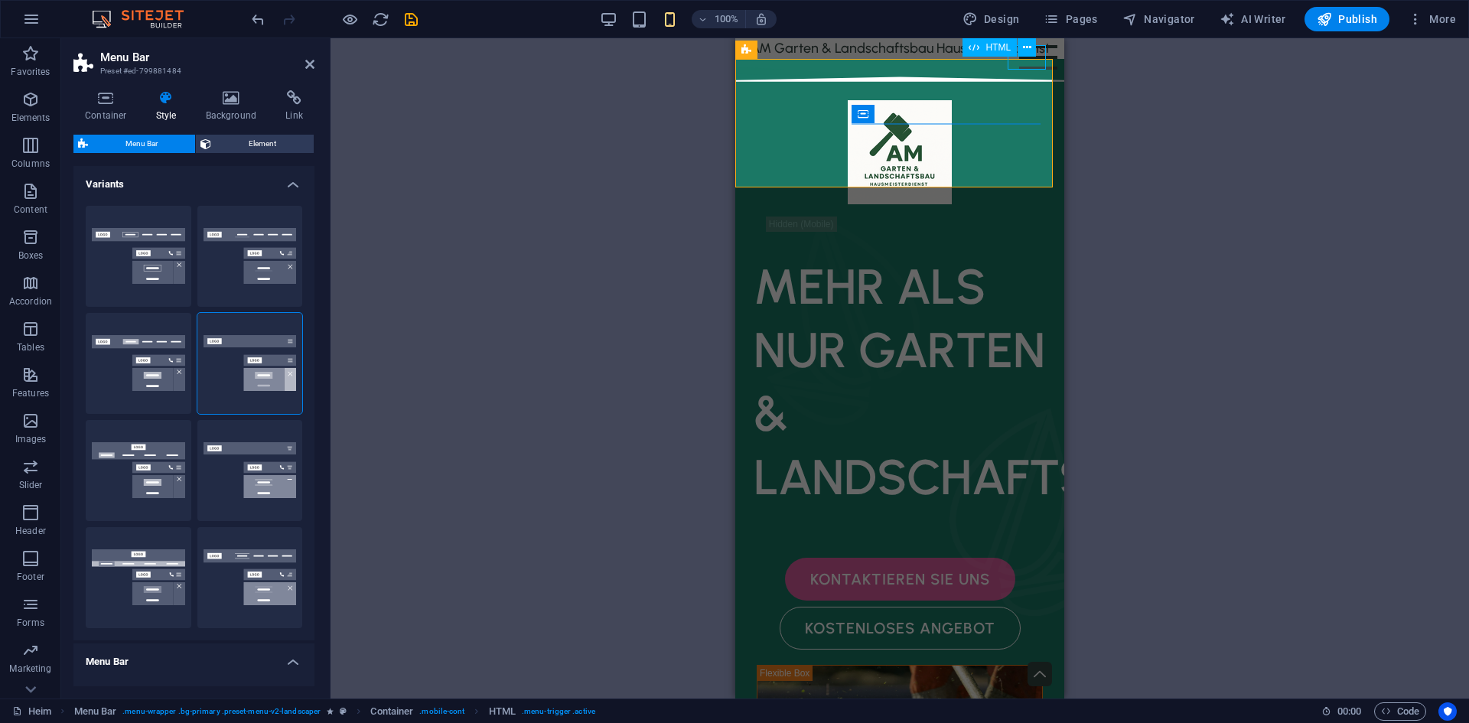
click at [1024, 64] on div at bounding box center [1038, 57] width 38 height 24
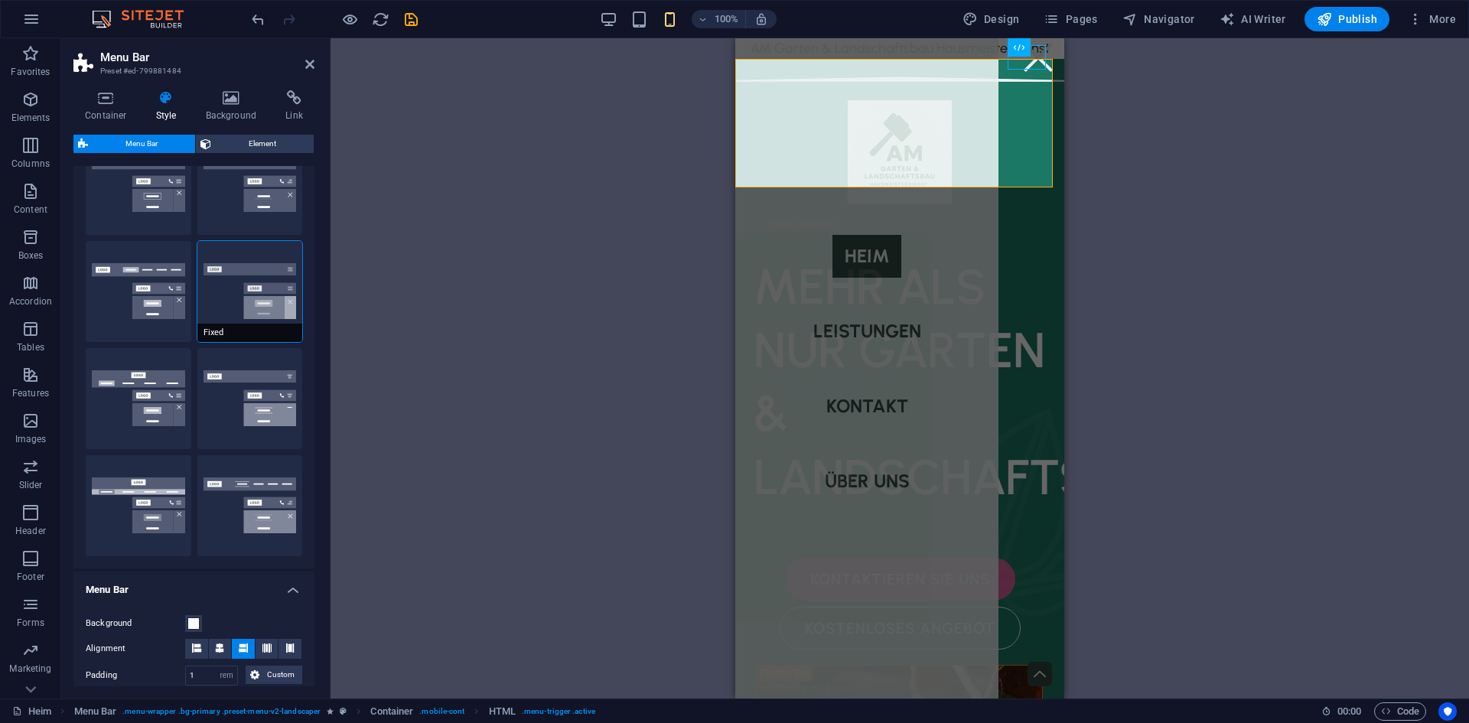
scroll to position [77, 0]
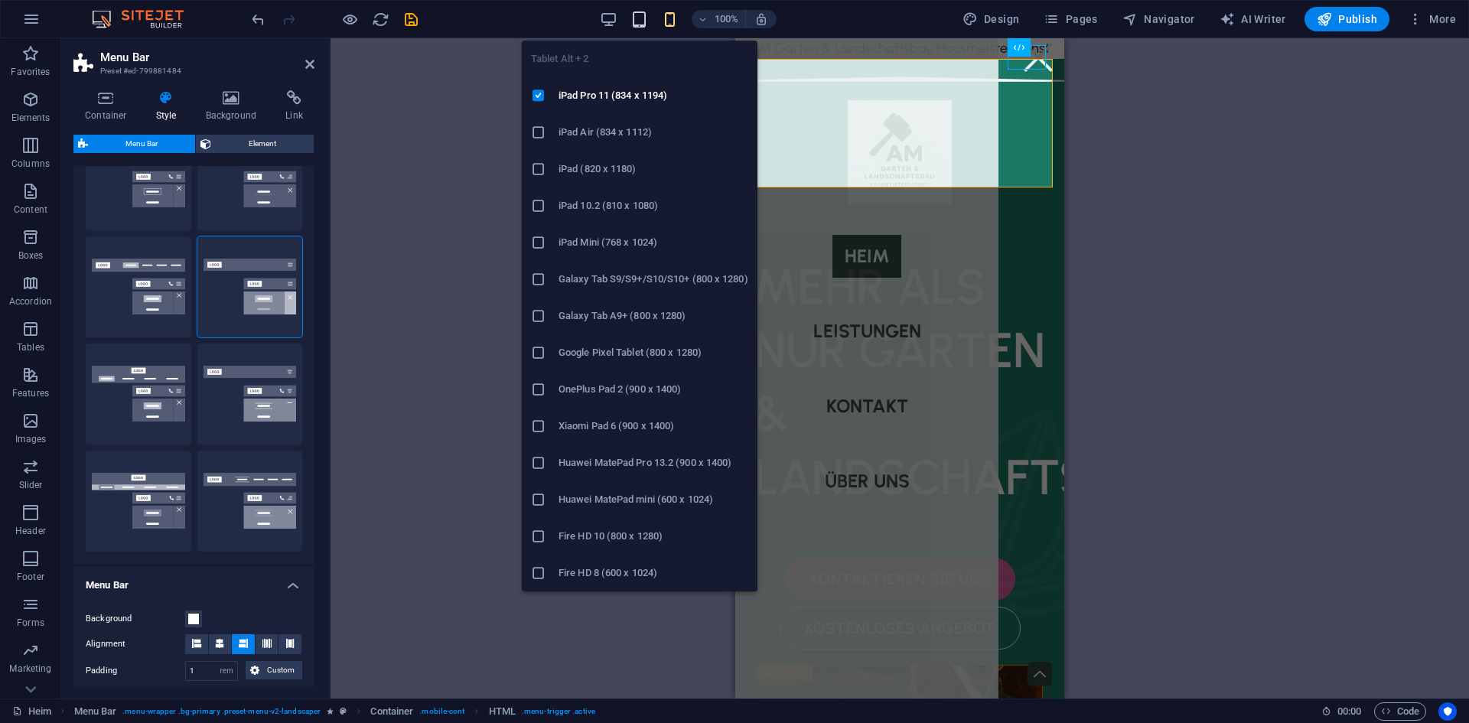
click at [643, 20] on icon "button" at bounding box center [640, 20] width 18 height 18
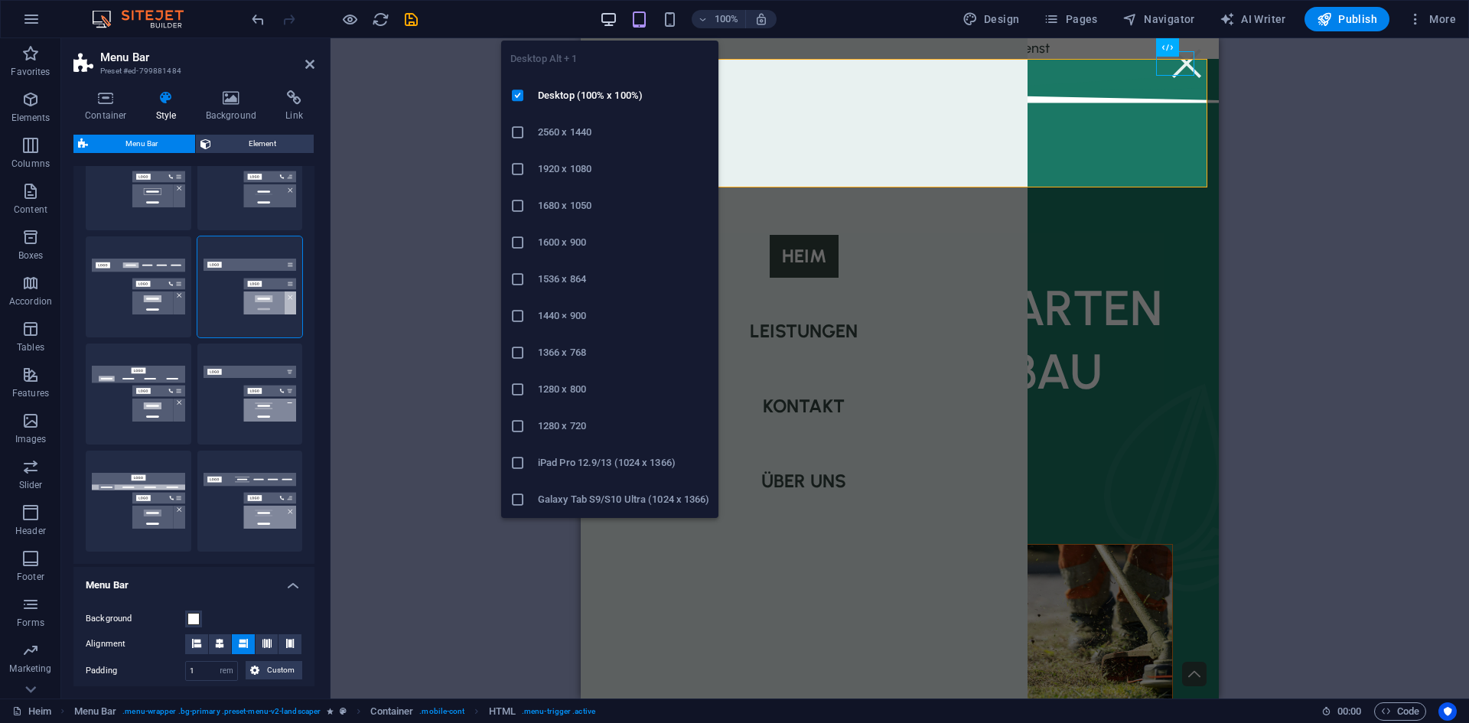
click at [613, 17] on icon "button" at bounding box center [609, 20] width 18 height 18
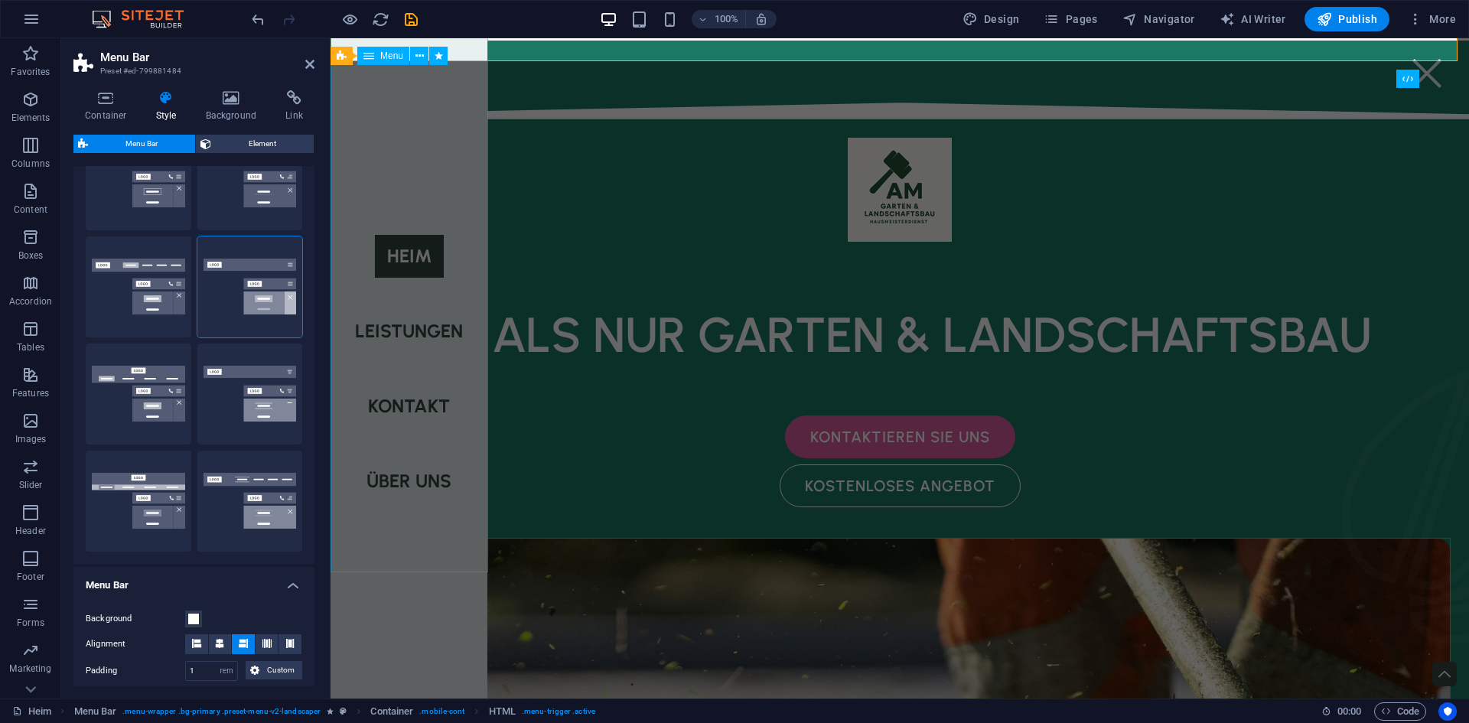
scroll to position [0, 0]
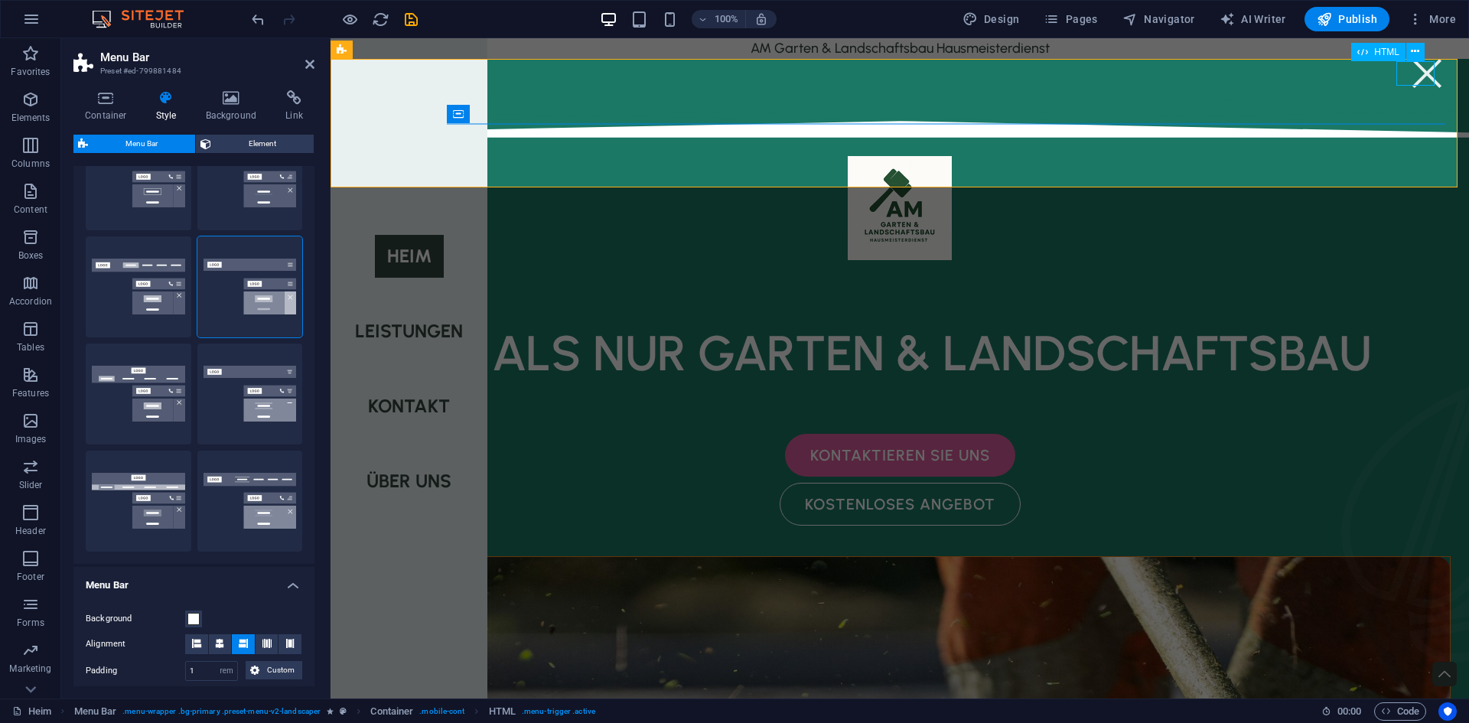
click at [1419, 70] on div at bounding box center [1427, 73] width 38 height 24
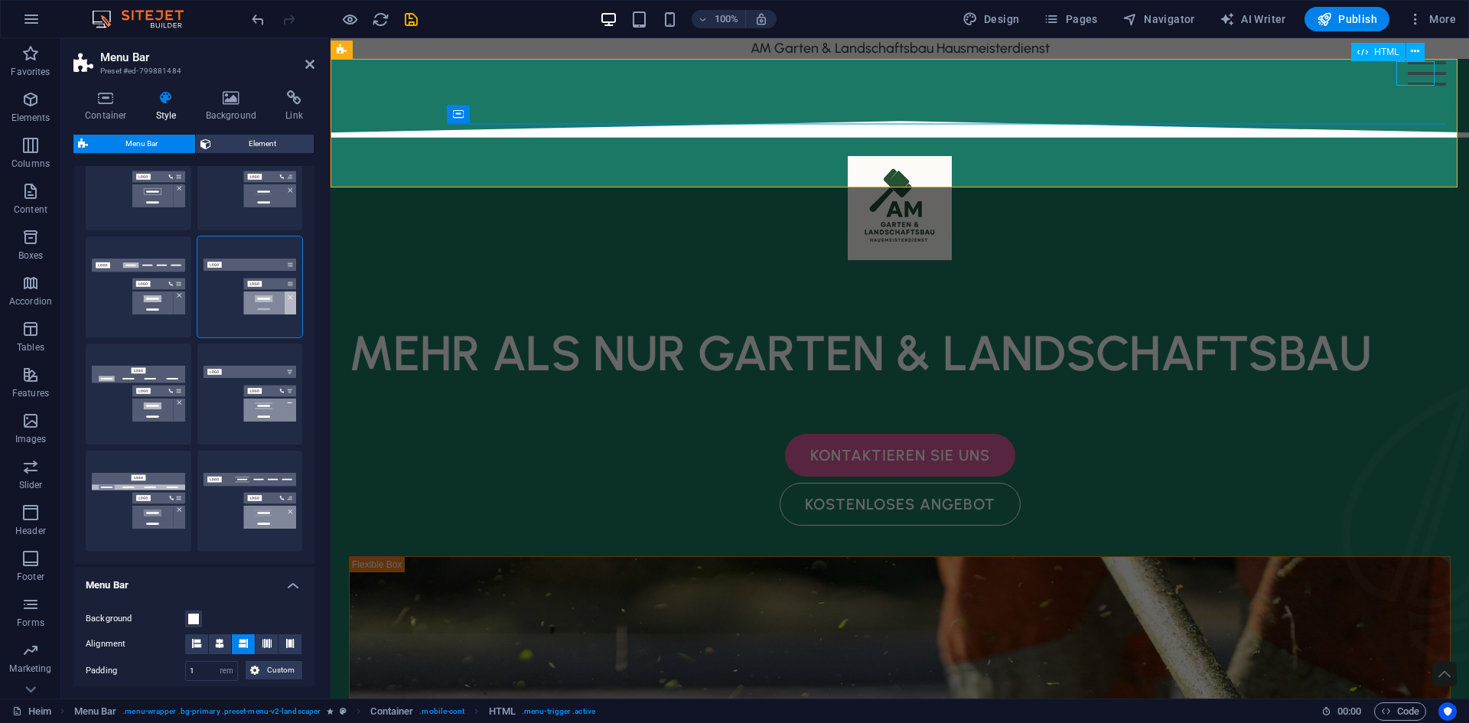
click at [1412, 65] on div at bounding box center [1427, 73] width 38 height 24
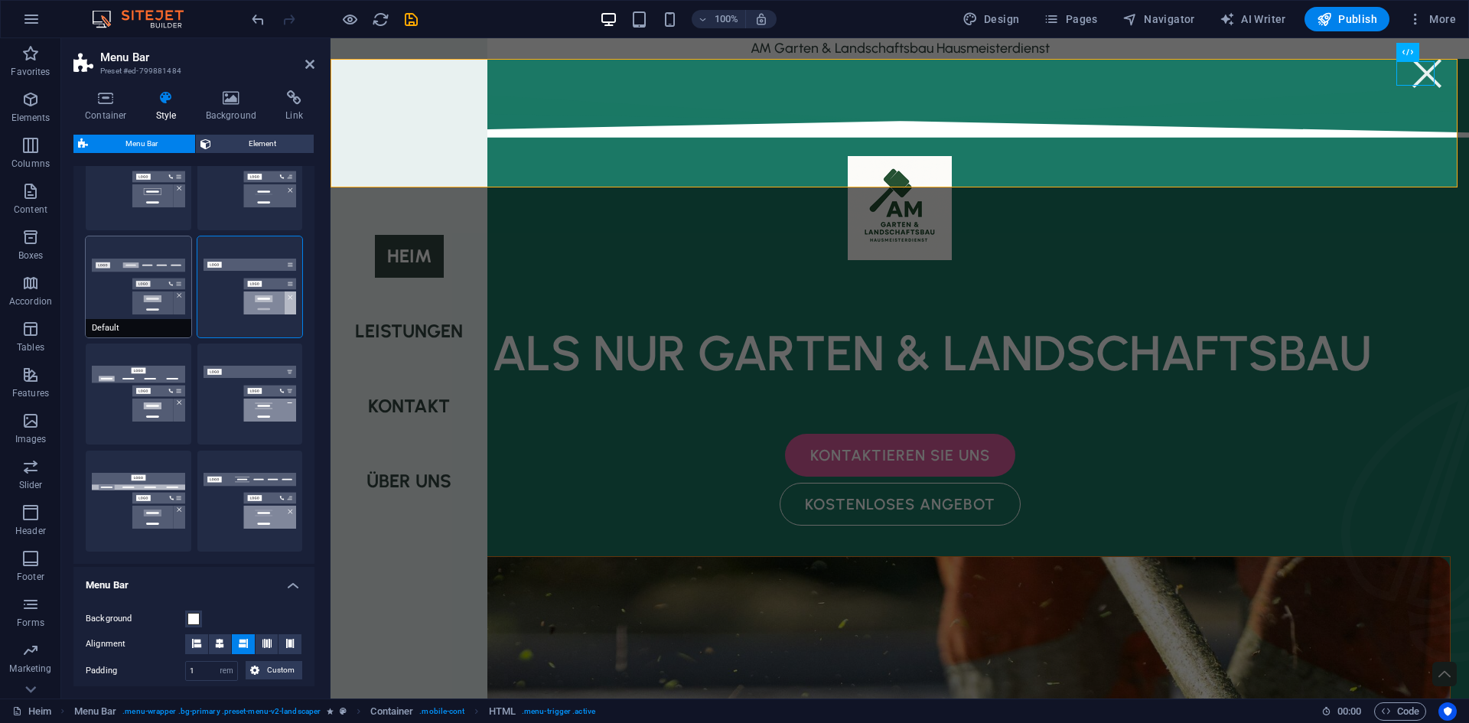
click at [135, 270] on button "Default" at bounding box center [139, 286] width 106 height 101
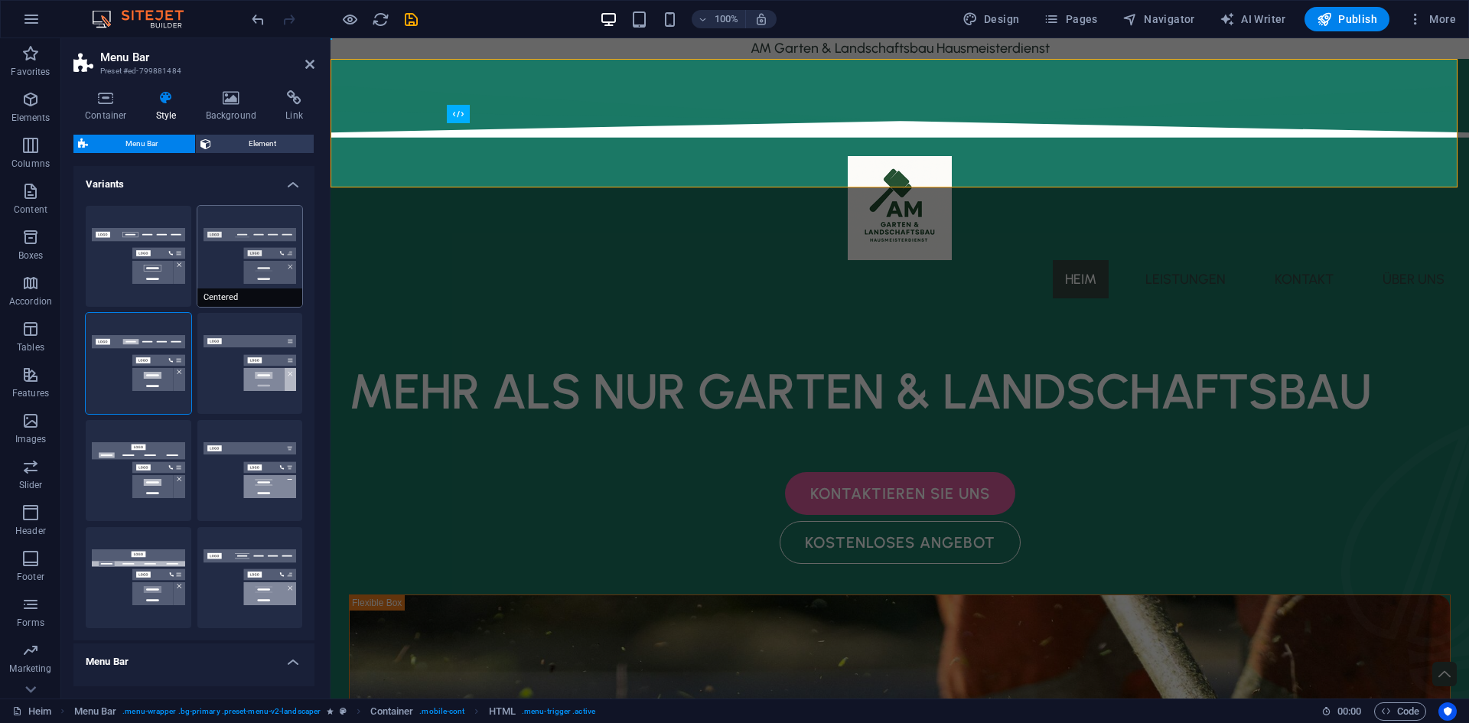
click at [247, 248] on button "Centered" at bounding box center [250, 256] width 106 height 101
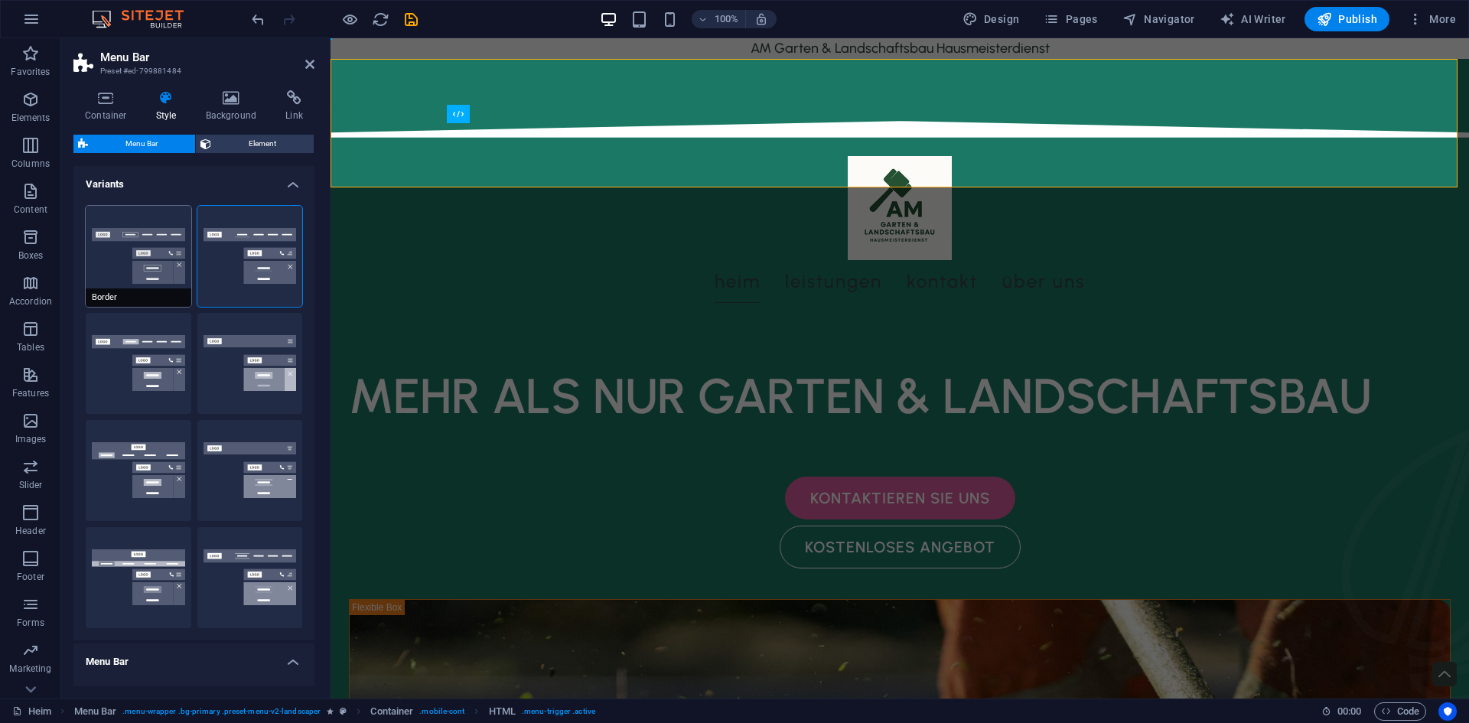
click at [125, 247] on button "Border" at bounding box center [139, 256] width 106 height 101
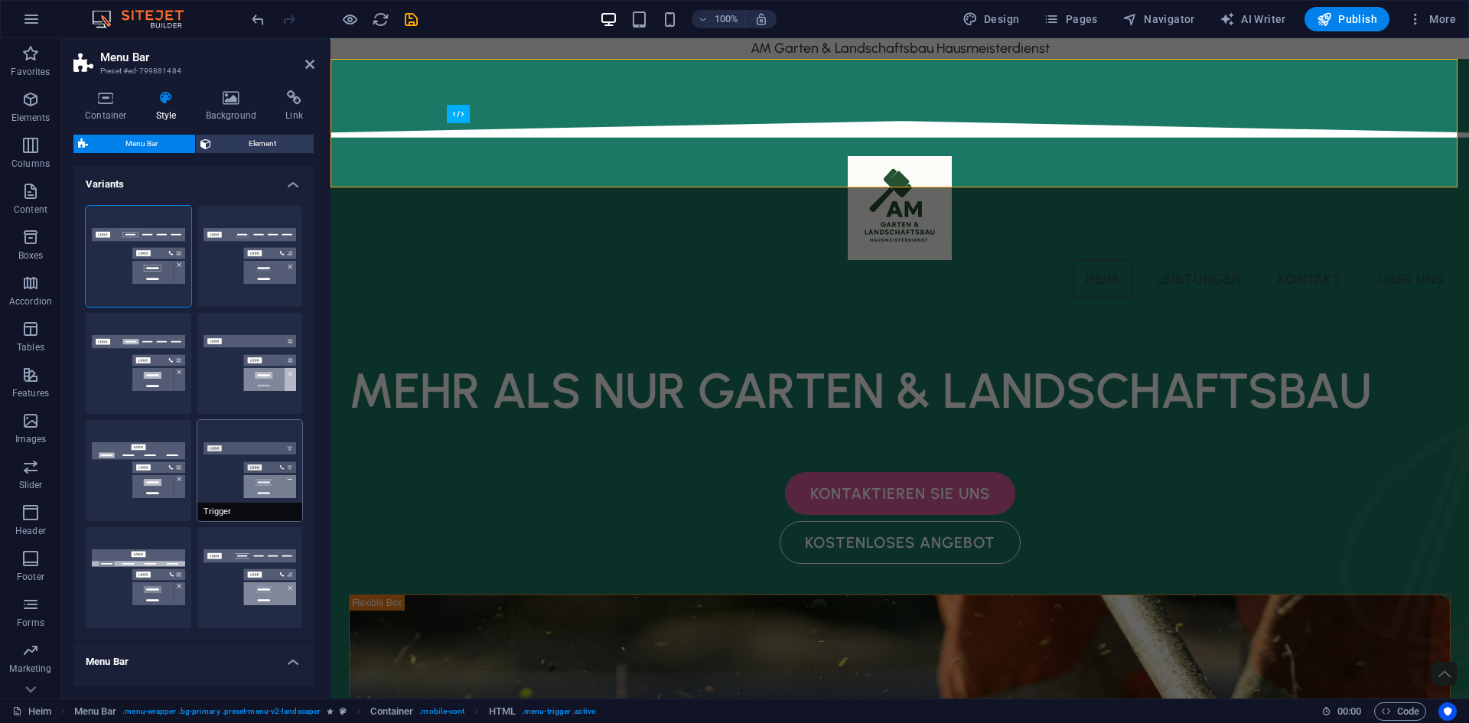
click at [215, 468] on button "Trigger" at bounding box center [250, 470] width 106 height 101
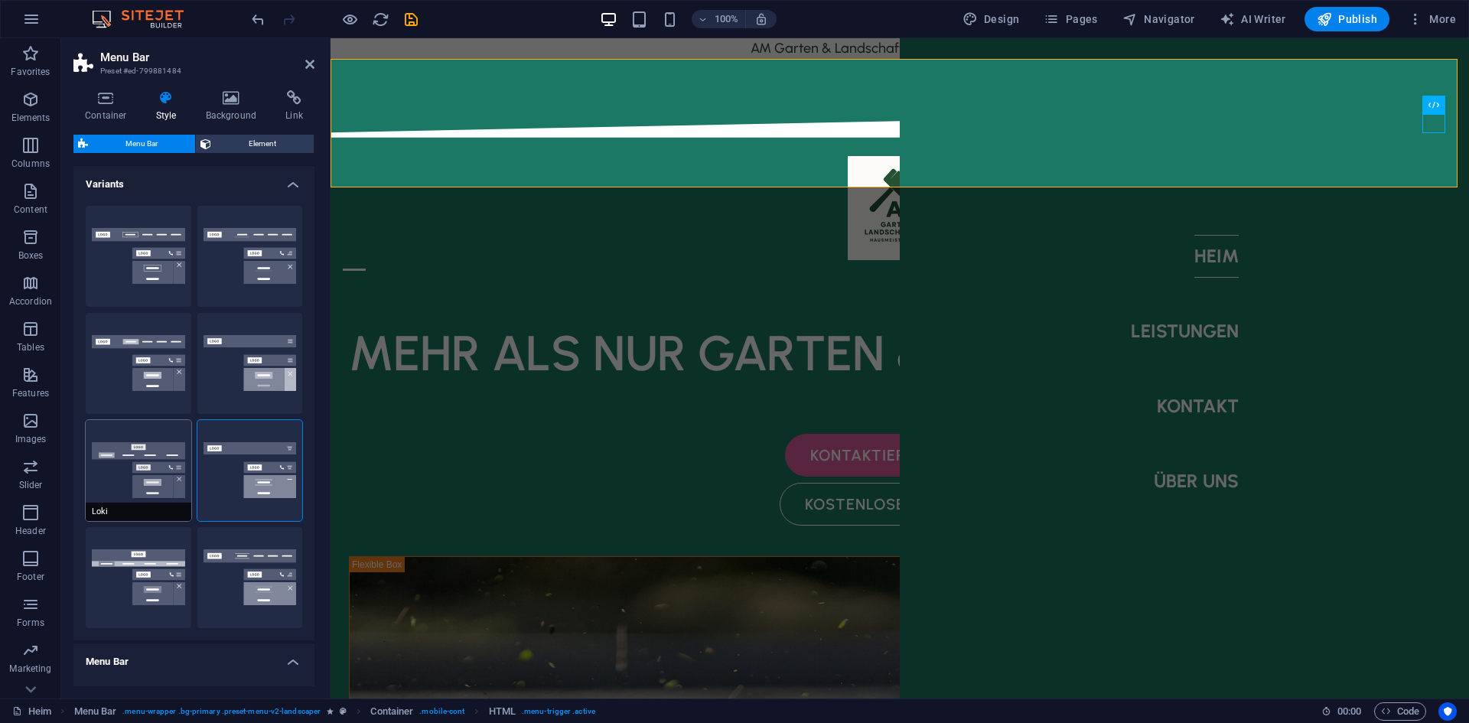
click at [159, 457] on button "Loki" at bounding box center [139, 470] width 106 height 101
type input "0"
select select "DISABLED_OPTION_VALUE"
type input "2"
type input "1"
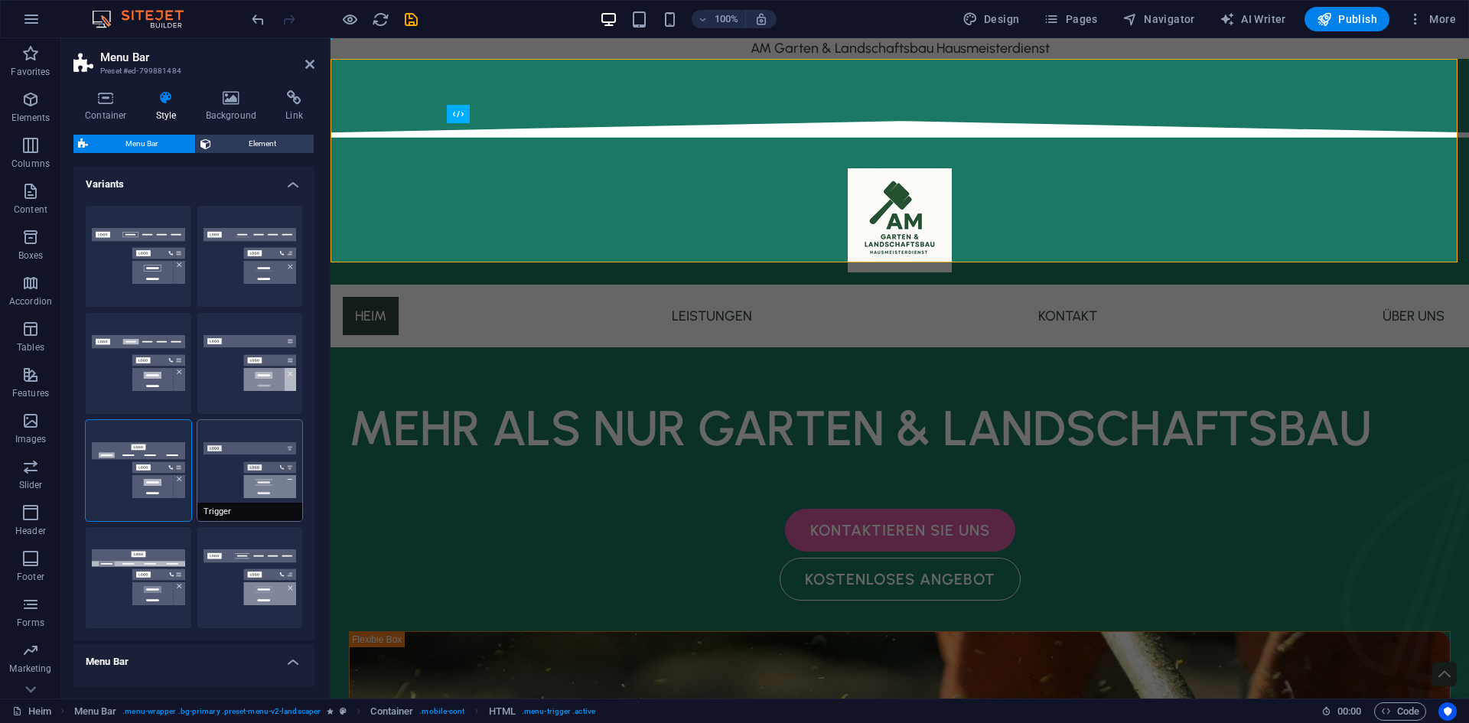
click at [256, 464] on button "Trigger" at bounding box center [250, 470] width 106 height 101
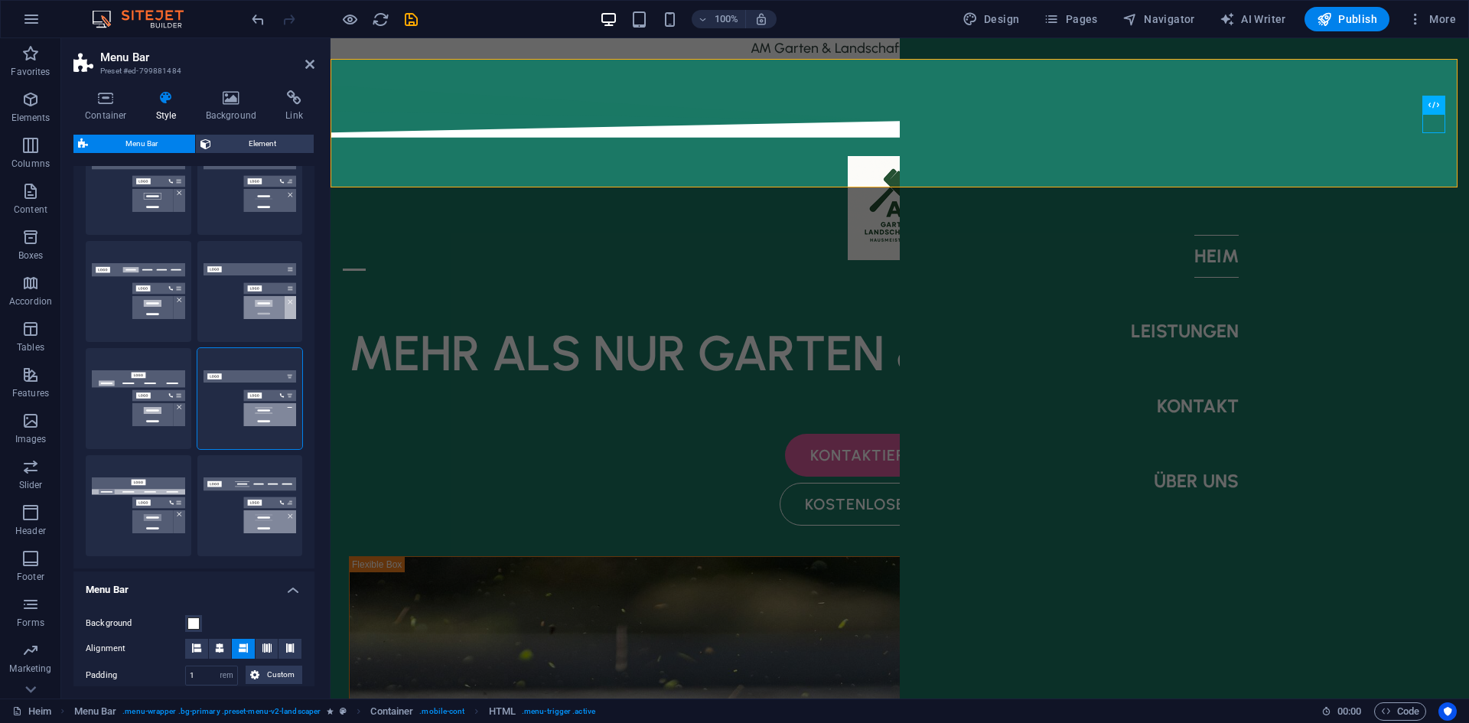
scroll to position [77, 0]
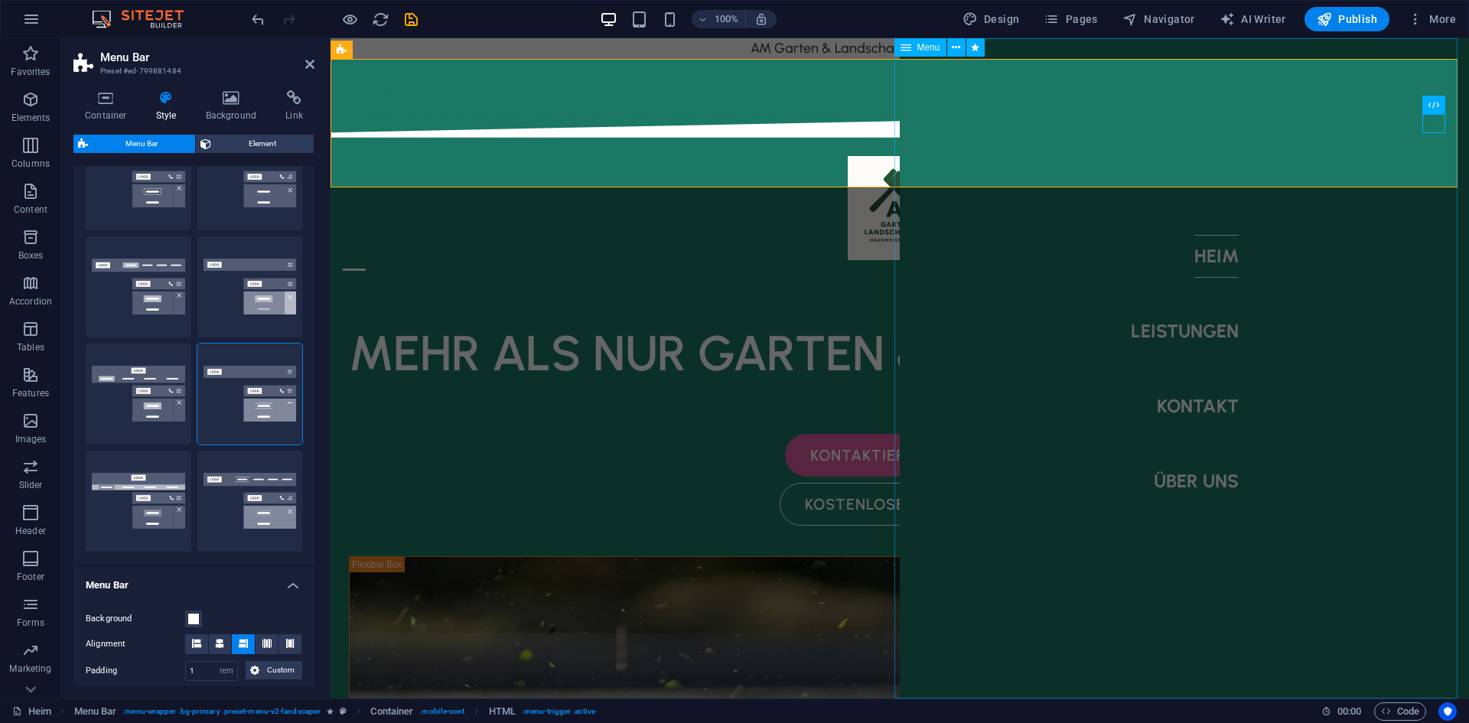
click at [366, 260] on div at bounding box center [354, 269] width 23 height 19
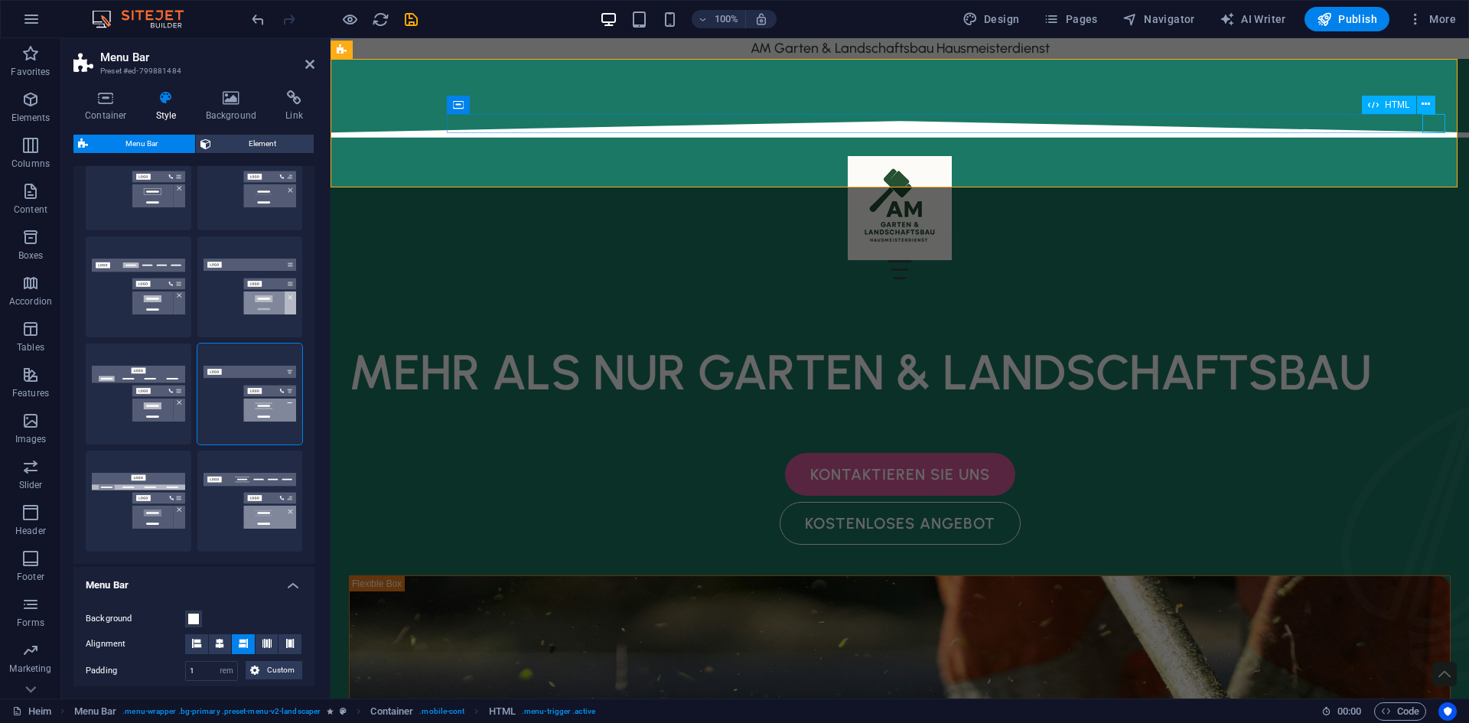
click at [1436, 260] on div at bounding box center [900, 269] width 1114 height 19
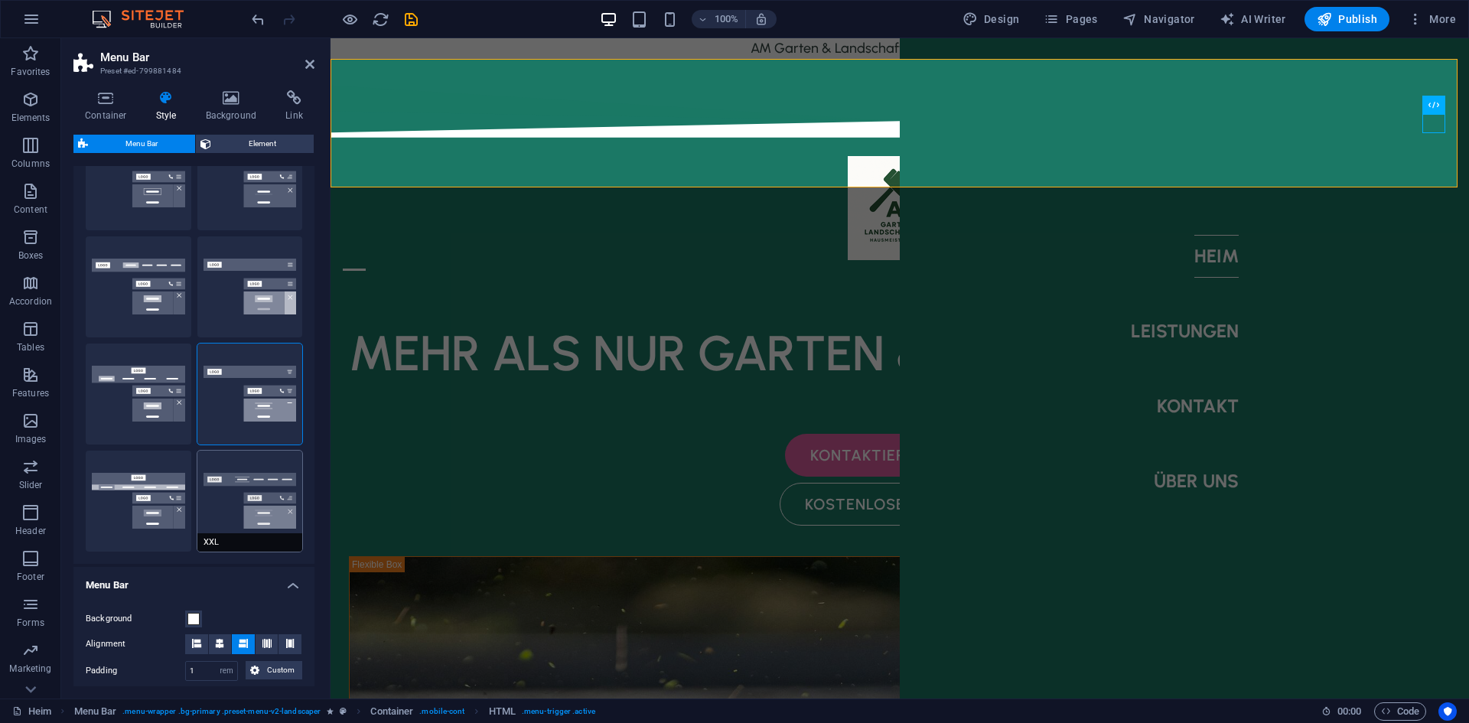
click at [263, 492] on button "XXL" at bounding box center [250, 501] width 106 height 101
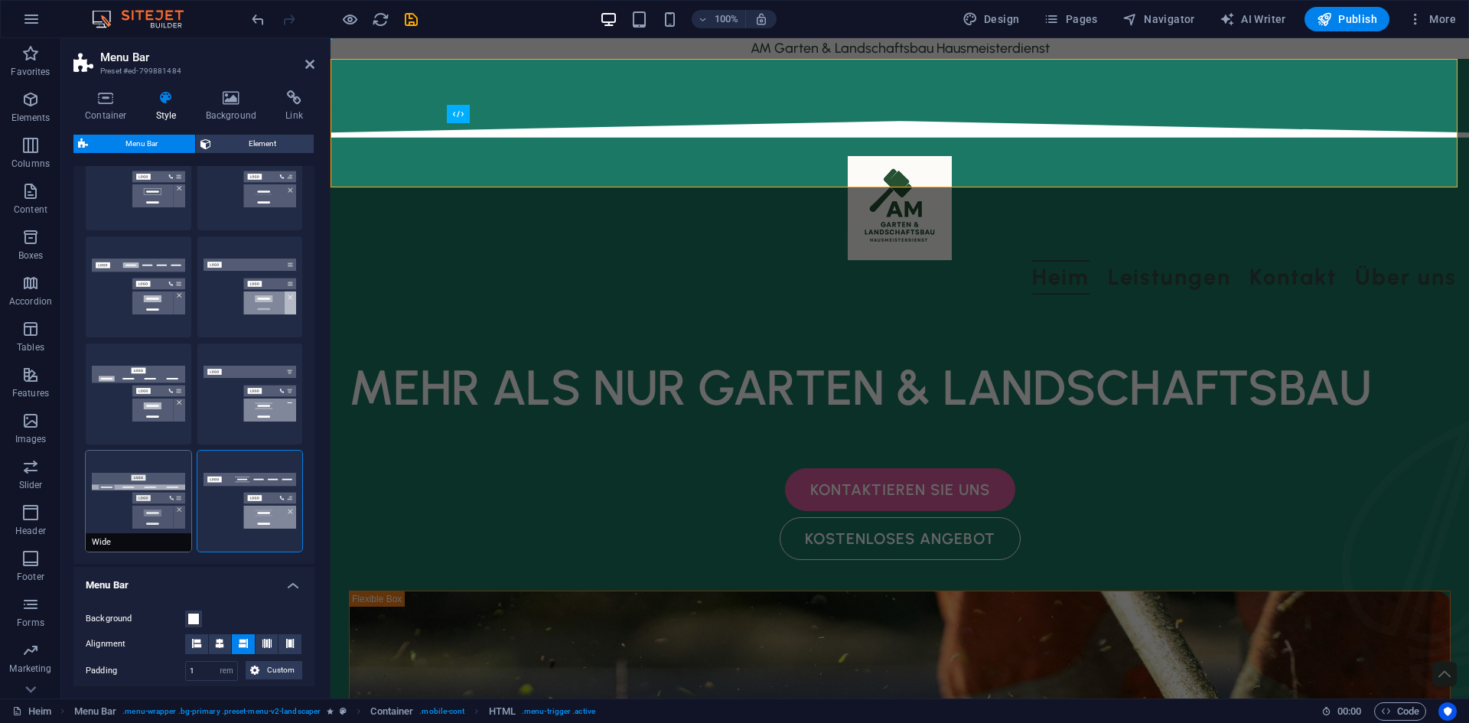
click at [90, 474] on button "Wide" at bounding box center [139, 501] width 106 height 101
type input "0"
type input "2"
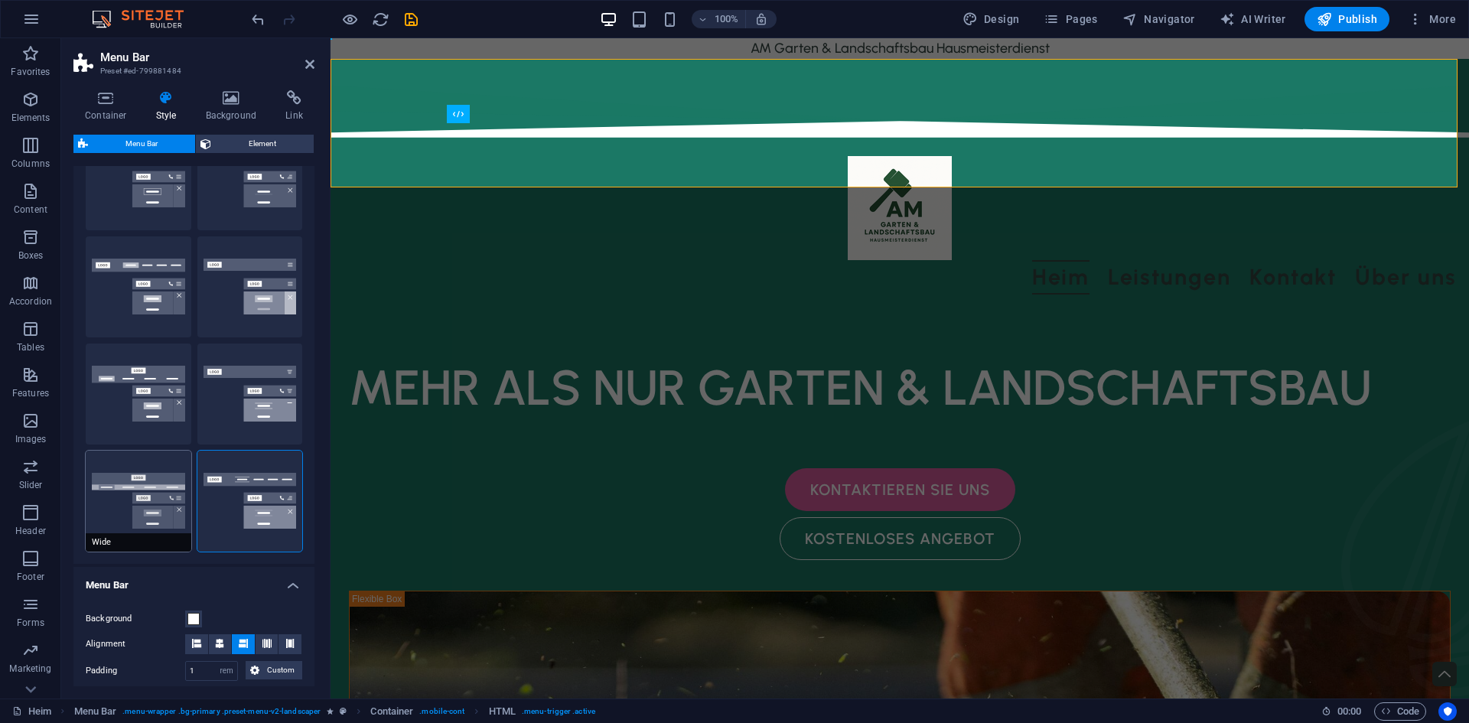
type input "2"
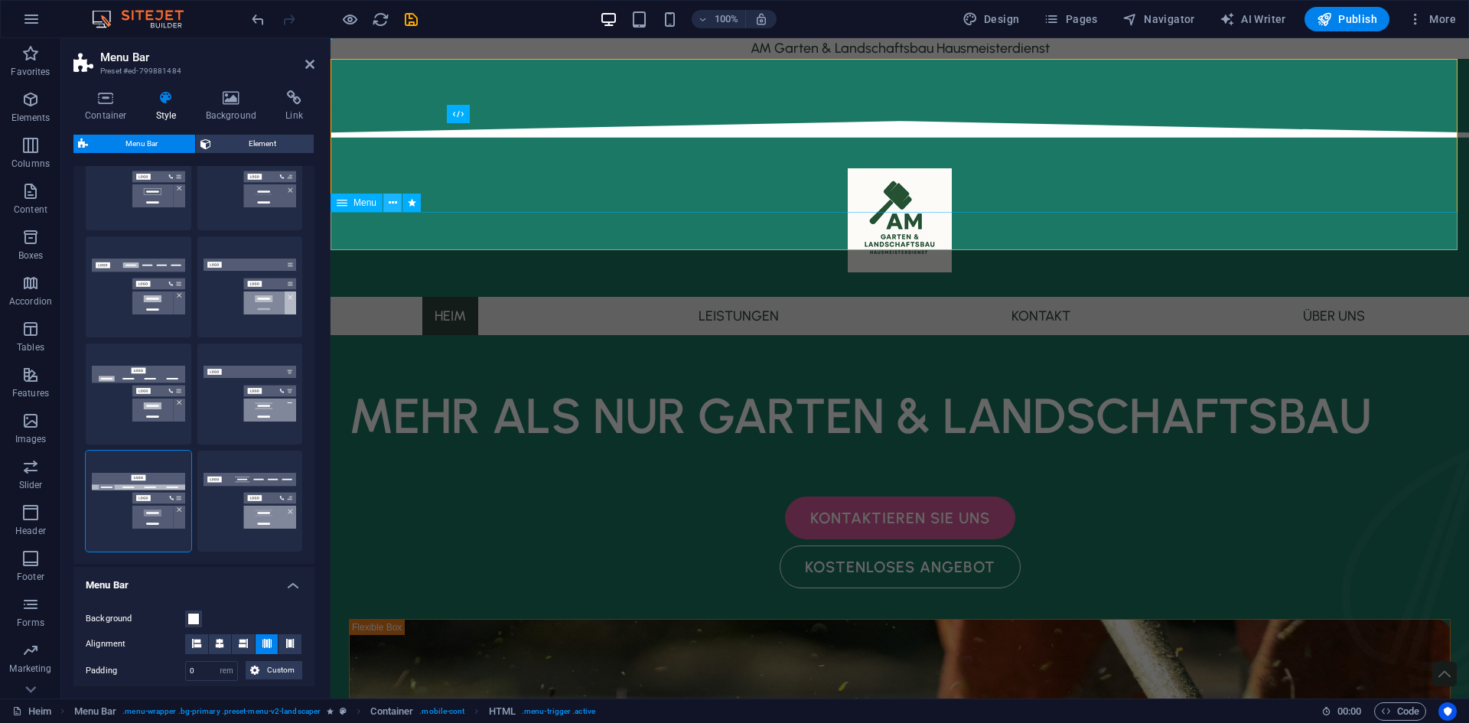
click at [389, 203] on icon at bounding box center [393, 203] width 8 height 16
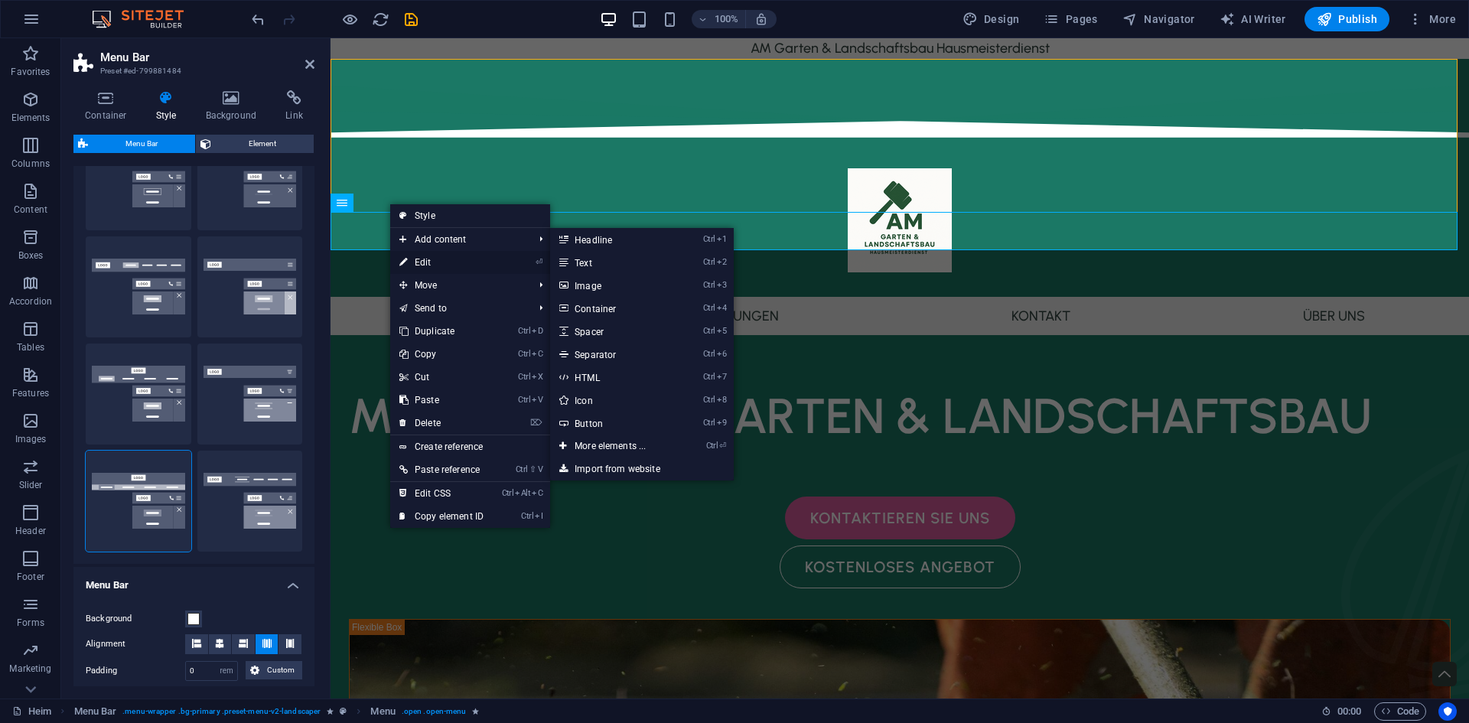
click at [438, 263] on link "⏎ Edit" at bounding box center [441, 262] width 103 height 23
select select "move-bottom-to-top"
select select "s"
select select "scroll"
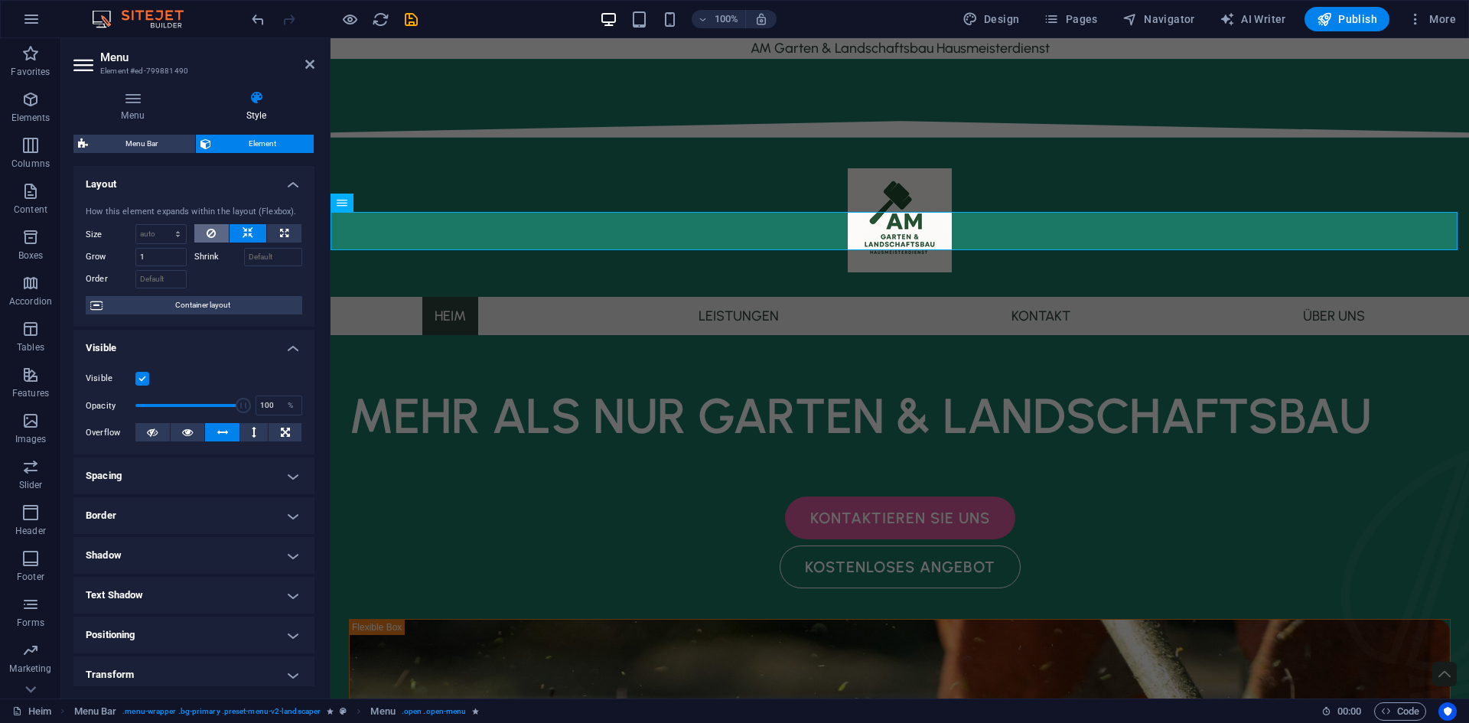
click at [210, 237] on icon at bounding box center [211, 233] width 9 height 18
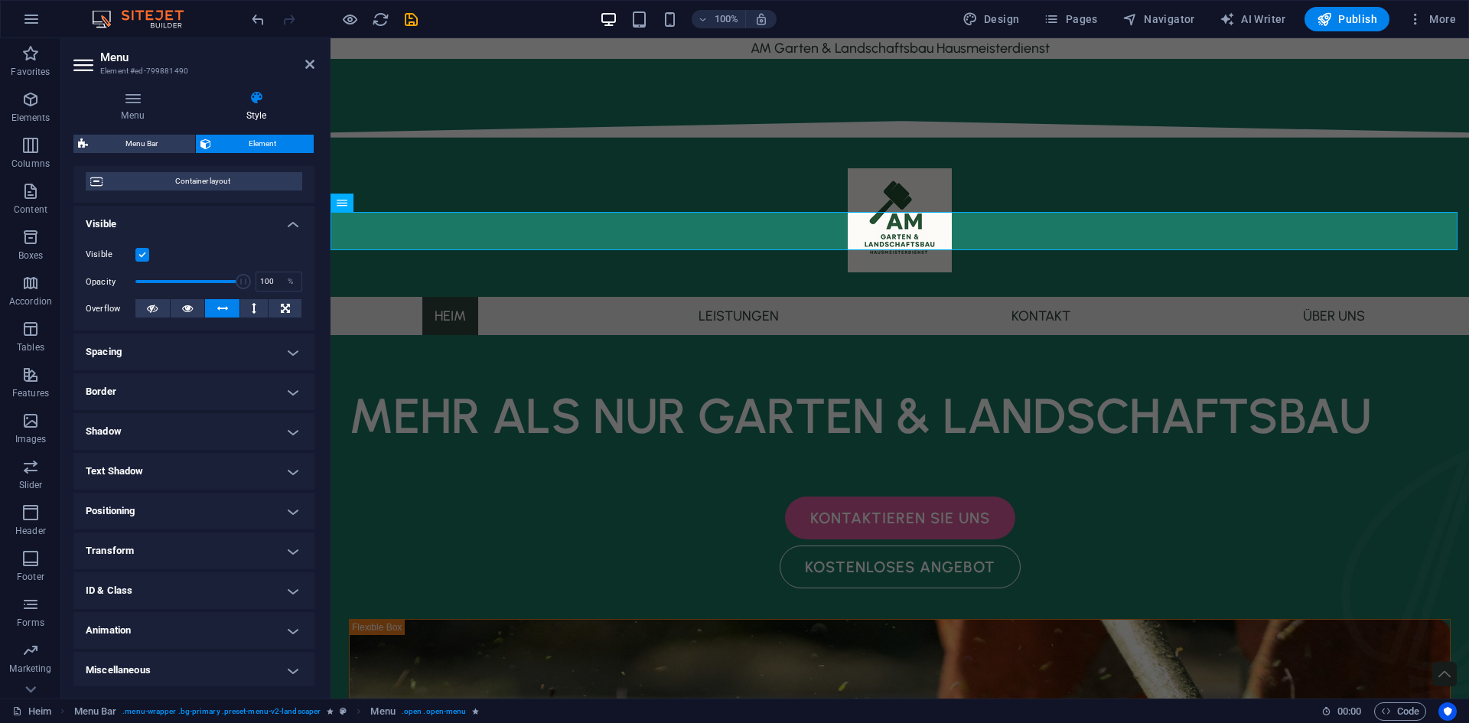
scroll to position [126, 0]
click at [240, 501] on h4 "Positioning" at bounding box center [193, 508] width 241 height 37
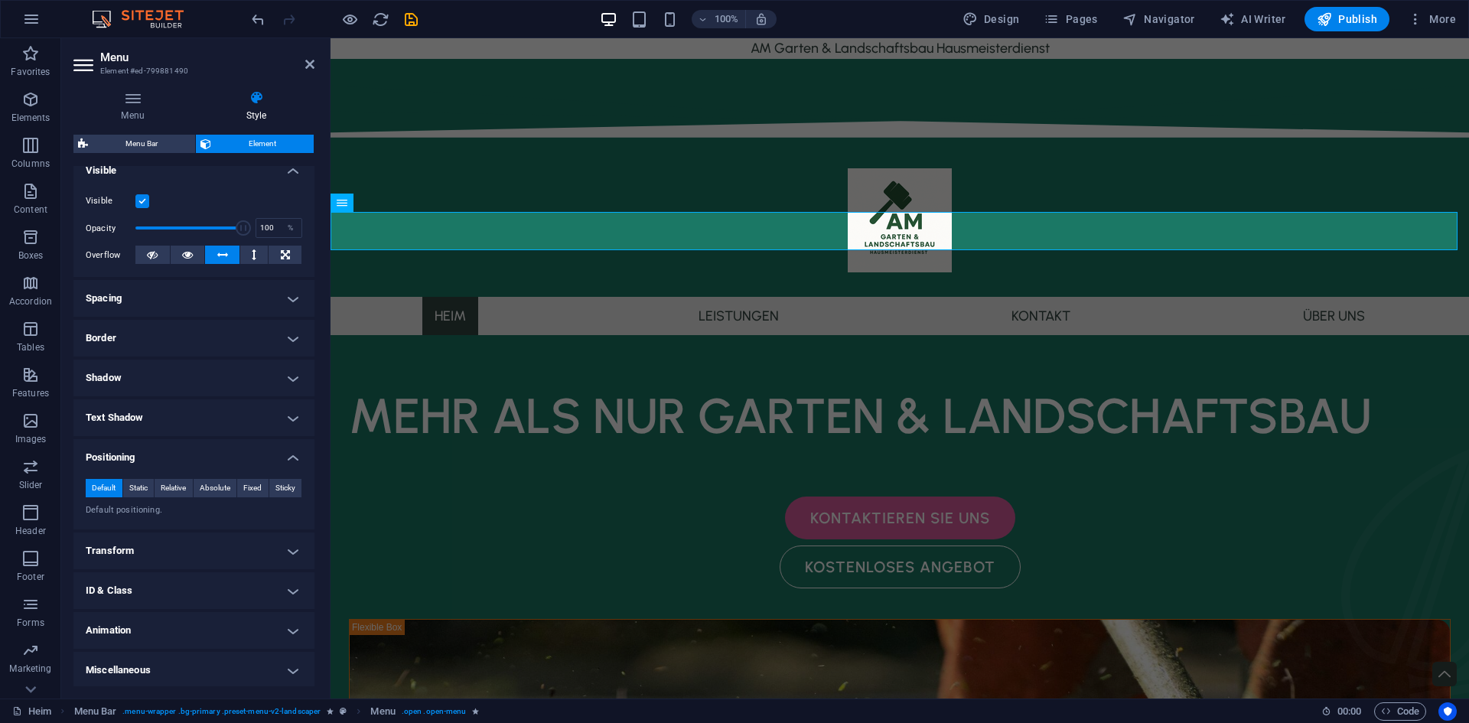
scroll to position [180, 0]
click at [249, 485] on span "Fixed" at bounding box center [252, 486] width 18 height 18
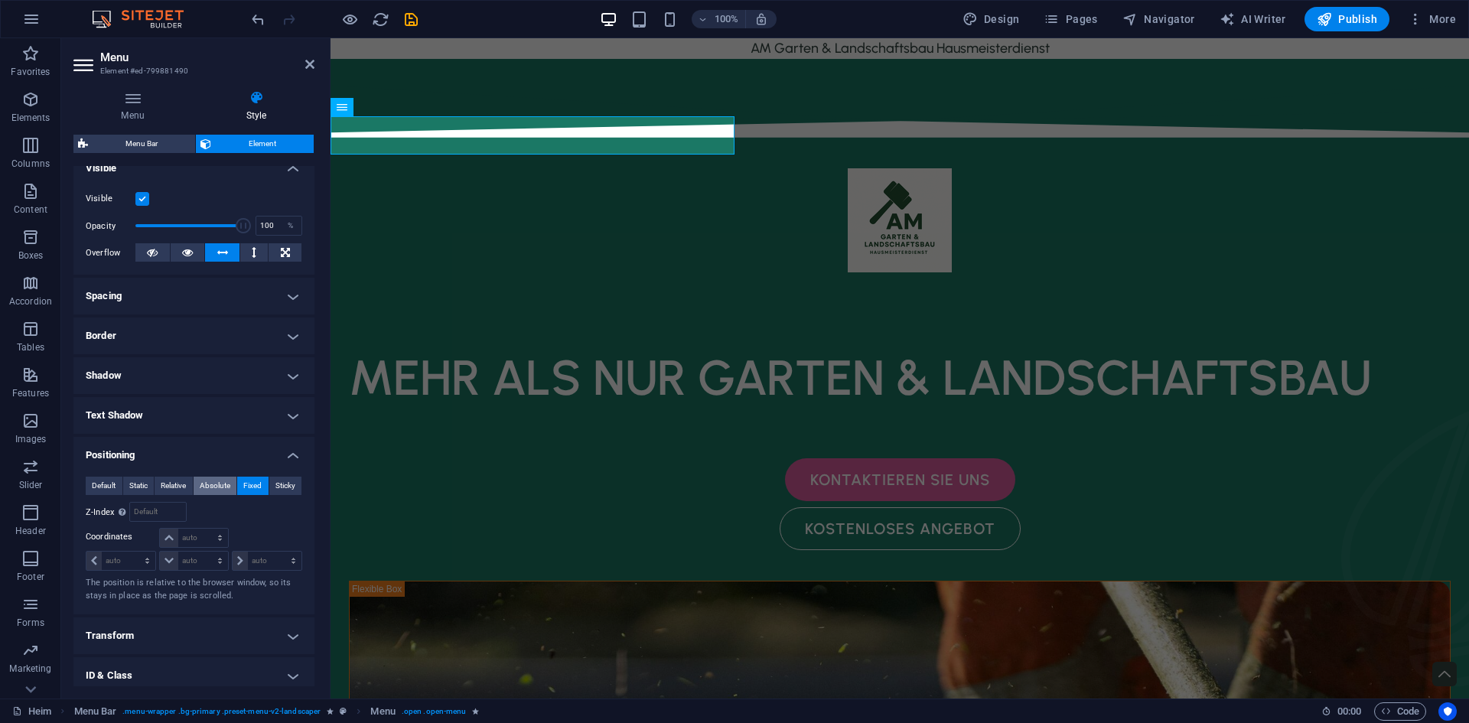
click at [196, 488] on button "Absolute" at bounding box center [216, 486] width 44 height 18
click at [171, 489] on span "Relative" at bounding box center [173, 486] width 25 height 18
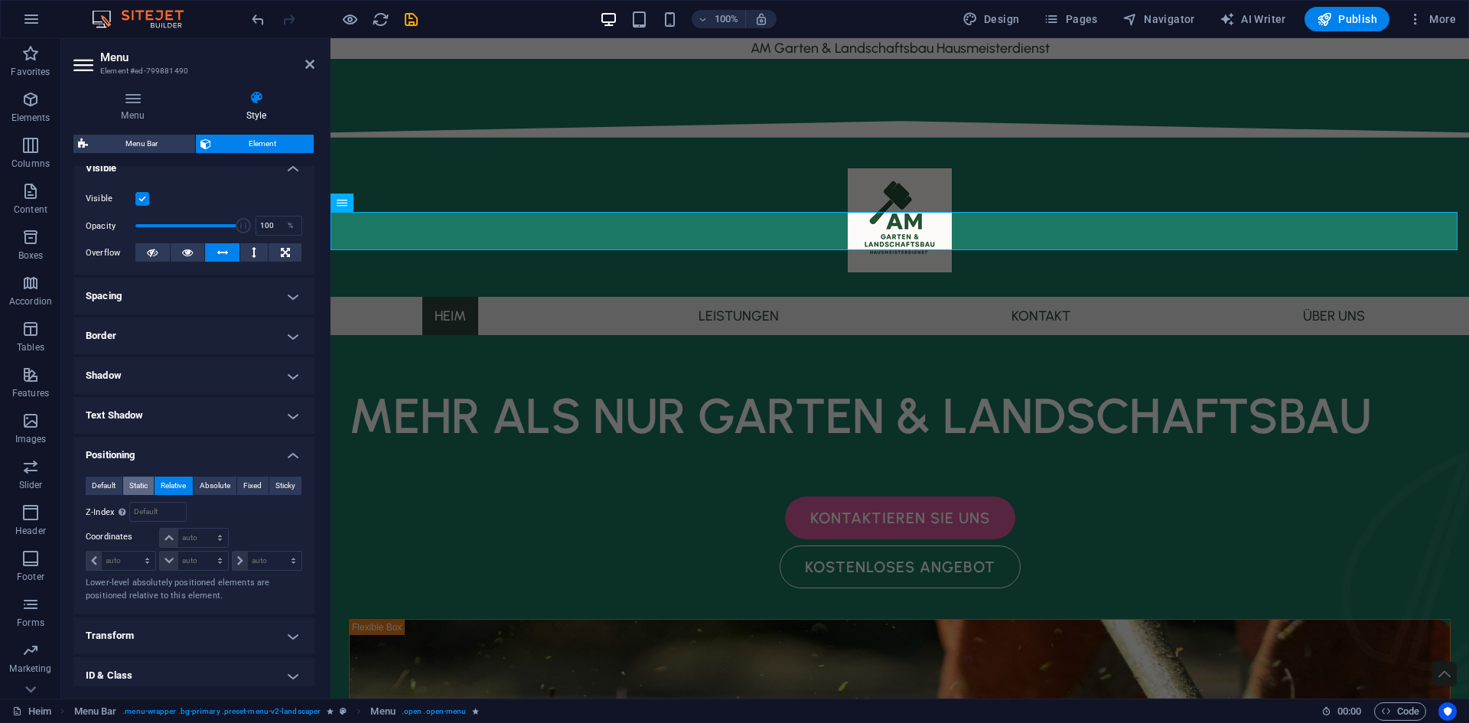
click at [139, 489] on span "Static" at bounding box center [138, 486] width 18 height 18
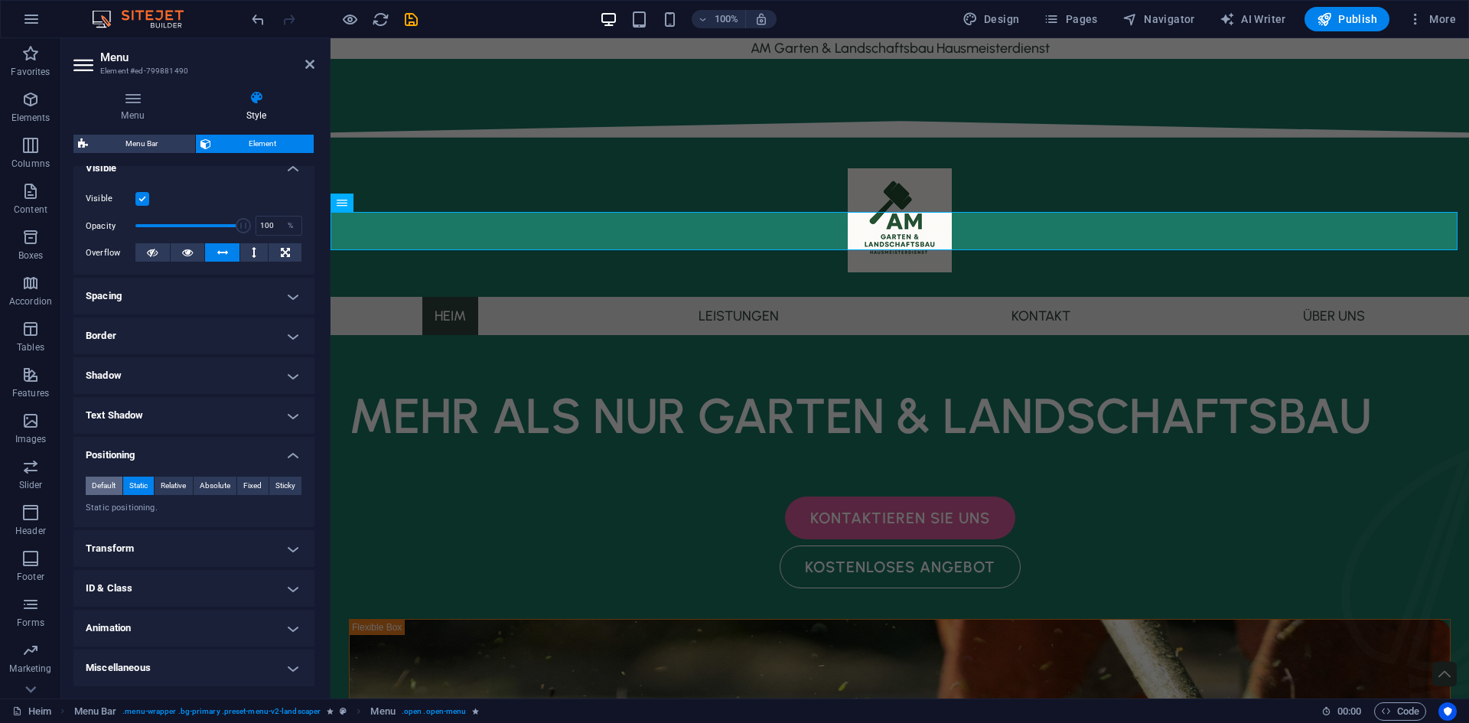
click at [114, 487] on span "Default" at bounding box center [104, 486] width 24 height 18
click at [269, 487] on button "Sticky" at bounding box center [285, 486] width 33 height 18
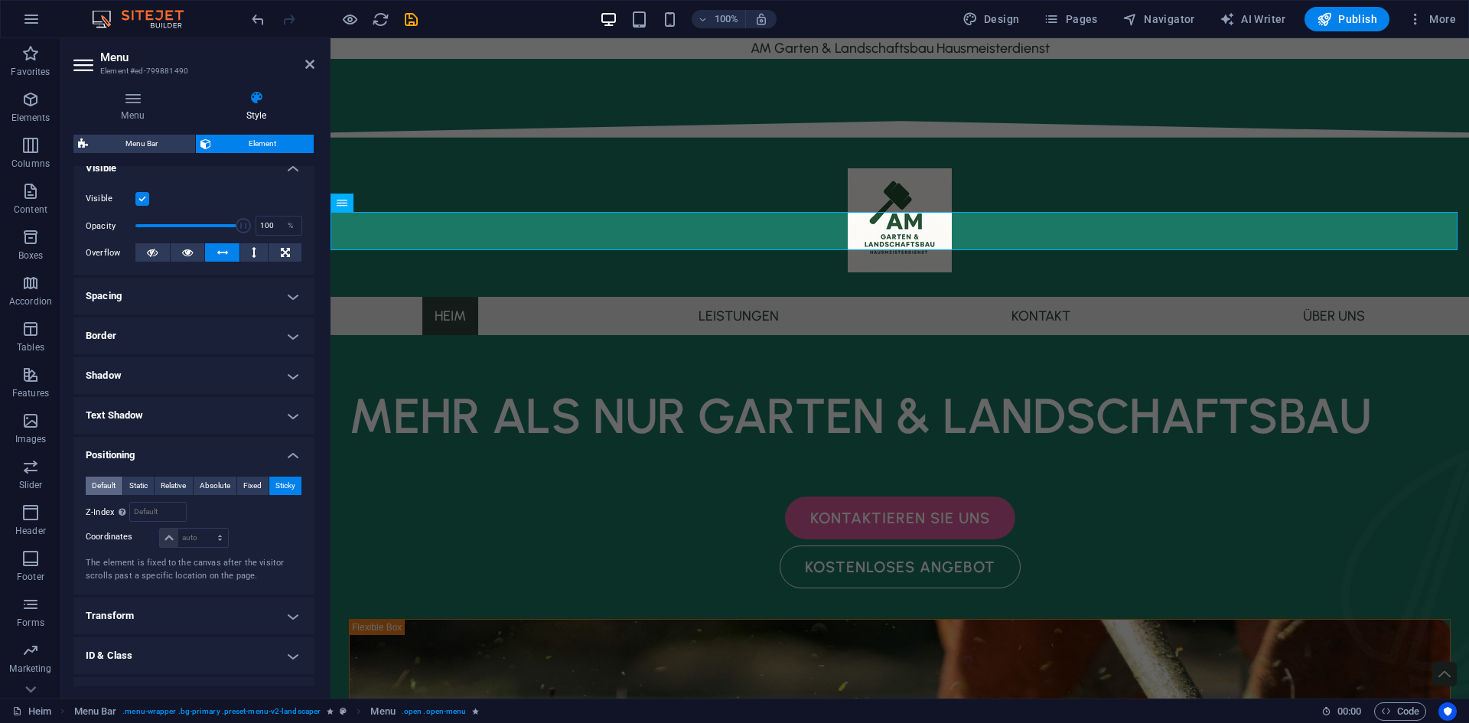
click at [109, 490] on span "Default" at bounding box center [104, 486] width 24 height 18
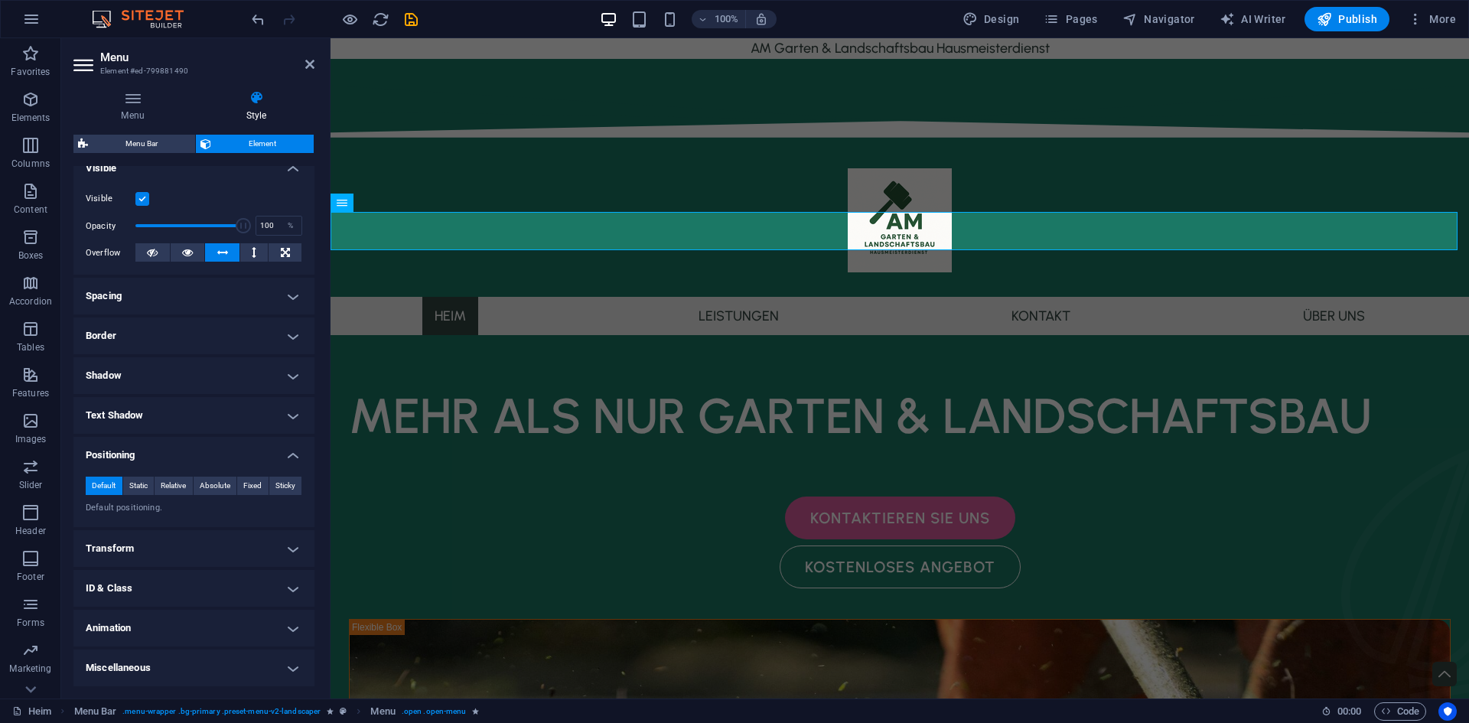
click at [153, 548] on h4 "Transform" at bounding box center [193, 548] width 241 height 37
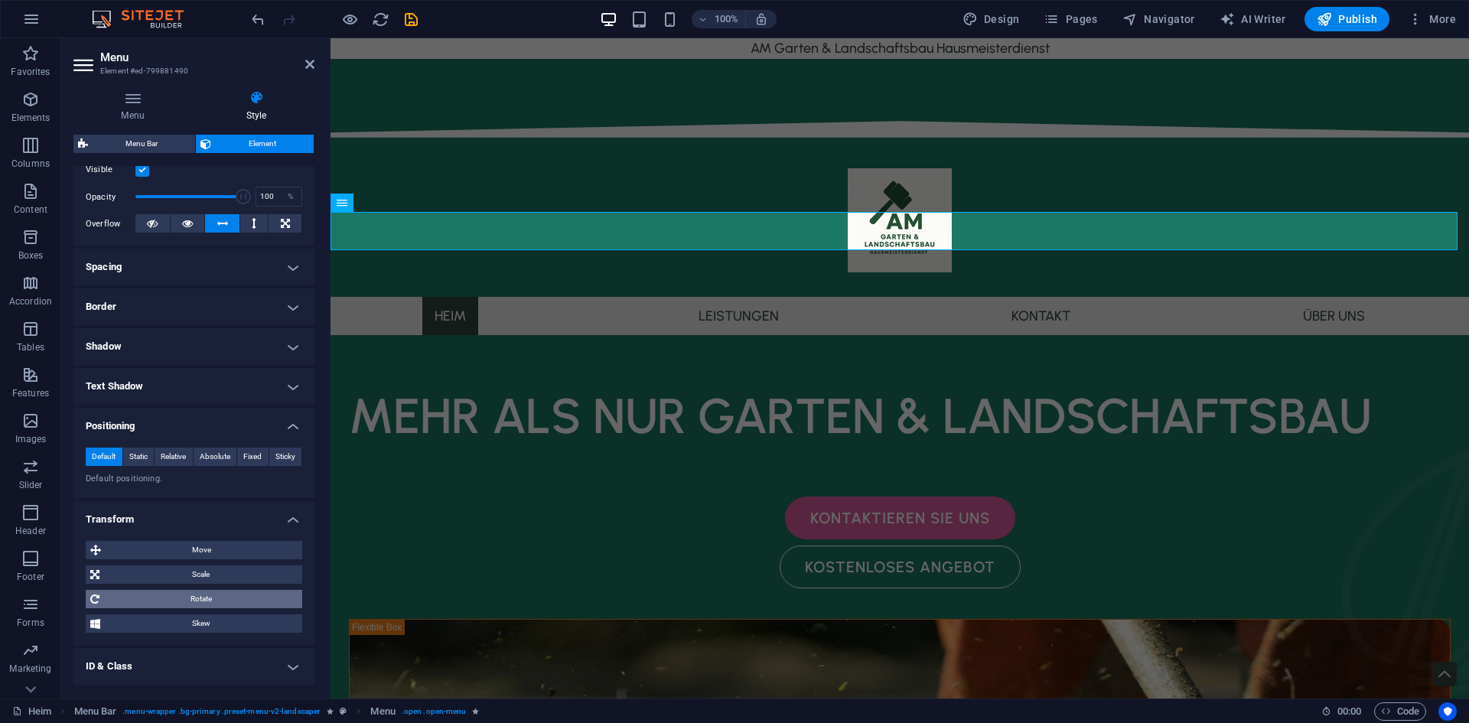
scroll to position [287, 0]
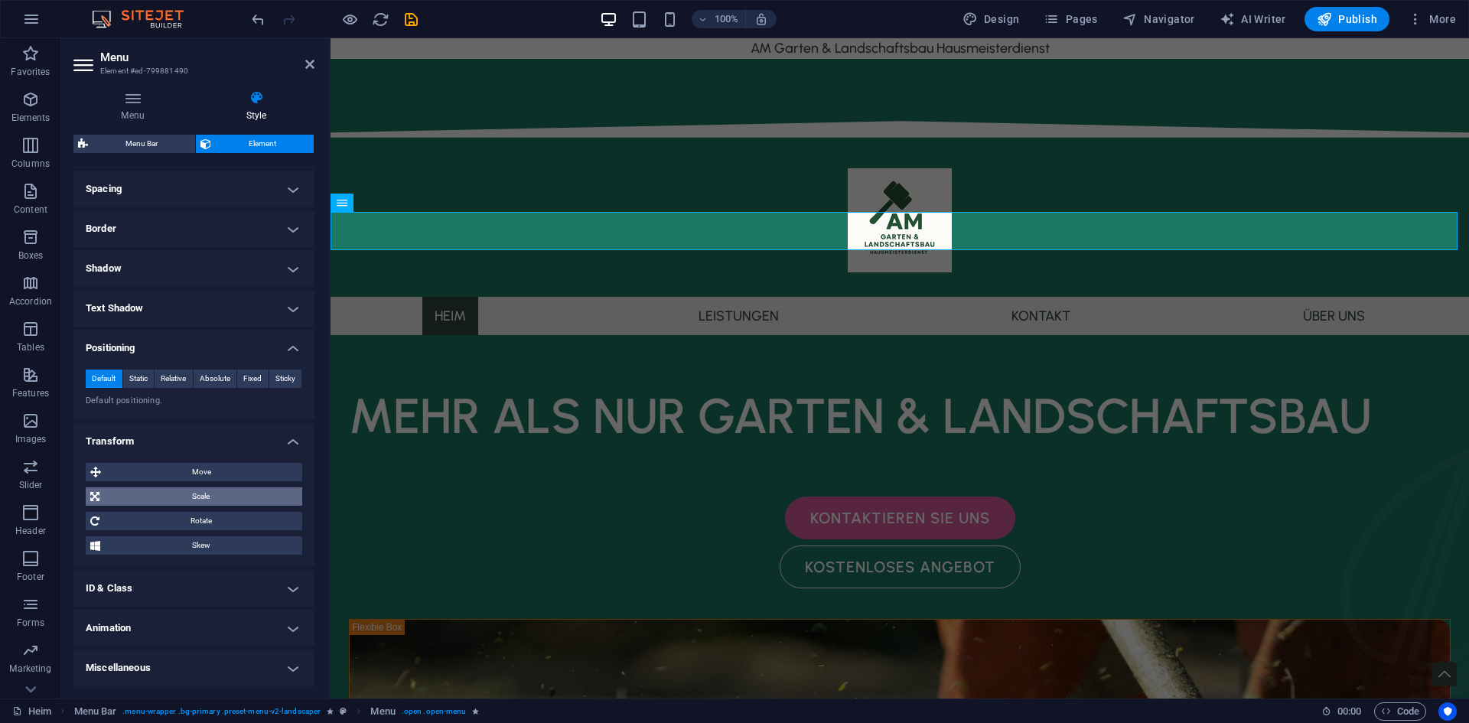
click at [266, 497] on span "Scale" at bounding box center [201, 496] width 194 height 18
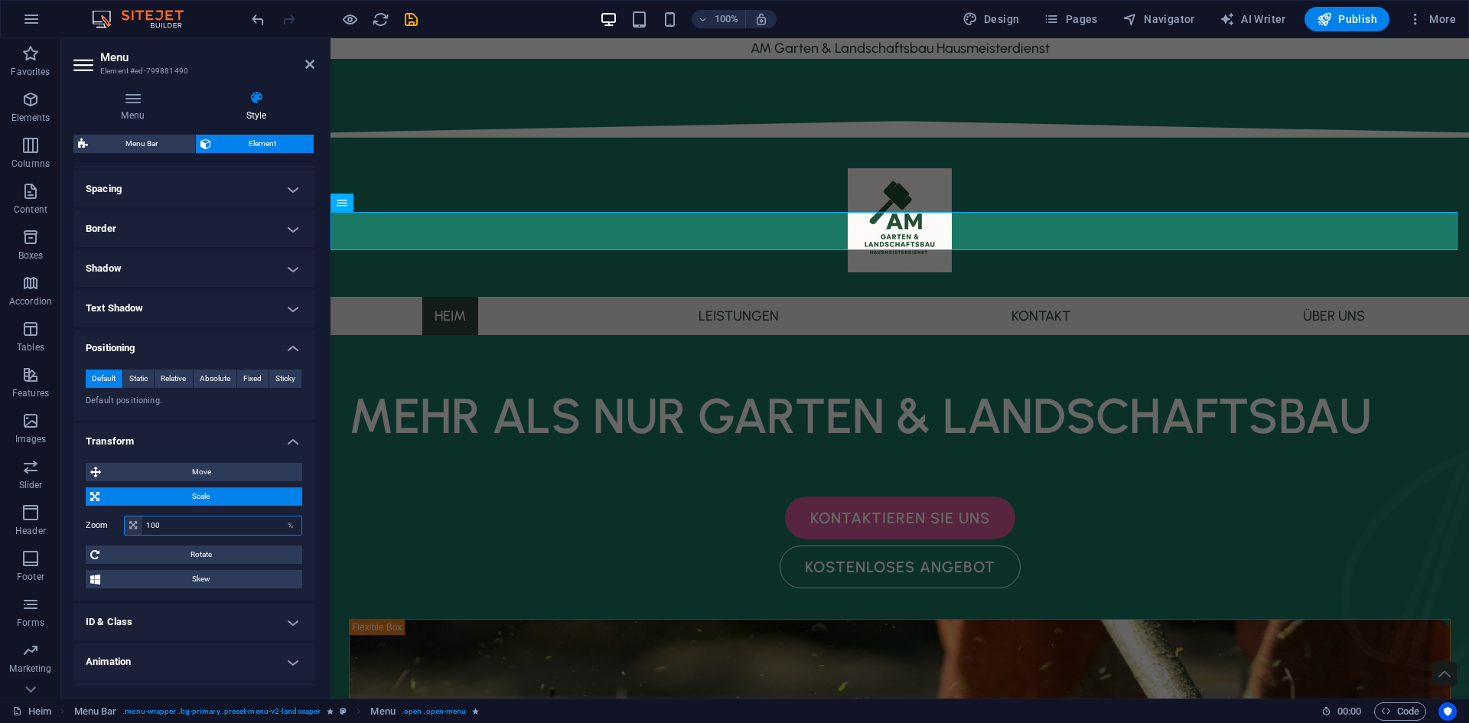
drag, startPoint x: 270, startPoint y: 491, endPoint x: 253, endPoint y: 525, distance: 37.6
click at [253, 525] on input "100" at bounding box center [221, 526] width 159 height 18
drag, startPoint x: 249, startPoint y: 526, endPoint x: 144, endPoint y: 521, distance: 105.7
click at [144, 521] on input "100" at bounding box center [221, 526] width 159 height 18
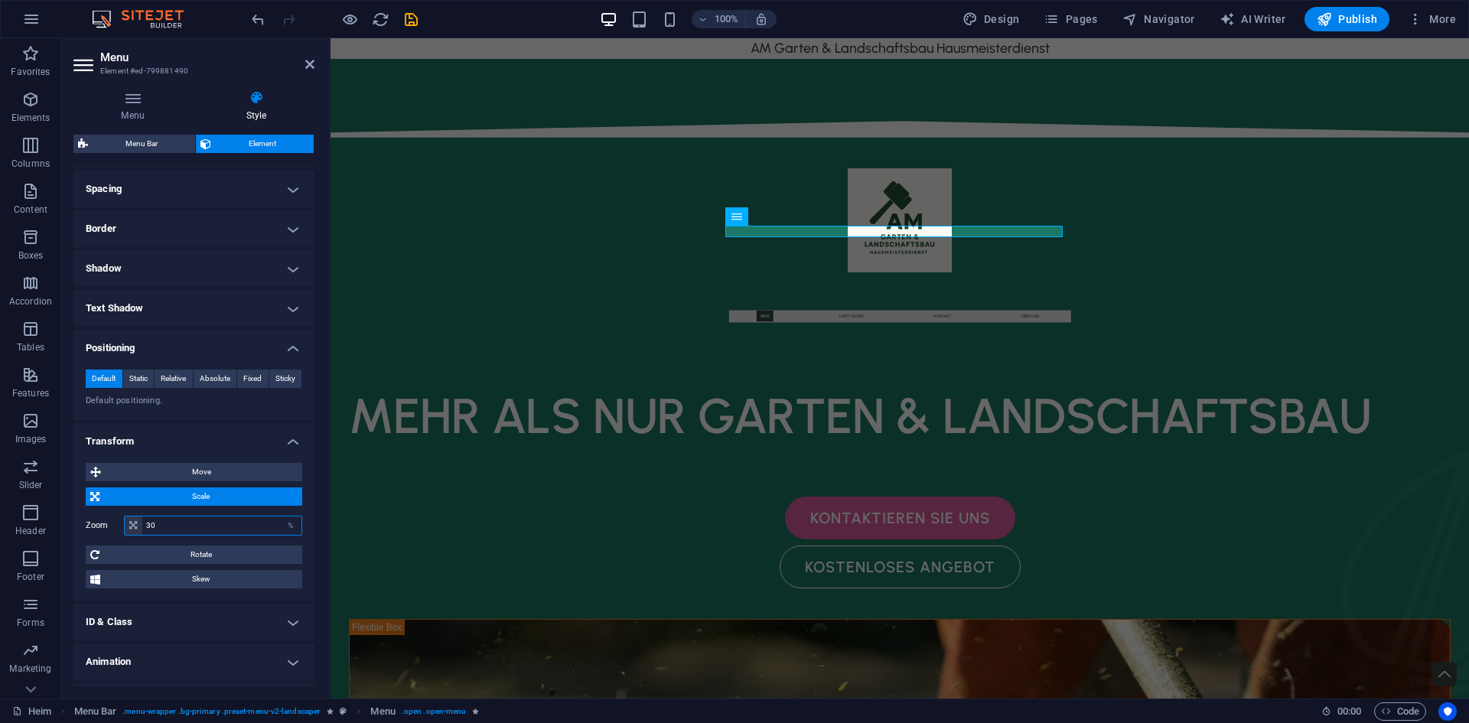
drag, startPoint x: 135, startPoint y: 523, endPoint x: 119, endPoint y: 524, distance: 16.1
click at [118, 524] on div "Zoom 30 %" at bounding box center [194, 526] width 217 height 20
type input "100"
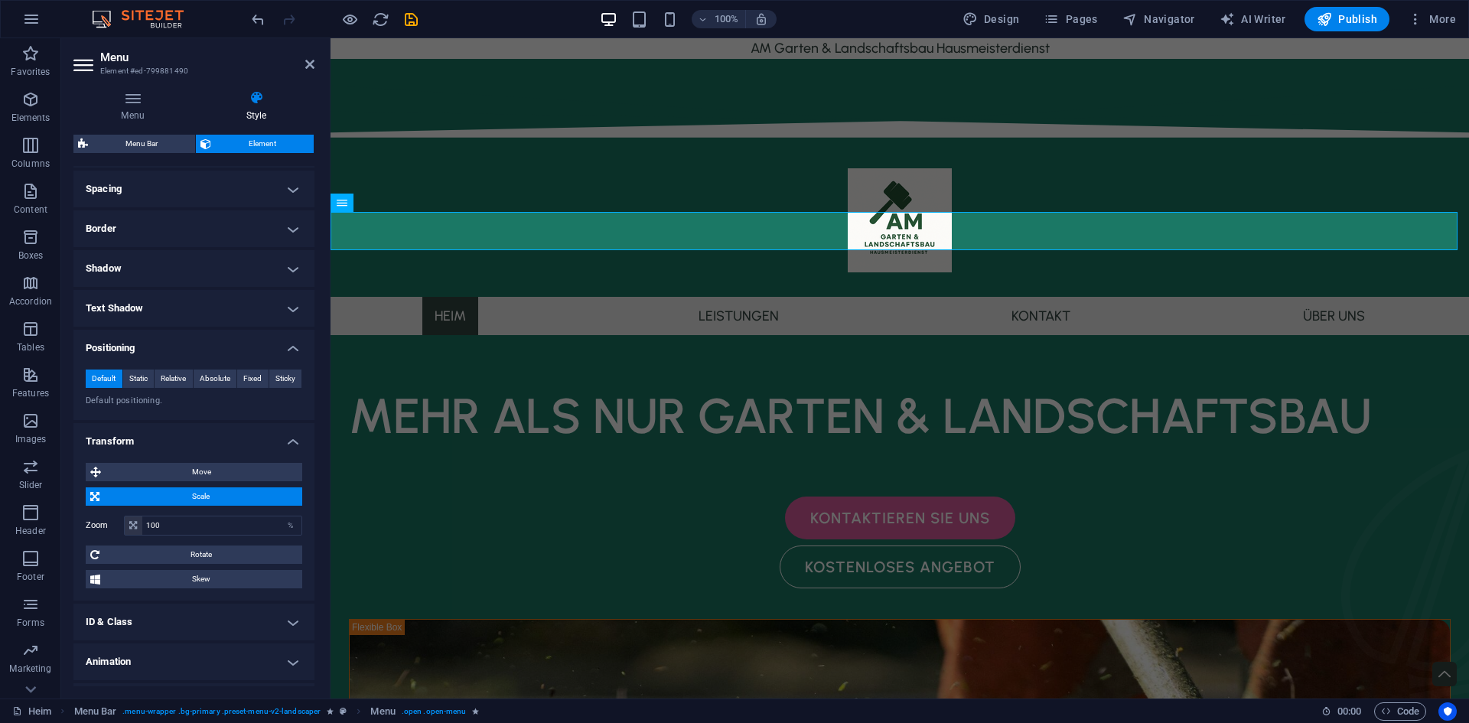
click at [189, 492] on span "Scale" at bounding box center [201, 496] width 194 height 18
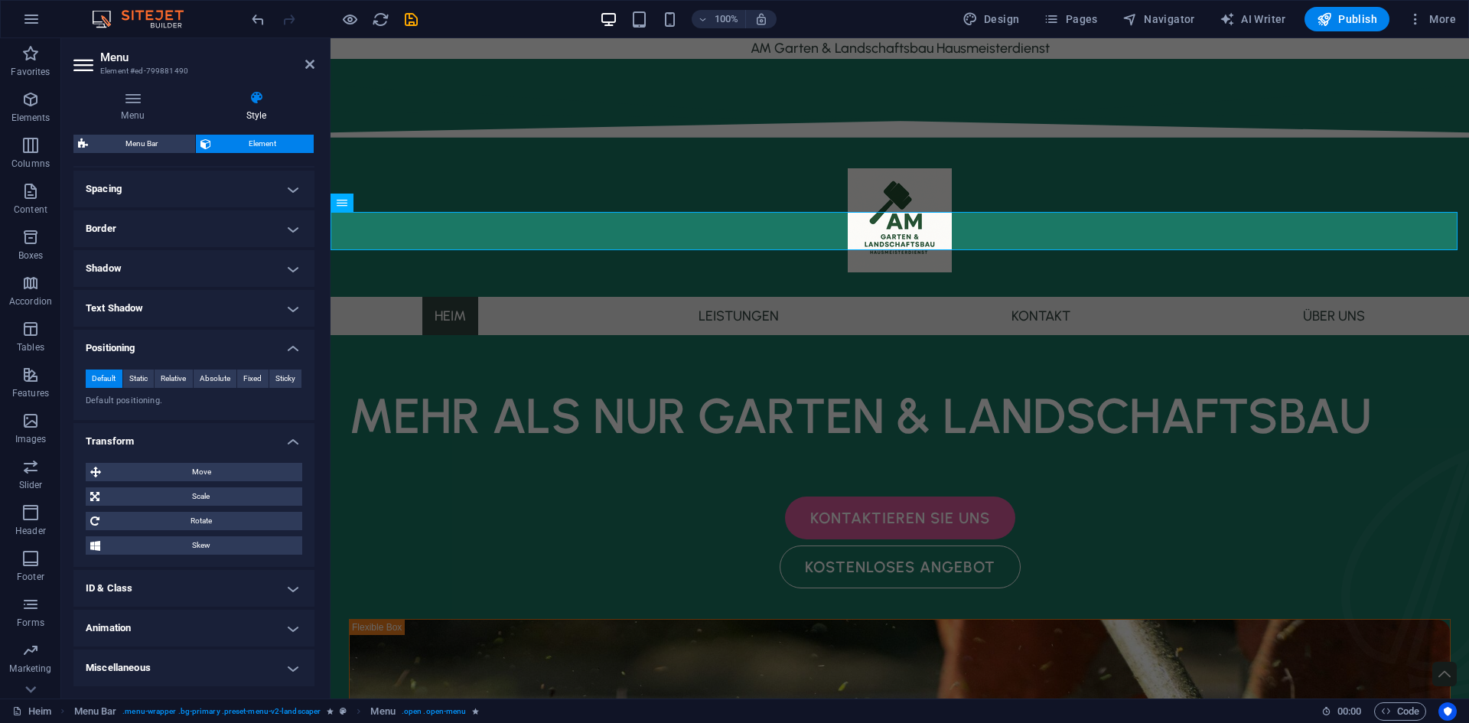
click at [202, 585] on h4 "ID & Class" at bounding box center [193, 588] width 241 height 37
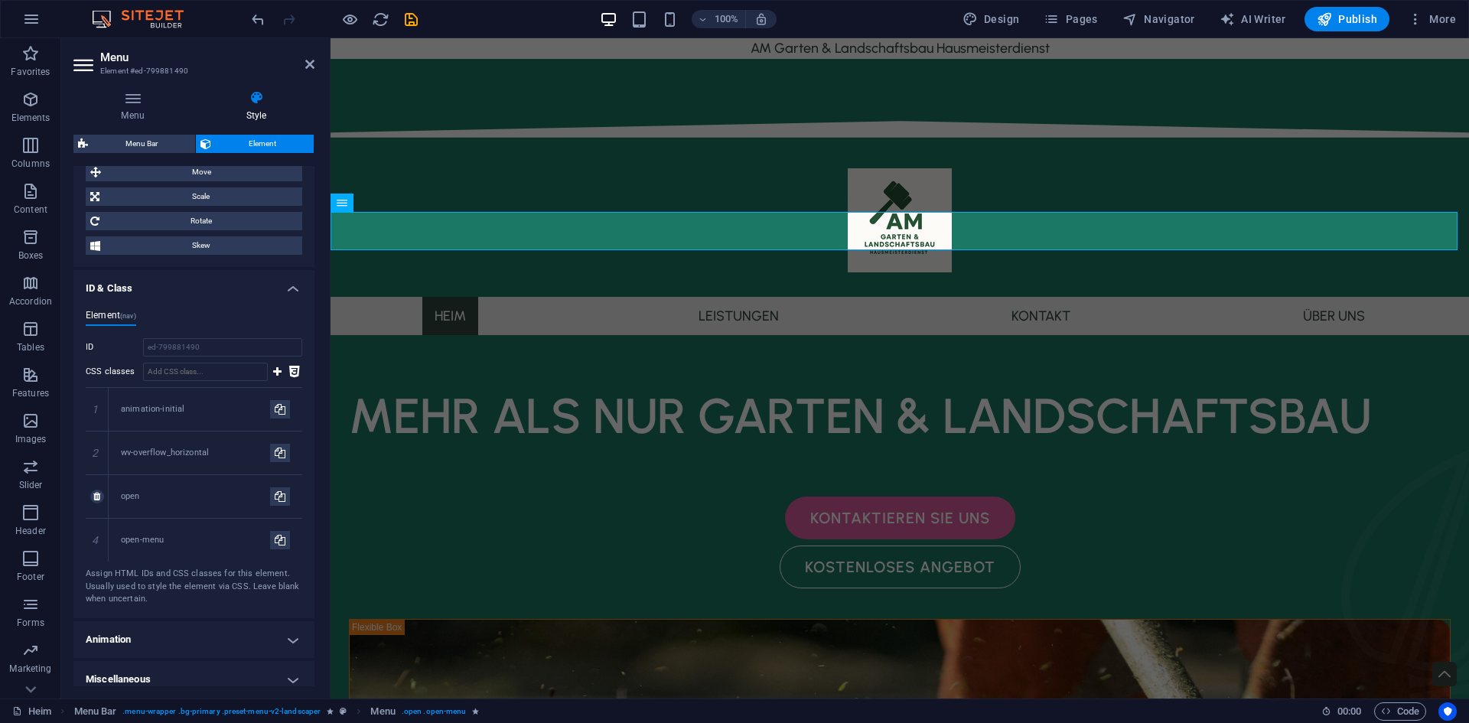
scroll to position [598, 0]
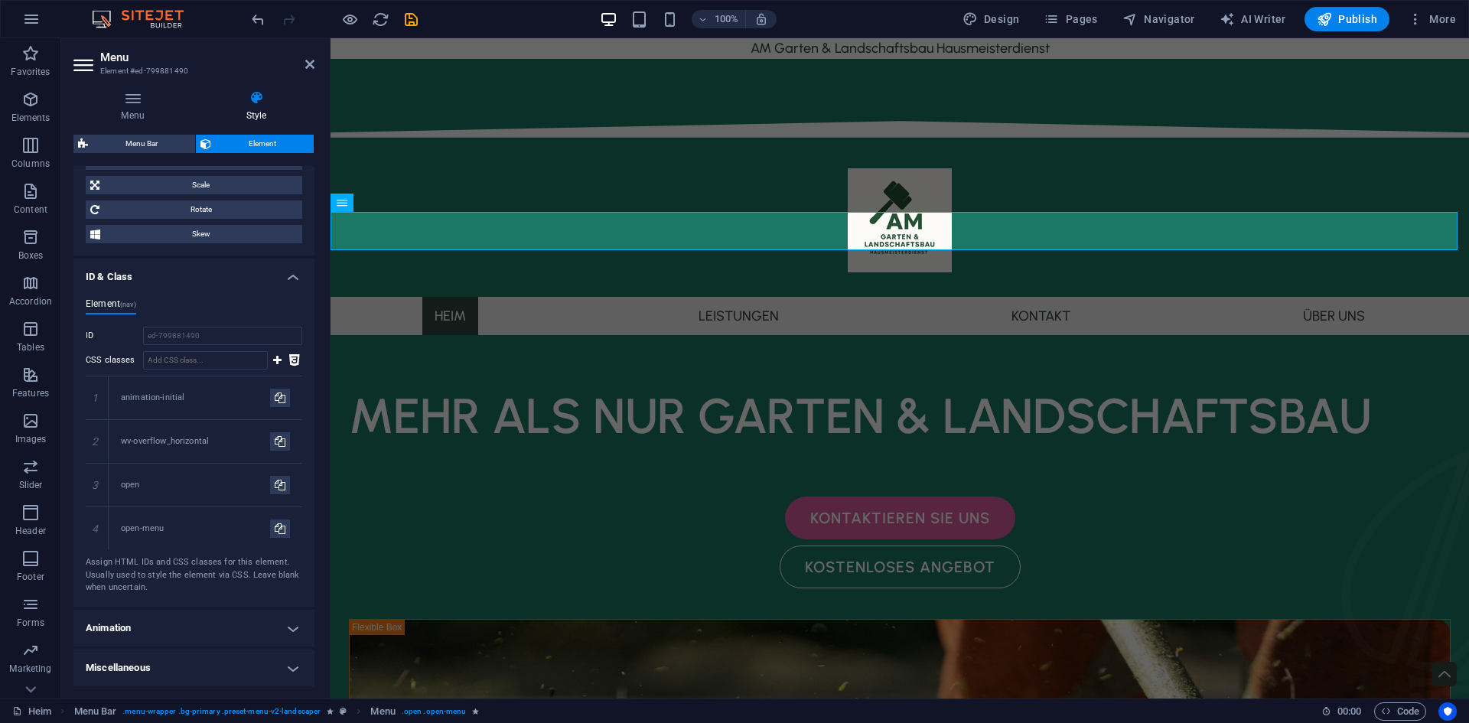
click at [200, 630] on h4 "Animation" at bounding box center [193, 628] width 241 height 37
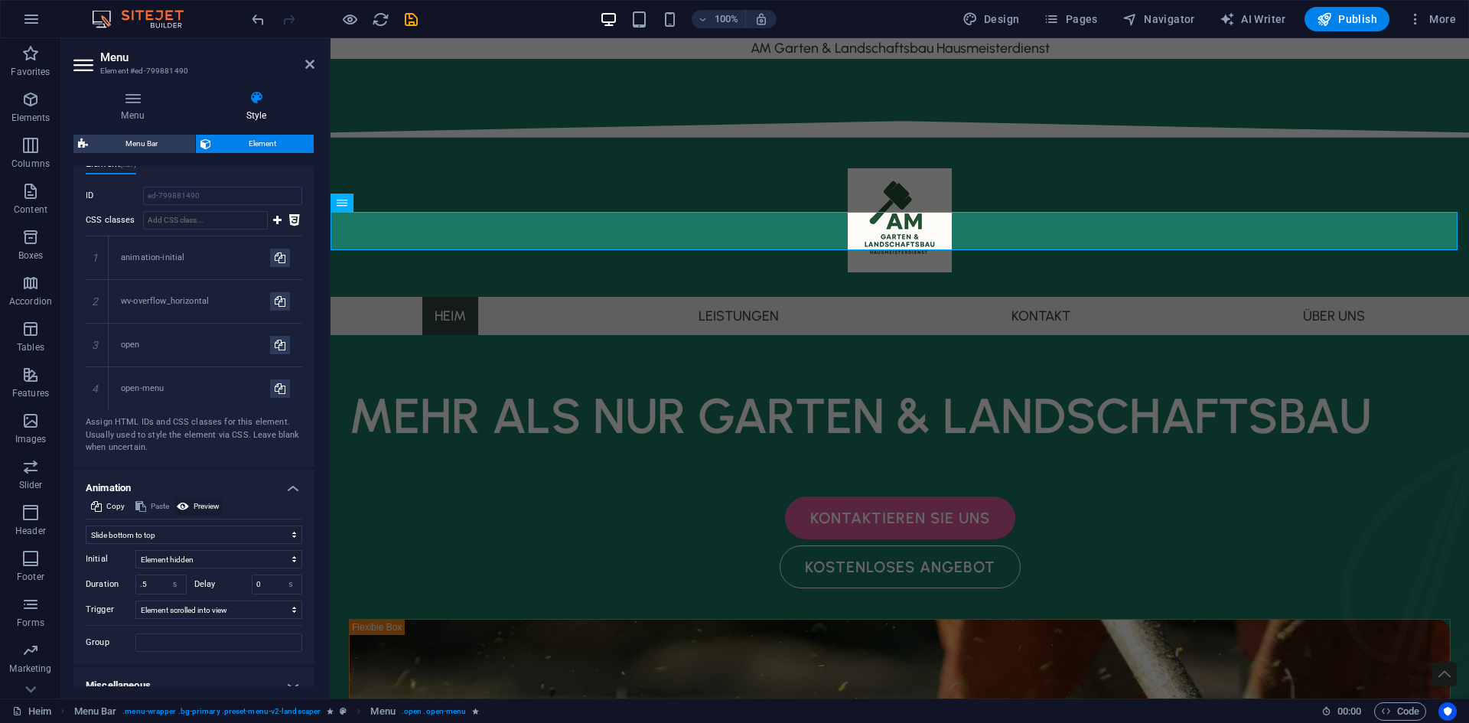
scroll to position [756, 0]
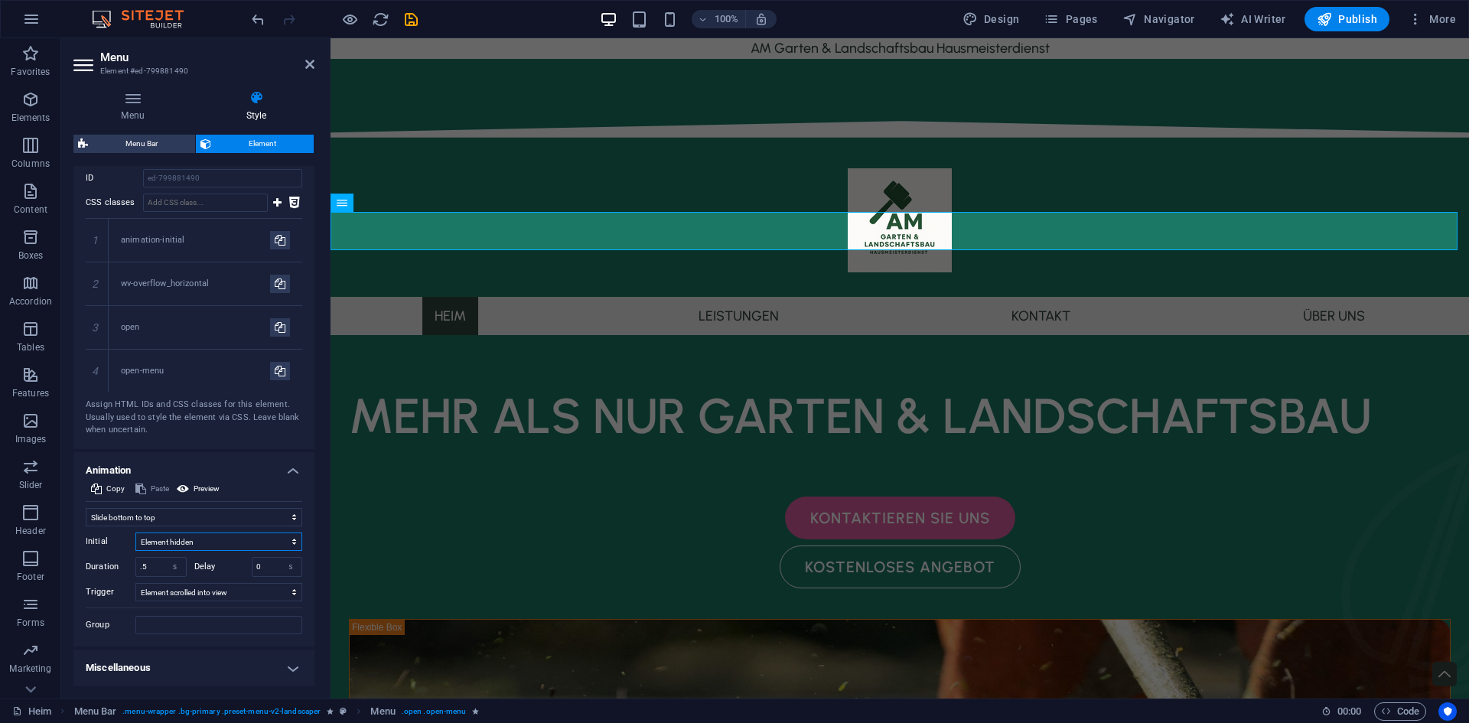
click at [216, 545] on select "Element hidden Element shown" at bounding box center [218, 542] width 167 height 18
click at [217, 597] on select "No automatic trigger On page load Element scrolled into view" at bounding box center [218, 592] width 167 height 18
select select
click at [135, 583] on select "No automatic trigger On page load Element scrolled into view" at bounding box center [218, 592] width 167 height 18
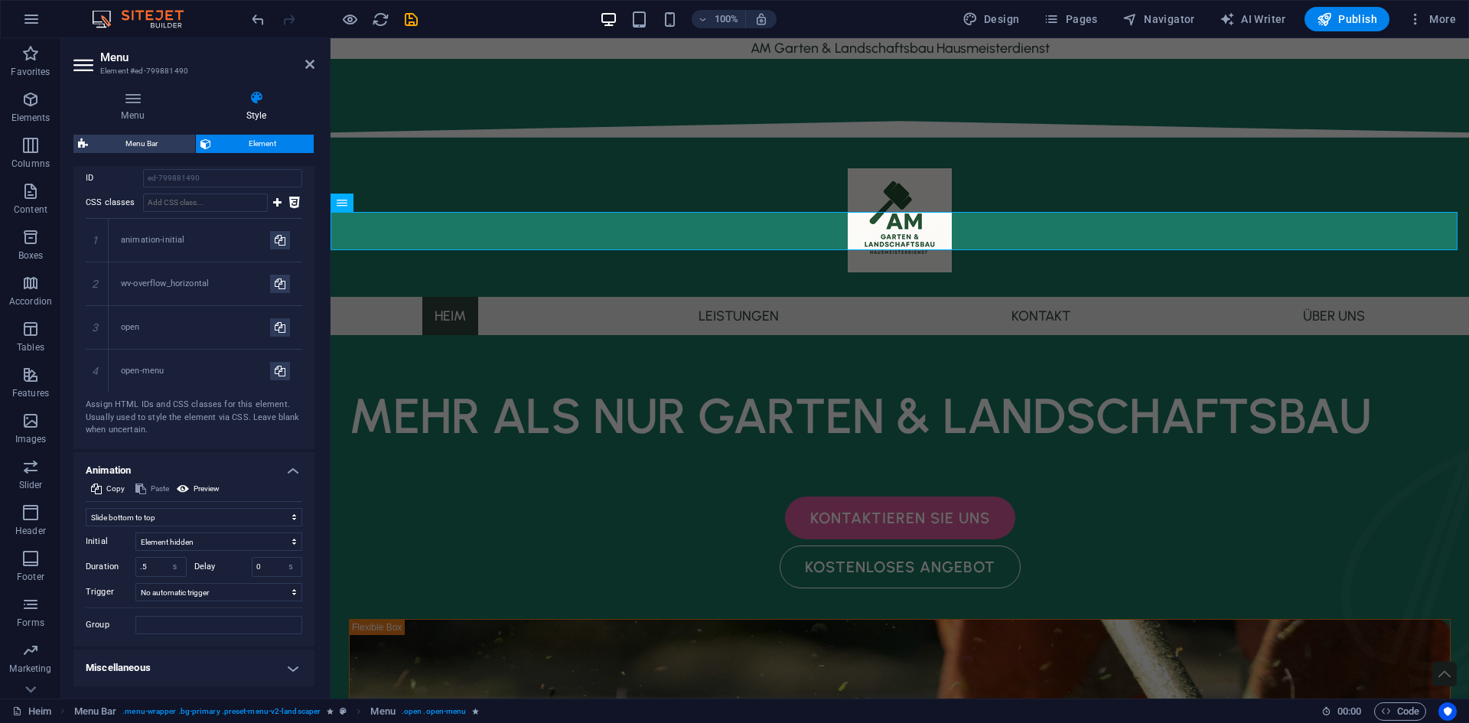
click at [148, 657] on h4 "Miscellaneous" at bounding box center [193, 668] width 241 height 37
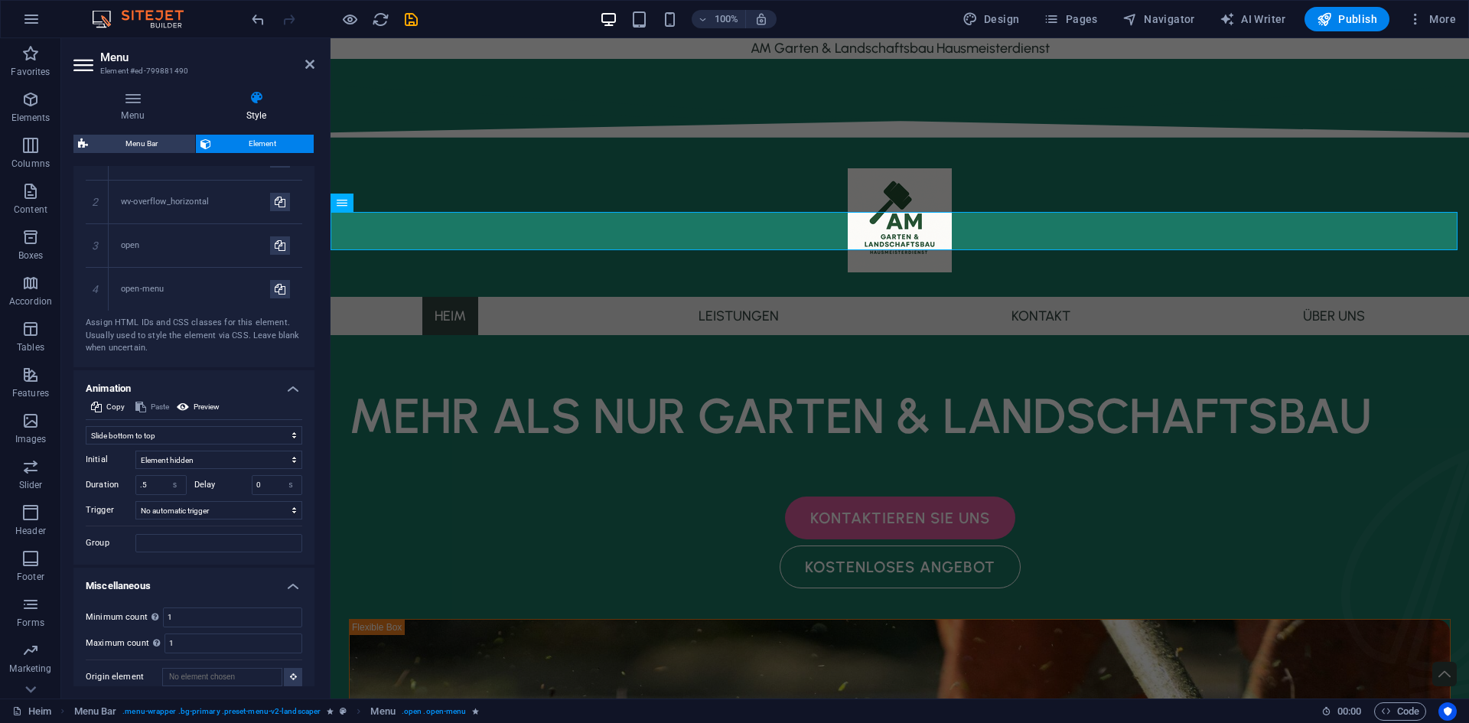
scroll to position [851, 0]
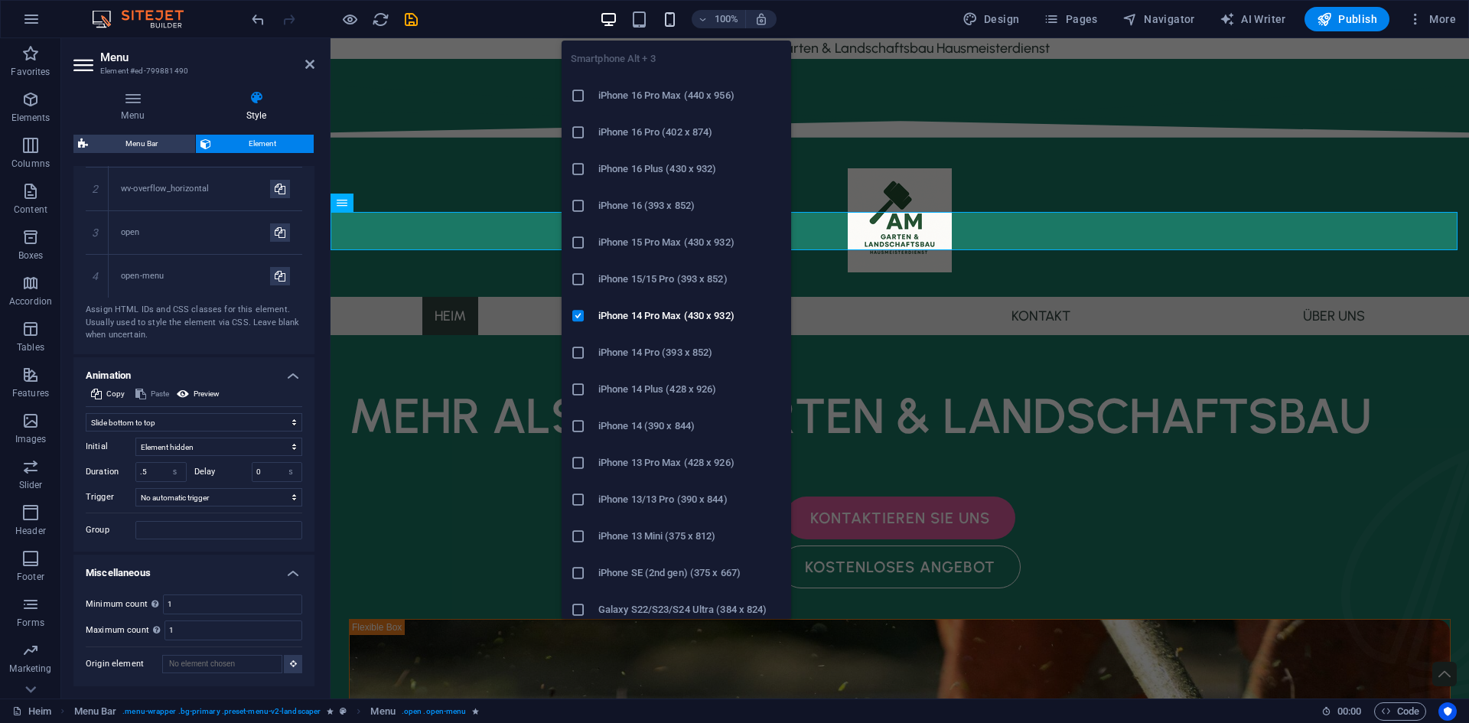
click at [672, 21] on icon "button" at bounding box center [670, 20] width 18 height 18
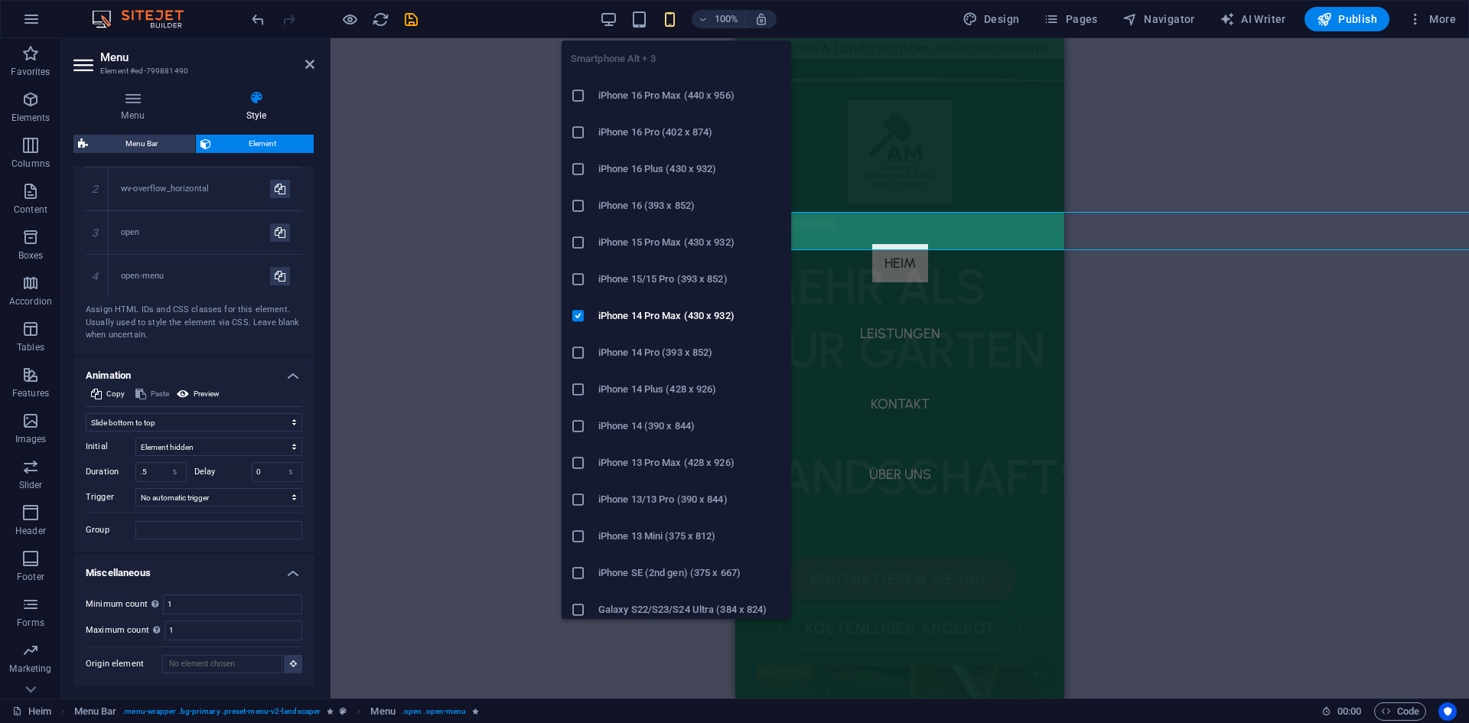
type input "89"
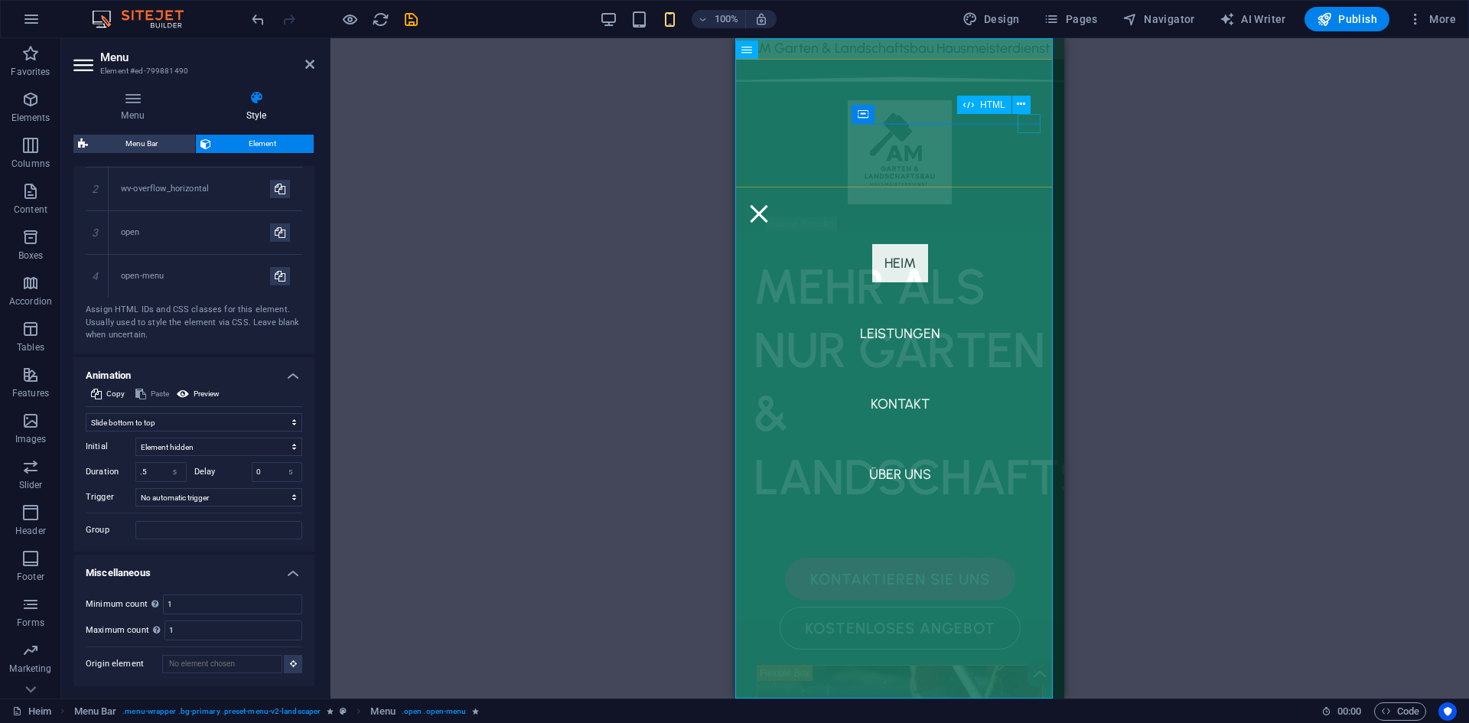
click at [771, 204] on div at bounding box center [759, 213] width 23 height 19
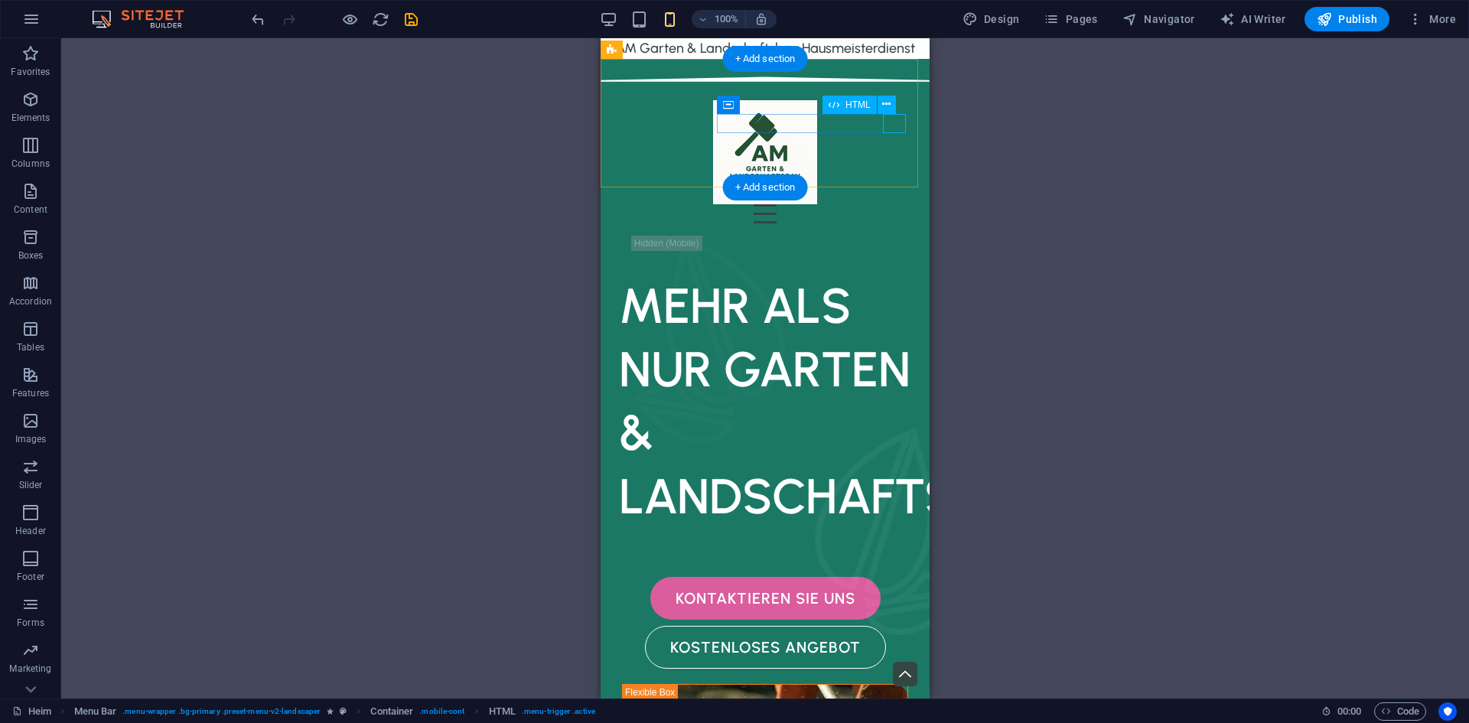
click at [891, 204] on div at bounding box center [765, 213] width 305 height 19
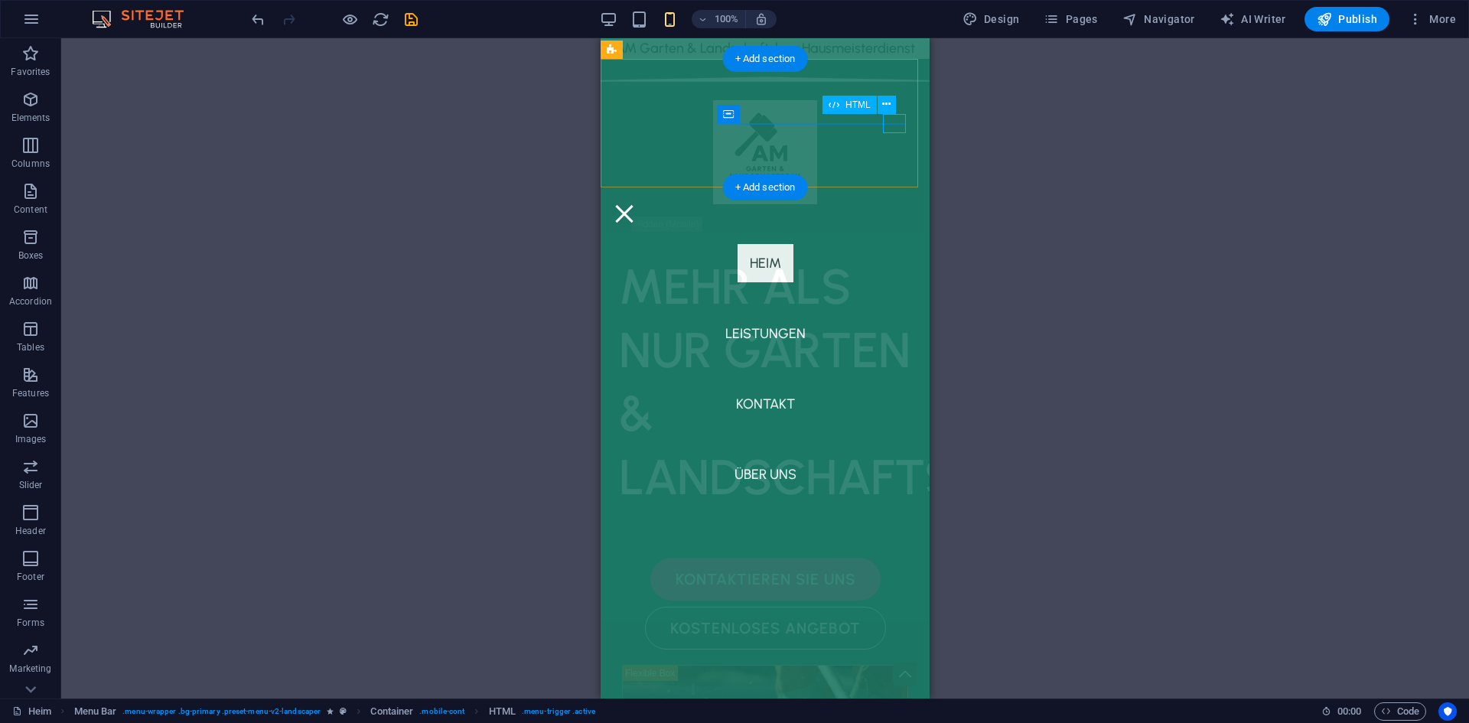
click at [636, 204] on div at bounding box center [624, 213] width 23 height 19
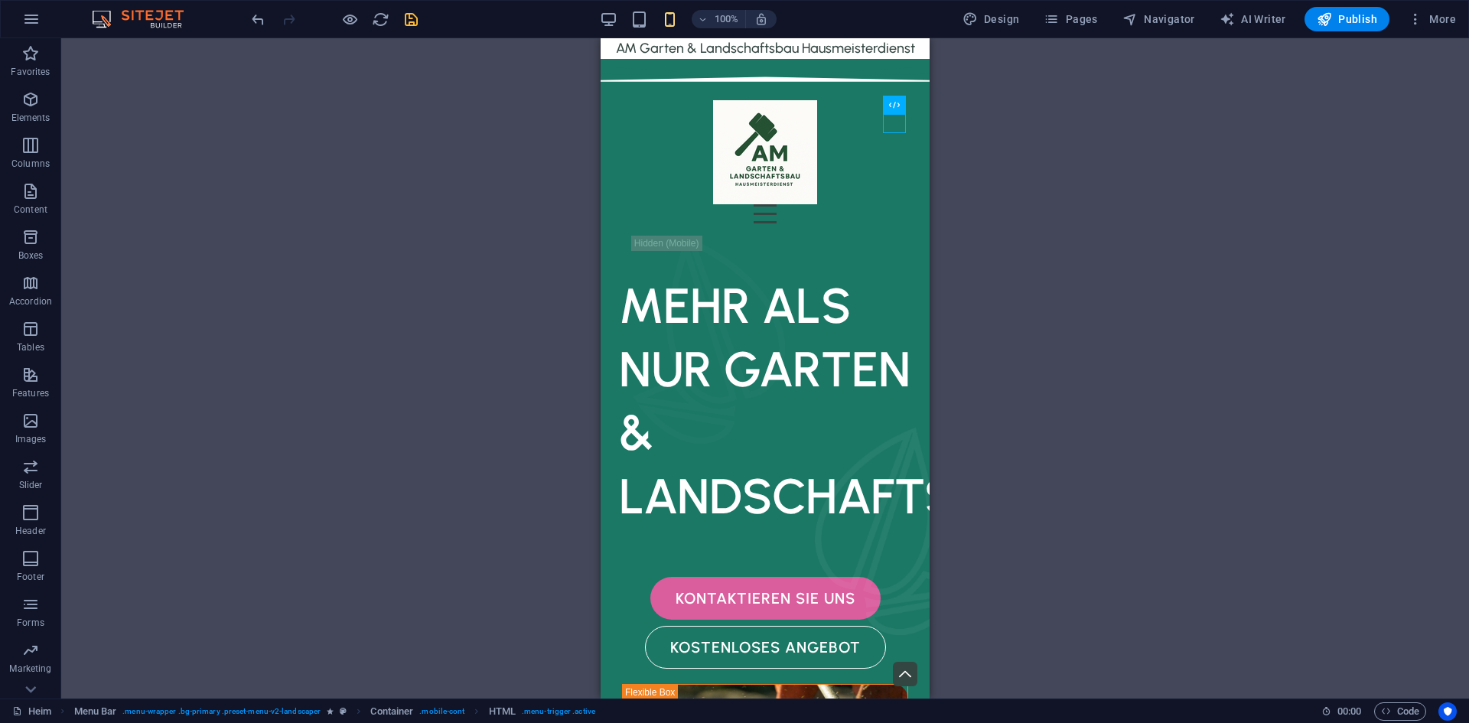
click at [409, 23] on icon "save" at bounding box center [411, 20] width 18 height 18
click at [897, 204] on div at bounding box center [765, 213] width 305 height 19
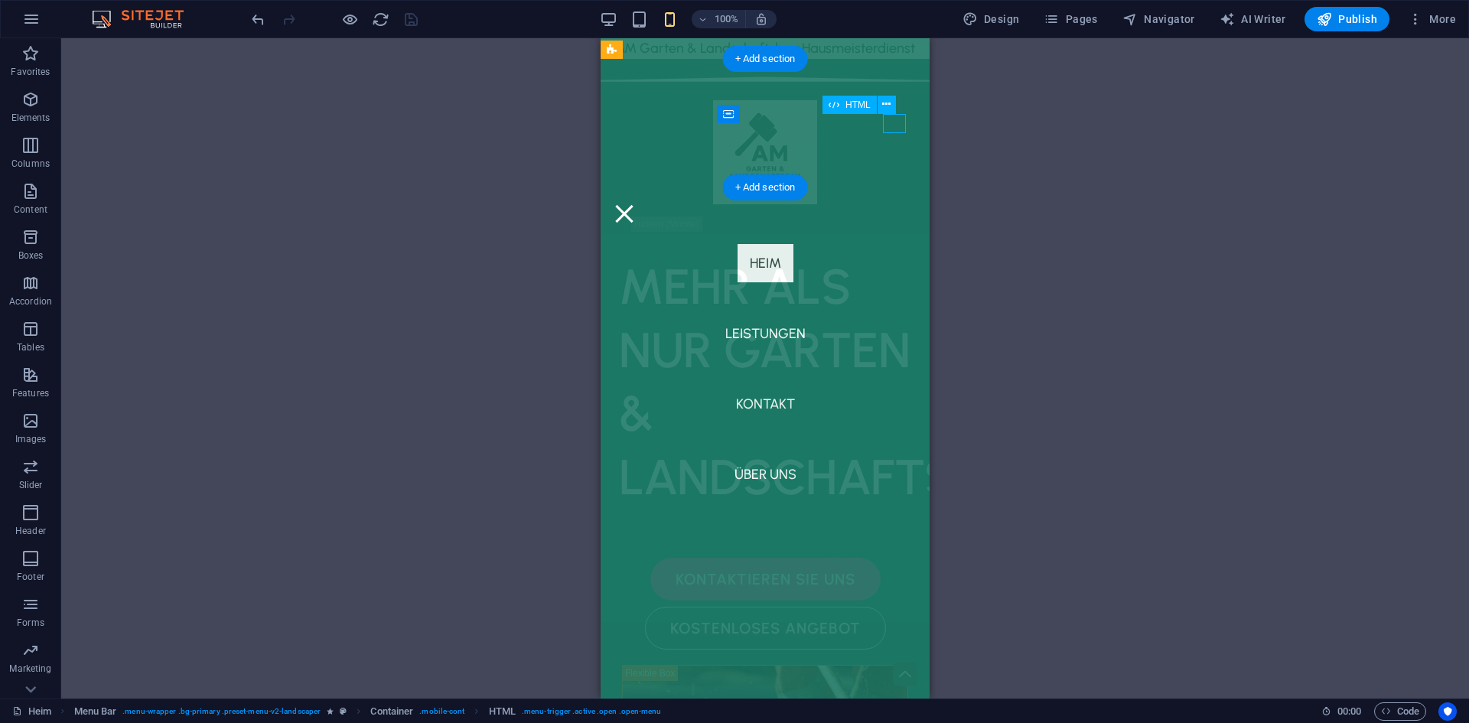
click at [636, 204] on div at bounding box center [624, 213] width 23 height 19
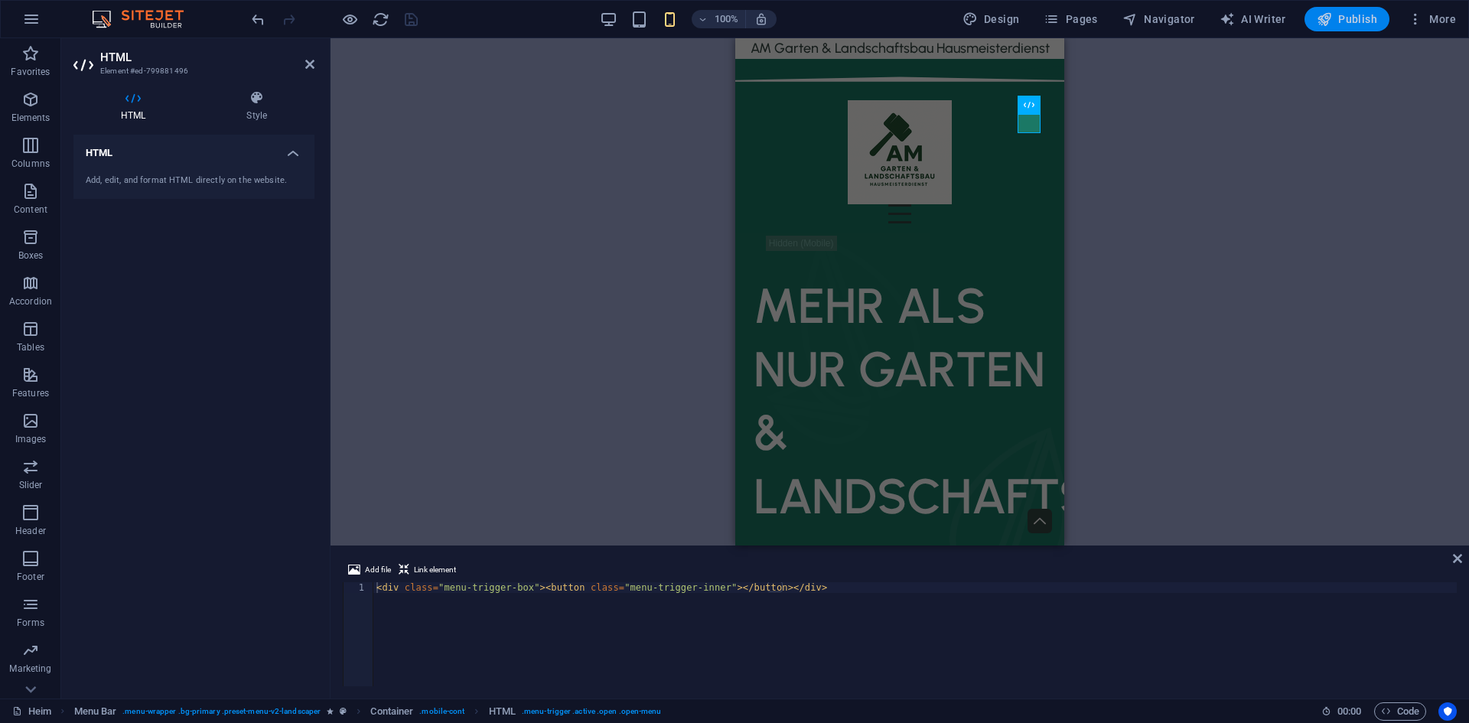
click at [1331, 10] on button "Publish" at bounding box center [1347, 19] width 85 height 24
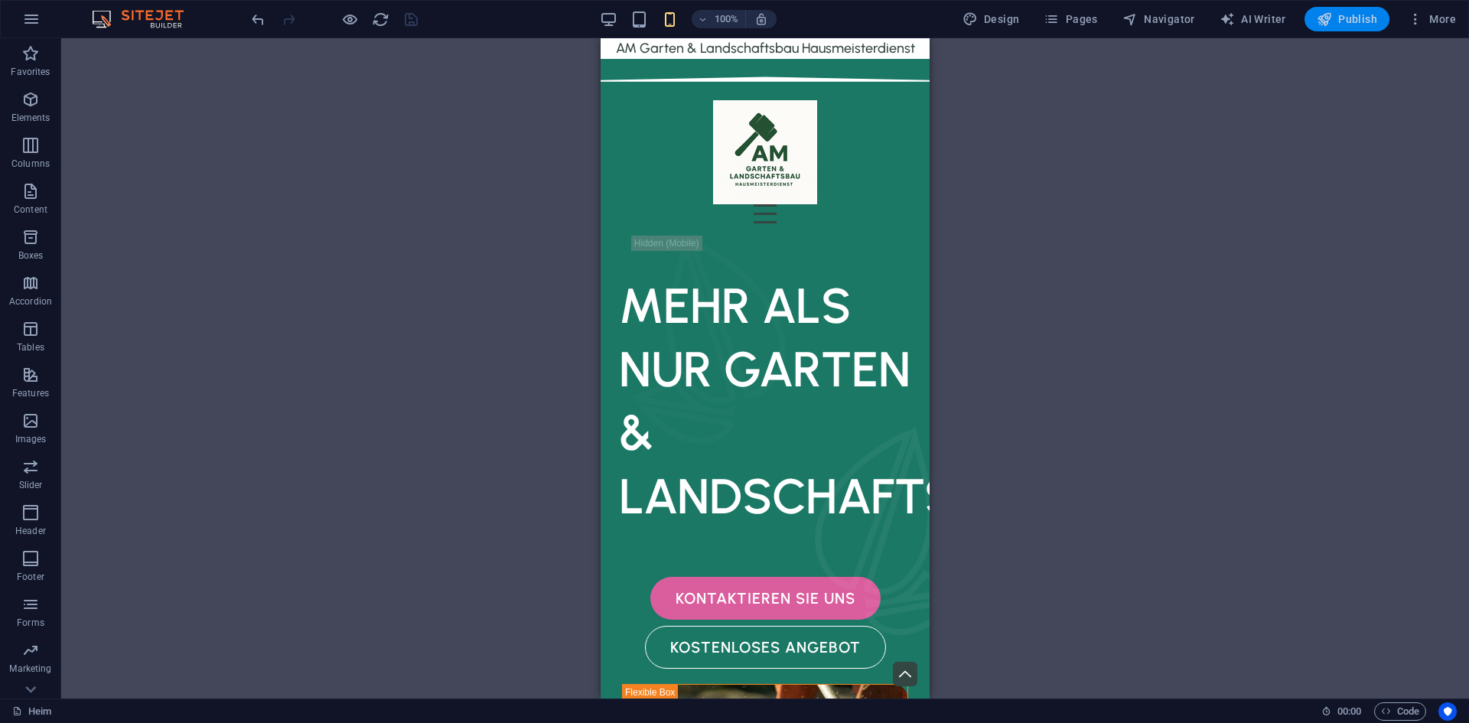
click at [1346, 20] on span "Publish" at bounding box center [1347, 18] width 60 height 15
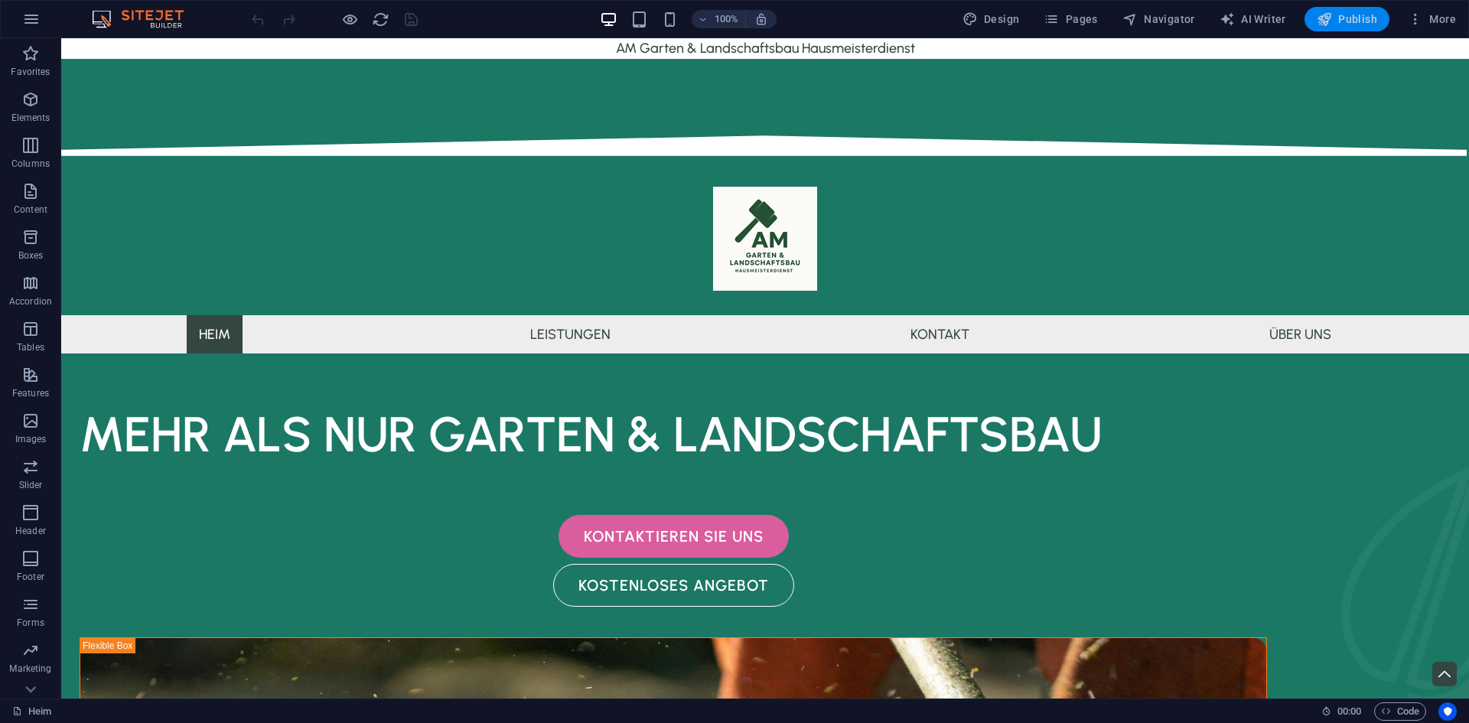
click at [1348, 16] on span "Publish" at bounding box center [1347, 18] width 60 height 15
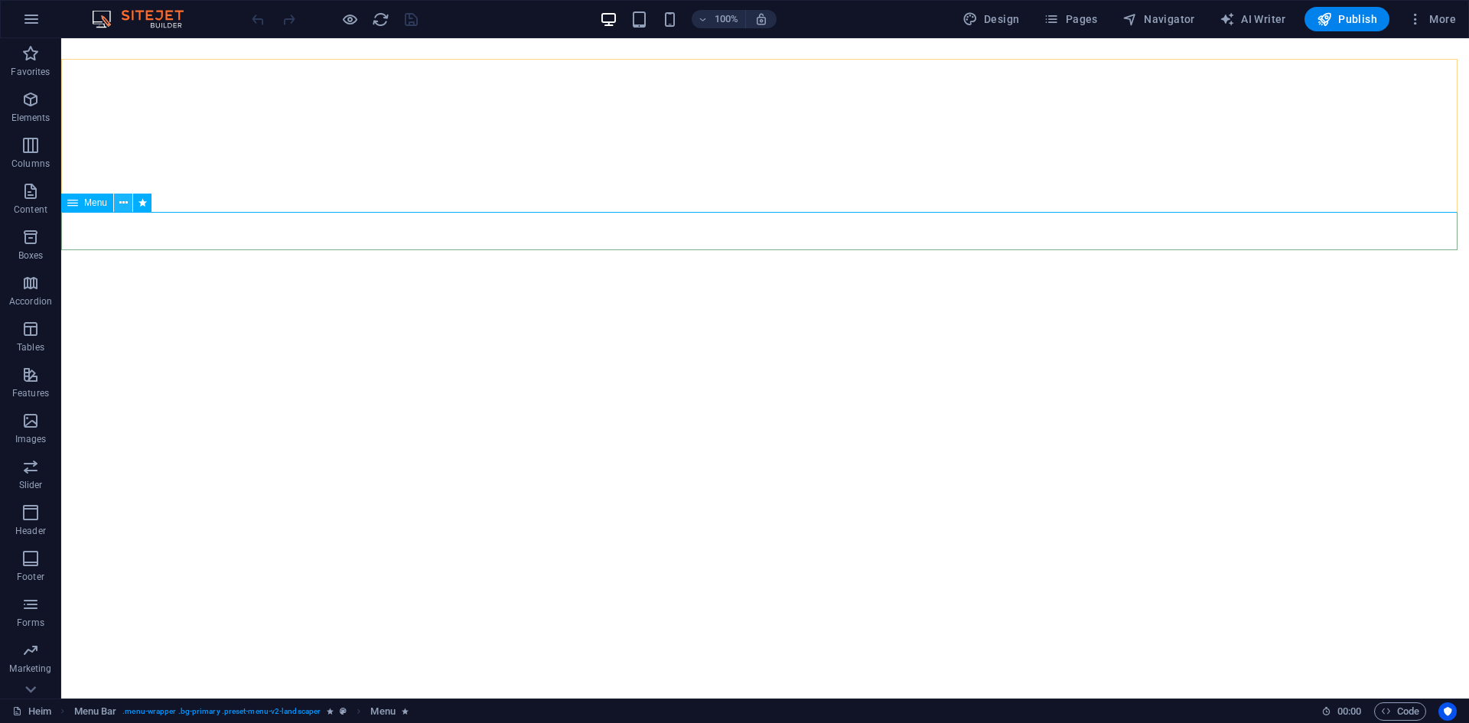
click at [119, 200] on icon at bounding box center [123, 203] width 8 height 16
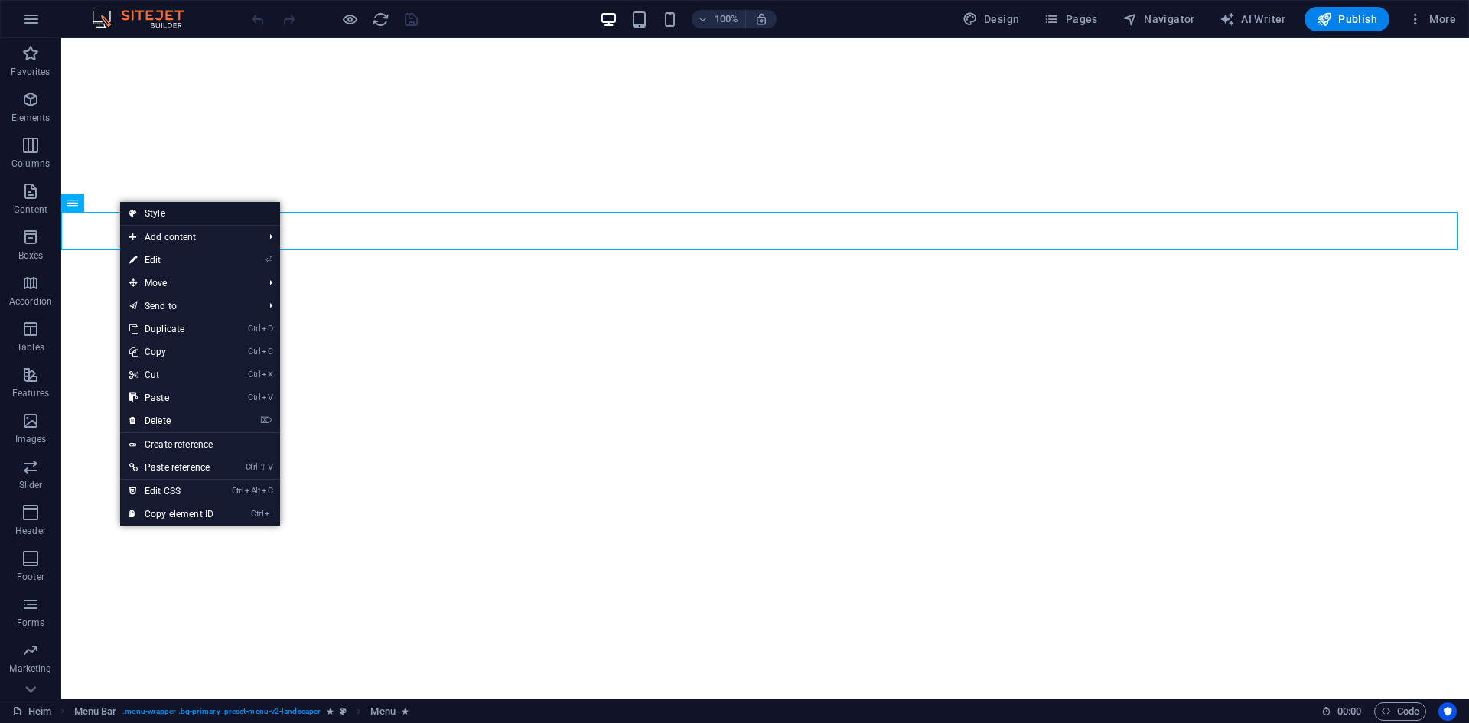
click at [165, 221] on link "Style" at bounding box center [200, 213] width 160 height 23
select select "rem"
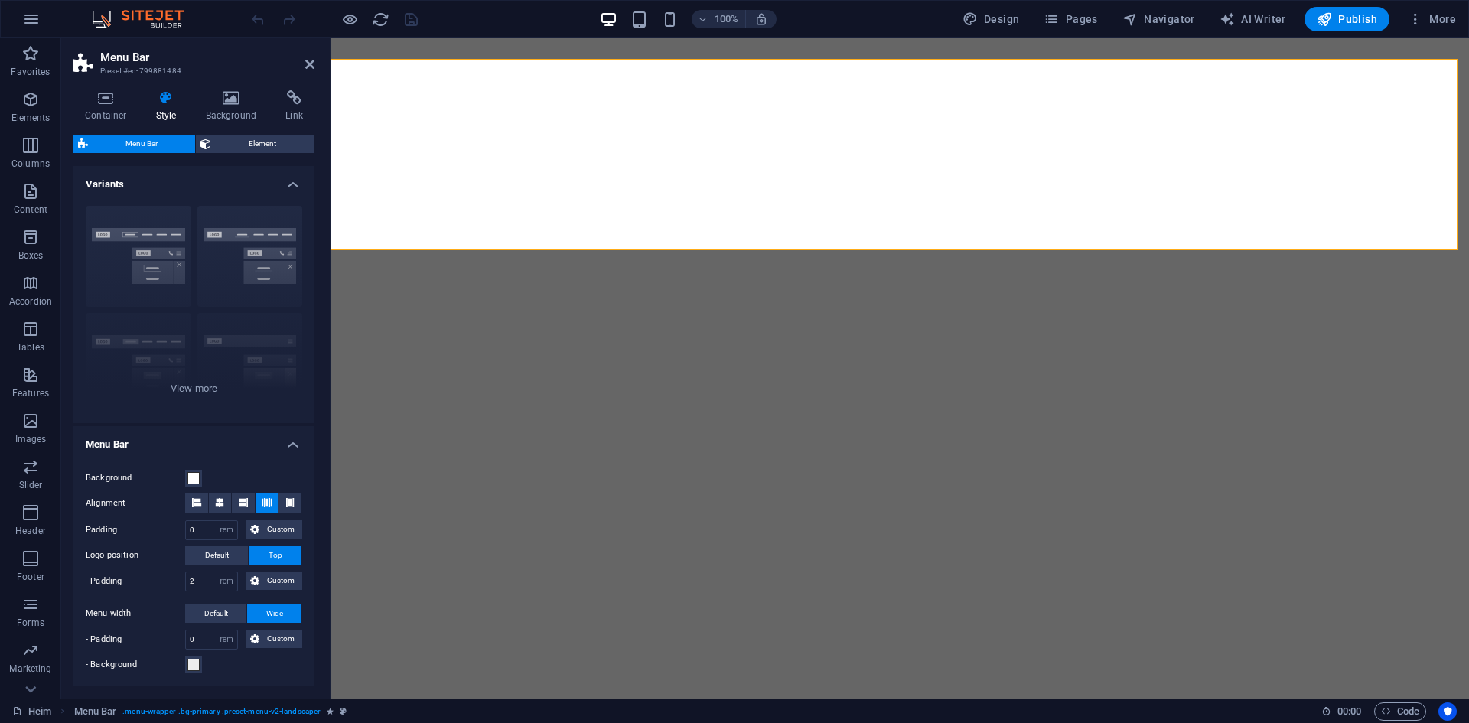
click at [287, 184] on h4 "Variants" at bounding box center [193, 180] width 241 height 28
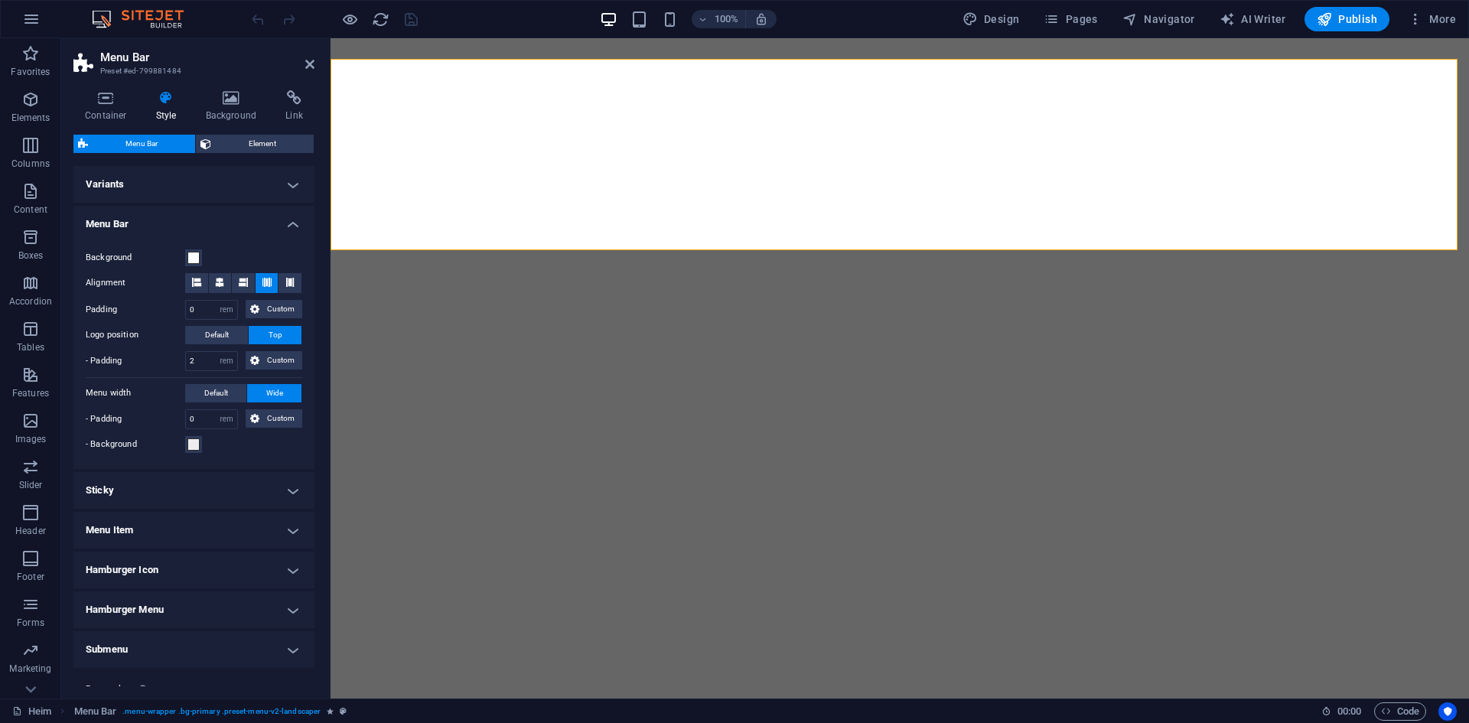
click at [285, 174] on h4 "Variants" at bounding box center [193, 184] width 241 height 37
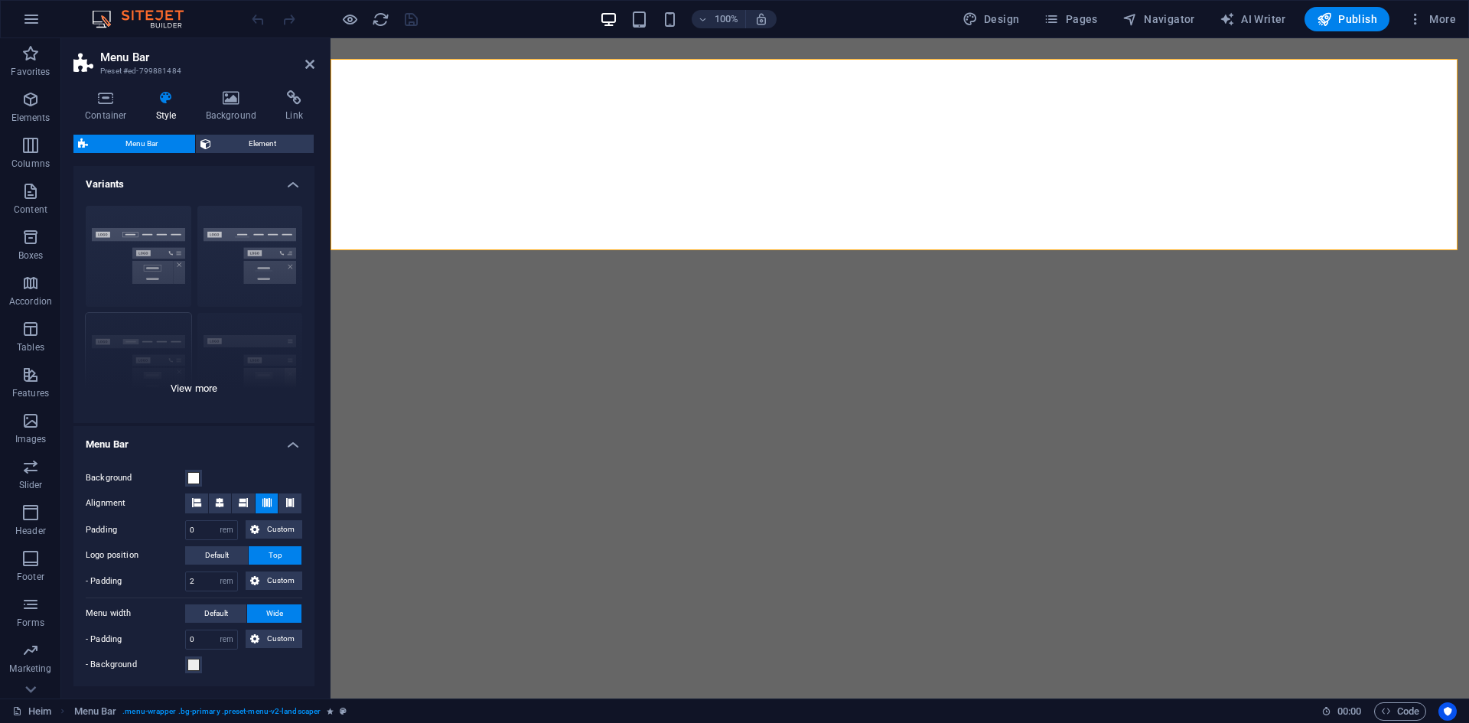
click at [184, 390] on div "Border Centered Default Fixed Loki Trigger Wide XXL" at bounding box center [193, 309] width 241 height 230
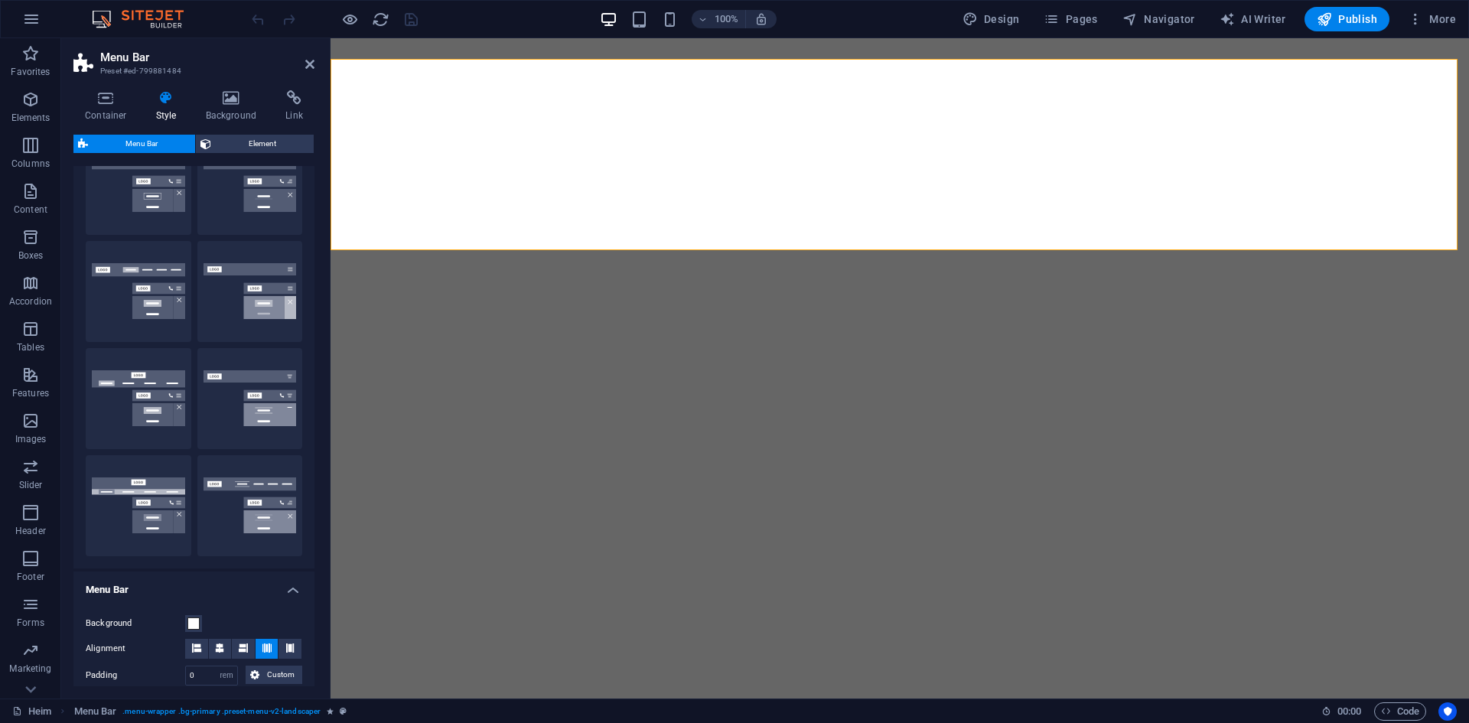
scroll to position [77, 0]
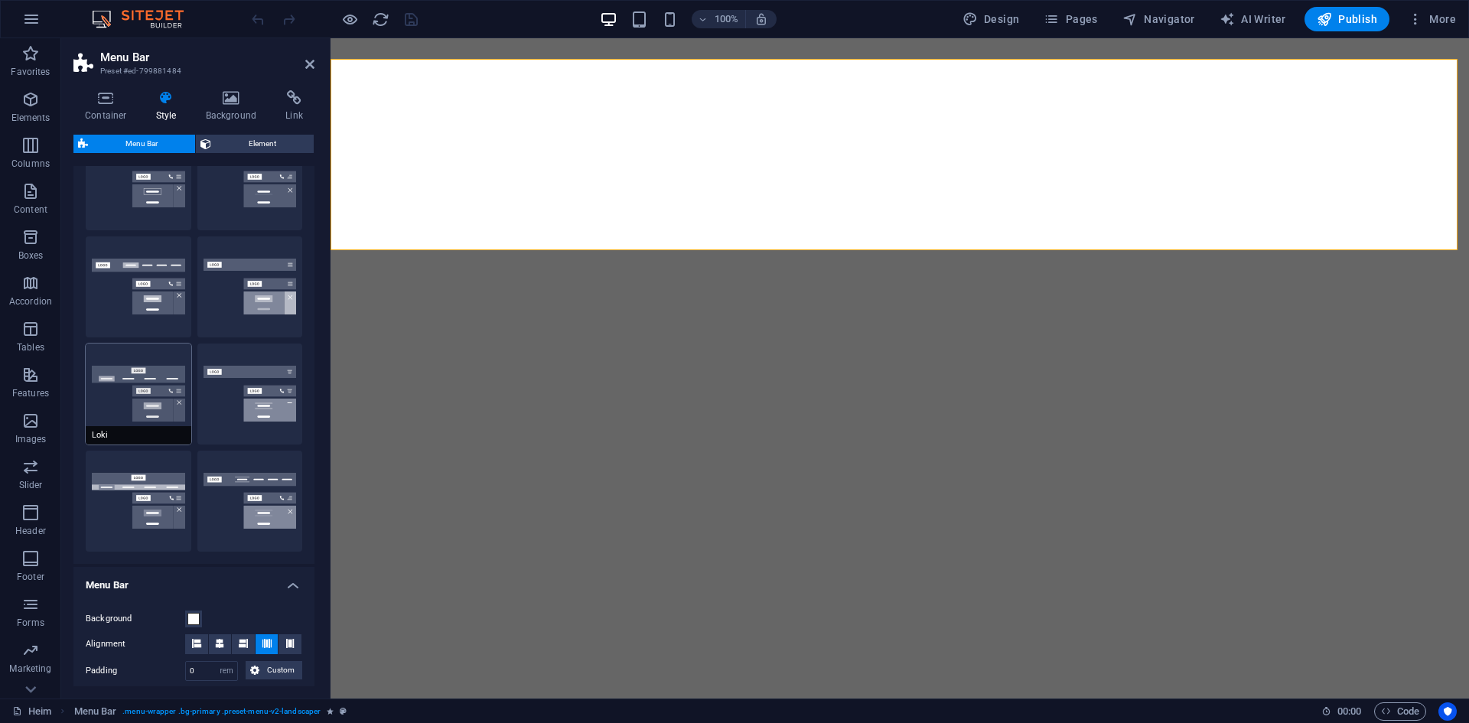
click at [137, 388] on button "Loki" at bounding box center [139, 394] width 106 height 101
type input "0"
select select "DISABLED_OPTION_VALUE"
type input "1"
type input "2"
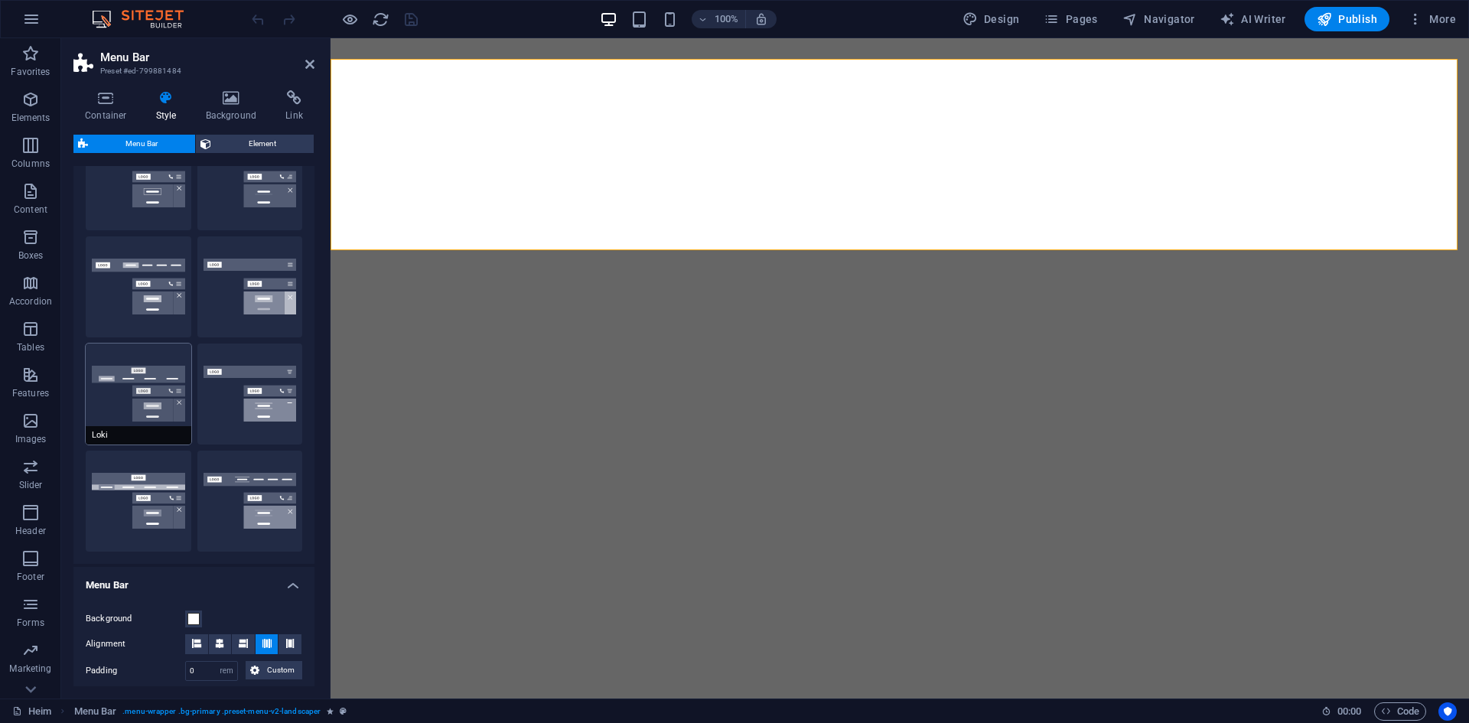
type input "1"
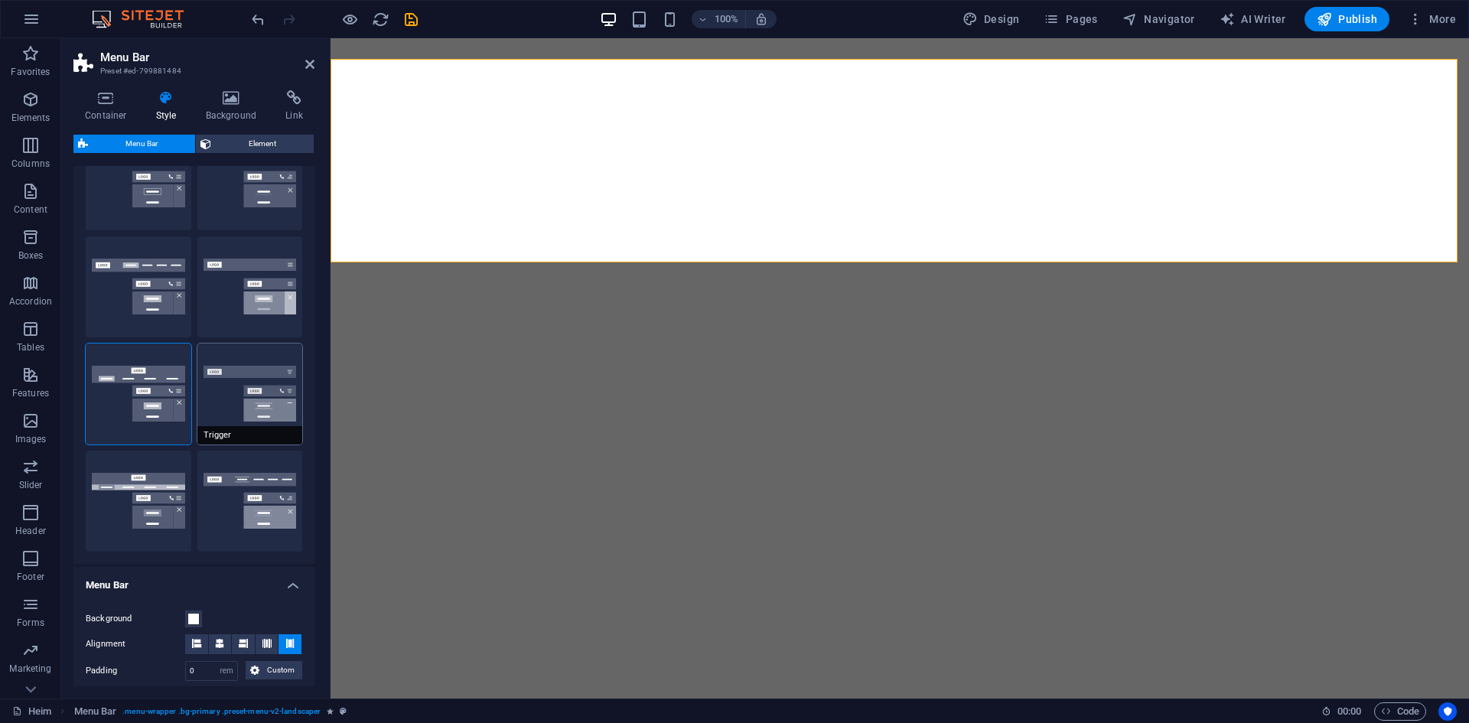
click at [266, 392] on button "Trigger" at bounding box center [250, 394] width 106 height 101
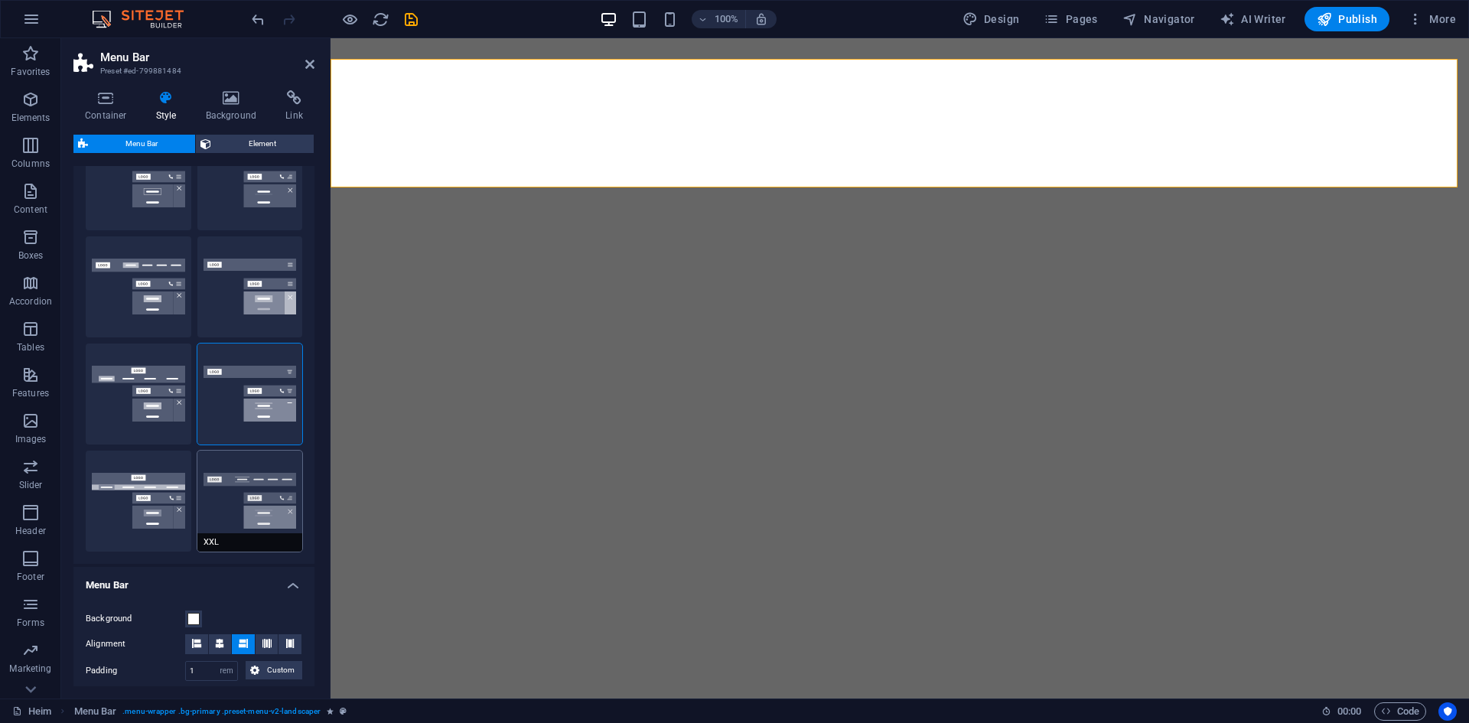
click at [227, 494] on button "XXL" at bounding box center [250, 501] width 106 height 101
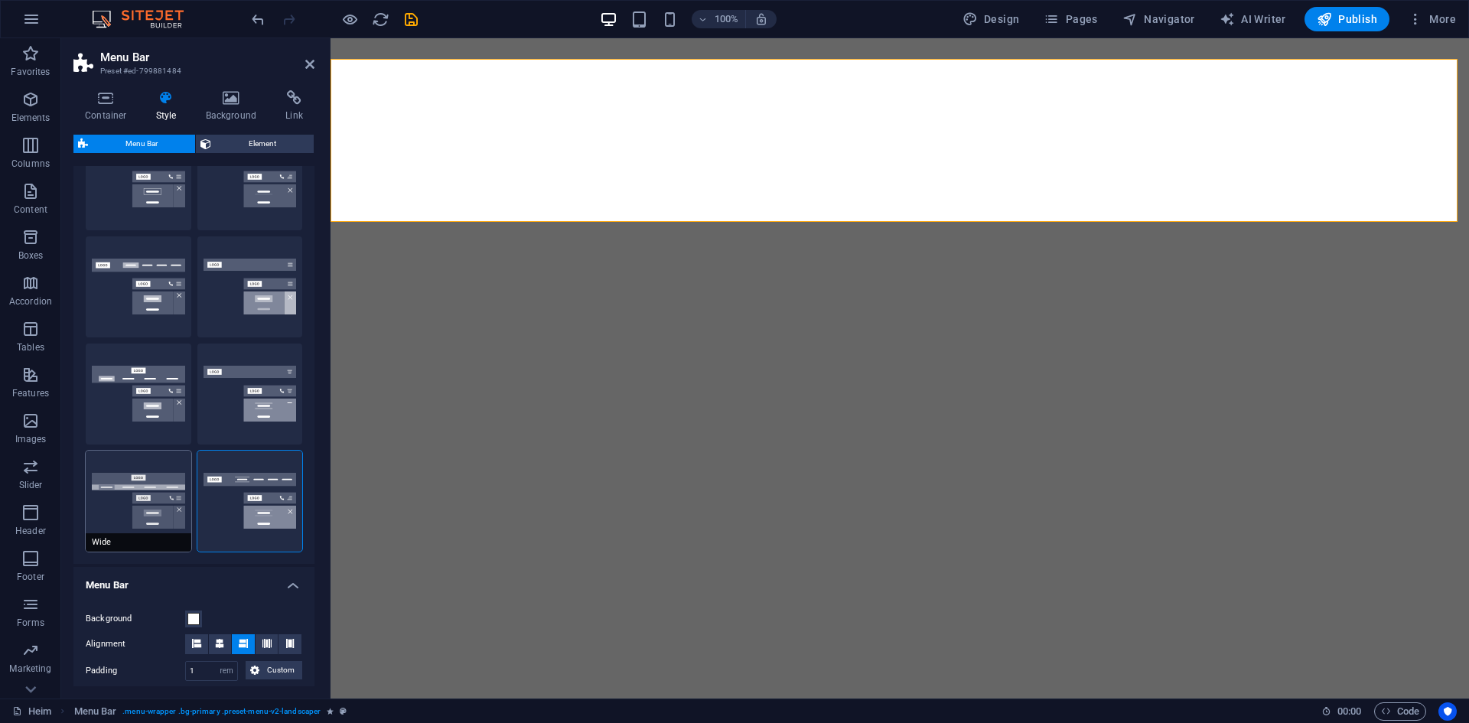
click at [130, 471] on button "Wide" at bounding box center [139, 501] width 106 height 101
type input "0"
type input "2"
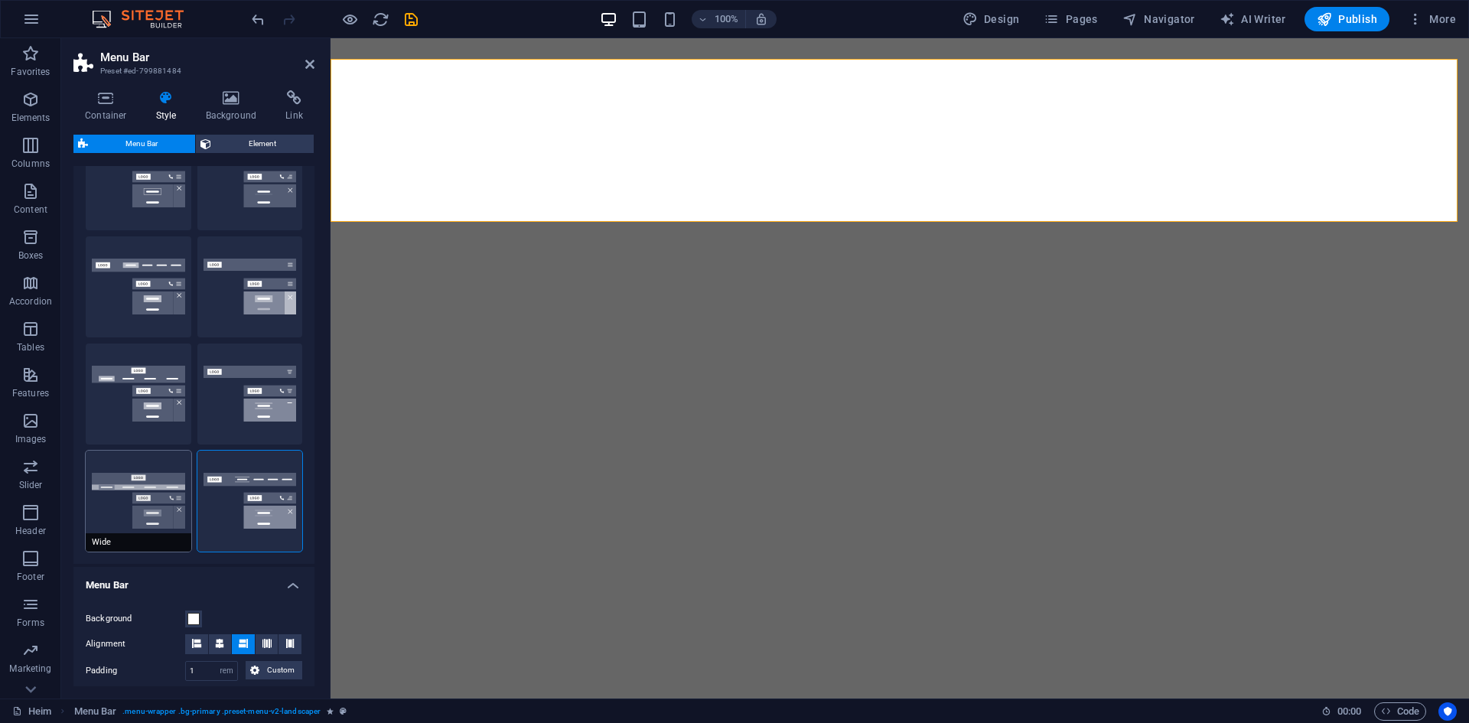
type input "2"
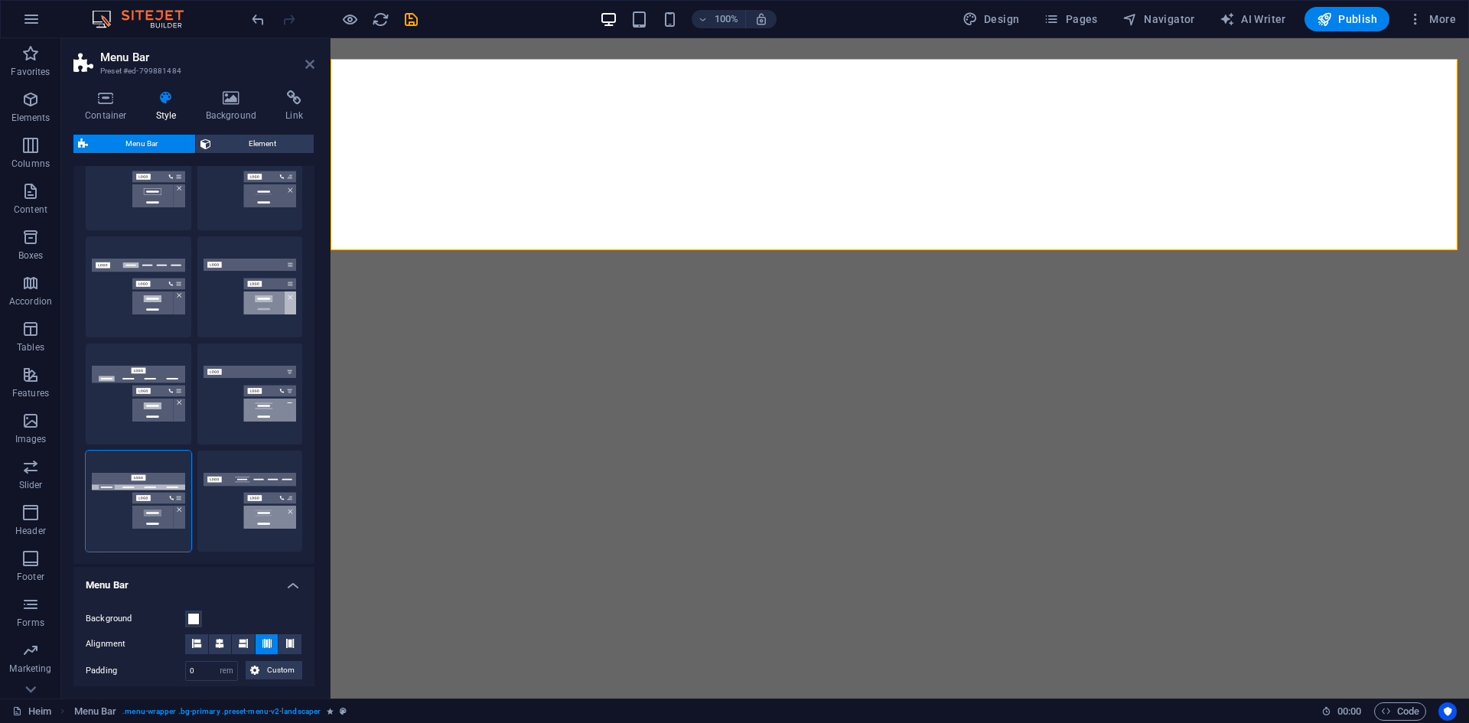
click at [307, 61] on icon at bounding box center [309, 64] width 9 height 12
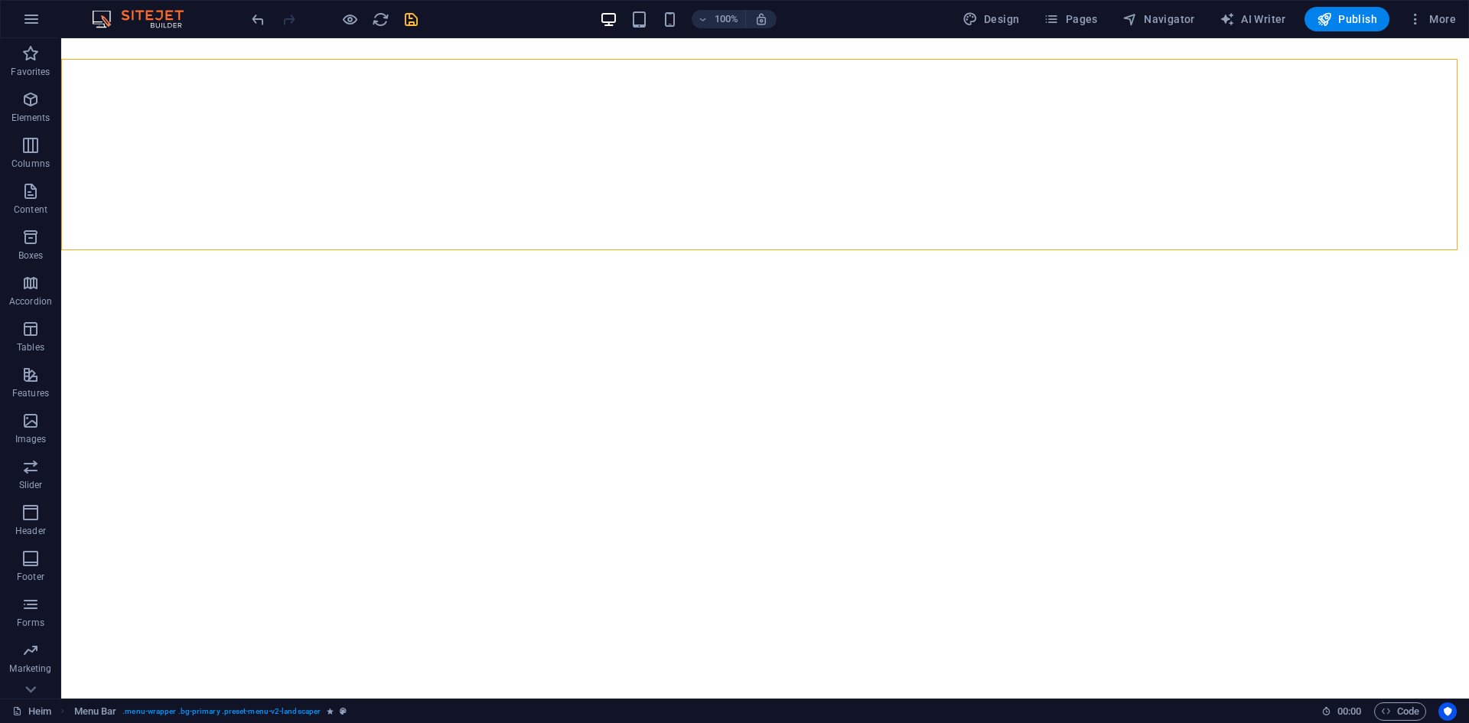
click at [411, 17] on icon "save" at bounding box center [411, 20] width 18 height 18
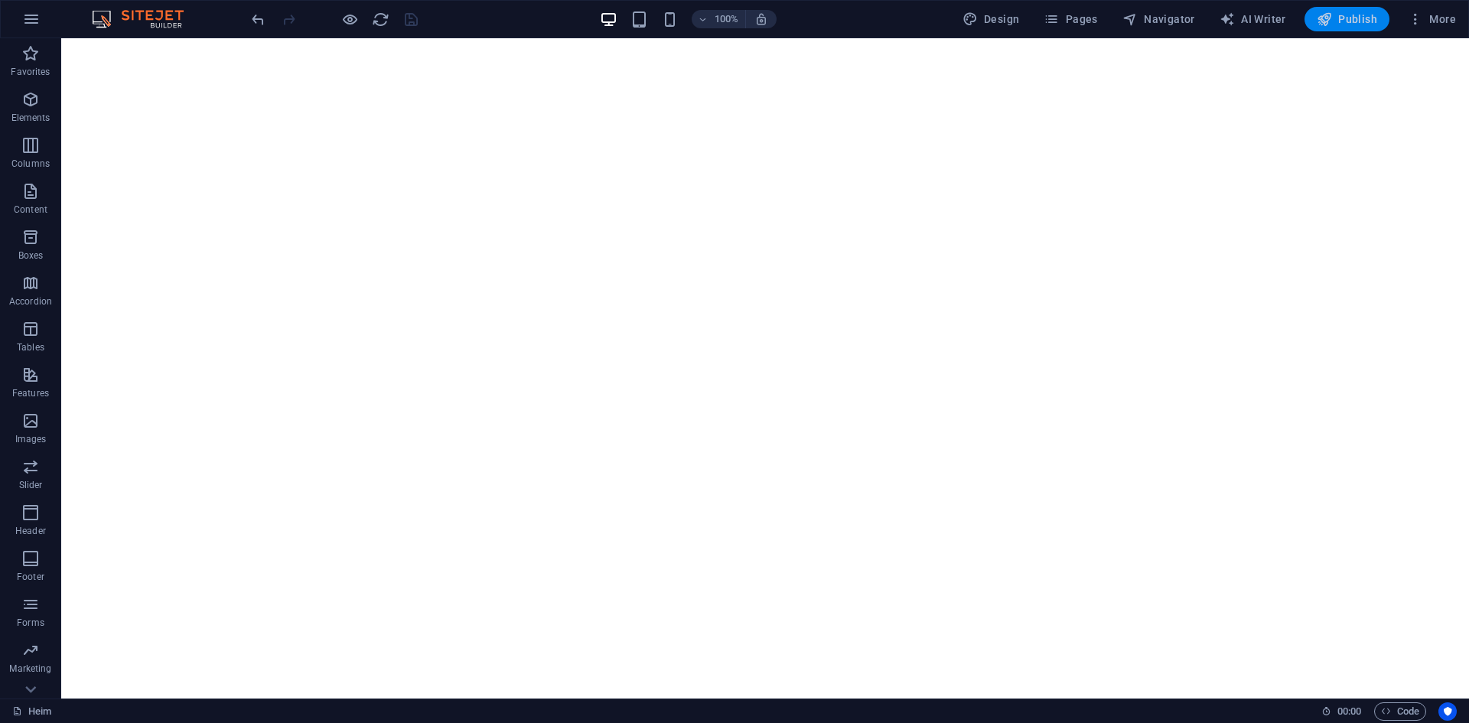
click at [1363, 19] on span "Publish" at bounding box center [1347, 18] width 60 height 15
